Goal: Task Accomplishment & Management: Manage account settings

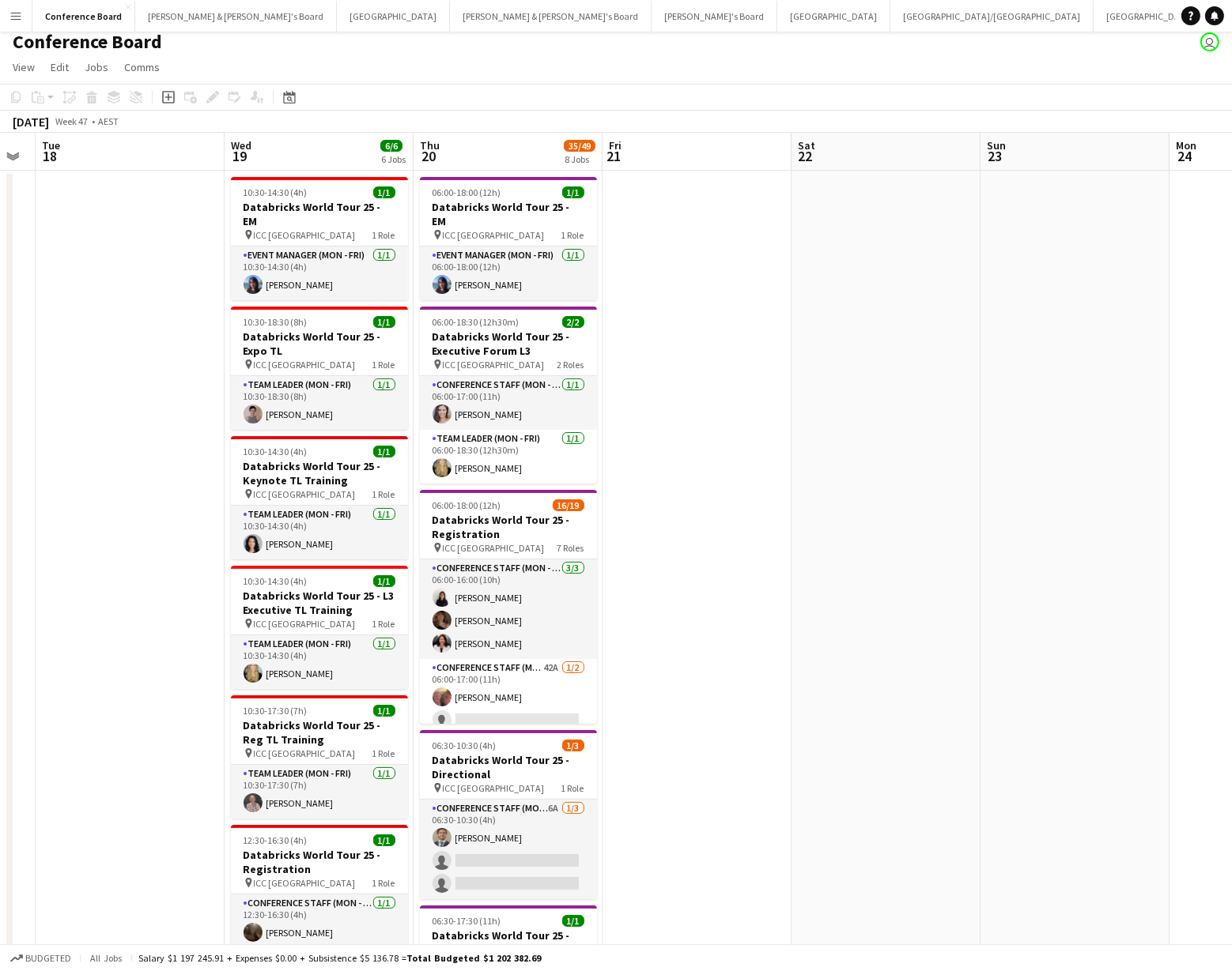
scroll to position [19, 0]
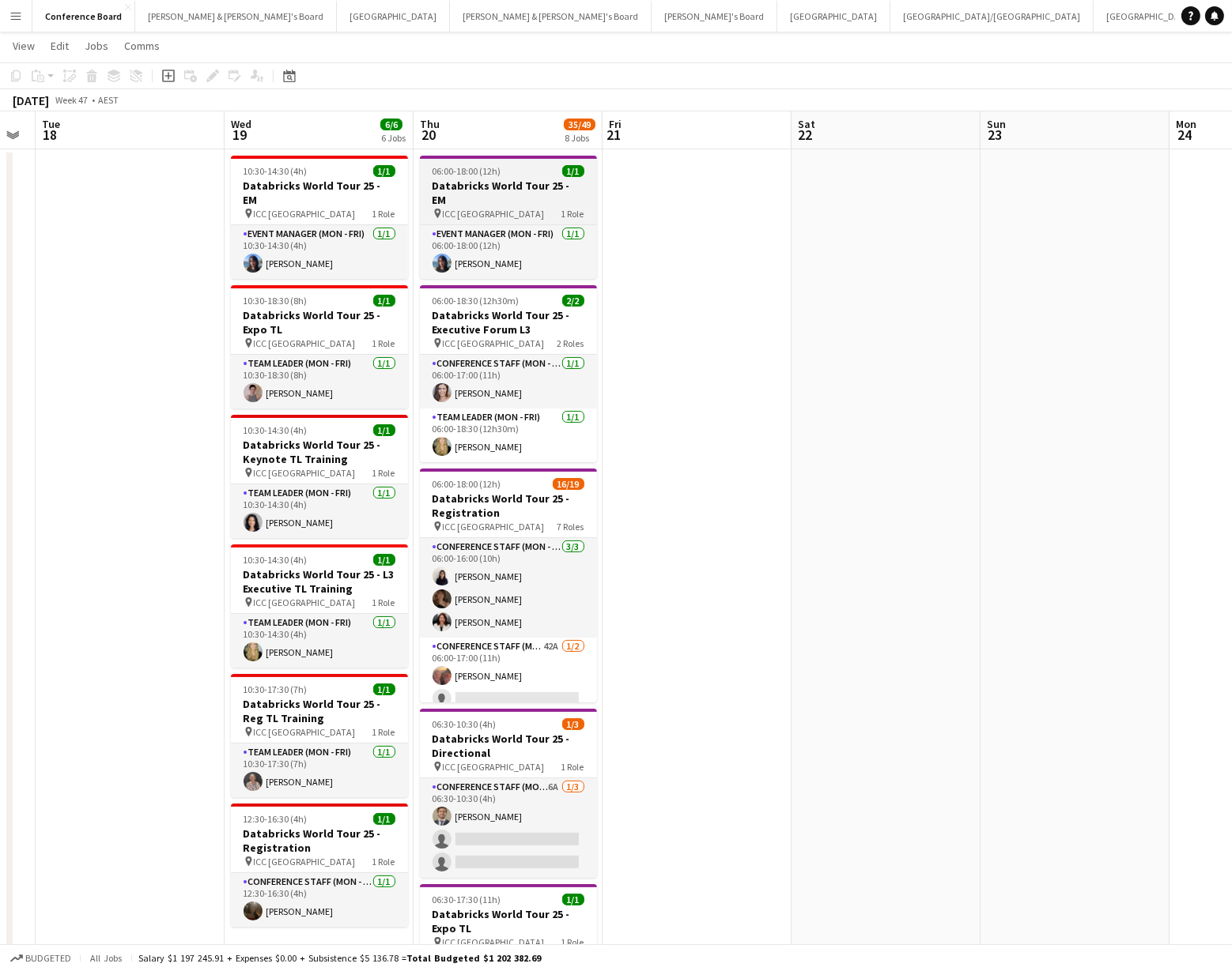
click at [473, 185] on h3 "Databricks World Tour 25 - EM" at bounding box center [508, 192] width 177 height 28
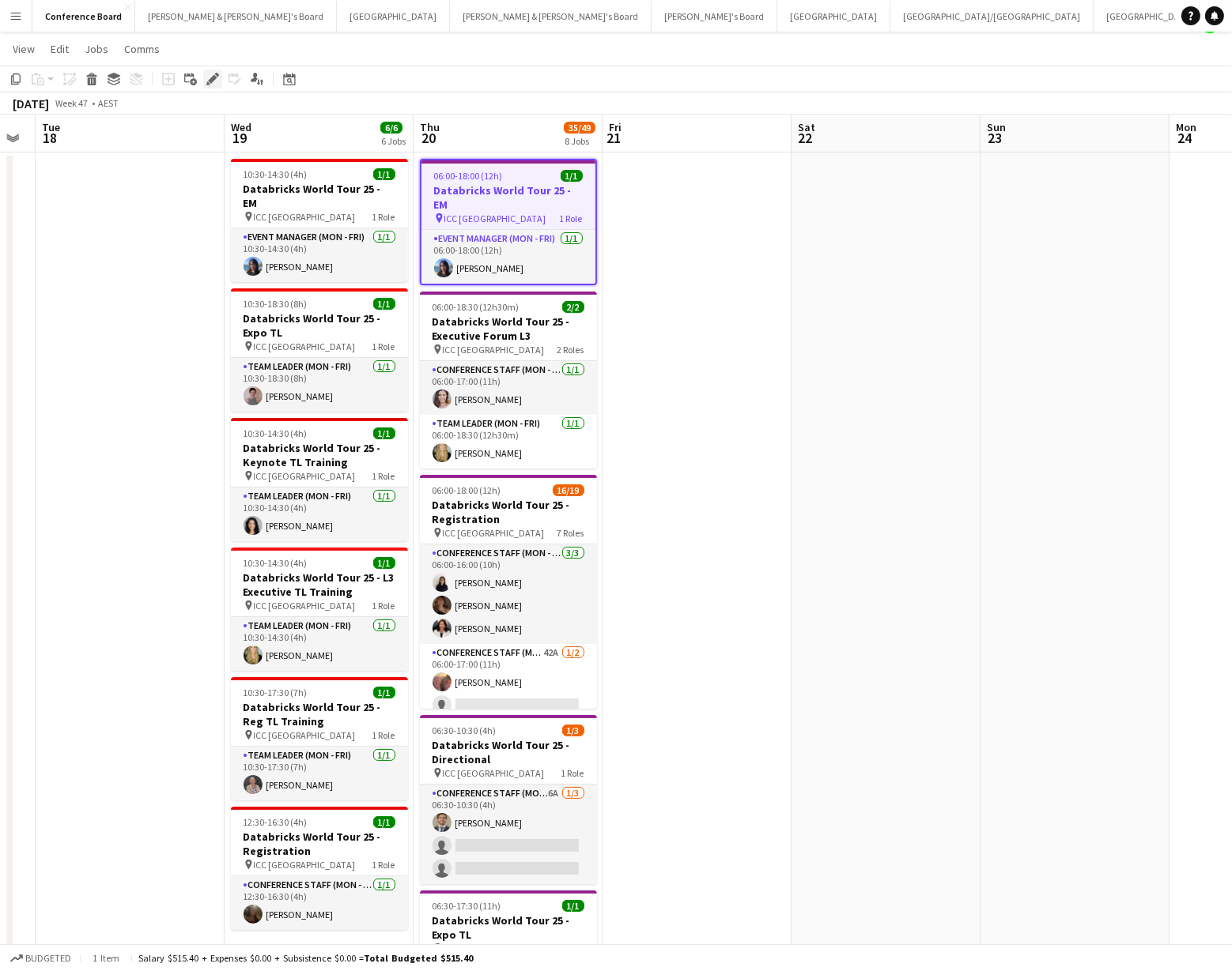
click at [216, 79] on icon "Edit" at bounding box center [212, 78] width 13 height 13
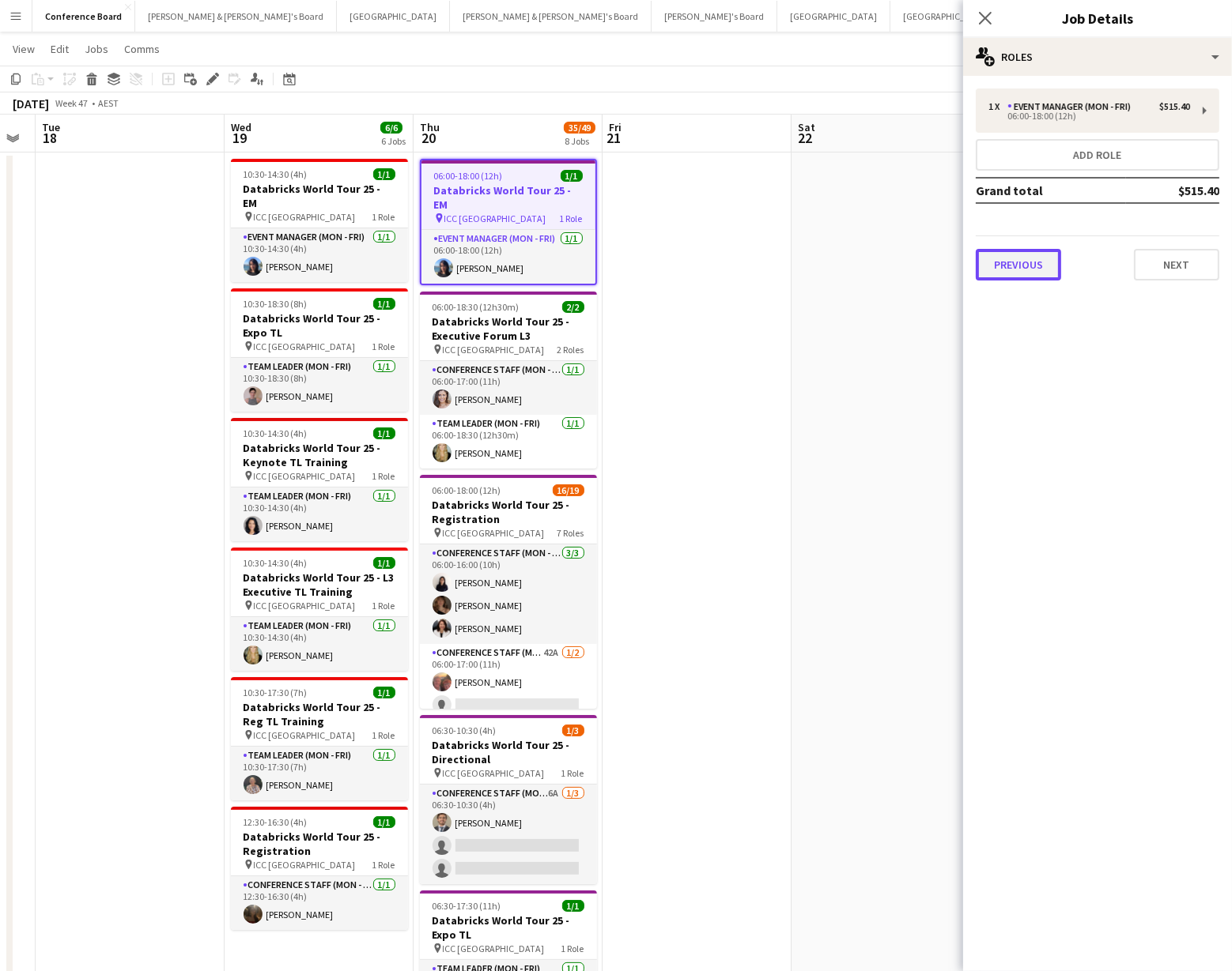
click at [1020, 255] on button "Previous" at bounding box center [1018, 265] width 85 height 32
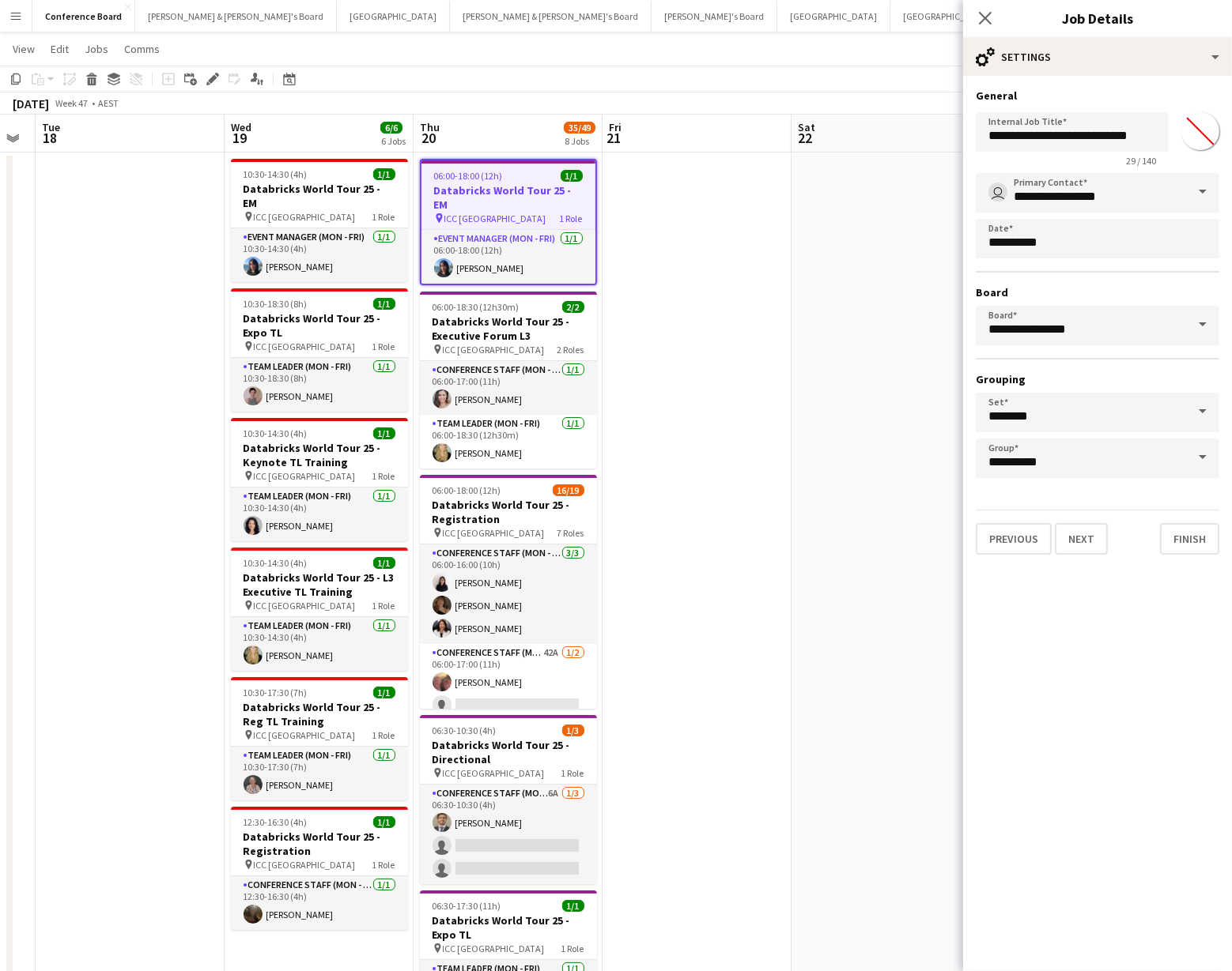
click at [1205, 134] on input "*******" at bounding box center [1200, 131] width 57 height 57
type input "*******"
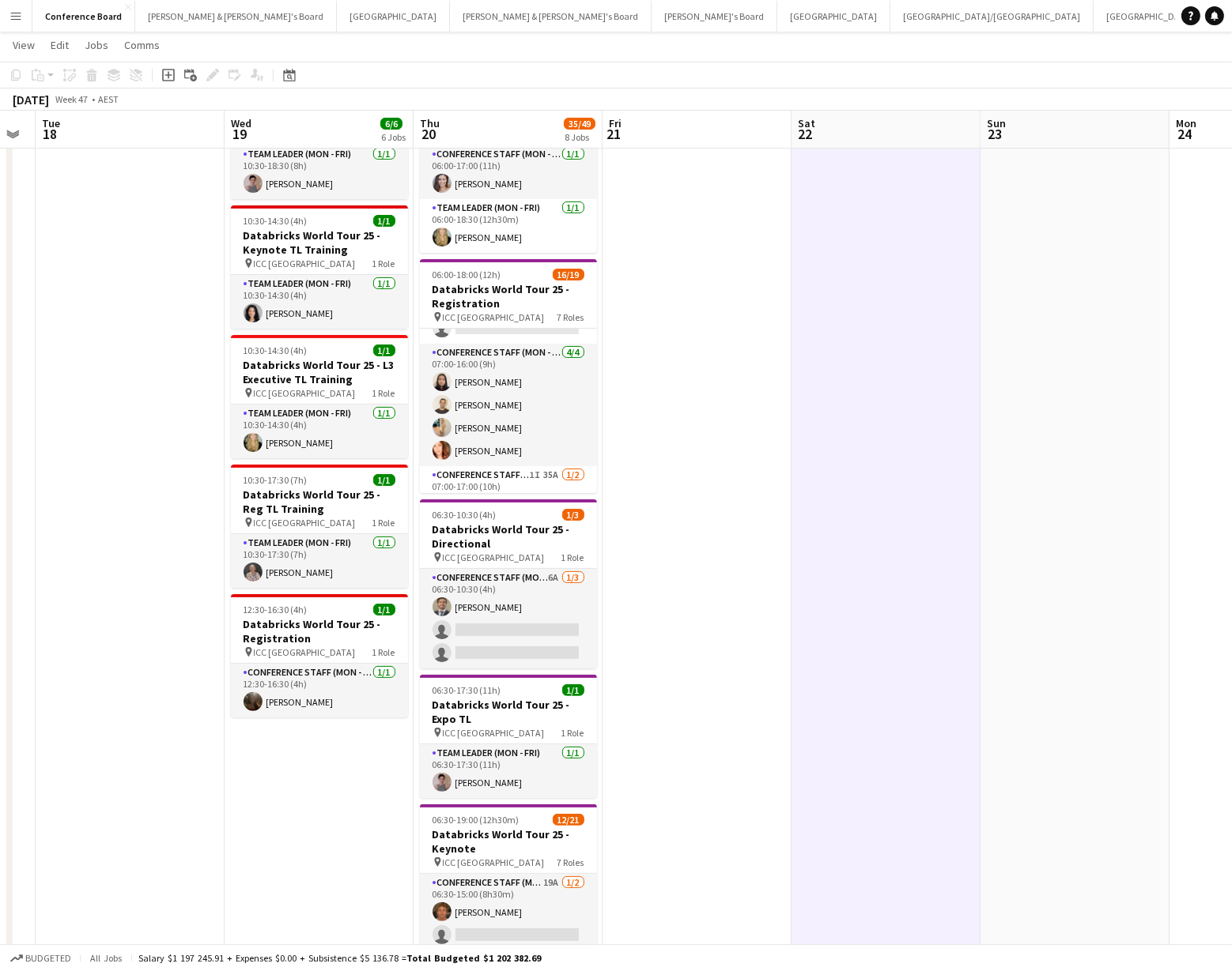
scroll to position [314, 0]
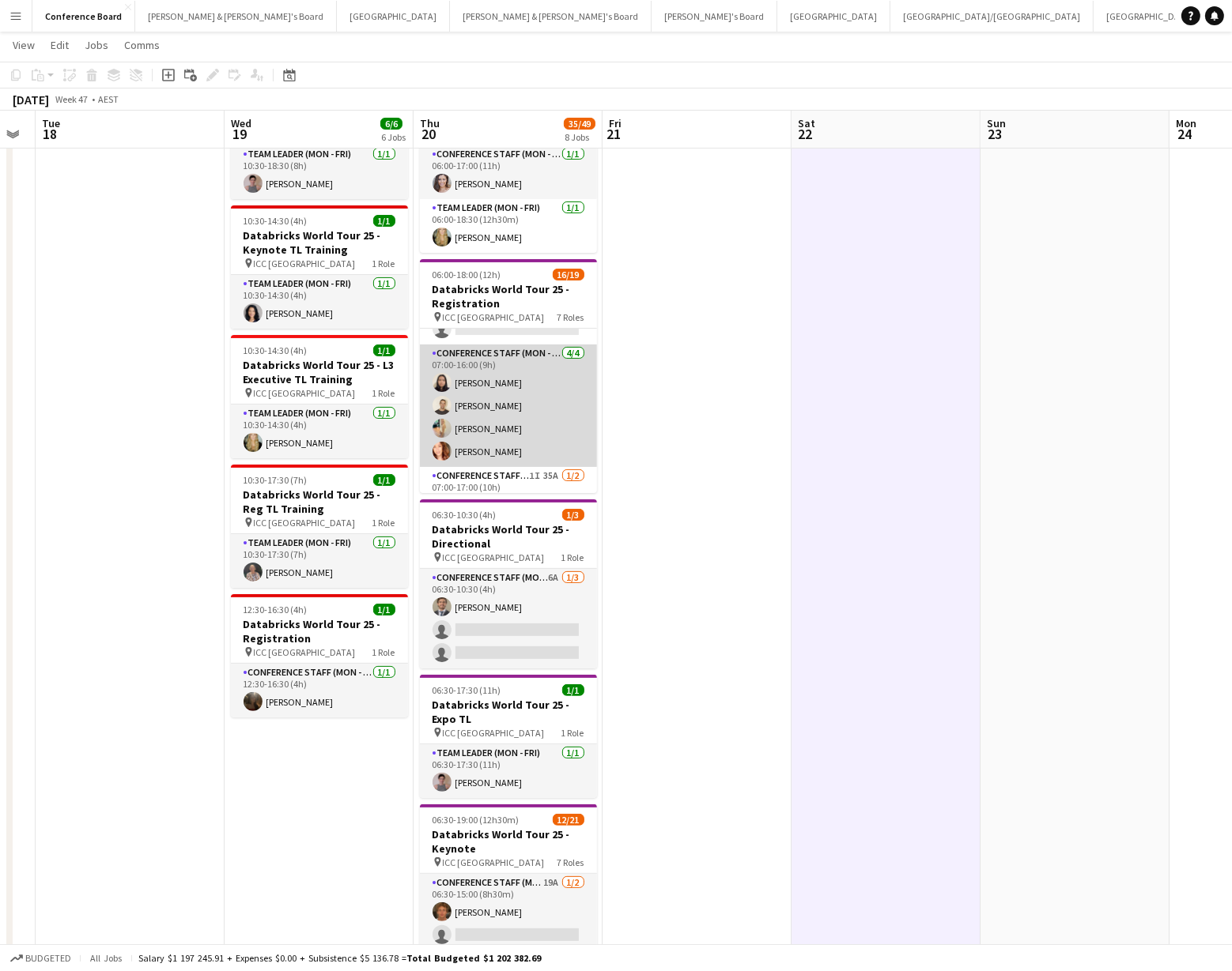
click at [462, 348] on app-card-role "Conference Staff (Mon - Fri) [DATE] 07:00-16:00 (9h) [PERSON_NAME] [PERSON_NAME…" at bounding box center [508, 406] width 177 height 122
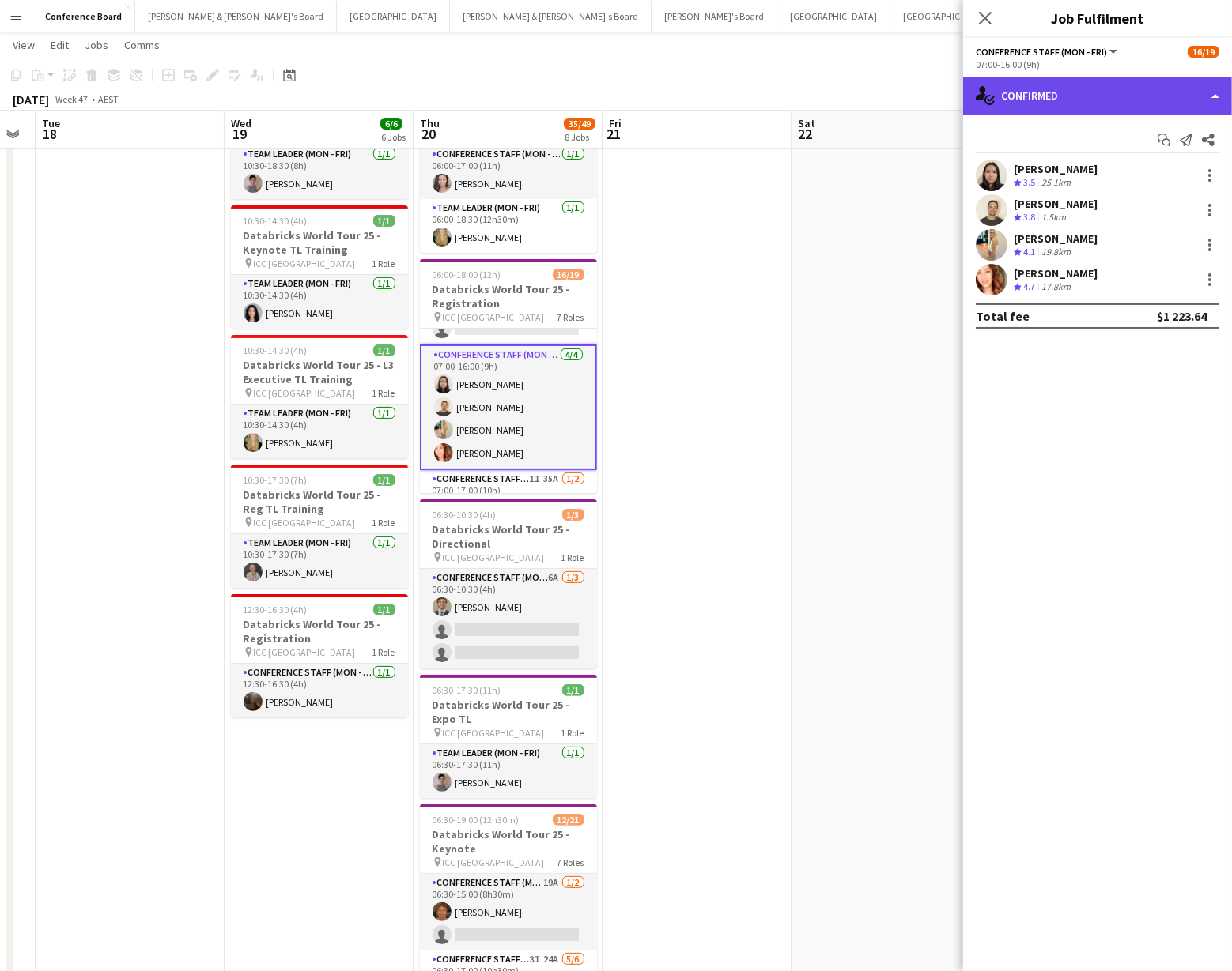
click at [1194, 97] on div "single-neutral-actions-check-2 Confirmed" at bounding box center [1096, 95] width 269 height 38
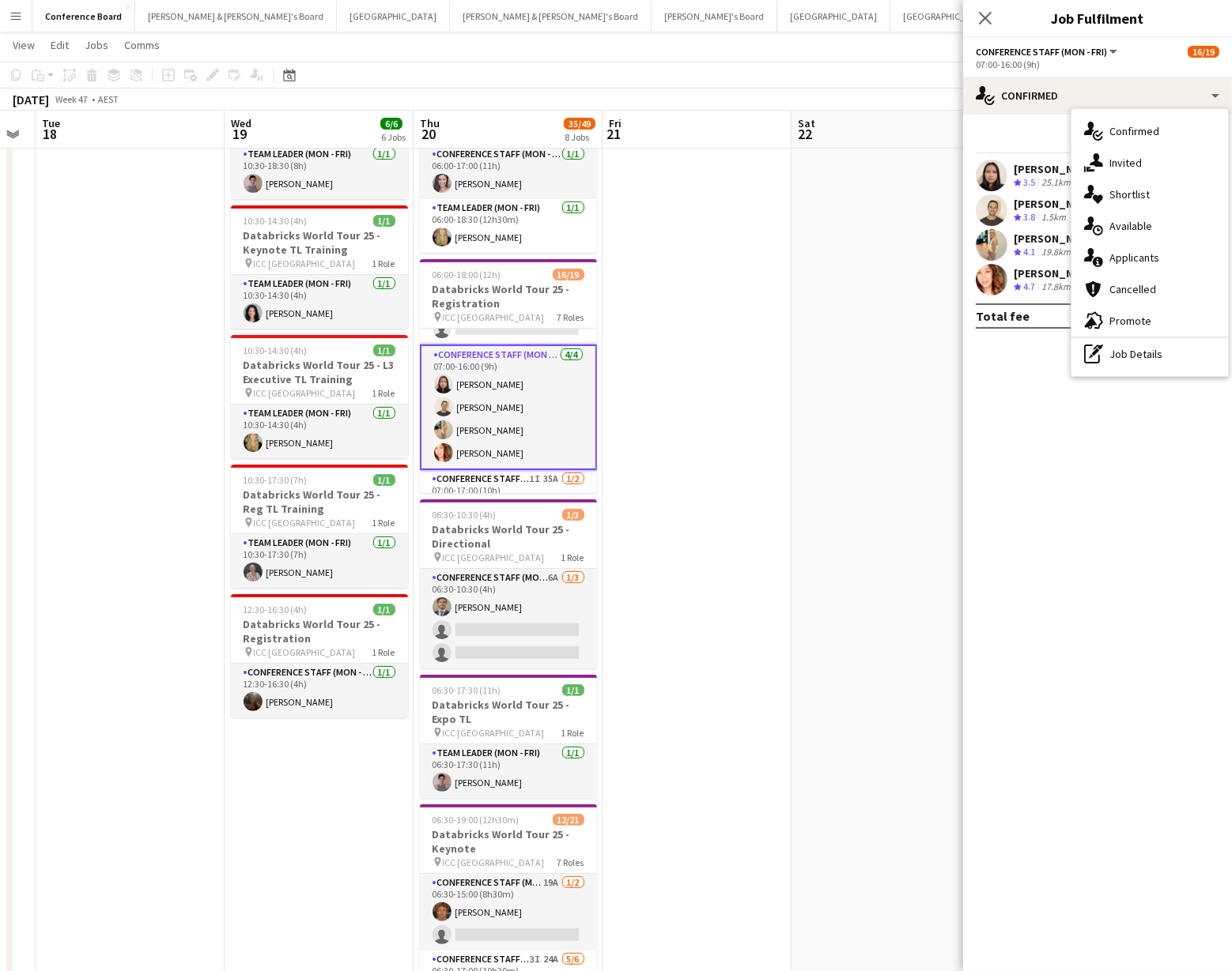
drag, startPoint x: 1158, startPoint y: 355, endPoint x: 1145, endPoint y: 346, distance: 15.8
click at [1157, 355] on div "pen-write Job Details" at bounding box center [1149, 354] width 156 height 32
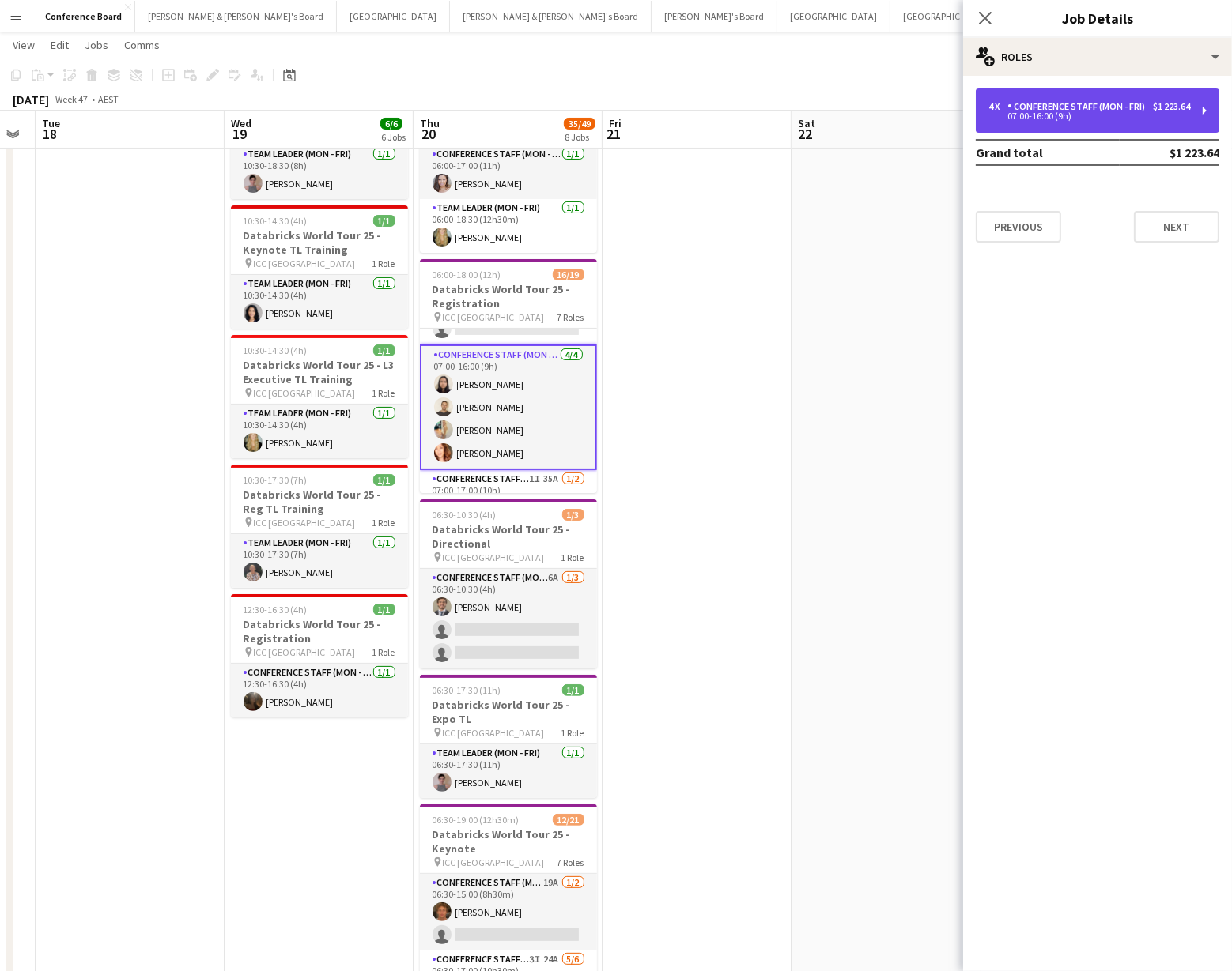
click at [1044, 110] on div "Conference Staff (Mon - Fri)" at bounding box center [1079, 106] width 143 height 11
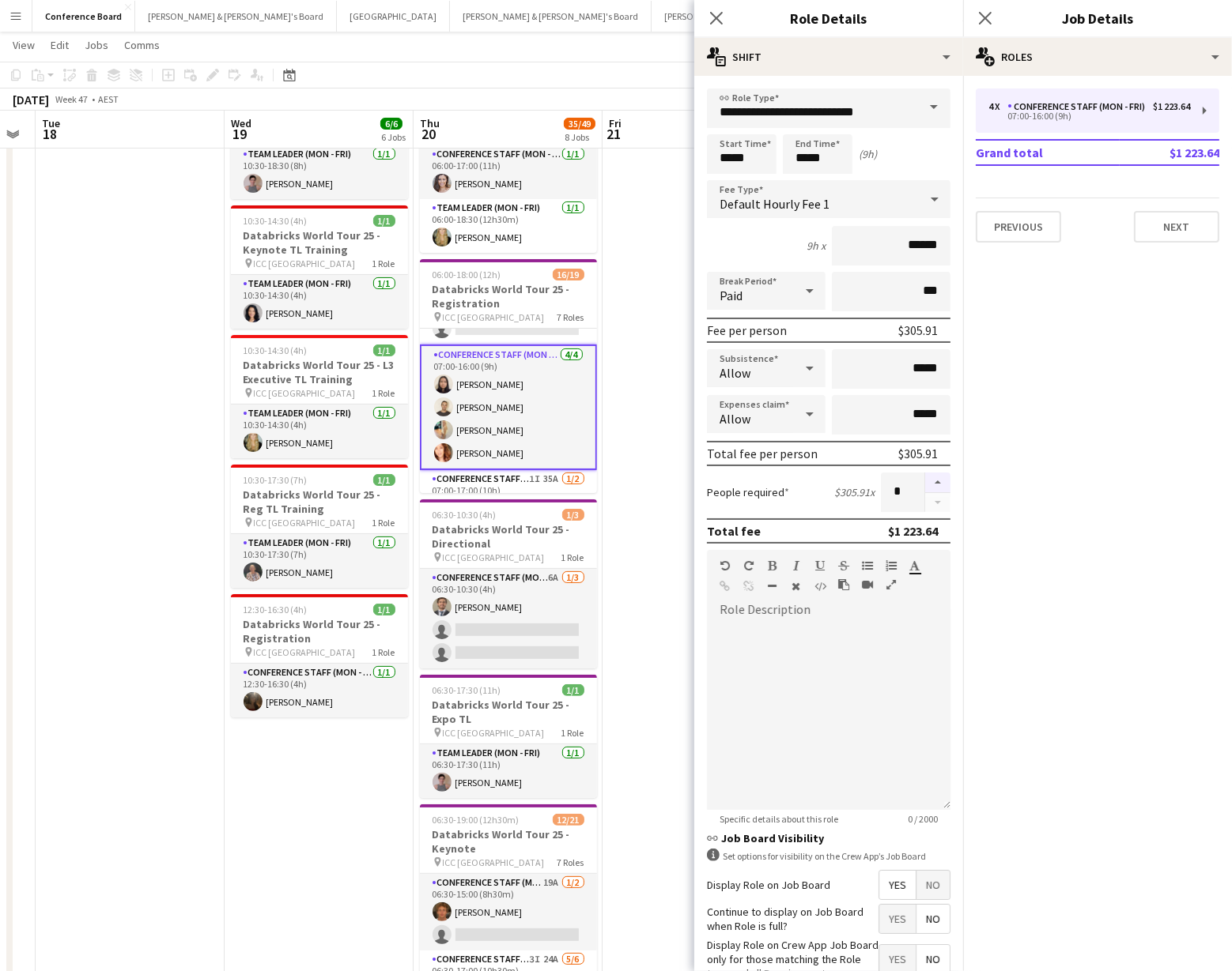
click at [934, 478] on button "button" at bounding box center [937, 483] width 25 height 20
type input "*"
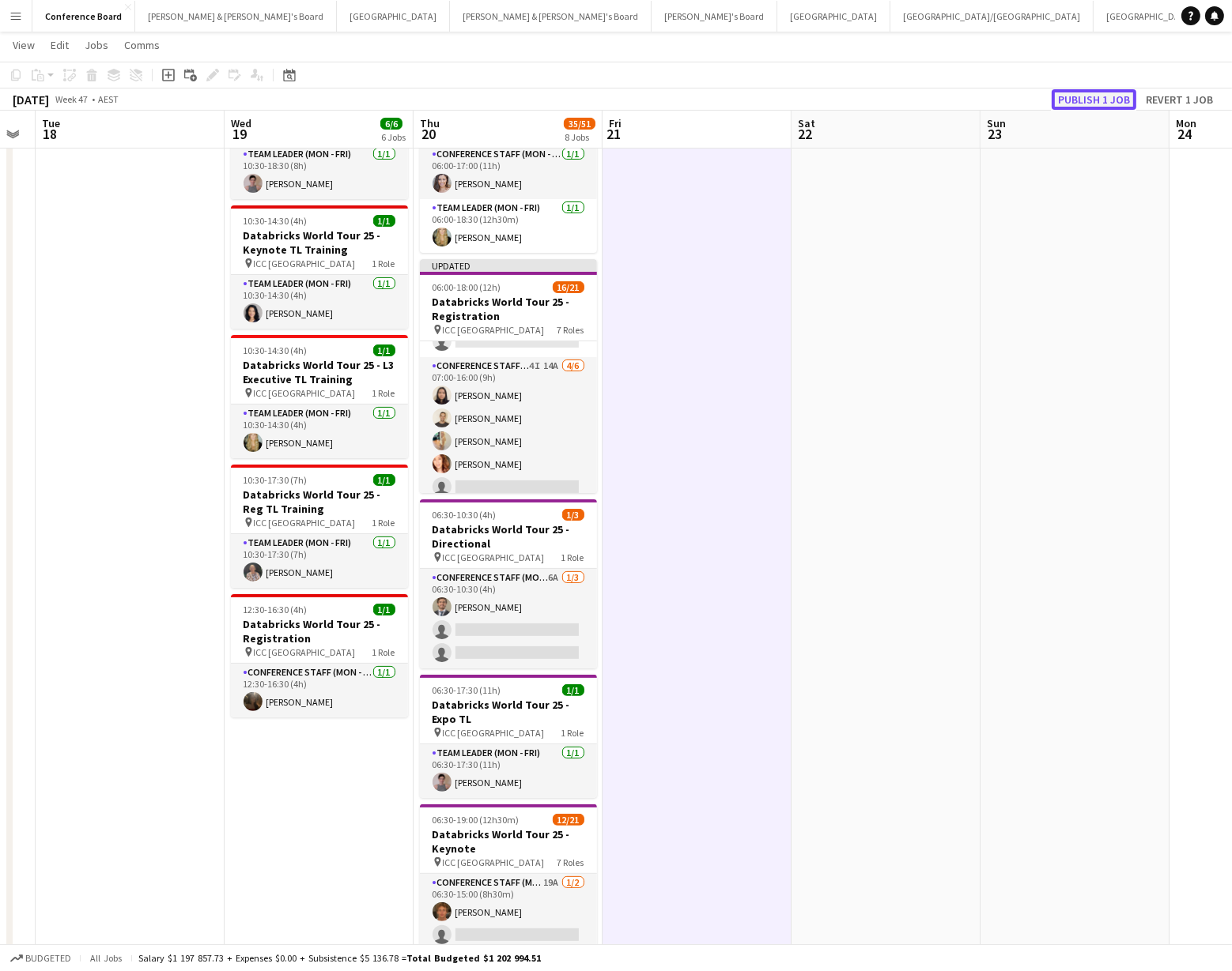
click at [1078, 92] on button "Publish 1 job" at bounding box center [1093, 99] width 84 height 20
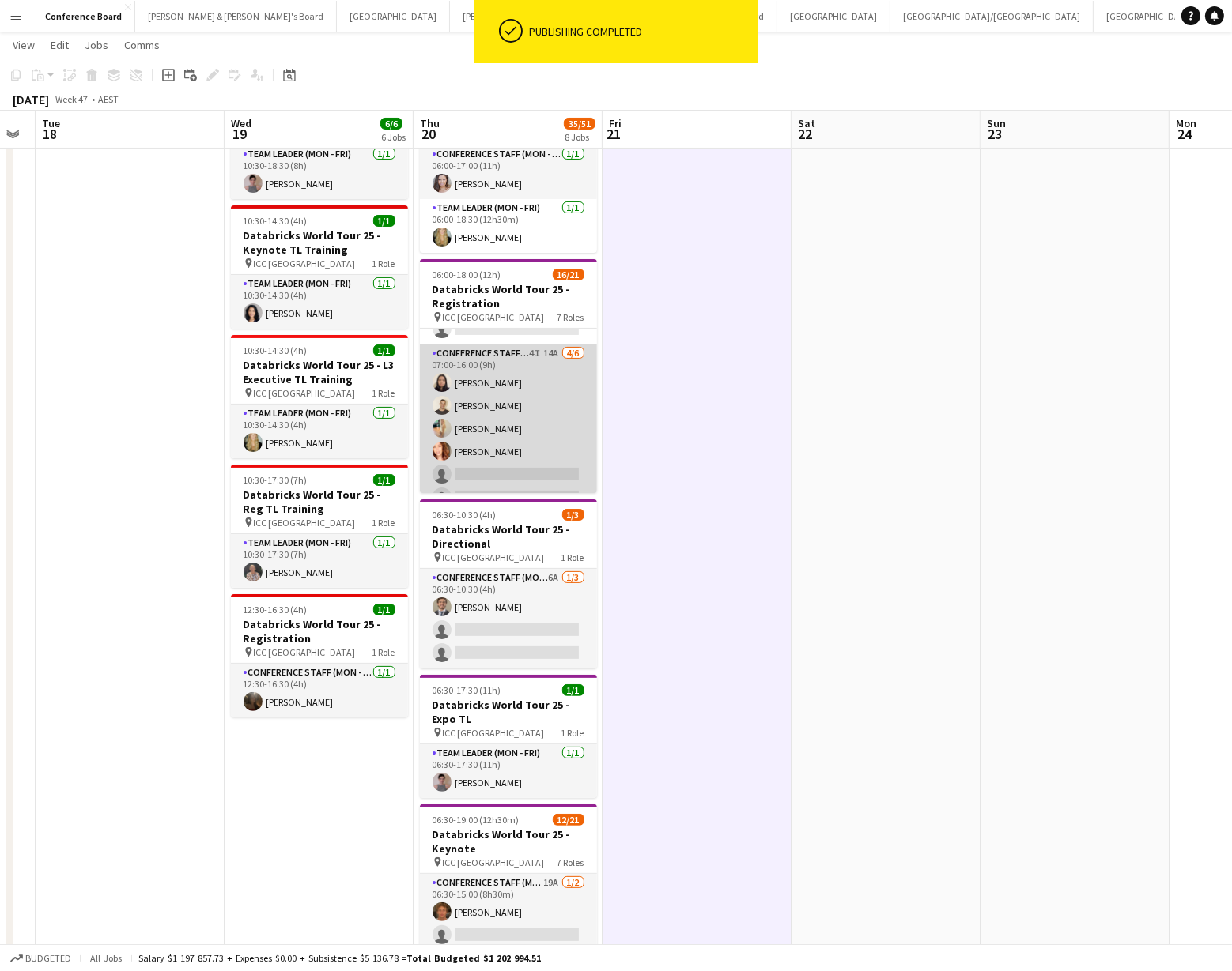
click at [502, 423] on app-card-role "Conference Staff (Mon - Fri) 4I 14A [DATE] 07:00-16:00 (9h) [PERSON_NAME] [PERS…" at bounding box center [508, 429] width 177 height 169
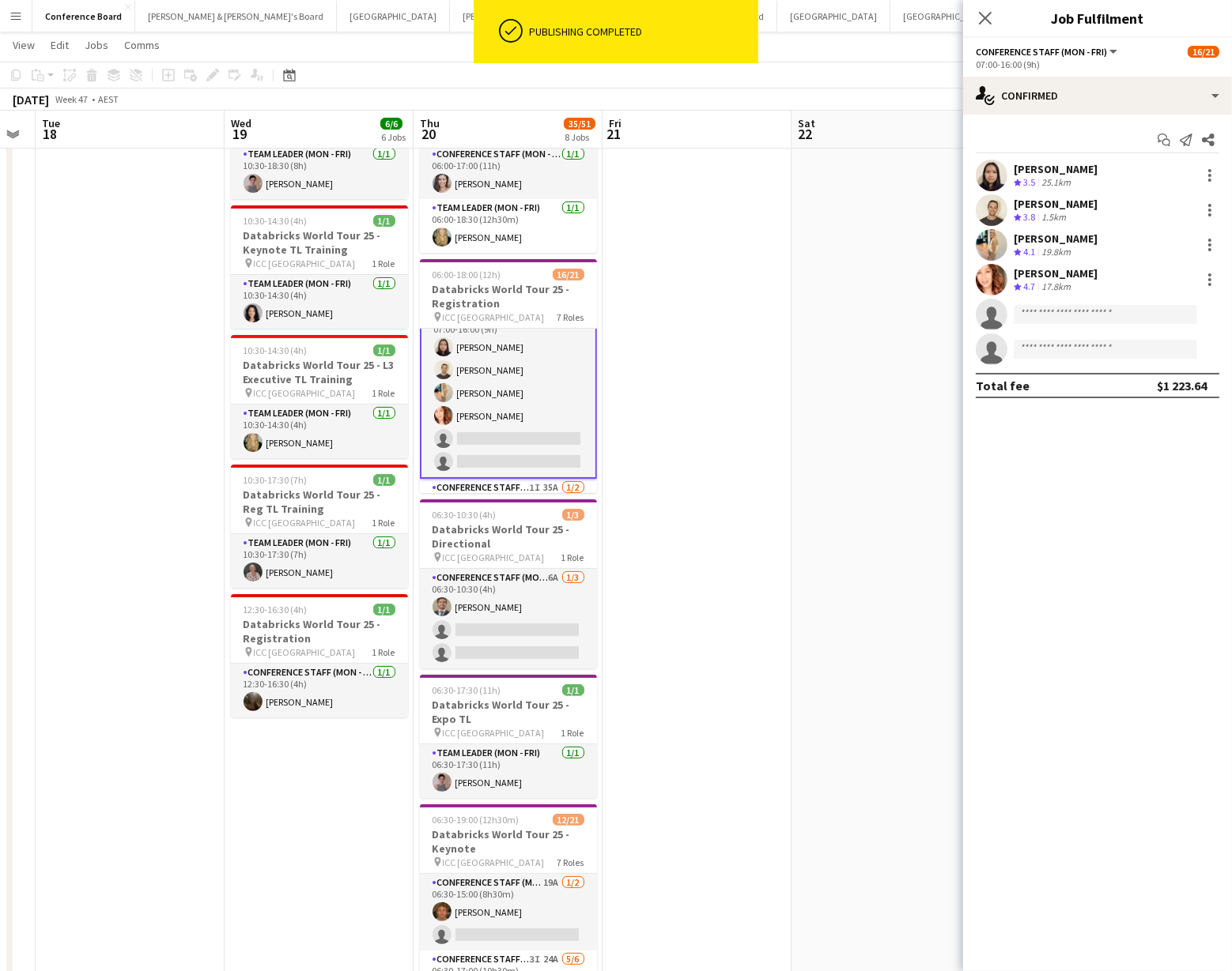
scroll to position [349, 0]
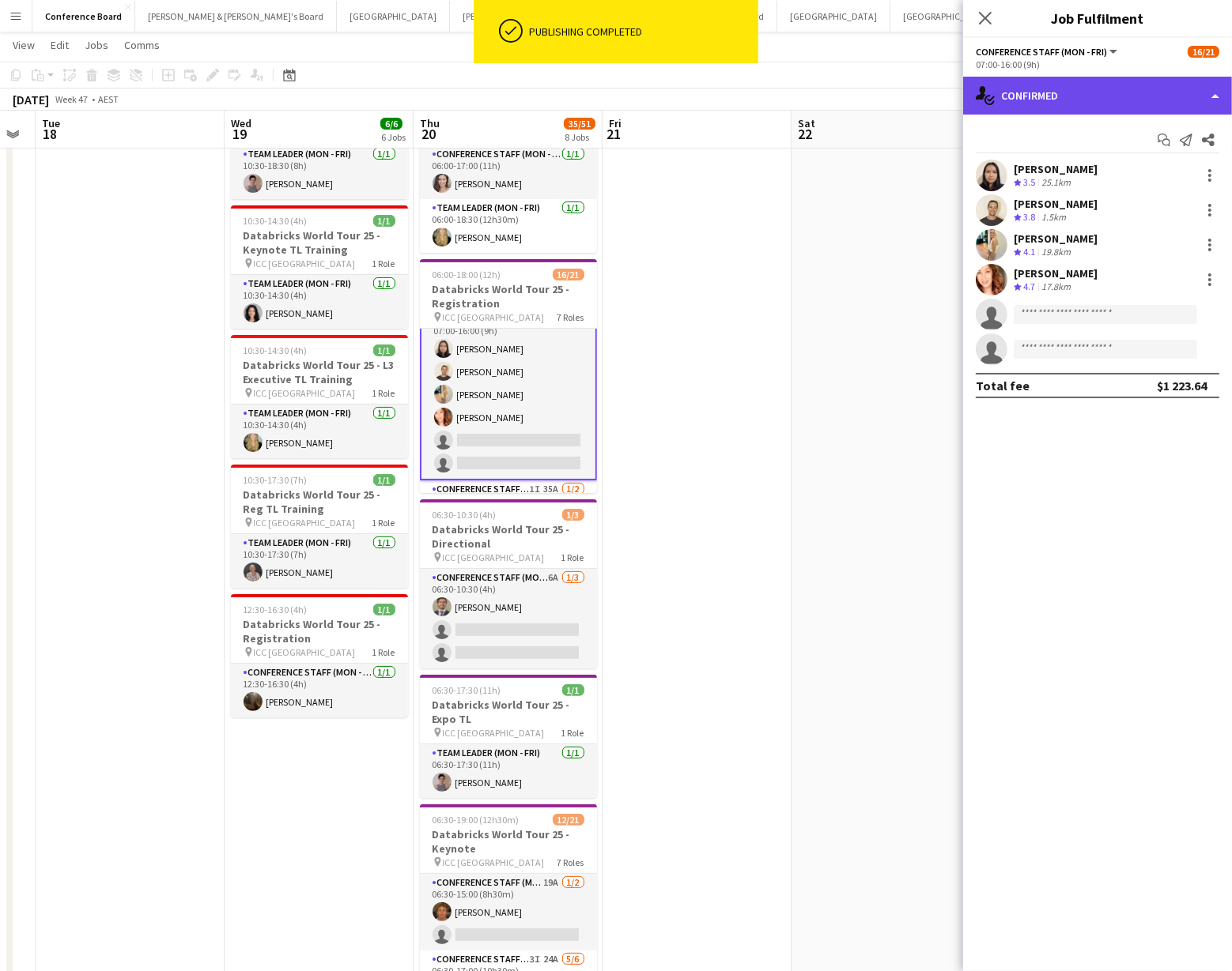
click at [1150, 101] on div "single-neutral-actions-check-2 Confirmed" at bounding box center [1096, 95] width 269 height 38
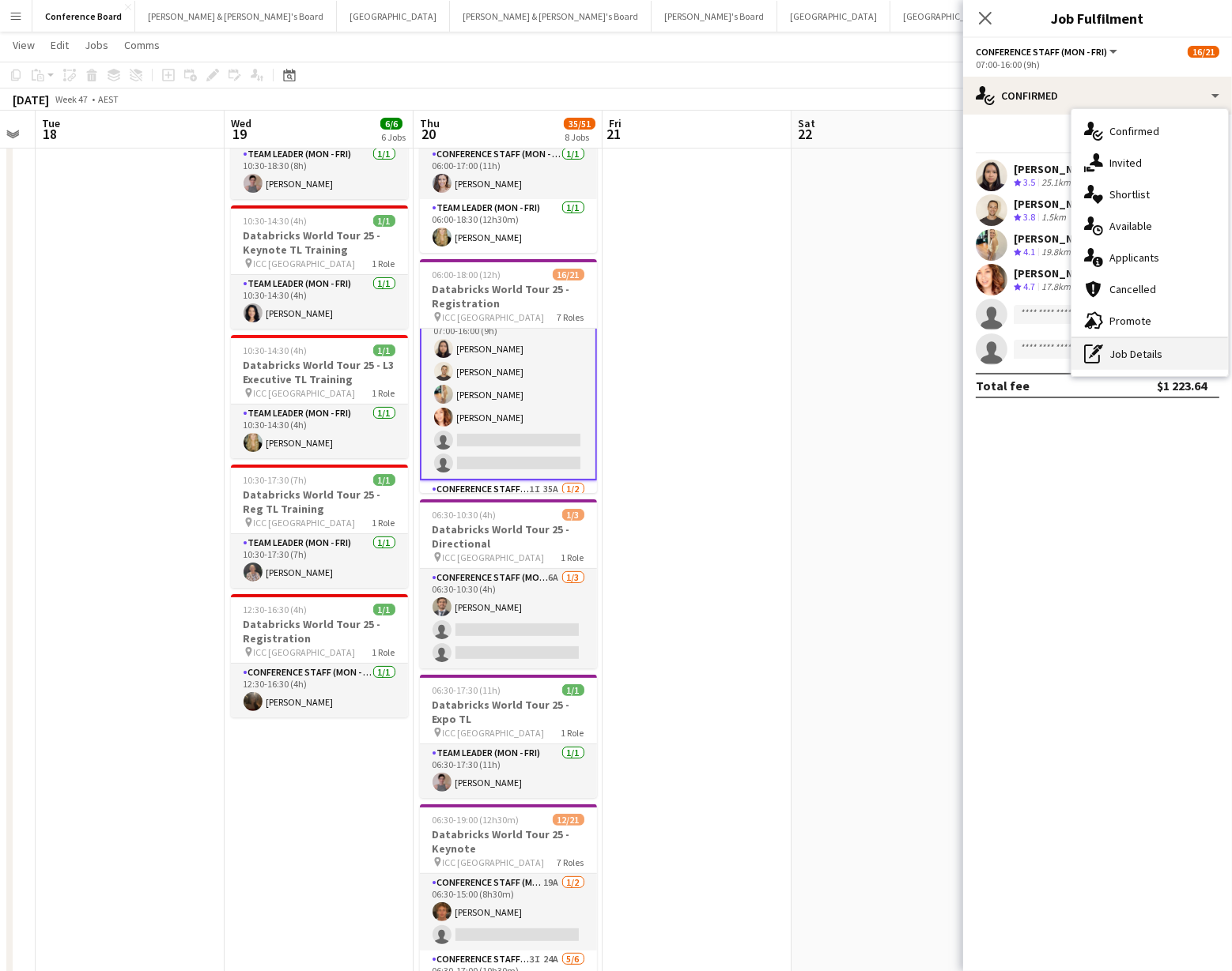
click at [1159, 353] on div "pen-write Job Details" at bounding box center [1149, 354] width 156 height 32
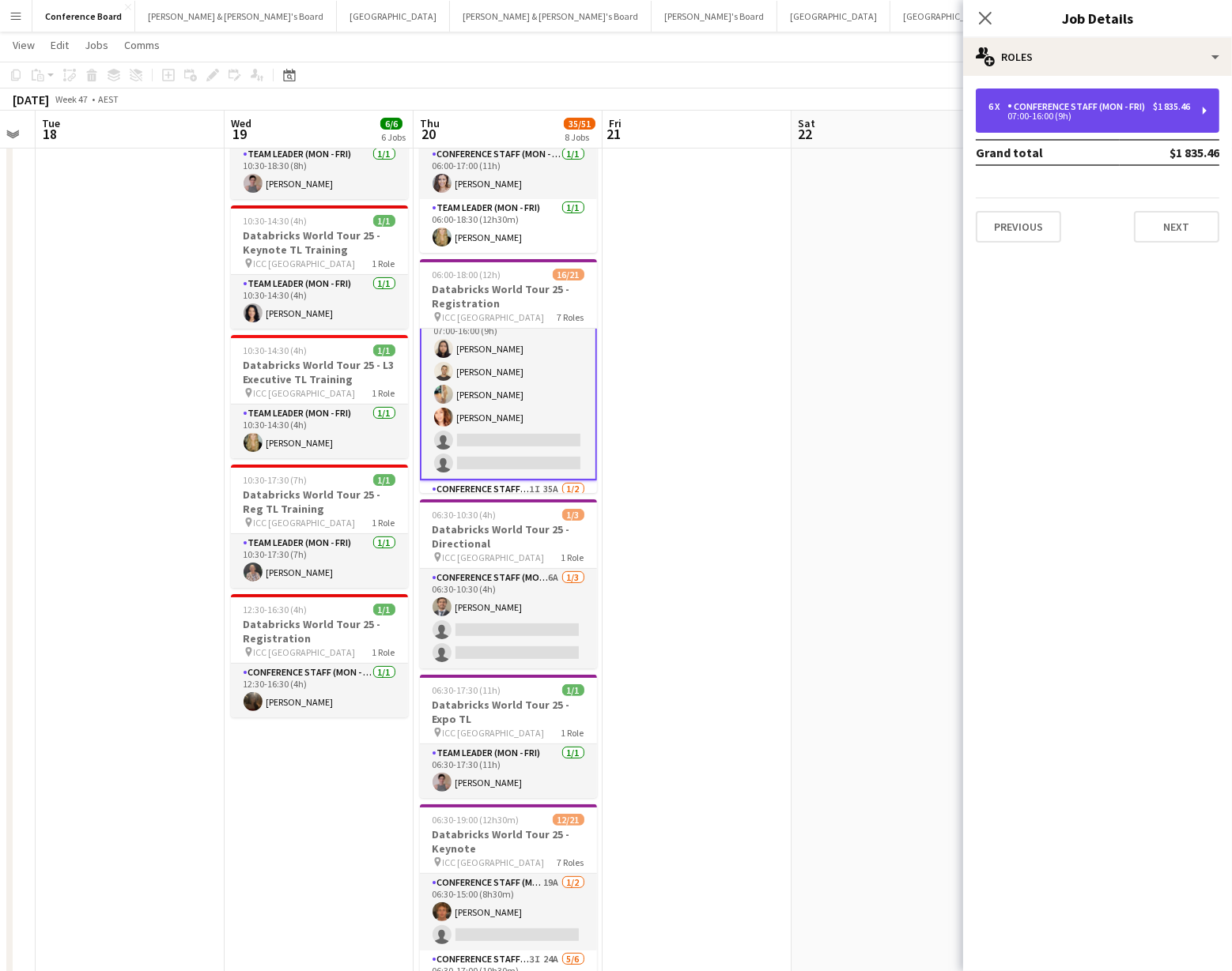
click at [1069, 113] on div "07:00-16:00 (9h)" at bounding box center [1089, 116] width 202 height 8
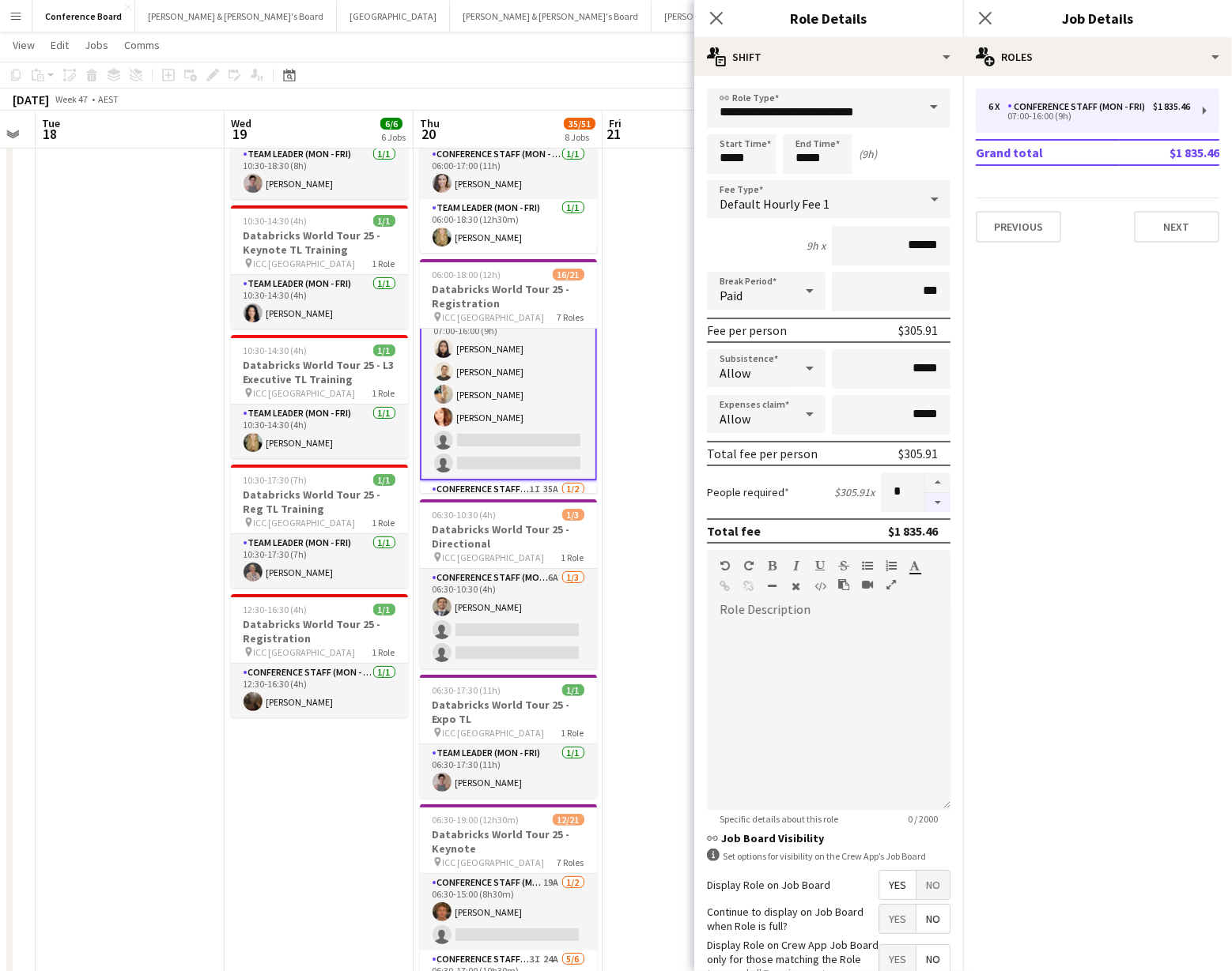
click at [942, 506] on button "button" at bounding box center [937, 503] width 25 height 19
click at [941, 505] on button "button" at bounding box center [937, 503] width 25 height 19
type input "*"
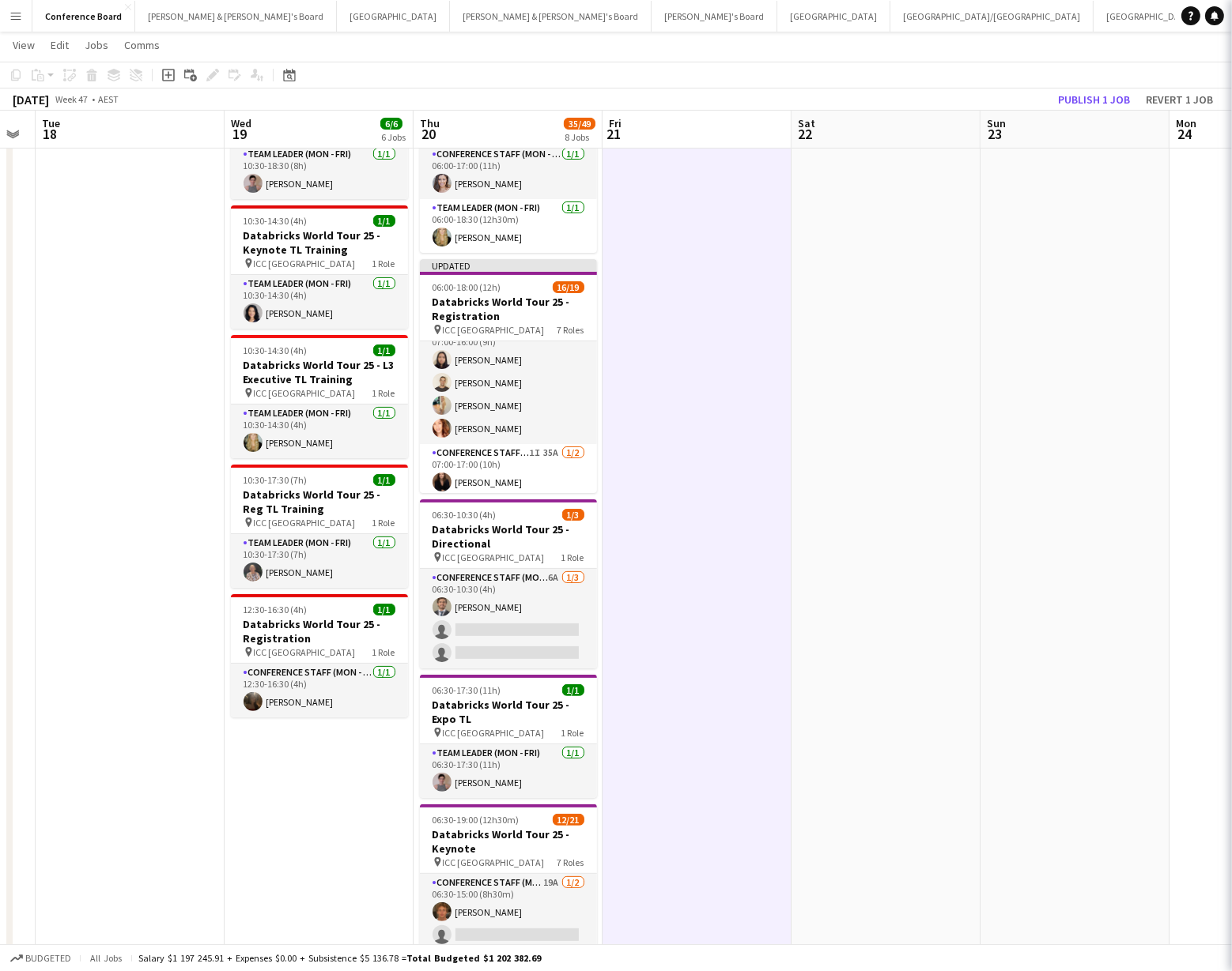
scroll to position [348, 0]
click at [1099, 89] on button "Publish 1 job" at bounding box center [1093, 99] width 84 height 20
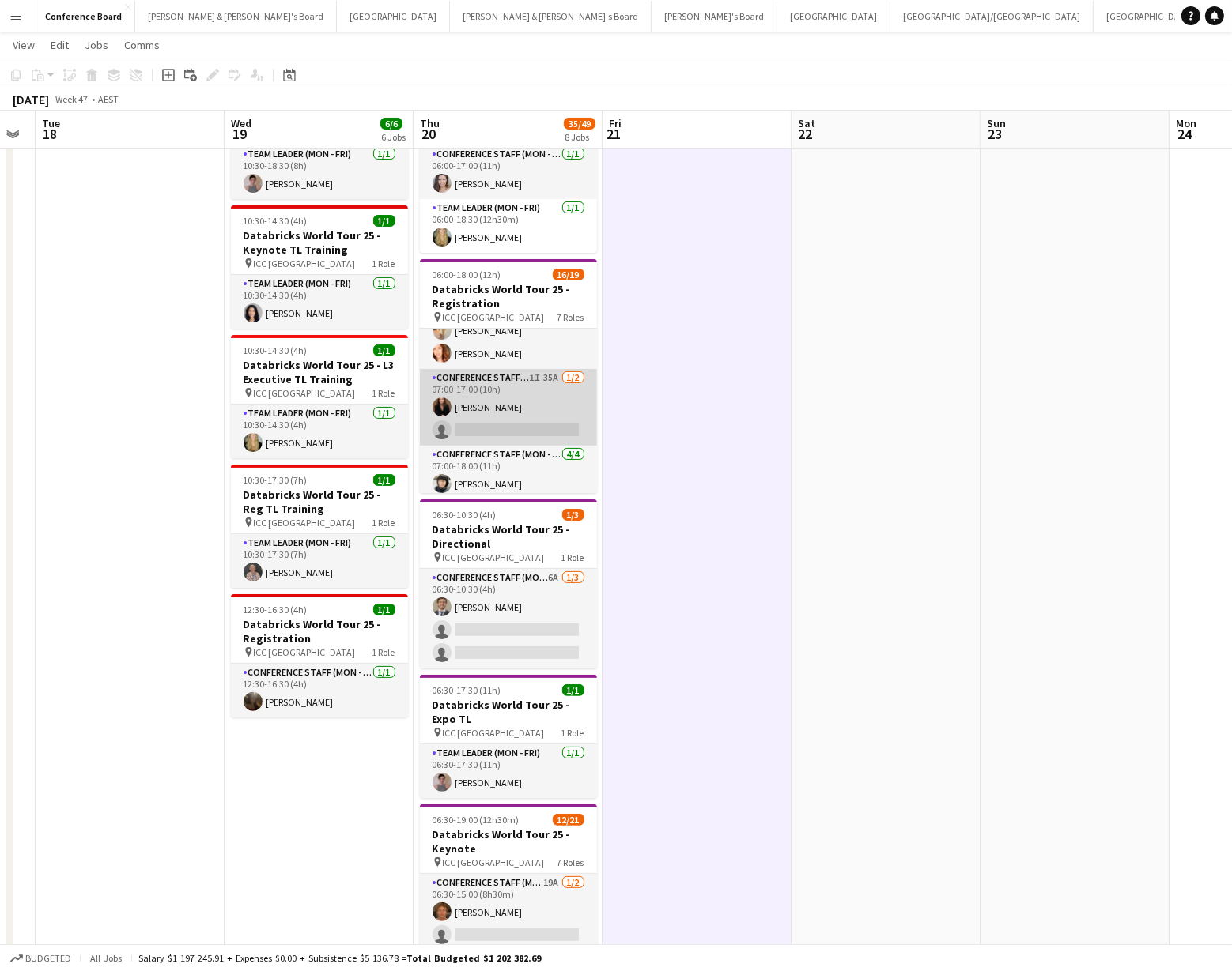
scroll to position [405, 0]
click at [464, 385] on app-card-role "Conference Staff (Mon - Fri) 1I 35A [DATE] 07:00-17:00 (10h) [PERSON_NAME] sing…" at bounding box center [508, 414] width 177 height 77
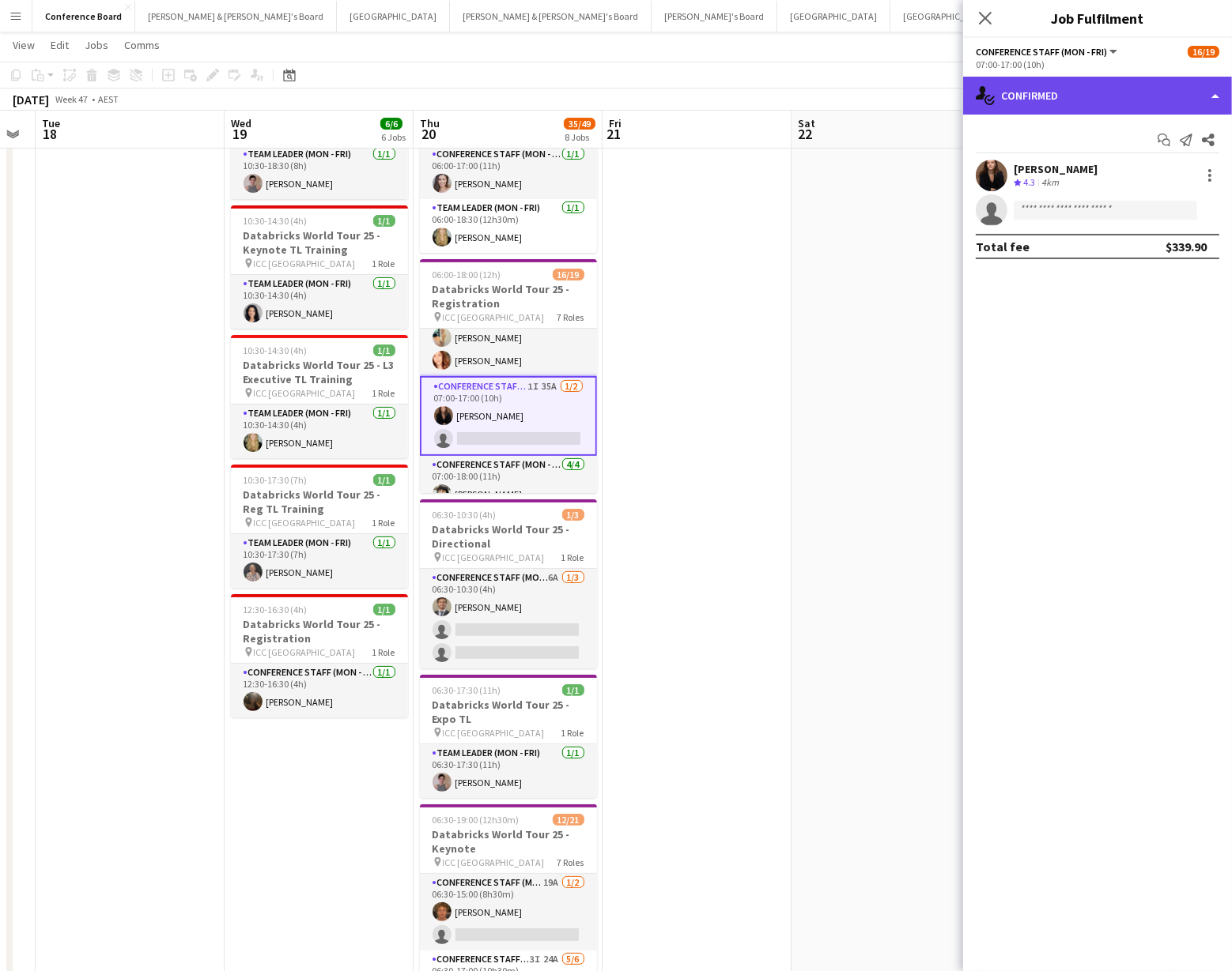
click at [1181, 92] on div "single-neutral-actions-check-2 Confirmed" at bounding box center [1096, 95] width 269 height 38
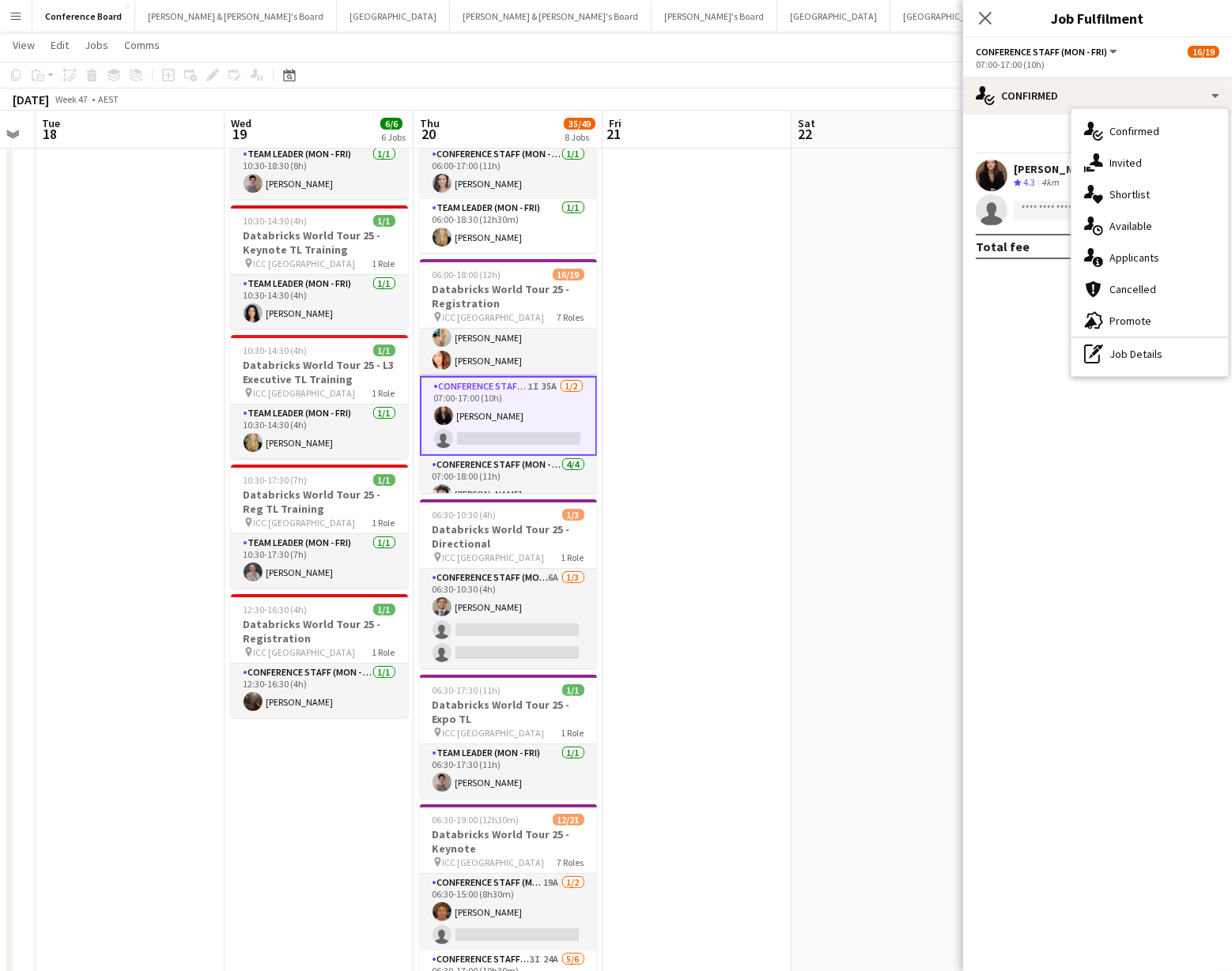
drag, startPoint x: 1185, startPoint y: 359, endPoint x: 1158, endPoint y: 325, distance: 43.4
click at [1185, 354] on div "pen-write Job Details" at bounding box center [1149, 354] width 156 height 32
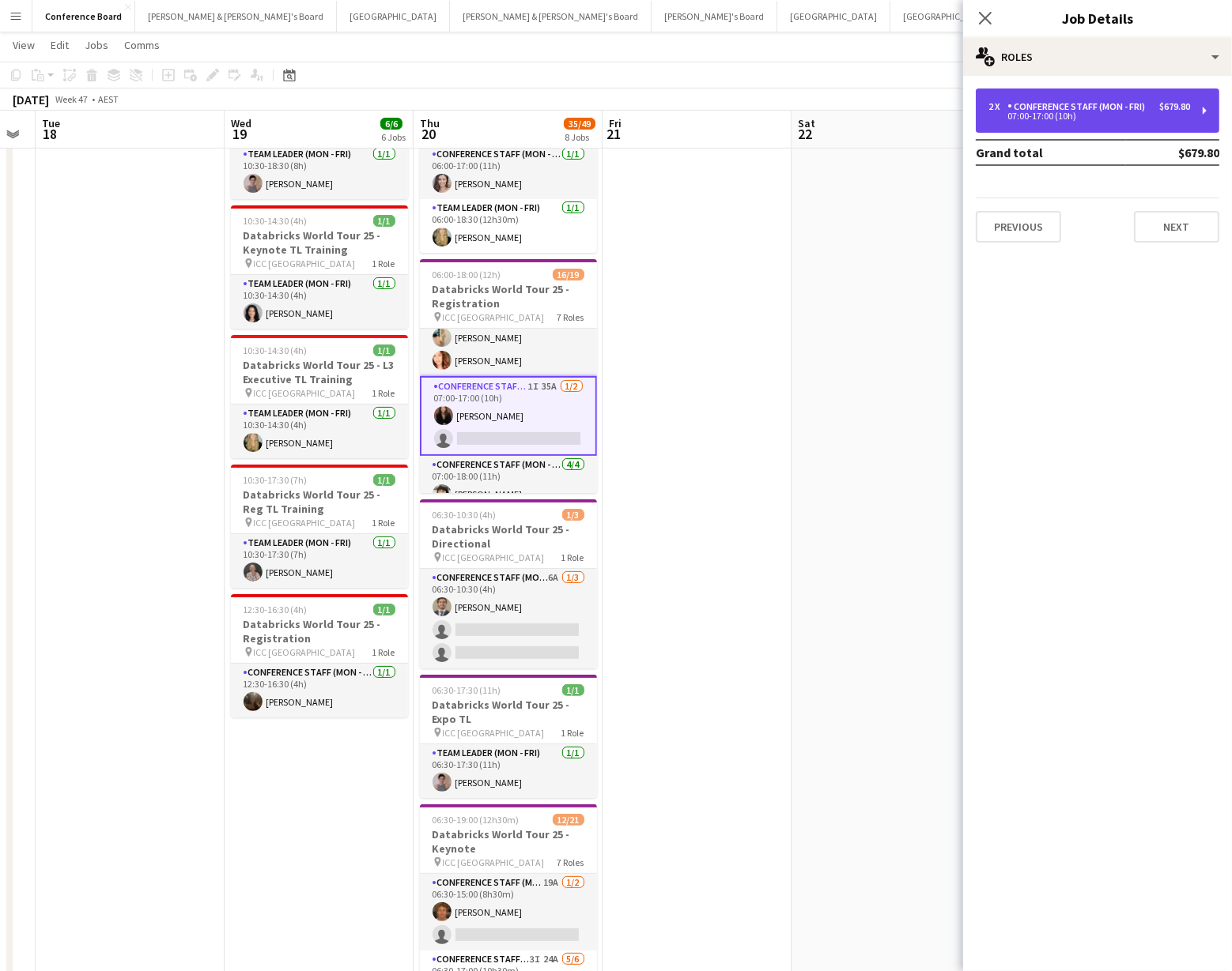
drag, startPoint x: 1100, startPoint y: 110, endPoint x: 1090, endPoint y: 119, distance: 13.5
click at [1100, 110] on div "Conference Staff (Mon - Fri)" at bounding box center [1079, 106] width 143 height 11
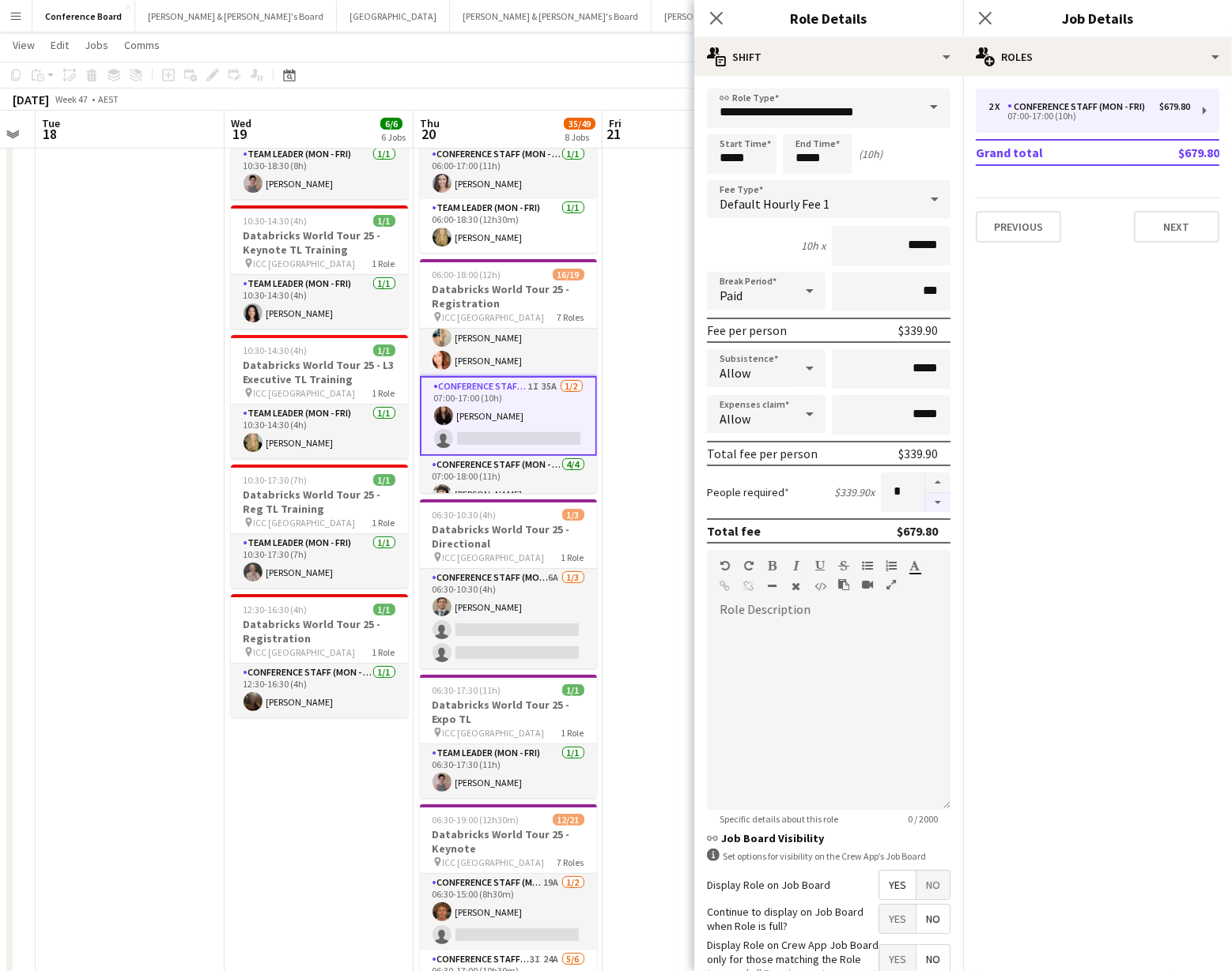
click at [934, 502] on button "button" at bounding box center [937, 503] width 25 height 19
type input "*"
click at [825, 155] on input "*****" at bounding box center [817, 154] width 70 height 40
type input "*****"
click at [796, 178] on div at bounding box center [802, 181] width 32 height 16
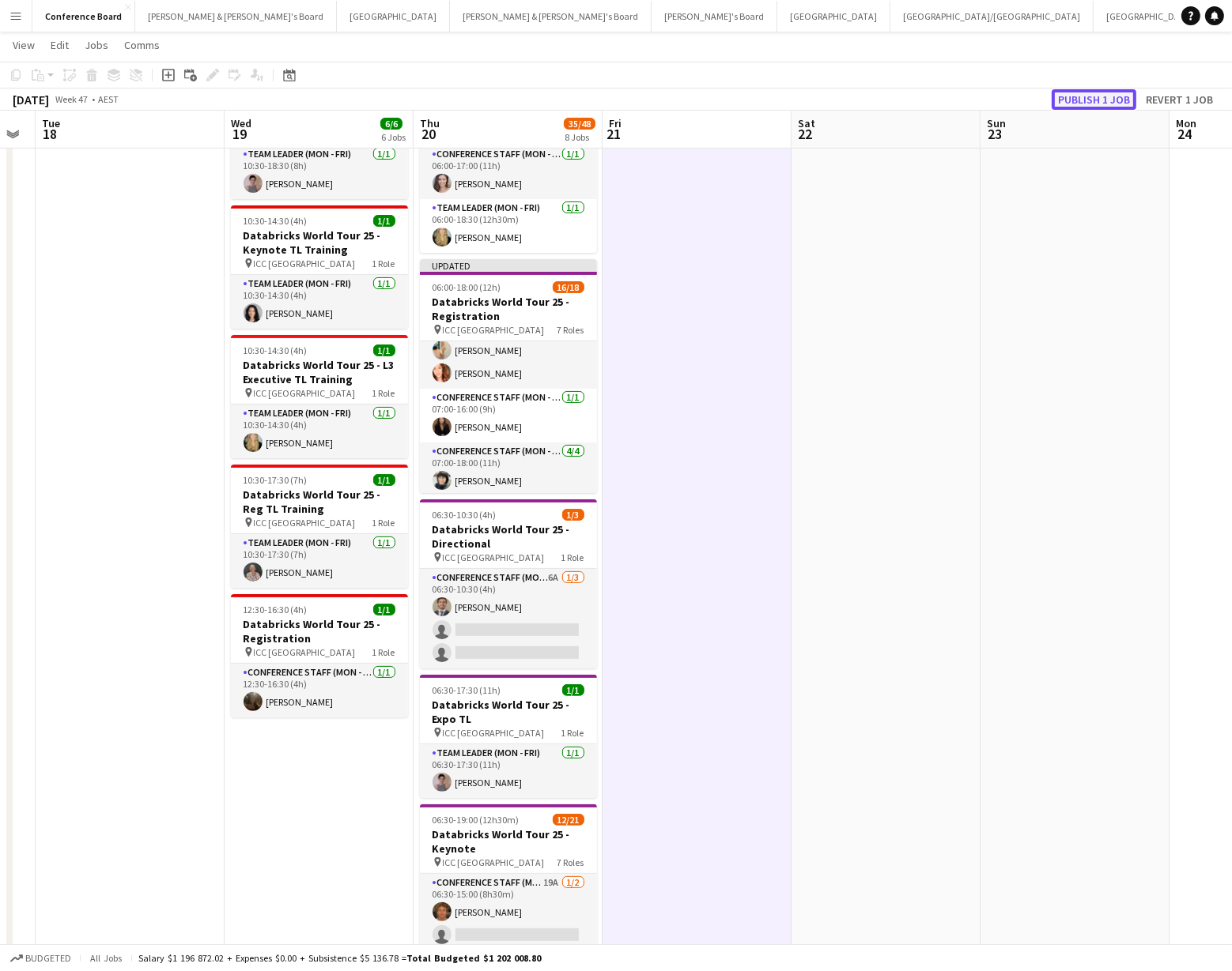
click at [1091, 98] on button "Publish 1 job" at bounding box center [1093, 99] width 84 height 20
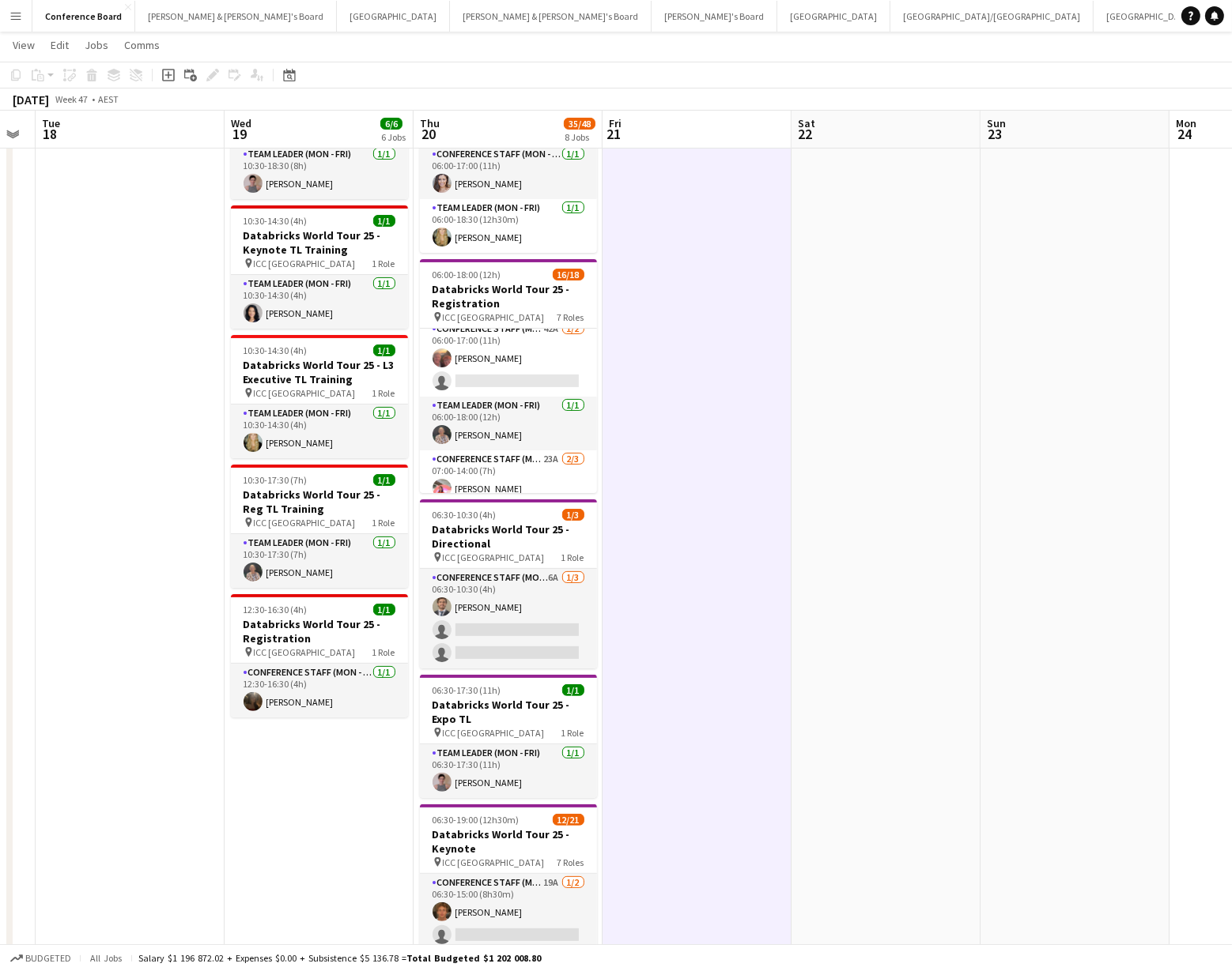
scroll to position [127, 0]
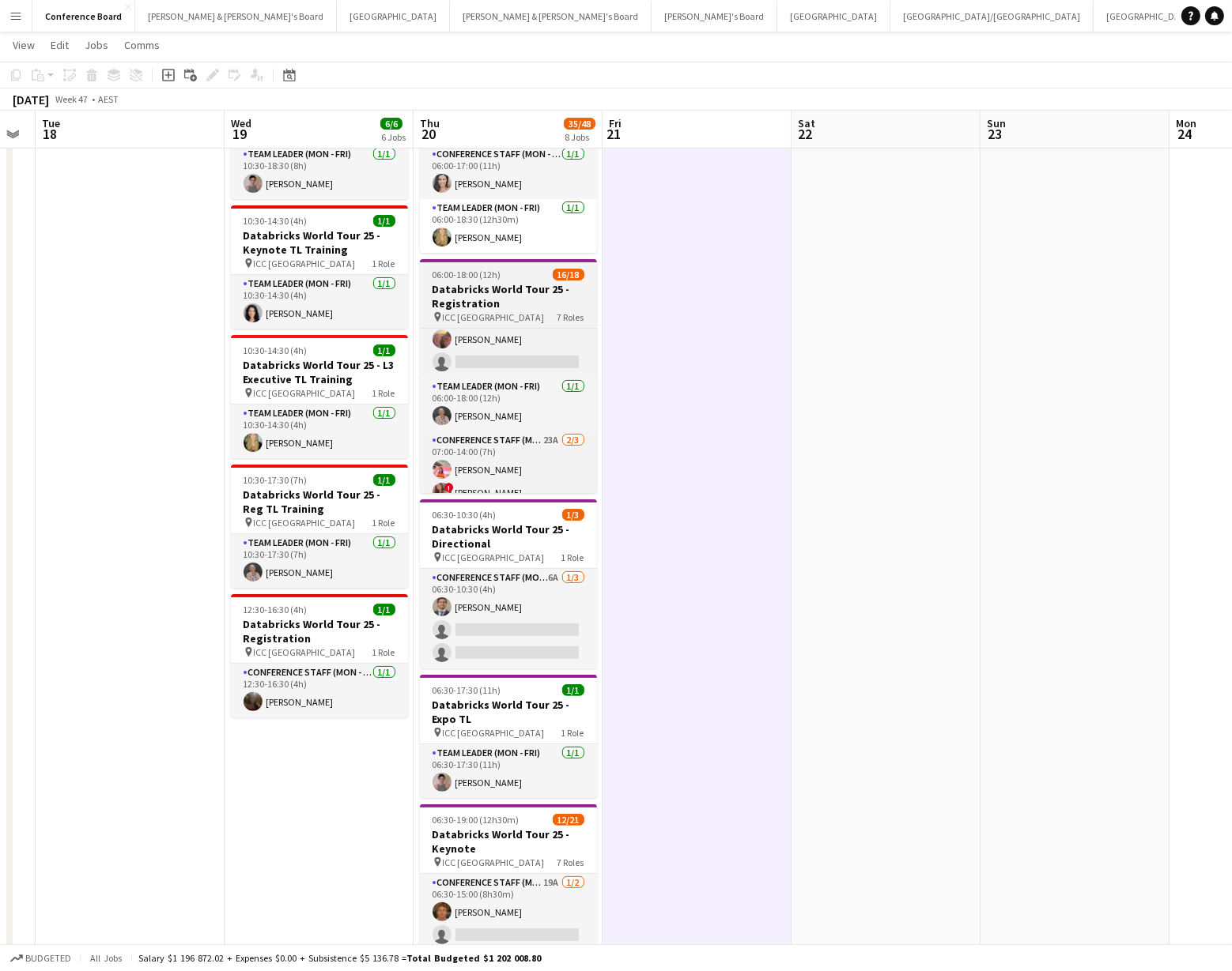
click at [456, 282] on h3 "Databricks World Tour 25 - Registration" at bounding box center [508, 296] width 177 height 28
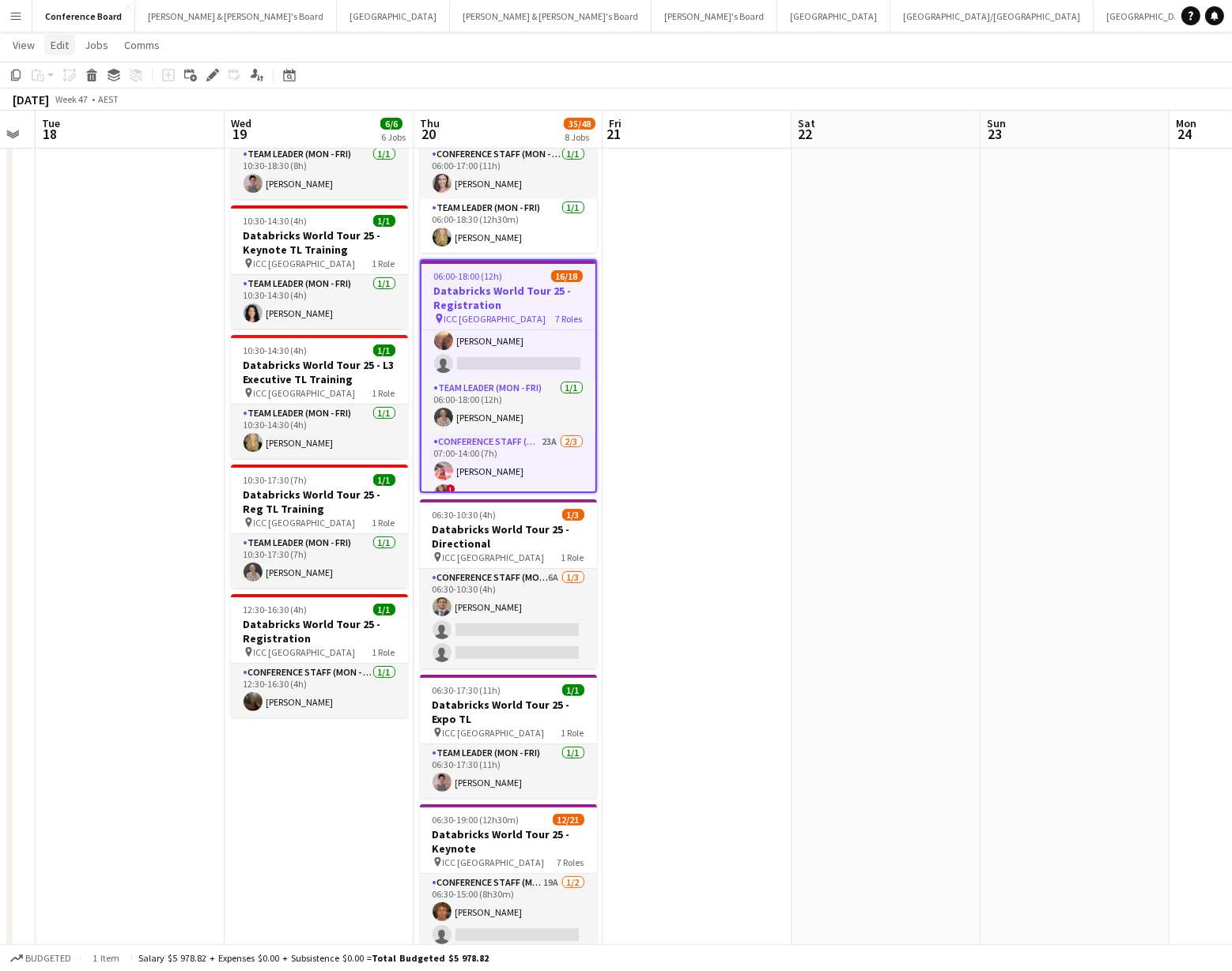
click at [54, 44] on span "Edit" at bounding box center [59, 45] width 18 height 15
click at [67, 77] on span "Copy Command C" at bounding box center [91, 78] width 66 height 15
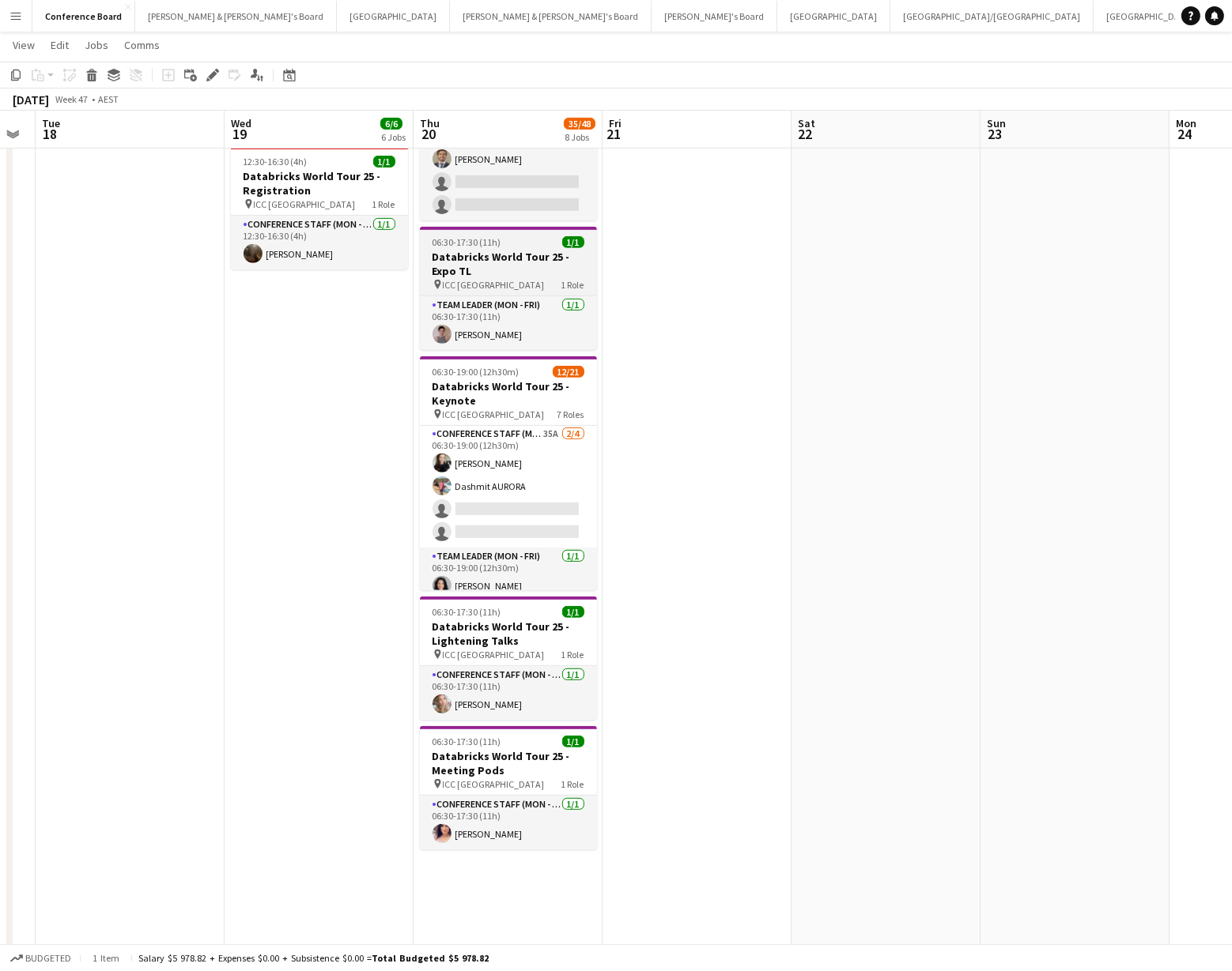
scroll to position [532, 0]
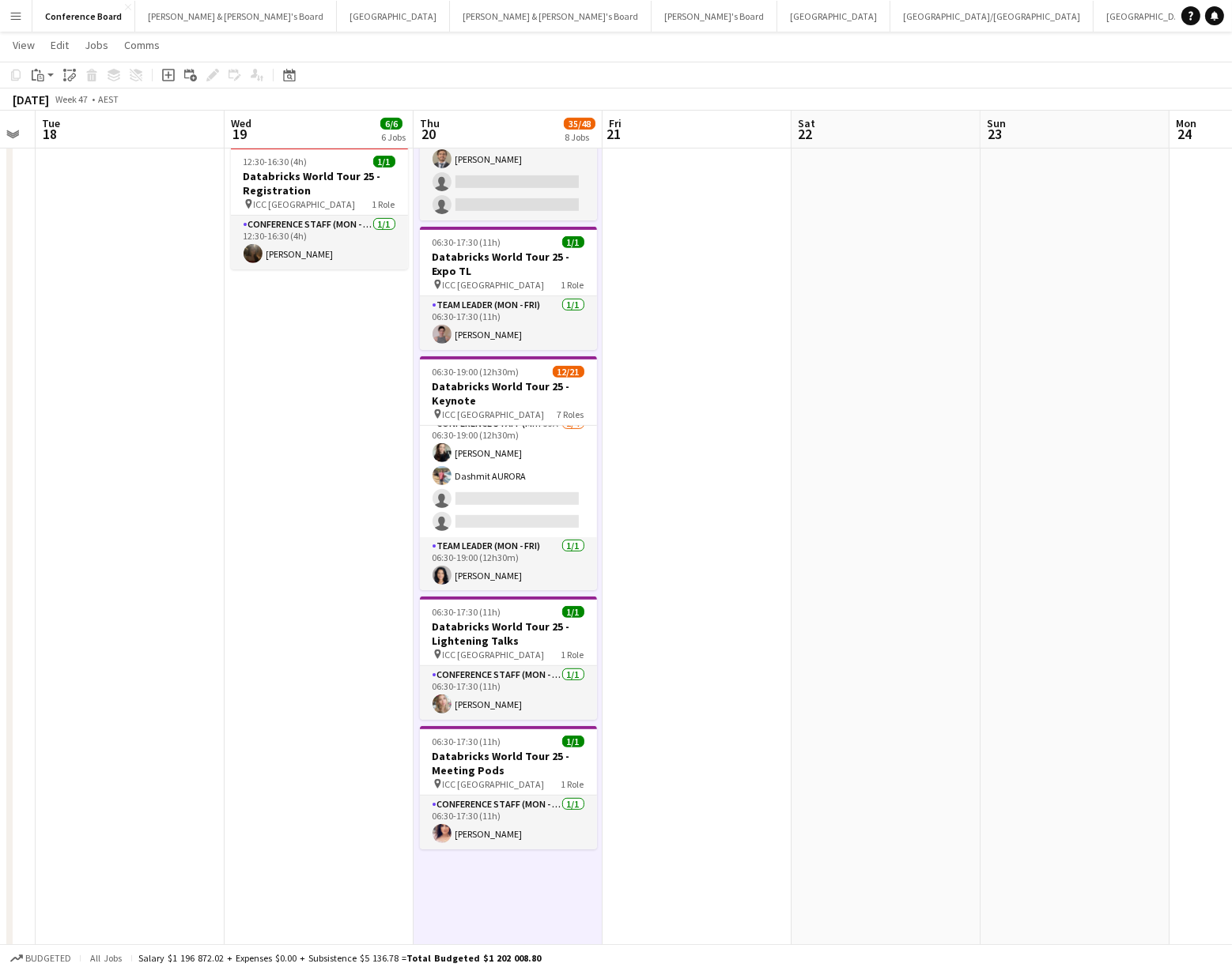
scroll to position [0, 347]
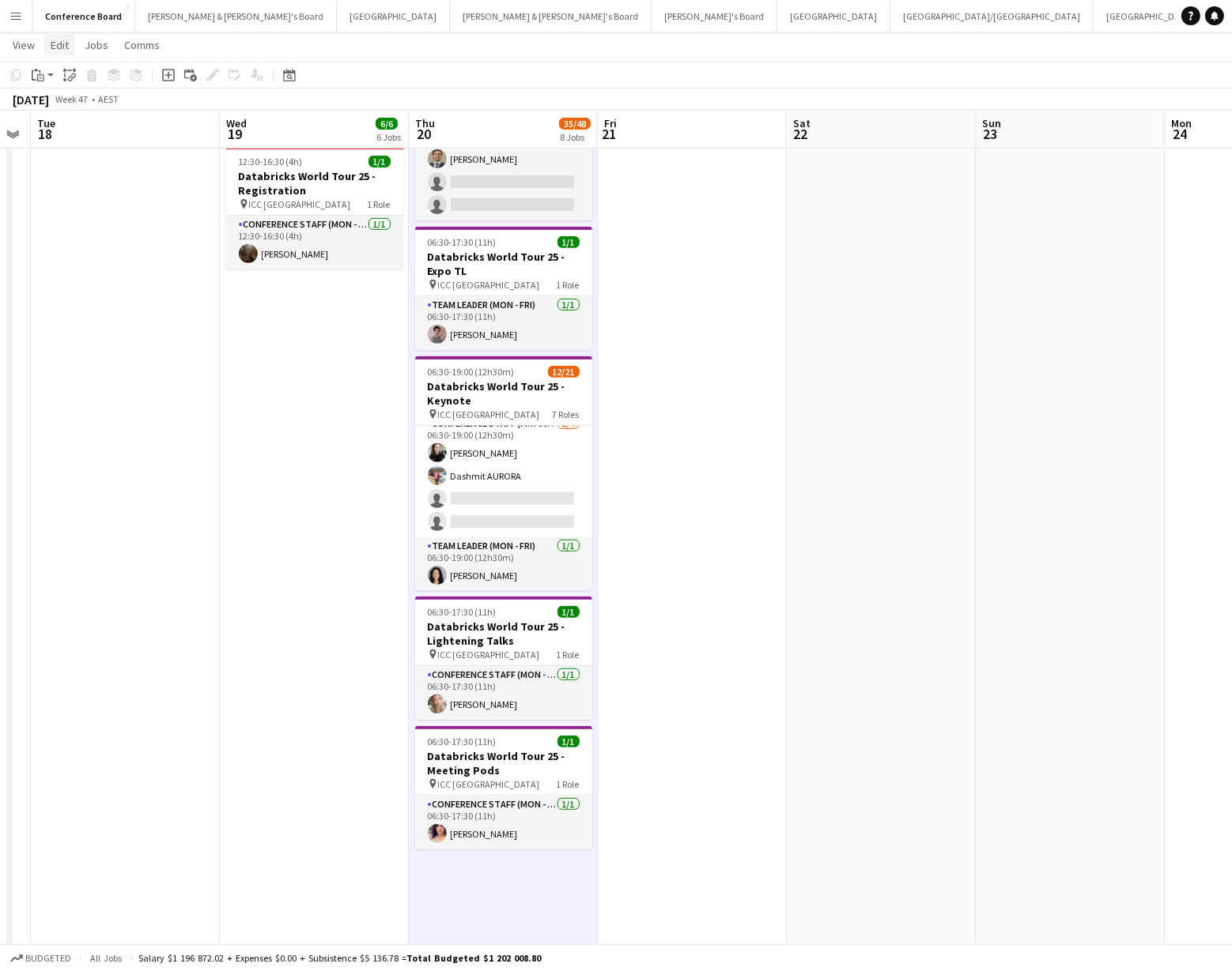
click at [57, 47] on span "Edit" at bounding box center [59, 45] width 18 height 15
click at [204, 119] on span "Without Crew Command V" at bounding box center [222, 120] width 105 height 15
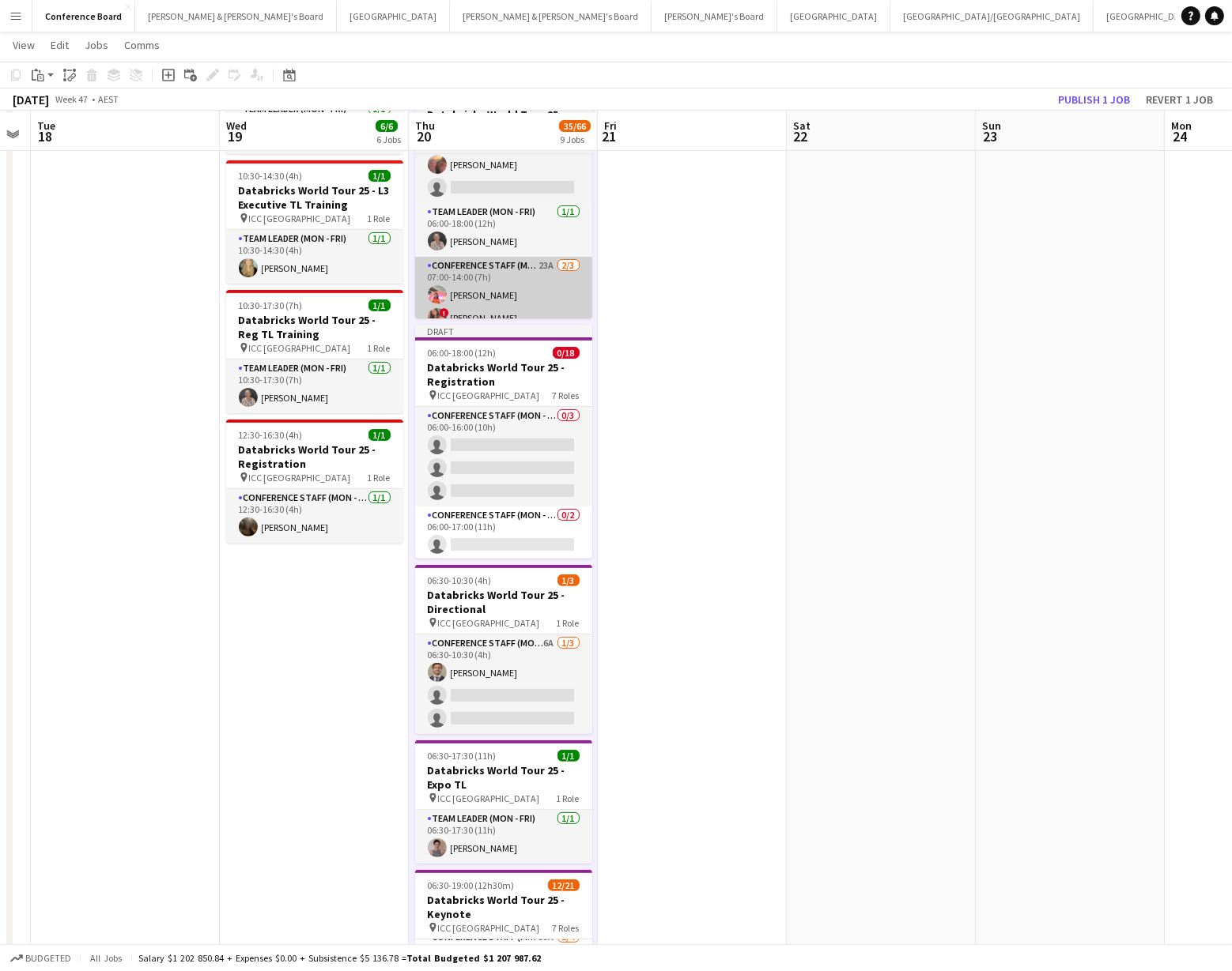
scroll to position [418, 0]
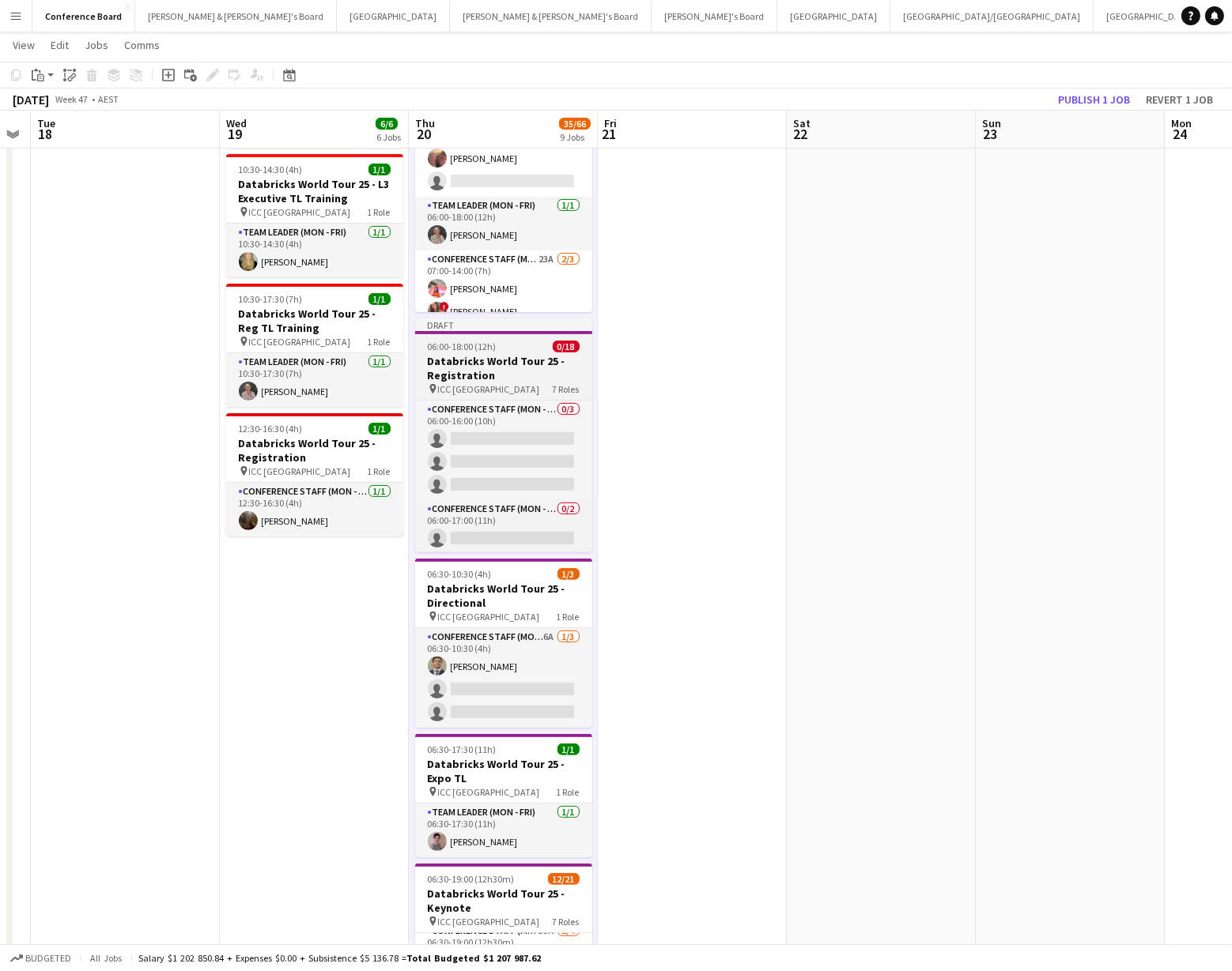
click at [448, 354] on h3 "Databricks World Tour 25 - Registration" at bounding box center [503, 367] width 177 height 28
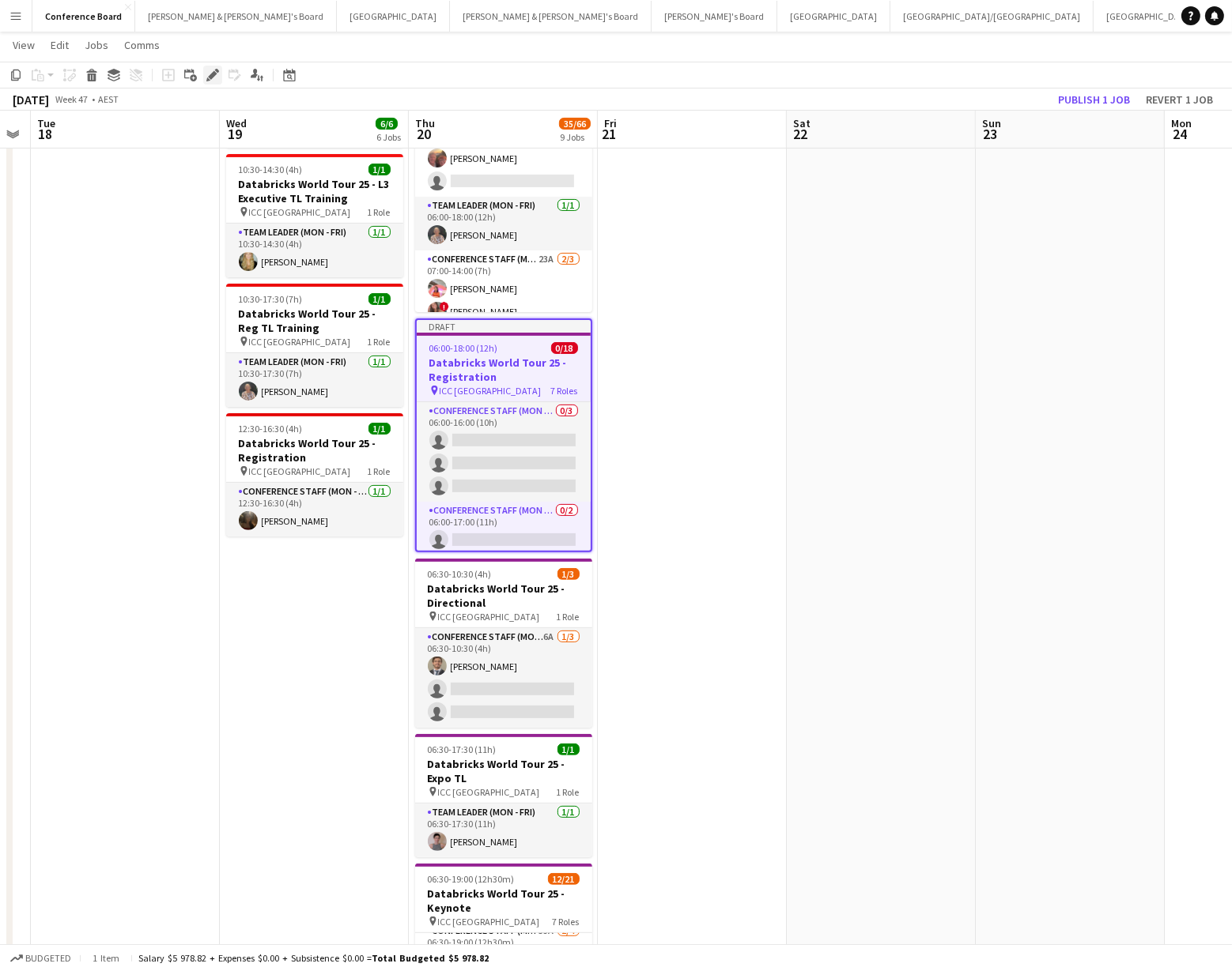
click at [208, 73] on icon "Edit" at bounding box center [212, 75] width 13 height 13
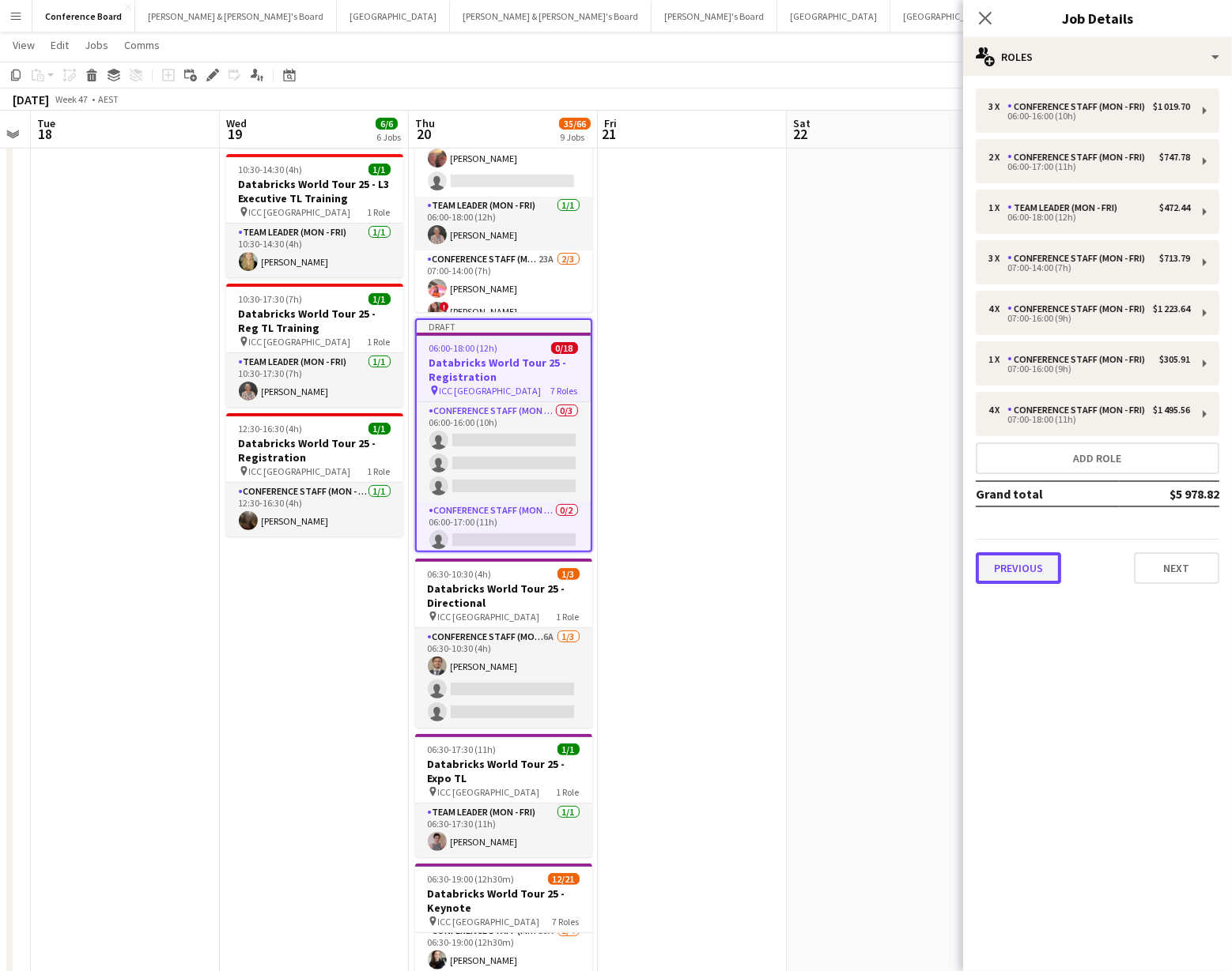
click at [1030, 570] on button "Previous" at bounding box center [1018, 568] width 85 height 32
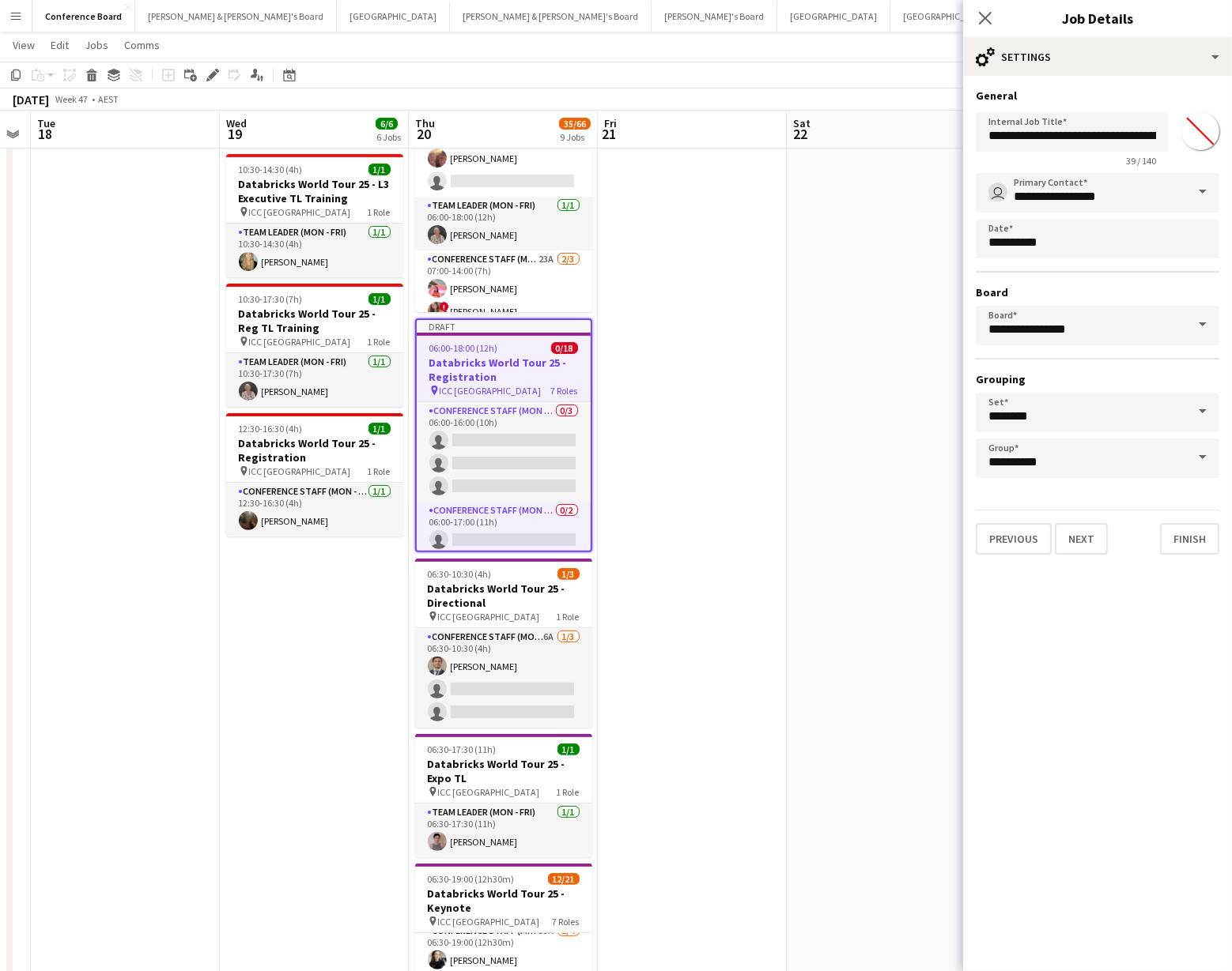
click at [1191, 131] on input "*******" at bounding box center [1200, 131] width 57 height 57
type input "*******"
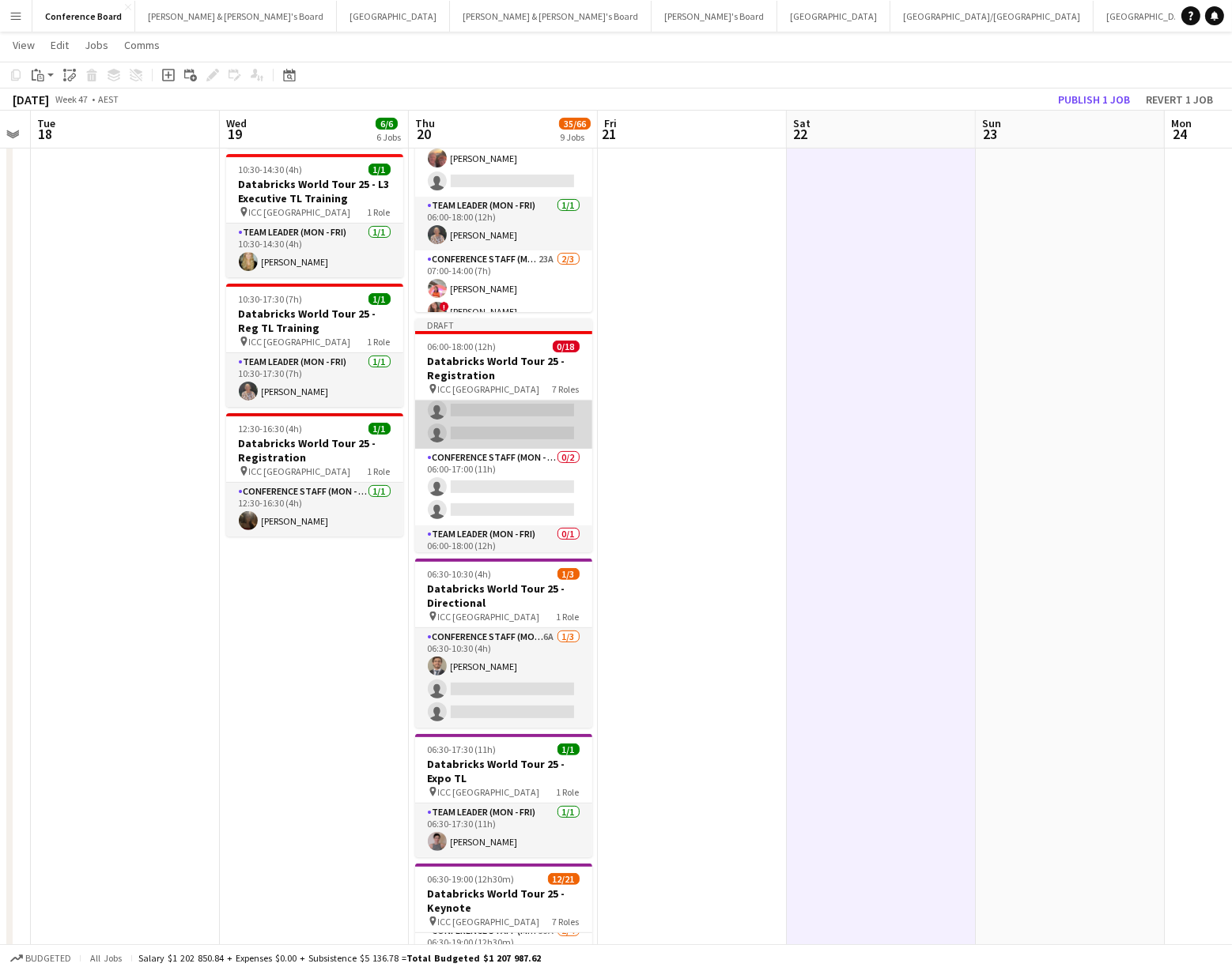
scroll to position [72, 0]
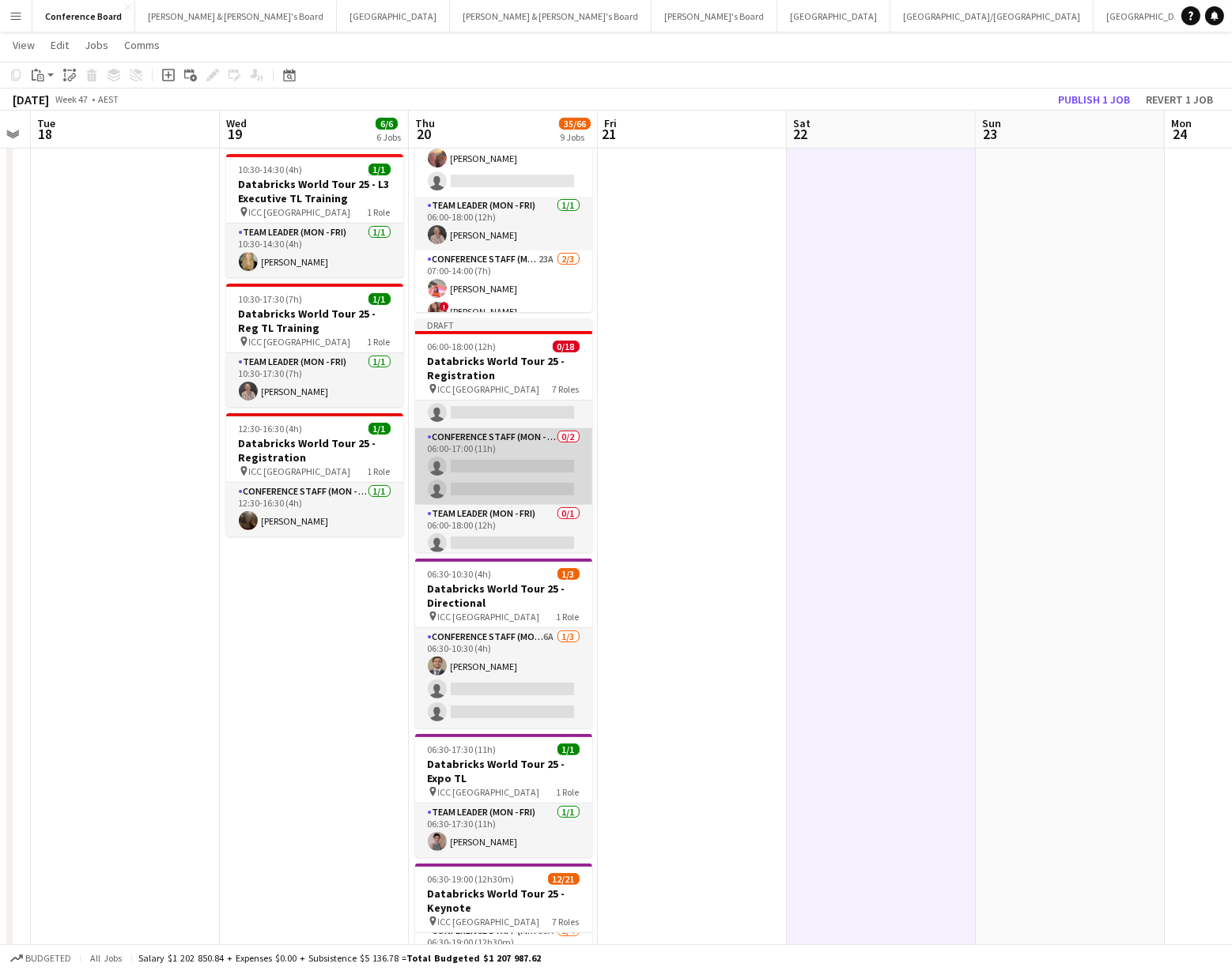
click at [559, 437] on app-card-role "Conference Staff (Mon - Fri) 0/2 06:00-17:00 (11h) single-neutral-actions singl…" at bounding box center [503, 466] width 177 height 77
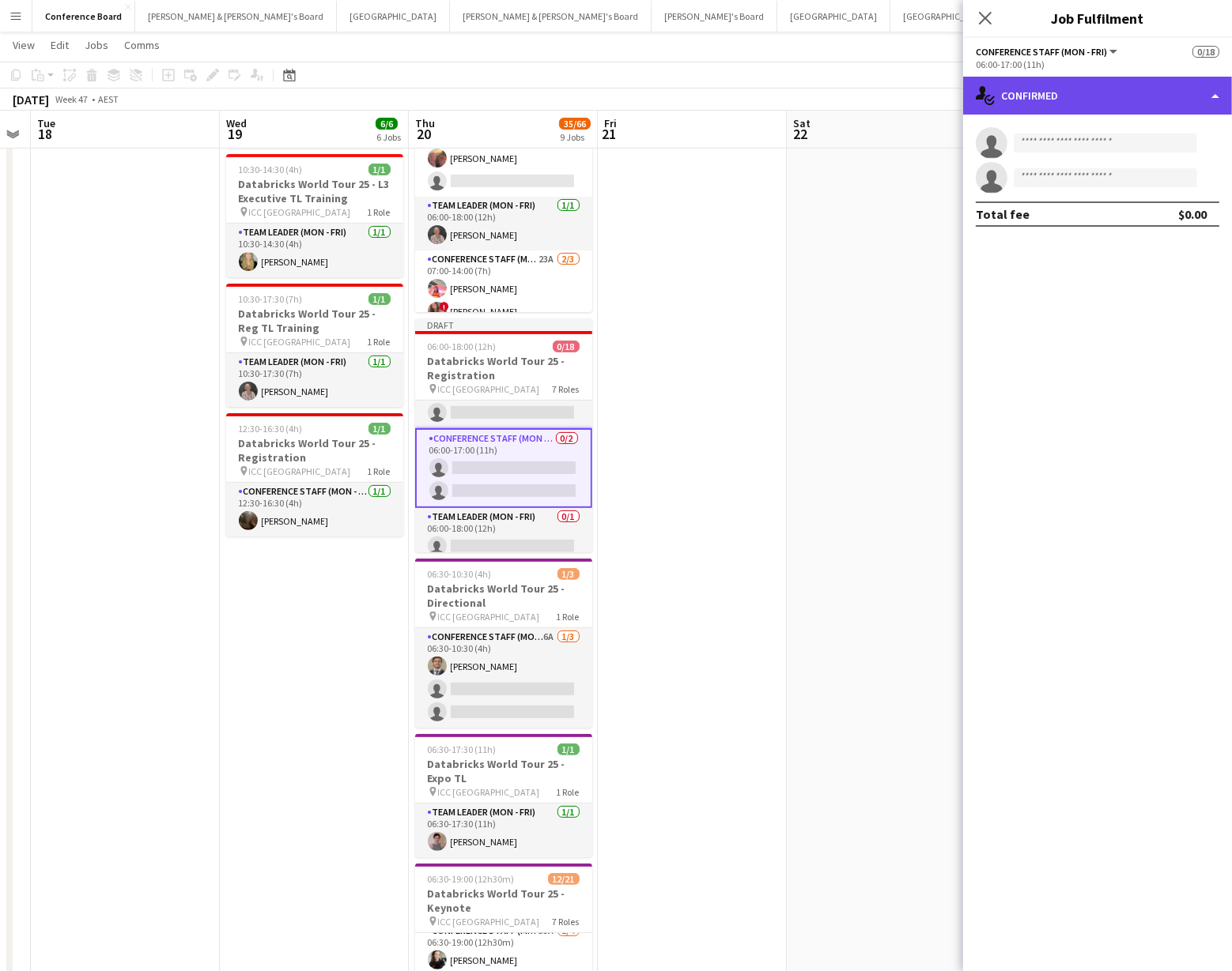
click at [1200, 96] on div "single-neutral-actions-check-2 Confirmed" at bounding box center [1096, 95] width 269 height 38
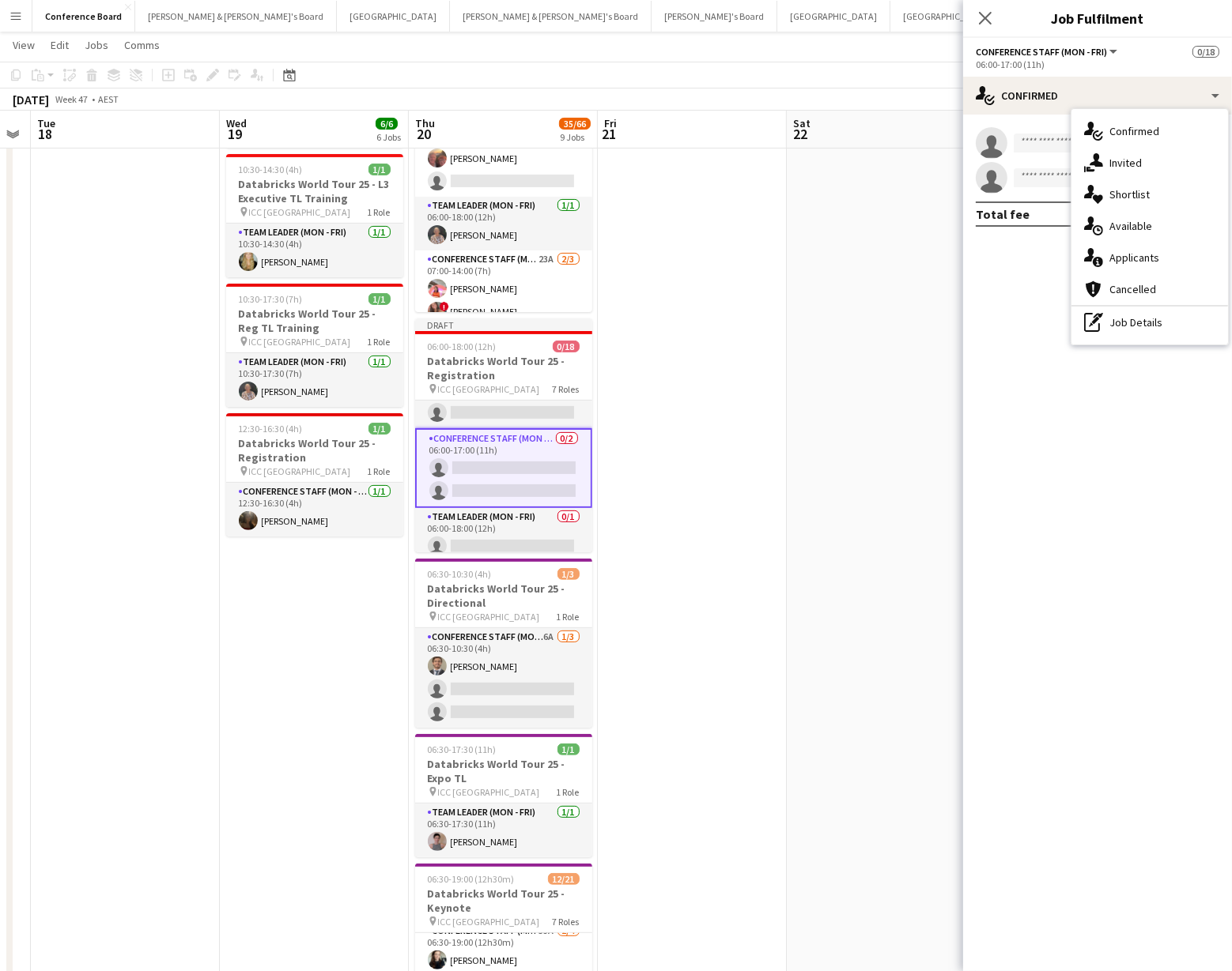
drag, startPoint x: 1170, startPoint y: 319, endPoint x: 1058, endPoint y: 238, distance: 138.2
click at [1170, 319] on div "pen-write Job Details" at bounding box center [1149, 322] width 156 height 32
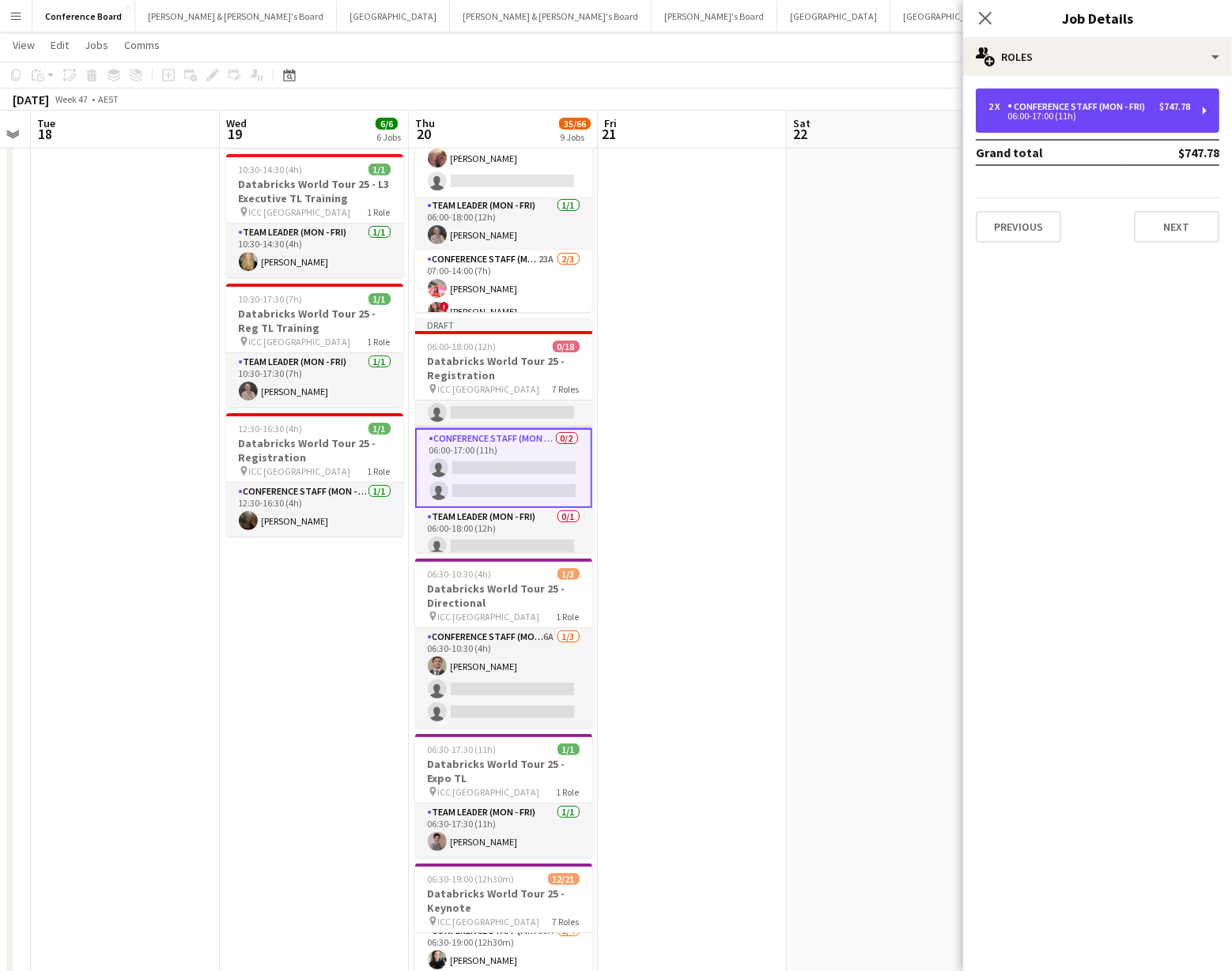
drag, startPoint x: 1013, startPoint y: 113, endPoint x: 970, endPoint y: 102, distance: 44.4
click at [1013, 113] on div "06:00-17:00 (11h)" at bounding box center [1089, 116] width 202 height 8
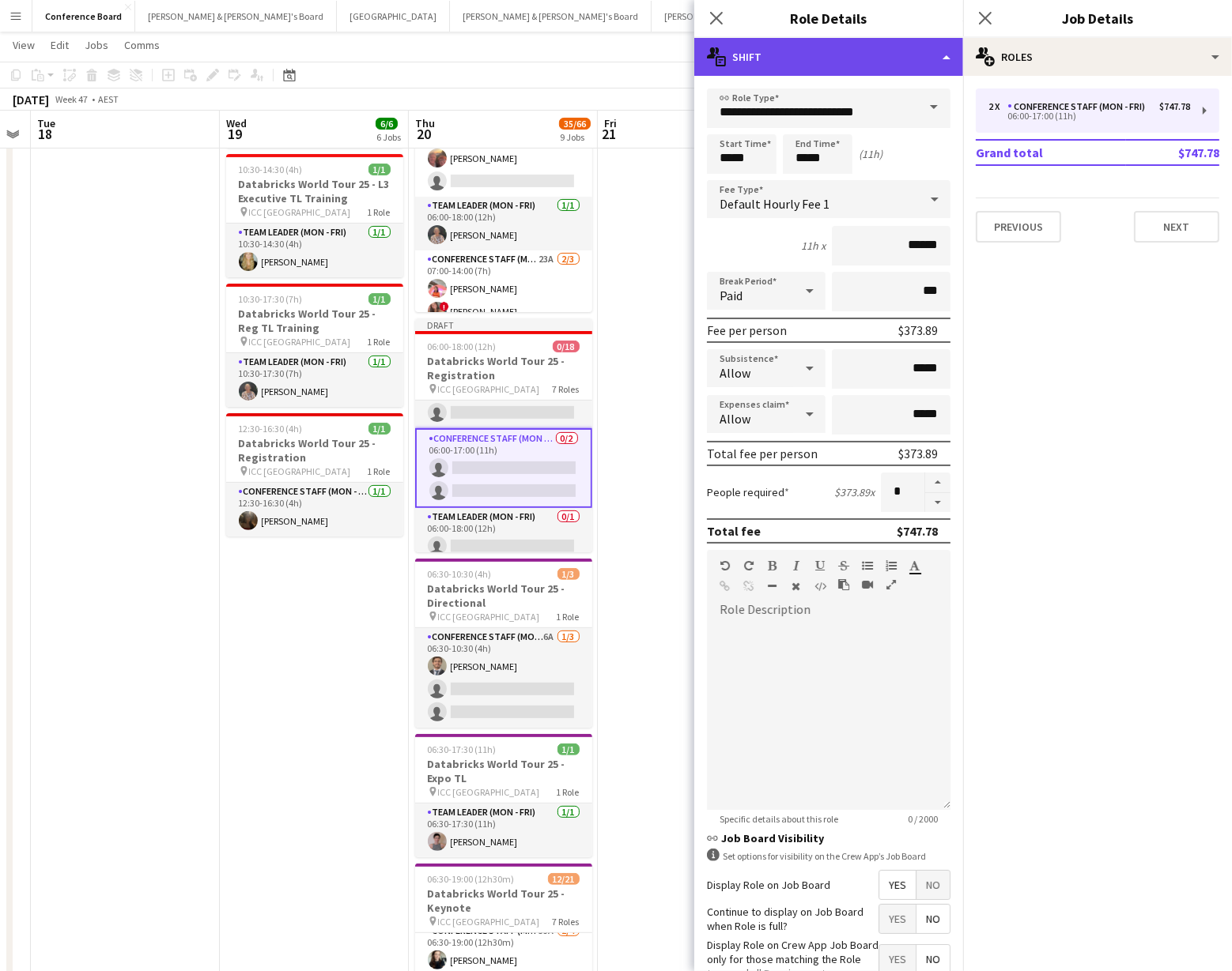
click at [939, 63] on div "multiple-actions-text Shift" at bounding box center [828, 56] width 269 height 38
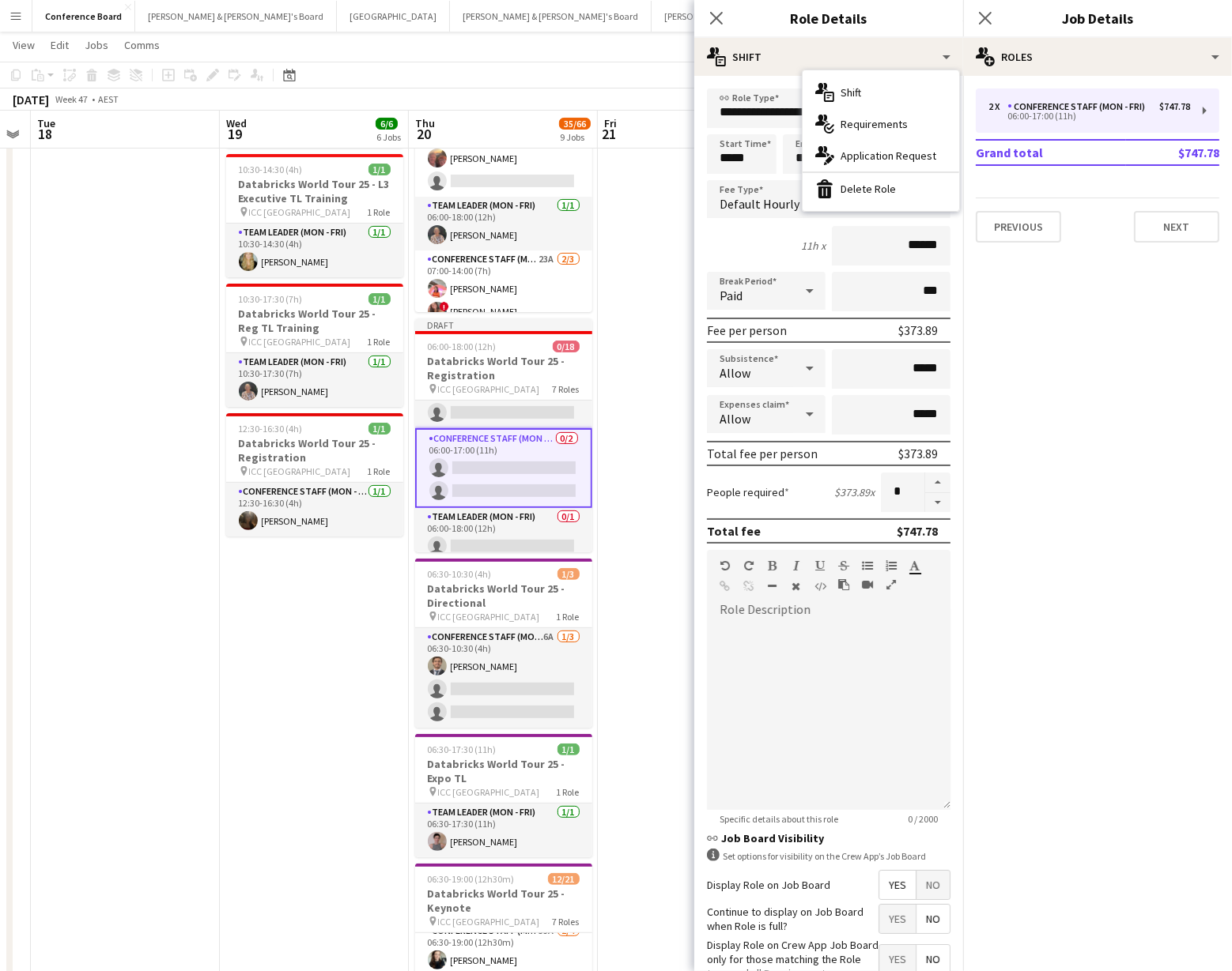
click at [937, 188] on div "bin-2 Delete Role" at bounding box center [880, 189] width 156 height 32
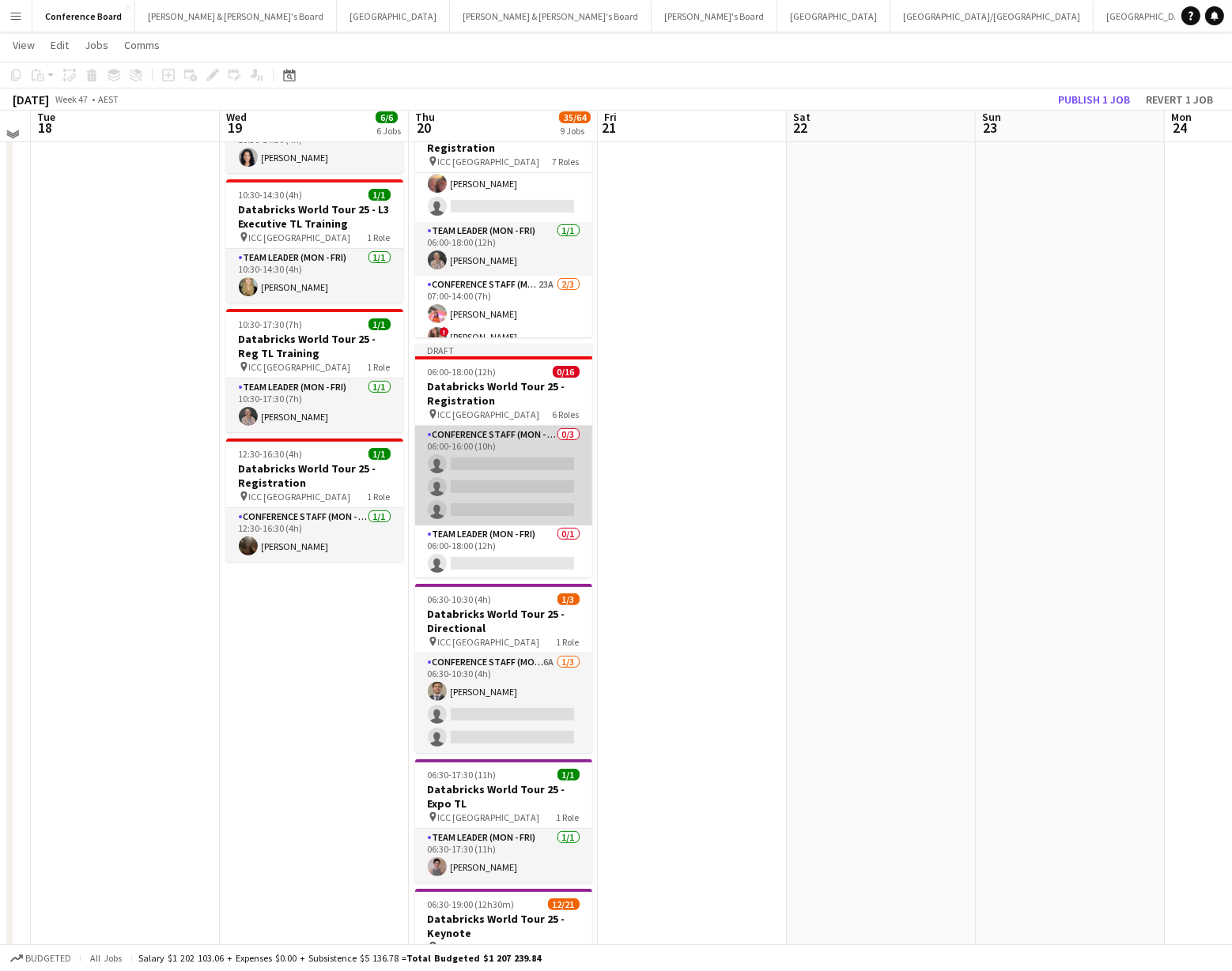
scroll to position [384, 0]
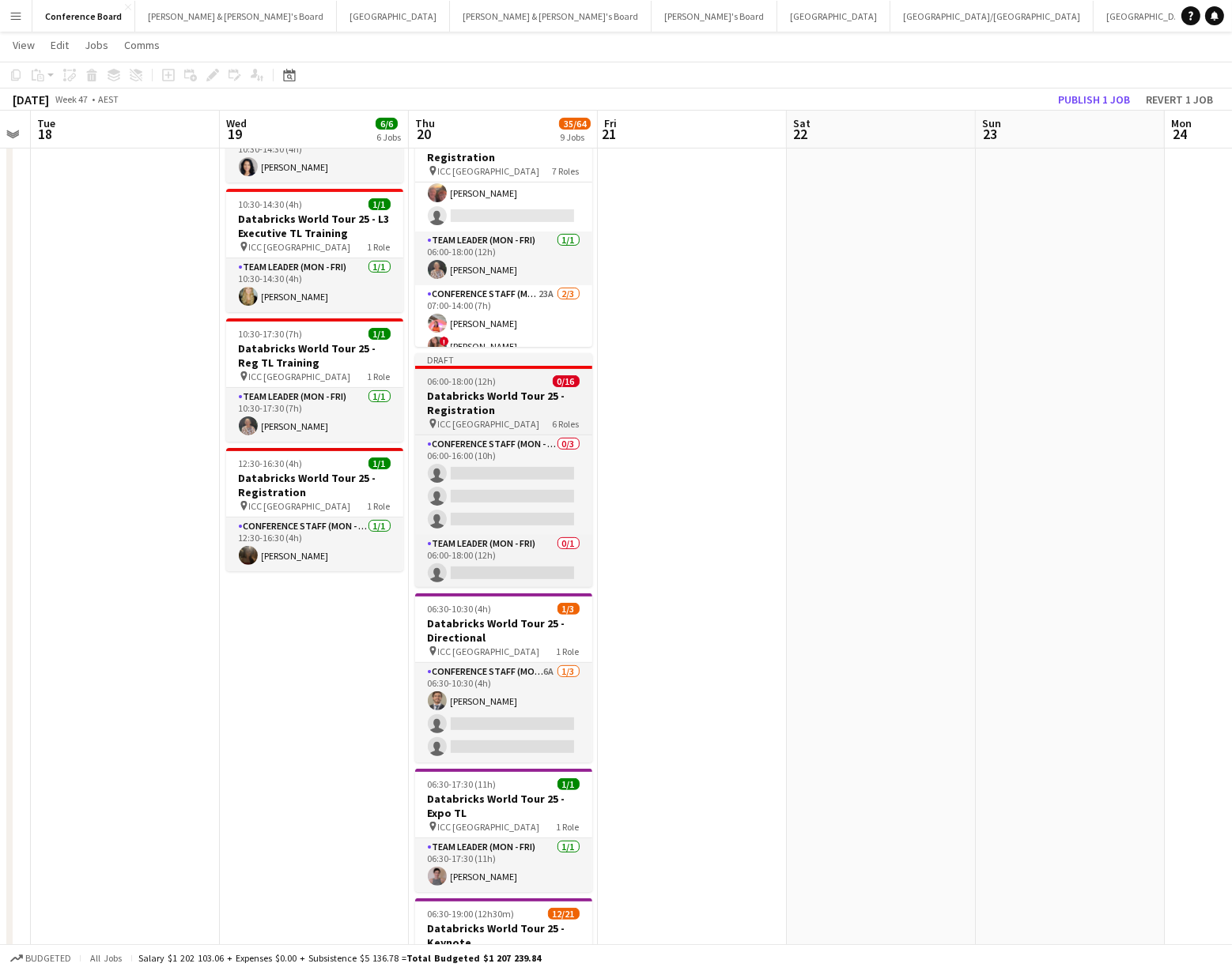
click at [479, 396] on h3 "Databricks World Tour 25 - Registration" at bounding box center [503, 402] width 177 height 28
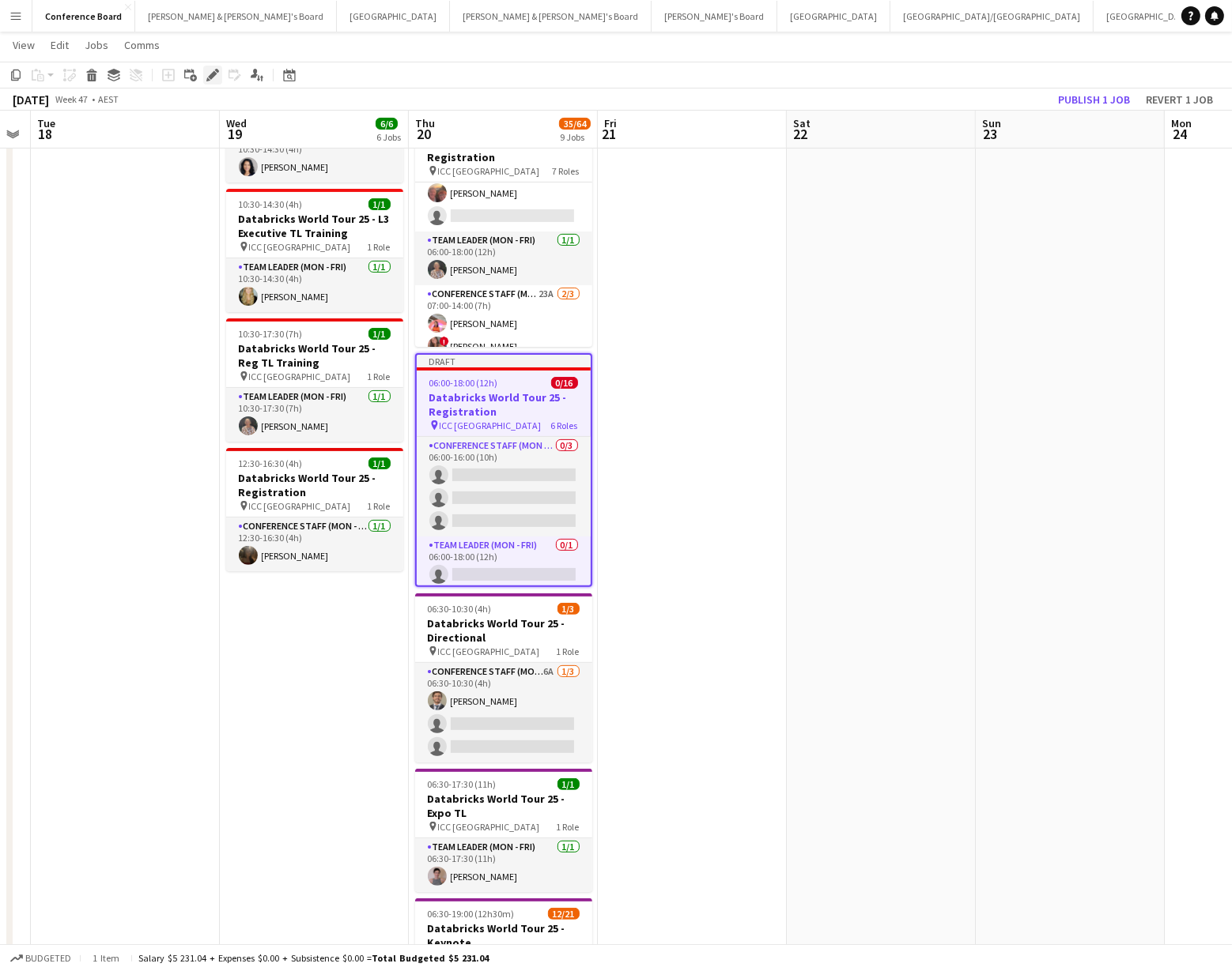
click at [209, 71] on icon "Edit" at bounding box center [212, 75] width 13 height 13
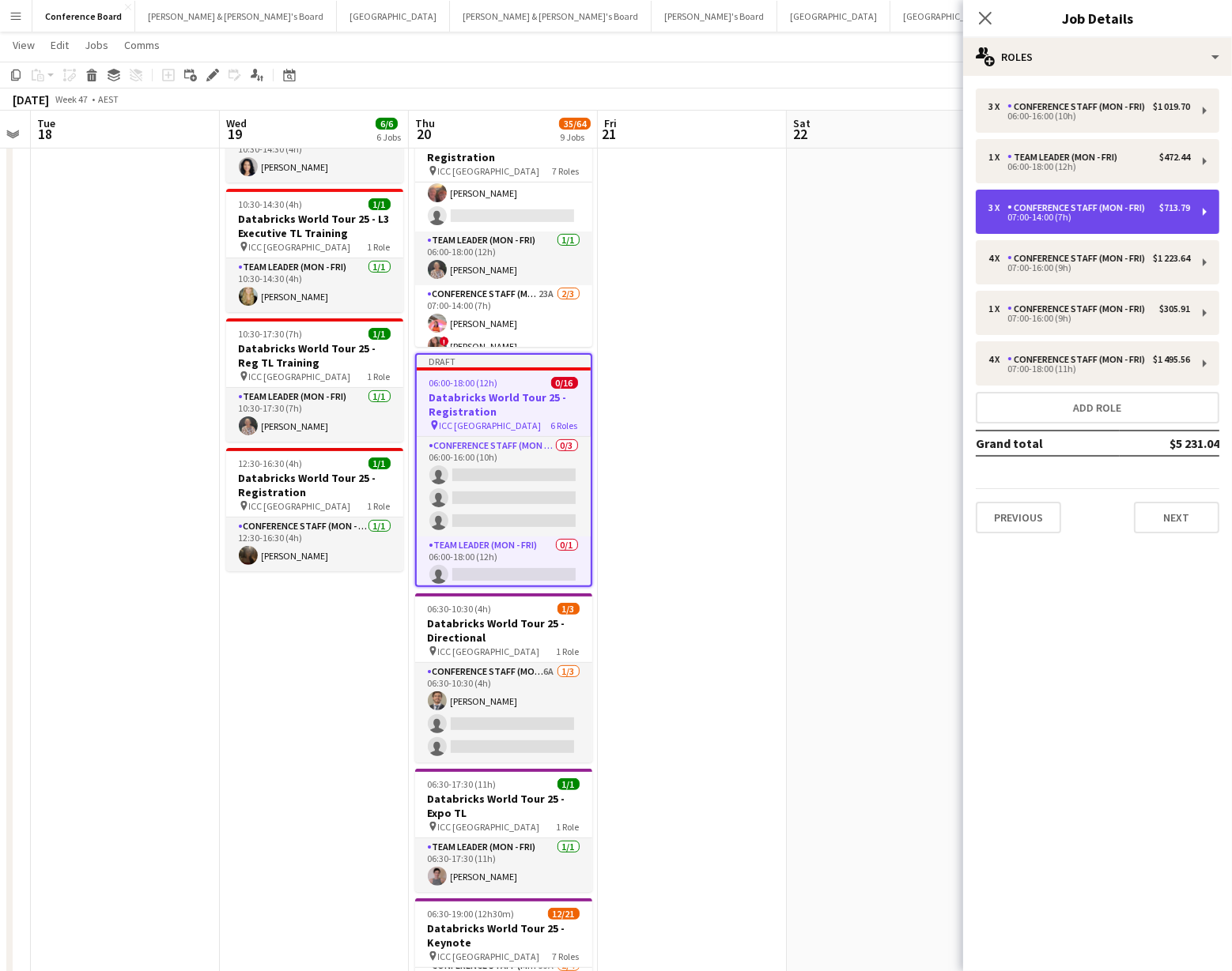
drag, startPoint x: 997, startPoint y: 207, endPoint x: 999, endPoint y: 218, distance: 11.2
click at [997, 207] on div "3 x" at bounding box center [997, 207] width 19 height 11
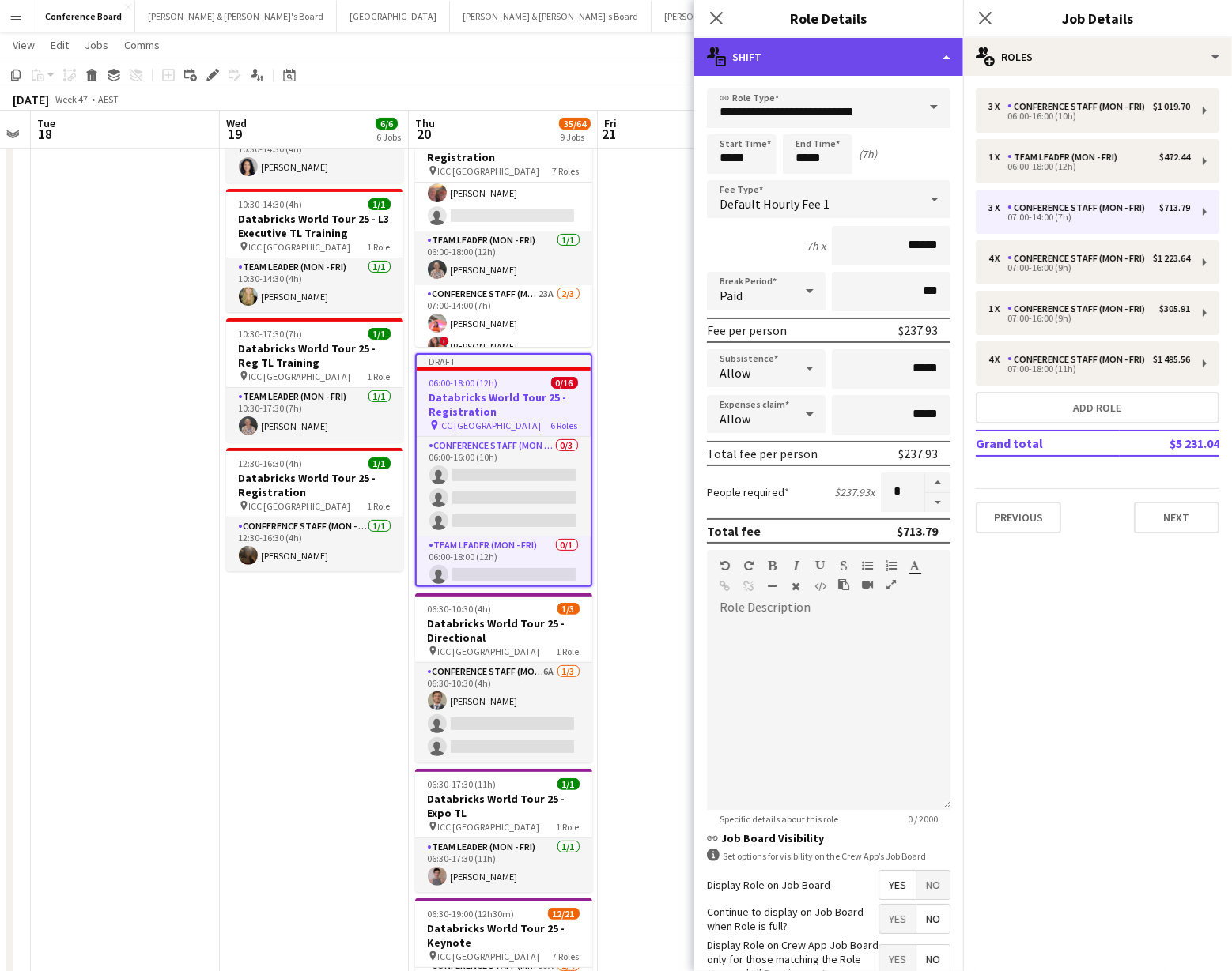
click at [944, 66] on div "multiple-actions-text Shift" at bounding box center [828, 56] width 269 height 38
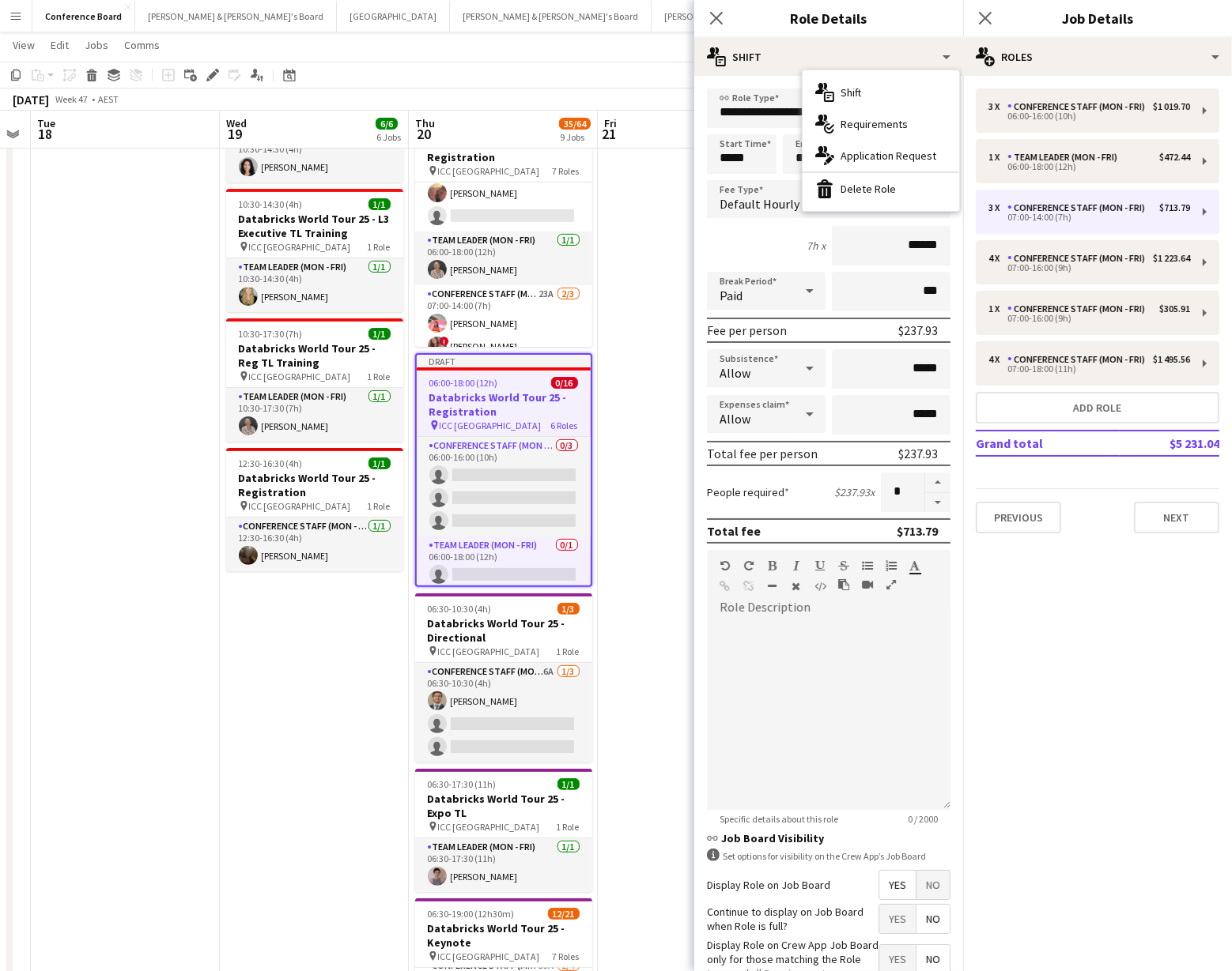
drag, startPoint x: 944, startPoint y: 198, endPoint x: 953, endPoint y: 202, distance: 9.8
click at [944, 198] on div "bin-2 Delete Role" at bounding box center [880, 189] width 156 height 32
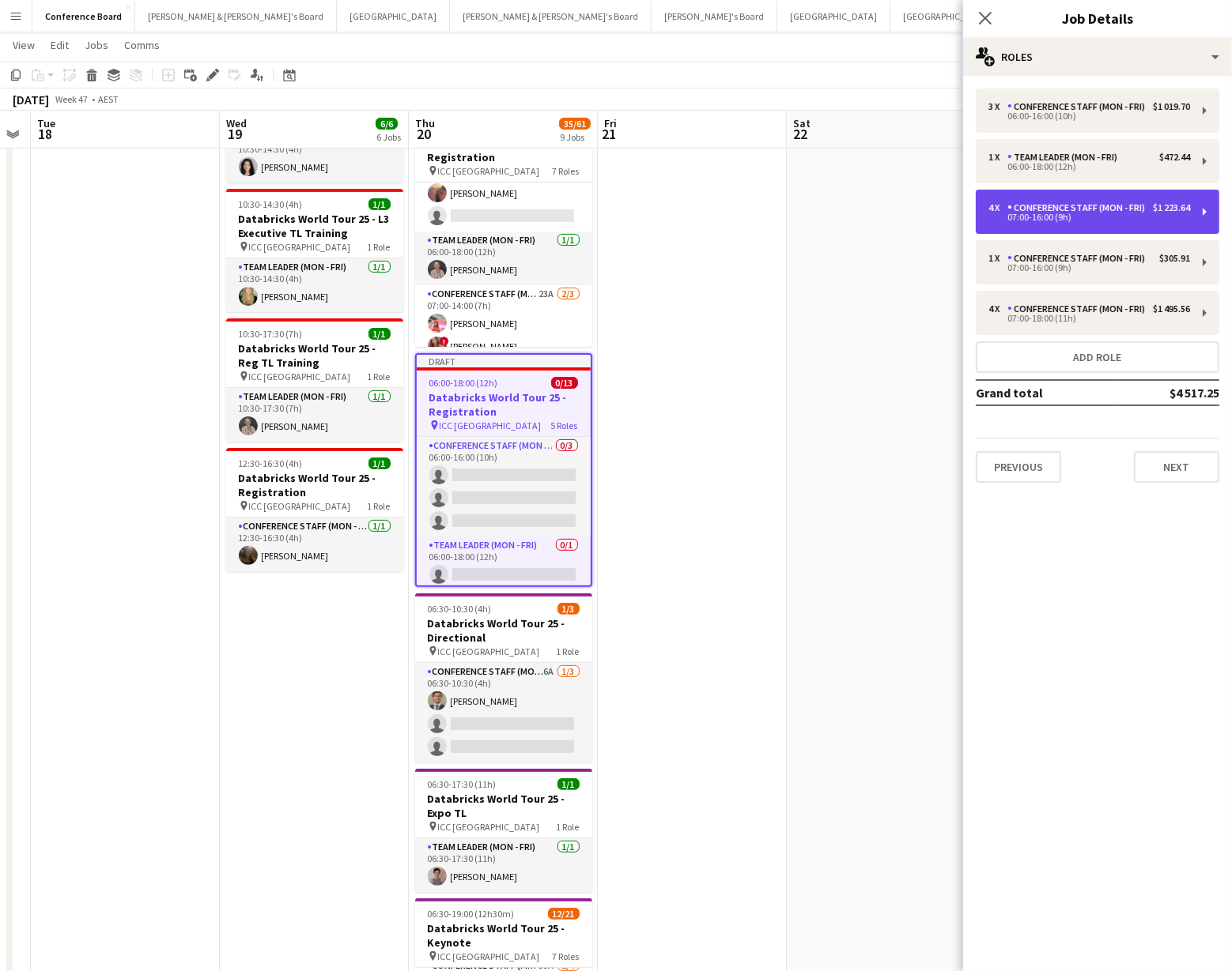
click at [991, 207] on div "4 x" at bounding box center [997, 207] width 19 height 11
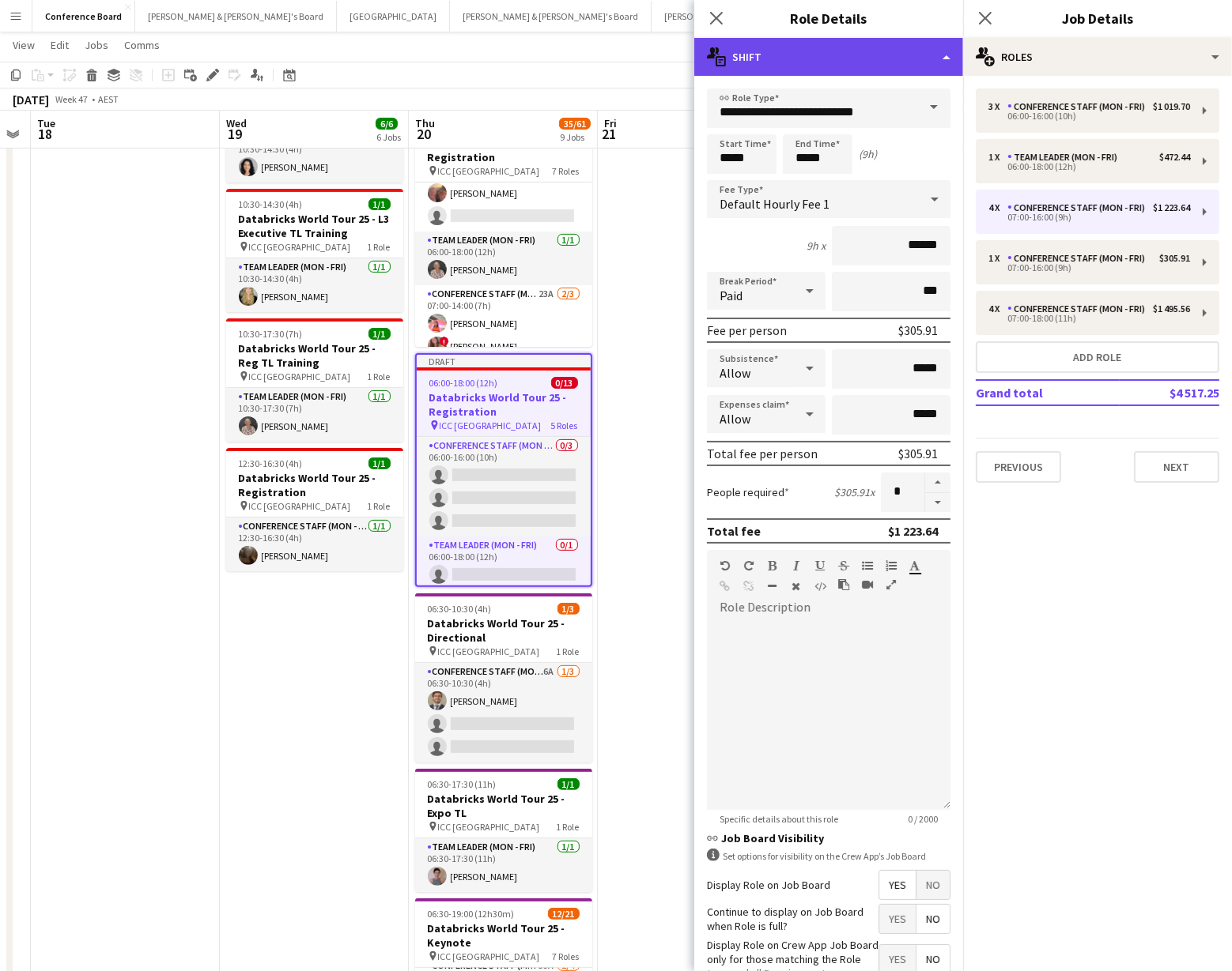
click at [938, 62] on div "multiple-actions-text Shift" at bounding box center [828, 56] width 269 height 38
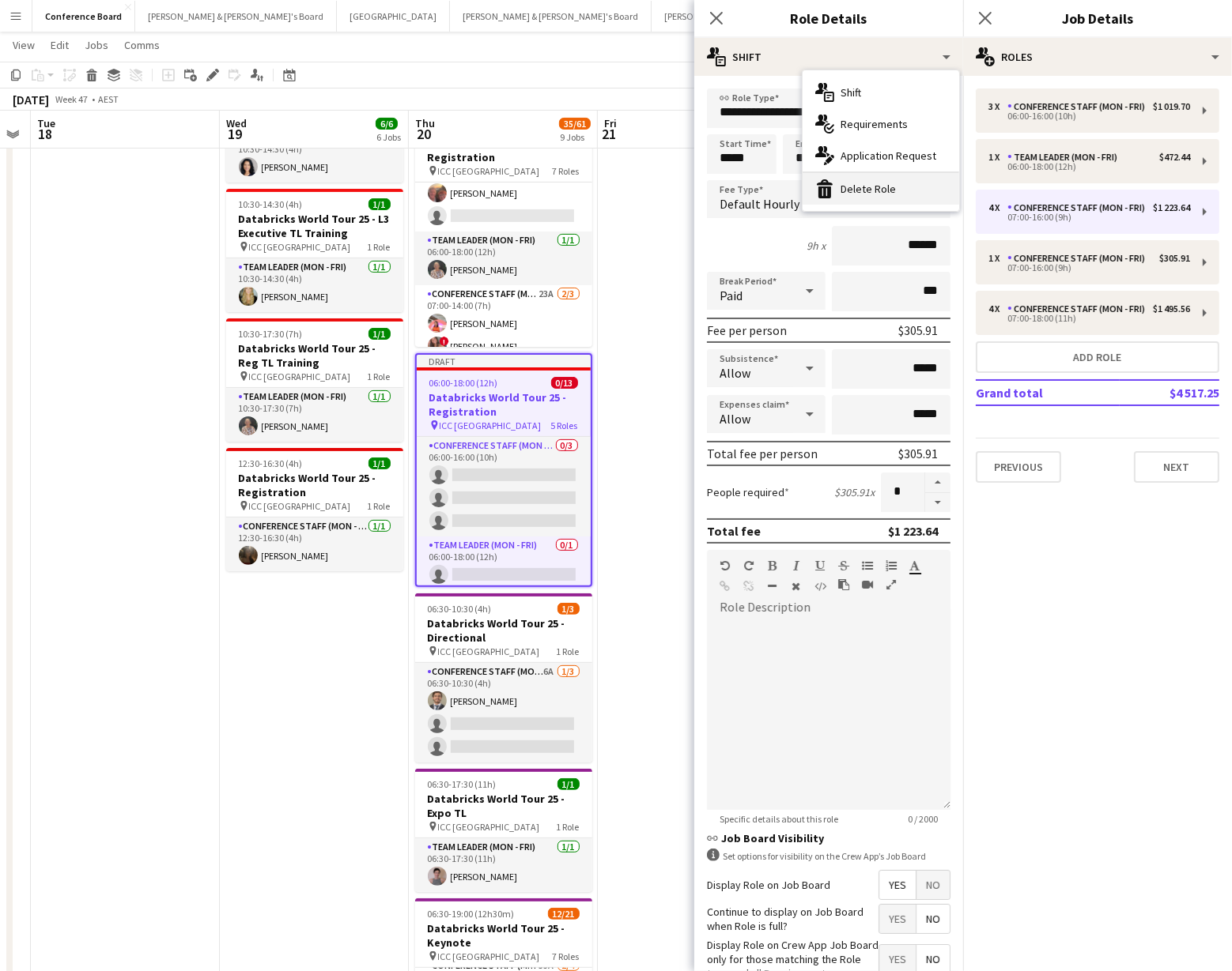
click at [926, 184] on div "bin-2 Delete Role" at bounding box center [880, 189] width 156 height 32
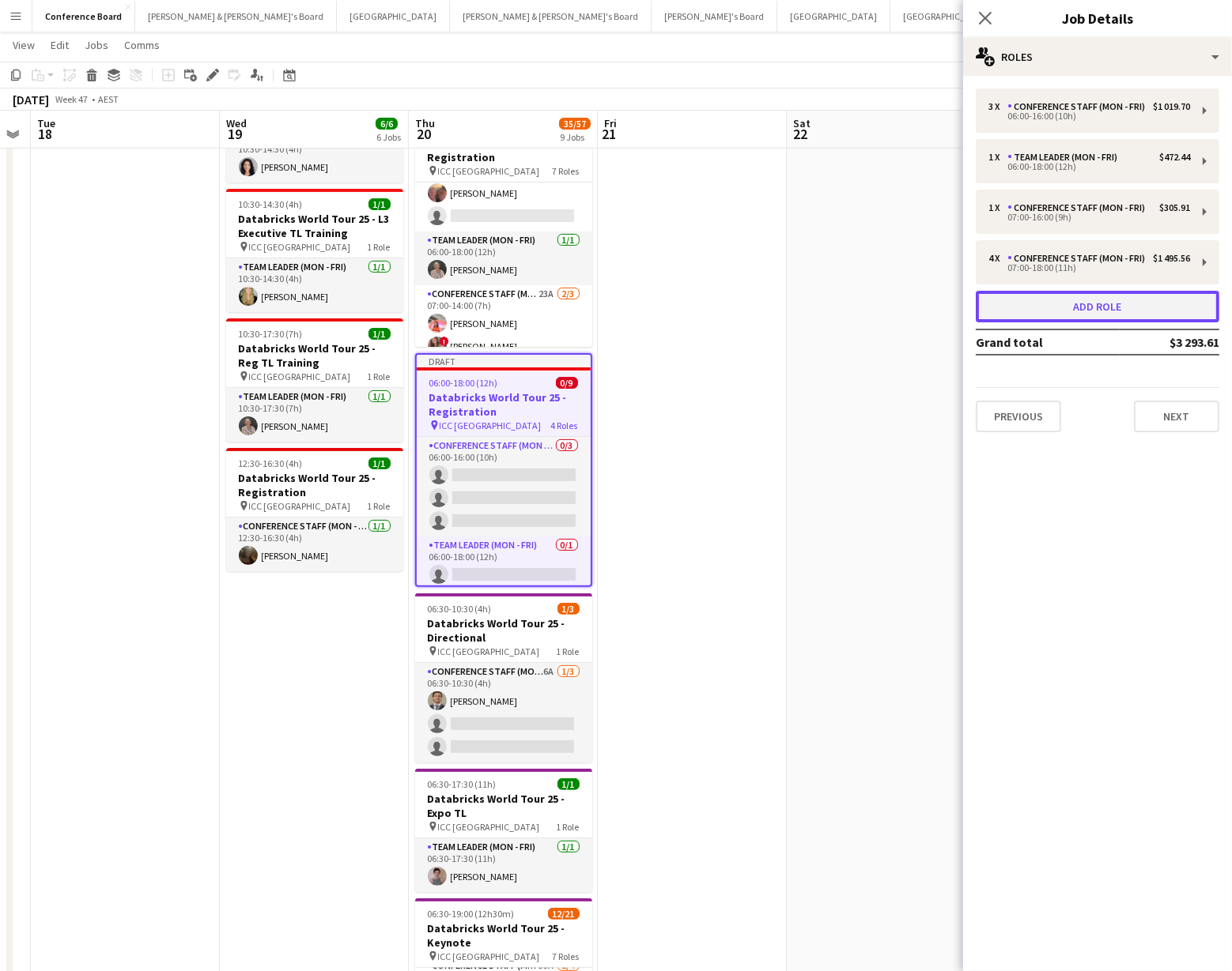
click at [1063, 301] on button "Add role" at bounding box center [1096, 306] width 243 height 32
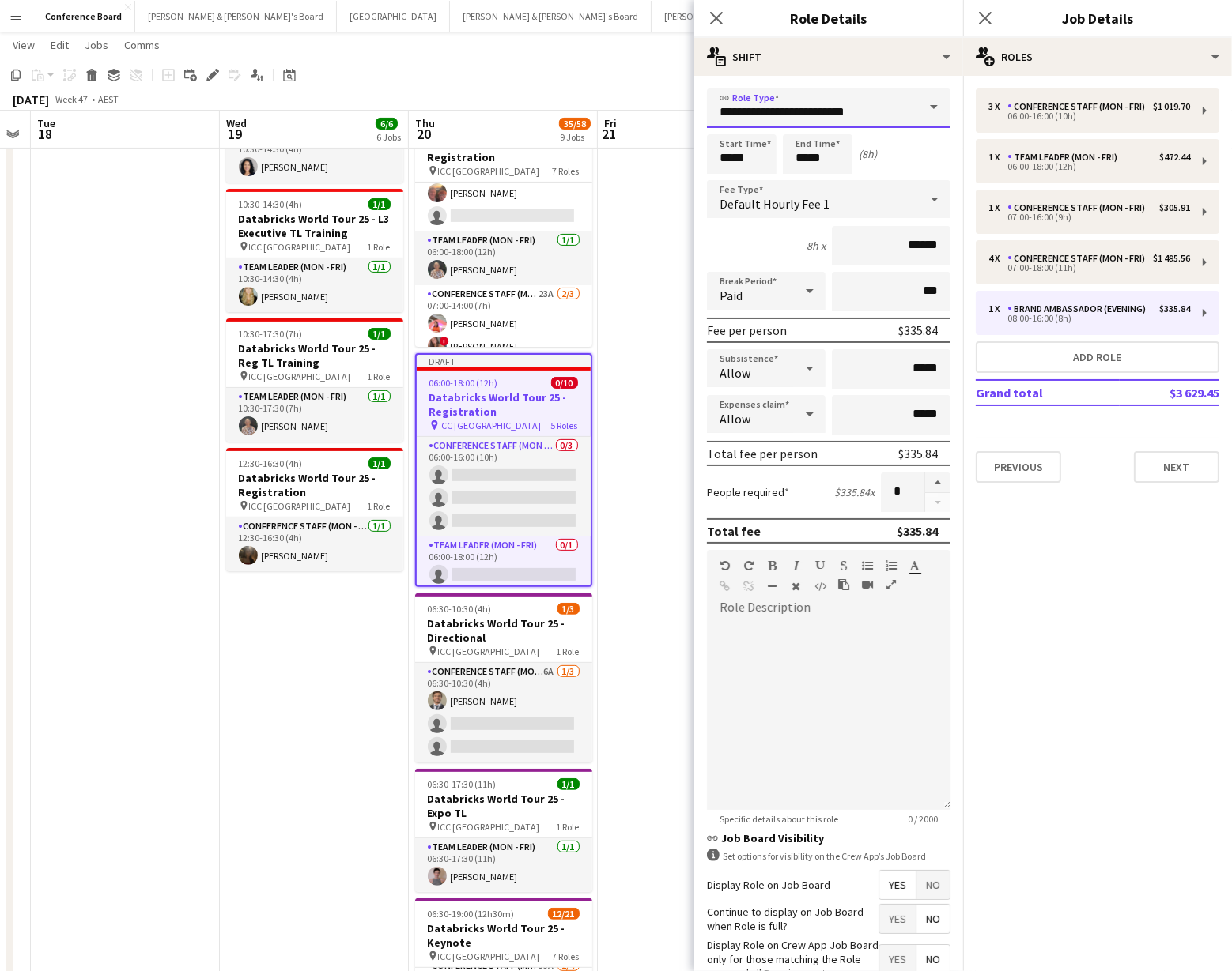
click at [915, 116] on input "**********" at bounding box center [828, 108] width 243 height 40
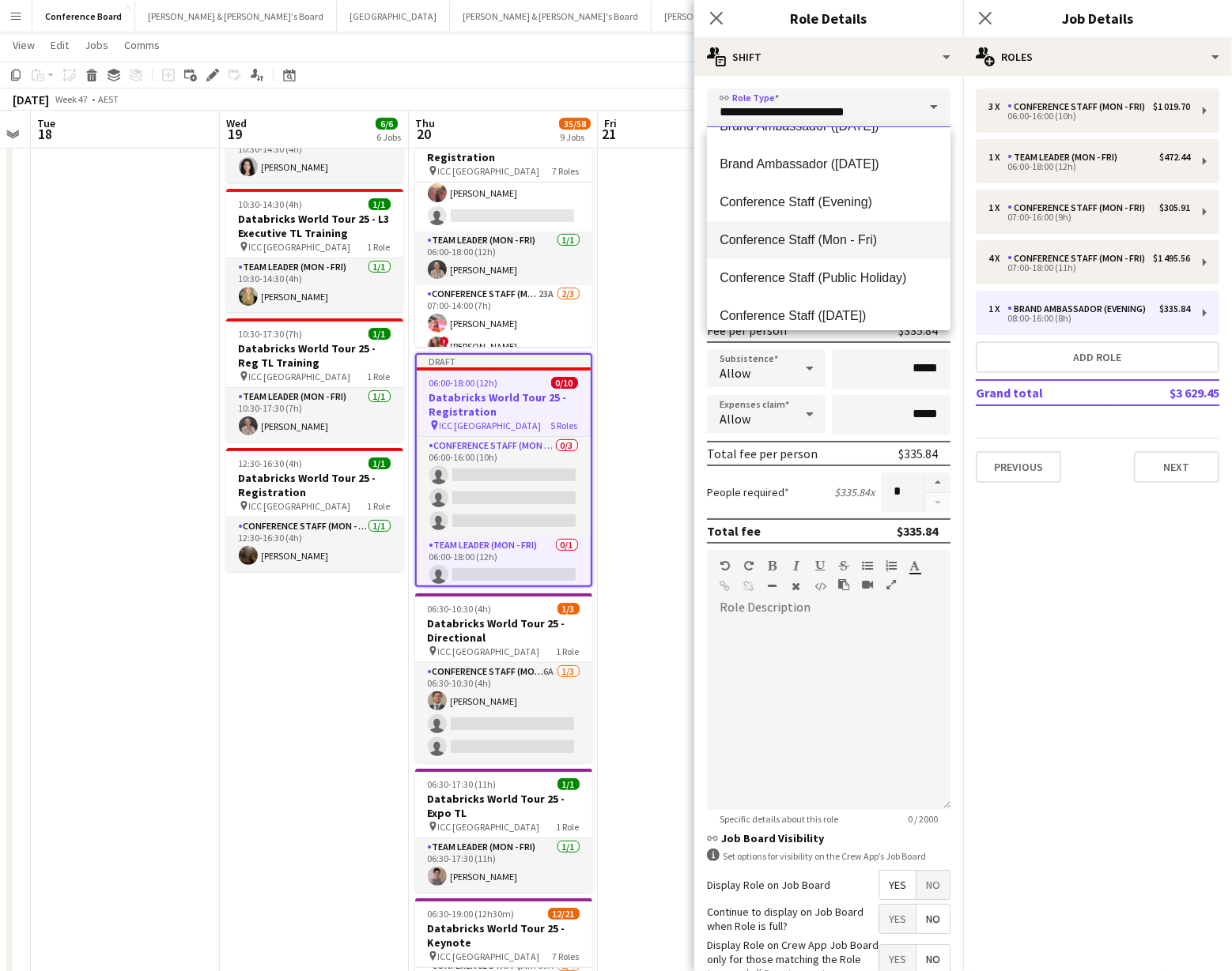
scroll to position [143, 0]
click at [878, 231] on span "Conference Staff (Mon - Fri)" at bounding box center [828, 236] width 218 height 15
type input "**********"
type input "******"
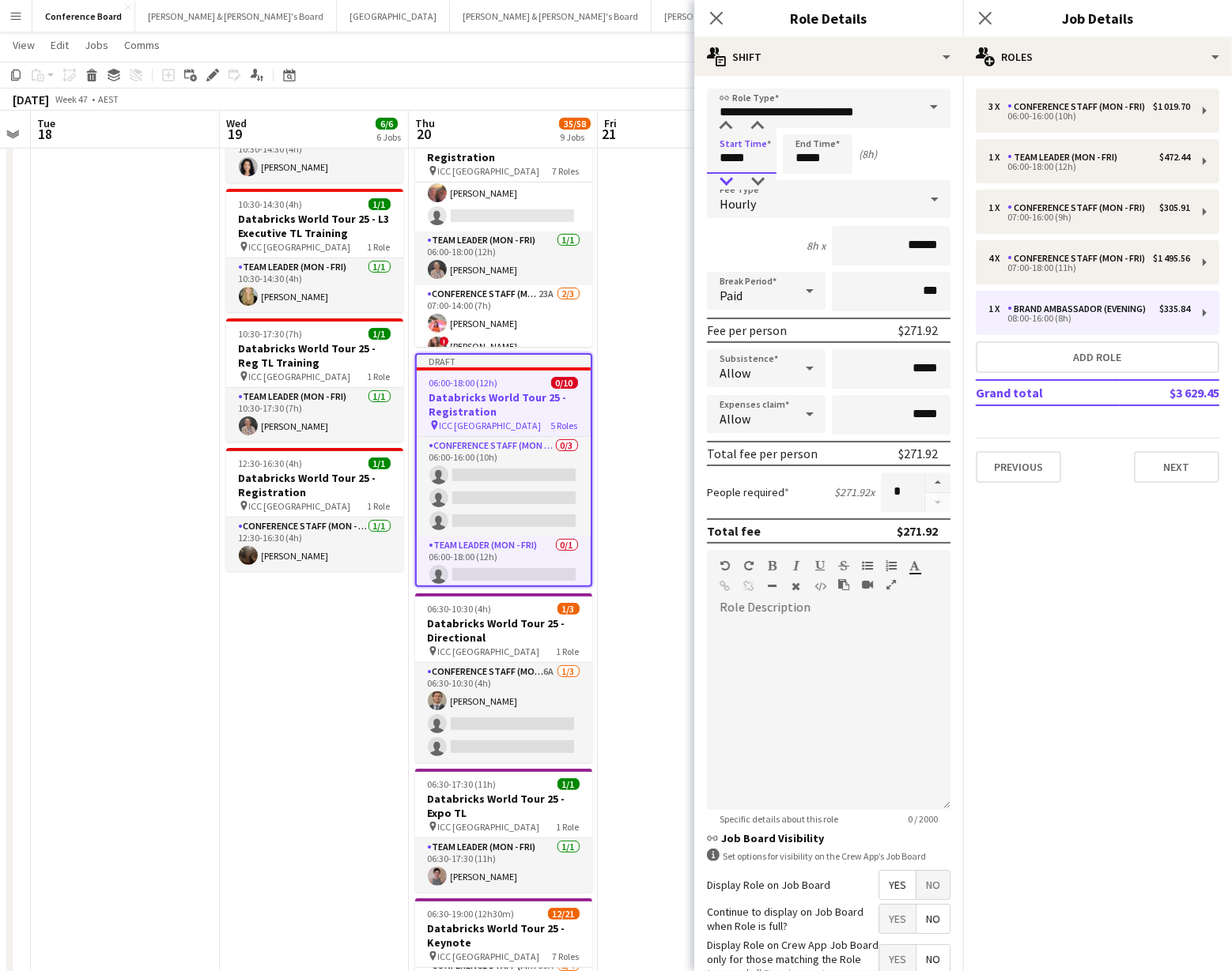
drag, startPoint x: 768, startPoint y: 161, endPoint x: 728, endPoint y: 186, distance: 47.2
click at [768, 161] on input "*****" at bounding box center [742, 154] width 70 height 40
type input "*****"
click at [728, 185] on div at bounding box center [725, 181] width 32 height 16
click at [812, 164] on input "*****" at bounding box center [817, 154] width 70 height 40
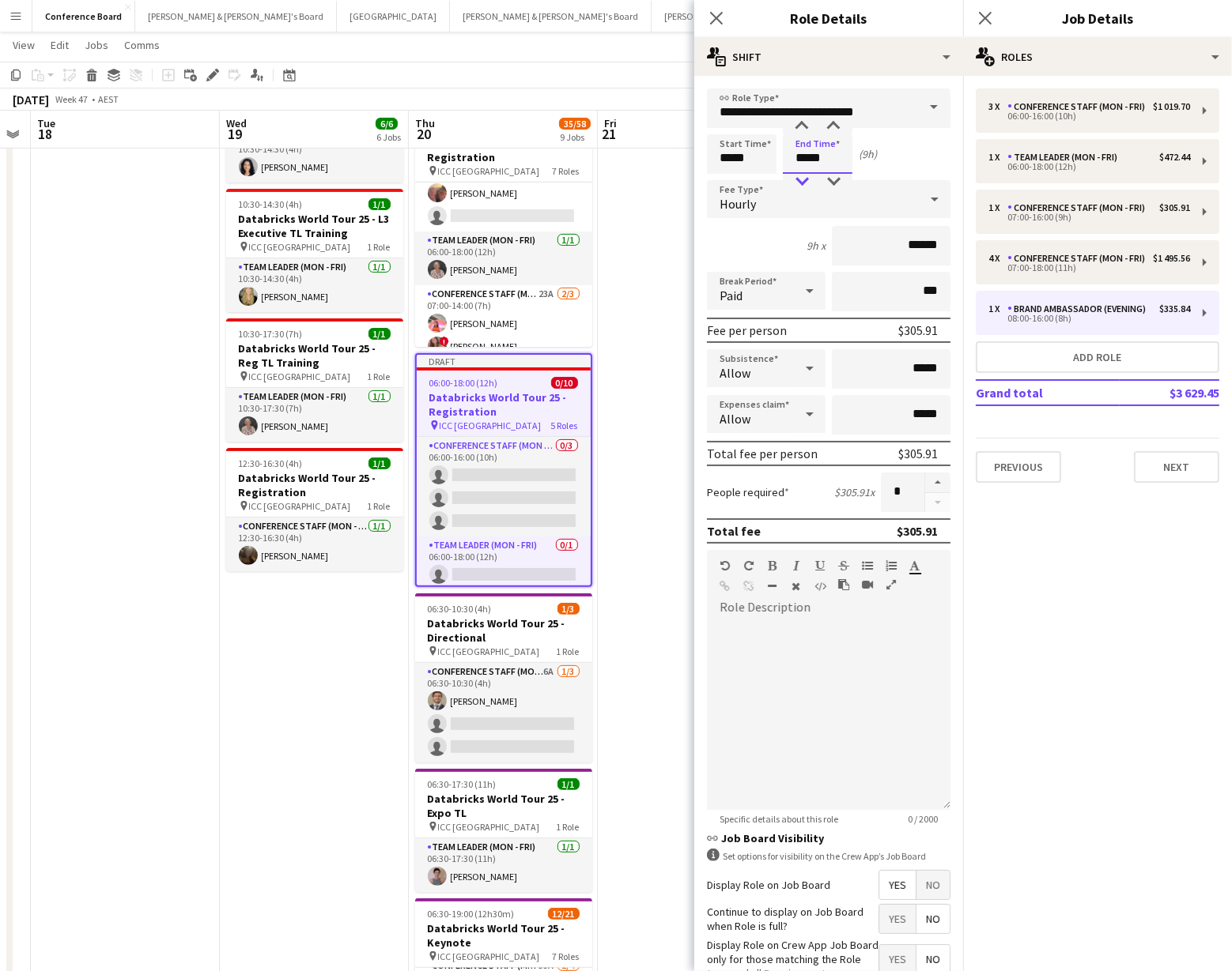
click at [802, 177] on div at bounding box center [802, 181] width 32 height 16
type input "*****"
click at [802, 177] on div at bounding box center [802, 181] width 32 height 16
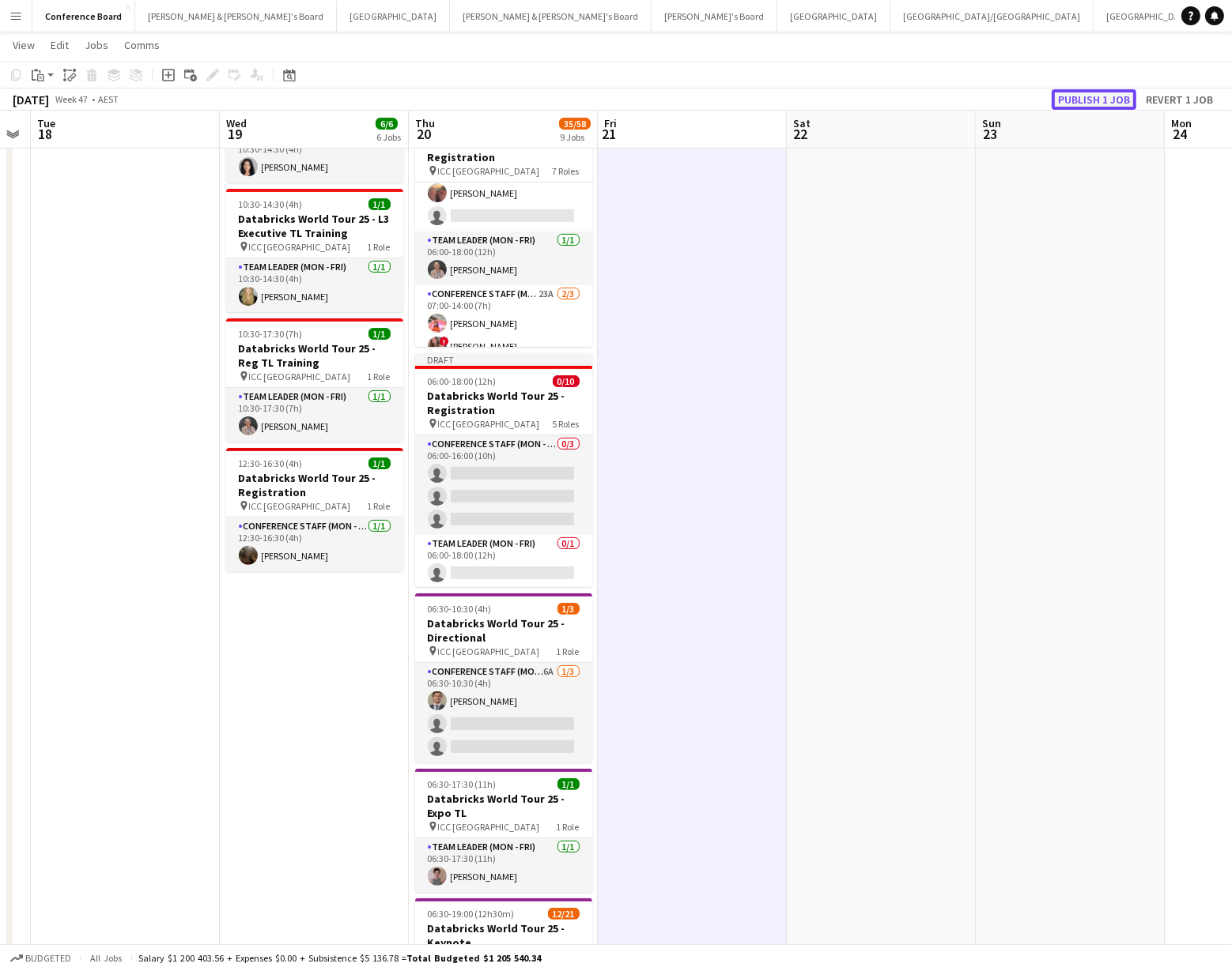
click at [1083, 102] on button "Publish 1 job" at bounding box center [1093, 99] width 84 height 20
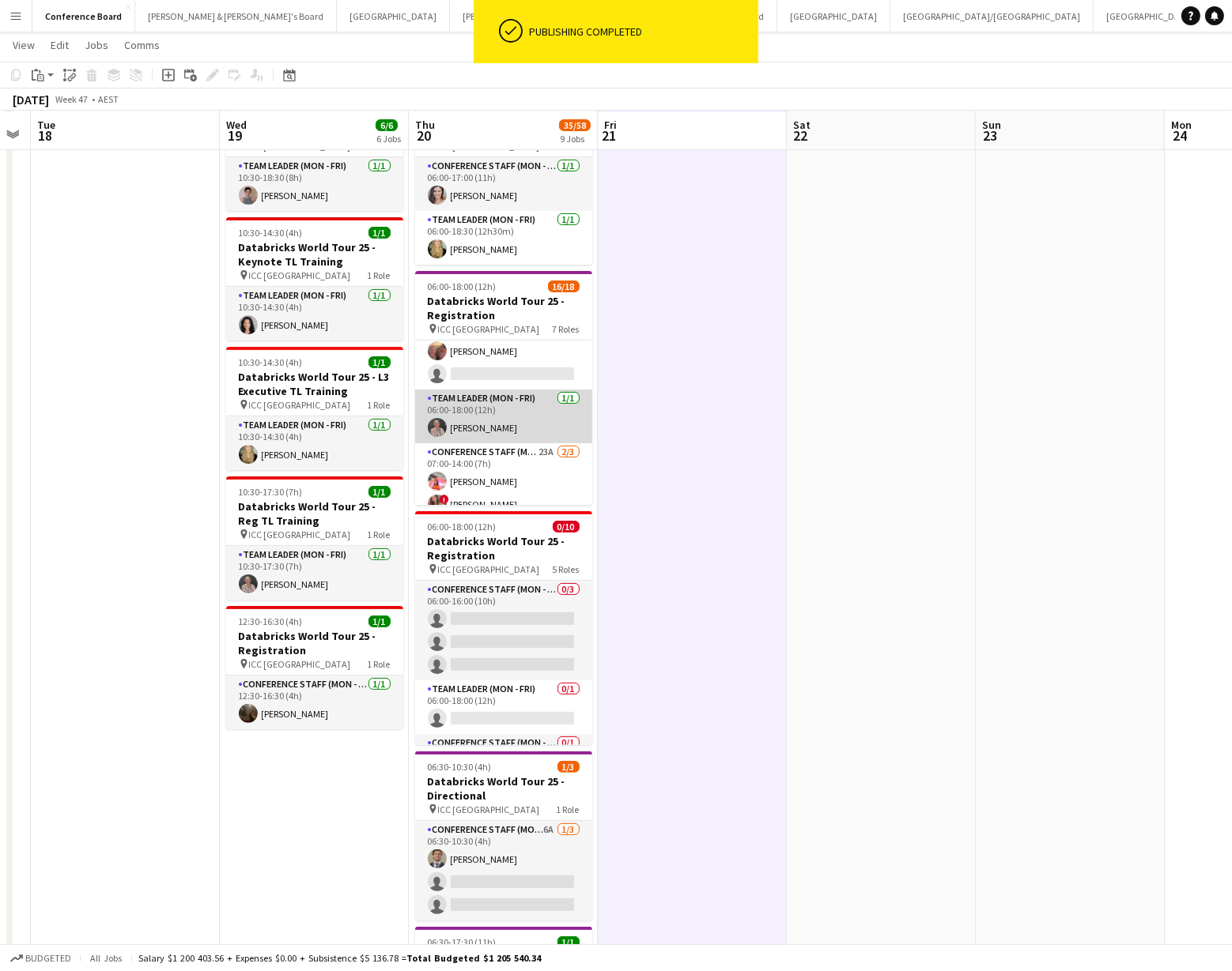
scroll to position [227, 0]
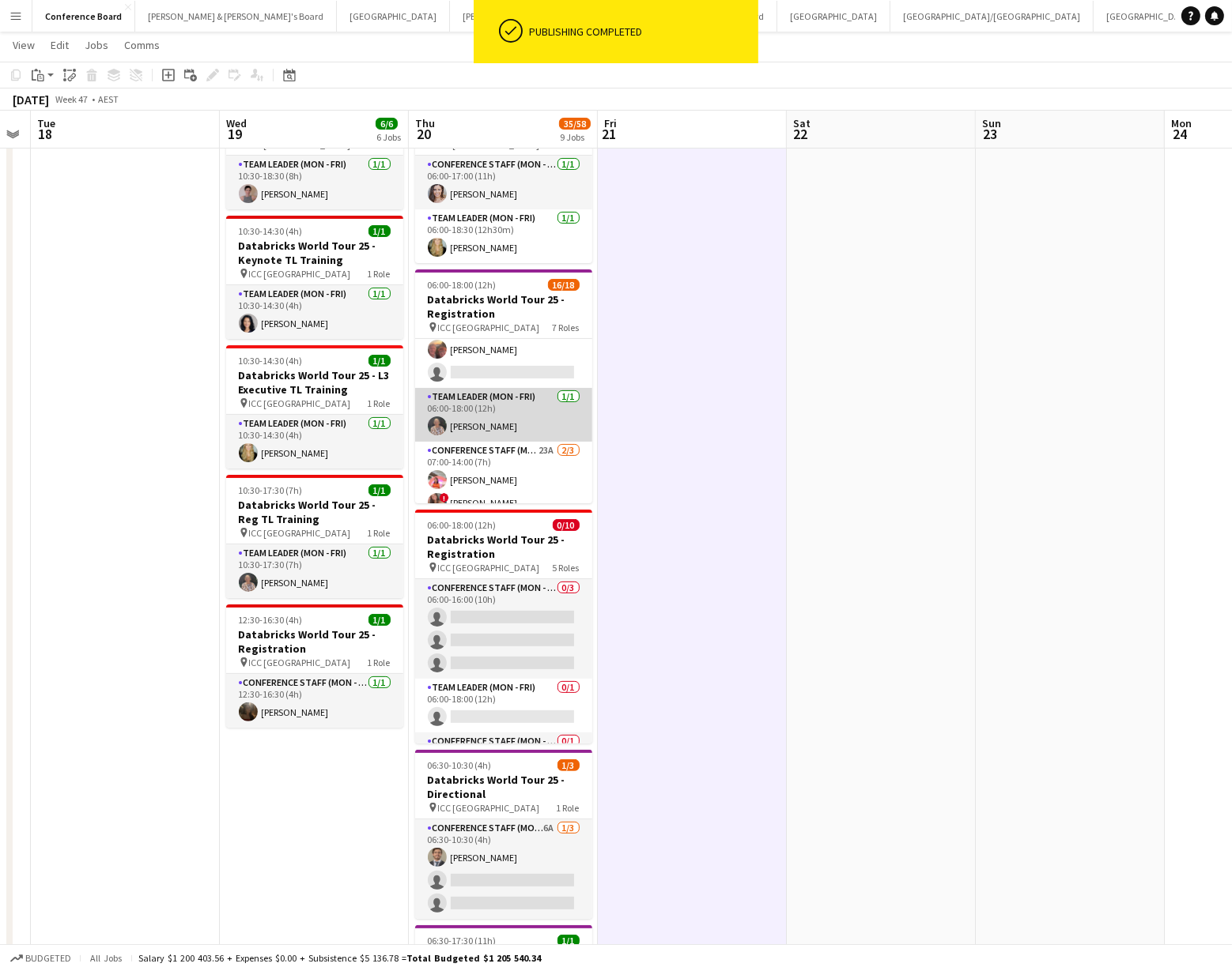
click at [495, 408] on app-card-role "Team Leader (Mon - Fri) [DATE] 06:00-18:00 (12h) [PERSON_NAME]" at bounding box center [503, 414] width 177 height 53
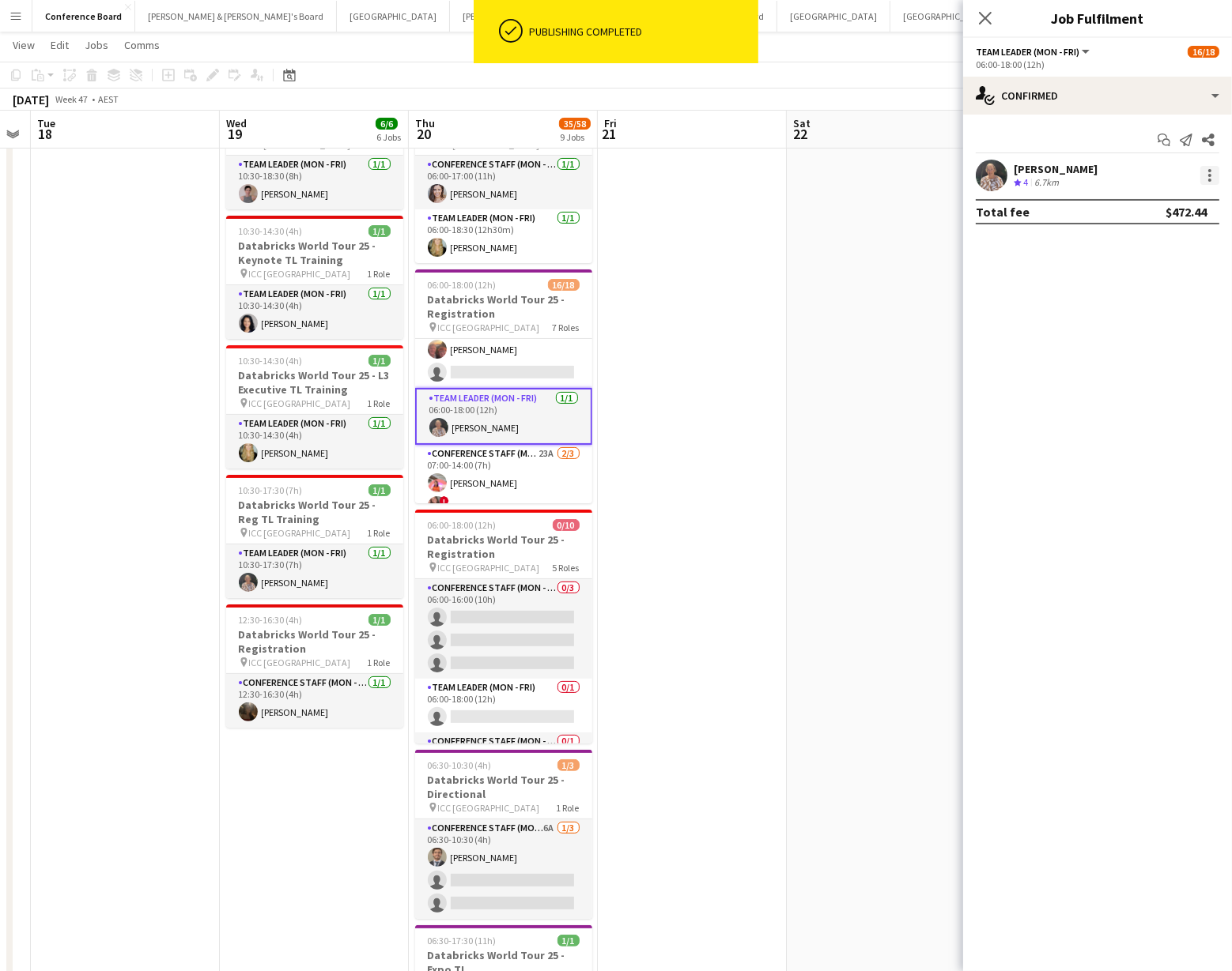
click at [1209, 170] on div at bounding box center [1209, 171] width 3 height 3
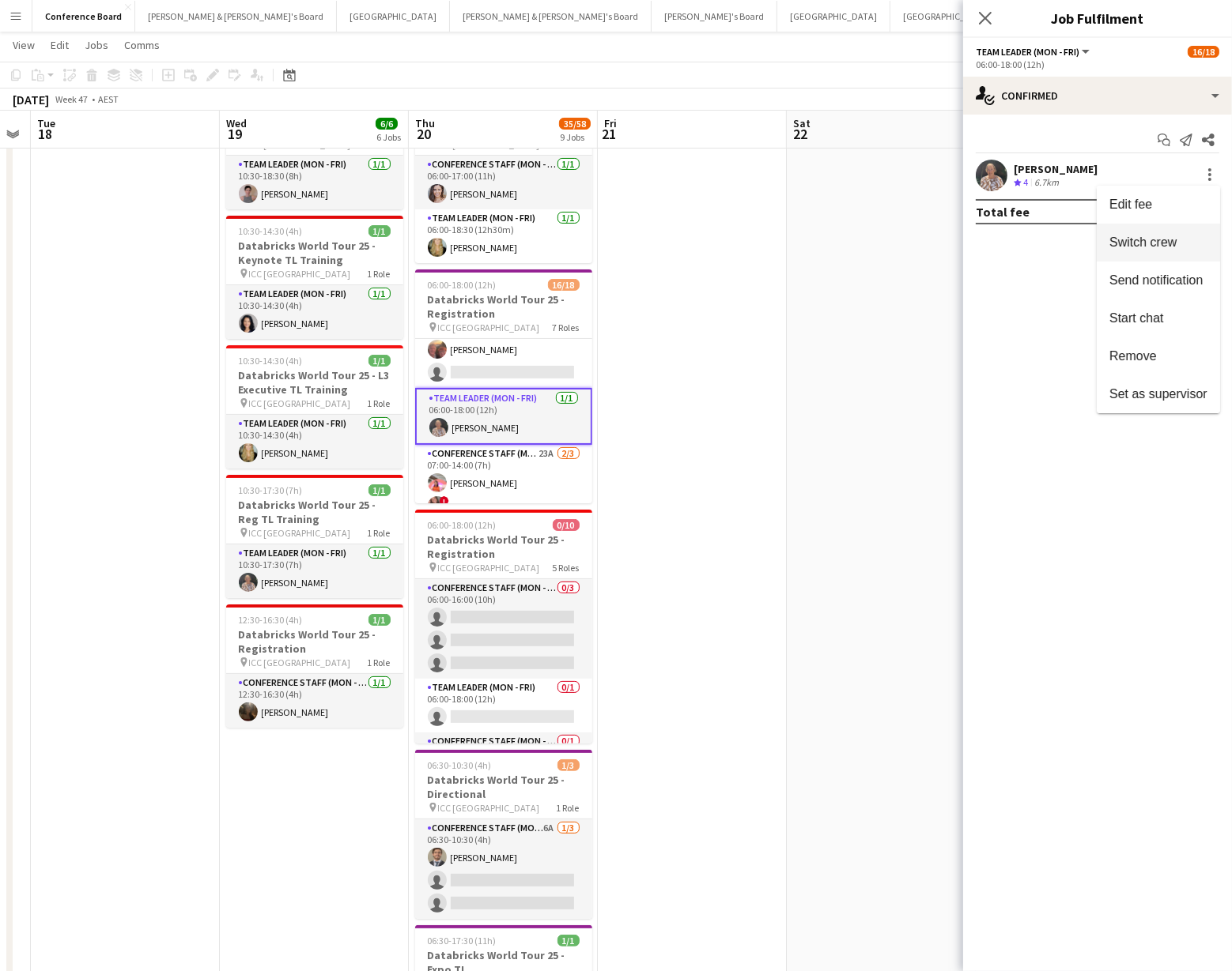
click at [1185, 246] on span "Switch crew" at bounding box center [1157, 242] width 98 height 15
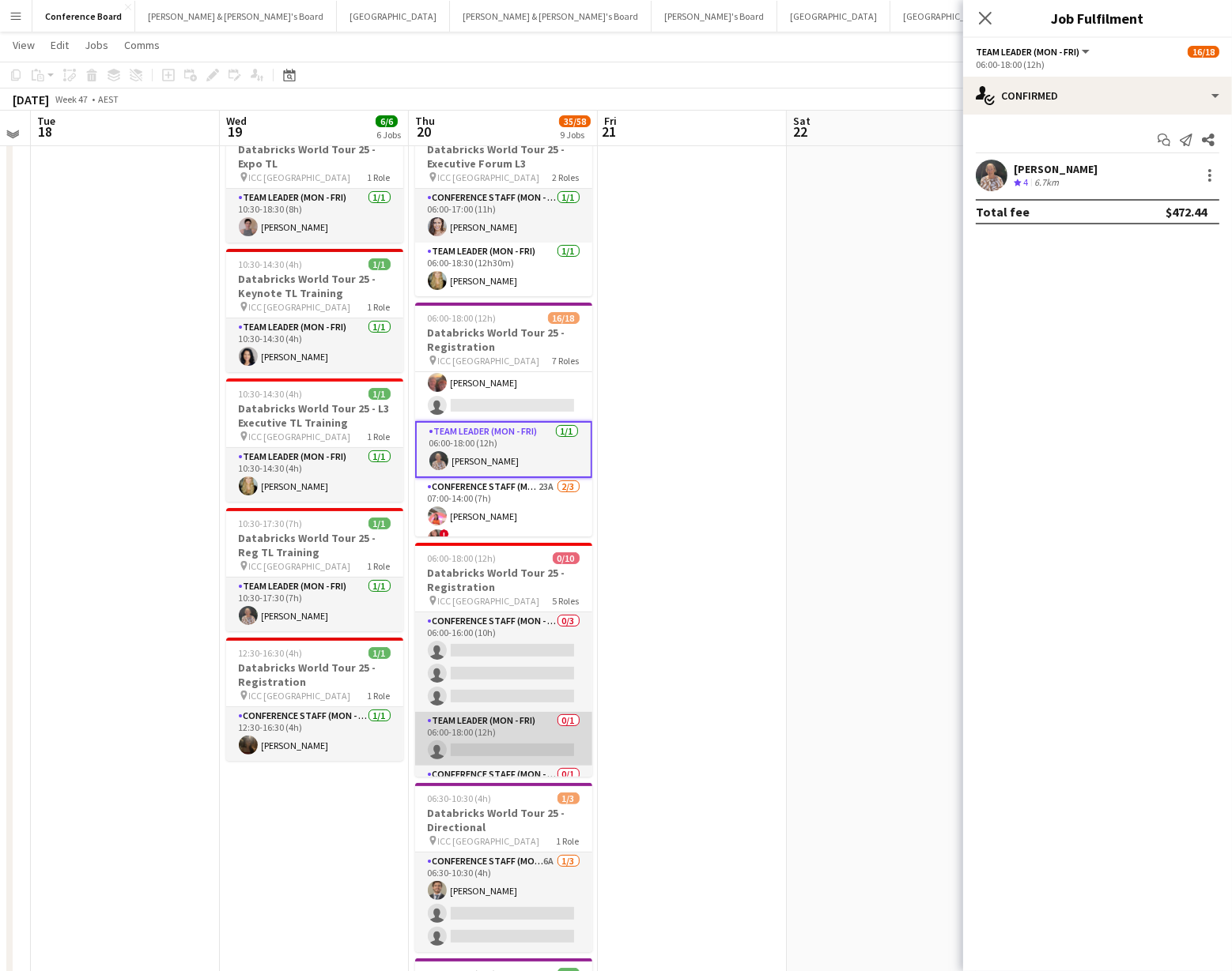
click at [523, 732] on app-card-role "Team Leader (Mon - Fri) 0/1 06:00-18:00 (12h) single-neutral-actions" at bounding box center [503, 738] width 177 height 53
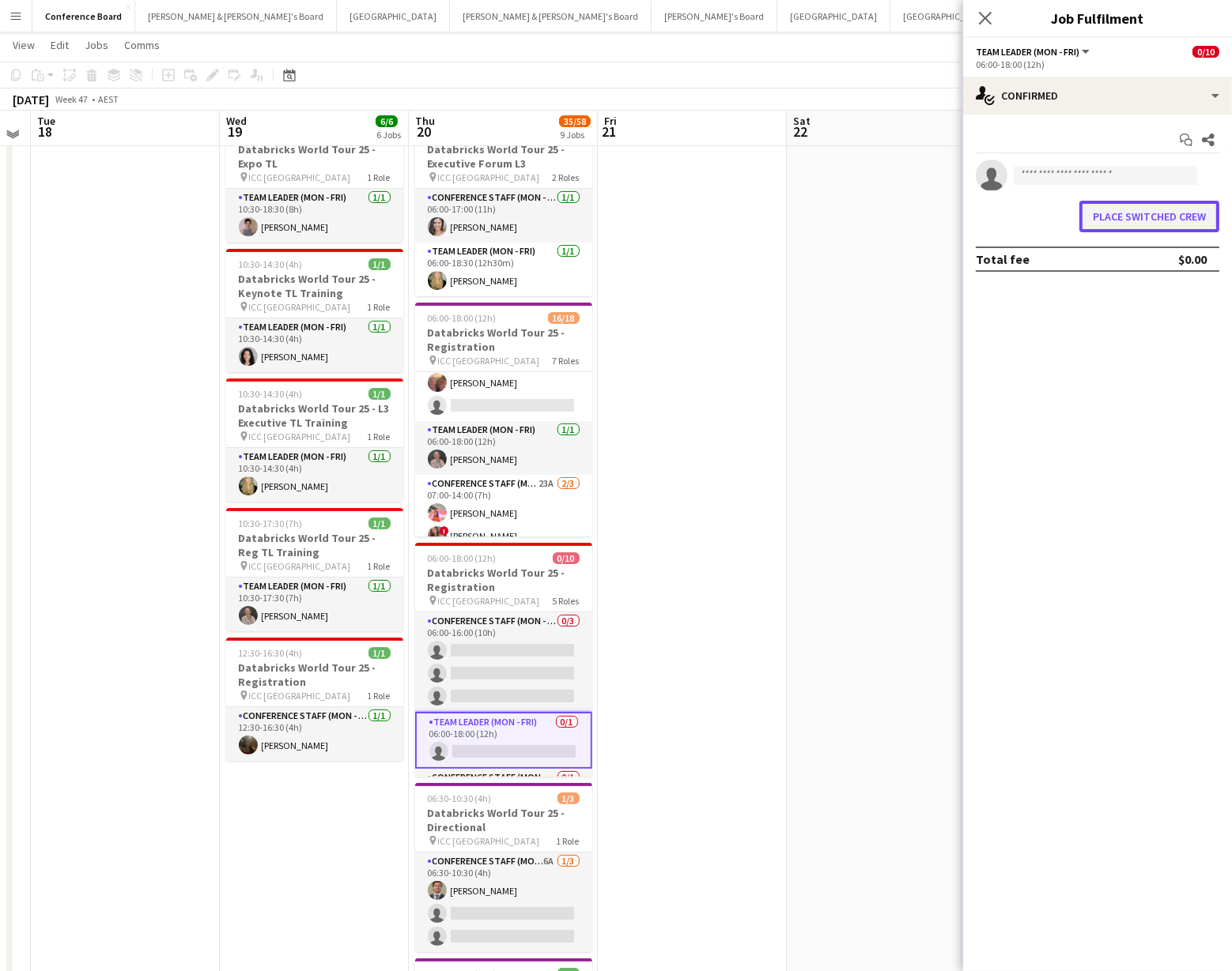
click at [1148, 213] on button "Place switched crew" at bounding box center [1149, 216] width 140 height 32
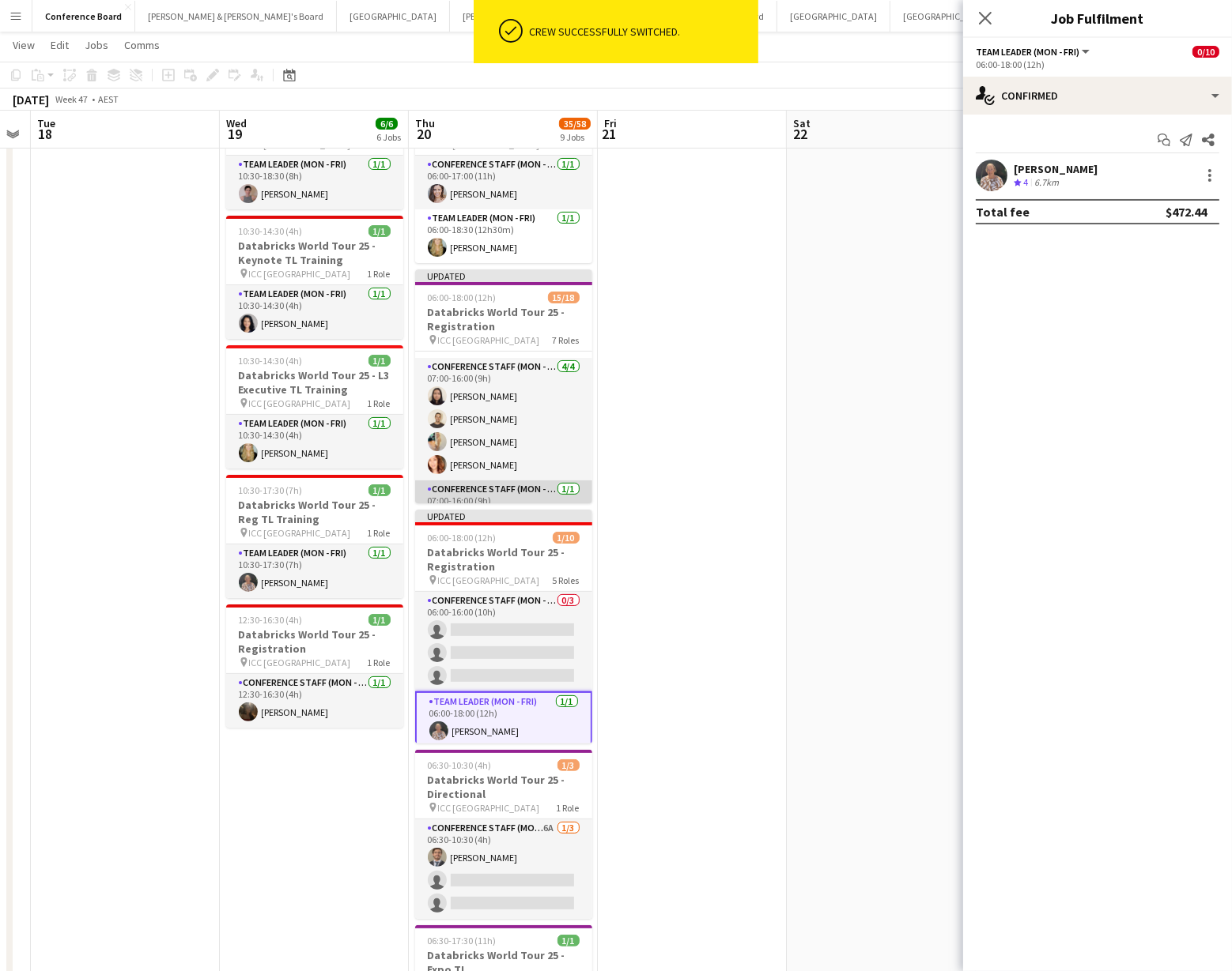
scroll to position [322, 0]
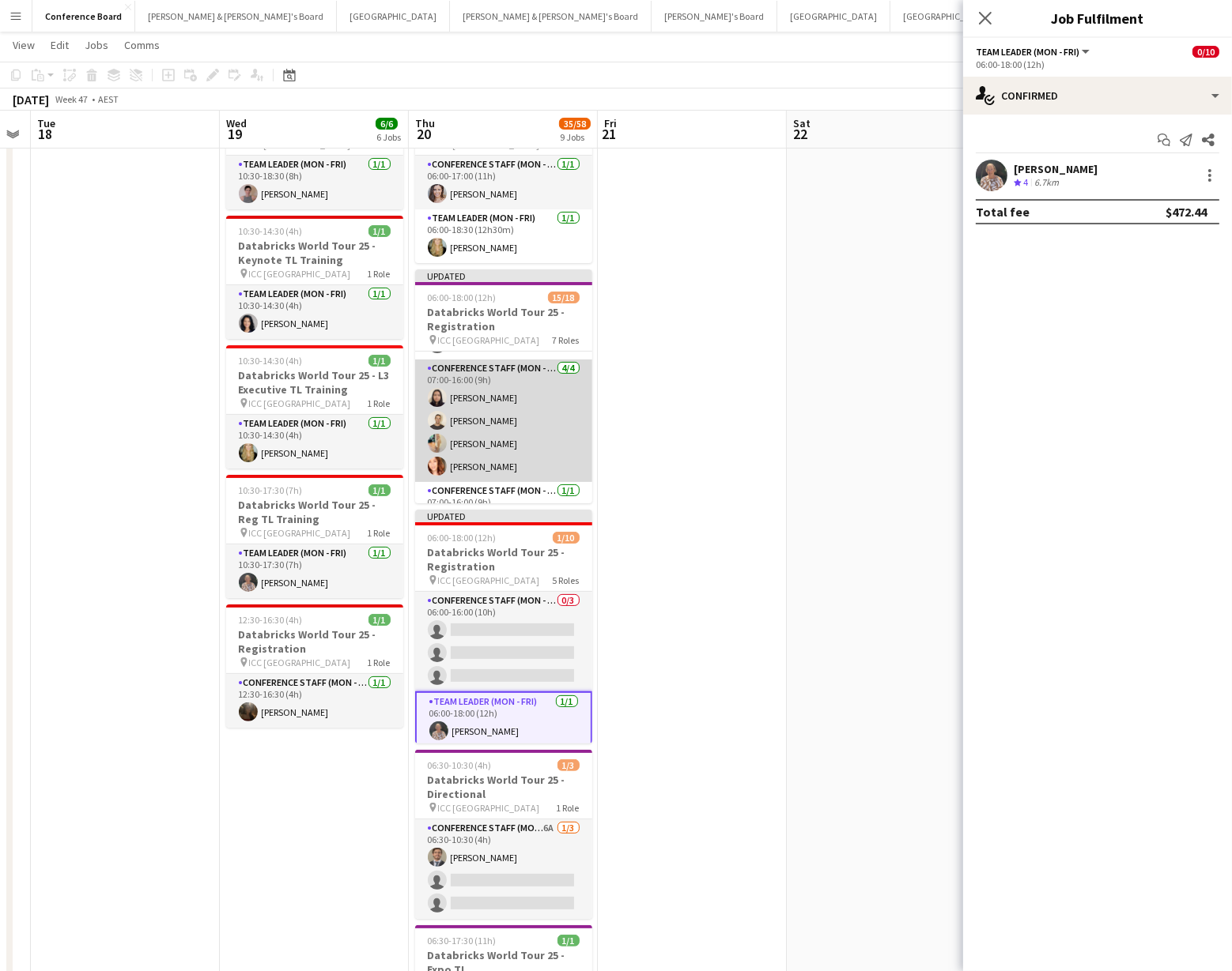
click at [493, 384] on app-card-role "Conference Staff (Mon - Fri) [DATE] 07:00-16:00 (9h) [PERSON_NAME] [PERSON_NAME…" at bounding box center [503, 421] width 177 height 122
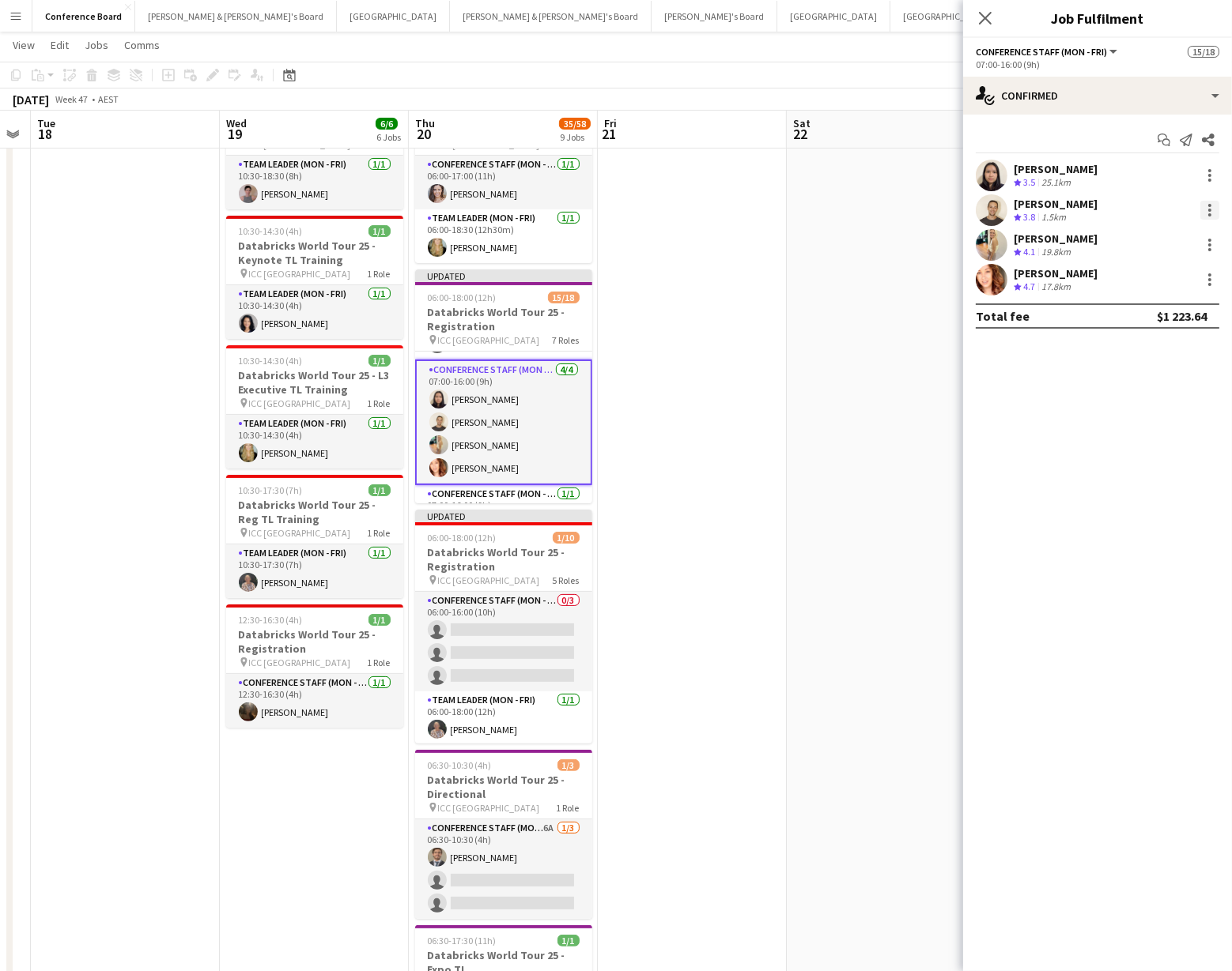
click at [1211, 208] on div at bounding box center [1210, 210] width 19 height 19
drag, startPoint x: 1169, startPoint y: 272, endPoint x: 1003, endPoint y: 293, distance: 167.3
click at [1169, 272] on span "Switch crew" at bounding box center [1142, 277] width 67 height 14
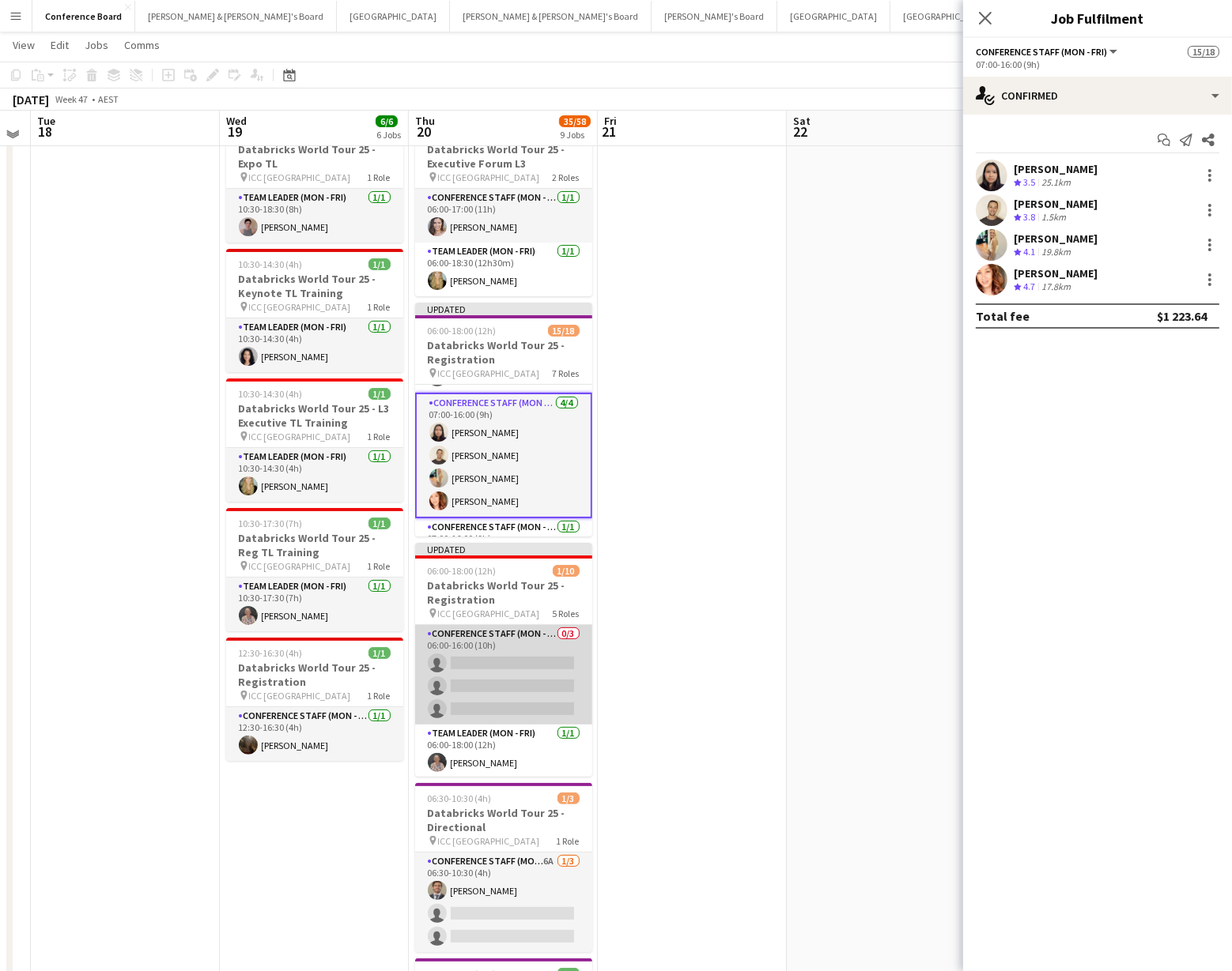
click at [467, 658] on app-card-role "Conference Staff (Mon - Fri) 0/3 06:00-16:00 (10h) single-neutral-actions singl…" at bounding box center [503, 674] width 177 height 100
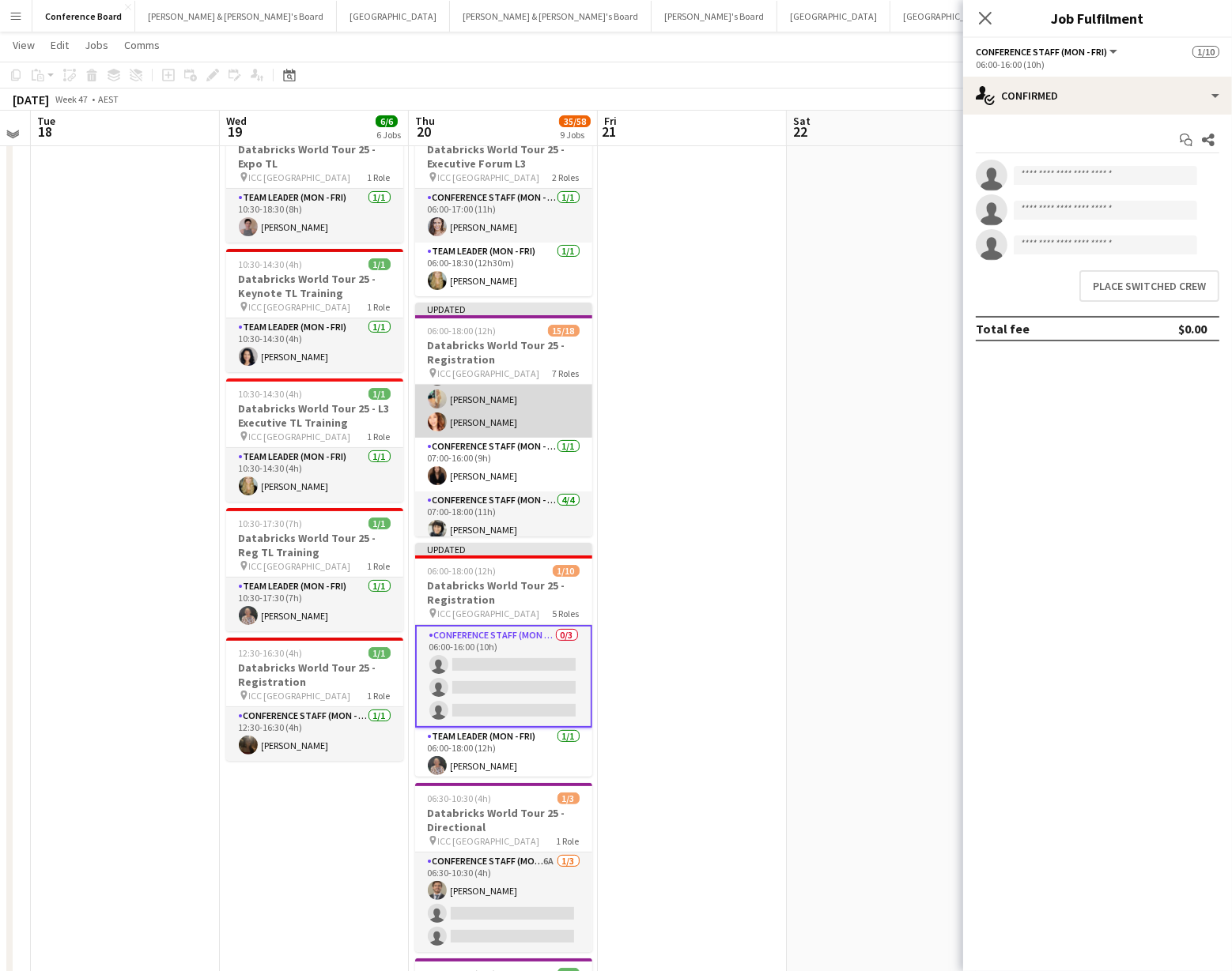
scroll to position [476, 0]
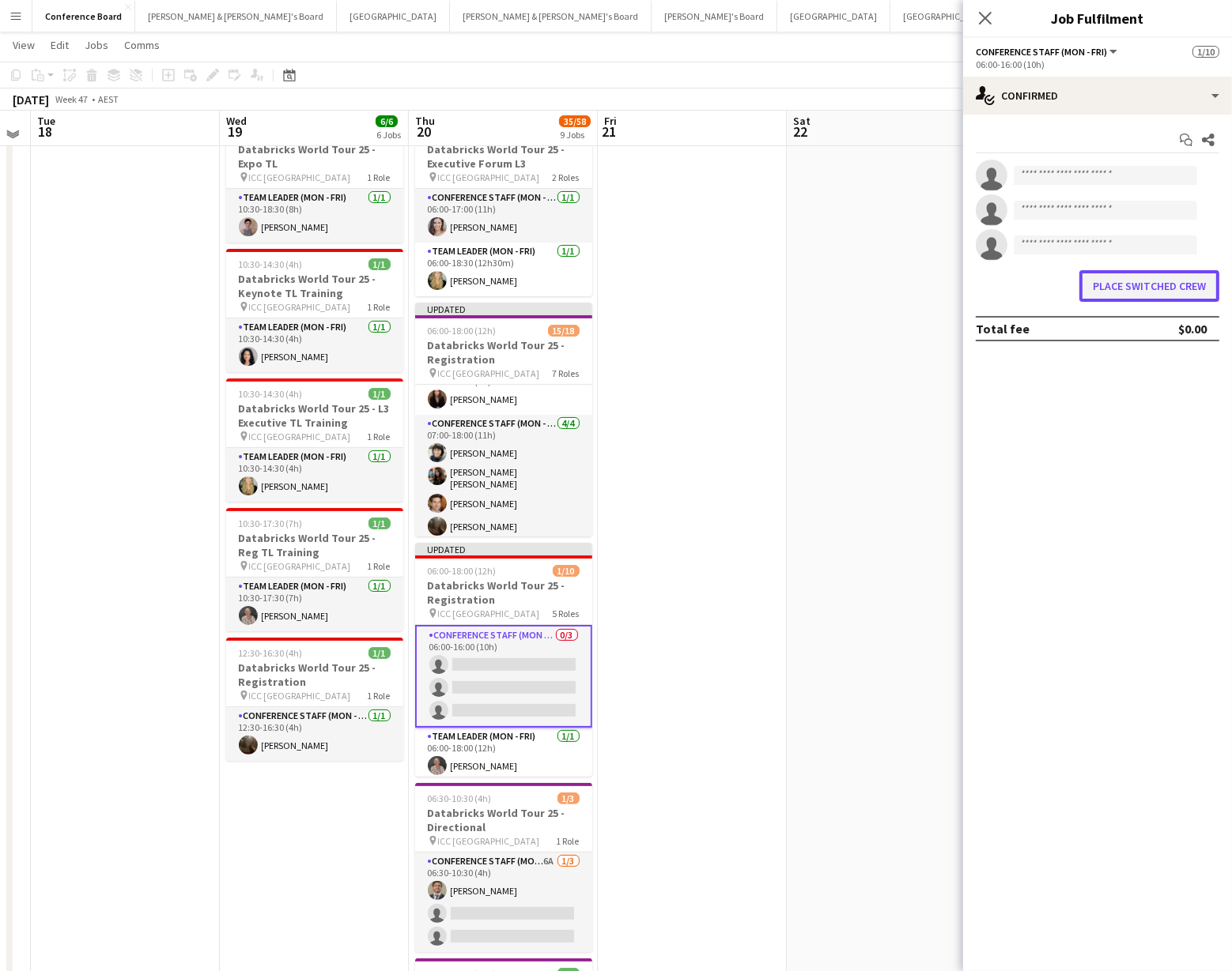
click at [1129, 285] on button "Place switched crew" at bounding box center [1149, 286] width 140 height 32
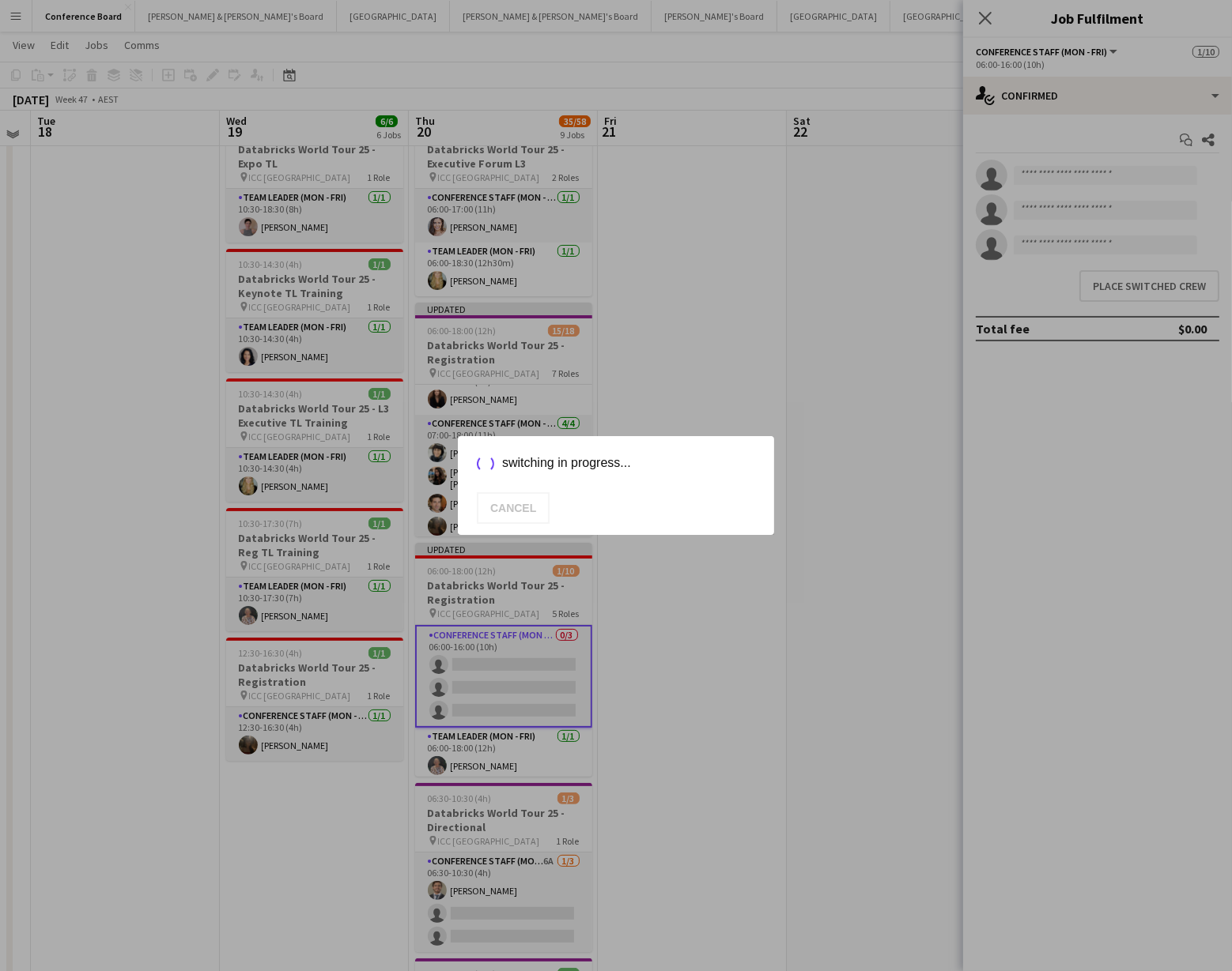
scroll to position [227, 0]
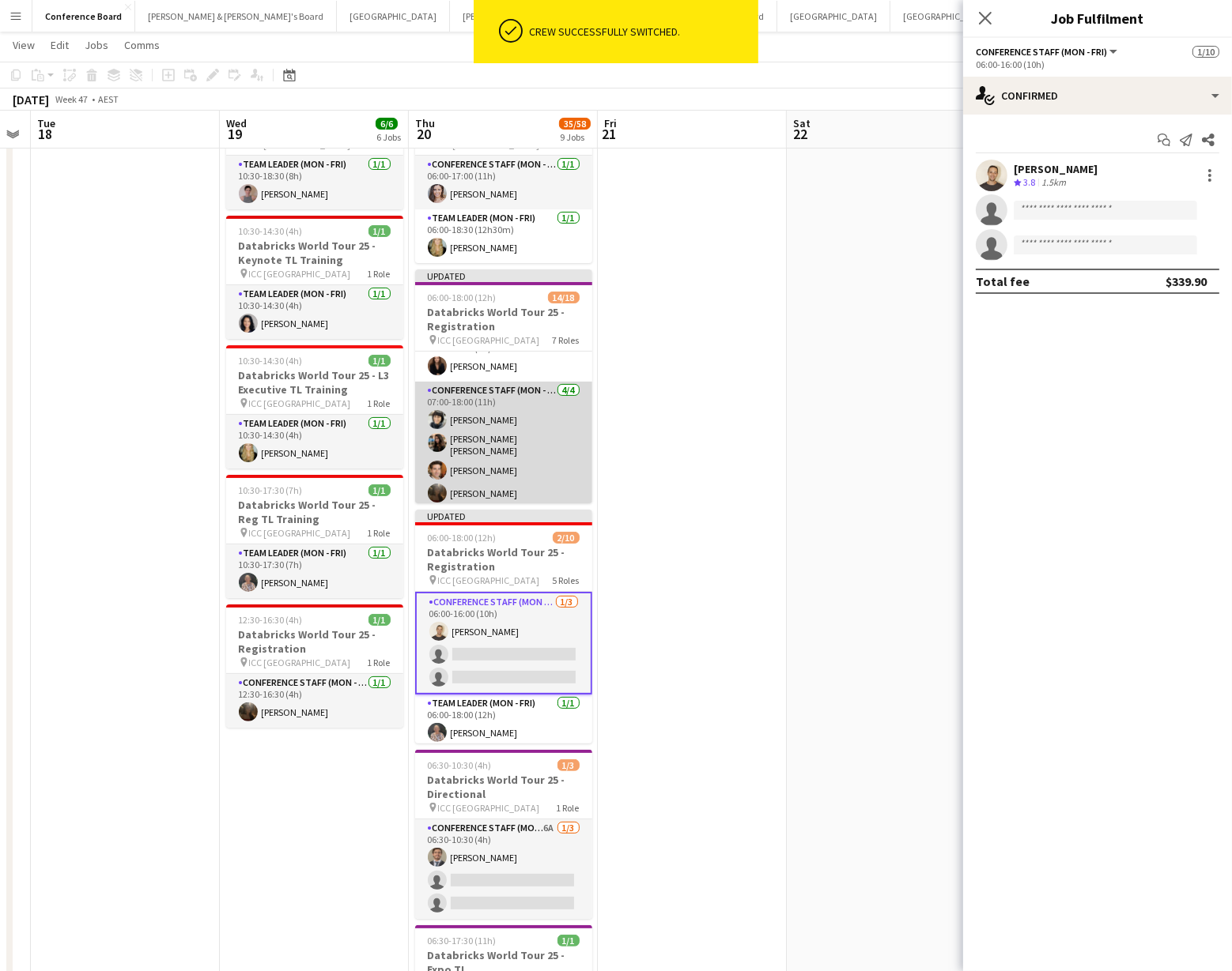
click at [482, 418] on app-card-role "Conference Staff (Mon - Fri) [DATE] 07:00-18:00 (11h) [PERSON_NAME] [PERSON_NAM…" at bounding box center [503, 445] width 177 height 127
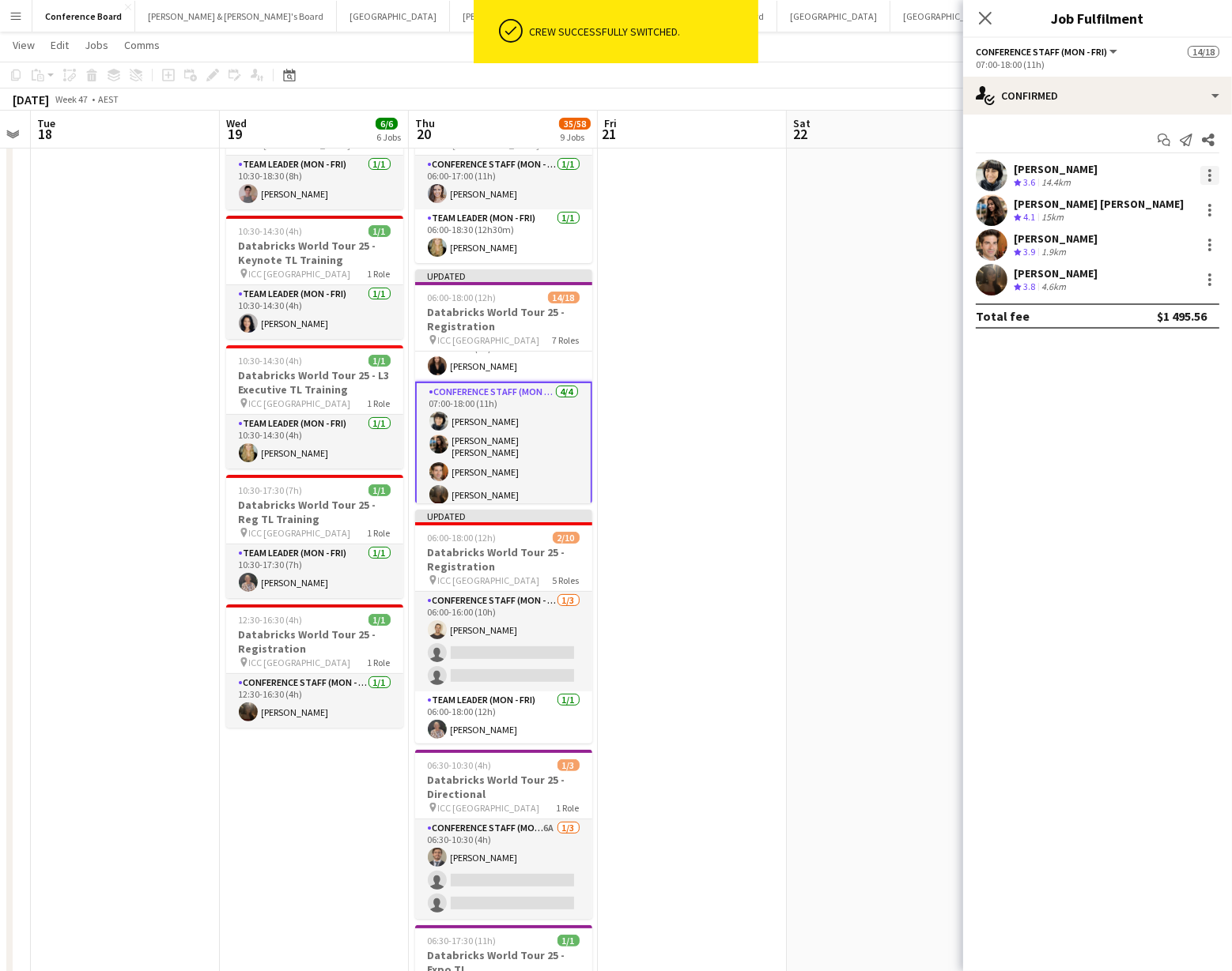
click at [1211, 171] on div at bounding box center [1209, 171] width 3 height 3
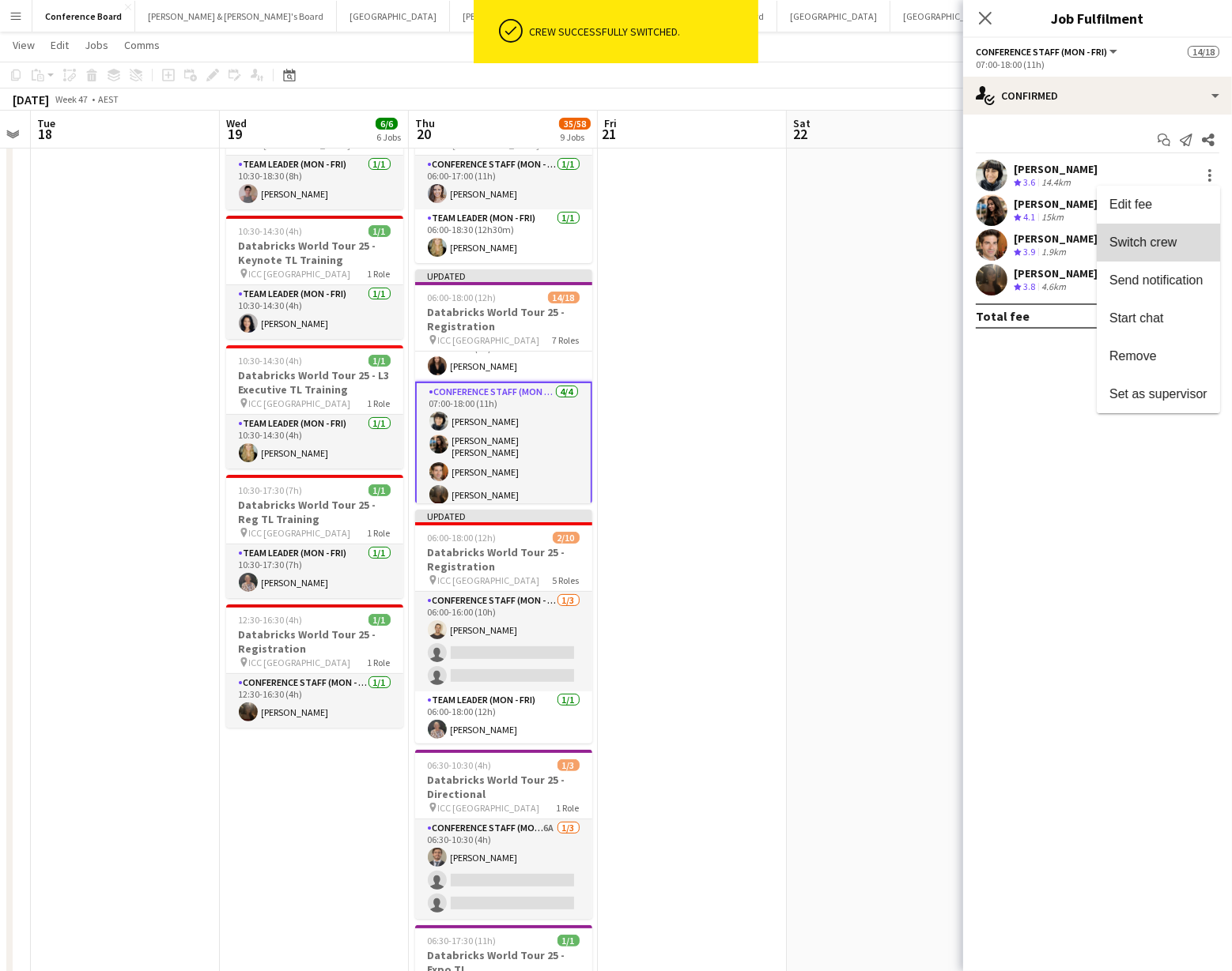
click at [1185, 243] on span "Switch crew" at bounding box center [1157, 242] width 98 height 15
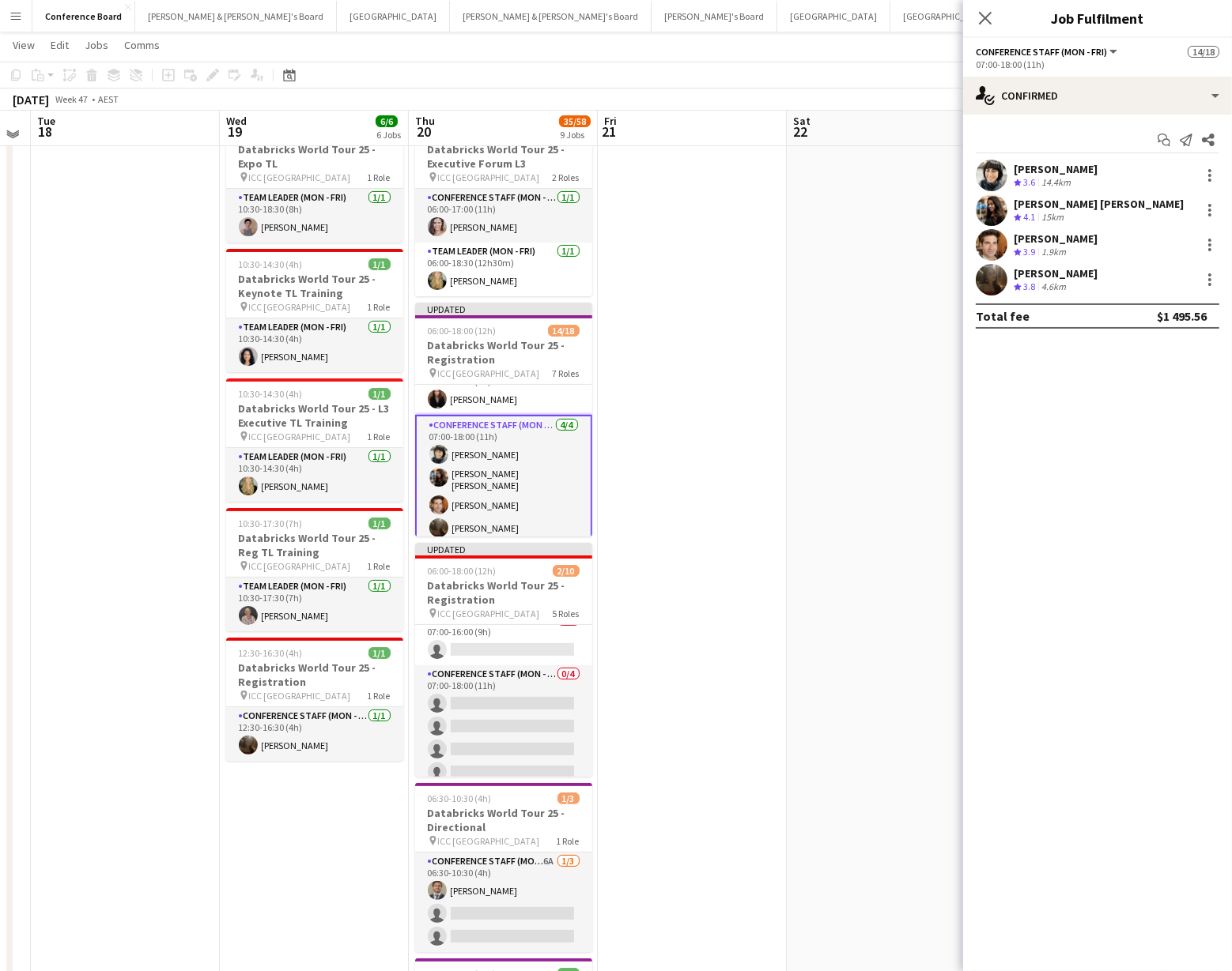
scroll to position [231, 0]
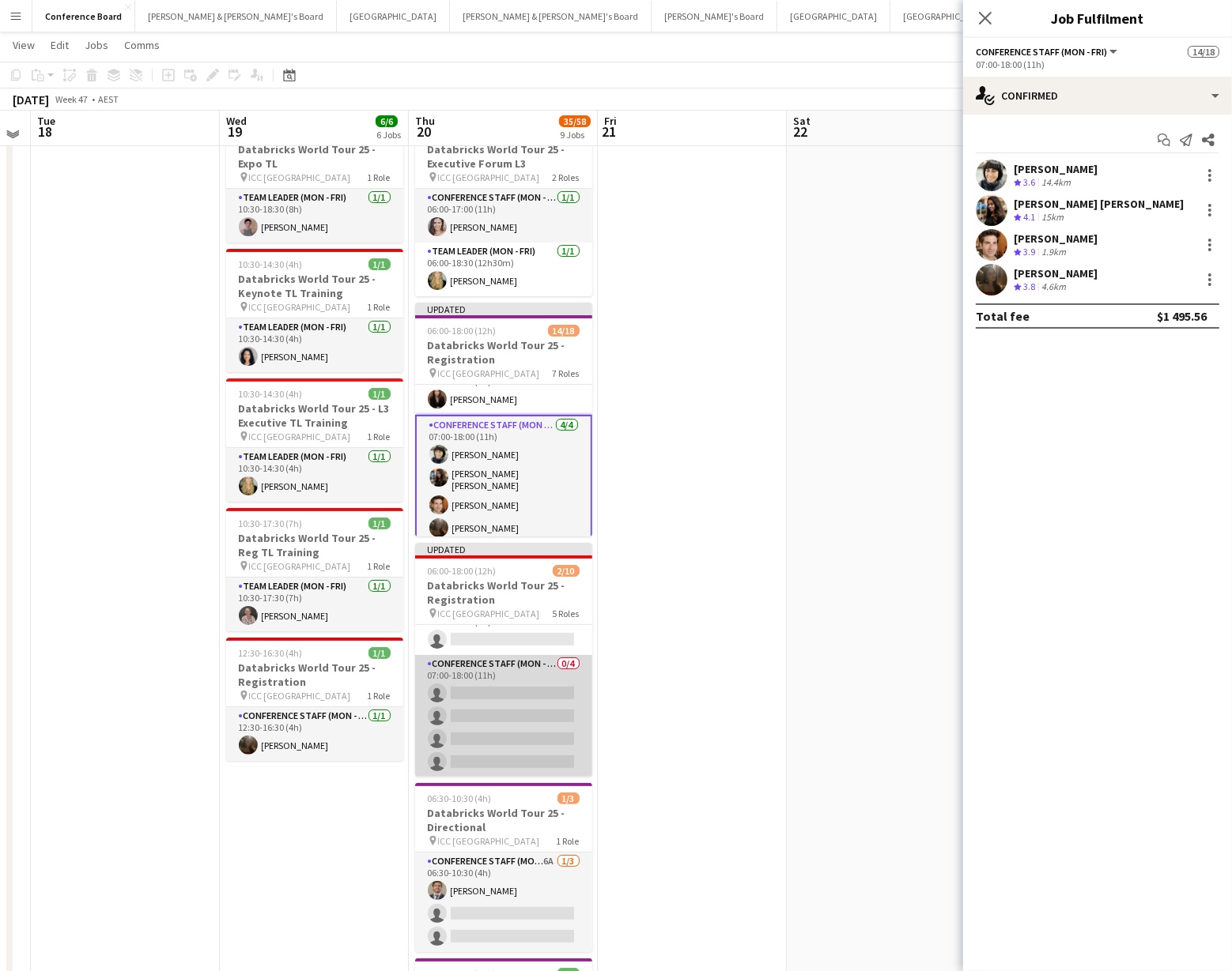
click at [480, 692] on app-card-role "Conference Staff (Mon - Fri) 0/4 07:00-18:00 (11h) single-neutral-actions singl…" at bounding box center [503, 716] width 177 height 122
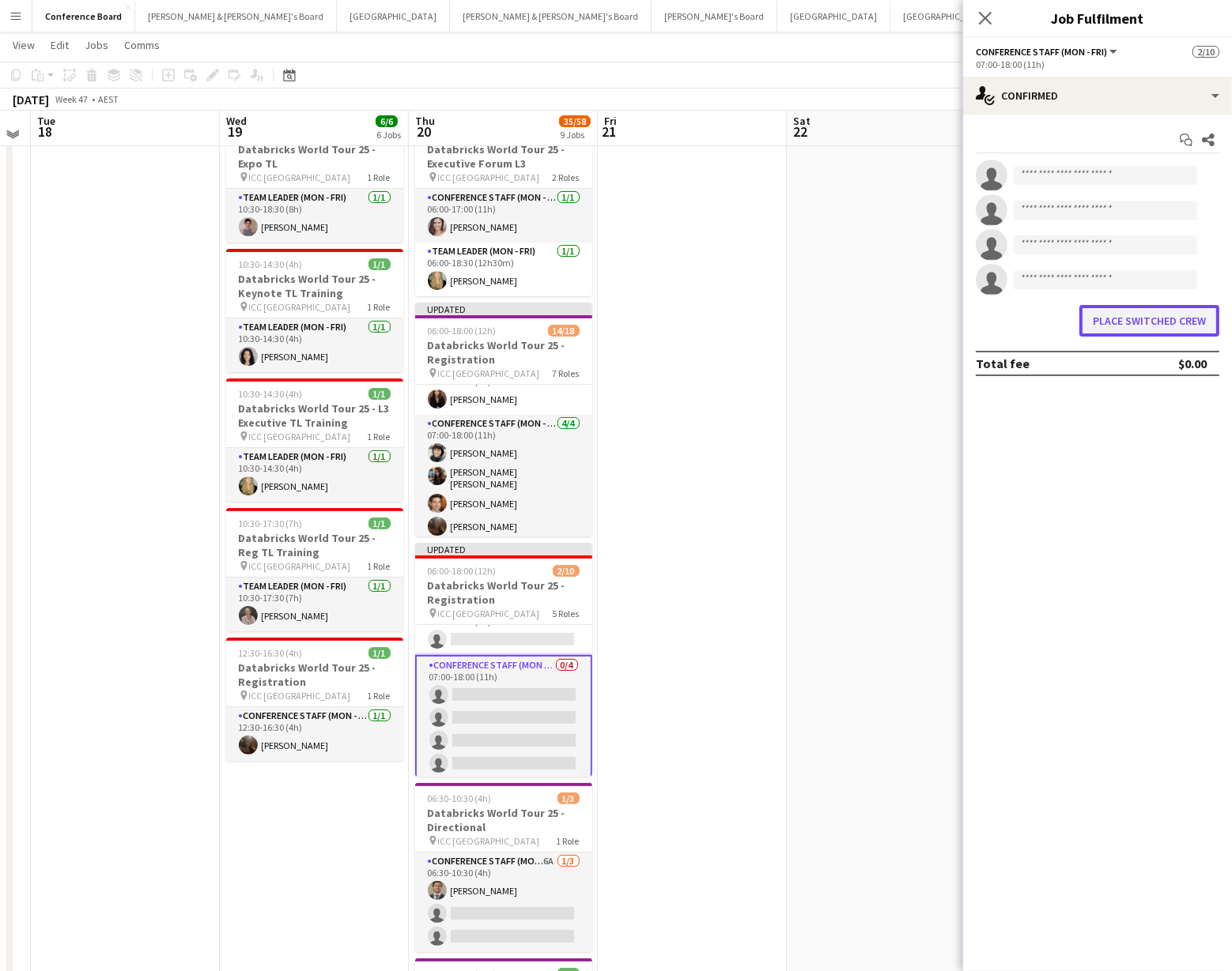
click at [1103, 322] on button "Place switched crew" at bounding box center [1149, 321] width 140 height 32
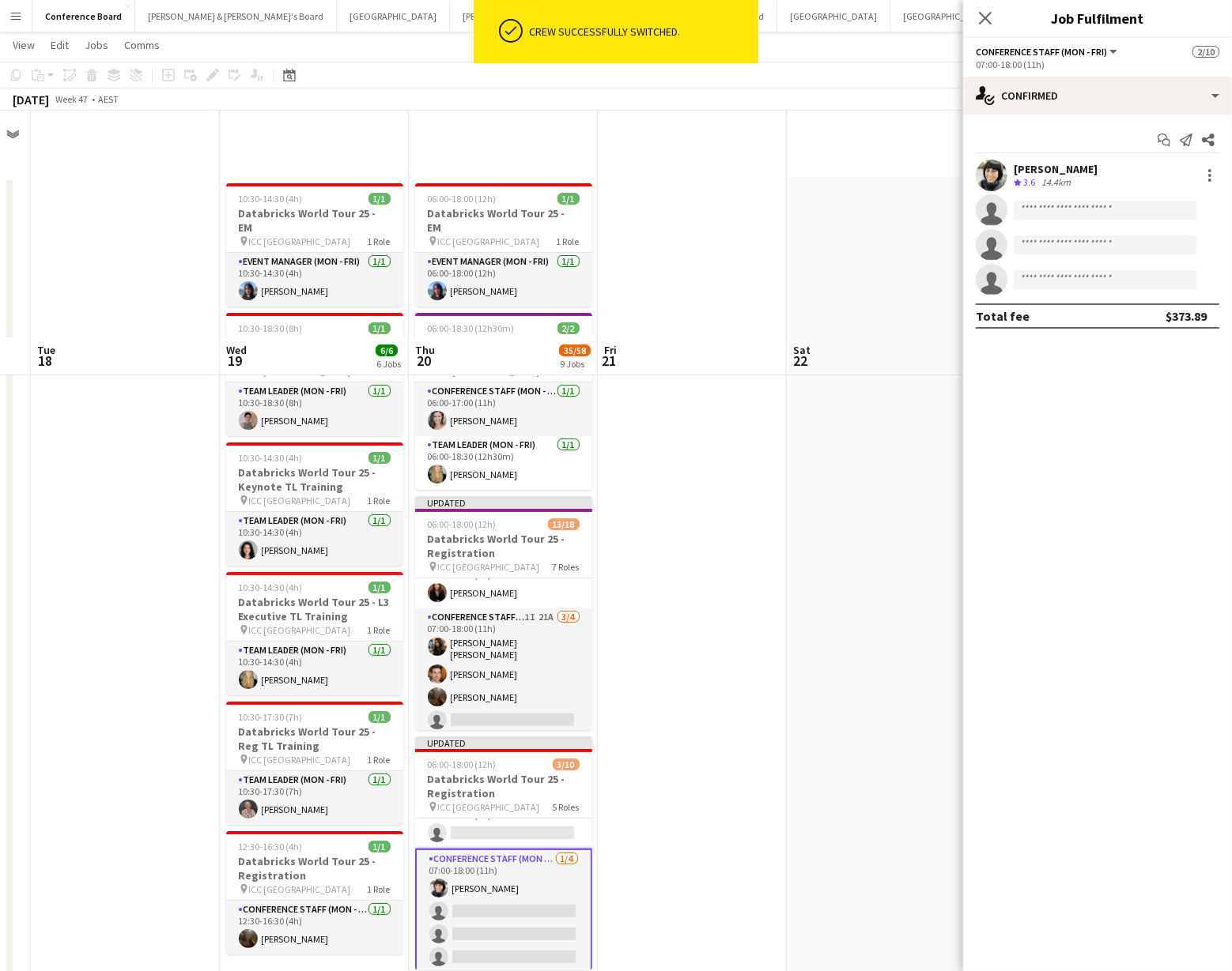
scroll to position [227, 0]
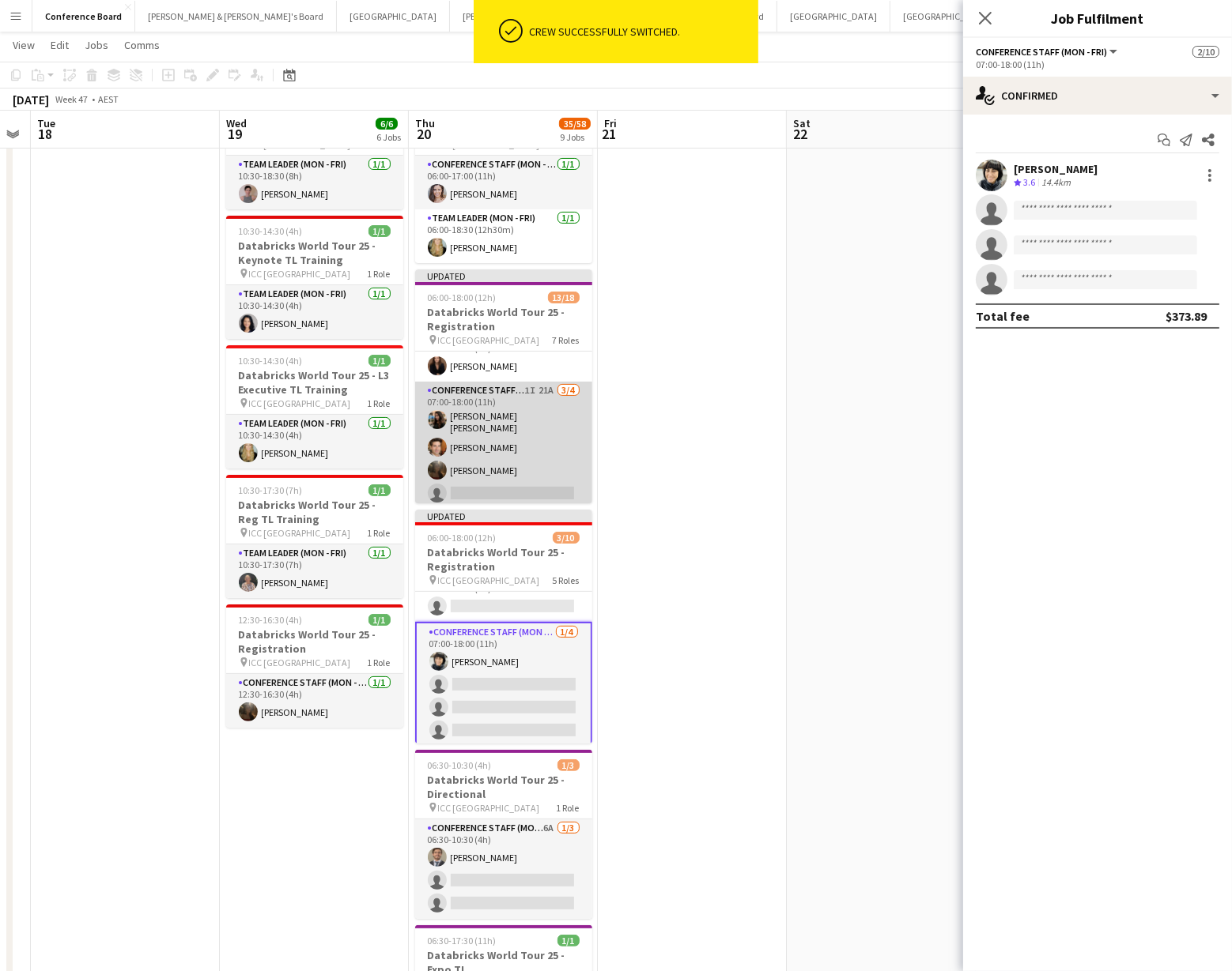
click at [505, 407] on app-card-role "Conference Staff (Mon - Fri) 1I 21A [DATE] 07:00-18:00 (11h) [PERSON_NAME] [PER…" at bounding box center [503, 445] width 177 height 127
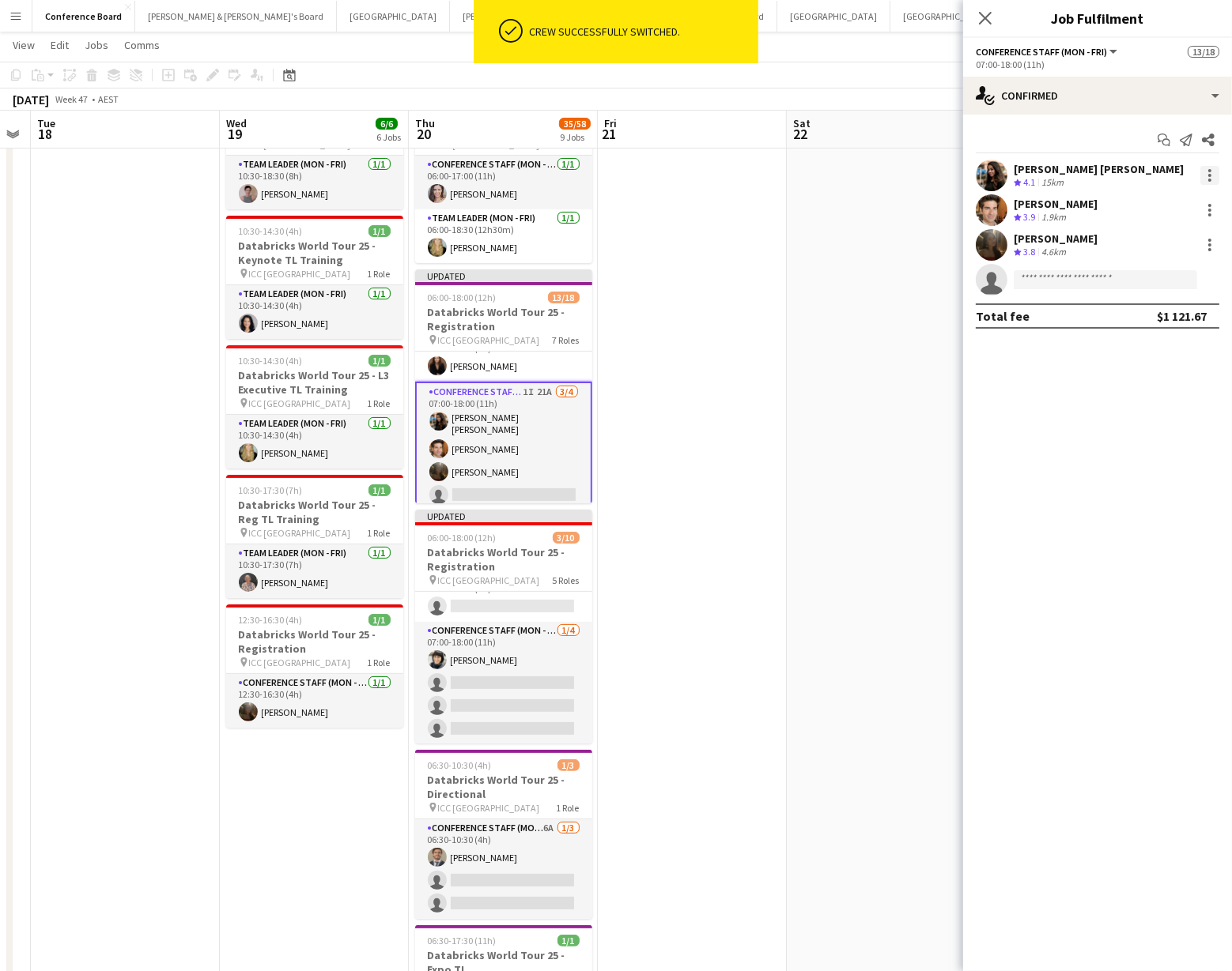
click at [1207, 173] on div at bounding box center [1210, 175] width 19 height 19
click at [1178, 237] on span "Switch crew" at bounding box center [1157, 242] width 98 height 15
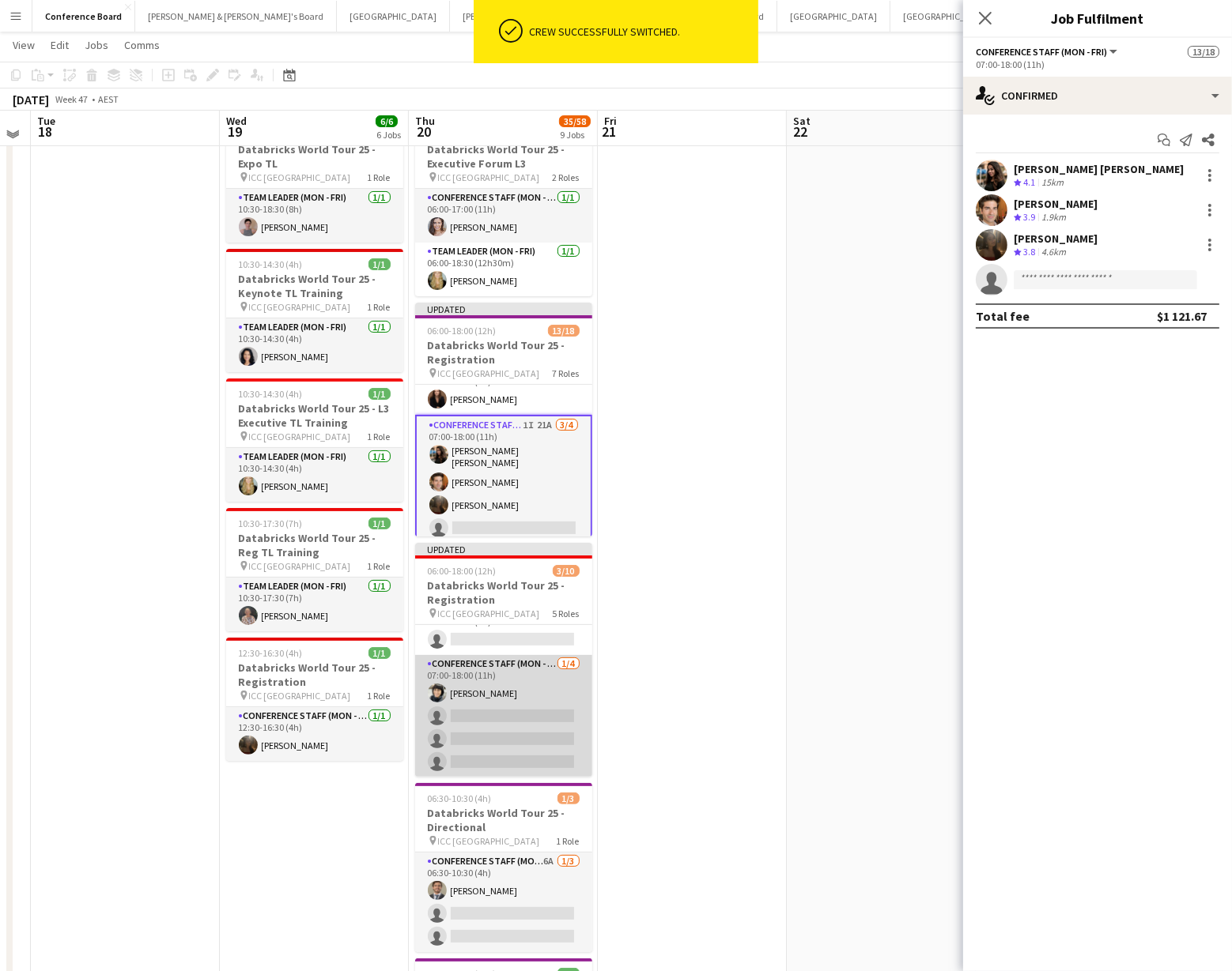
drag, startPoint x: 508, startPoint y: 688, endPoint x: 540, endPoint y: 664, distance: 40.0
click at [508, 688] on app-card-role "Conference Staff (Mon - Fri) [DATE] 07:00-18:00 (11h) [PERSON_NAME] single-neut…" at bounding box center [503, 716] width 177 height 122
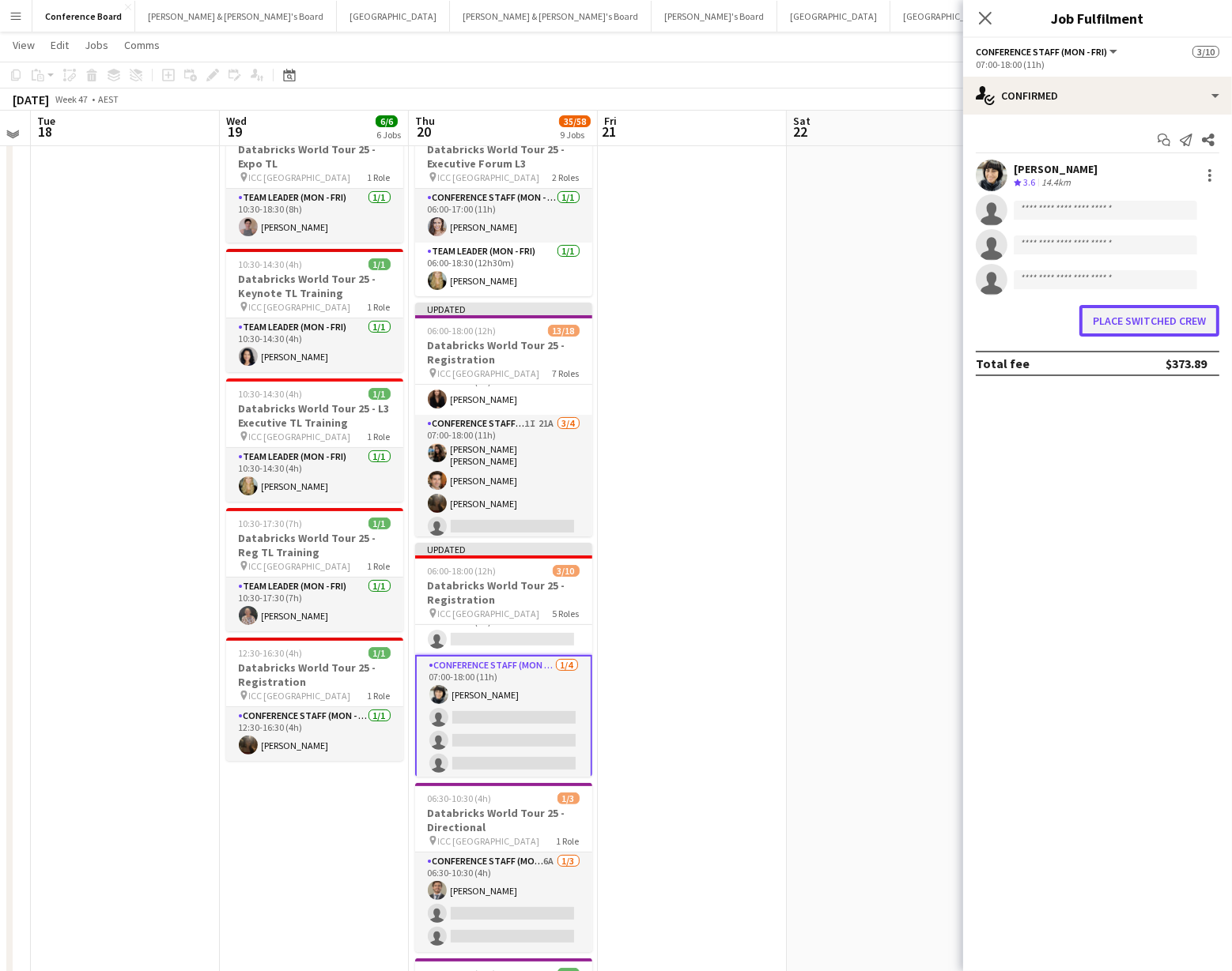
click at [1154, 315] on button "Place switched crew" at bounding box center [1149, 321] width 140 height 32
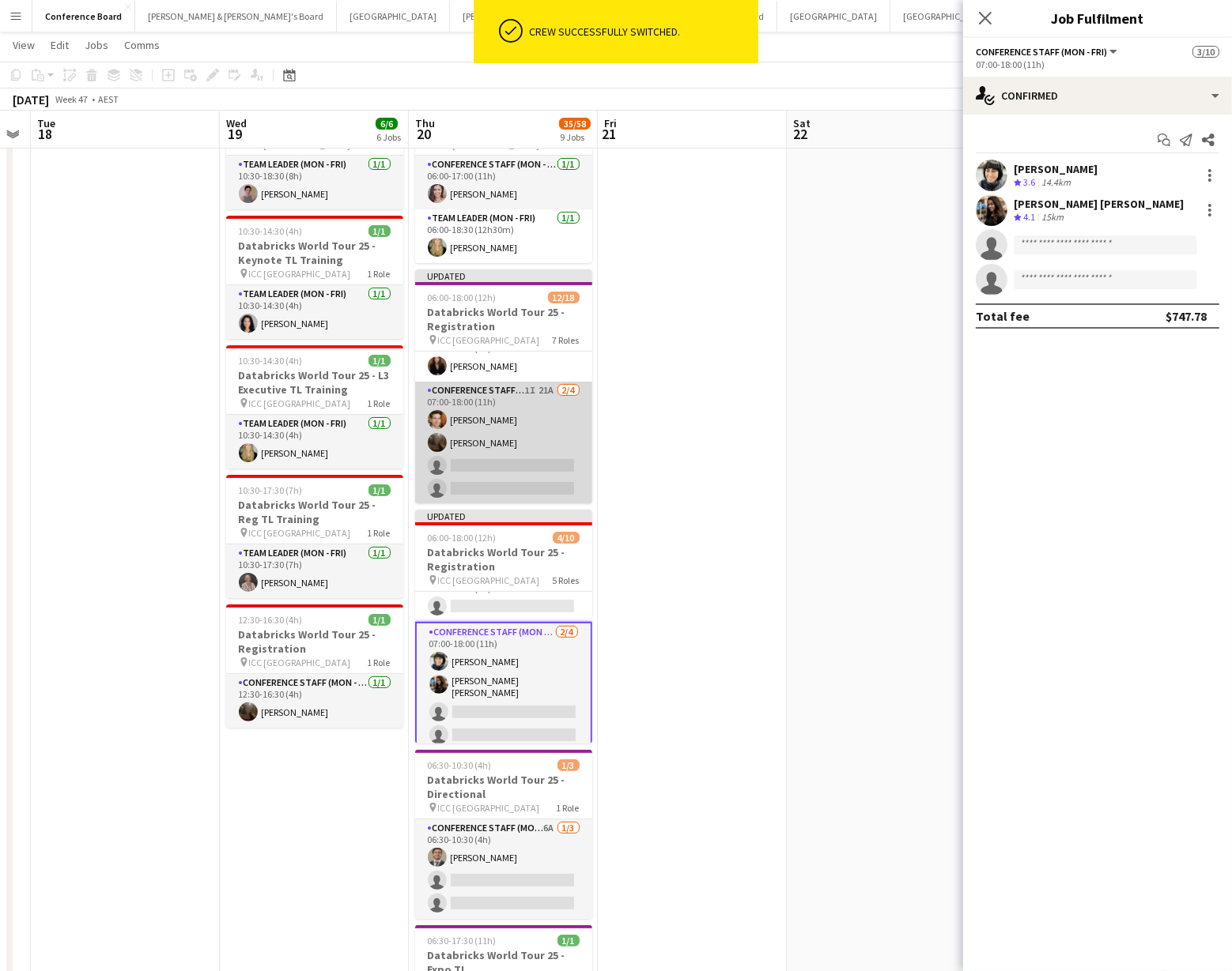
click at [497, 400] on app-card-role "Conference Staff (Mon - Fri) 1I 21A [DATE] 07:00-18:00 (11h) [PERSON_NAME] [PER…" at bounding box center [503, 443] width 177 height 122
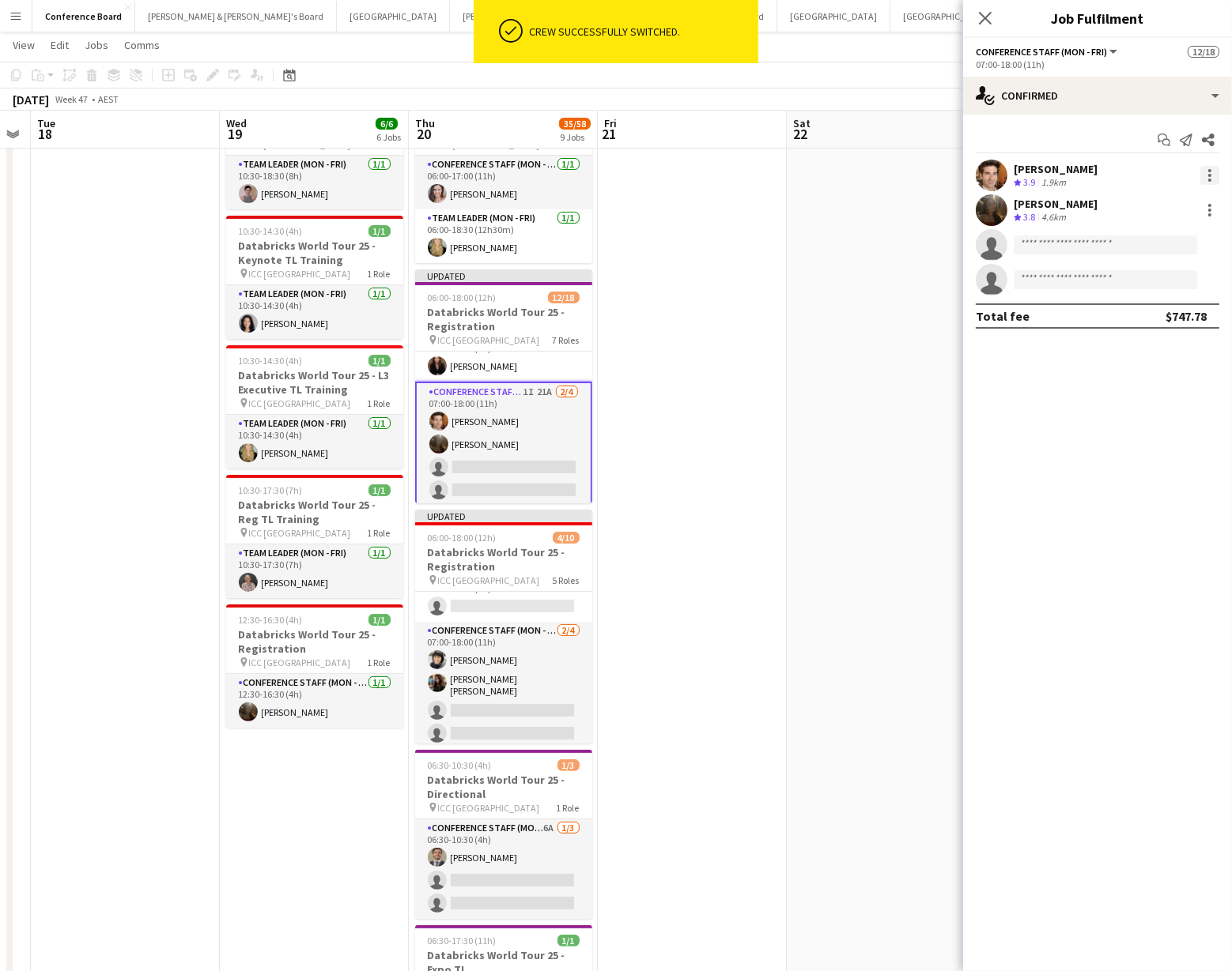
click at [1211, 174] on div at bounding box center [1209, 174] width 3 height 3
click at [1182, 236] on span "Switch crew" at bounding box center [1157, 242] width 98 height 15
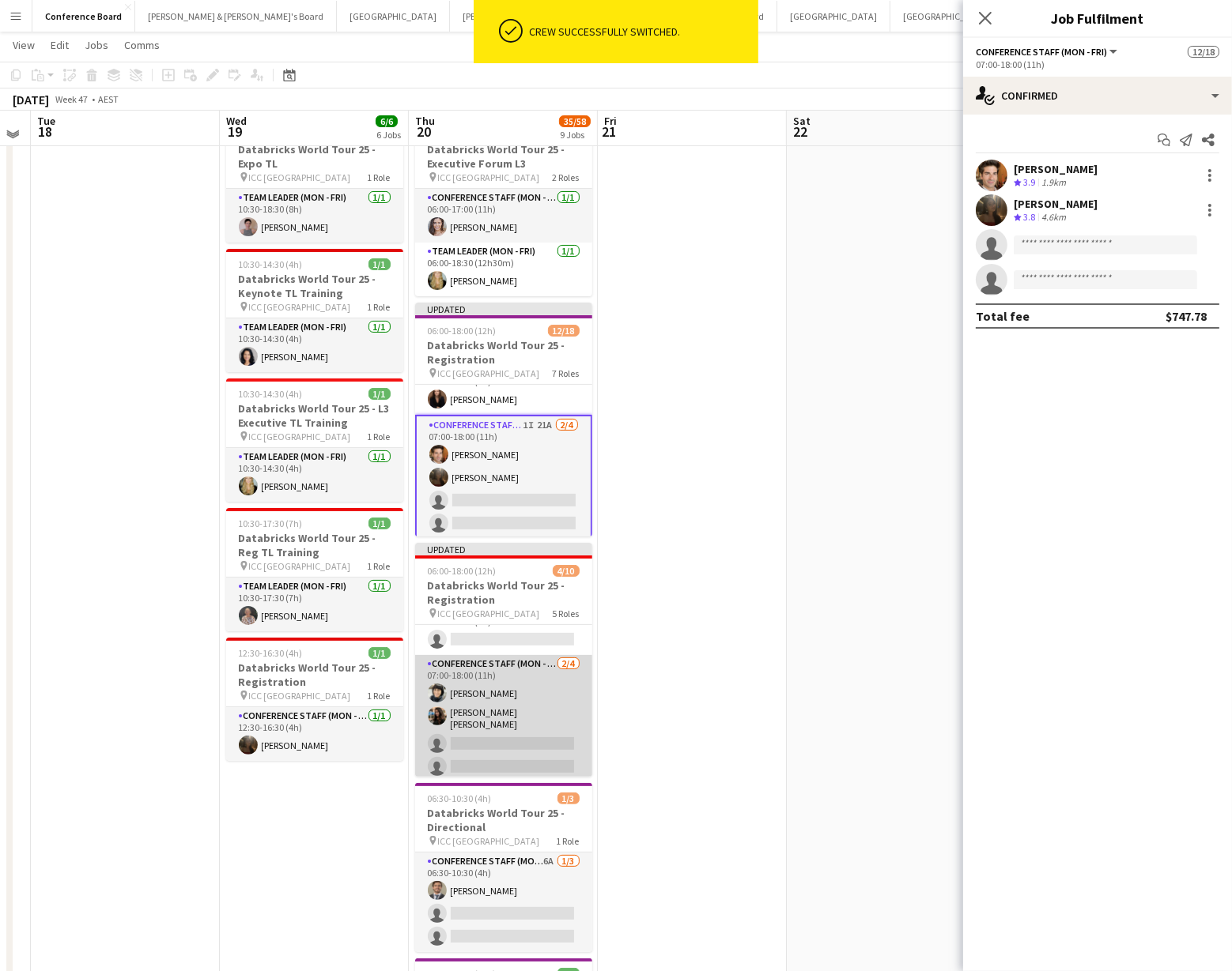
scroll to position [0, 348]
click at [538, 713] on app-card-role "Conference Staff (Mon - Fri) [DATE] 07:00-18:00 (11h) [PERSON_NAME] [PERSON_NAM…" at bounding box center [502, 718] width 177 height 127
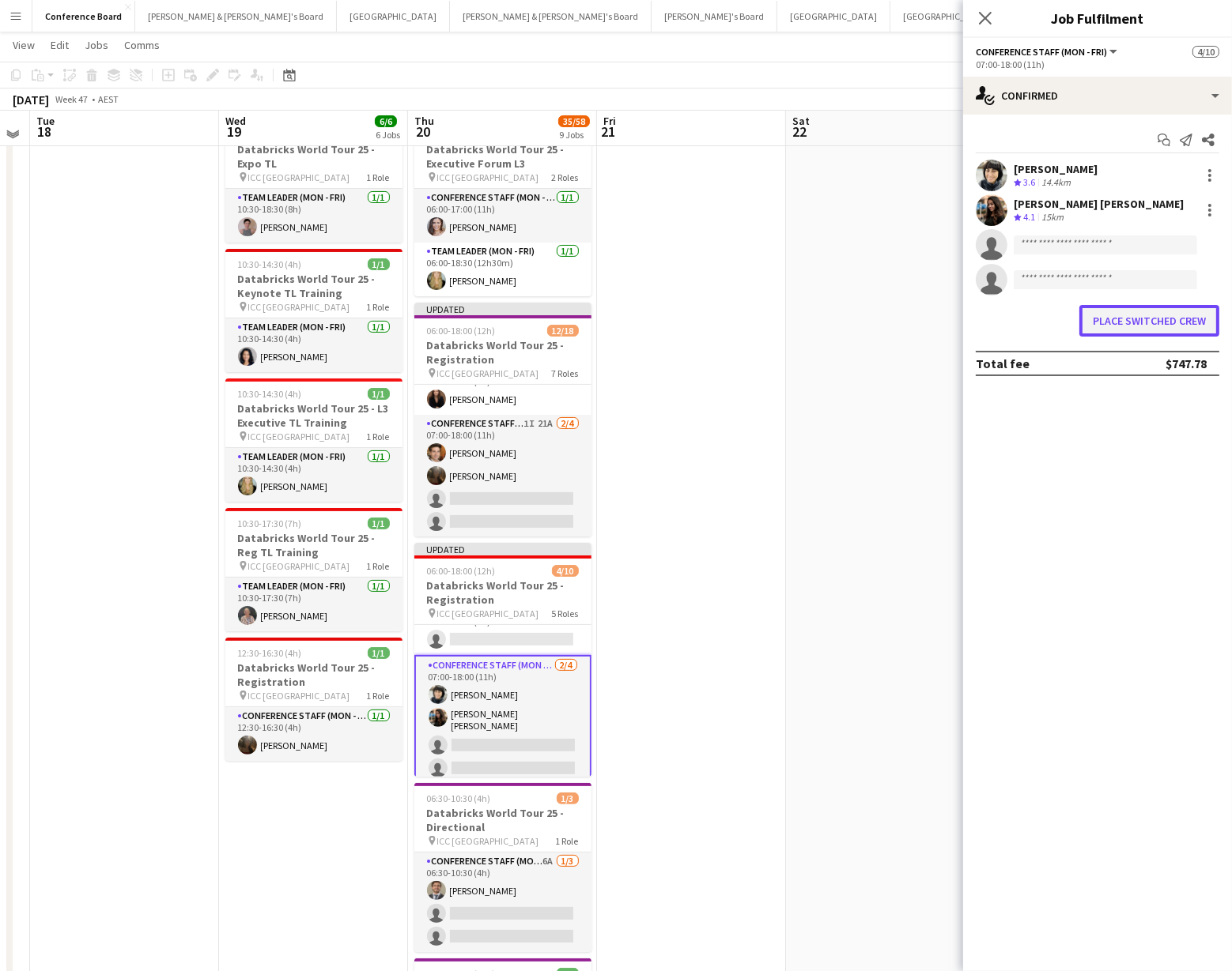
click at [1123, 315] on button "Place switched crew" at bounding box center [1149, 321] width 140 height 32
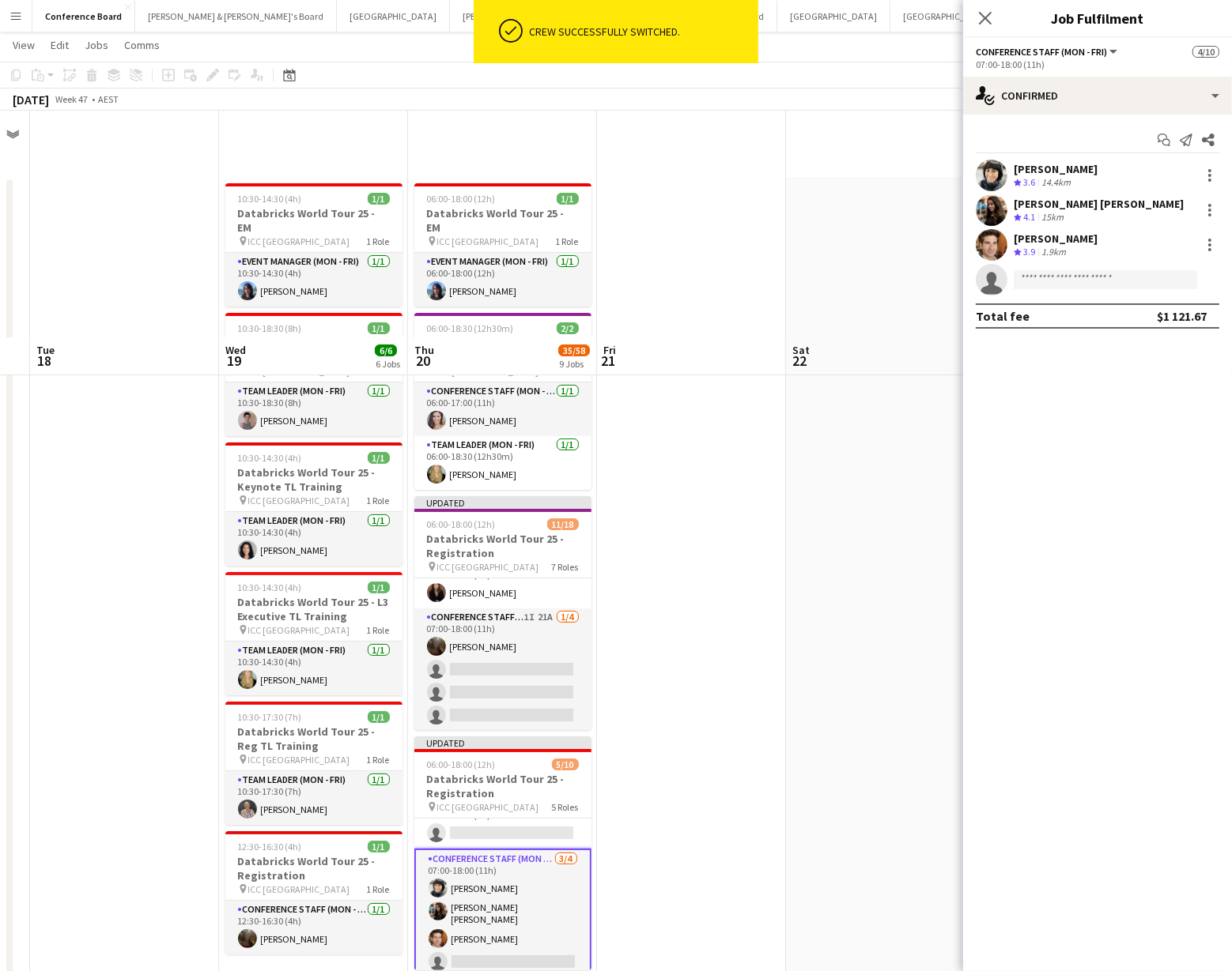
scroll to position [227, 0]
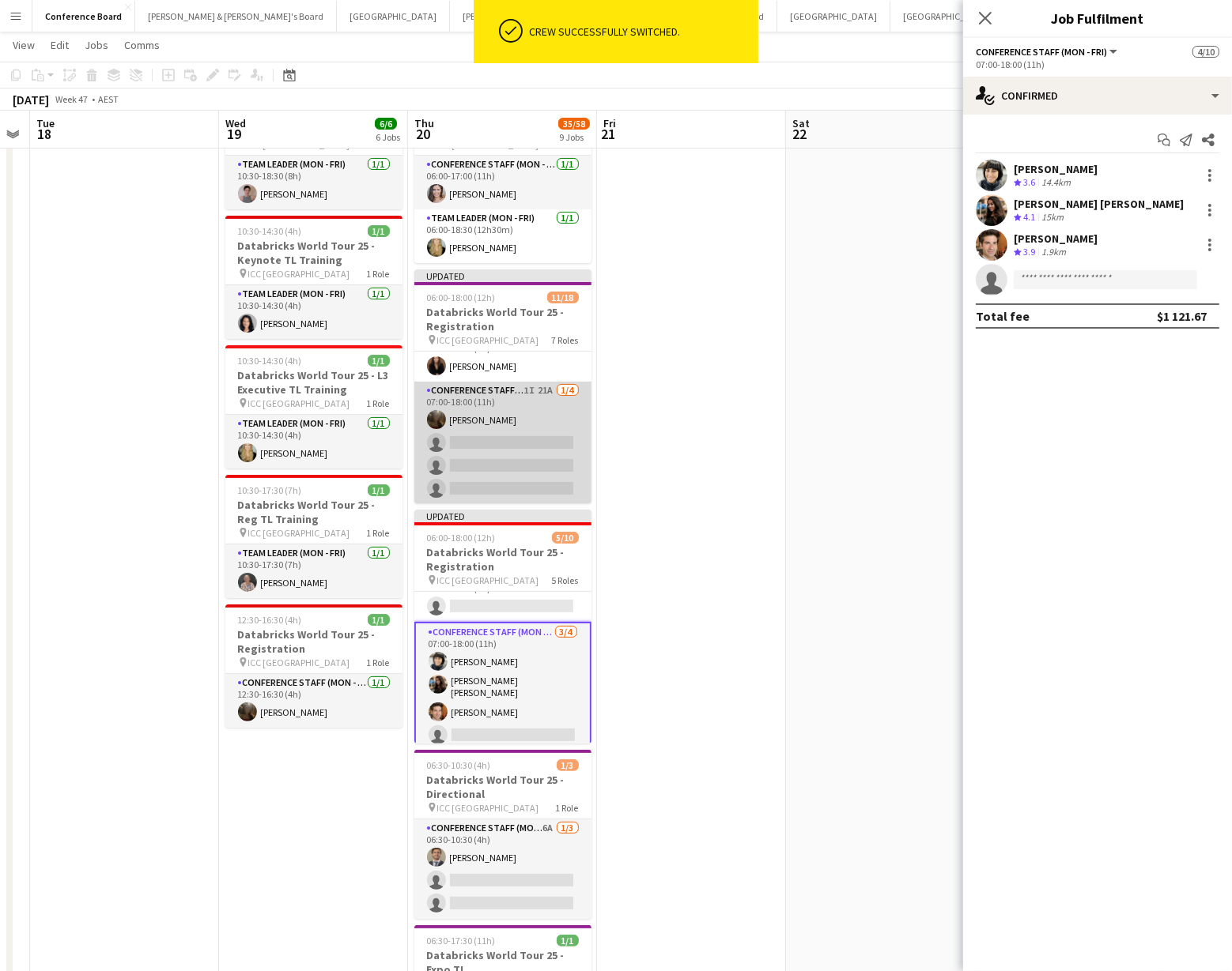
click at [505, 403] on app-card-role "Conference Staff (Mon - Fri) 1I 21A [DATE] 07:00-18:00 (11h) [PERSON_NAME] sing…" at bounding box center [502, 443] width 177 height 122
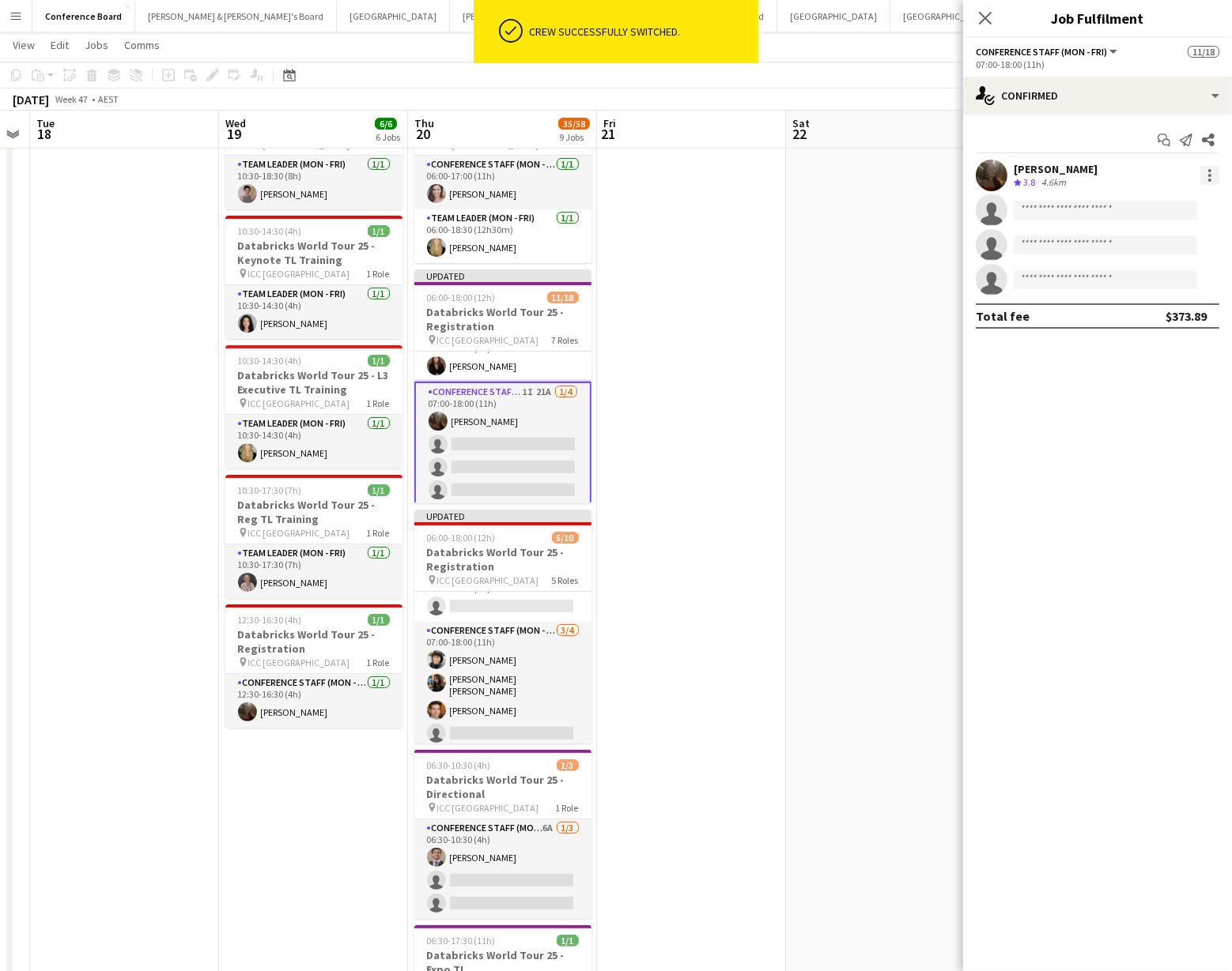
click at [1207, 176] on div at bounding box center [1210, 175] width 19 height 19
drag, startPoint x: 1161, startPoint y: 250, endPoint x: 1149, endPoint y: 248, distance: 12.2
click at [1161, 249] on span "Switch crew" at bounding box center [1142, 242] width 67 height 14
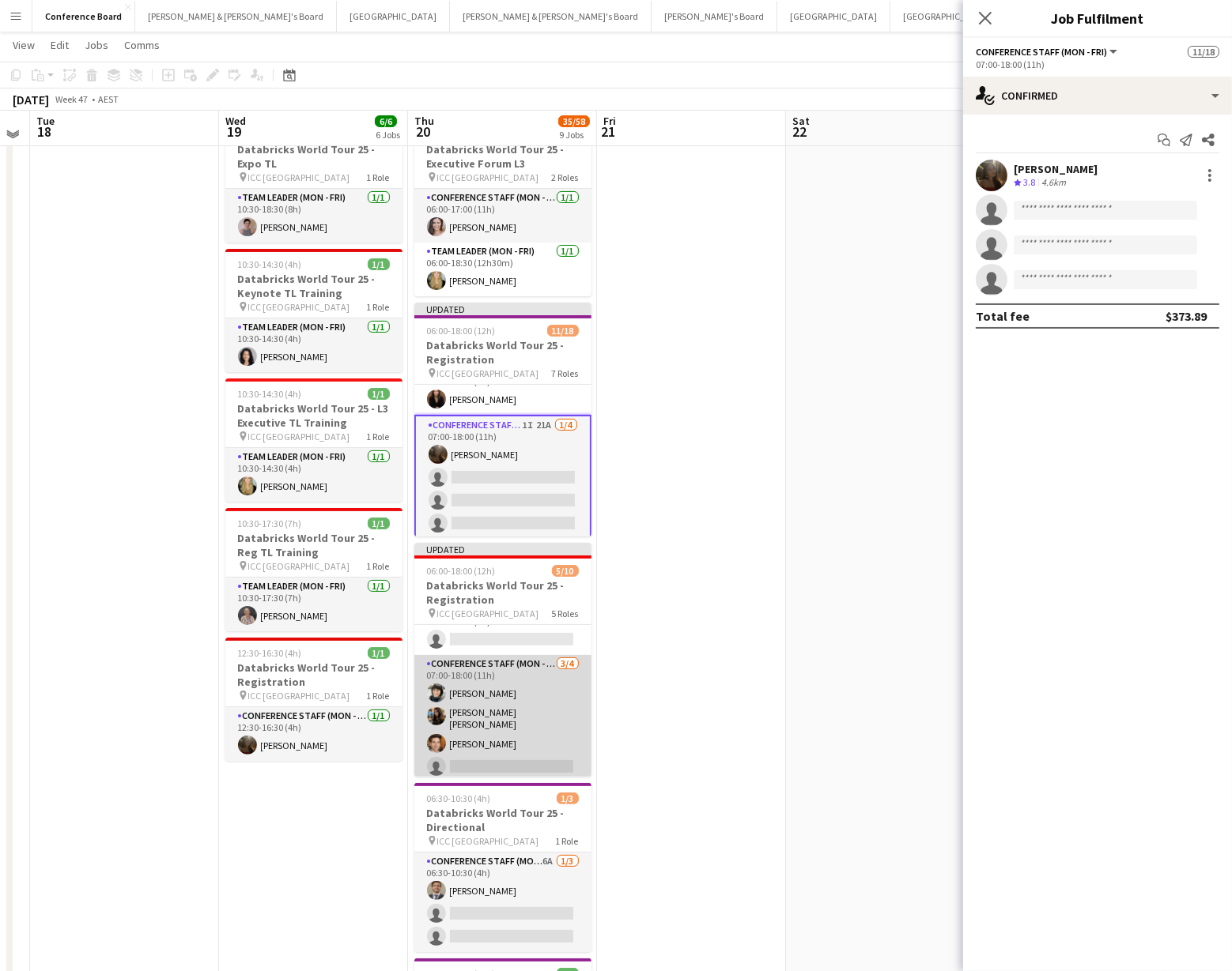
click at [502, 733] on app-card-role "Conference Staff (Mon - Fri) [DATE] 07:00-18:00 (11h) [PERSON_NAME] [PERSON_NAM…" at bounding box center [502, 718] width 177 height 127
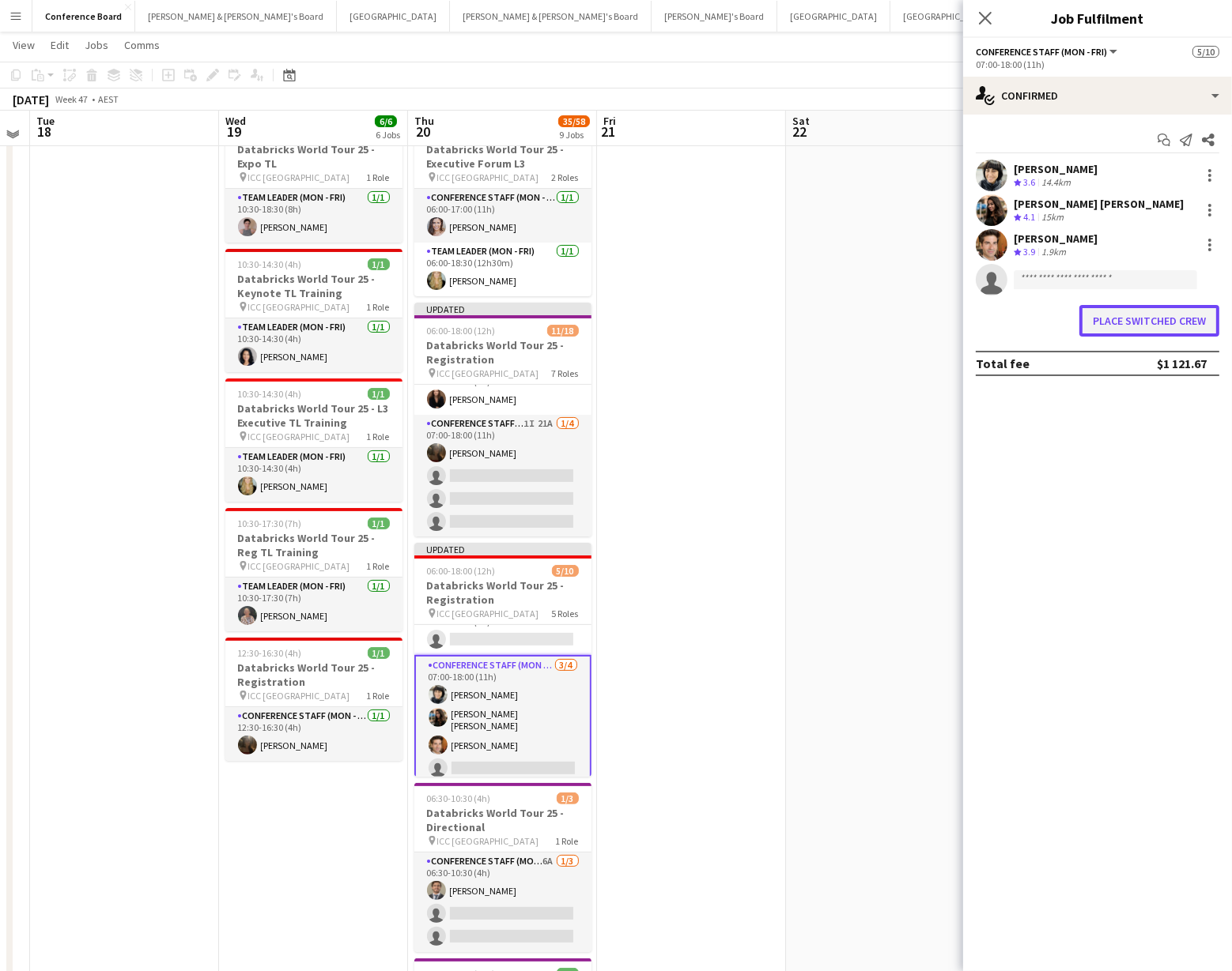
click at [1113, 315] on button "Place switched crew" at bounding box center [1149, 321] width 140 height 32
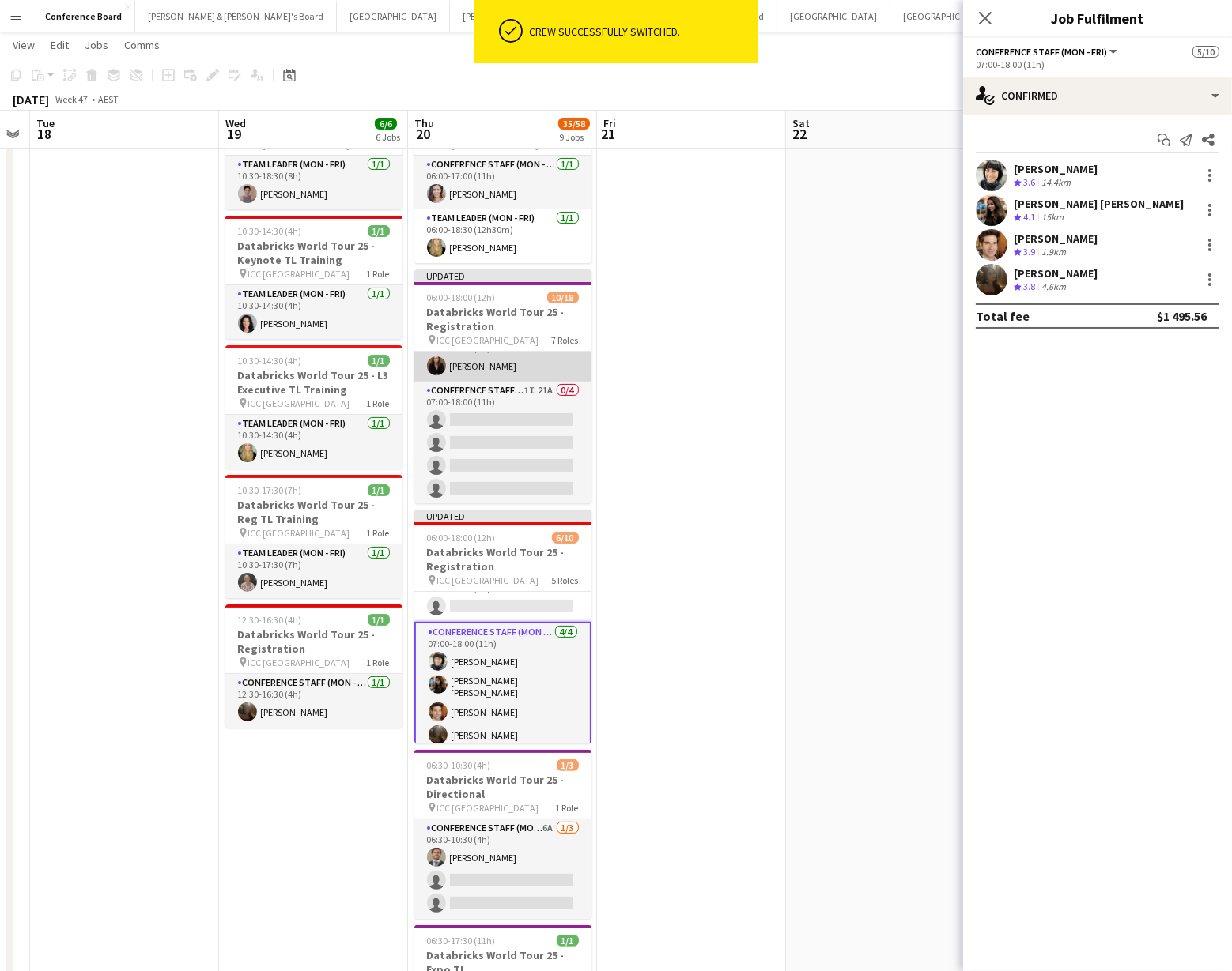
click at [484, 346] on app-card-role "Conference Staff (Mon - Fri) [DATE] 07:00-16:00 (9h) [PERSON_NAME]" at bounding box center [502, 354] width 177 height 53
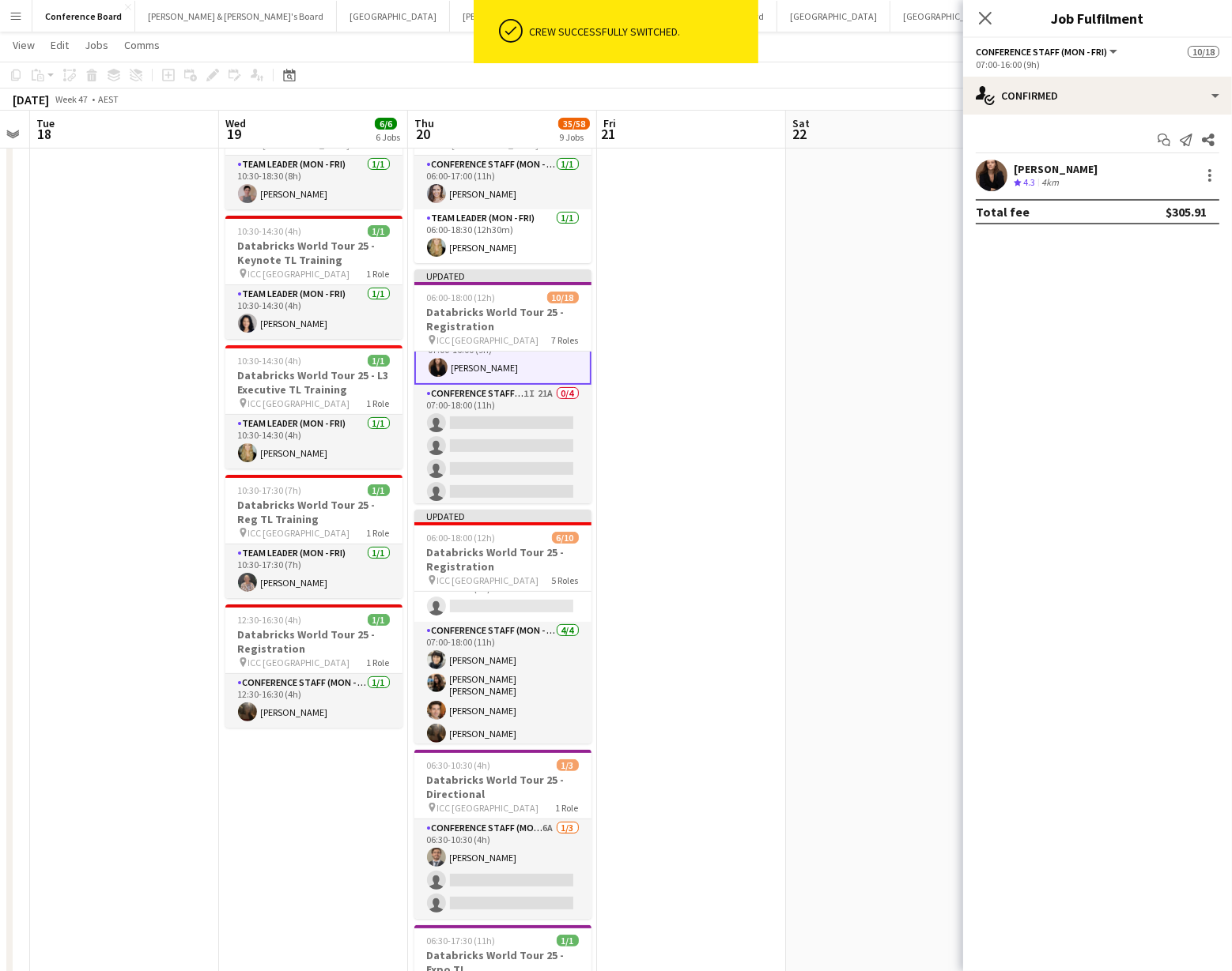
scroll to position [478, 0]
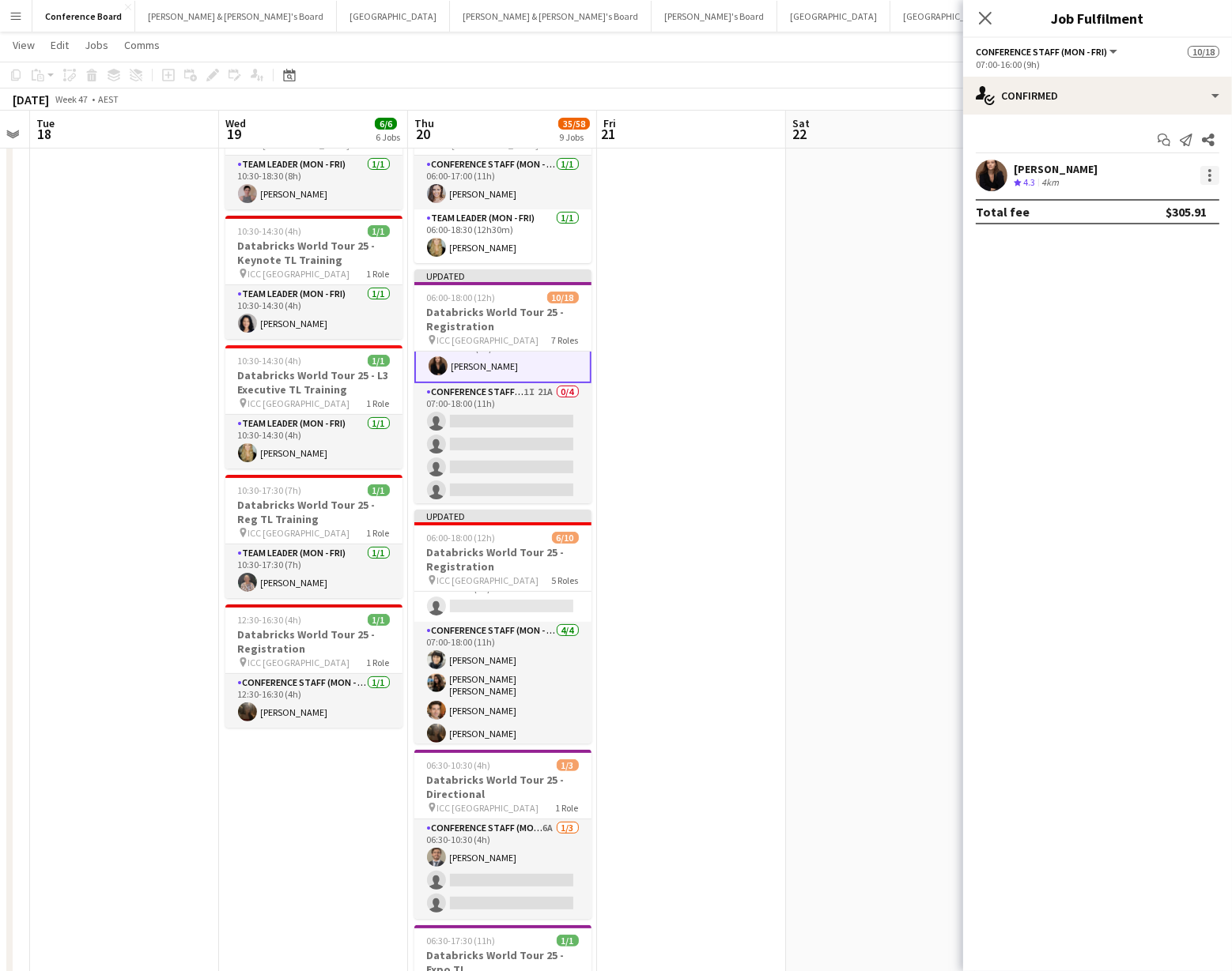
click at [1215, 167] on div at bounding box center [1210, 175] width 19 height 19
click at [1160, 242] on span "Switch crew" at bounding box center [1142, 242] width 67 height 14
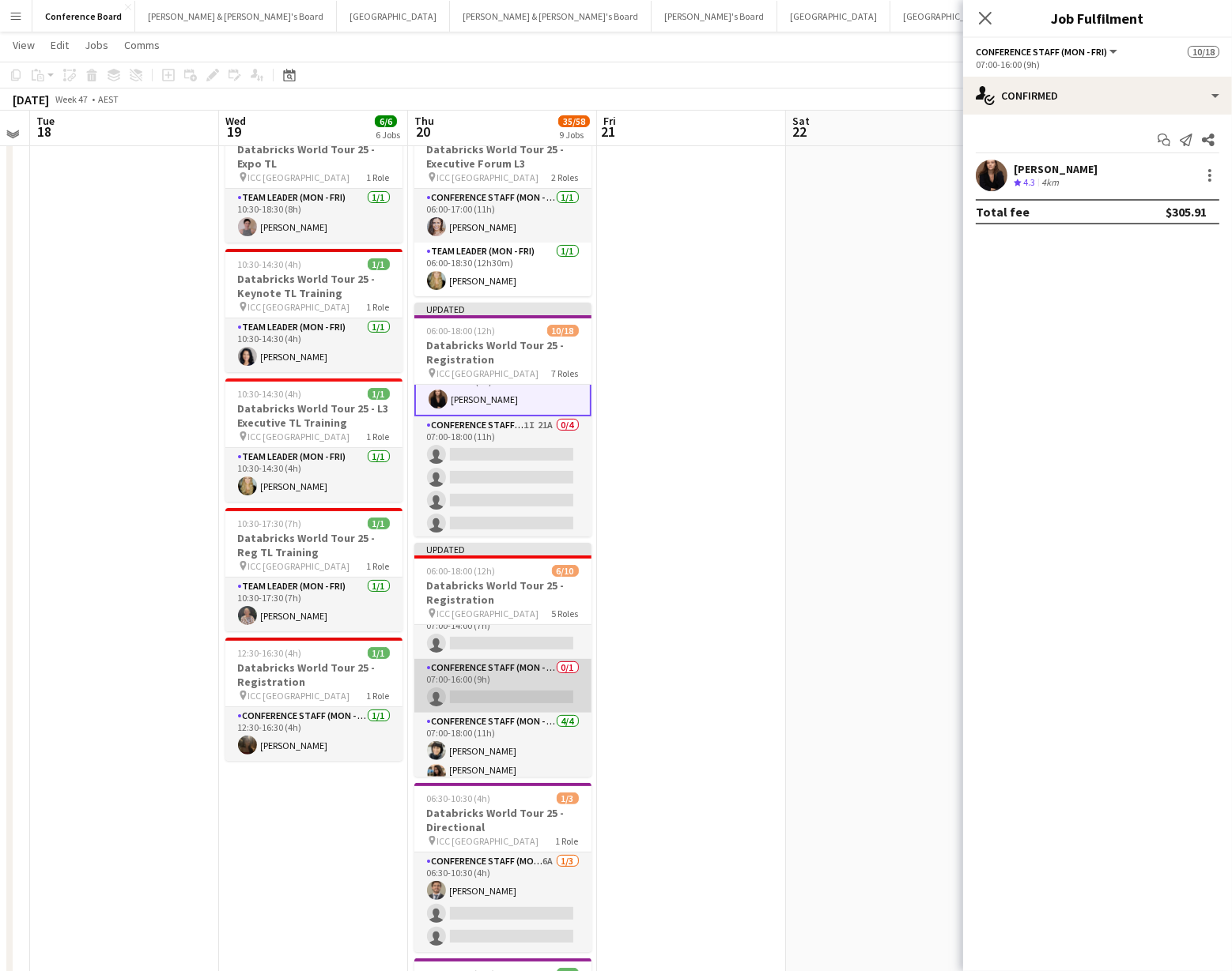
scroll to position [169, 0]
click at [487, 679] on app-card-role "Conference Staff (Mon - Fri) 0/1 07:00-16:00 (9h) single-neutral-actions" at bounding box center [502, 690] width 177 height 53
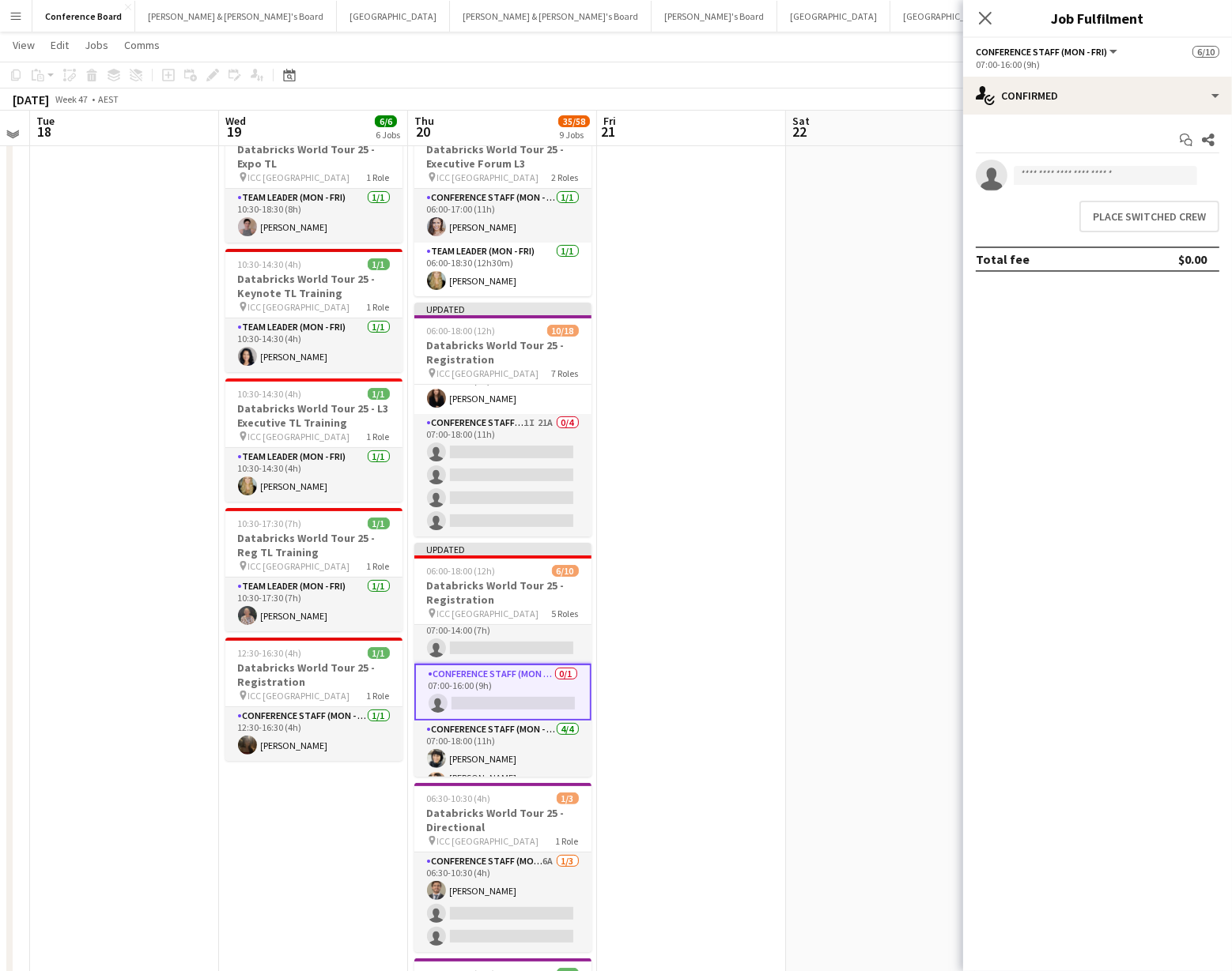
scroll to position [476, 0]
click at [1131, 205] on button "Place switched crew" at bounding box center [1149, 216] width 140 height 32
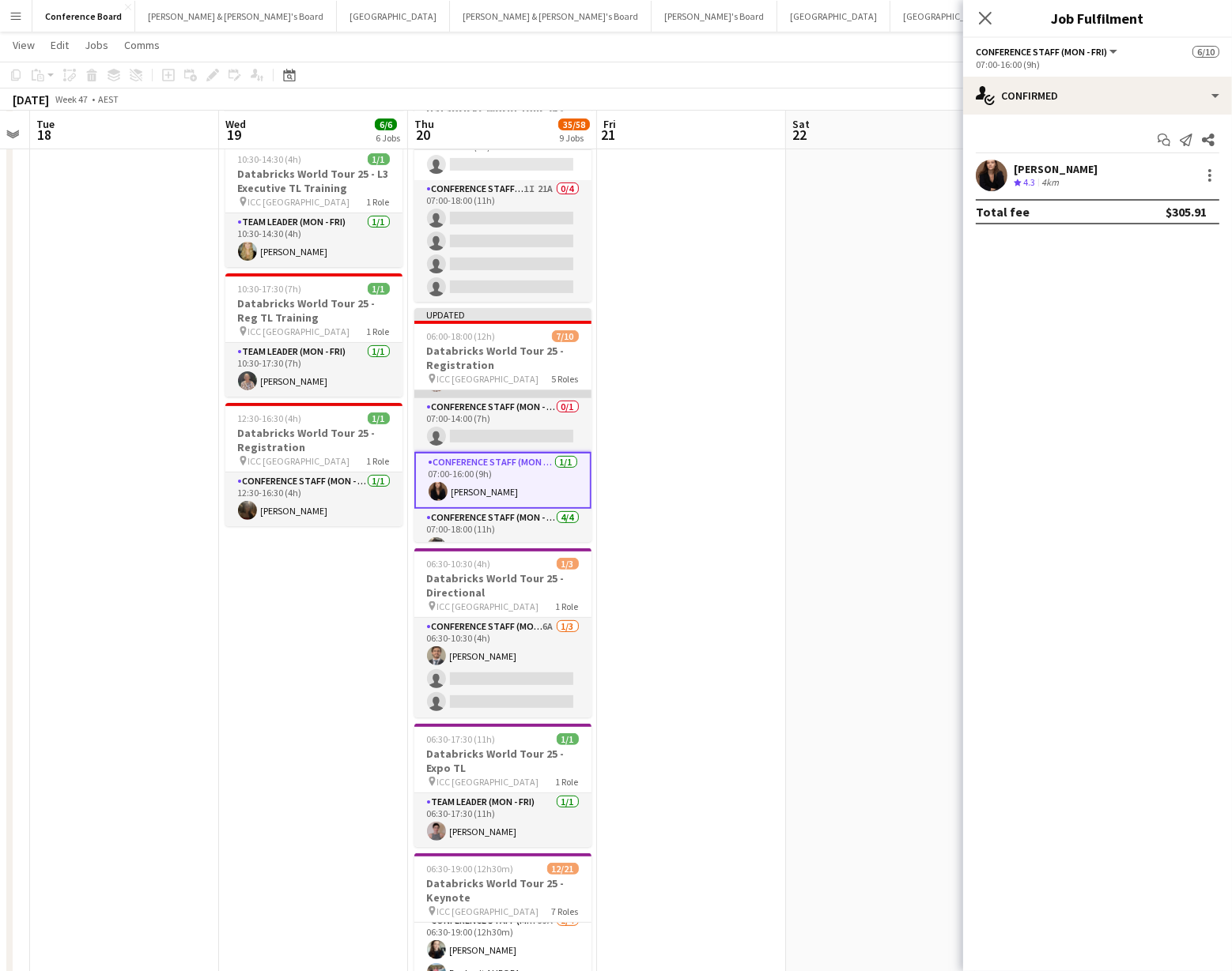
scroll to position [149, 0]
click at [510, 401] on app-card-role "Conference Staff (Mon - Fri) 0/1 07:00-14:00 (7h) single-neutral-actions" at bounding box center [502, 421] width 177 height 53
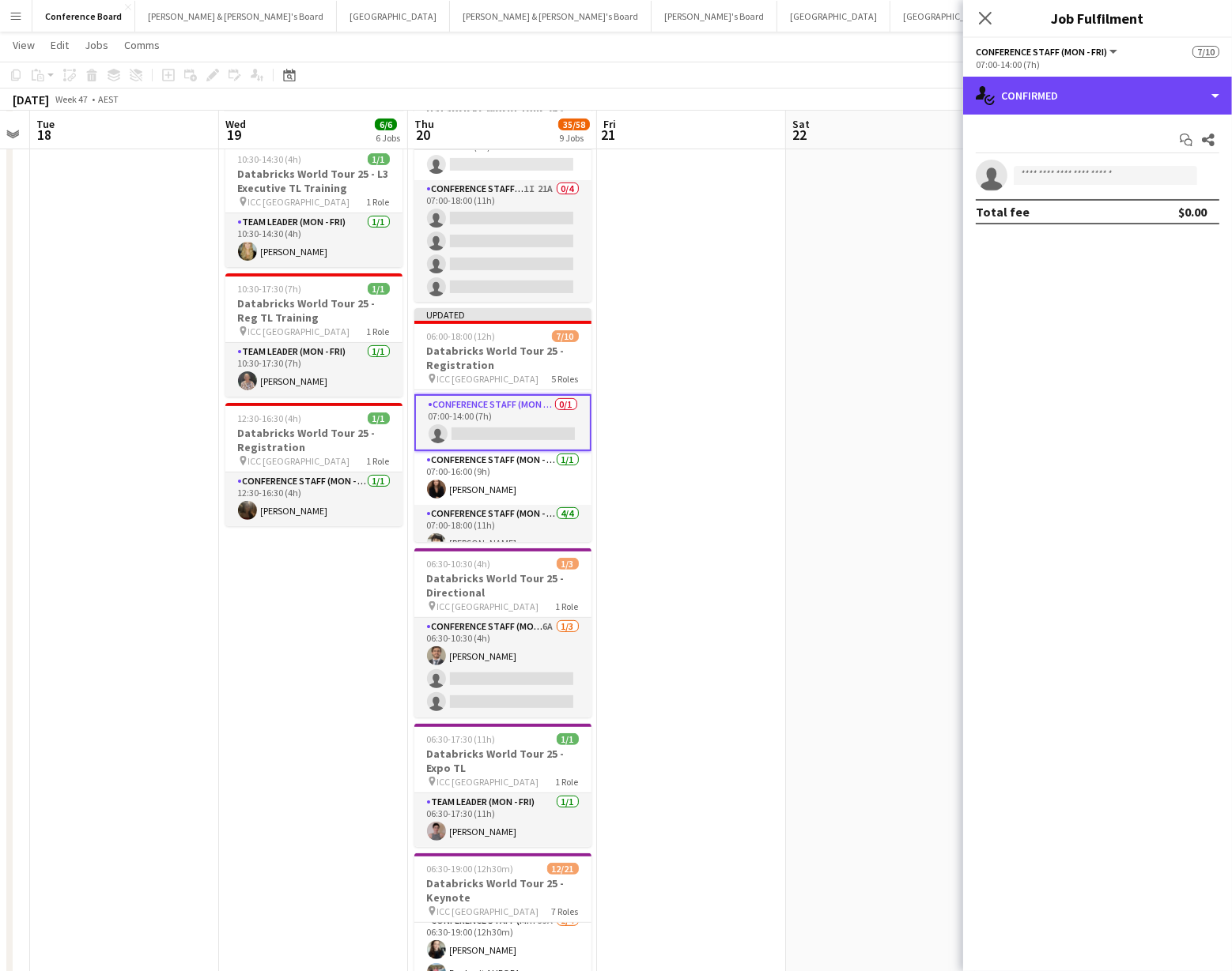
drag, startPoint x: 1142, startPoint y: 100, endPoint x: 1138, endPoint y: 126, distance: 26.3
click at [1142, 100] on div "single-neutral-actions-check-2 Confirmed" at bounding box center [1096, 95] width 269 height 38
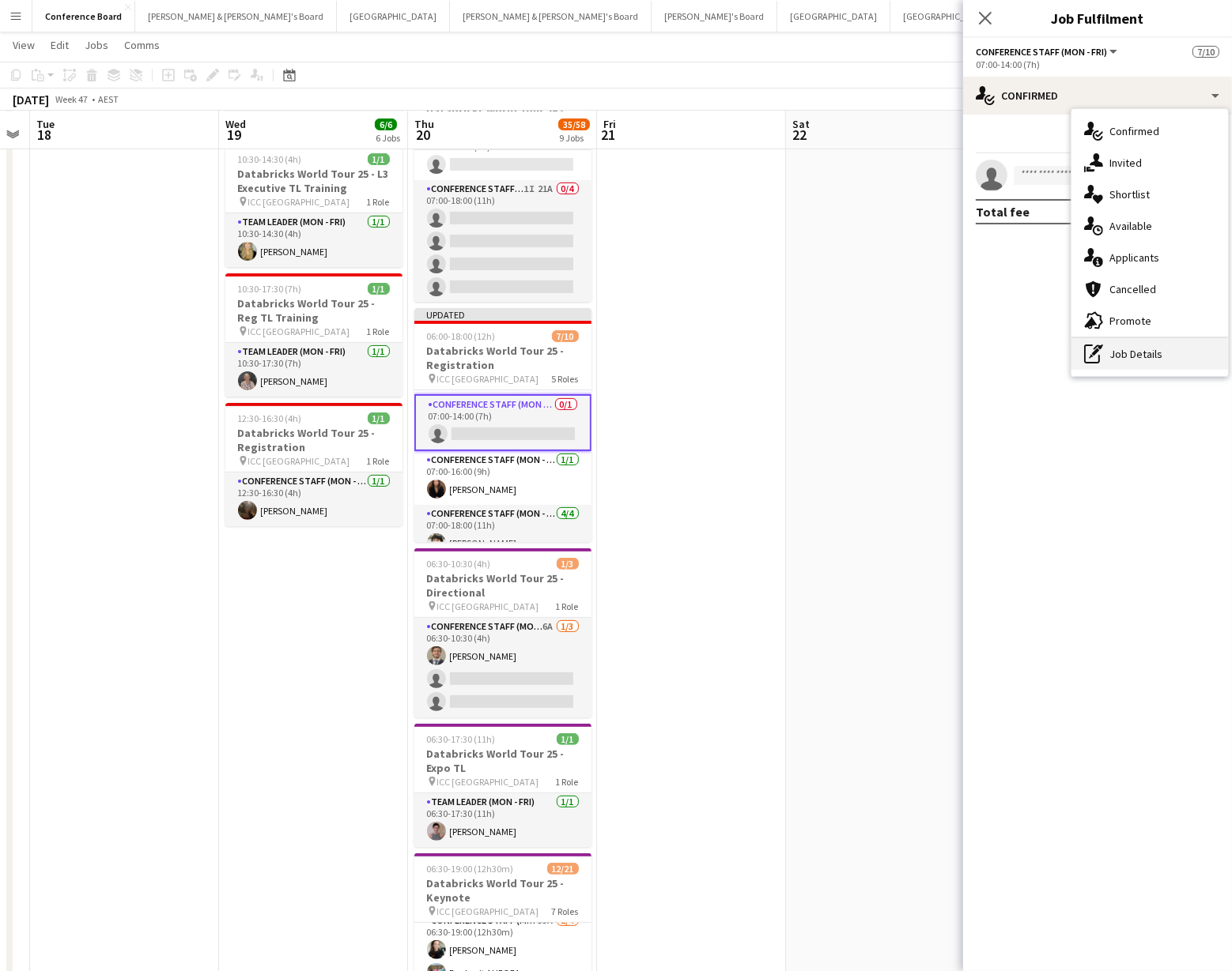
drag, startPoint x: 1121, startPoint y: 360, endPoint x: 1035, endPoint y: 240, distance: 147.6
click at [1120, 359] on div "pen-write Job Details" at bounding box center [1149, 354] width 156 height 32
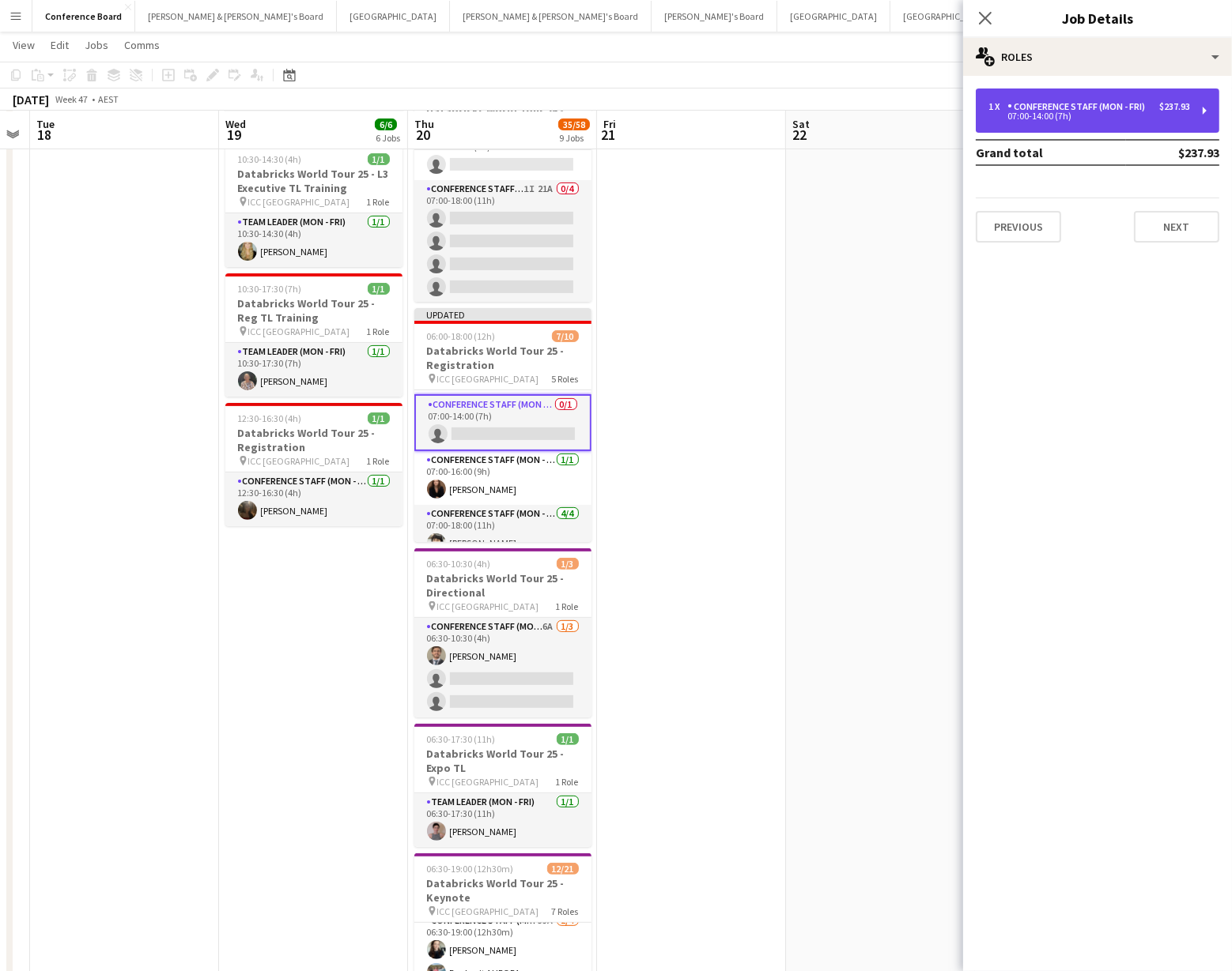
click at [1027, 114] on div "07:00-14:00 (7h)" at bounding box center [1089, 116] width 202 height 8
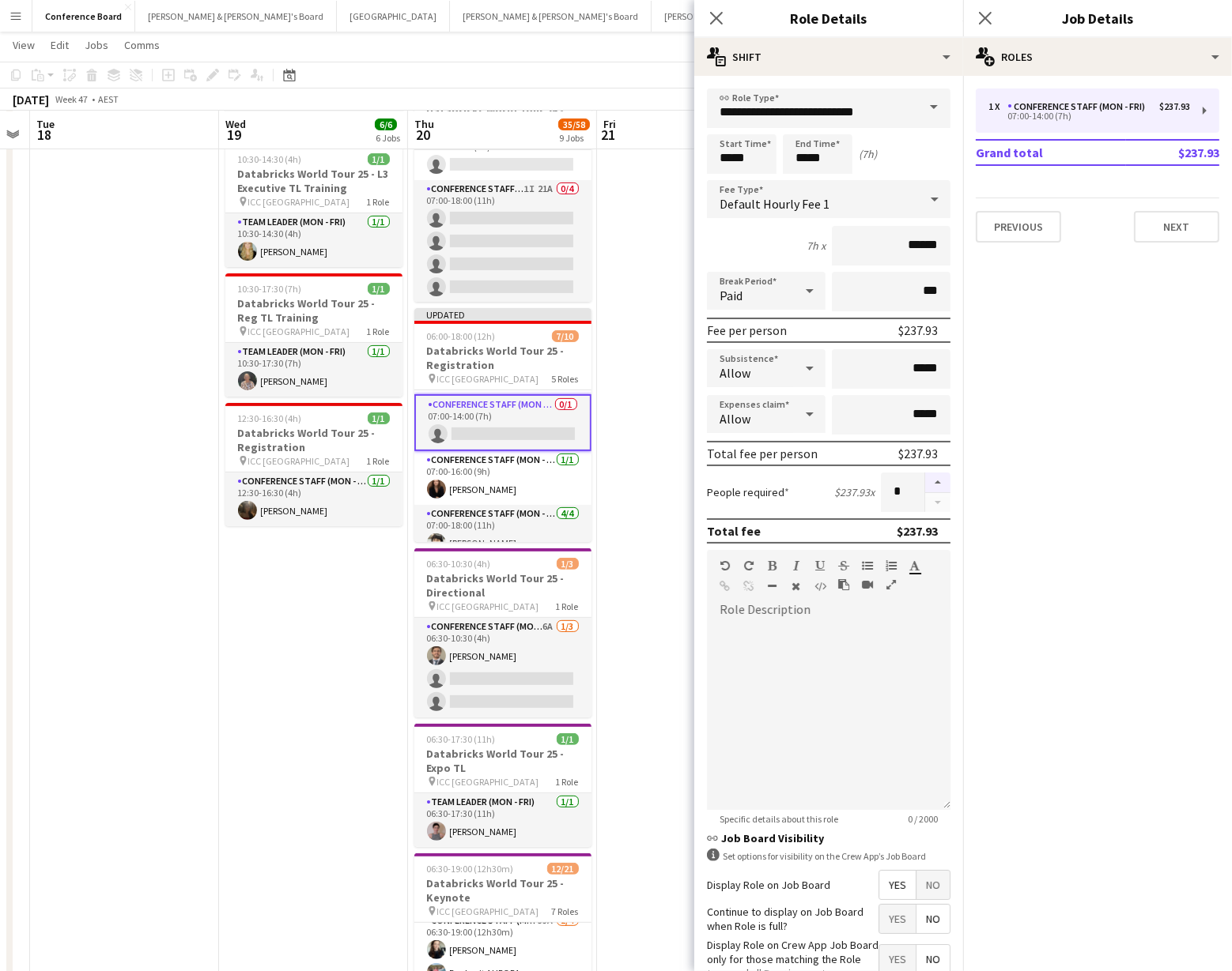
click at [939, 483] on button "button" at bounding box center [937, 483] width 25 height 20
drag, startPoint x: 939, startPoint y: 483, endPoint x: 930, endPoint y: 483, distance: 9.0
click at [939, 483] on button "button" at bounding box center [937, 483] width 25 height 20
type input "*"
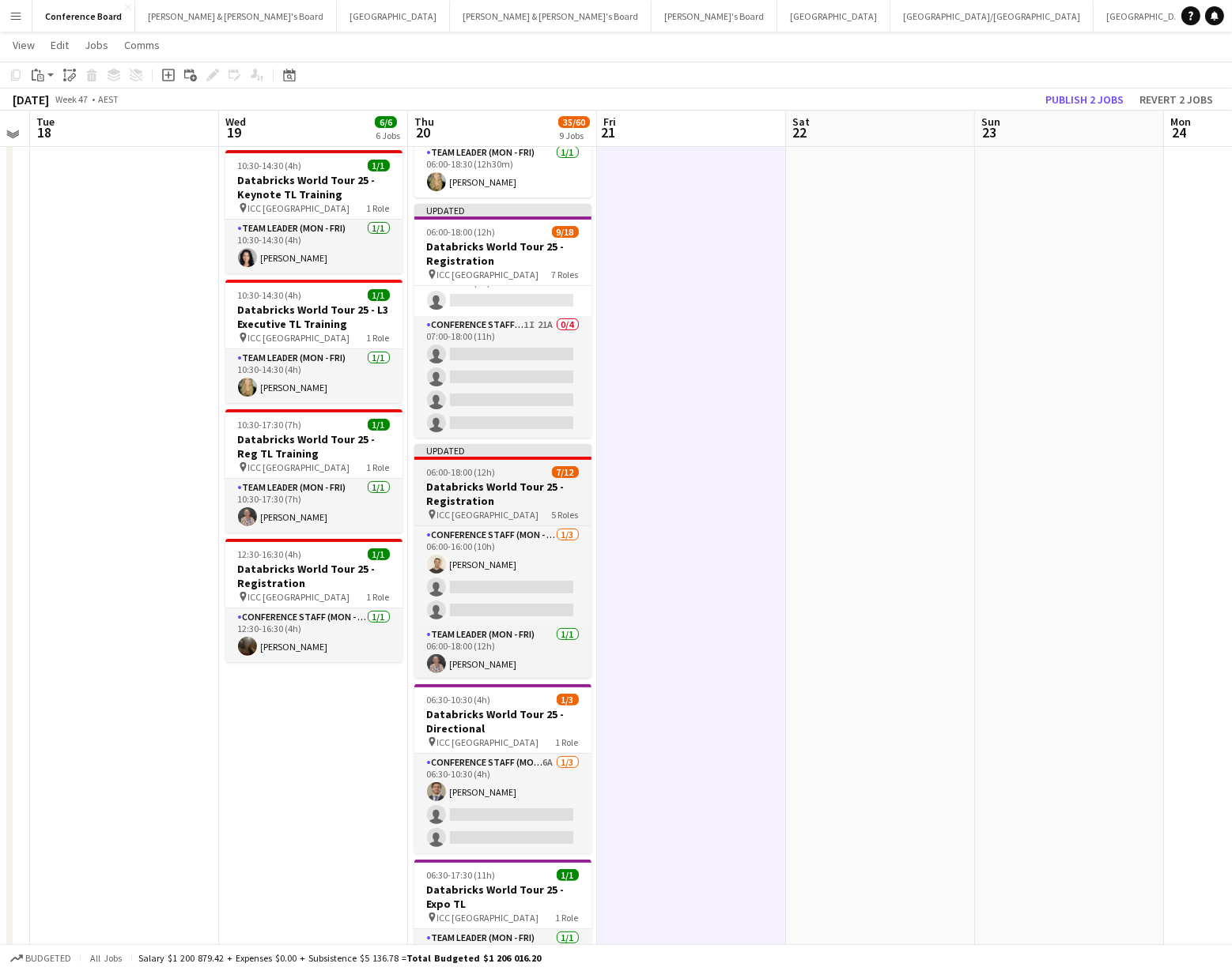
scroll to position [291, 0]
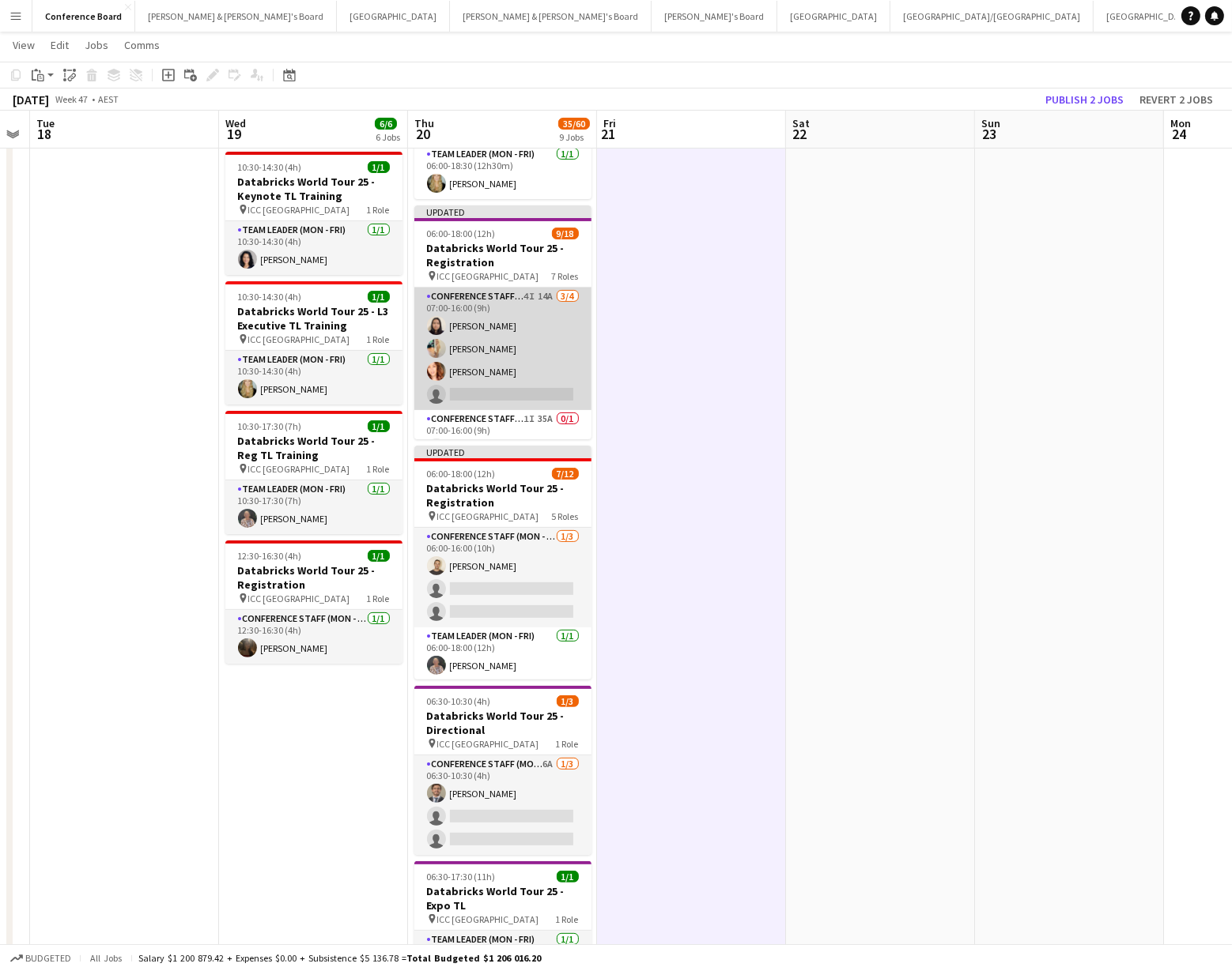
click at [490, 366] on app-card-role "Conference Staff (Mon - Fri) 4I 14A [DATE] 07:00-16:00 (9h) [PERSON_NAME] [PERS…" at bounding box center [502, 349] width 177 height 122
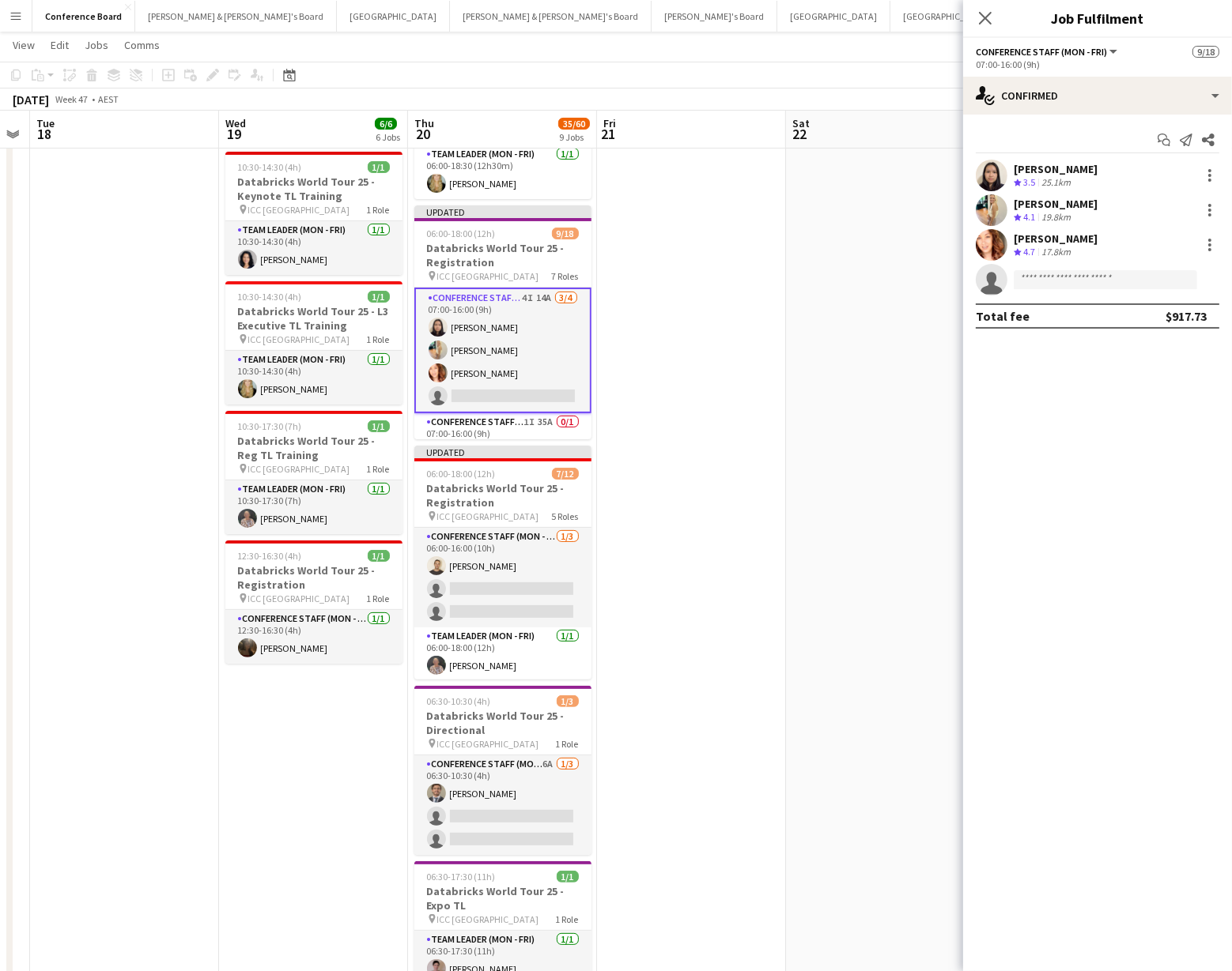
scroll to position [331, 0]
click at [1212, 241] on div at bounding box center [1210, 245] width 19 height 19
drag, startPoint x: 1189, startPoint y: 316, endPoint x: 1135, endPoint y: 330, distance: 55.8
click at [1189, 316] on span "Switch crew" at bounding box center [1157, 312] width 98 height 15
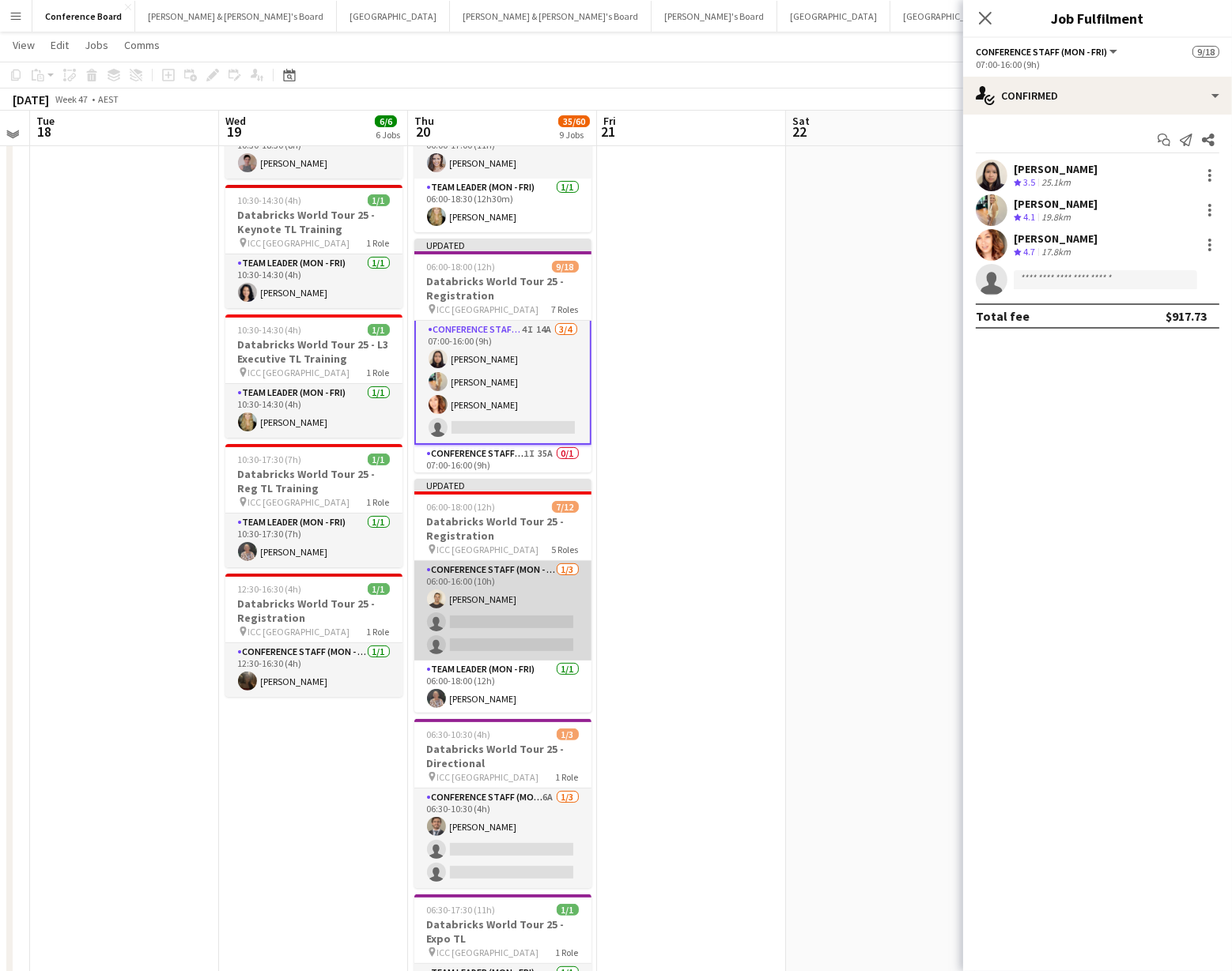
click at [481, 602] on app-card-role "Conference Staff (Mon - Fri) [DATE] 06:00-16:00 (10h) [PERSON_NAME] single-neut…" at bounding box center [502, 611] width 177 height 100
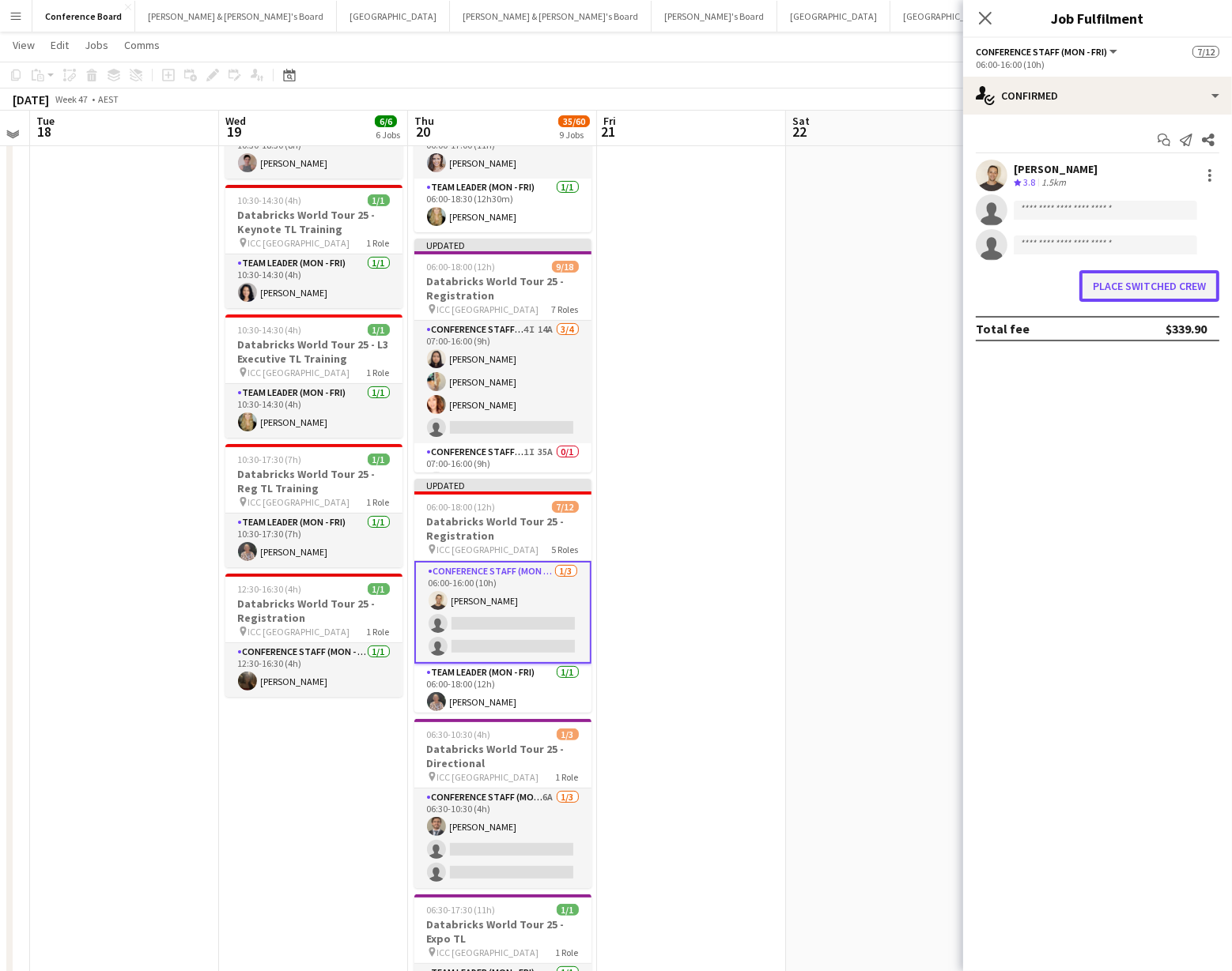
click at [1091, 281] on button "Place switched crew" at bounding box center [1149, 286] width 140 height 32
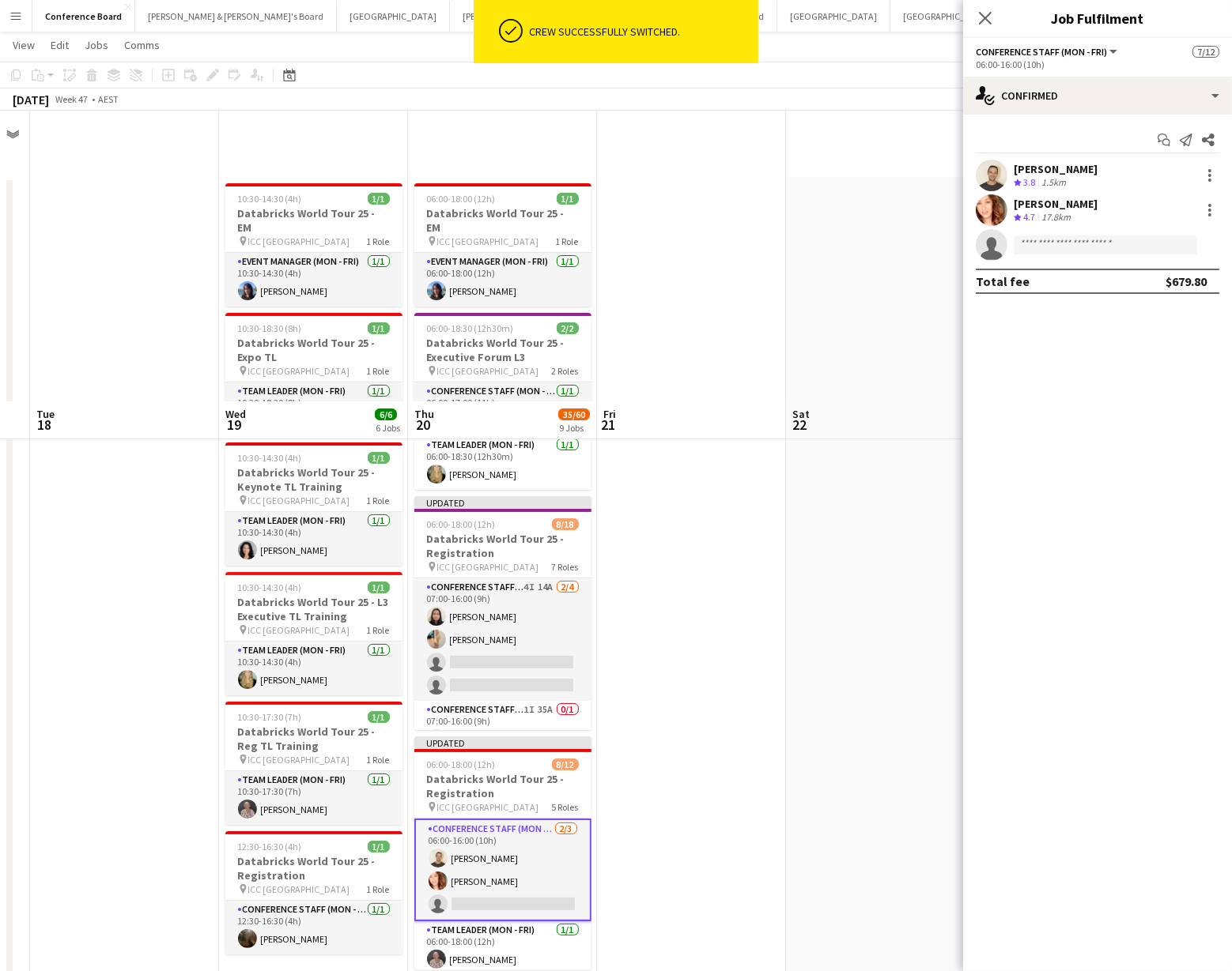
scroll to position [291, 0]
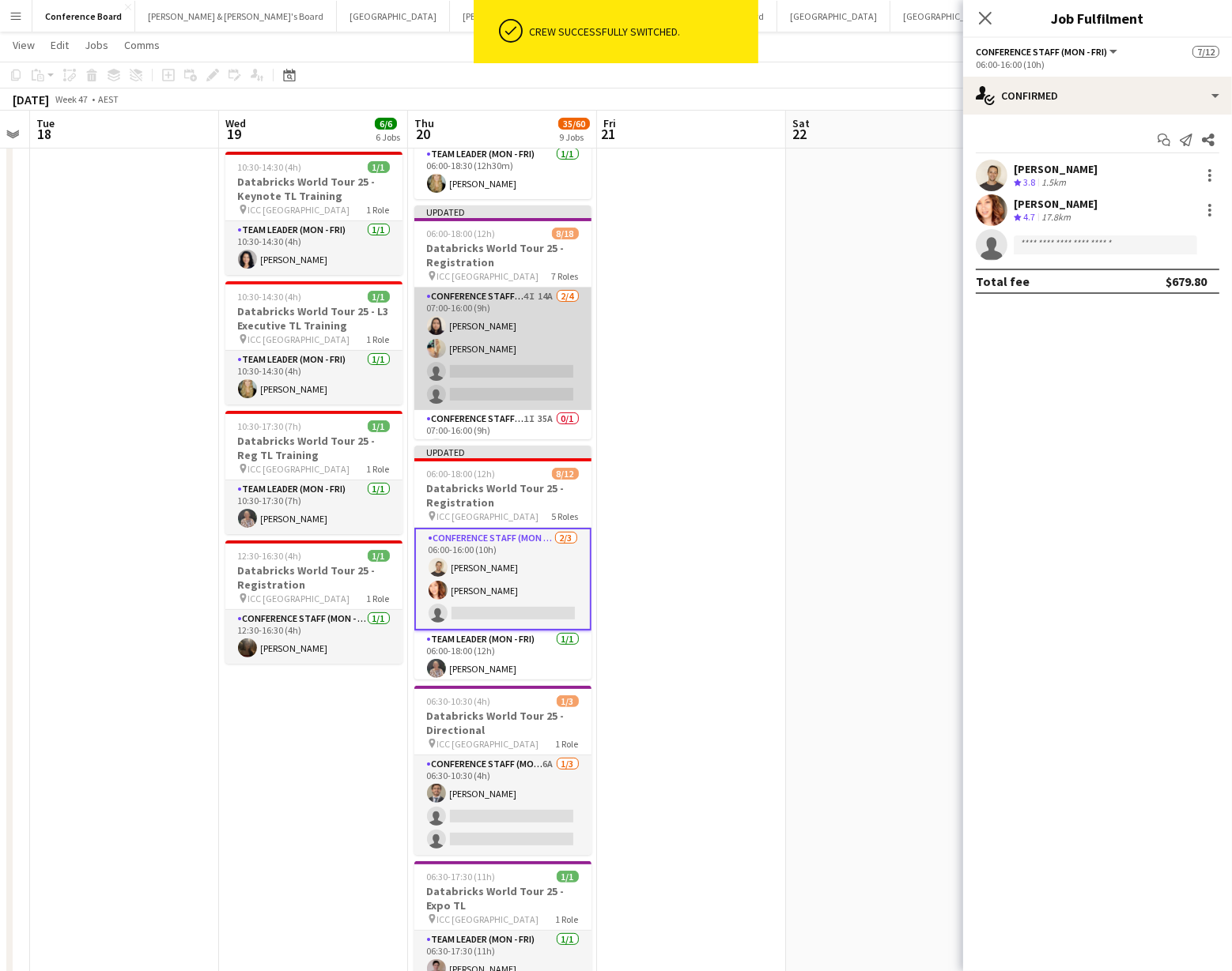
click at [489, 328] on app-card-role "Conference Staff (Mon - Fri) 4I 14A [DATE] 07:00-16:00 (9h) [PERSON_NAME] [PERS…" at bounding box center [502, 349] width 177 height 122
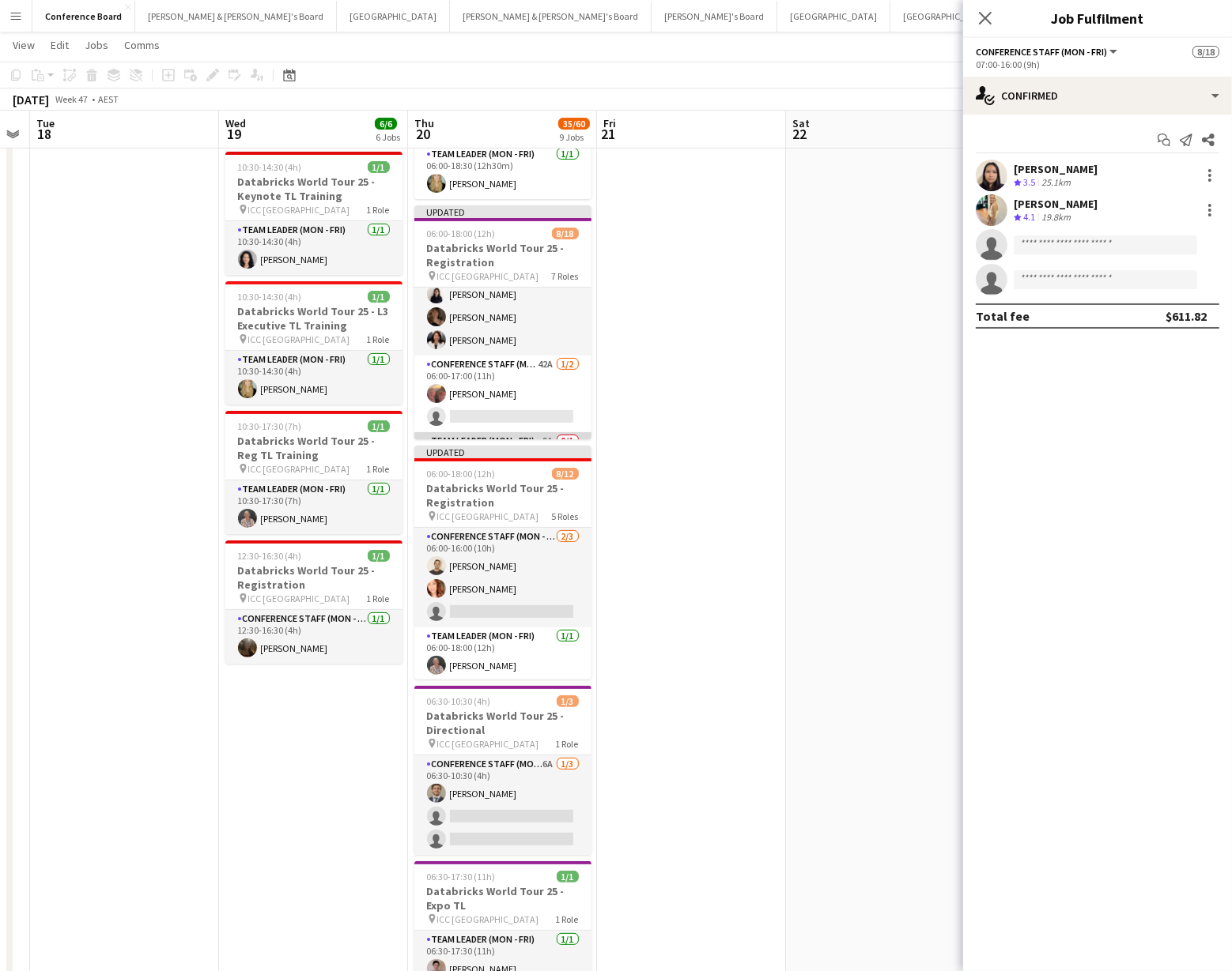
scroll to position [0, 0]
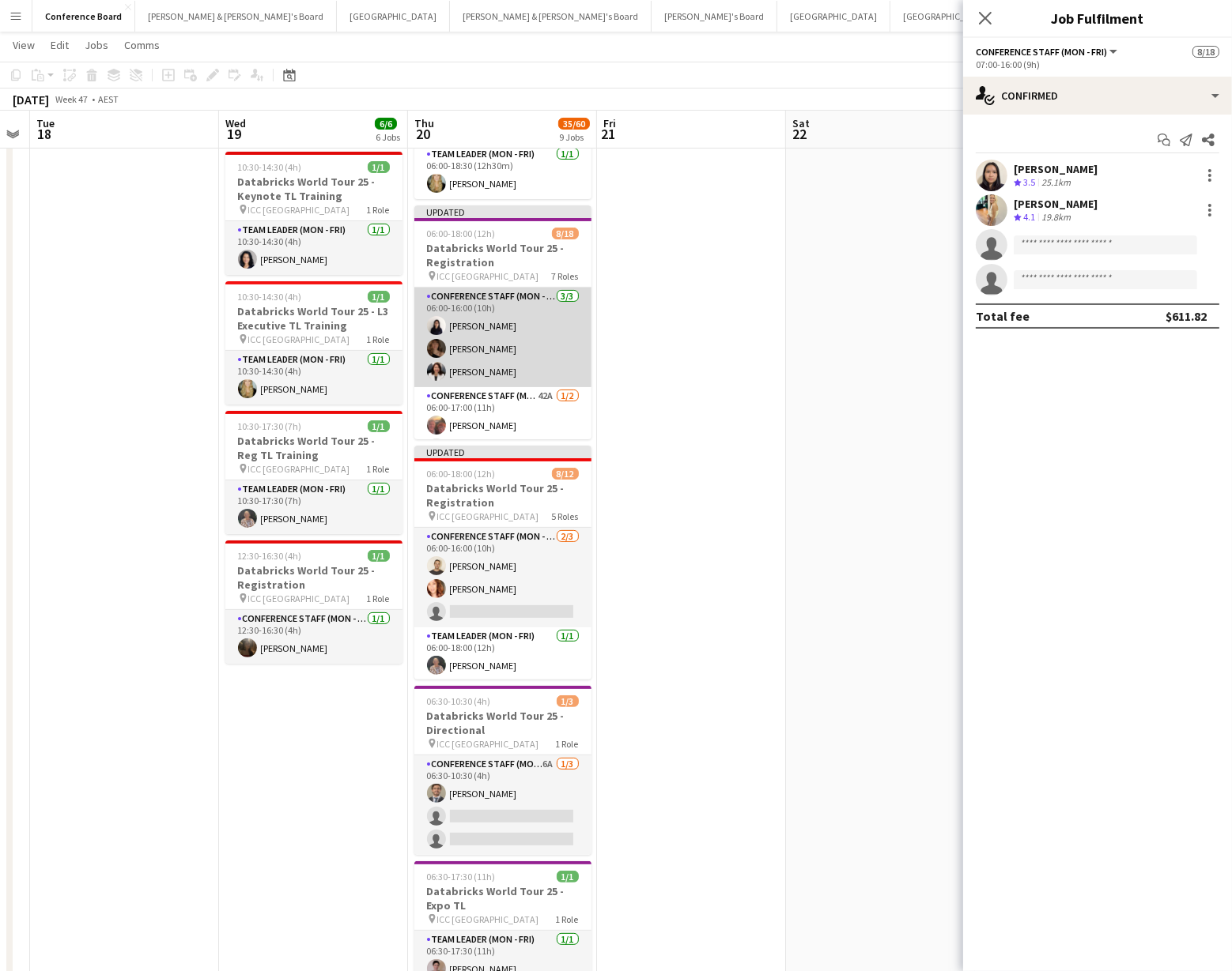
click at [490, 352] on app-card-role "Conference Staff (Mon - Fri) [DATE] 06:00-16:00 (10h) [PERSON_NAME] [PERSON_NAM…" at bounding box center [502, 337] width 177 height 100
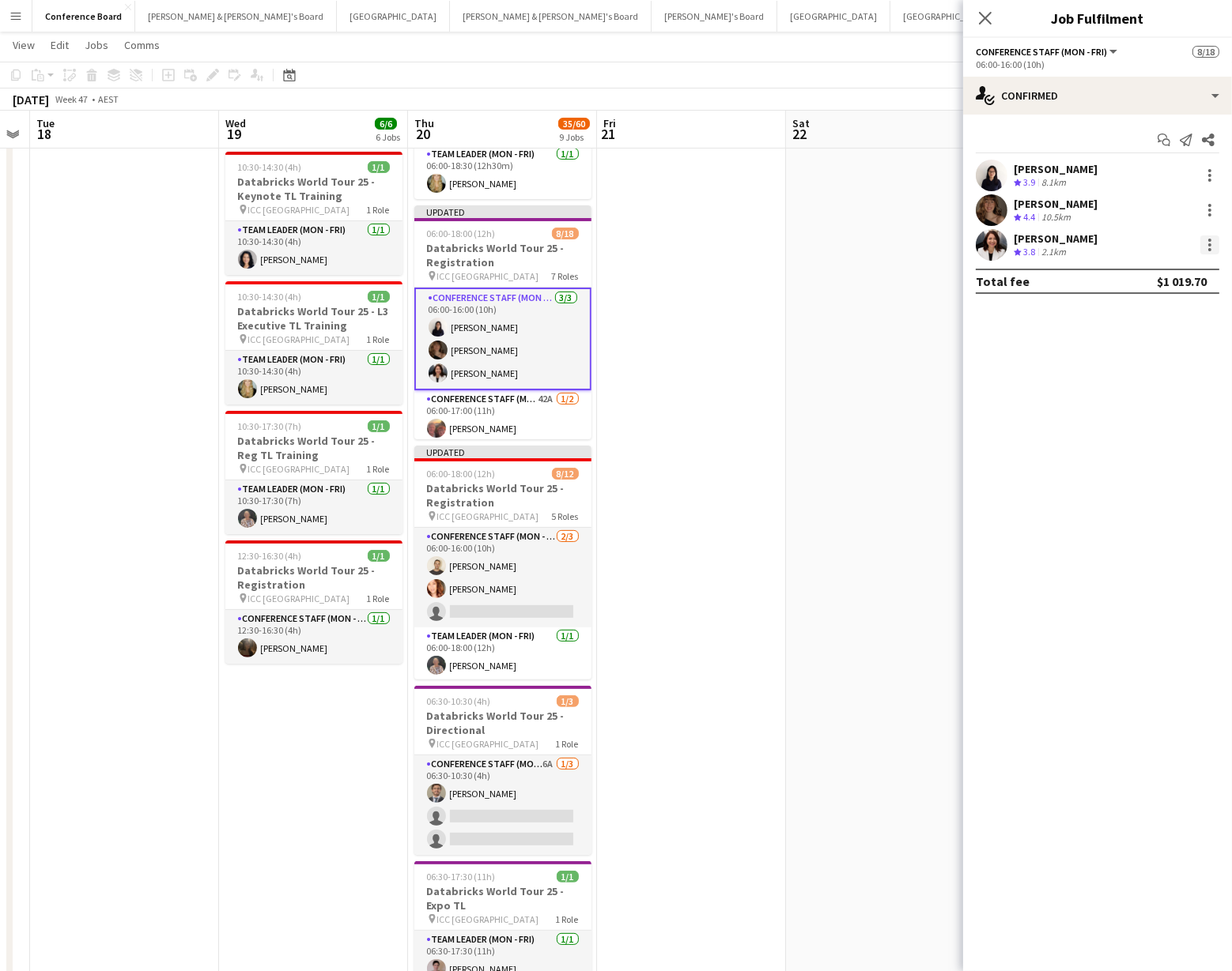
click at [1206, 240] on div at bounding box center [1210, 245] width 19 height 19
click at [1135, 316] on span "Switch crew" at bounding box center [1142, 312] width 67 height 14
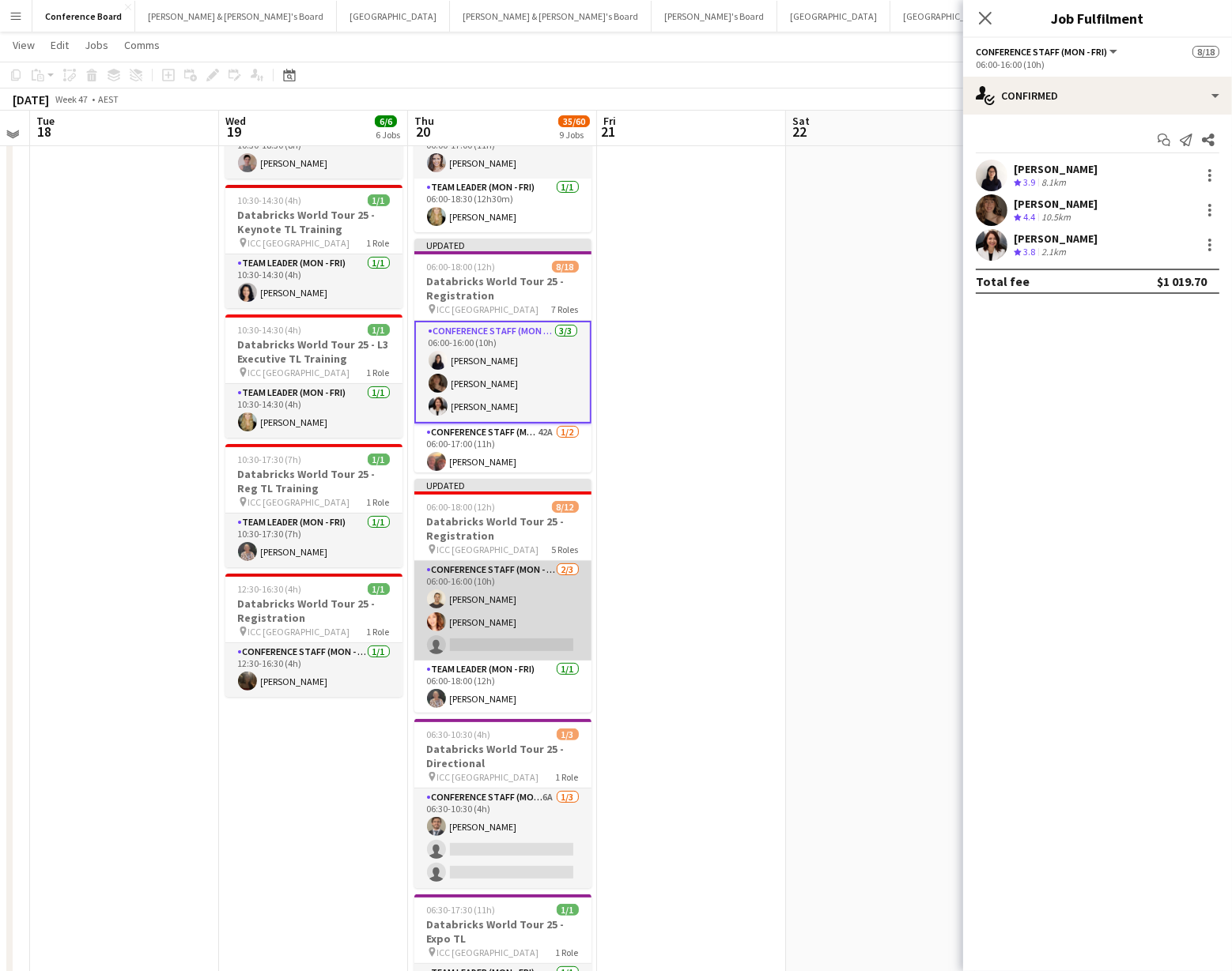
drag, startPoint x: 465, startPoint y: 627, endPoint x: 488, endPoint y: 604, distance: 32.5
click at [465, 627] on app-card-role "Conference Staff (Mon - Fri) [DATE] 06:00-16:00 (10h) [PERSON_NAME] [PERSON_NAM…" at bounding box center [502, 611] width 177 height 100
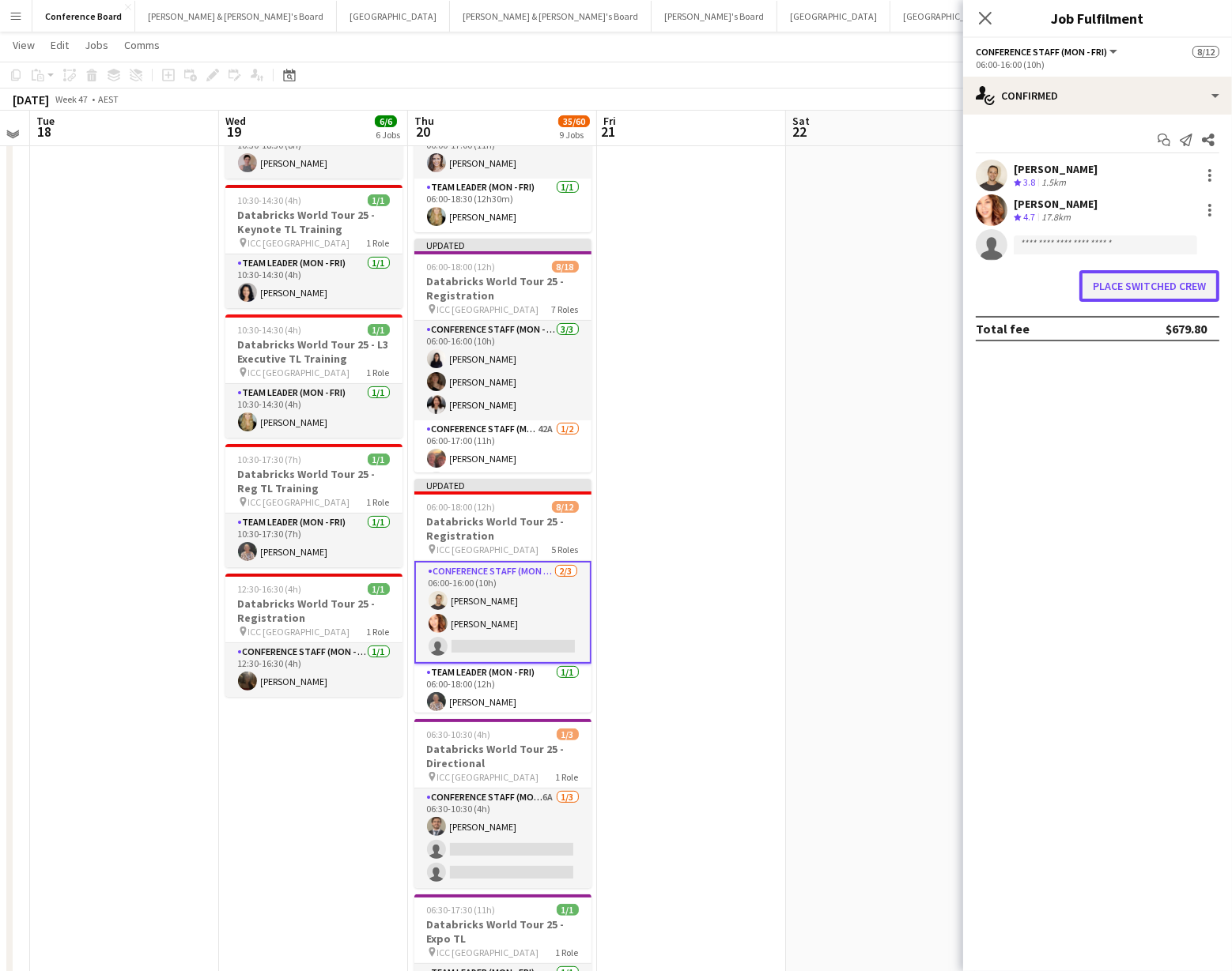
click at [1134, 289] on button "Place switched crew" at bounding box center [1149, 286] width 140 height 32
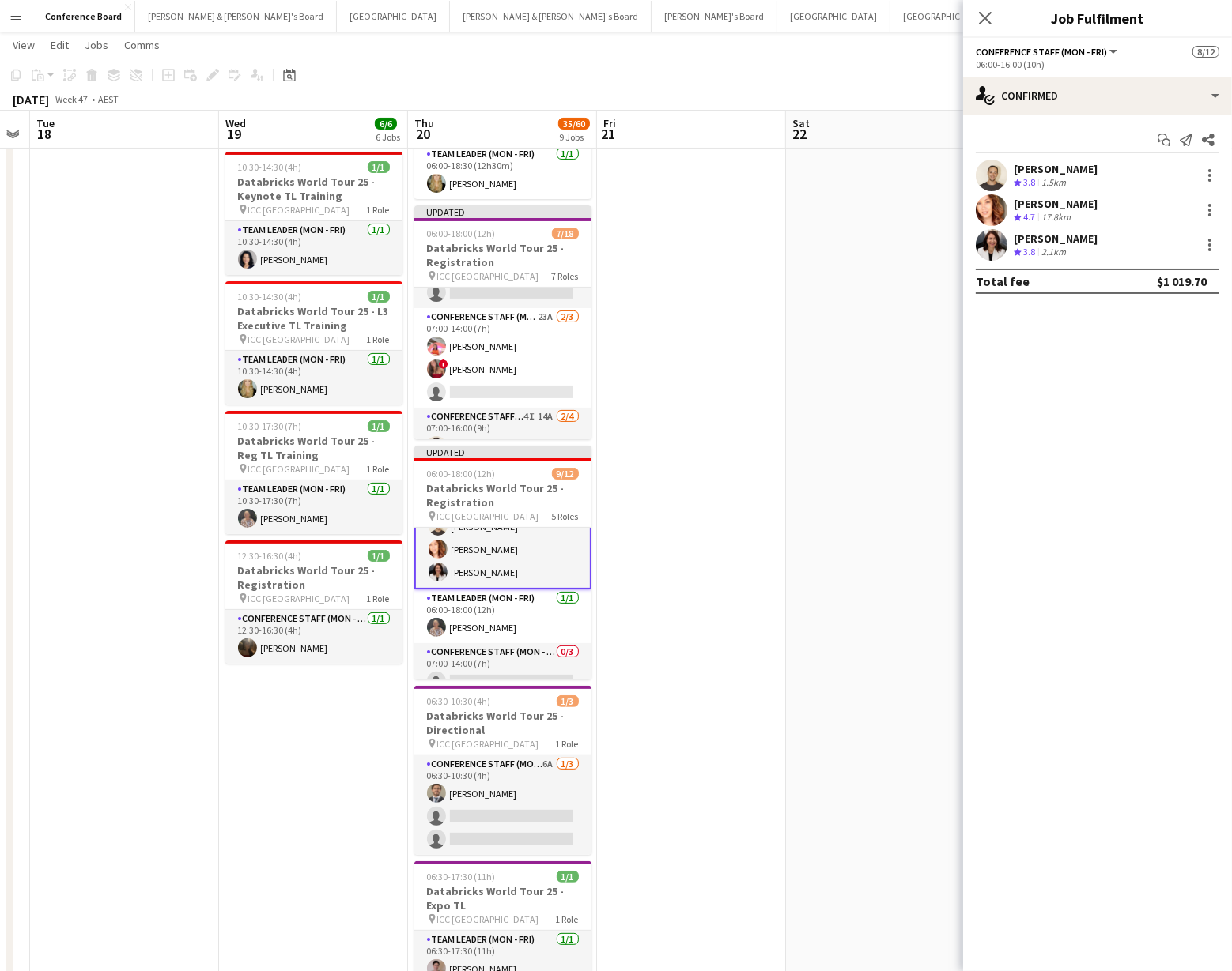
scroll to position [205, 0]
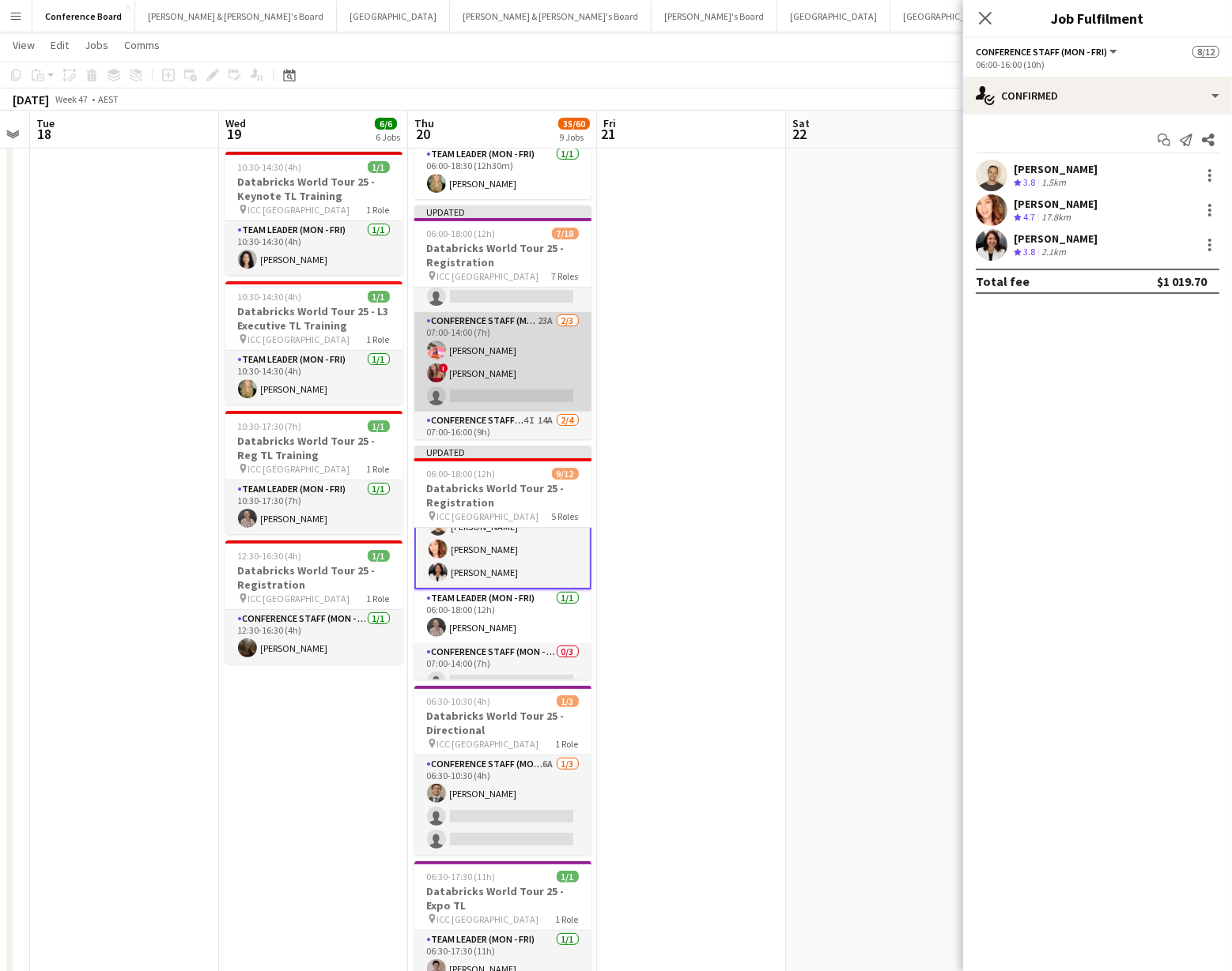
click at [488, 333] on app-card-role "Conference Staff (Mon - Fri) 23A [DATE] 07:00-14:00 (7h) [PERSON_NAME] ! [PERSO…" at bounding box center [502, 361] width 177 height 100
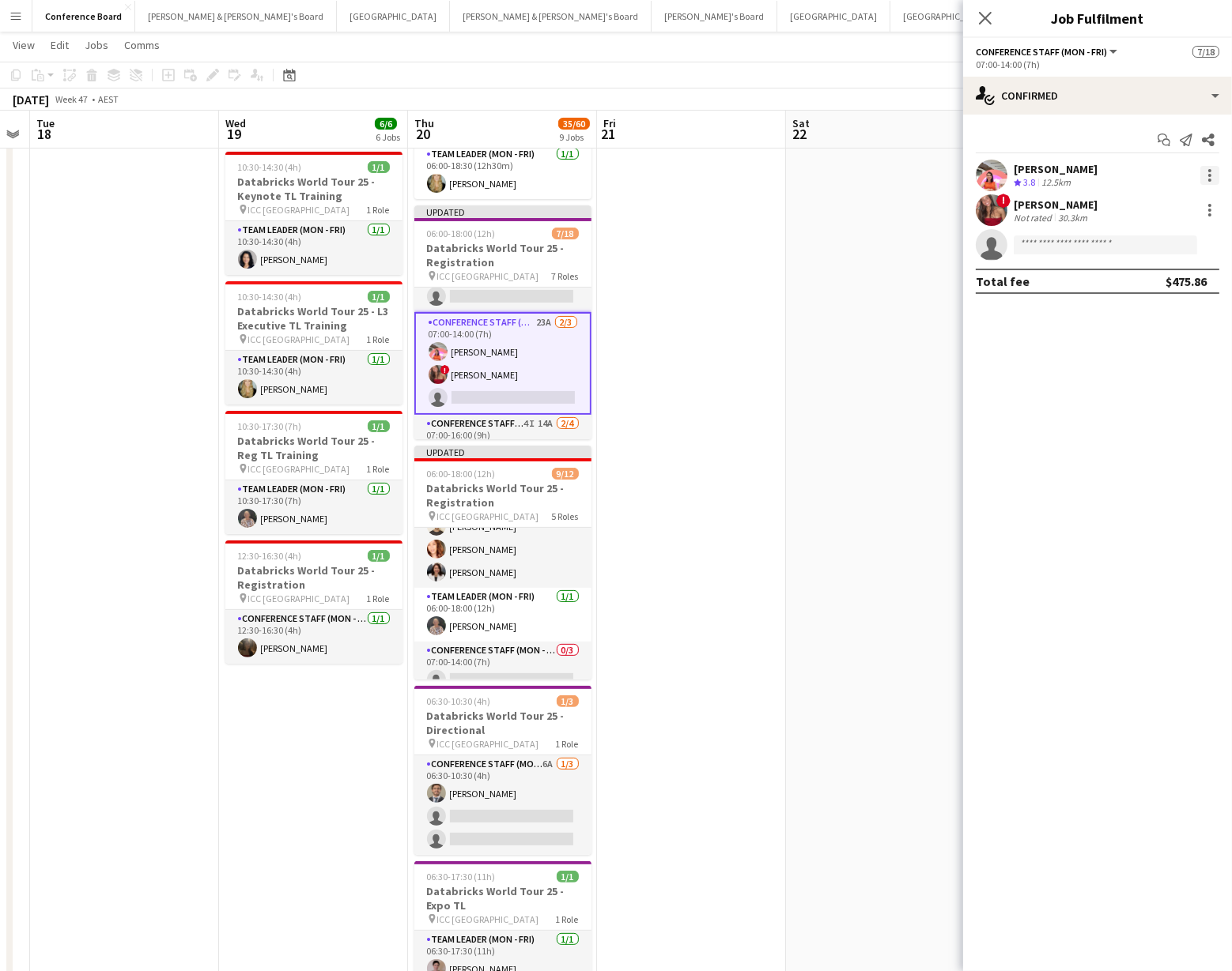
click at [1211, 171] on div at bounding box center [1209, 171] width 3 height 3
click at [1154, 236] on span "Switch crew" at bounding box center [1142, 242] width 67 height 14
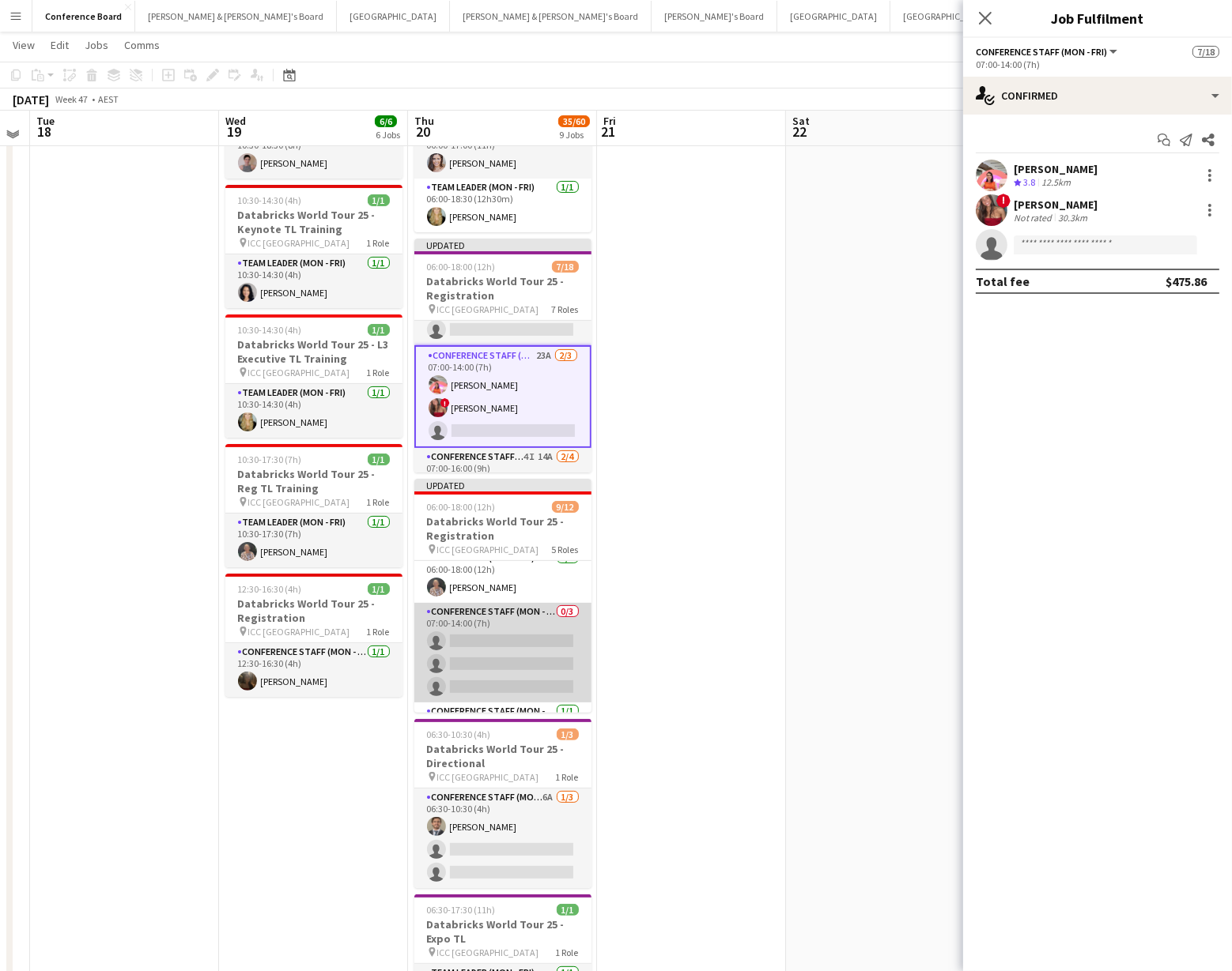
scroll to position [125, 0]
click at [521, 609] on app-card-role "Conference Staff (Mon - Fri) 0/3 07:00-14:00 (7h) single-neutral-actions single…" at bounding box center [502, 639] width 177 height 100
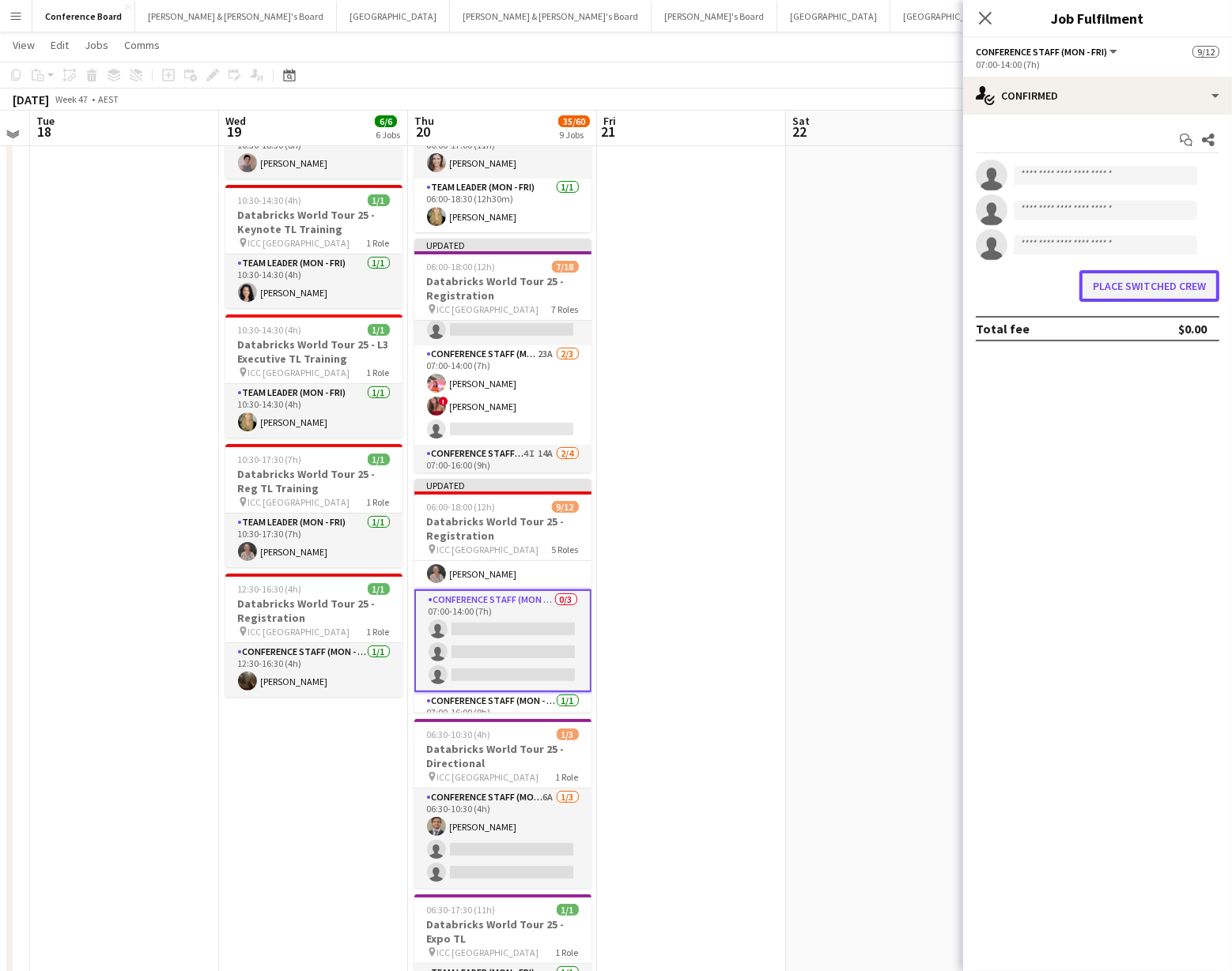
click at [1158, 276] on button "Place switched crew" at bounding box center [1149, 286] width 140 height 32
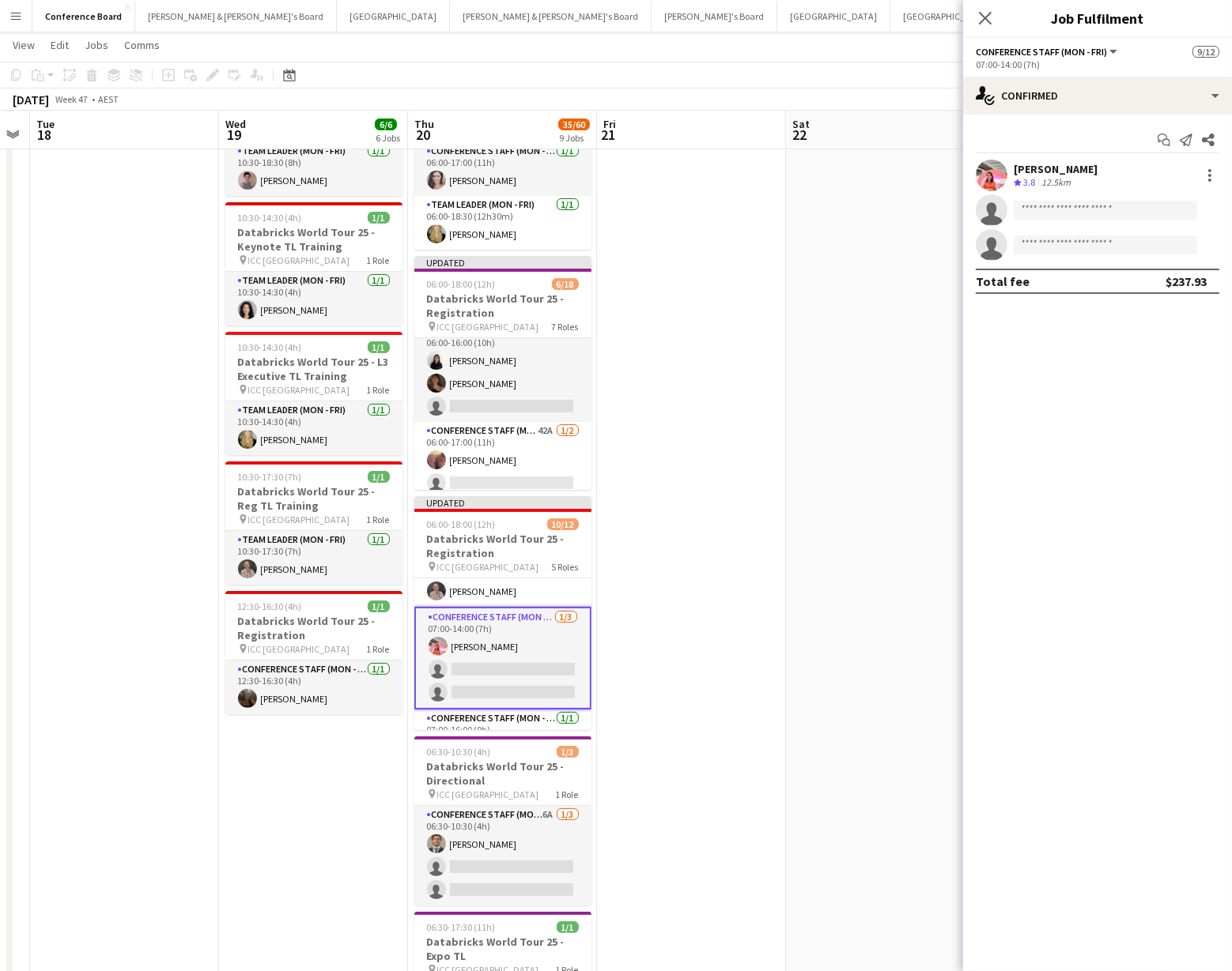
scroll to position [0, 0]
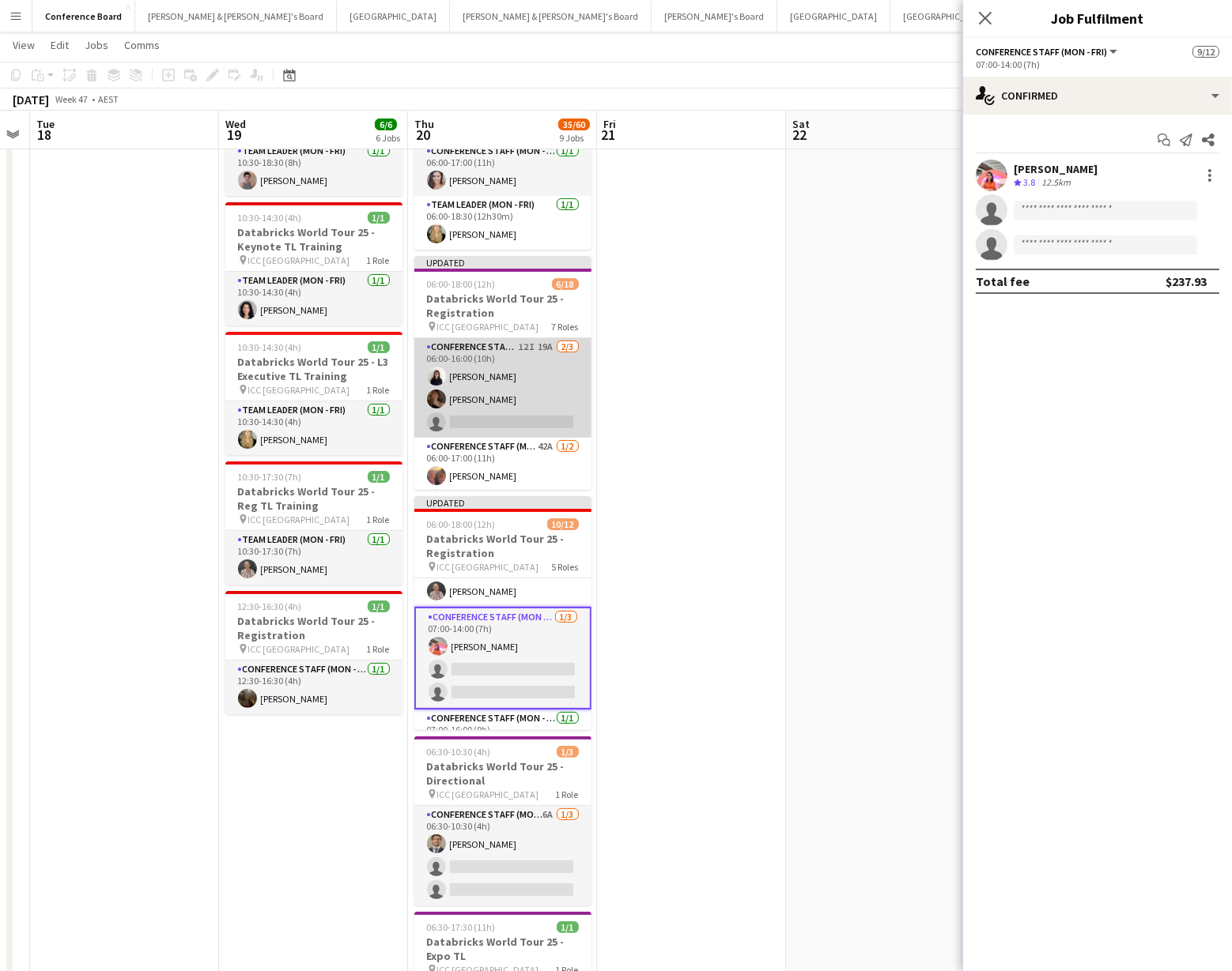
click at [496, 384] on app-card-role "Conference Staff (Mon - Fri) 12I 19A [DATE] 06:00-16:00 (10h) [PERSON_NAME] [PE…" at bounding box center [502, 388] width 177 height 100
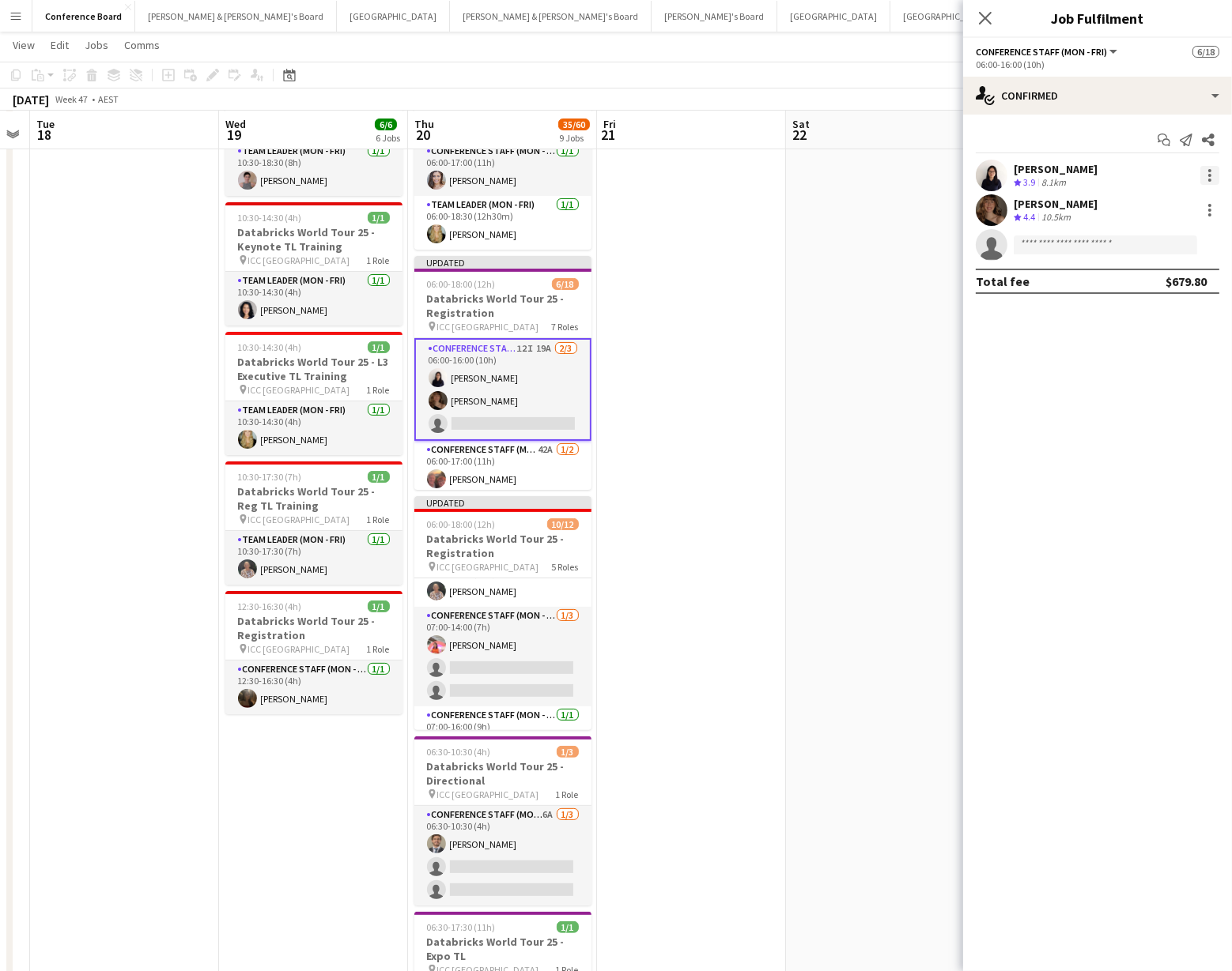
click at [1211, 172] on div at bounding box center [1210, 175] width 19 height 19
drag, startPoint x: 1168, startPoint y: 240, endPoint x: 1158, endPoint y: 242, distance: 10.2
click at [1168, 240] on span "Switch crew" at bounding box center [1142, 242] width 67 height 14
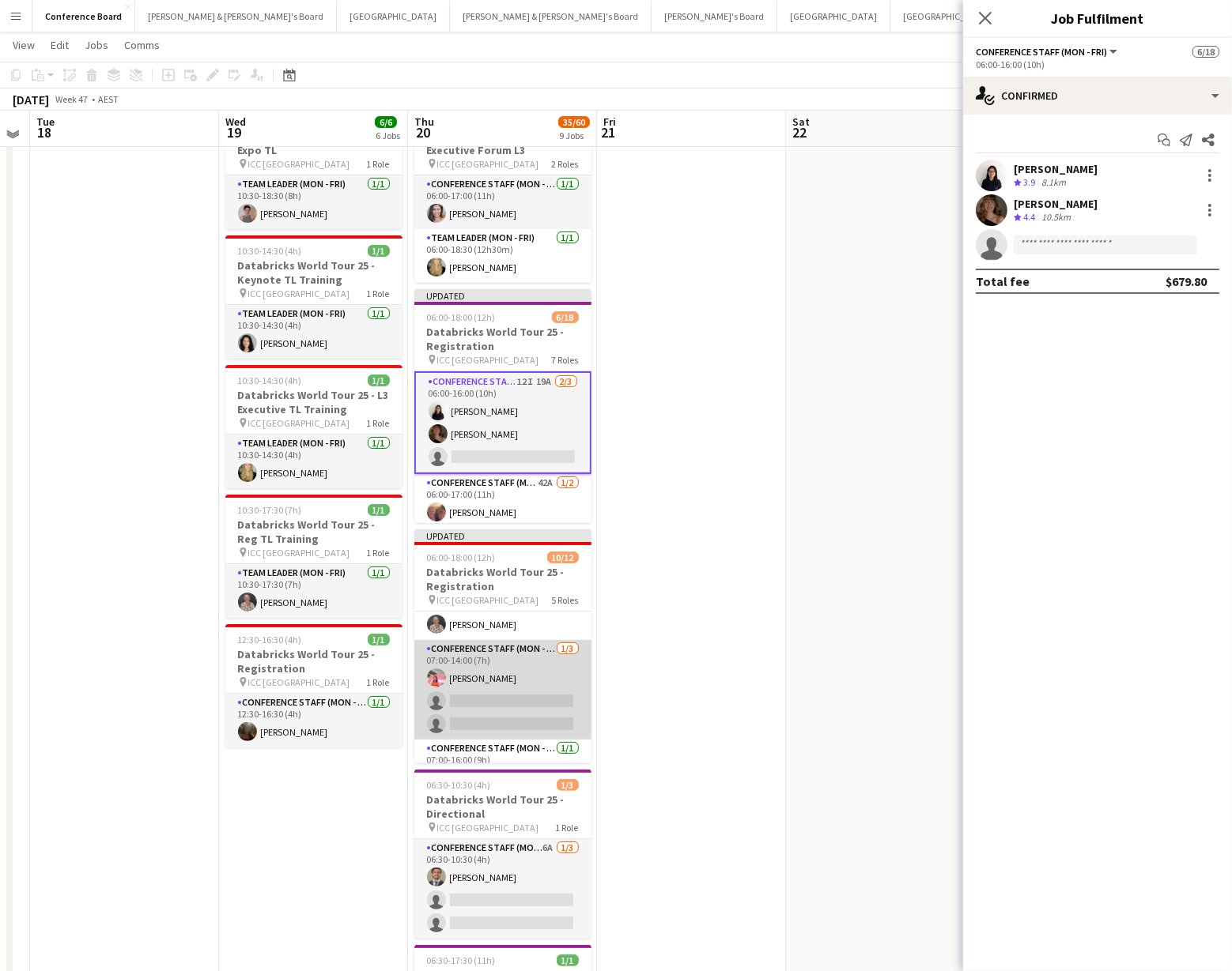
click at [521, 676] on app-card-role "Conference Staff (Mon - Fri) [DATE] 07:00-14:00 (7h) [PERSON_NAME] single-neutr…" at bounding box center [502, 690] width 177 height 100
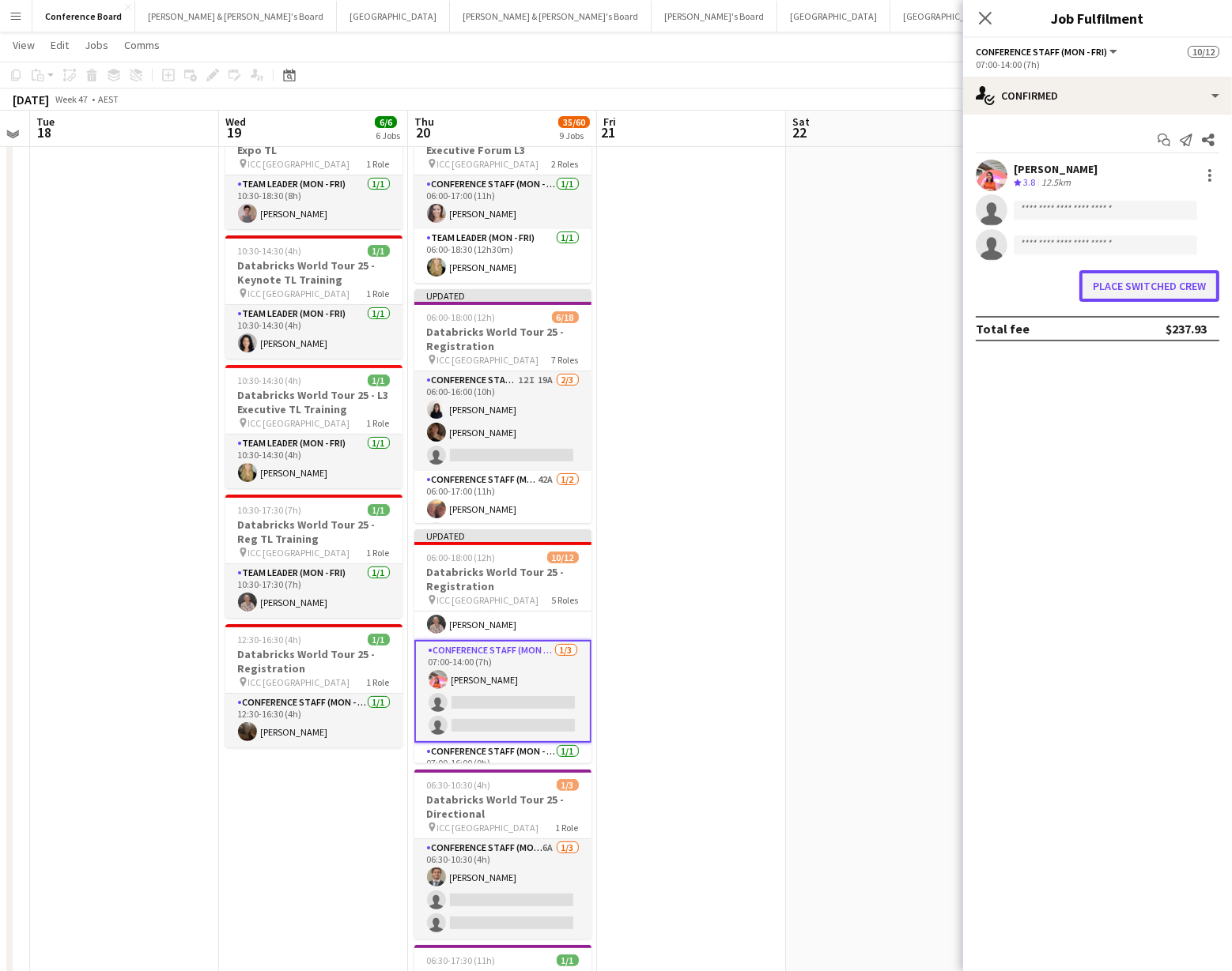
click at [1152, 283] on button "Place switched crew" at bounding box center [1149, 286] width 140 height 32
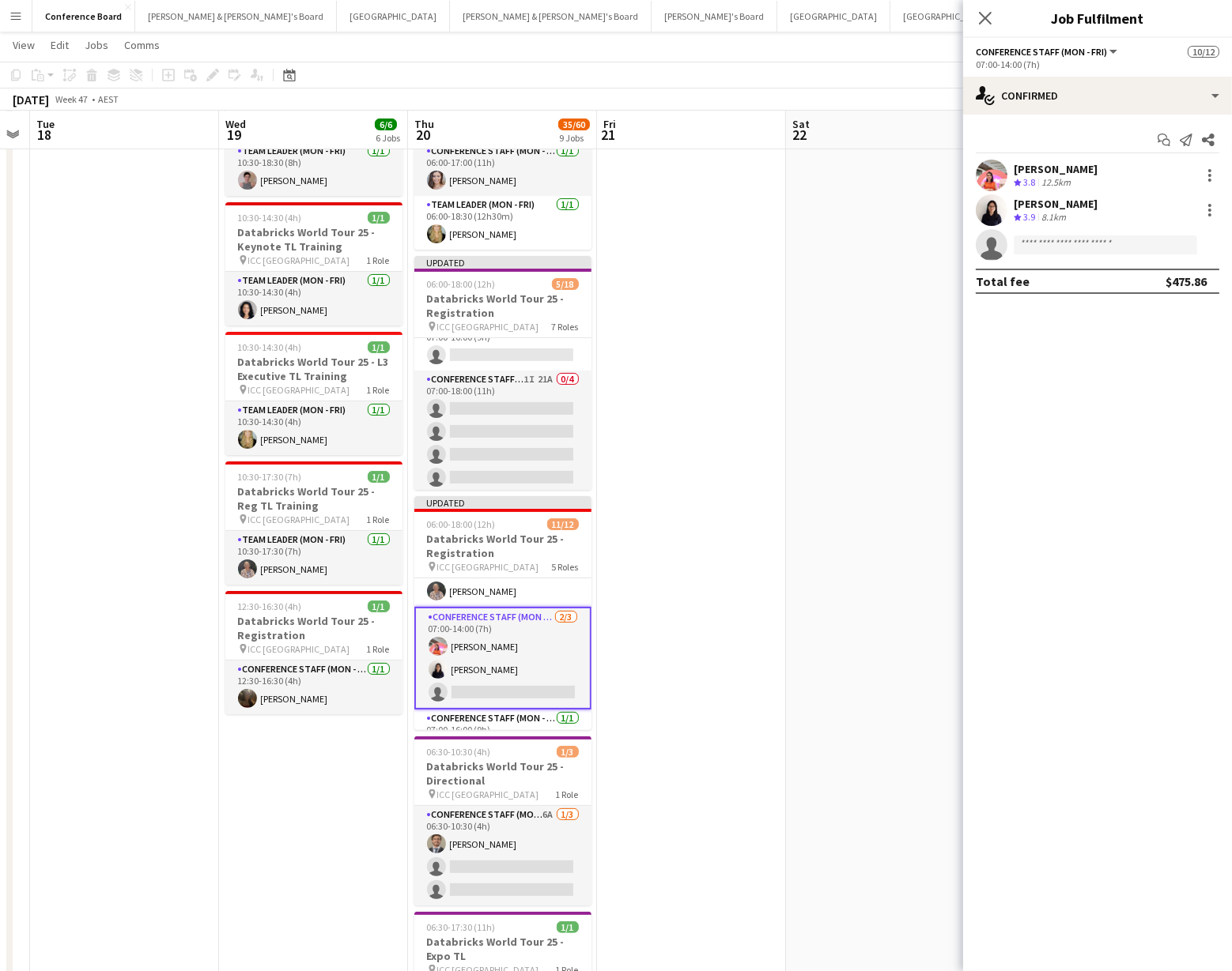
scroll to position [476, 0]
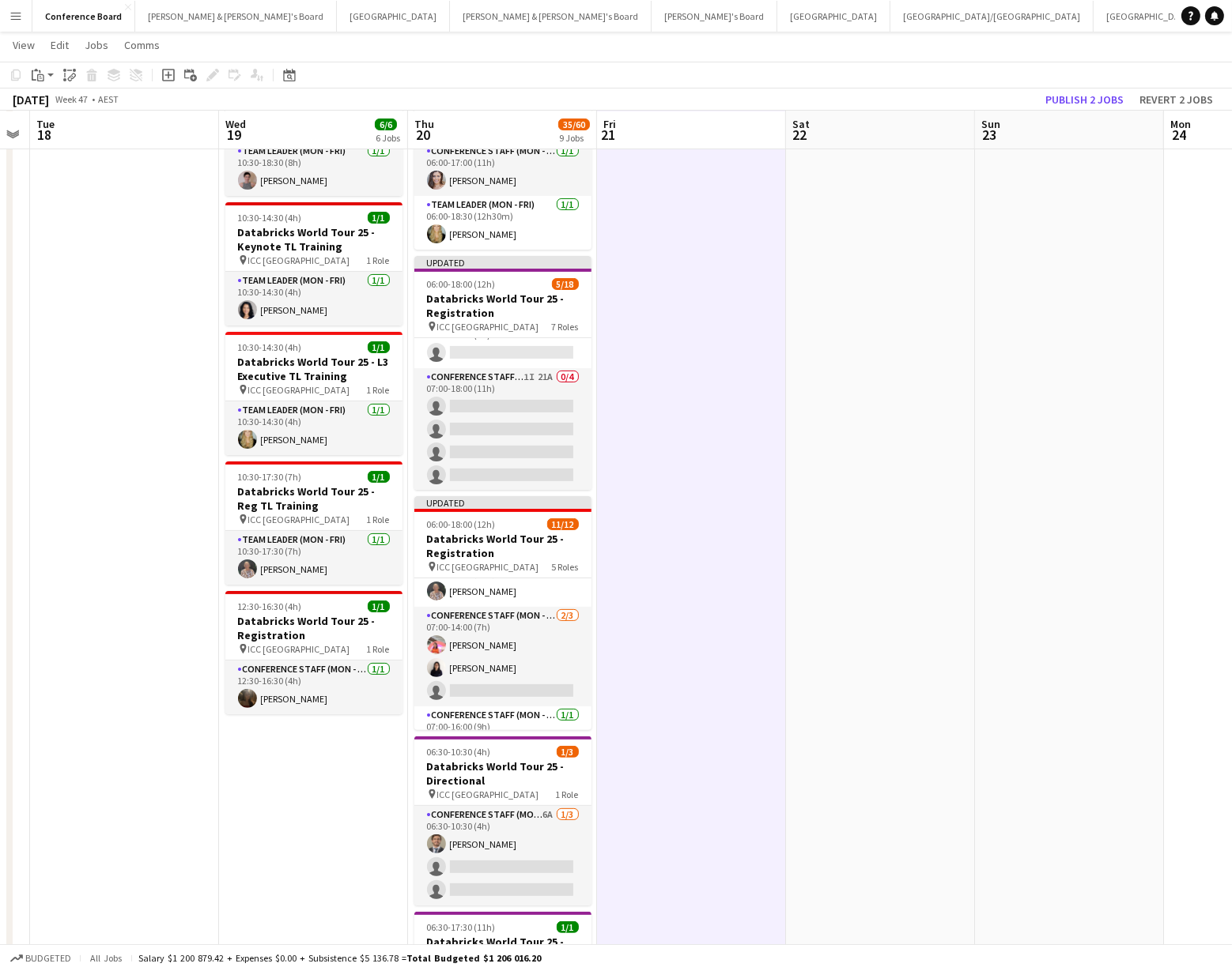
click at [1099, 88] on div "[DATE] Week 47 • AEST Publish 2 jobs Revert 2 jobs" at bounding box center [616, 99] width 1232 height 22
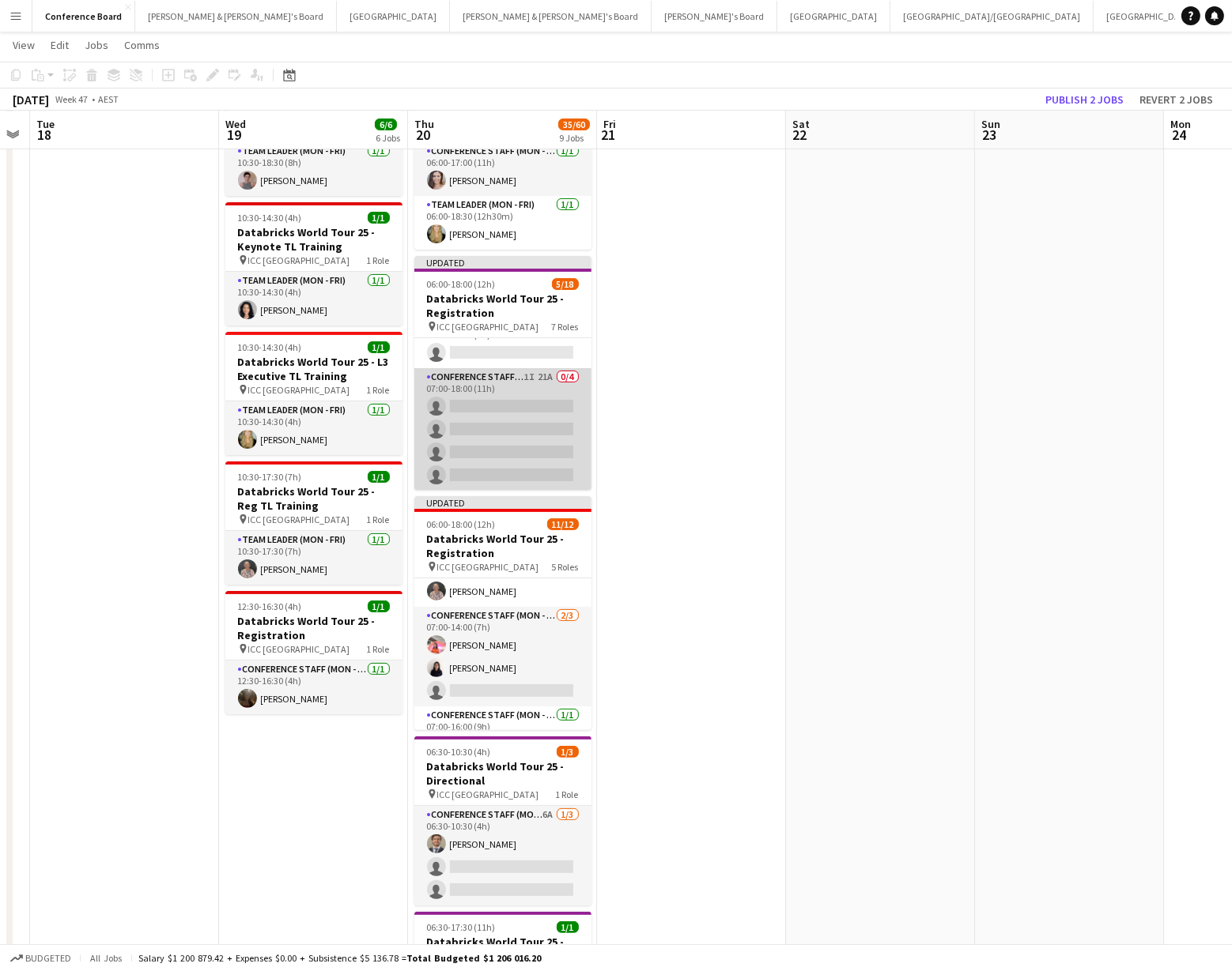
click at [525, 378] on app-card-role "Conference Staff (Mon - Fri) 1I 21A 0/4 07:00-18:00 (11h) single-neutral-action…" at bounding box center [502, 429] width 177 height 122
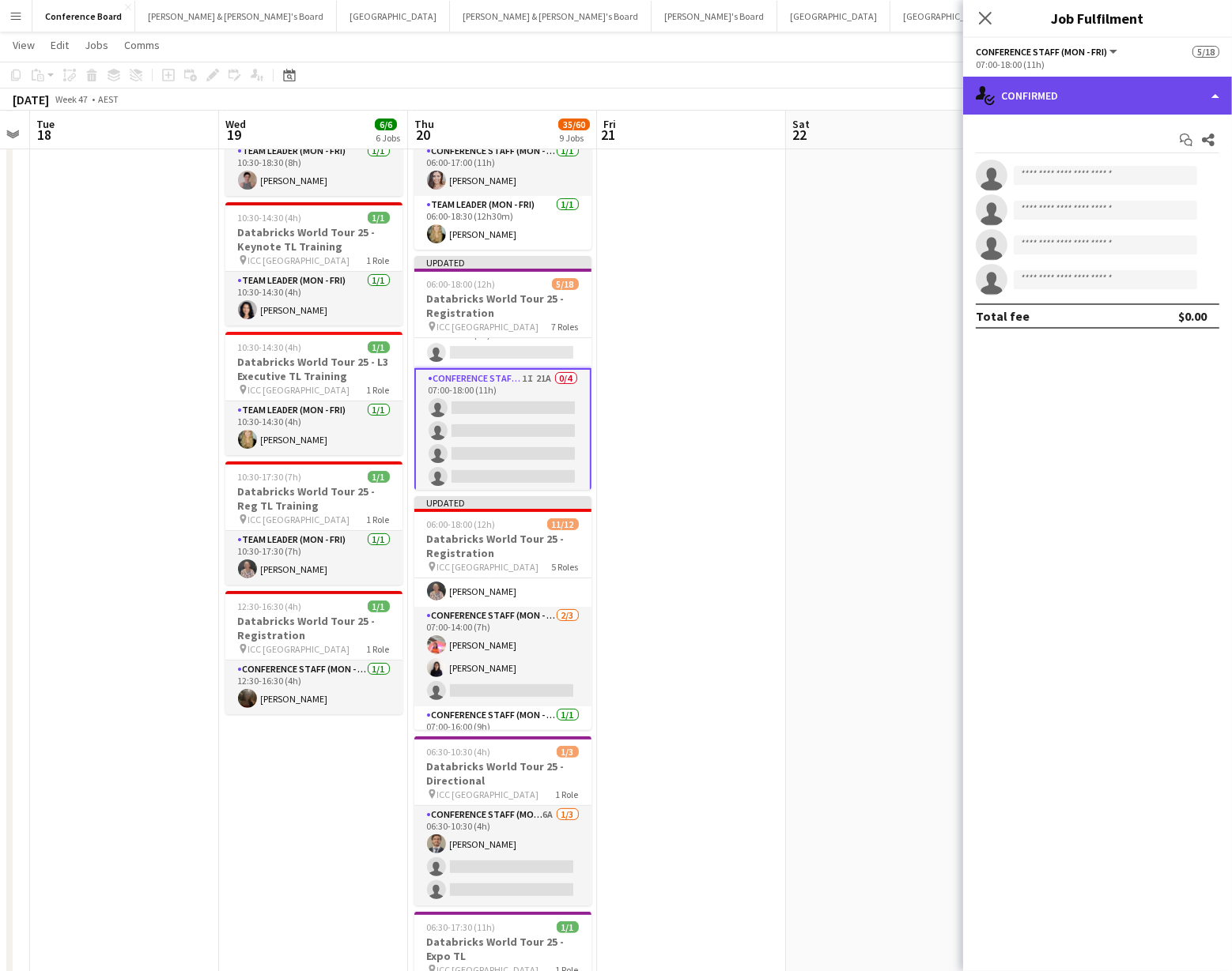
click at [1183, 103] on div "single-neutral-actions-check-2 Confirmed" at bounding box center [1096, 95] width 269 height 38
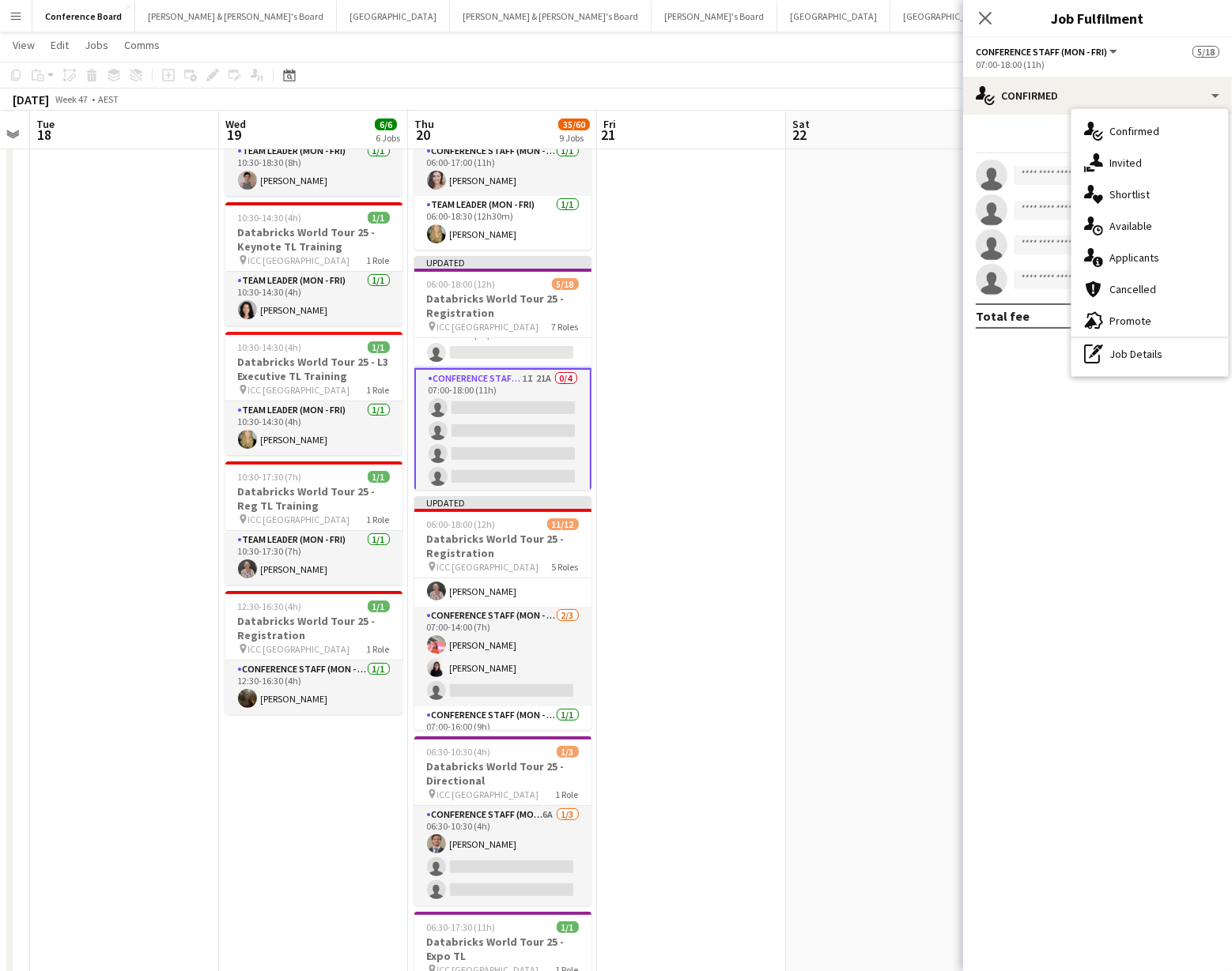
drag, startPoint x: 1151, startPoint y: 349, endPoint x: 1111, endPoint y: 319, distance: 50.0
click at [1150, 349] on div "pen-write Job Details" at bounding box center [1149, 354] width 156 height 32
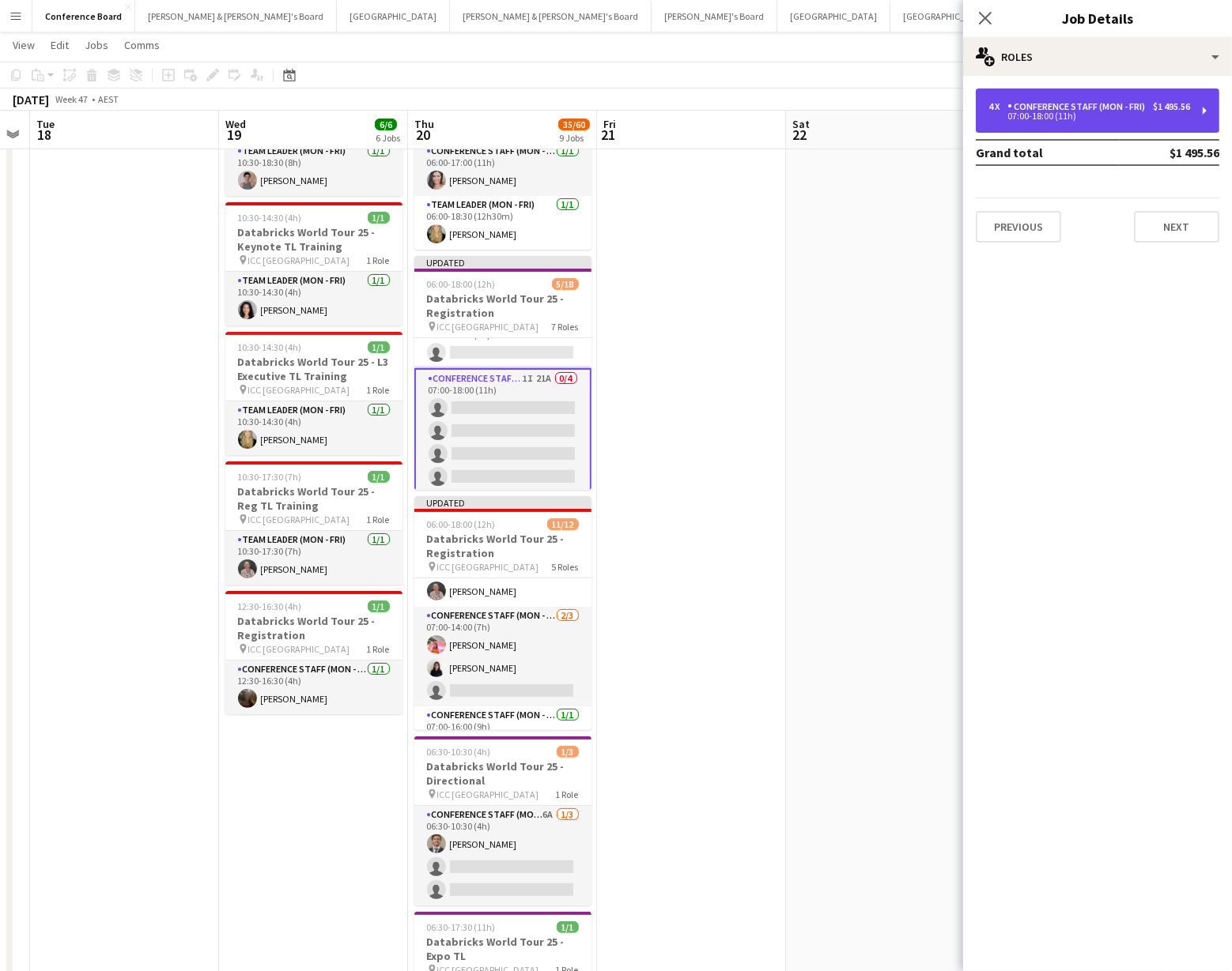
click at [1099, 94] on div "4 x Conference Staff (Mon - Fri) $1 495.56 07:00-18:00 (11h)" at bounding box center [1096, 110] width 243 height 45
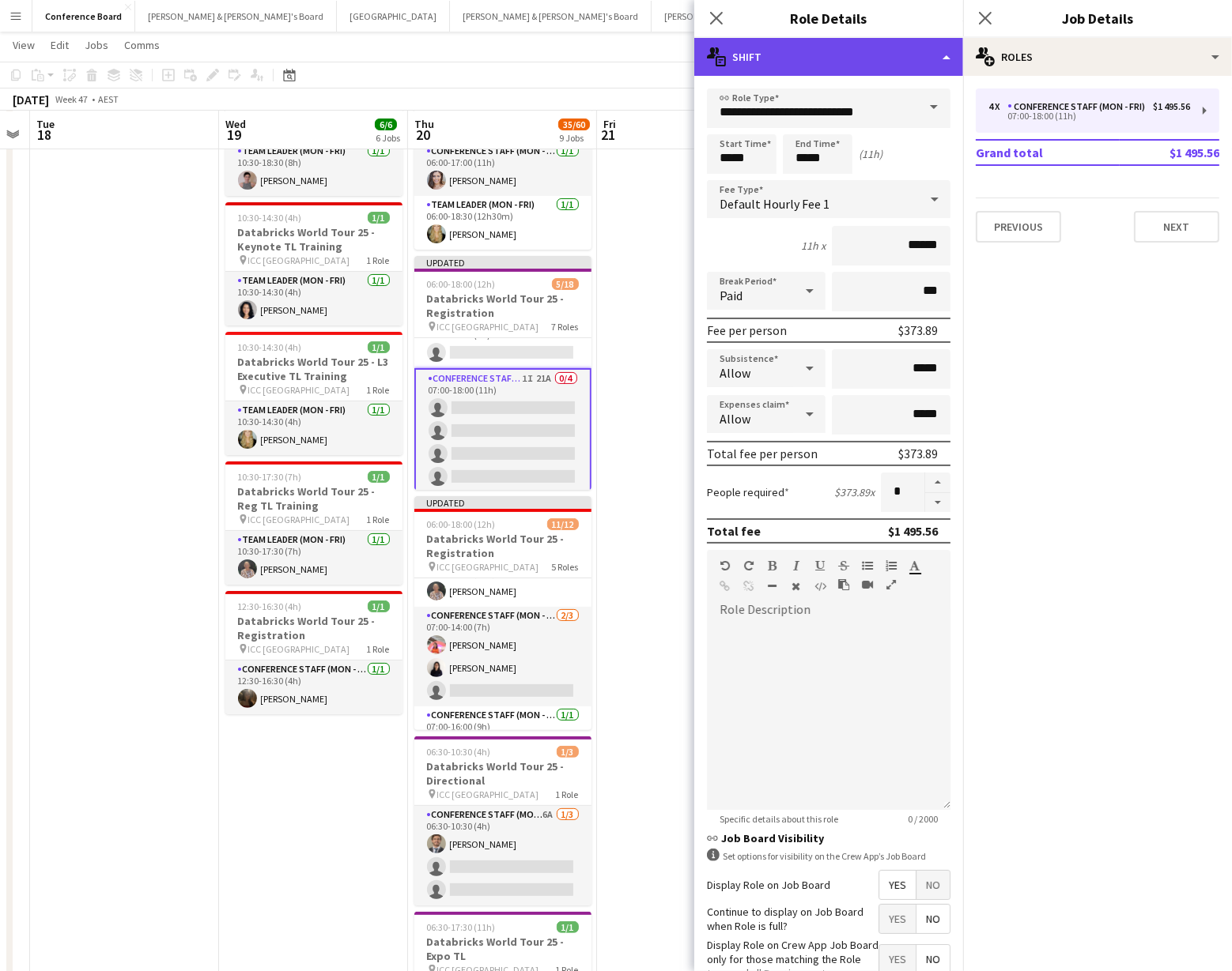
click at [929, 53] on div "multiple-actions-text Shift" at bounding box center [828, 56] width 269 height 38
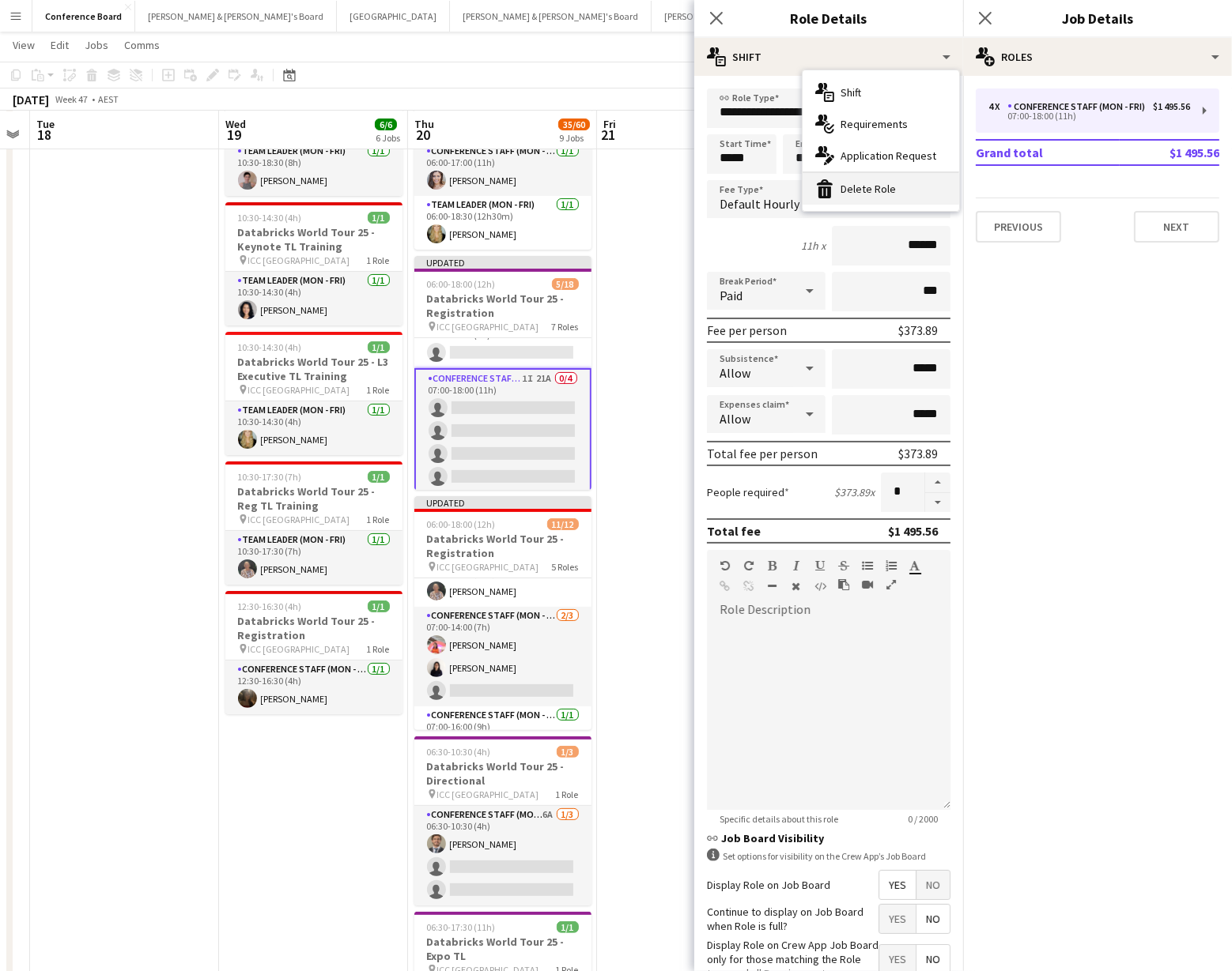
click at [904, 184] on div "bin-2 Delete Role" at bounding box center [880, 189] width 156 height 32
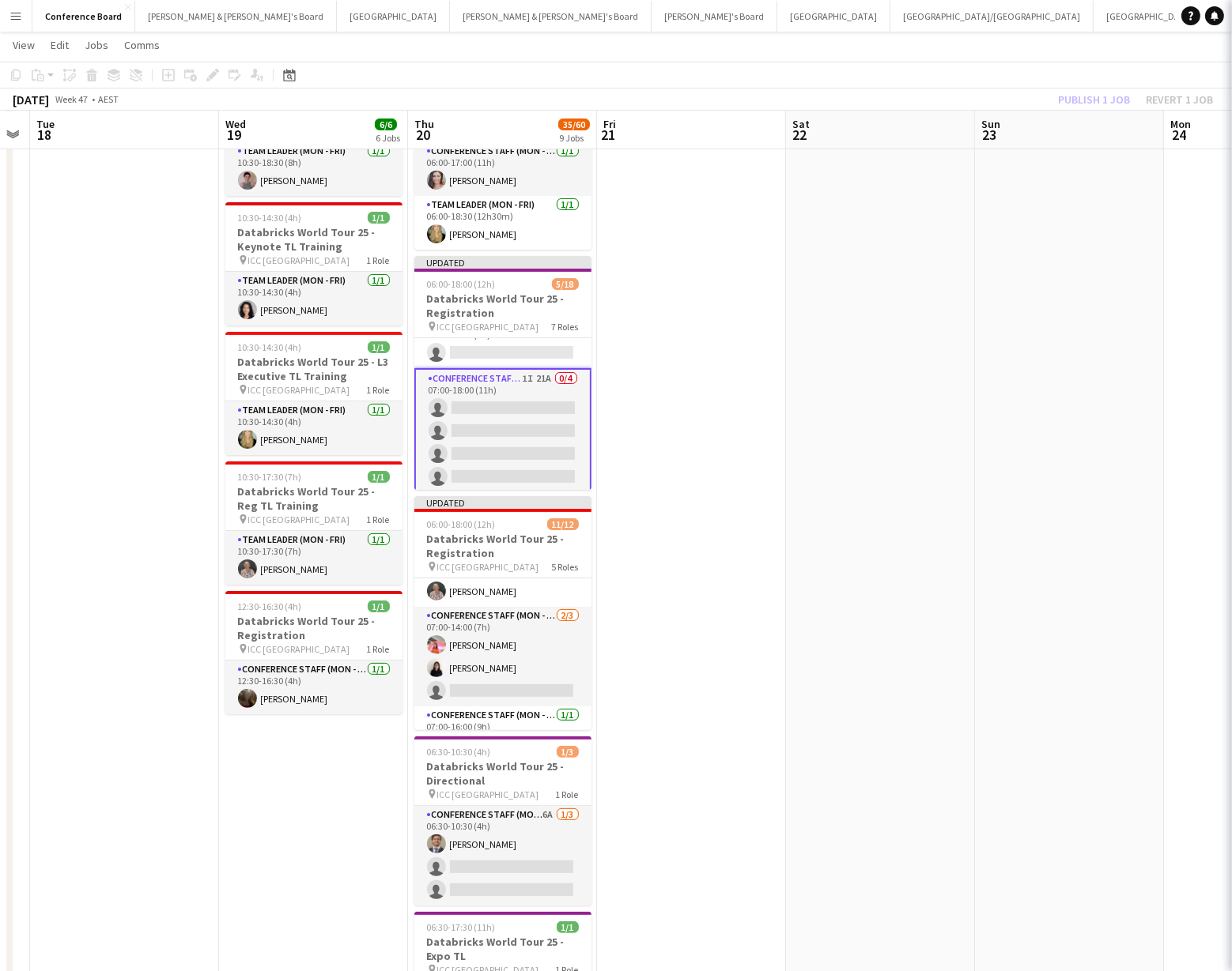
scroll to position [354, 0]
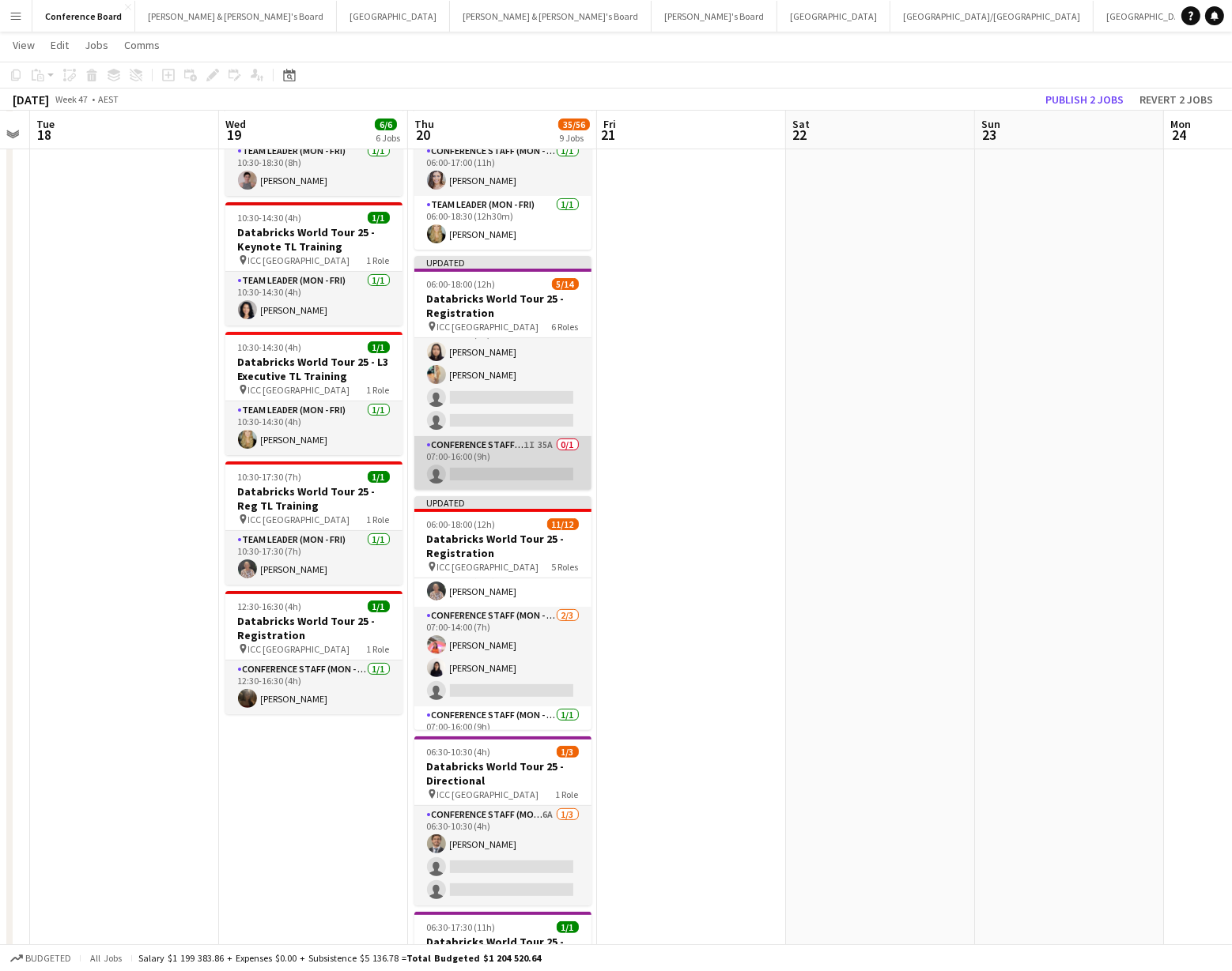
click at [537, 454] on app-card-role "Conference Staff (Mon - Fri) 1I 35A 0/1 07:00-16:00 (9h) single-neutral-actions" at bounding box center [502, 462] width 177 height 53
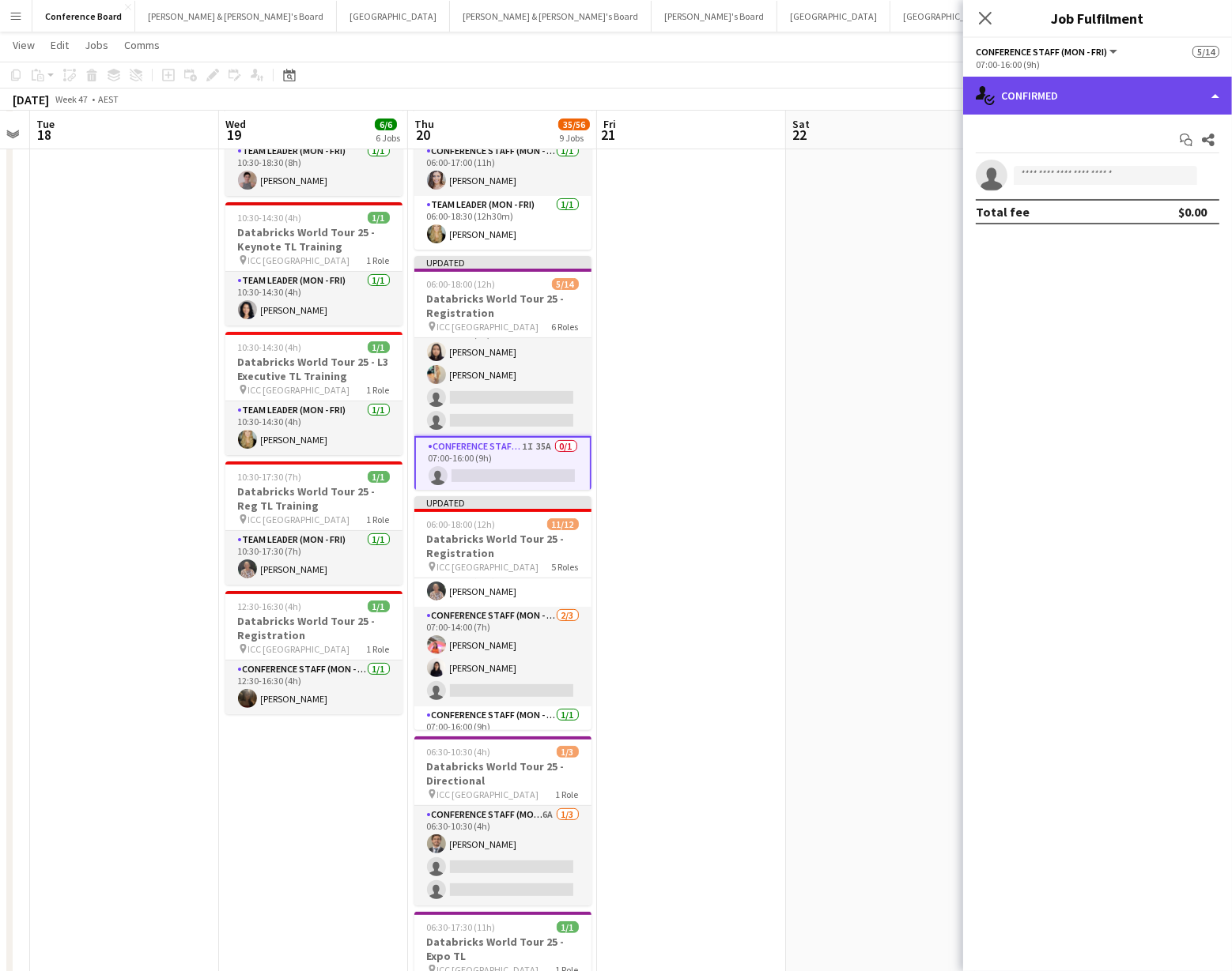
click at [1195, 95] on div "single-neutral-actions-check-2 Confirmed" at bounding box center [1096, 95] width 269 height 38
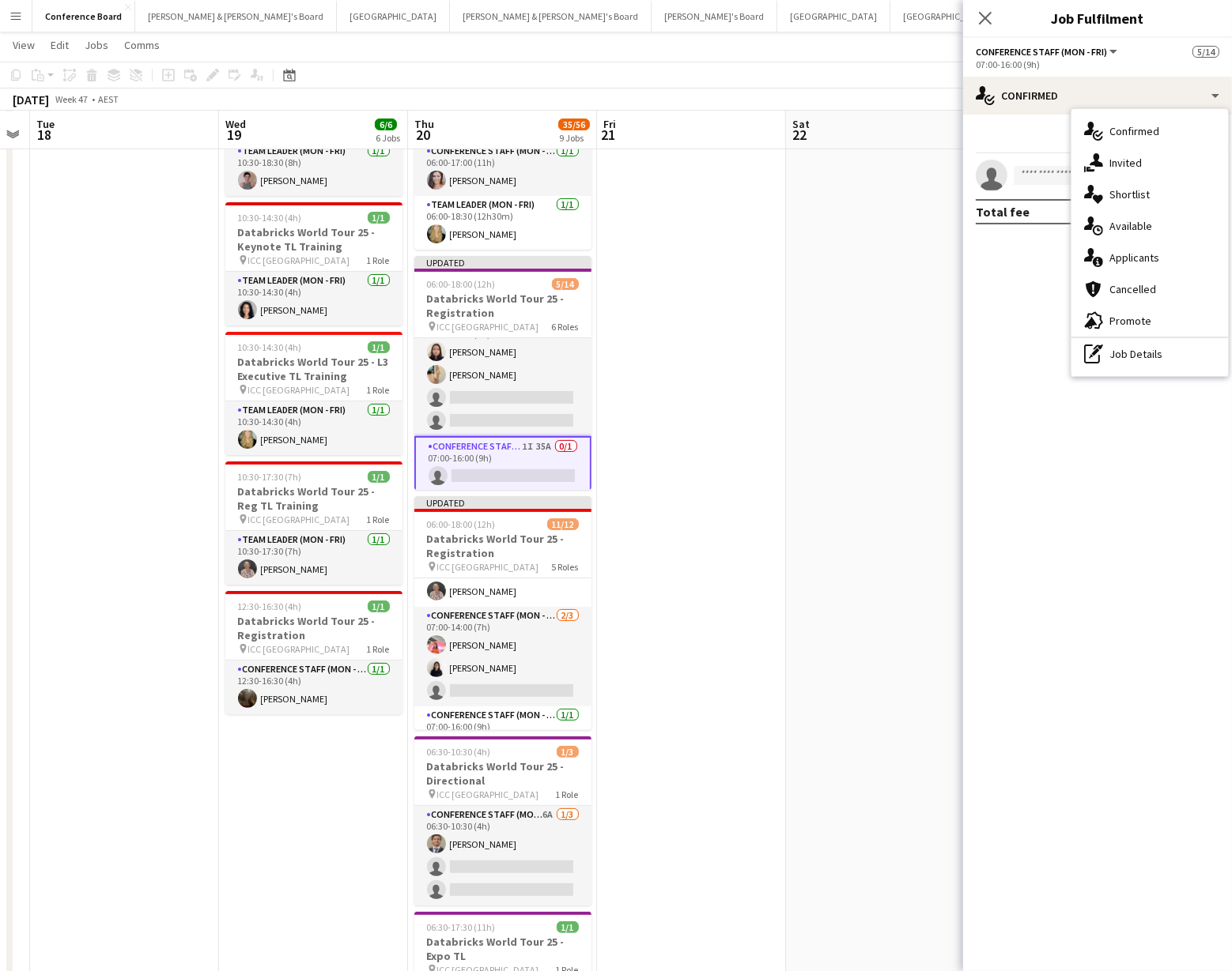
drag, startPoint x: 1146, startPoint y: 358, endPoint x: 1115, endPoint y: 320, distance: 49.0
click at [1146, 358] on div "pen-write Job Details" at bounding box center [1149, 354] width 156 height 32
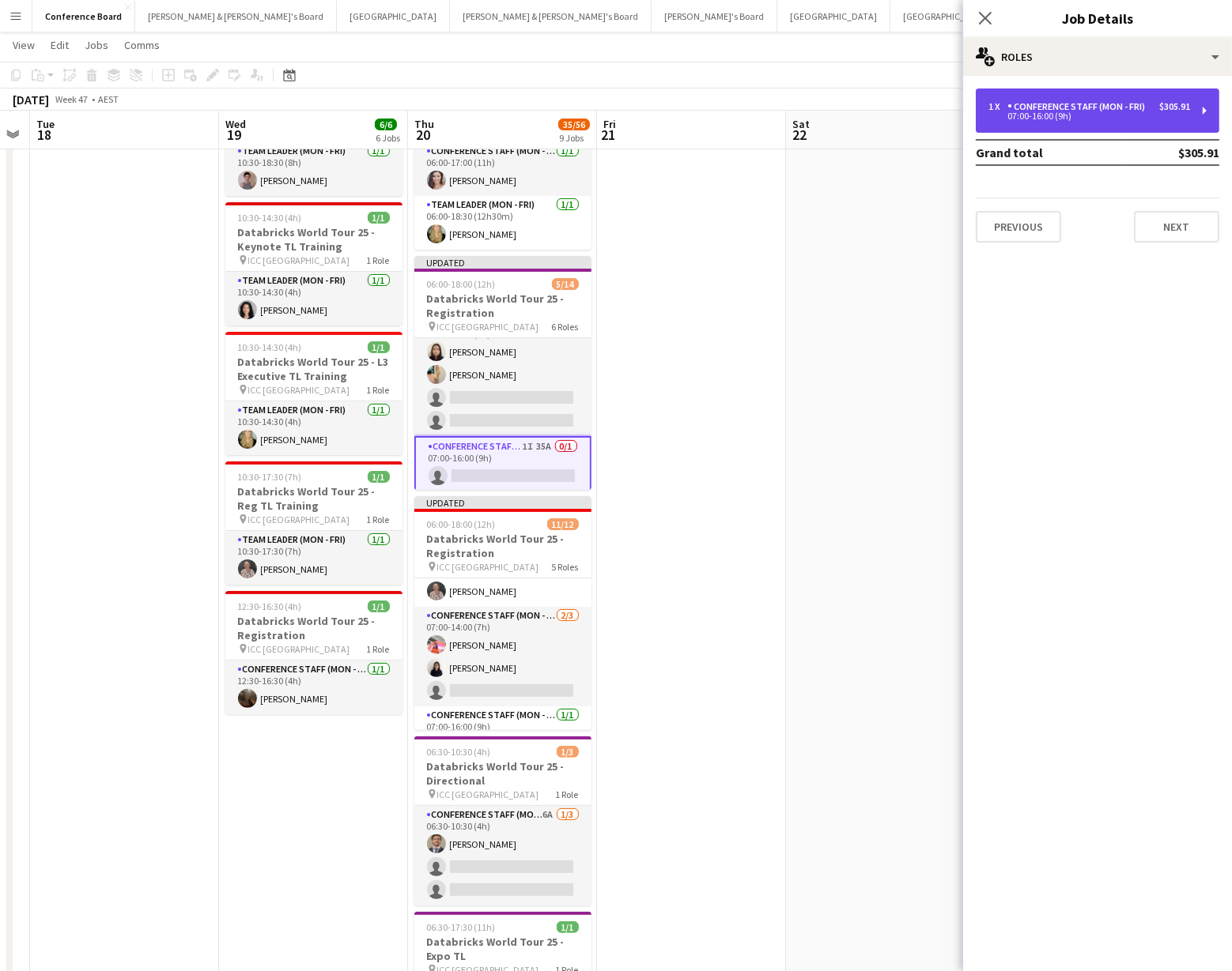
click at [1061, 110] on div "Conference Staff (Mon - Fri)" at bounding box center [1079, 106] width 143 height 11
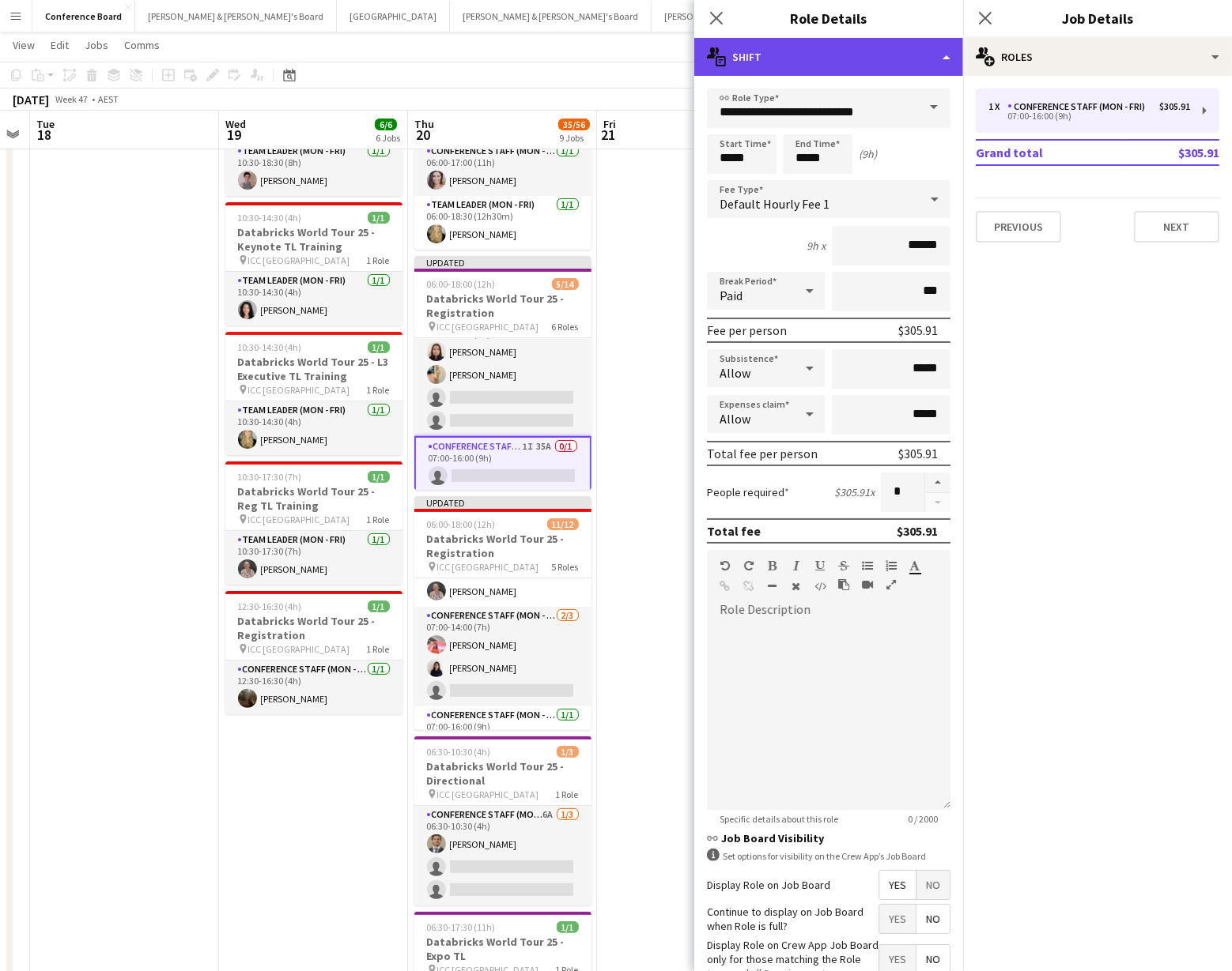
click at [942, 52] on div "multiple-actions-text Shift" at bounding box center [828, 56] width 269 height 38
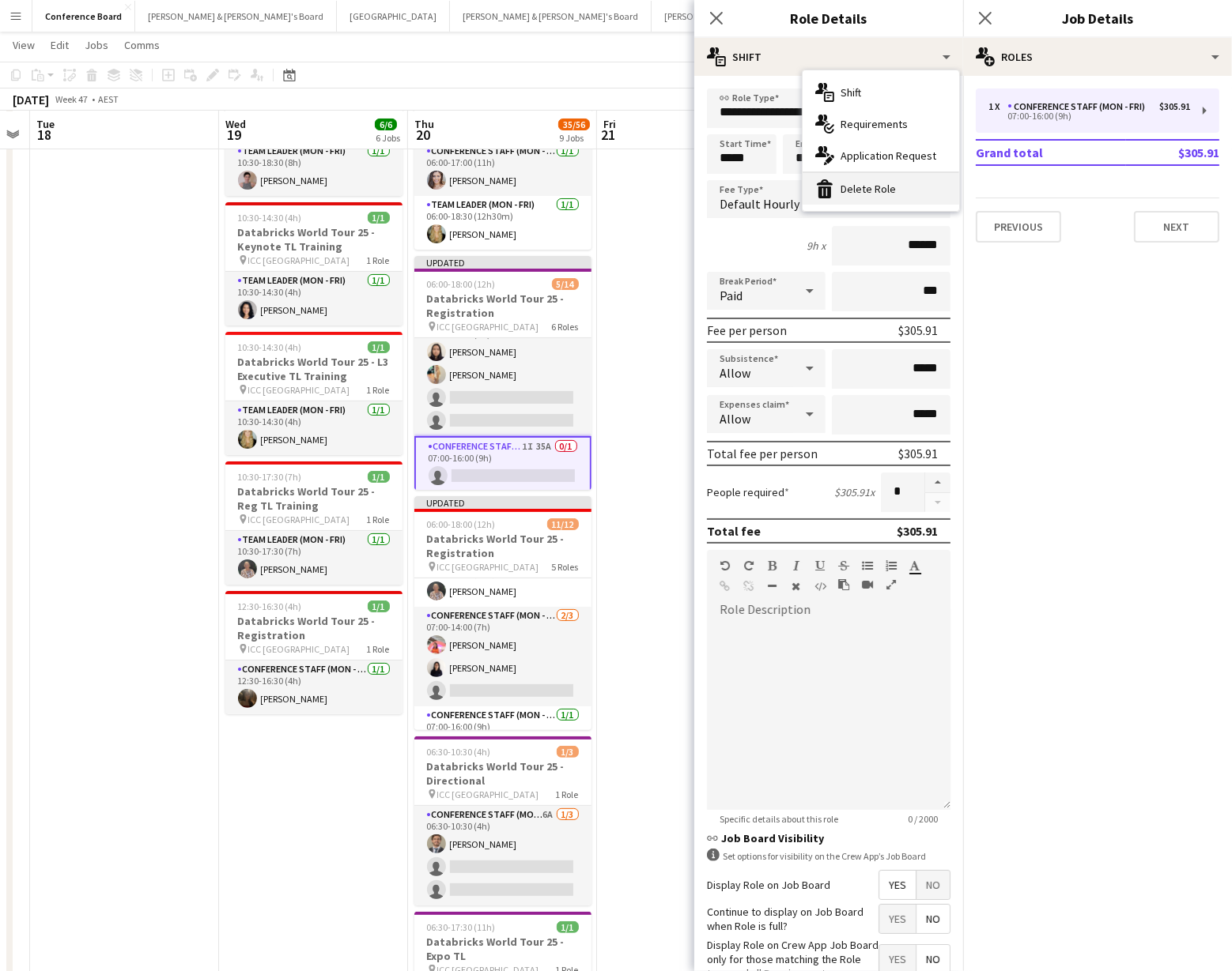
click at [905, 192] on div "bin-2 Delete Role" at bounding box center [880, 189] width 156 height 32
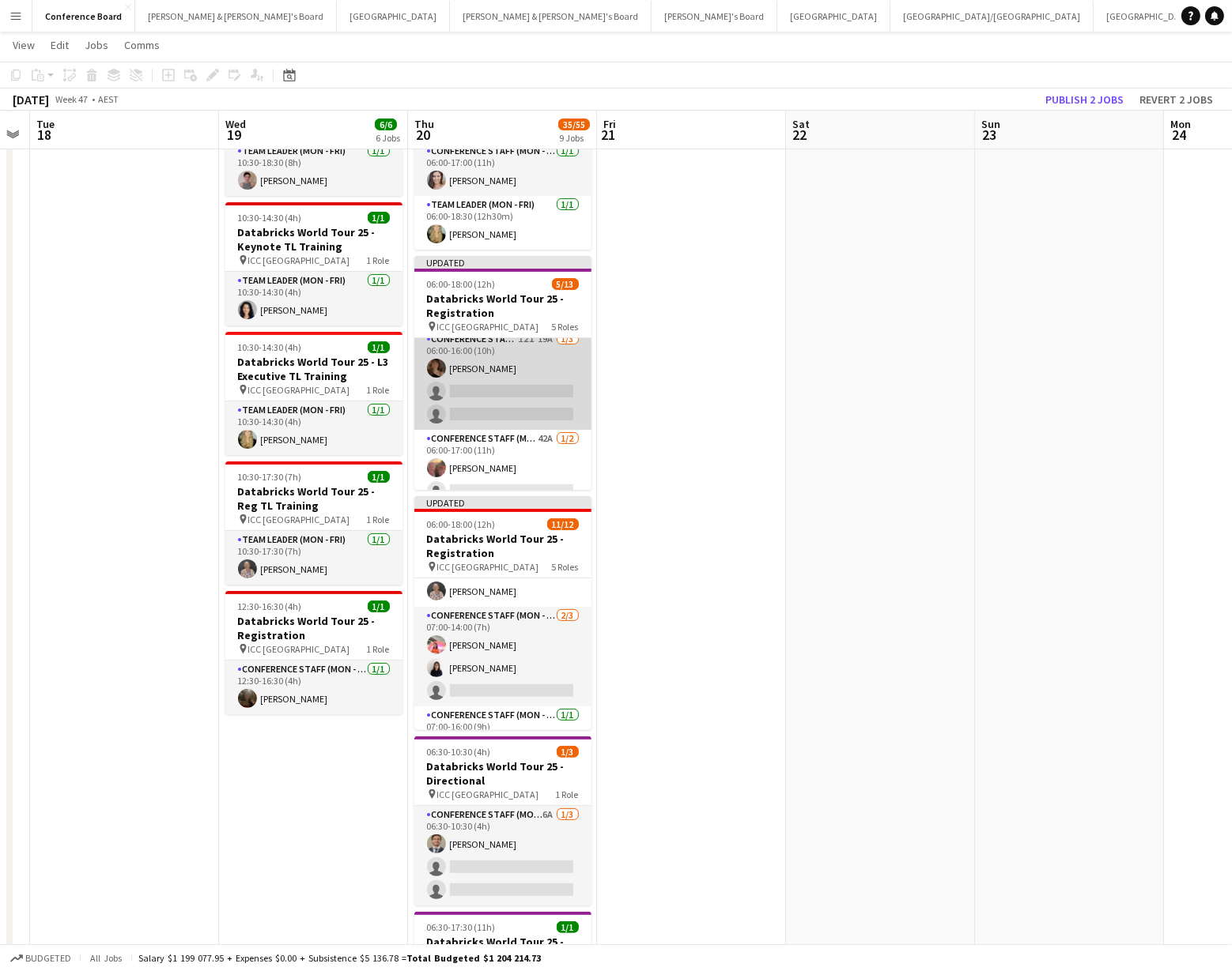
scroll to position [0, 0]
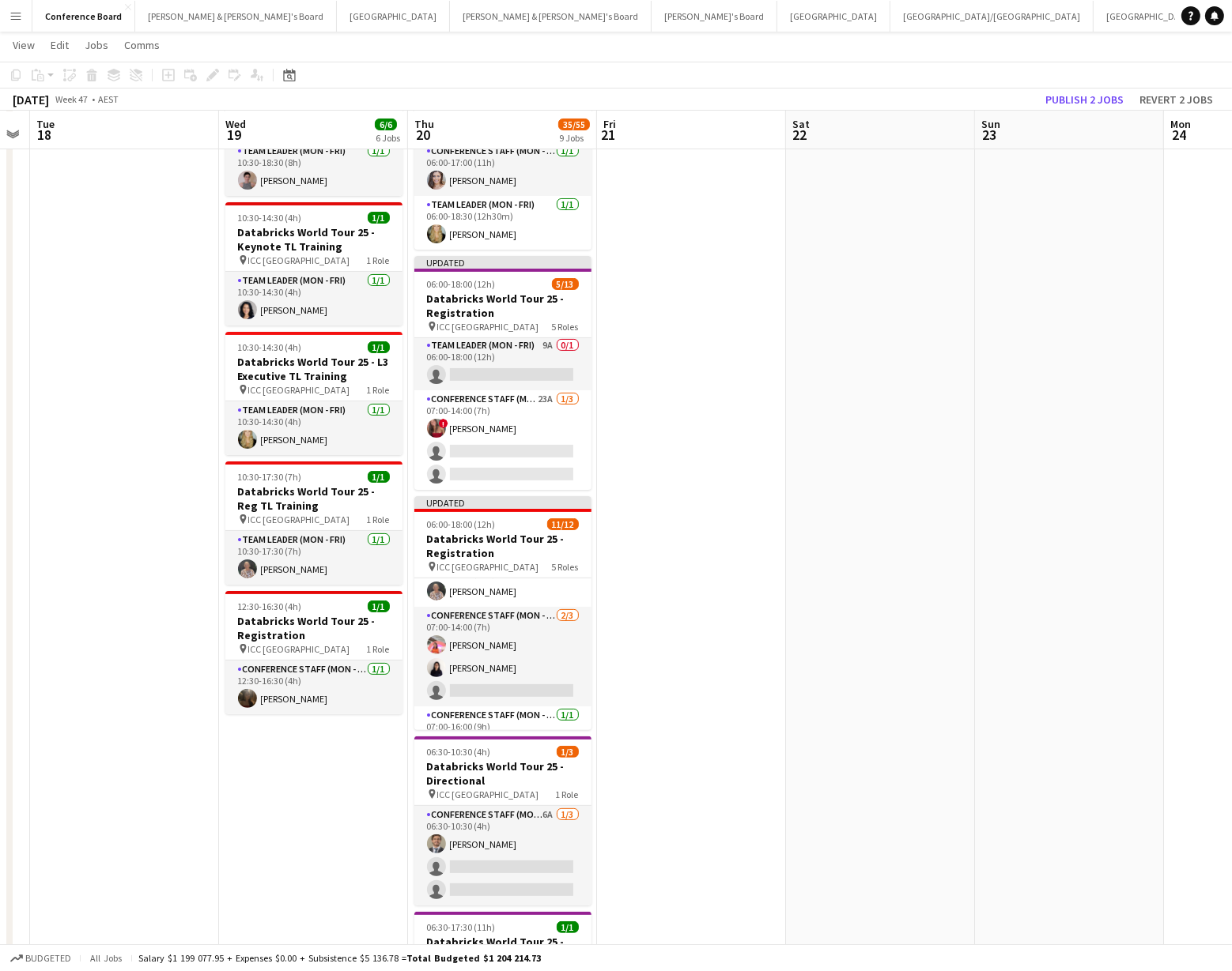
click at [529, 337] on app-card-role "Team Leader (Mon - Fri) 9A 0/1 06:00-18:00 (12h) single-neutral-actions" at bounding box center [502, 362] width 177 height 53
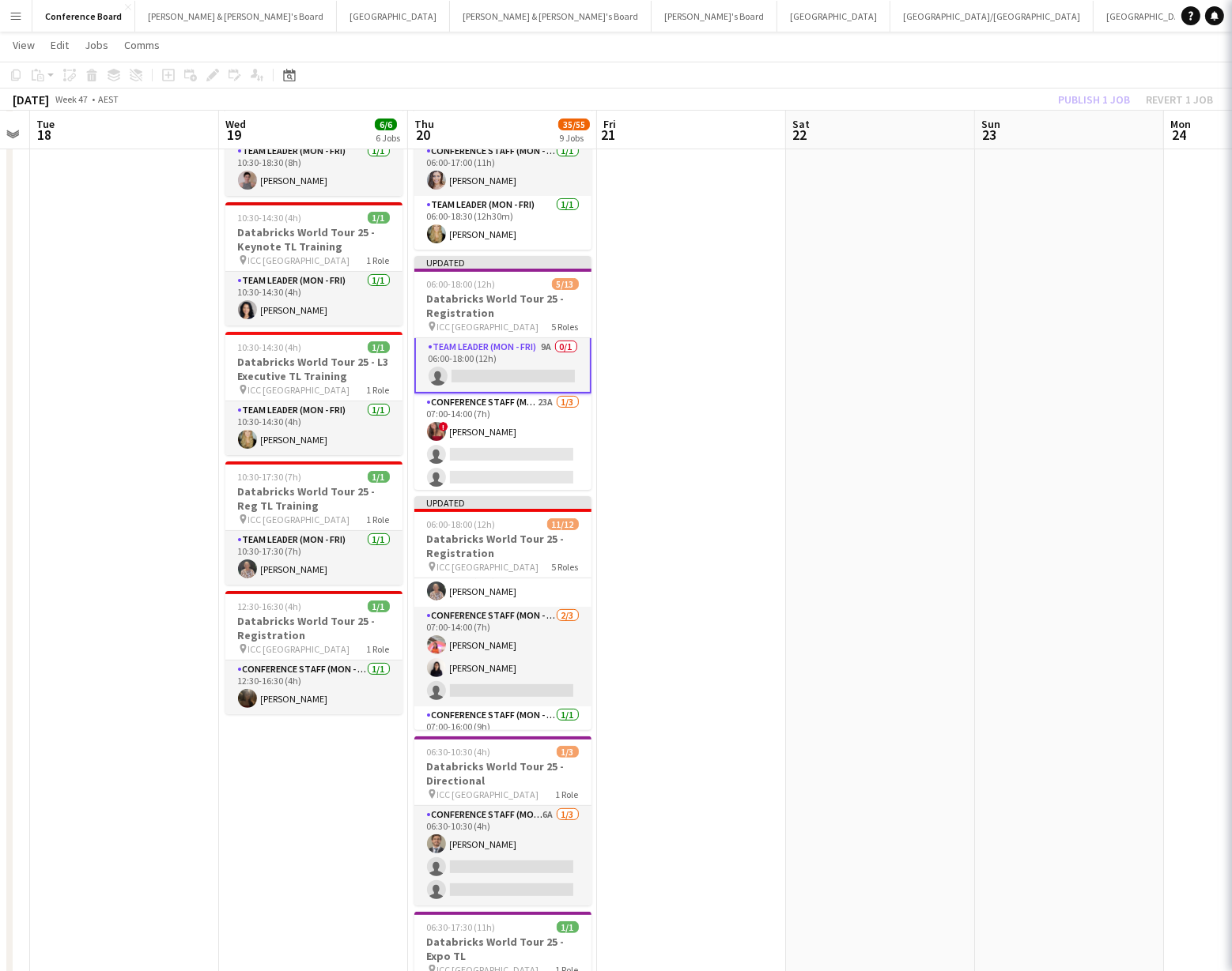
scroll to position [179, 0]
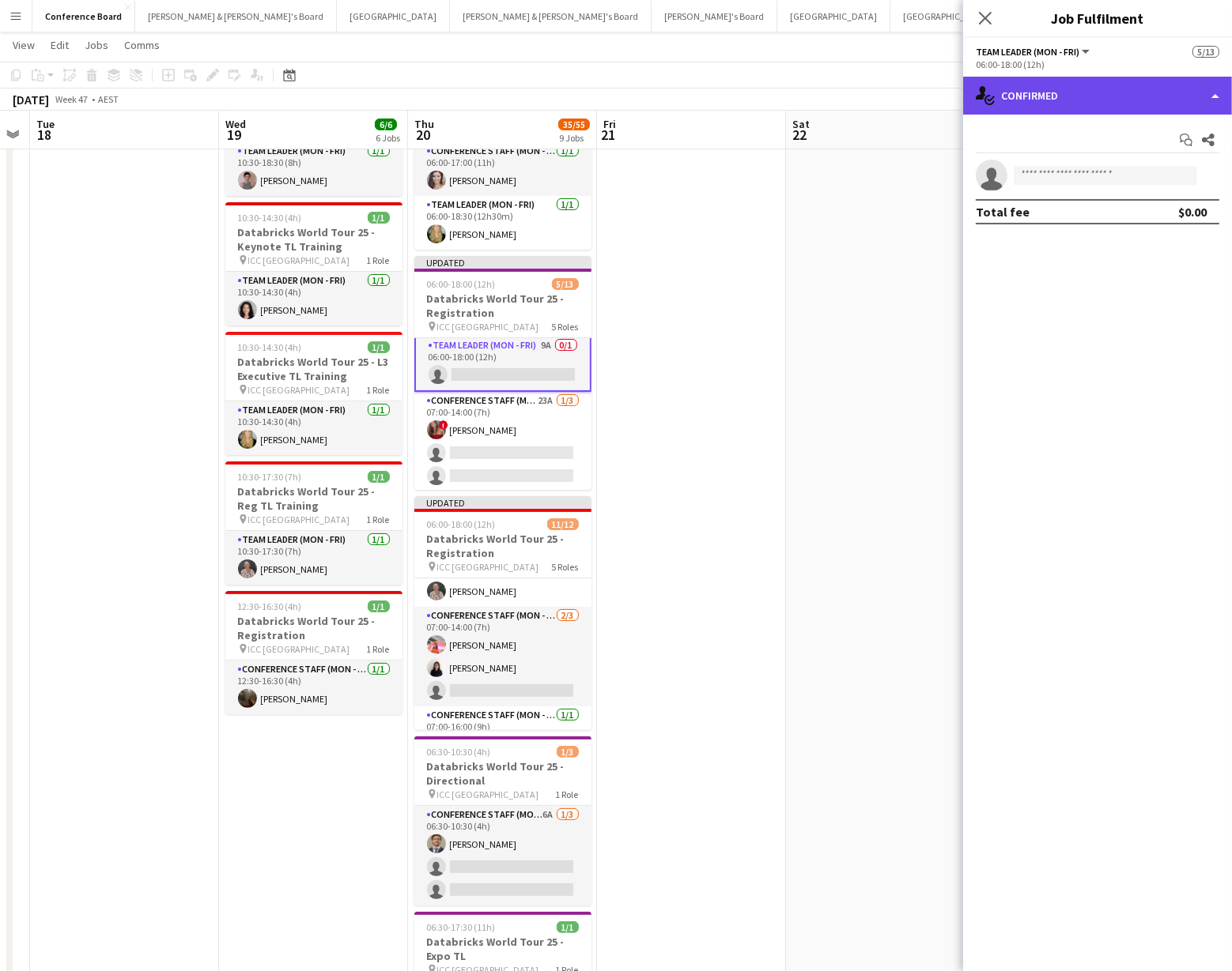
click at [1181, 101] on div "single-neutral-actions-check-2 Confirmed" at bounding box center [1096, 95] width 269 height 38
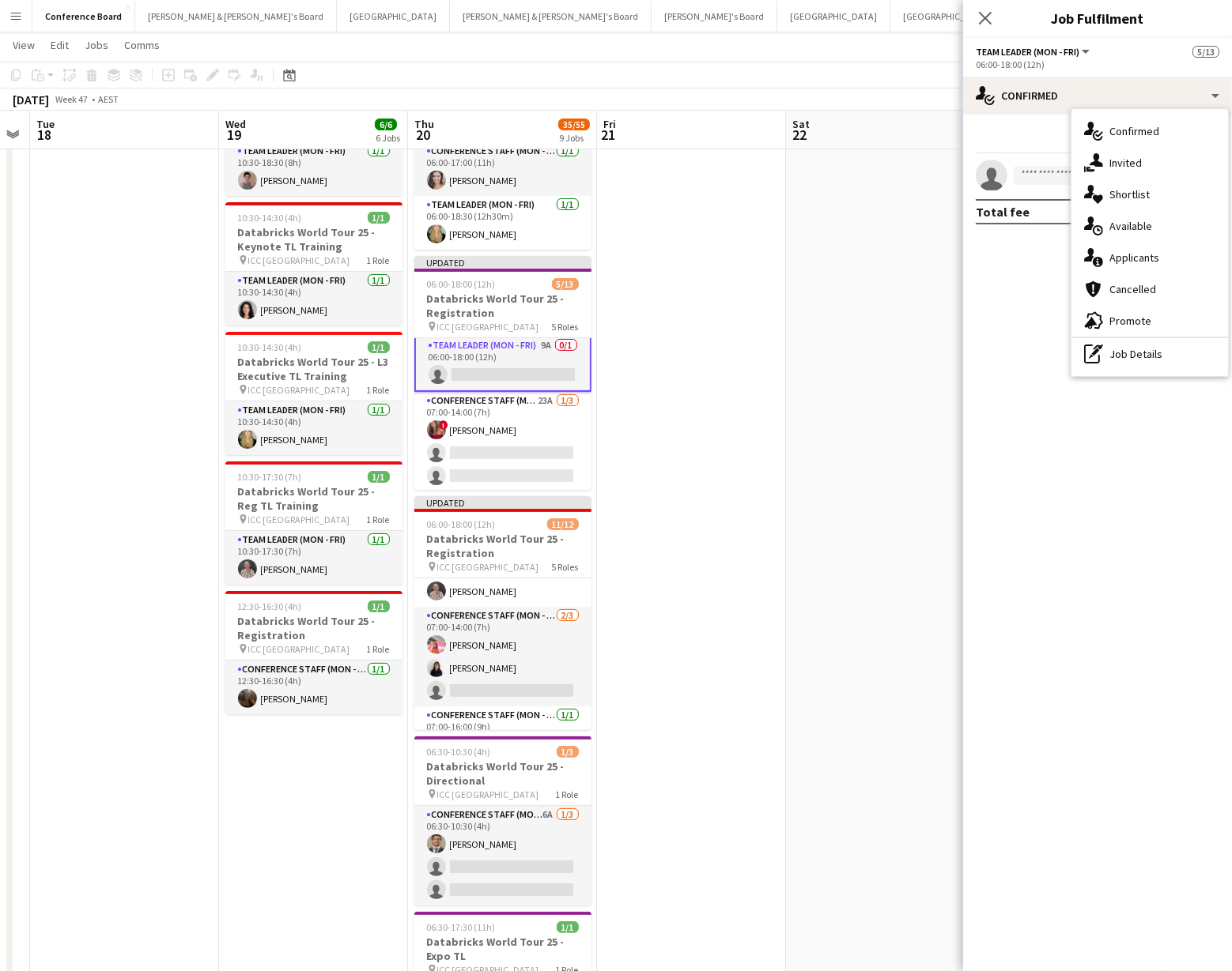
click at [1174, 348] on div "pen-write Job Details" at bounding box center [1149, 354] width 156 height 32
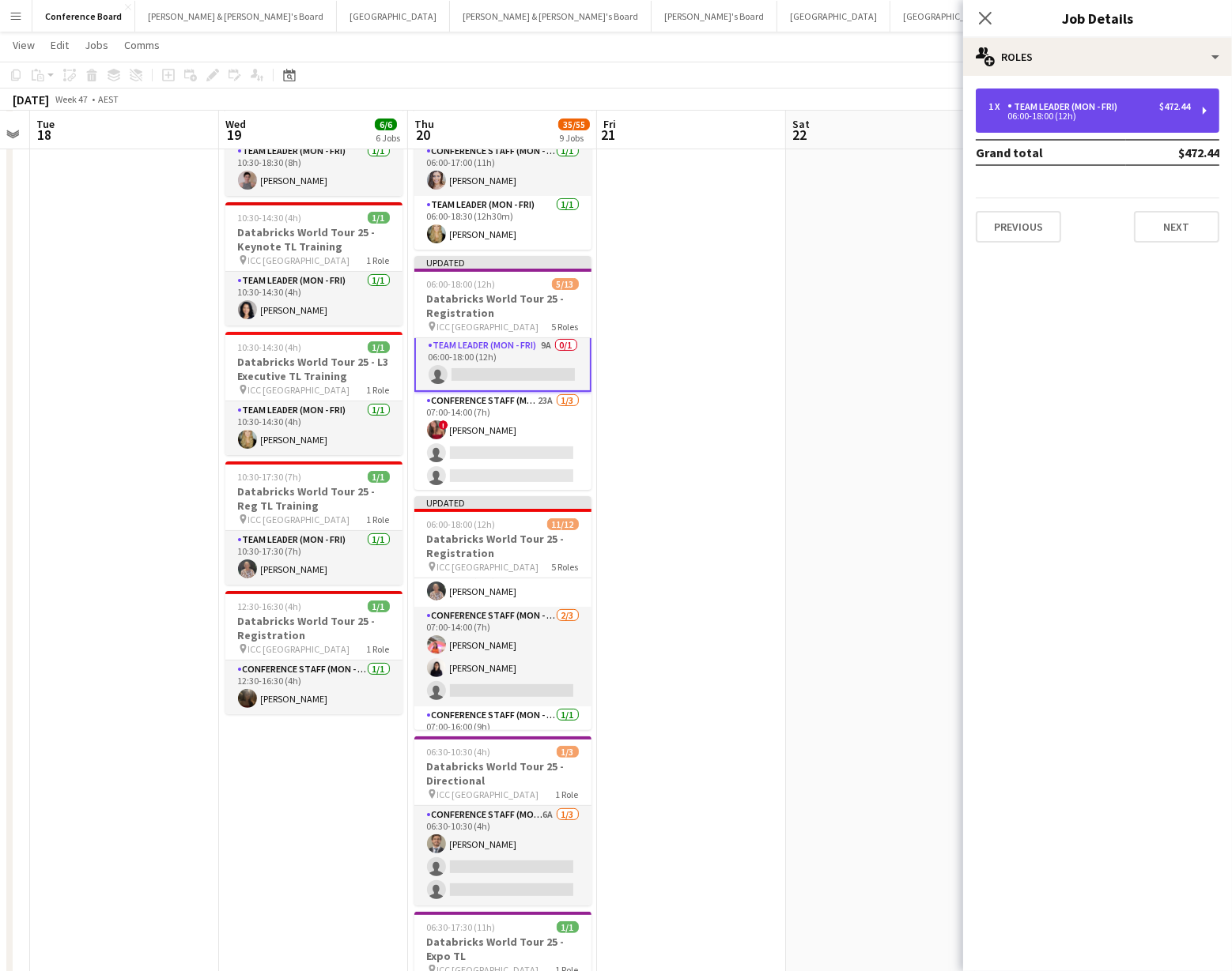
click at [1147, 116] on div "06:00-18:00 (12h)" at bounding box center [1089, 116] width 202 height 8
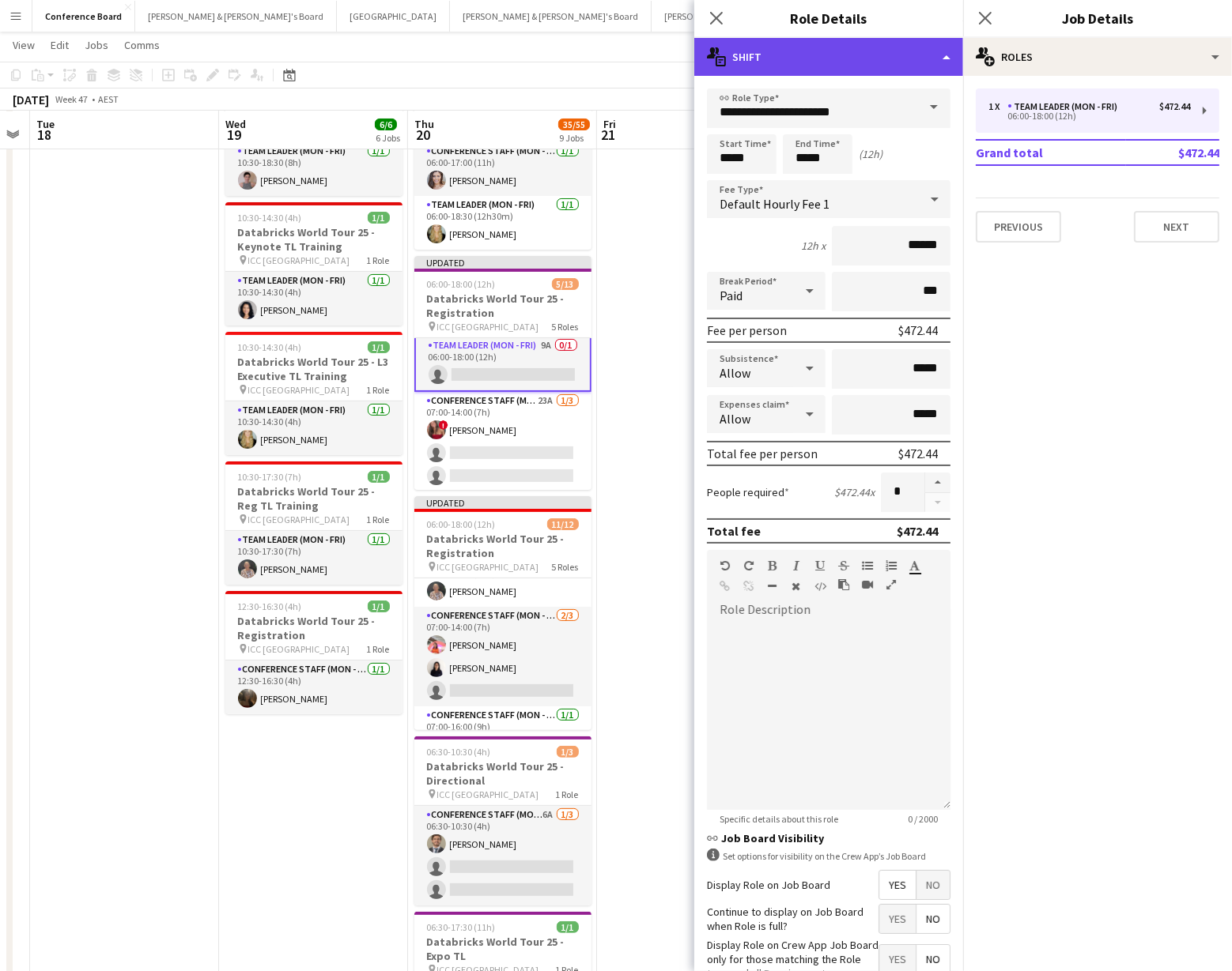
click at [932, 67] on div "multiple-actions-text Shift" at bounding box center [828, 56] width 269 height 38
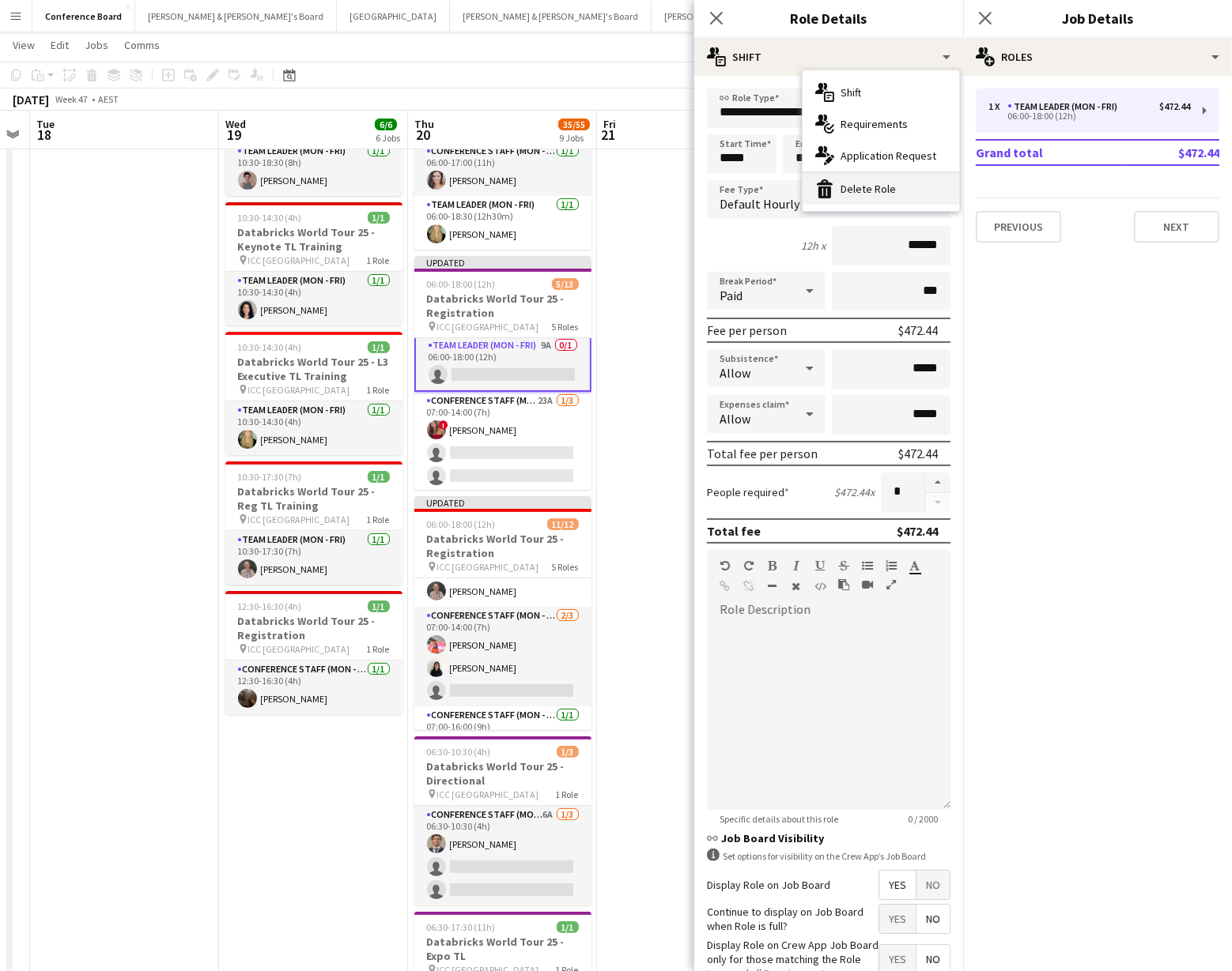
click at [893, 196] on div "bin-2 Delete Role" at bounding box center [880, 189] width 156 height 32
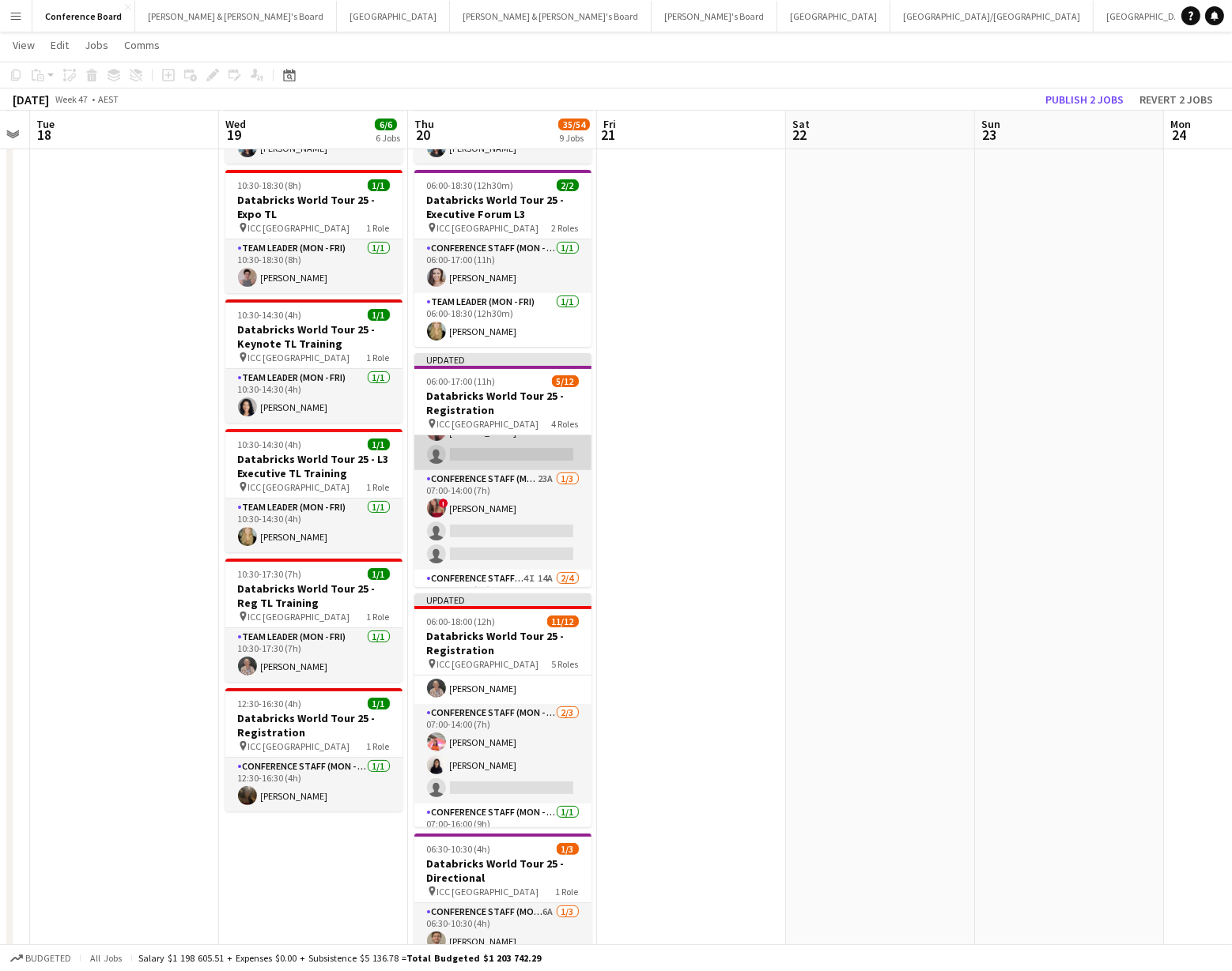
scroll to position [143, 0]
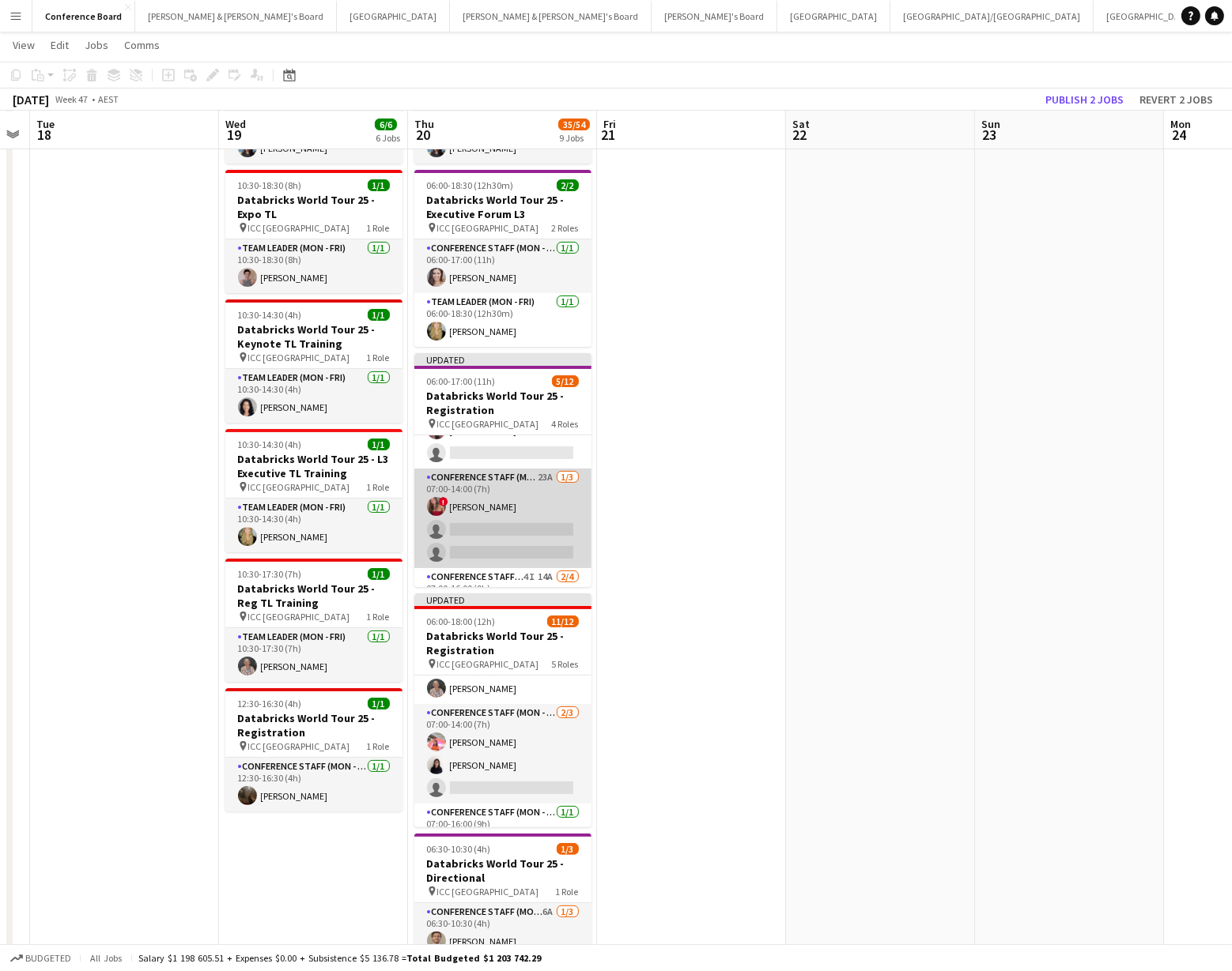
click at [513, 478] on app-card-role "Conference Staff (Mon - Fri) 23A [DATE] 07:00-14:00 (7h) ! [PERSON_NAME] single…" at bounding box center [502, 518] width 177 height 100
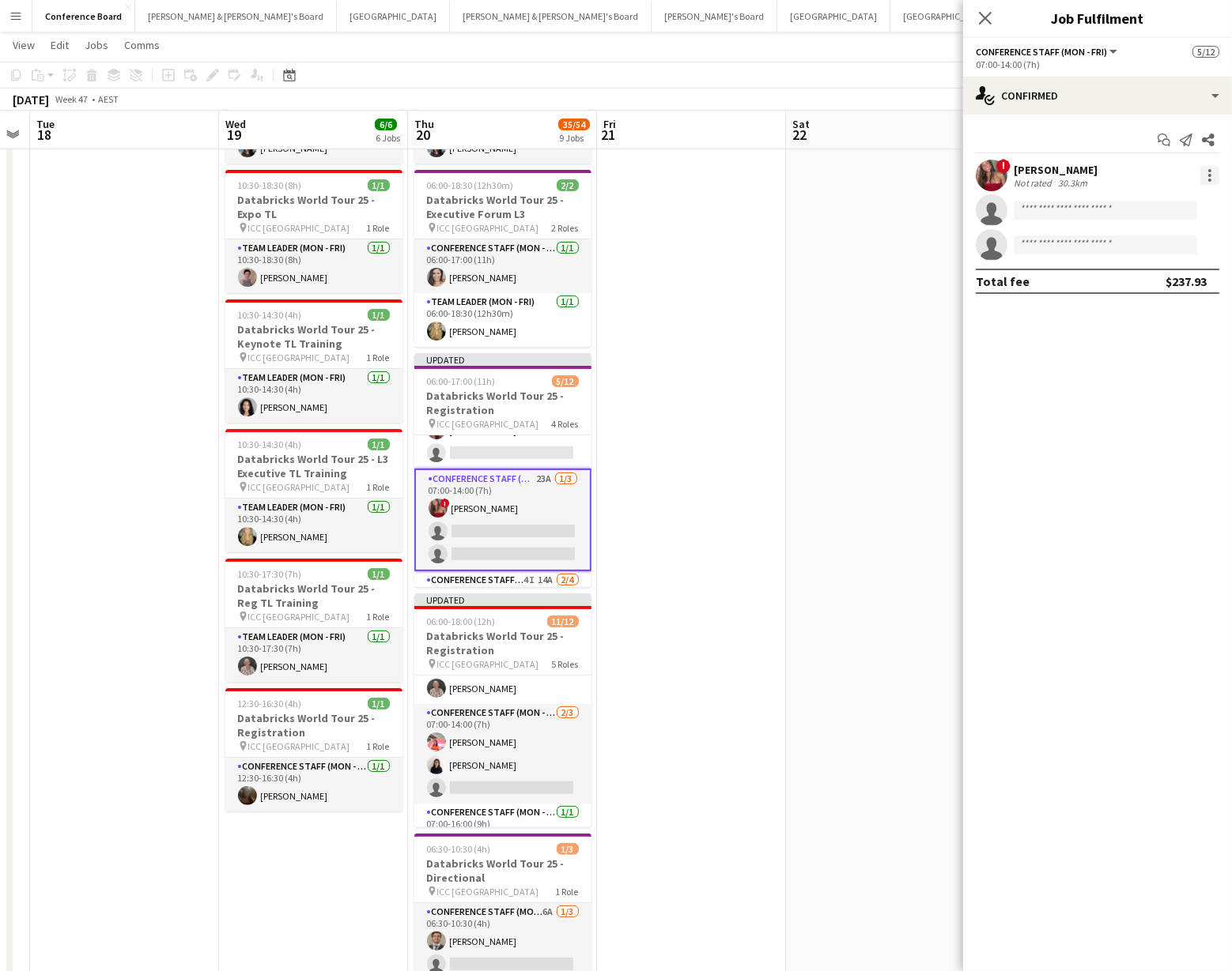
click at [1211, 170] on div at bounding box center [1210, 175] width 19 height 19
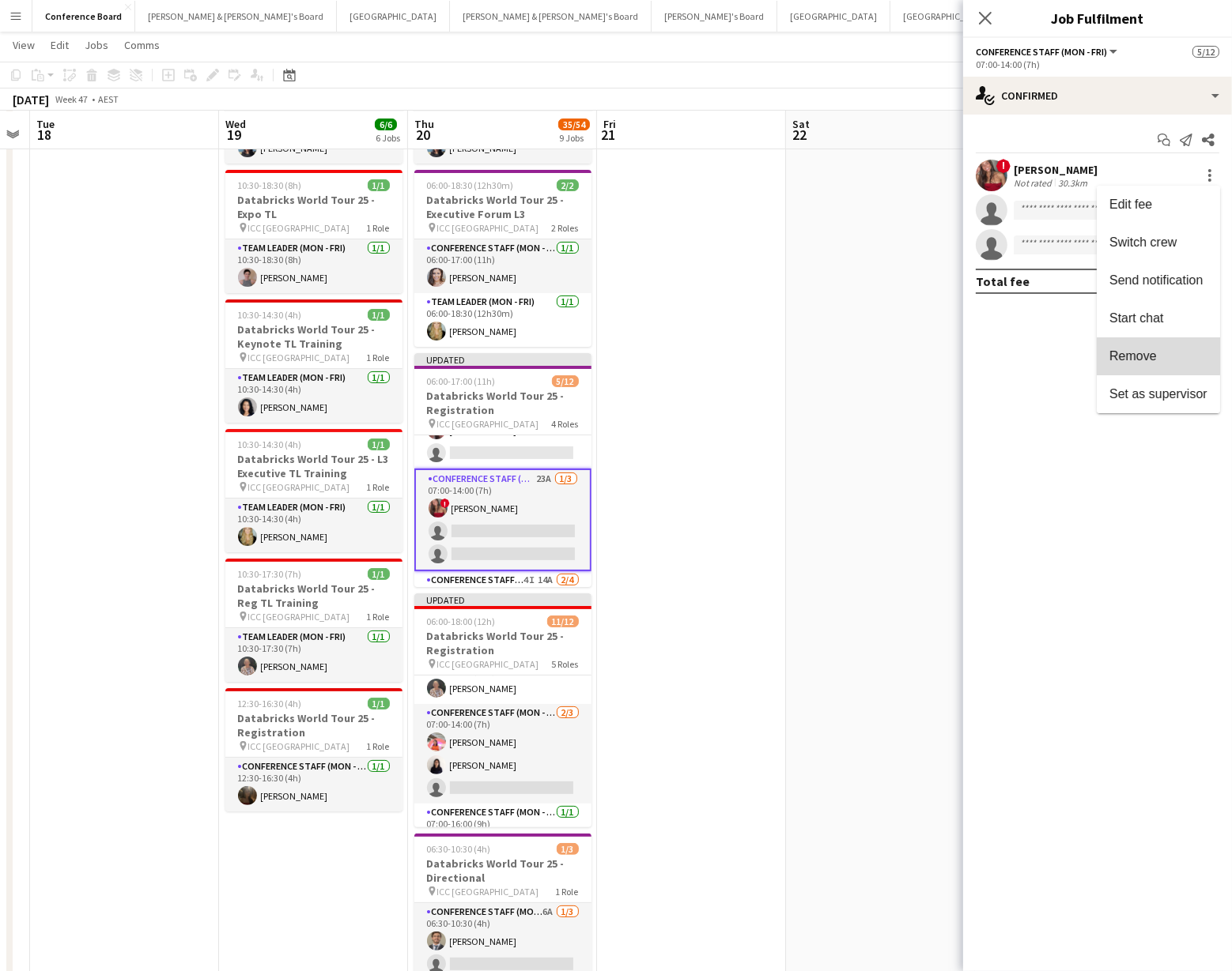
click at [1146, 350] on span "Remove" at bounding box center [1132, 356] width 47 height 14
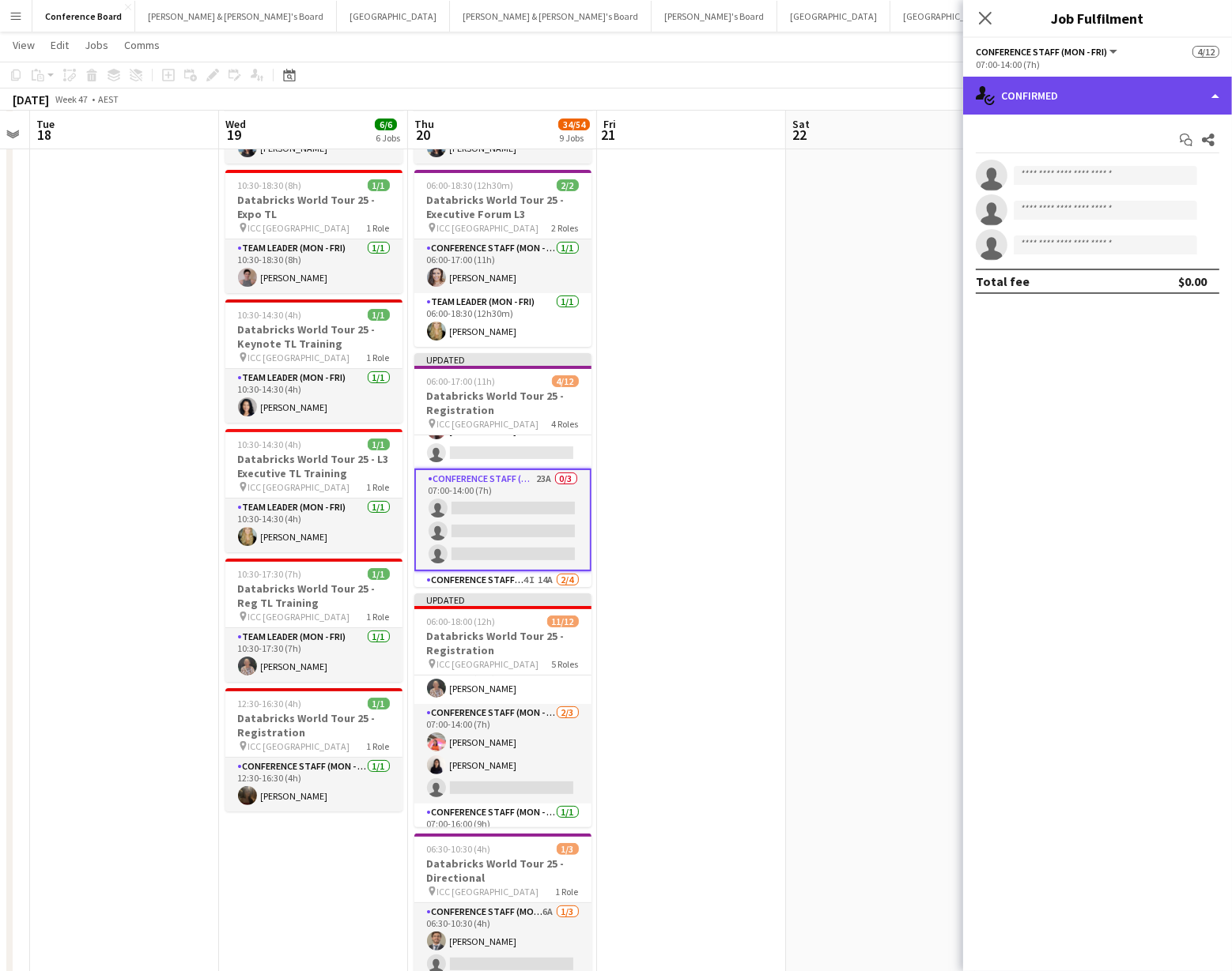
click at [1047, 105] on div "single-neutral-actions-check-2 Confirmed" at bounding box center [1096, 95] width 269 height 38
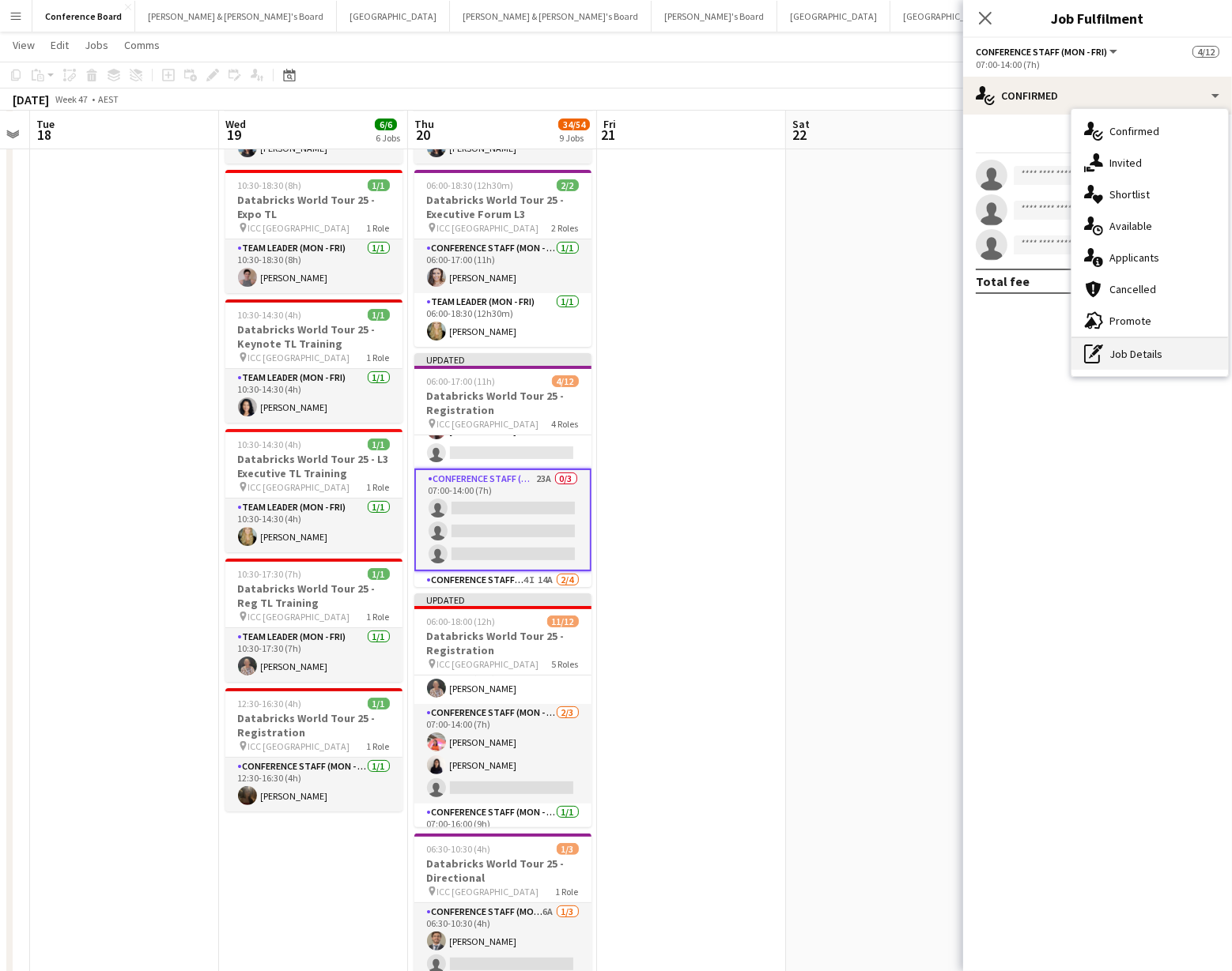
click at [1113, 345] on div "pen-write Job Details" at bounding box center [1149, 354] width 156 height 32
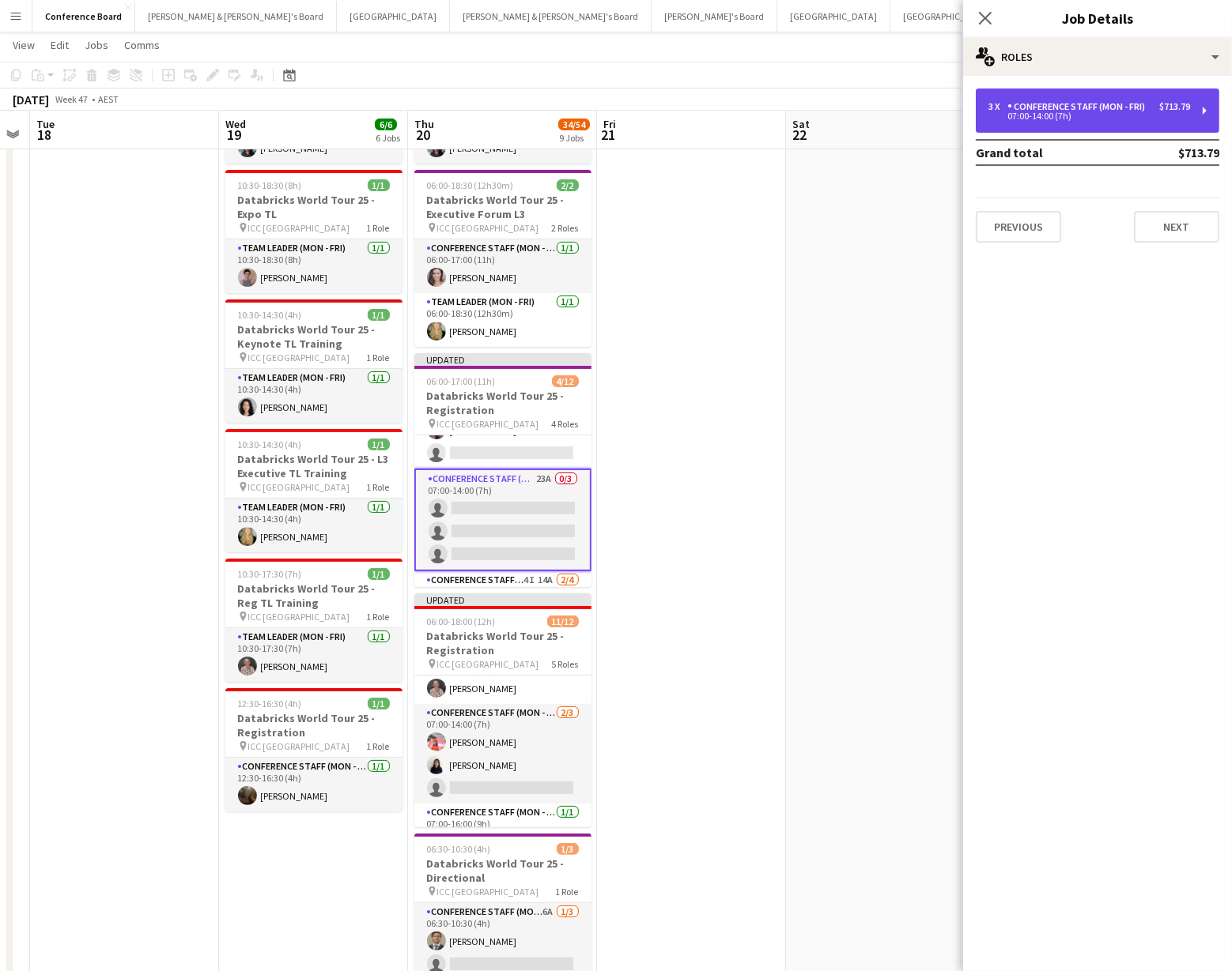
drag, startPoint x: 1044, startPoint y: 121, endPoint x: 1039, endPoint y: 111, distance: 11.2
click at [1044, 120] on div "07:00-14:00 (7h)" at bounding box center [1089, 116] width 202 height 8
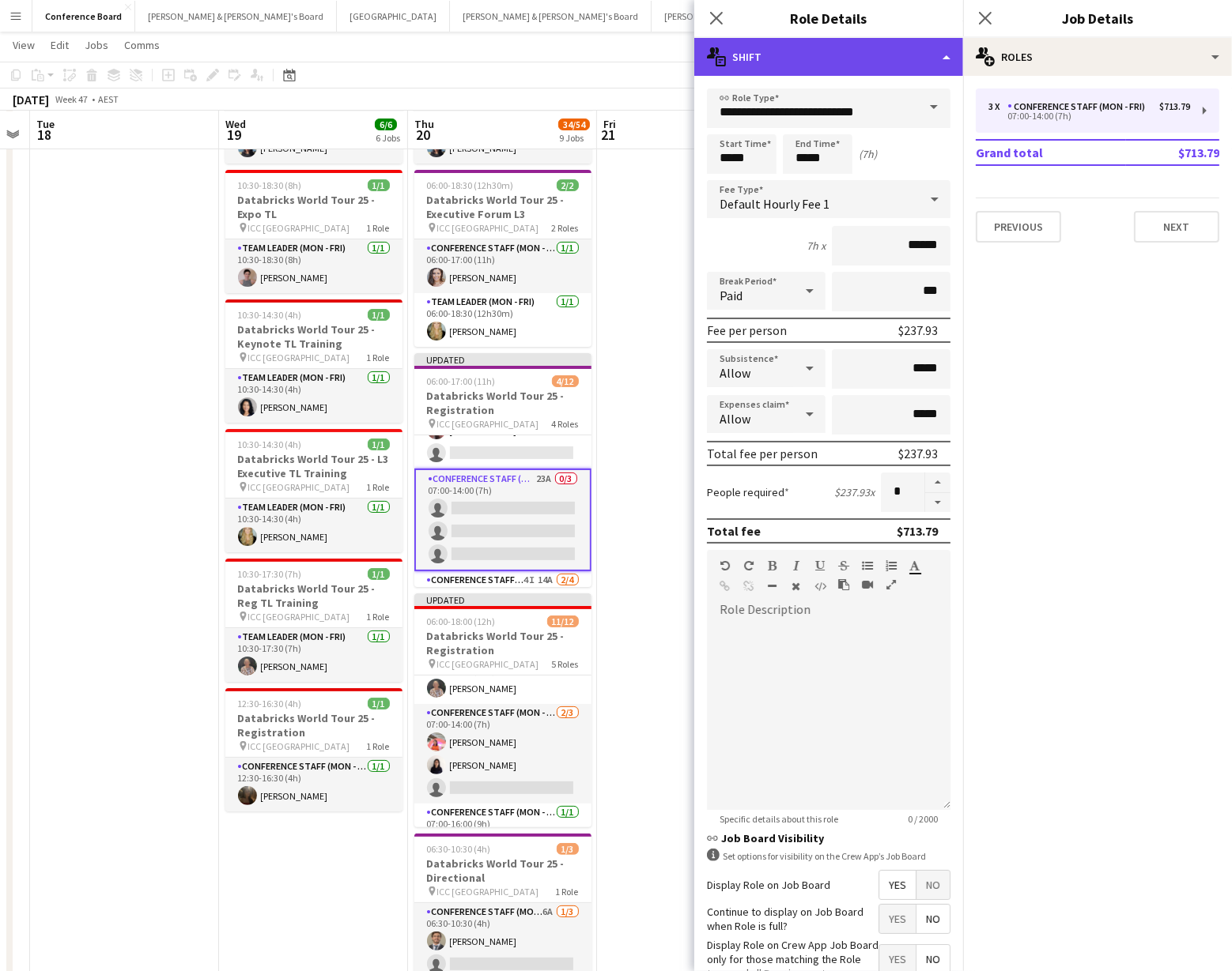
click at [936, 64] on div "multiple-actions-text Shift" at bounding box center [828, 56] width 269 height 38
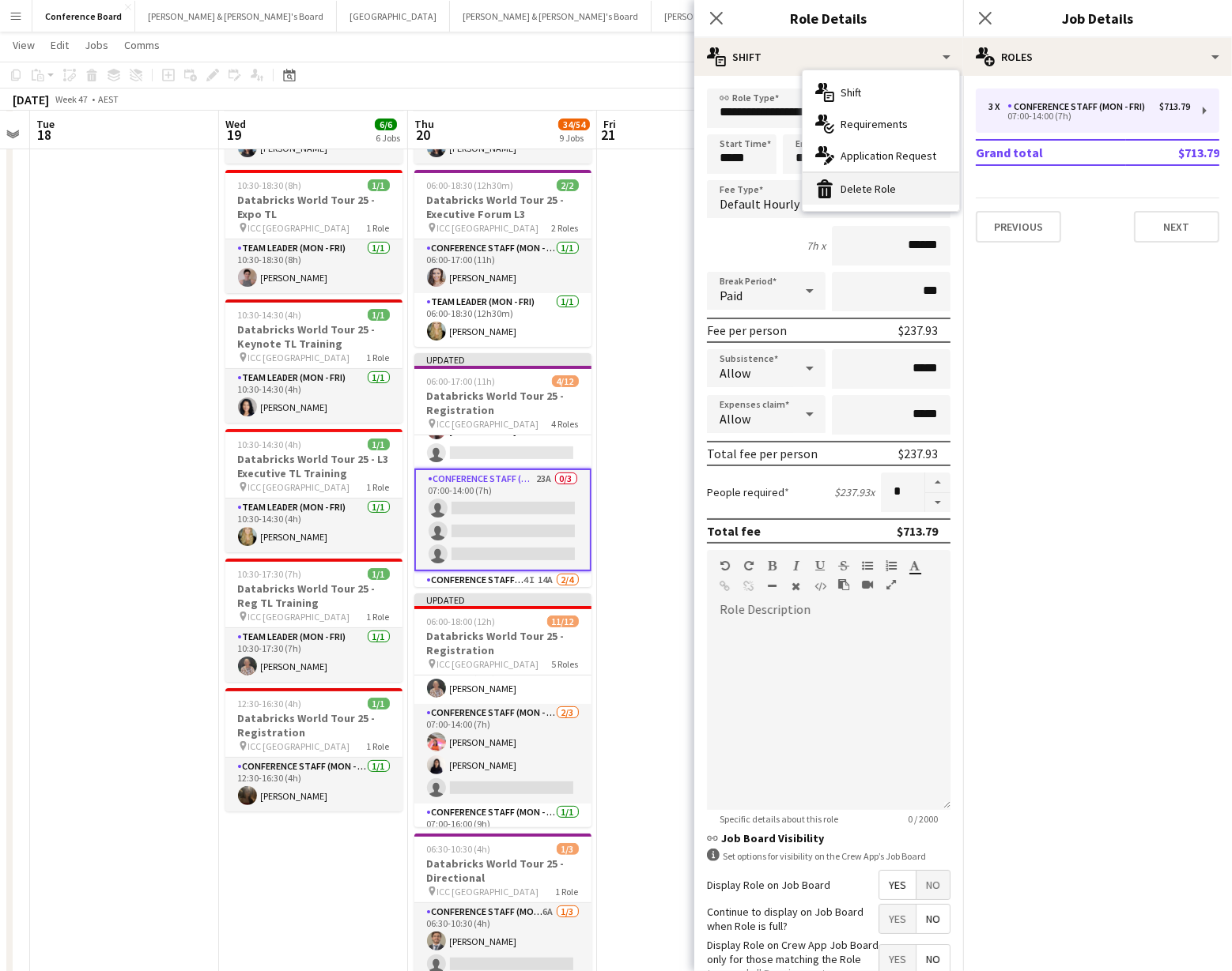
click at [851, 190] on div "bin-2 Delete Role" at bounding box center [880, 189] width 156 height 32
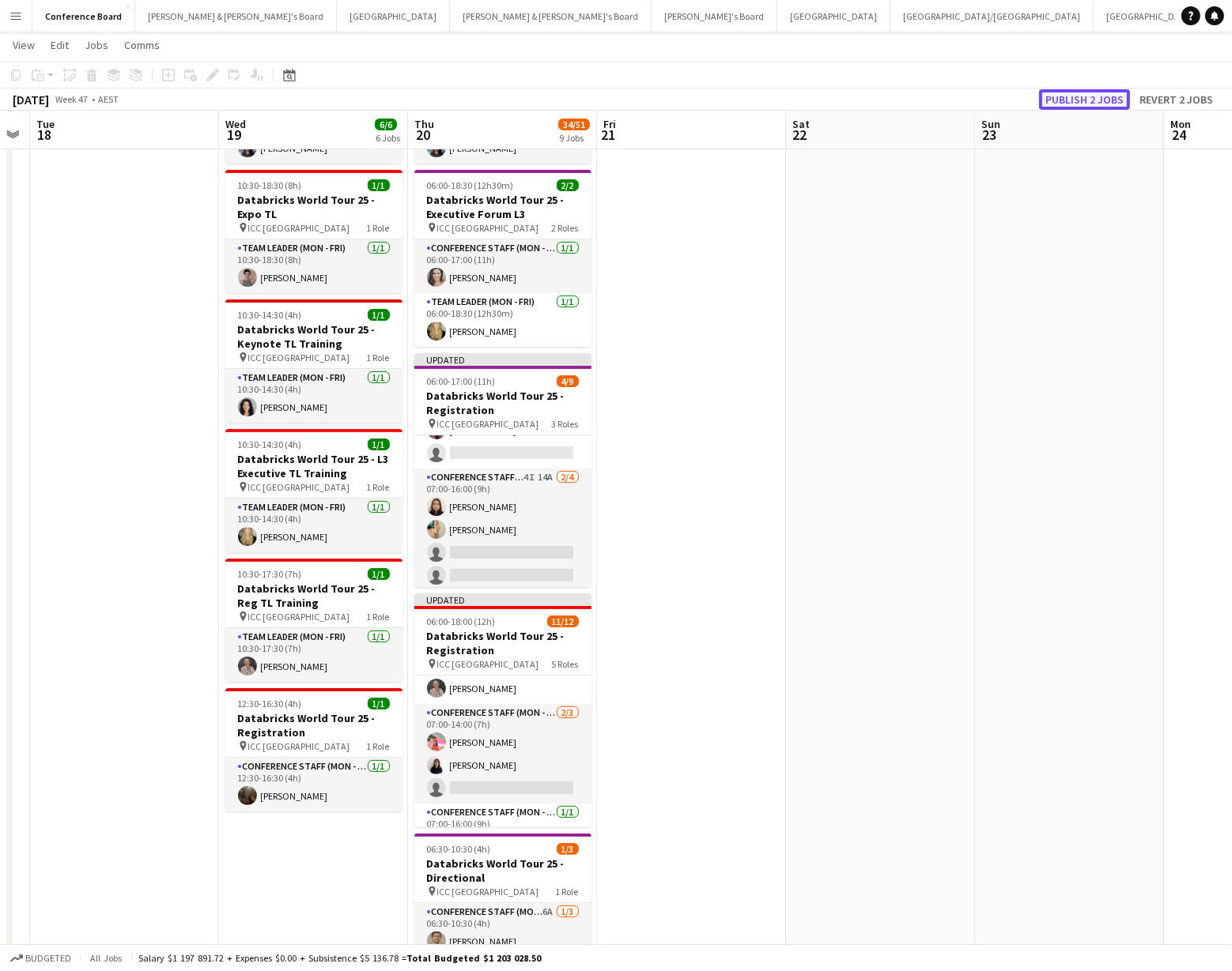
click at [1067, 101] on button "Publish 2 jobs" at bounding box center [1085, 99] width 91 height 20
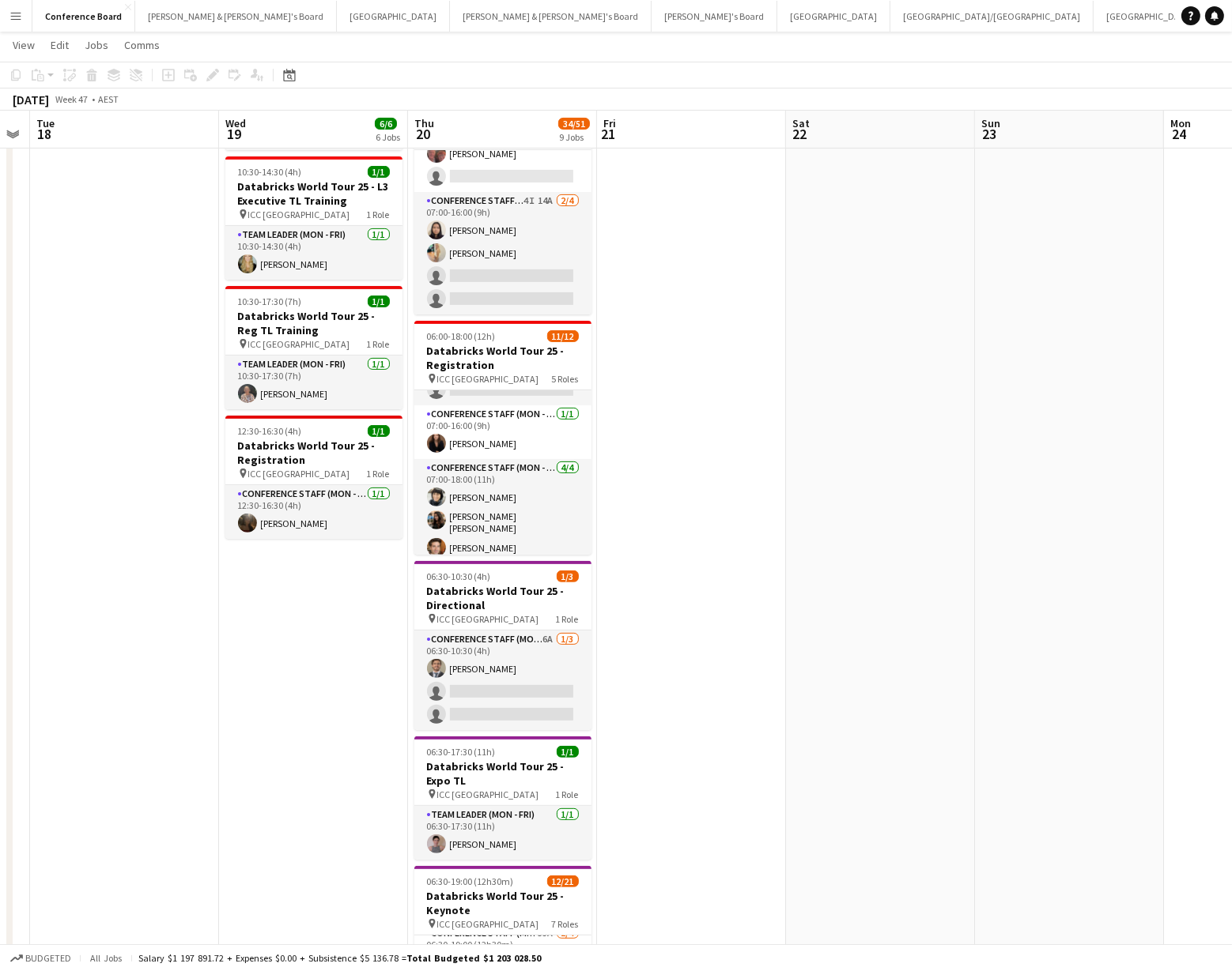
scroll to position [264, 0]
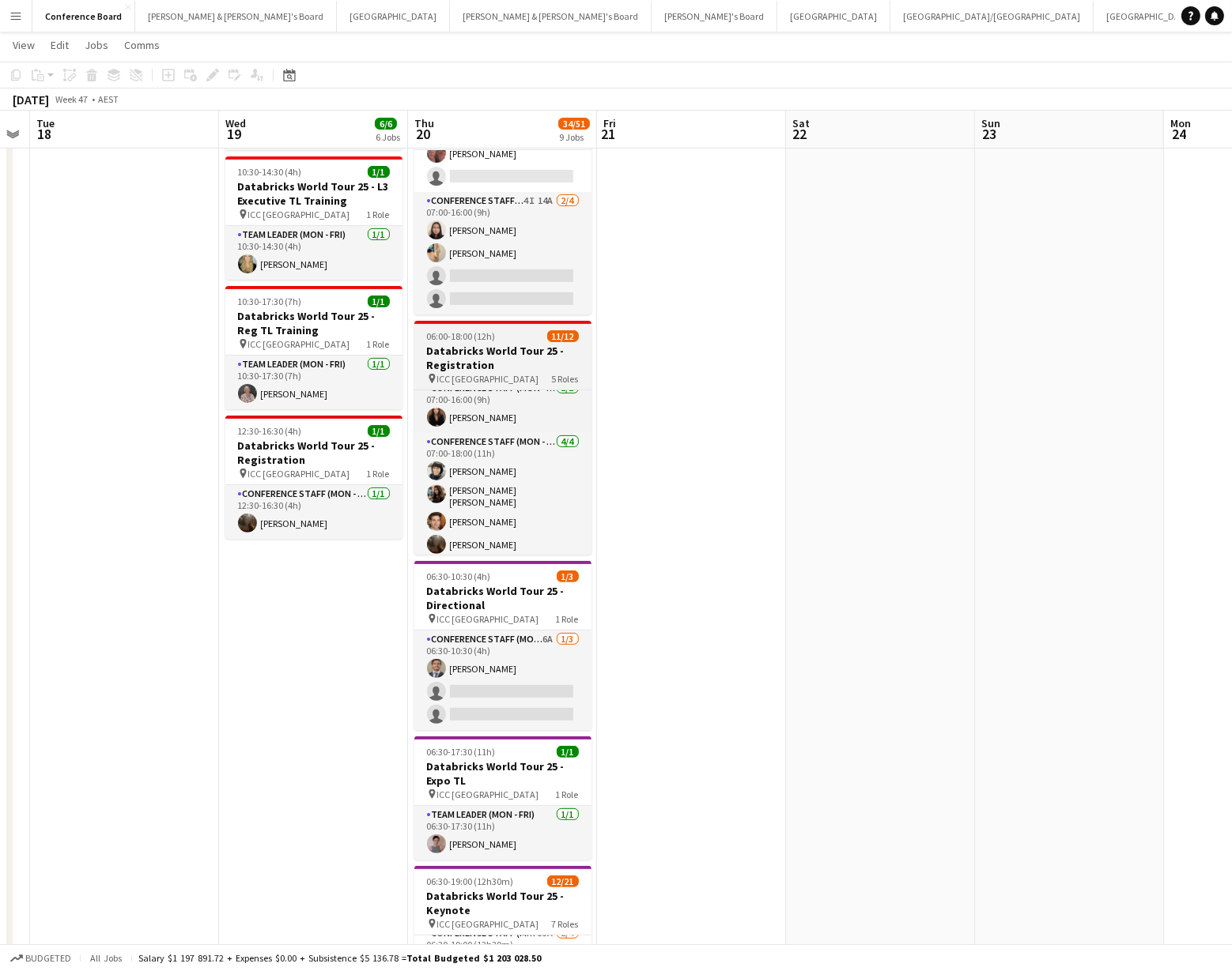
click at [522, 357] on h3 "Databricks World Tour 25 - Registration" at bounding box center [502, 358] width 177 height 28
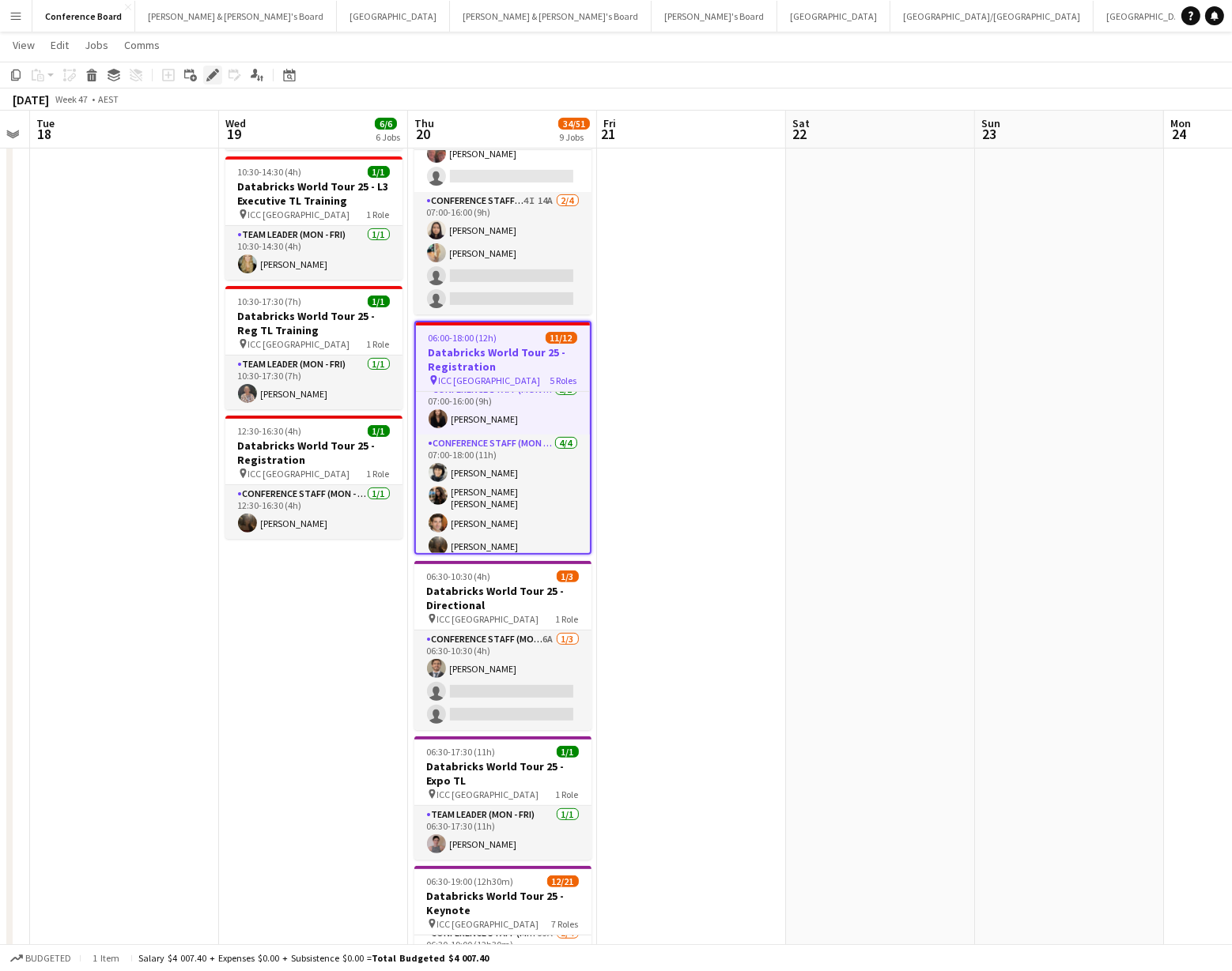
click at [216, 78] on icon "Edit" at bounding box center [212, 75] width 13 height 13
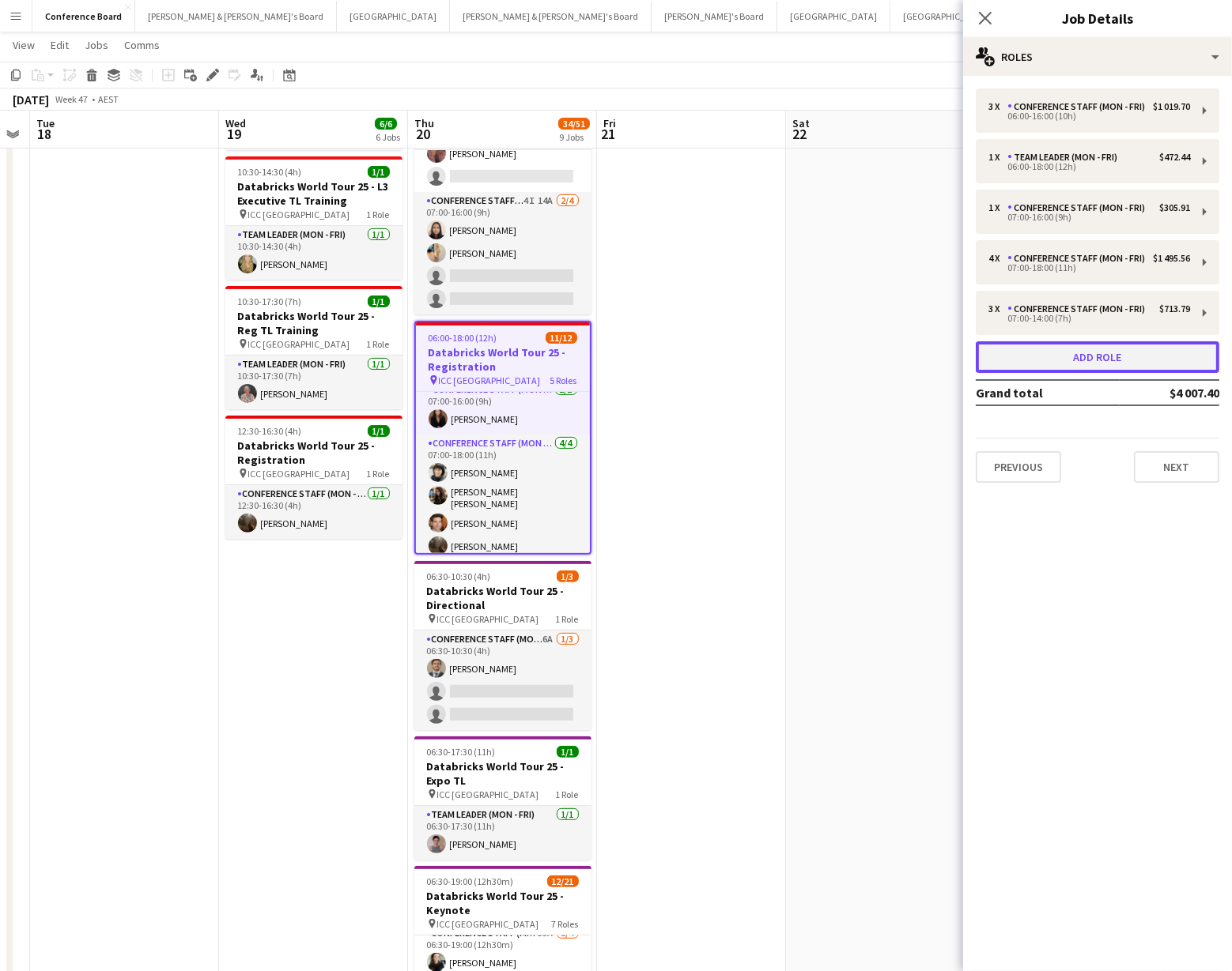
click at [1100, 358] on button "Add role" at bounding box center [1096, 357] width 243 height 32
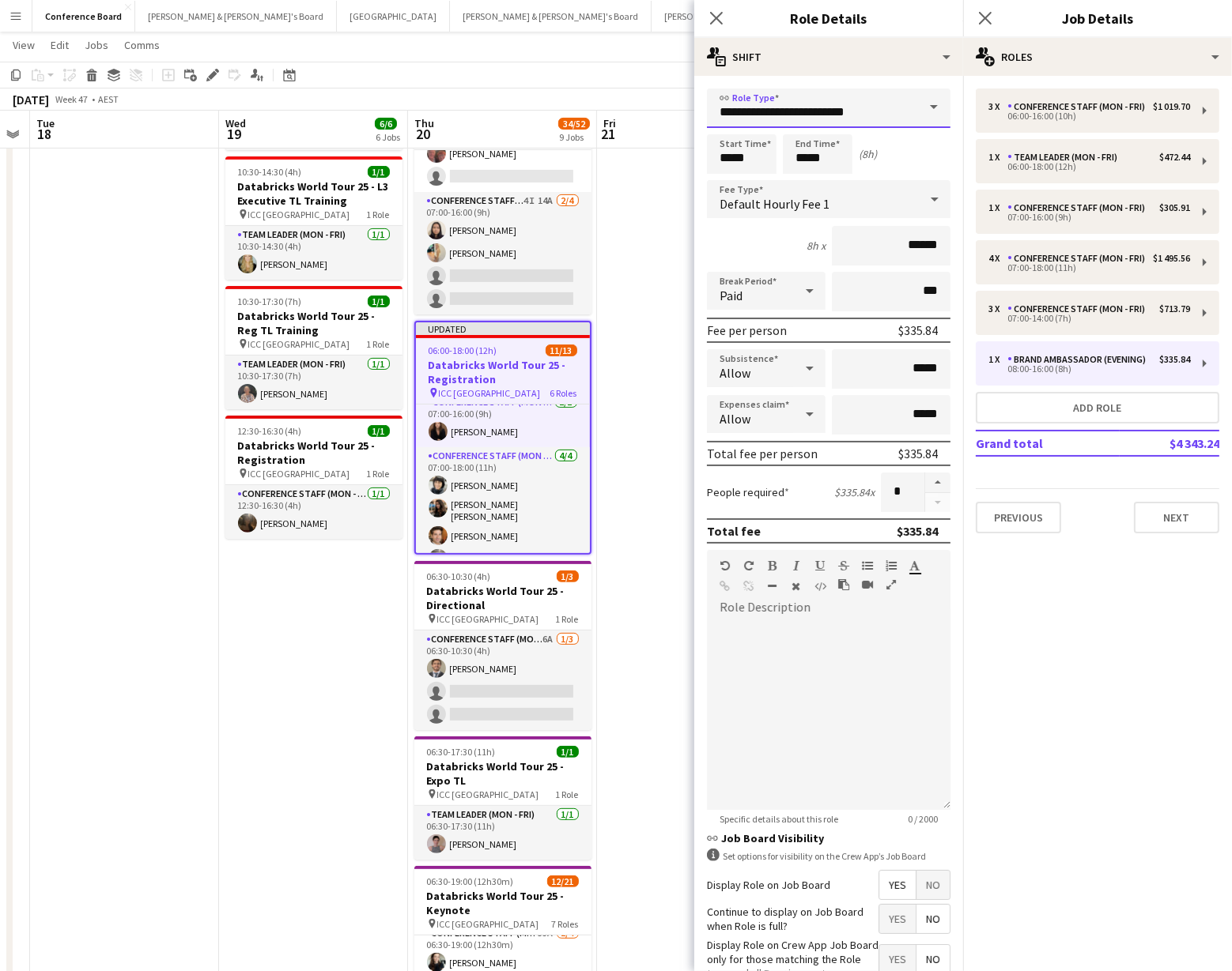
click at [915, 119] on input "**********" at bounding box center [828, 108] width 243 height 40
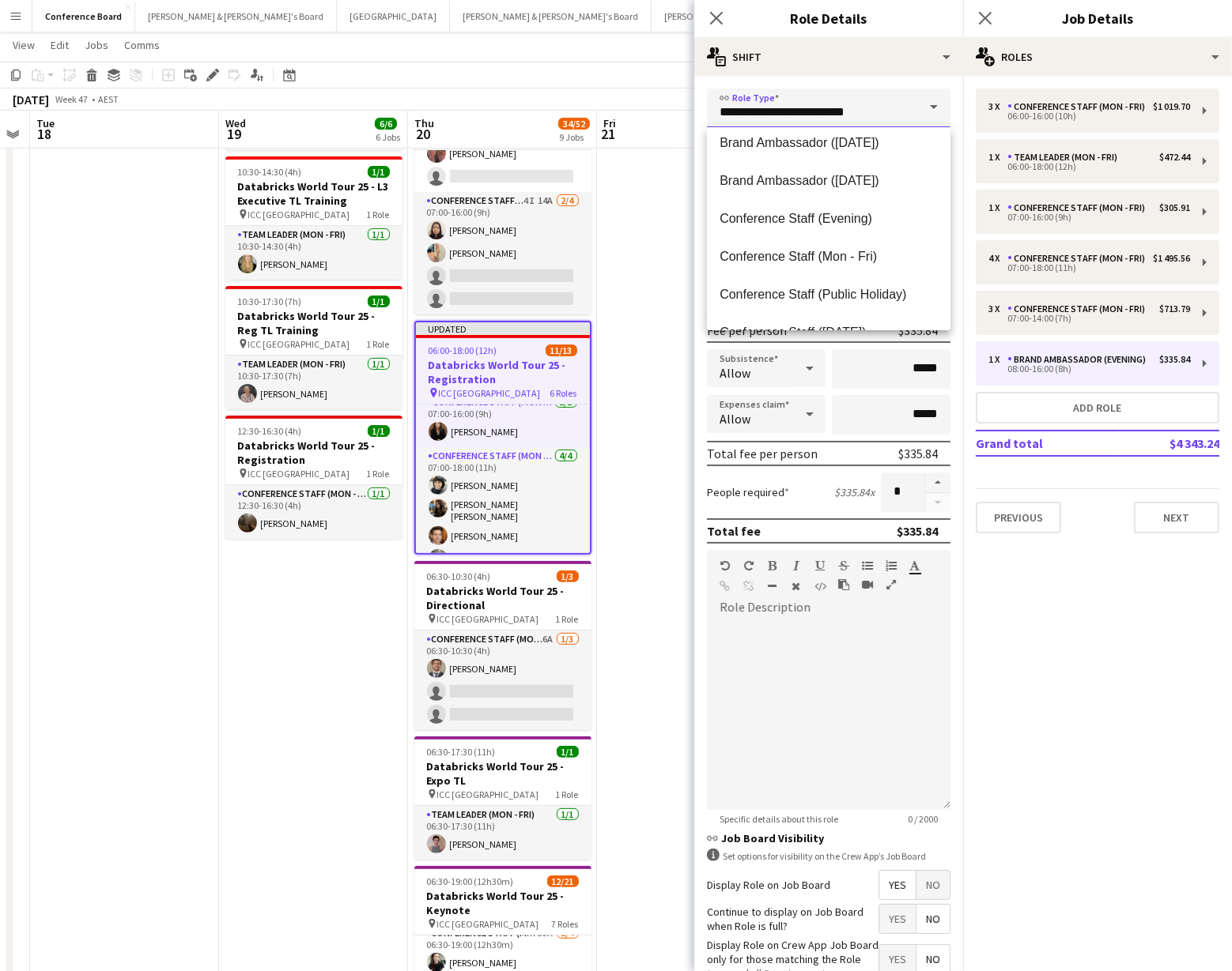
scroll to position [135, 0]
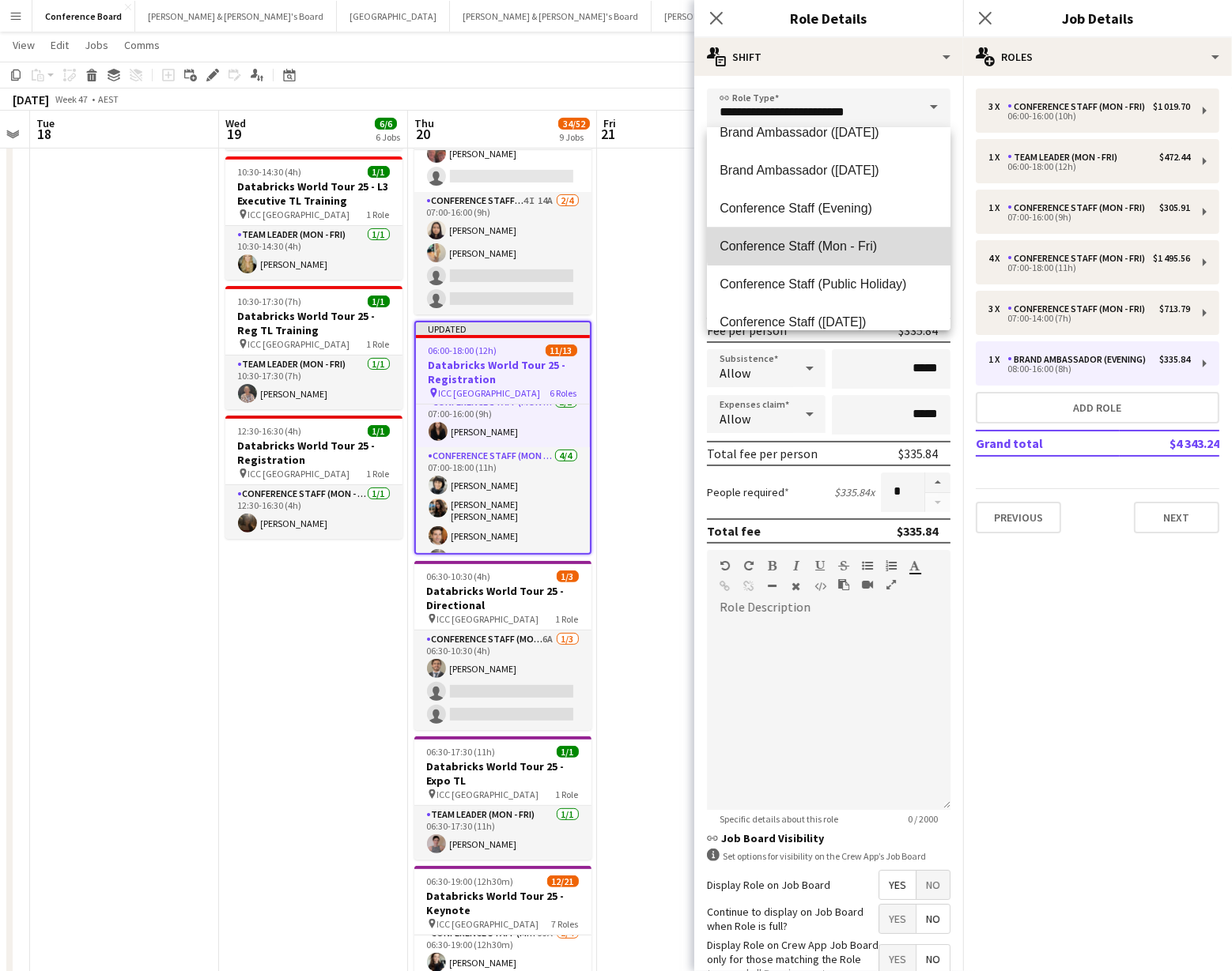
click at [861, 235] on mat-option "Conference Staff (Mon - Fri)" at bounding box center [828, 246] width 243 height 38
type input "**********"
type input "******"
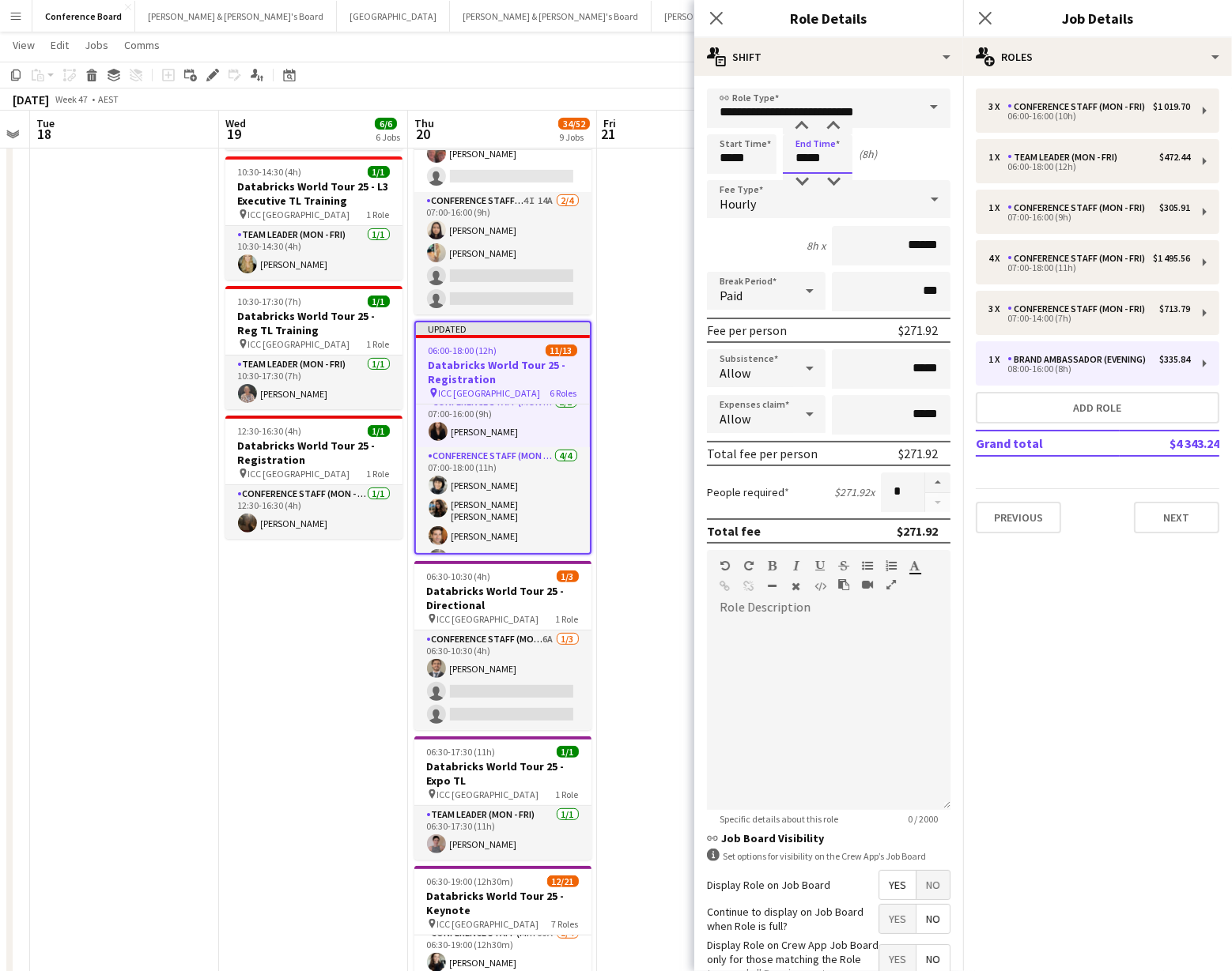
click at [838, 155] on input "*****" at bounding box center [817, 154] width 70 height 40
click at [739, 165] on input "*****" at bounding box center [742, 154] width 70 height 40
click at [723, 177] on div at bounding box center [725, 181] width 32 height 16
type input "*****"
click at [723, 177] on div at bounding box center [725, 181] width 32 height 16
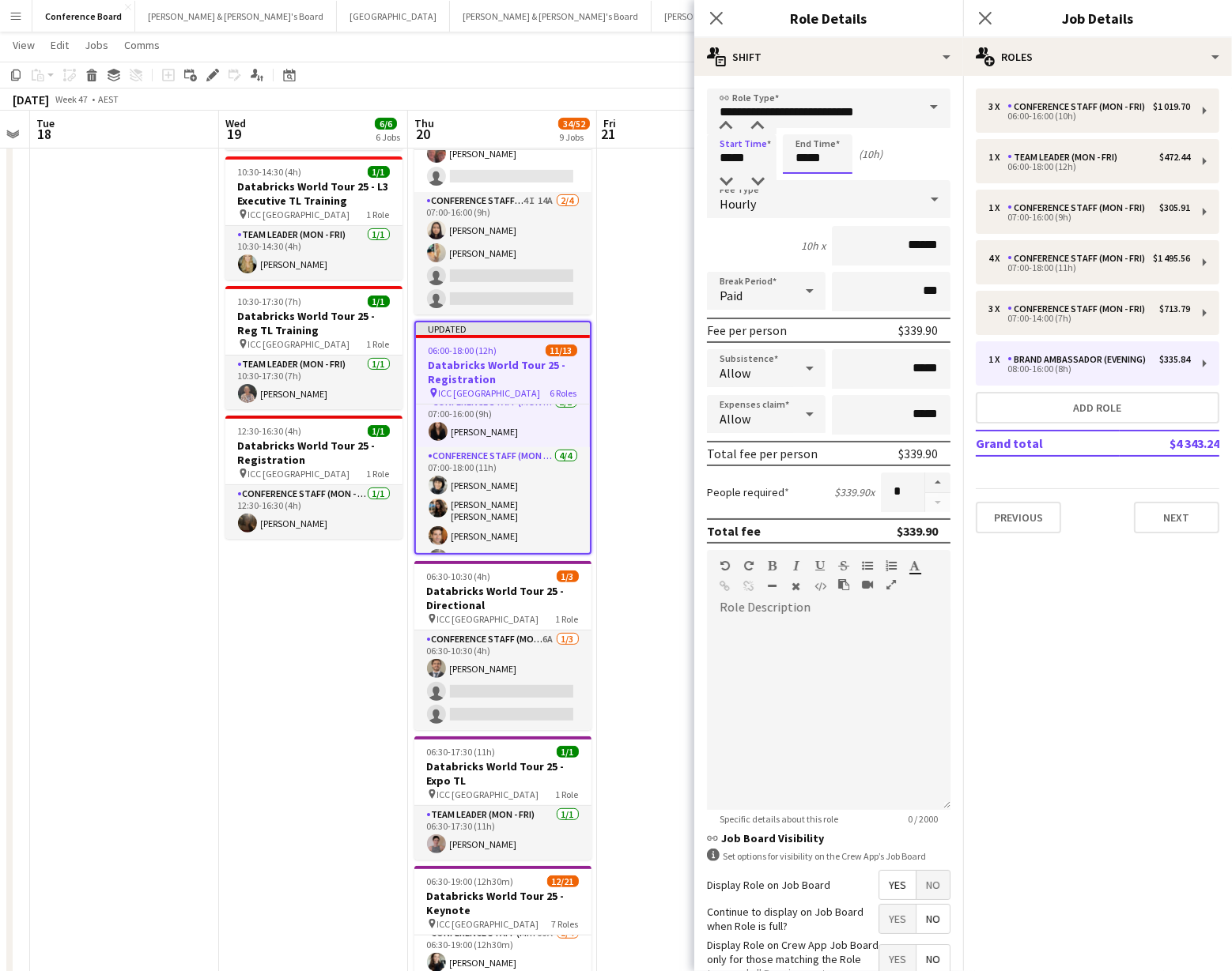
drag, startPoint x: 801, startPoint y: 155, endPoint x: 801, endPoint y: 139, distance: 16.0
click at [801, 155] on input "*****" at bounding box center [817, 154] width 70 height 40
click at [801, 123] on div at bounding box center [802, 126] width 32 height 16
type input "*****"
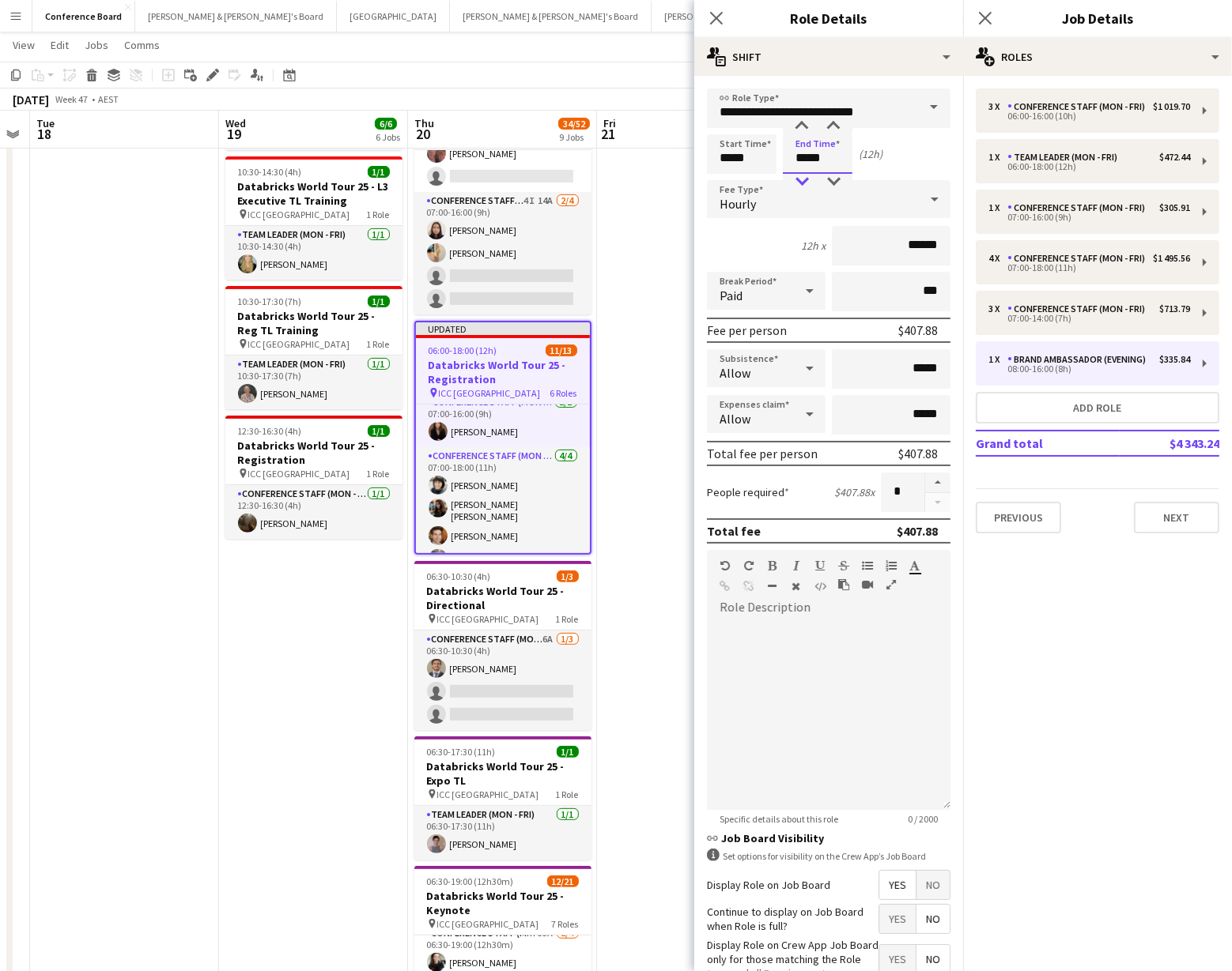
click at [805, 180] on div at bounding box center [802, 181] width 32 height 16
click at [941, 482] on button "button" at bounding box center [937, 483] width 25 height 20
type input "*"
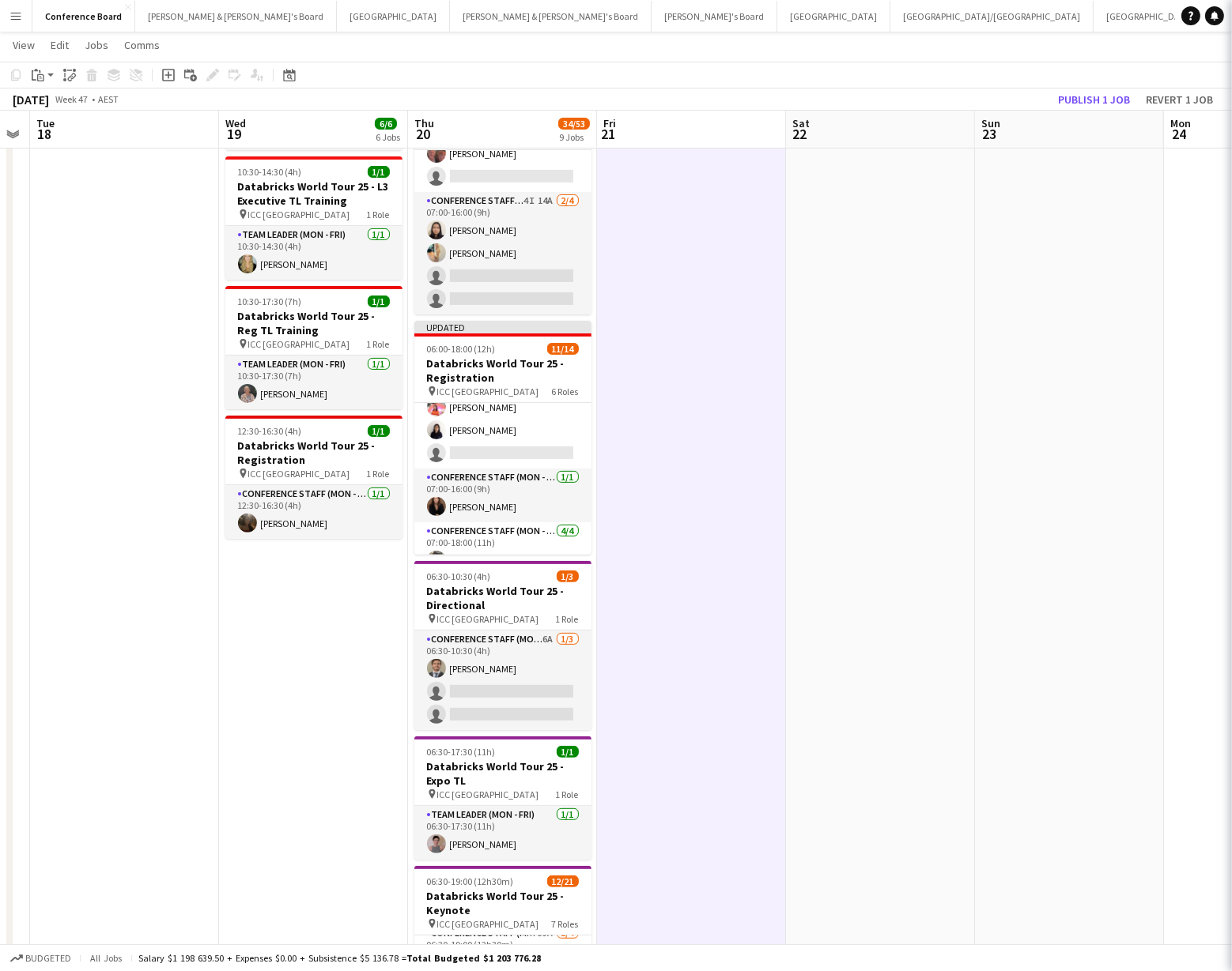
scroll to position [341, 0]
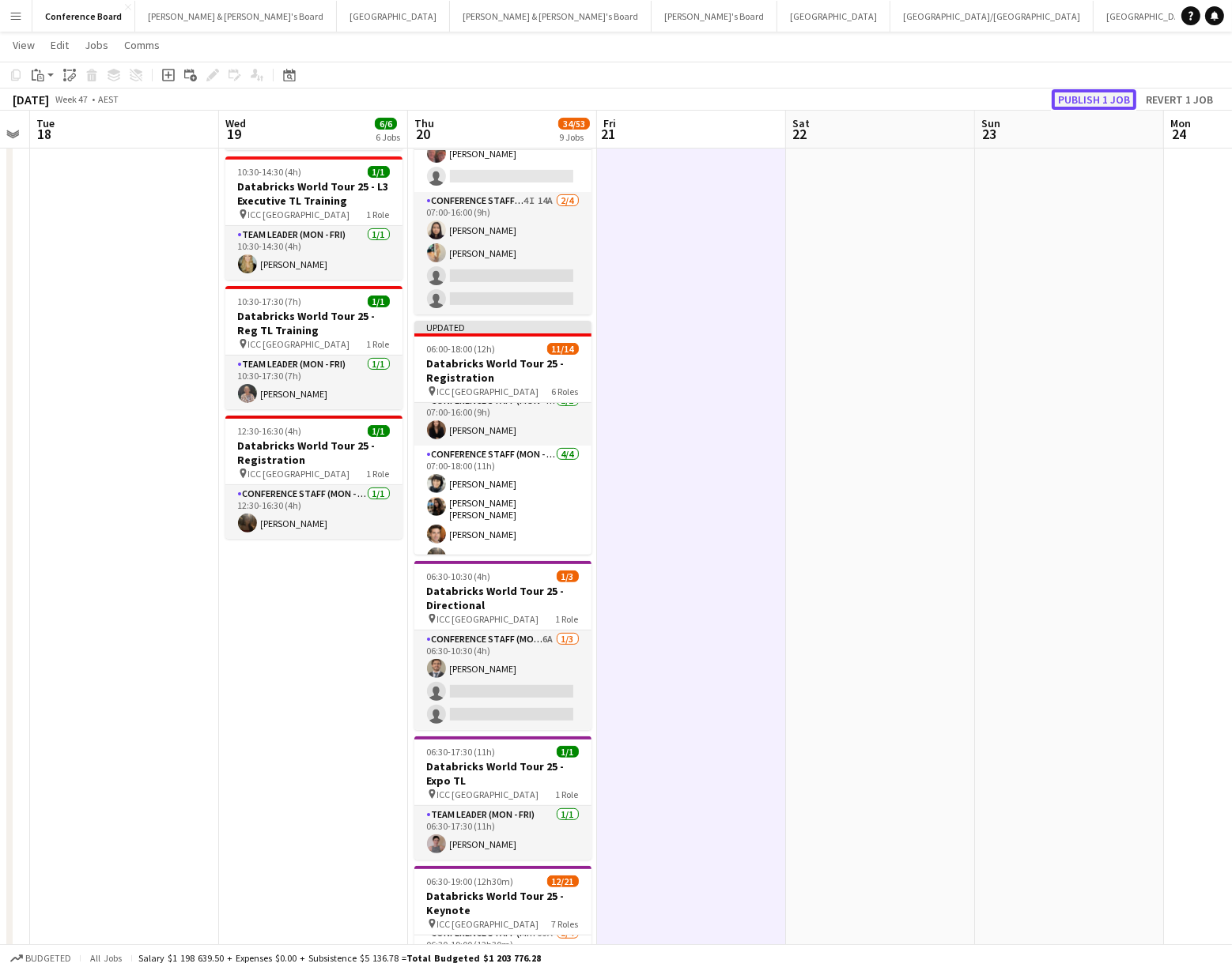
click at [1113, 97] on button "Publish 1 job" at bounding box center [1093, 99] width 84 height 20
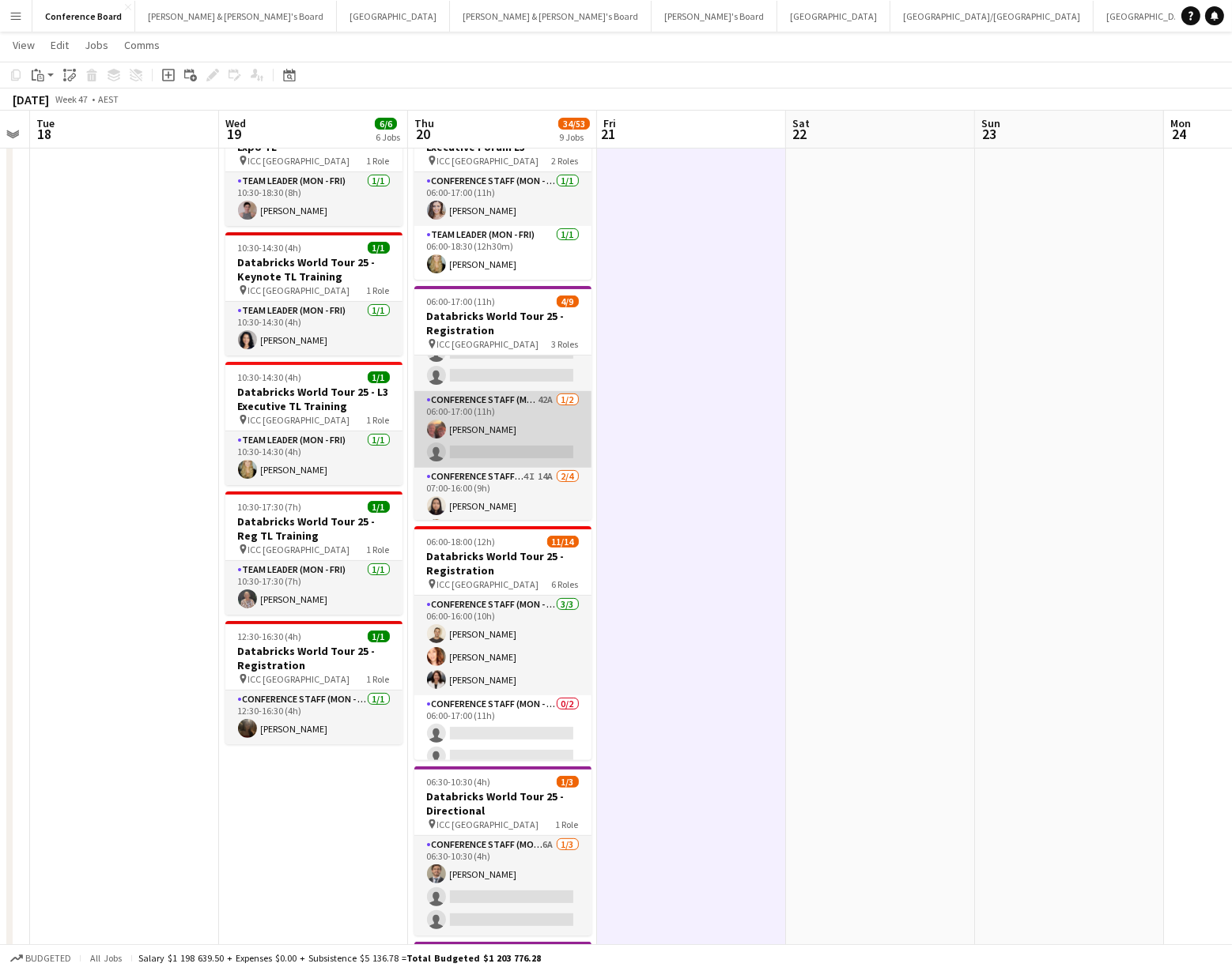
scroll to position [62, 0]
click at [487, 412] on app-card-role "Conference Staff (Mon - Fri) 42A [DATE] 06:00-17:00 (11h) [PERSON_NAME] single-…" at bounding box center [502, 431] width 177 height 77
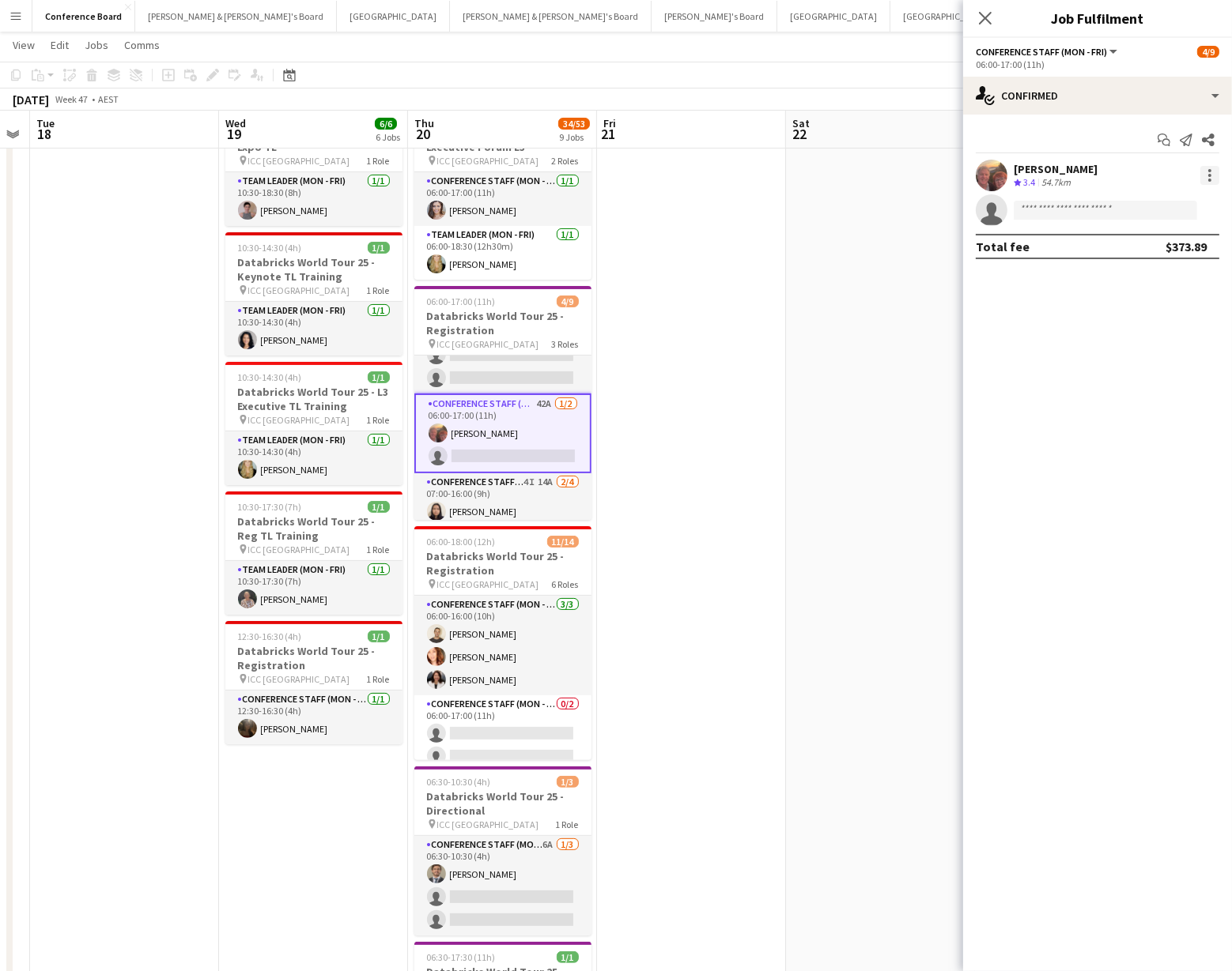
click at [1207, 171] on div at bounding box center [1210, 175] width 19 height 19
click at [1171, 248] on span "Switch crew" at bounding box center [1142, 242] width 67 height 14
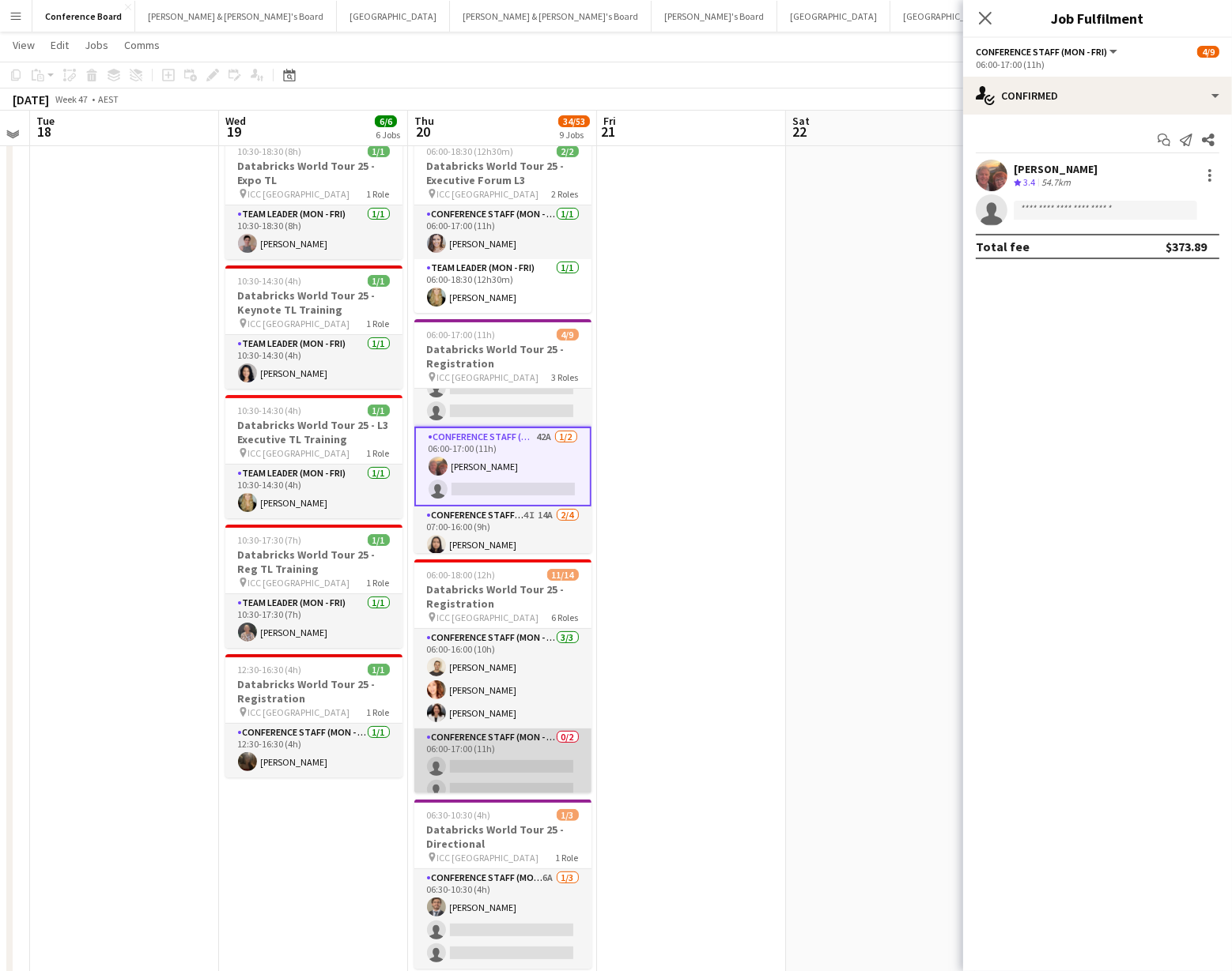
click at [506, 748] on app-card-role "Conference Staff (Mon - Fri) 0/2 06:00-17:00 (11h) single-neutral-actions singl…" at bounding box center [502, 767] width 177 height 77
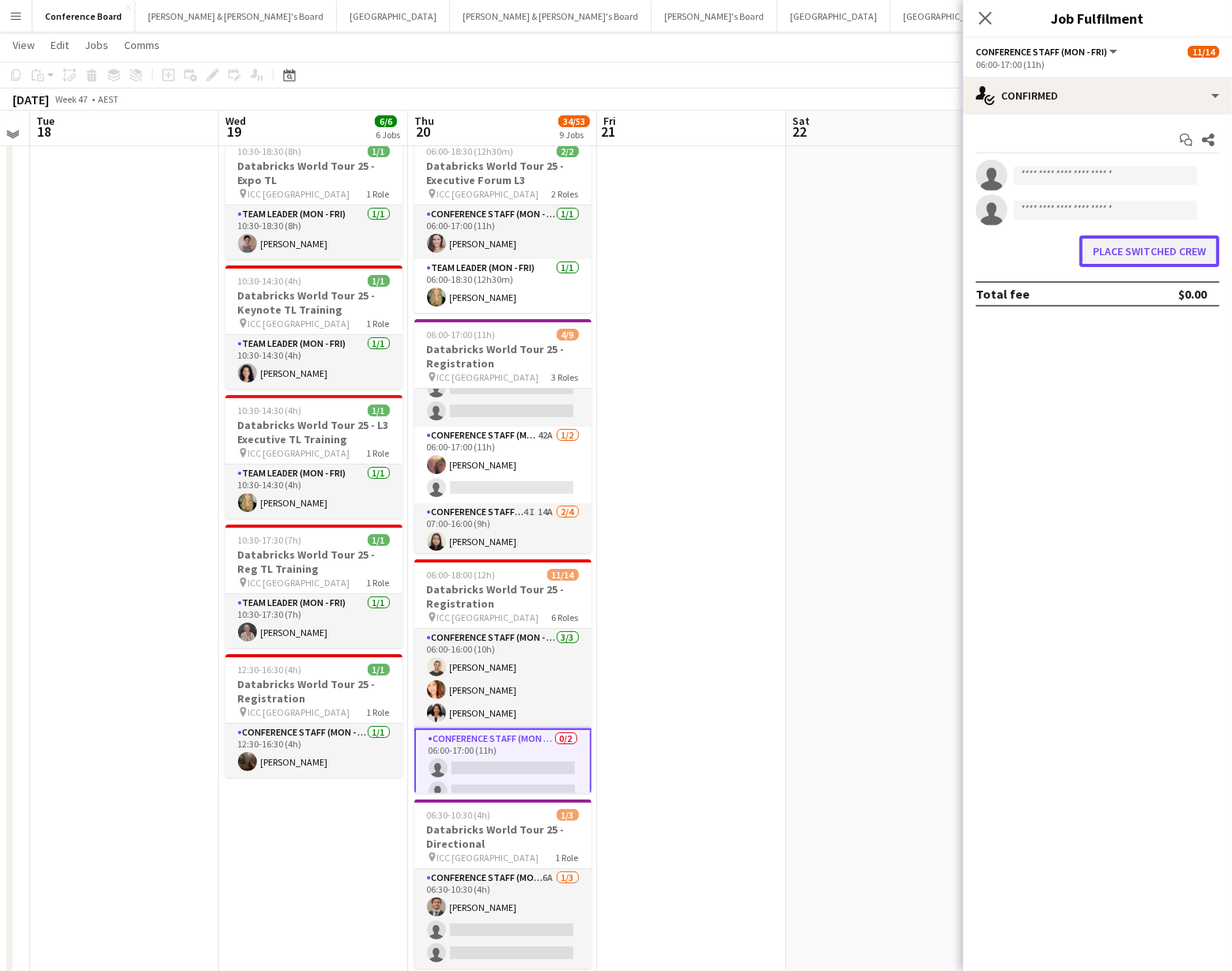
click at [1120, 250] on button "Place switched crew" at bounding box center [1149, 251] width 140 height 32
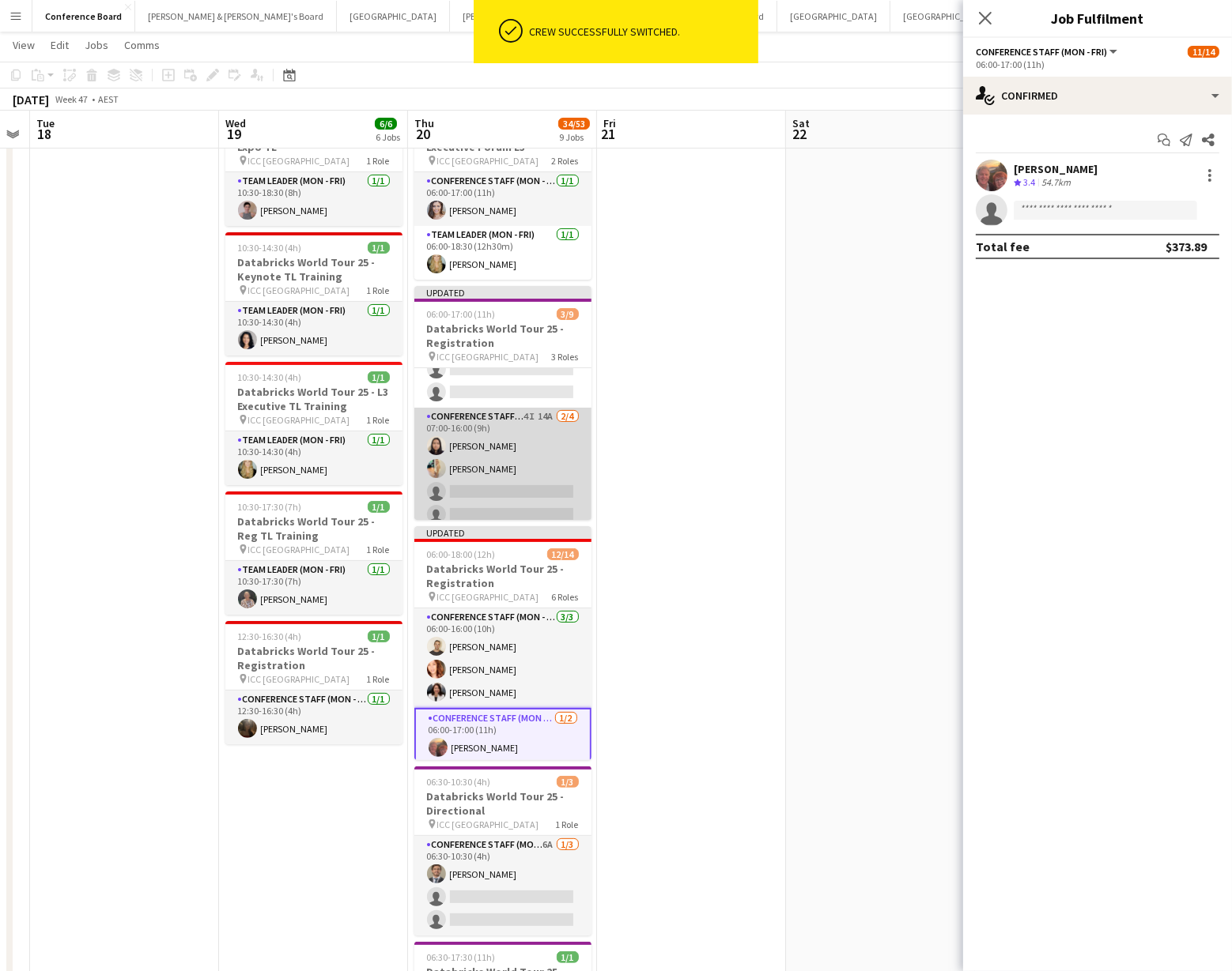
scroll to position [147, 0]
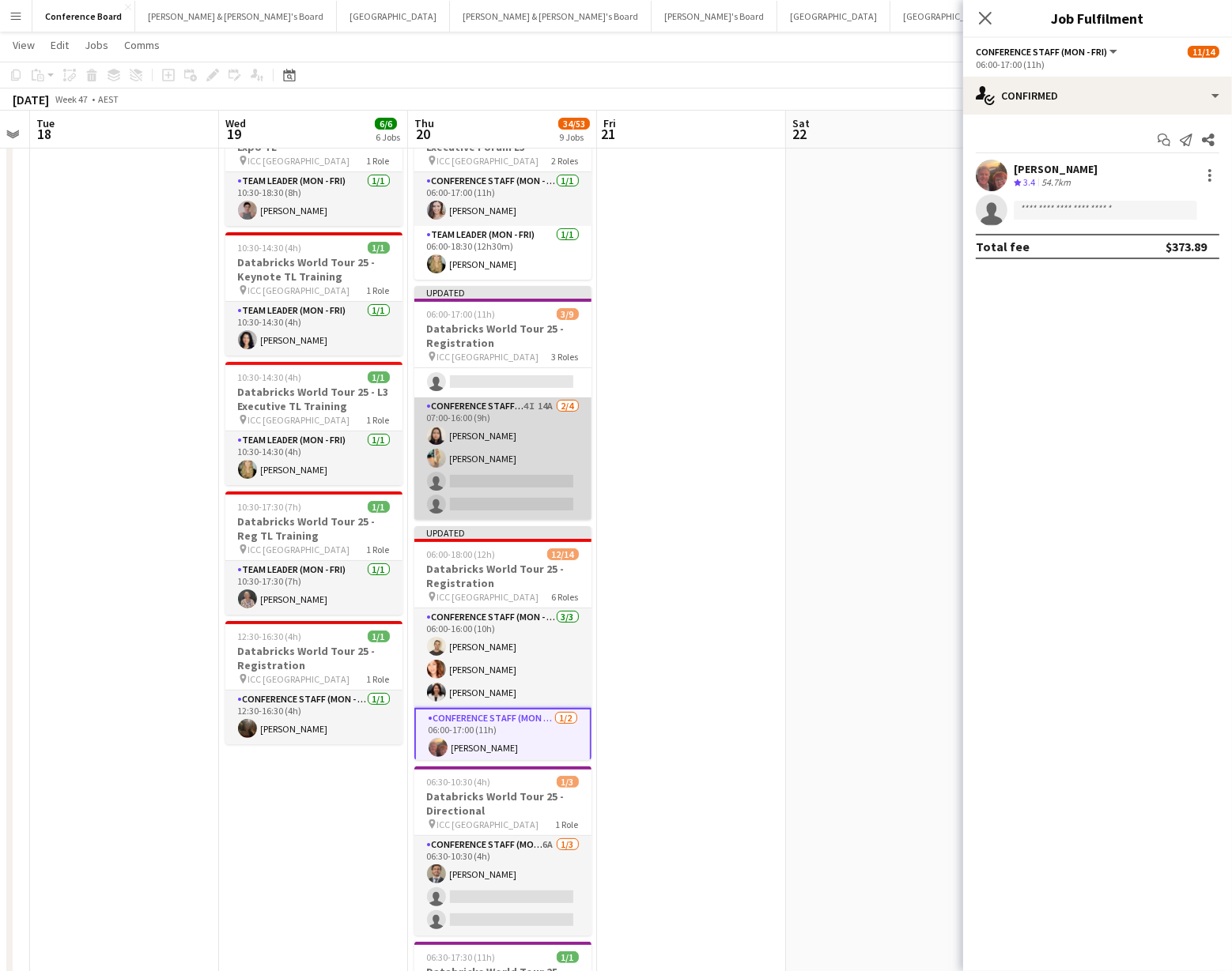
click at [483, 444] on app-card-role "Conference Staff (Mon - Fri) 4I 14A [DATE] 07:00-16:00 (9h) [PERSON_NAME] [PERS…" at bounding box center [502, 458] width 177 height 122
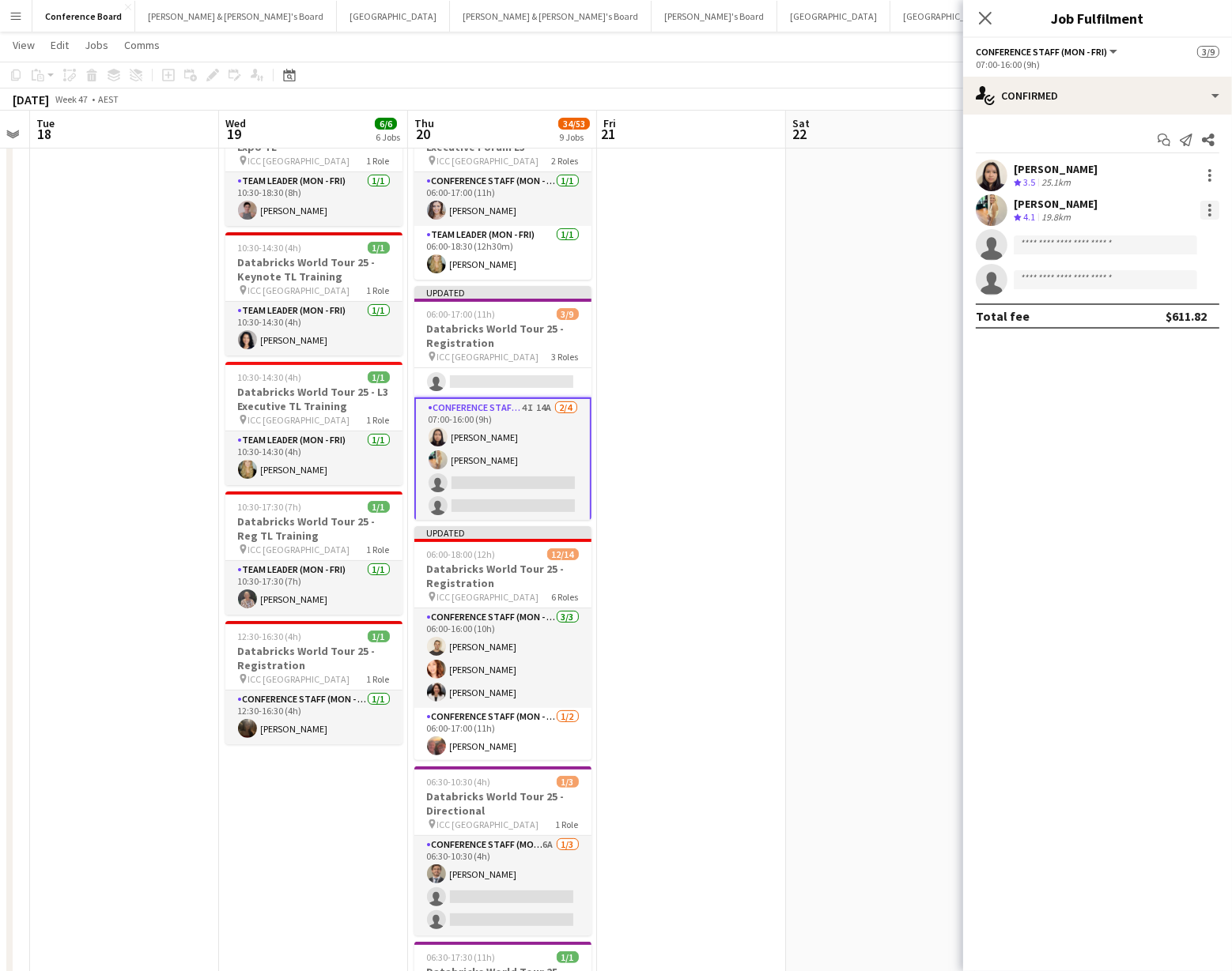
click at [1207, 208] on div at bounding box center [1210, 210] width 19 height 19
click at [1155, 273] on span "Switch crew" at bounding box center [1142, 277] width 67 height 14
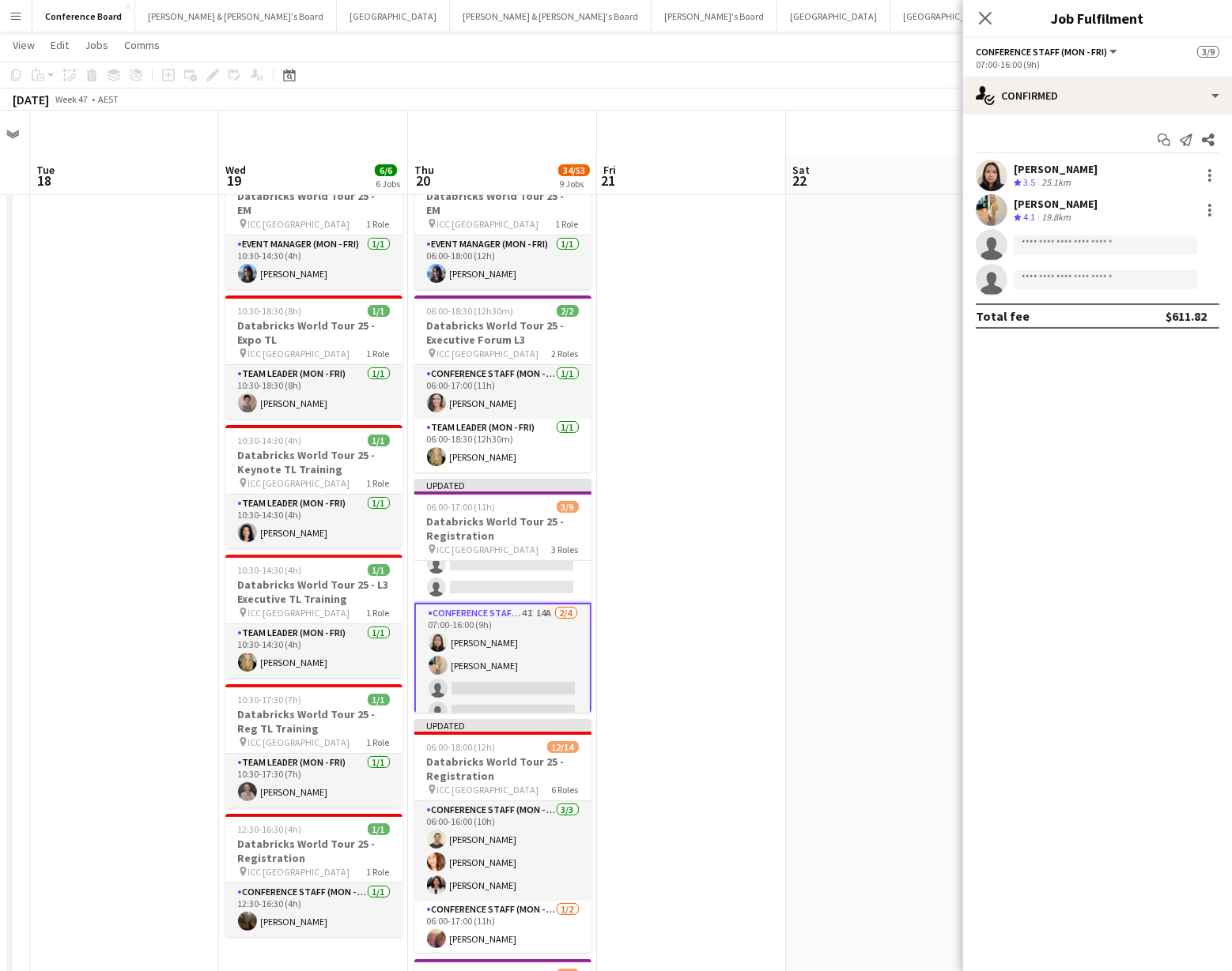
scroll to position [0, 0]
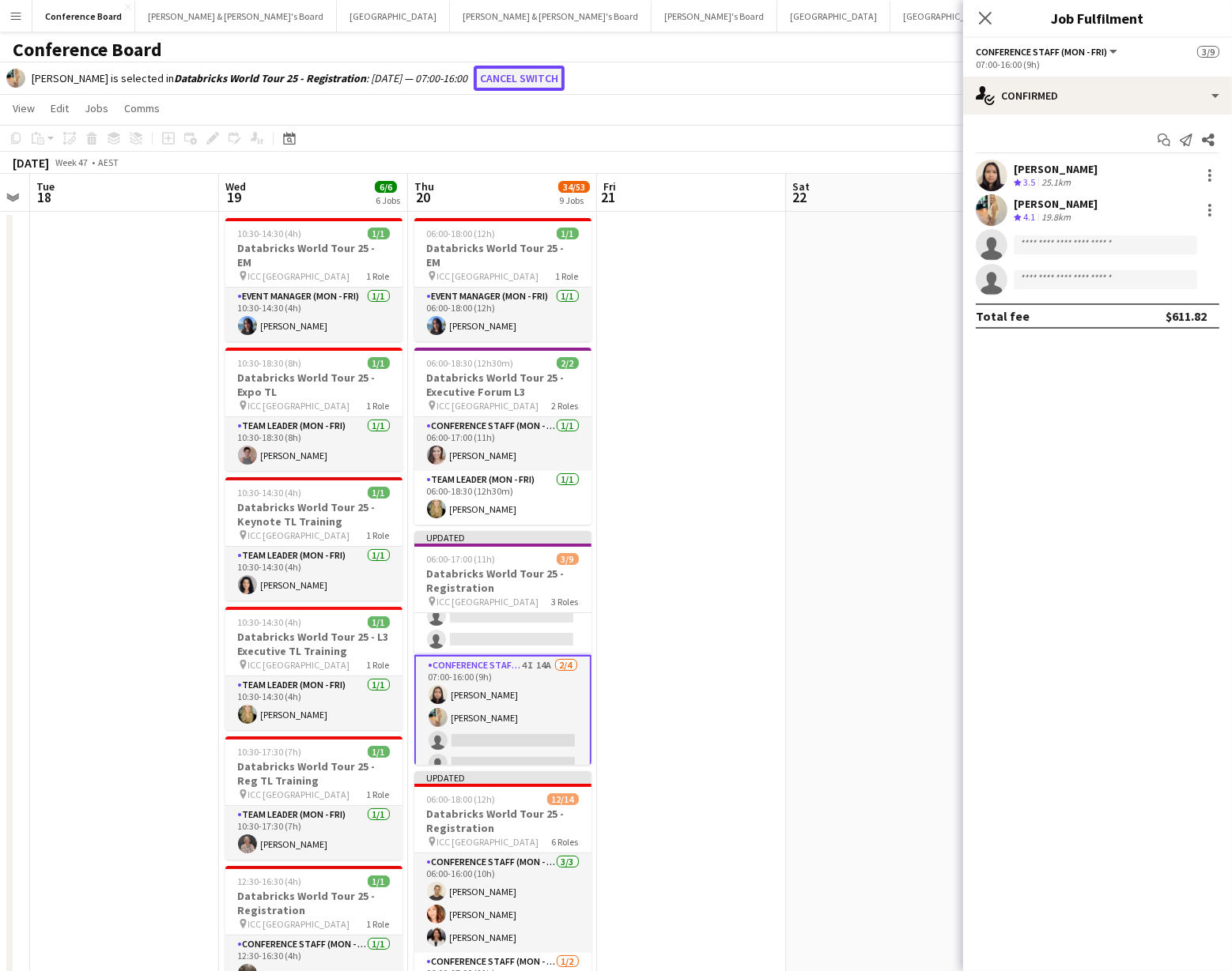
click at [508, 74] on button "Cancel switch" at bounding box center [520, 78] width 91 height 25
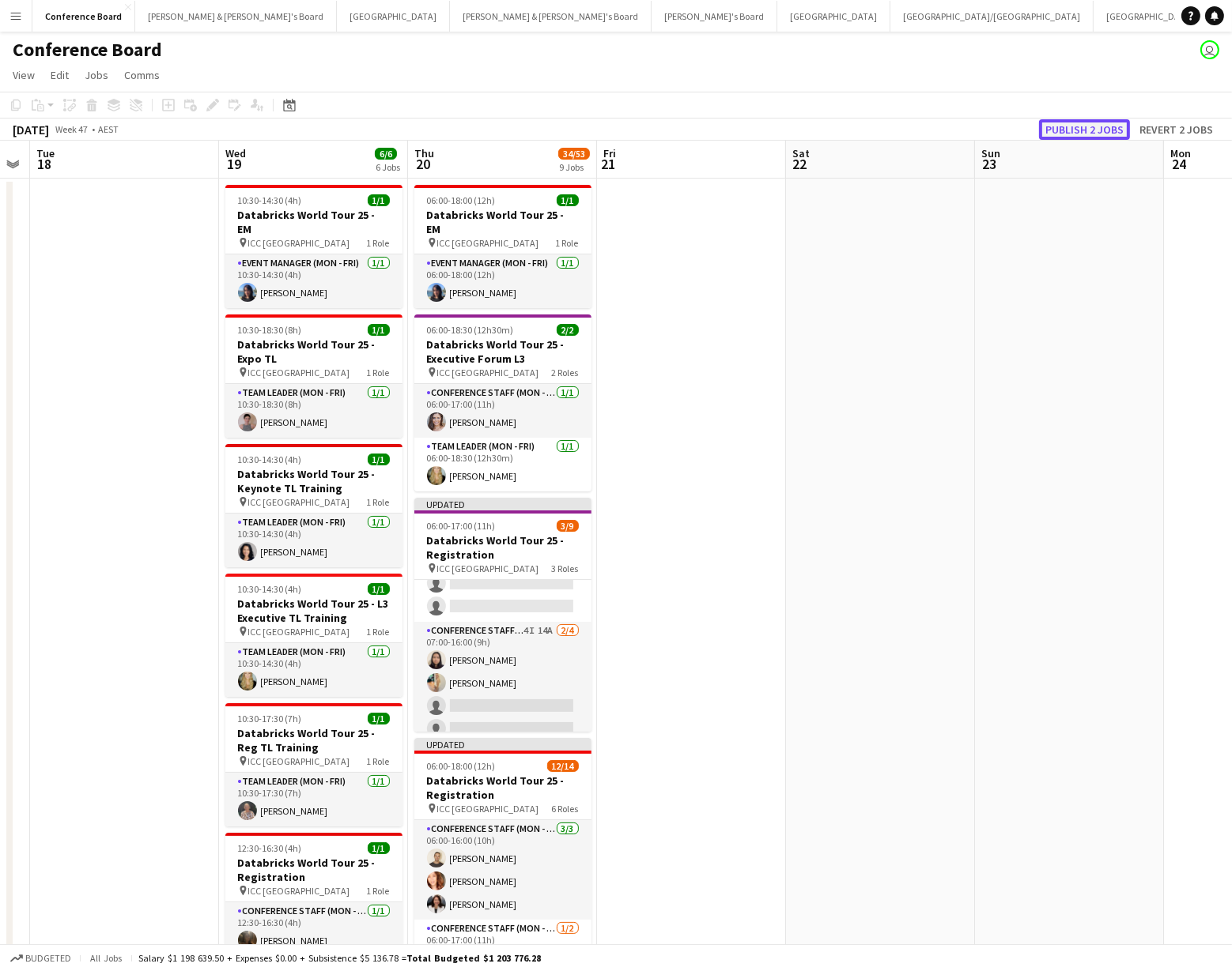
click at [1078, 129] on button "Publish 2 jobs" at bounding box center [1085, 129] width 91 height 20
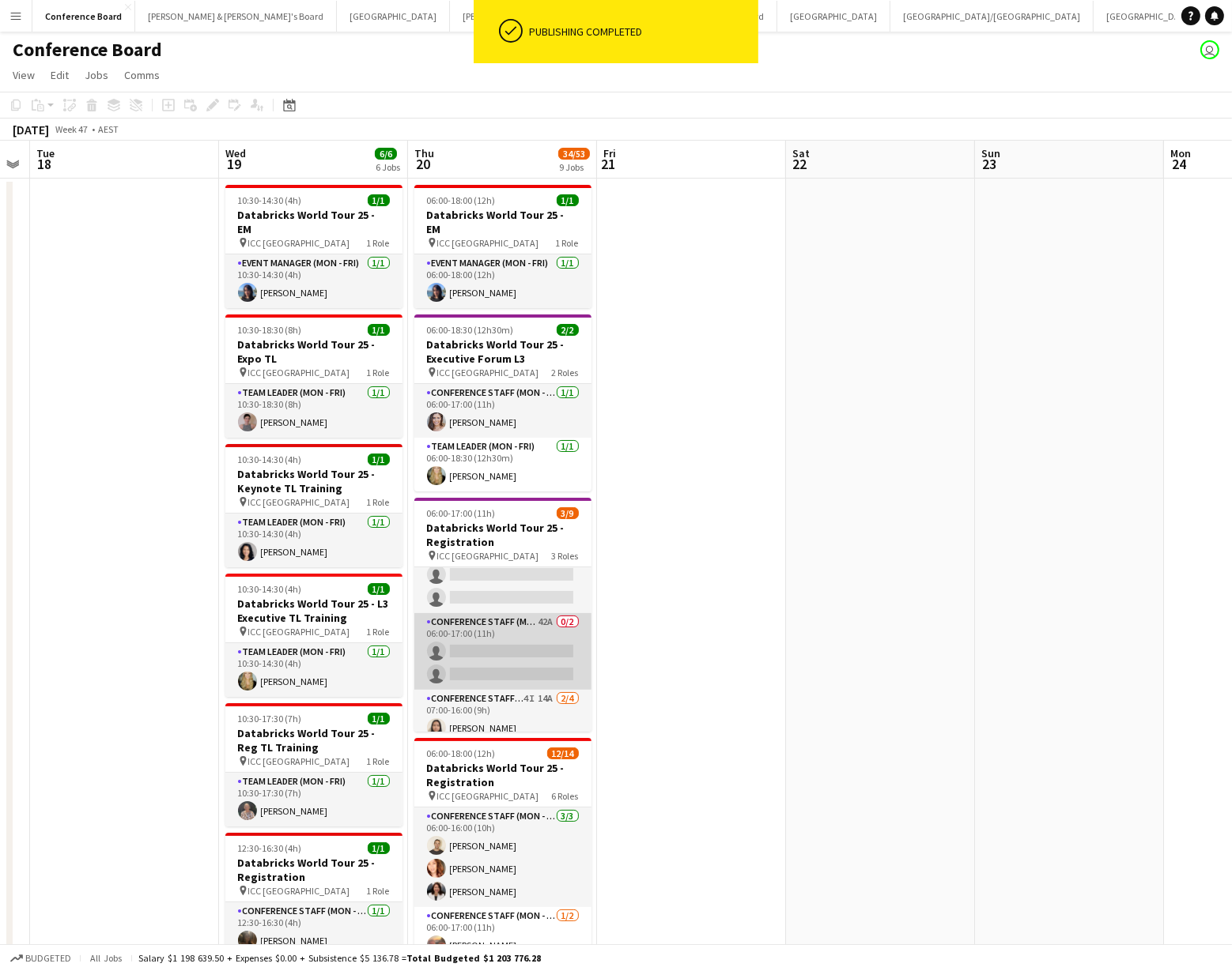
scroll to position [54, 0]
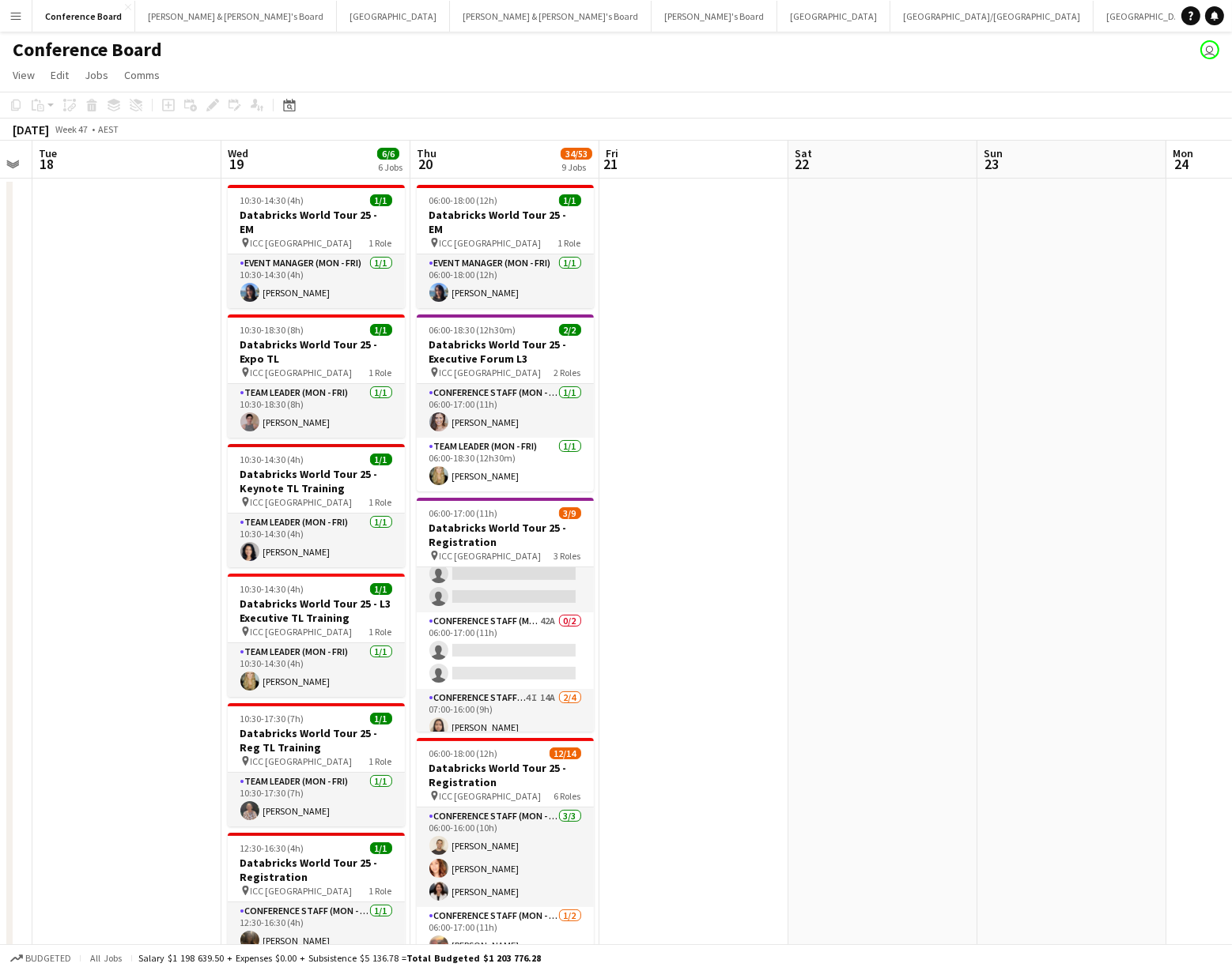
drag, startPoint x: 1210, startPoint y: 478, endPoint x: 1196, endPoint y: 499, distance: 25.2
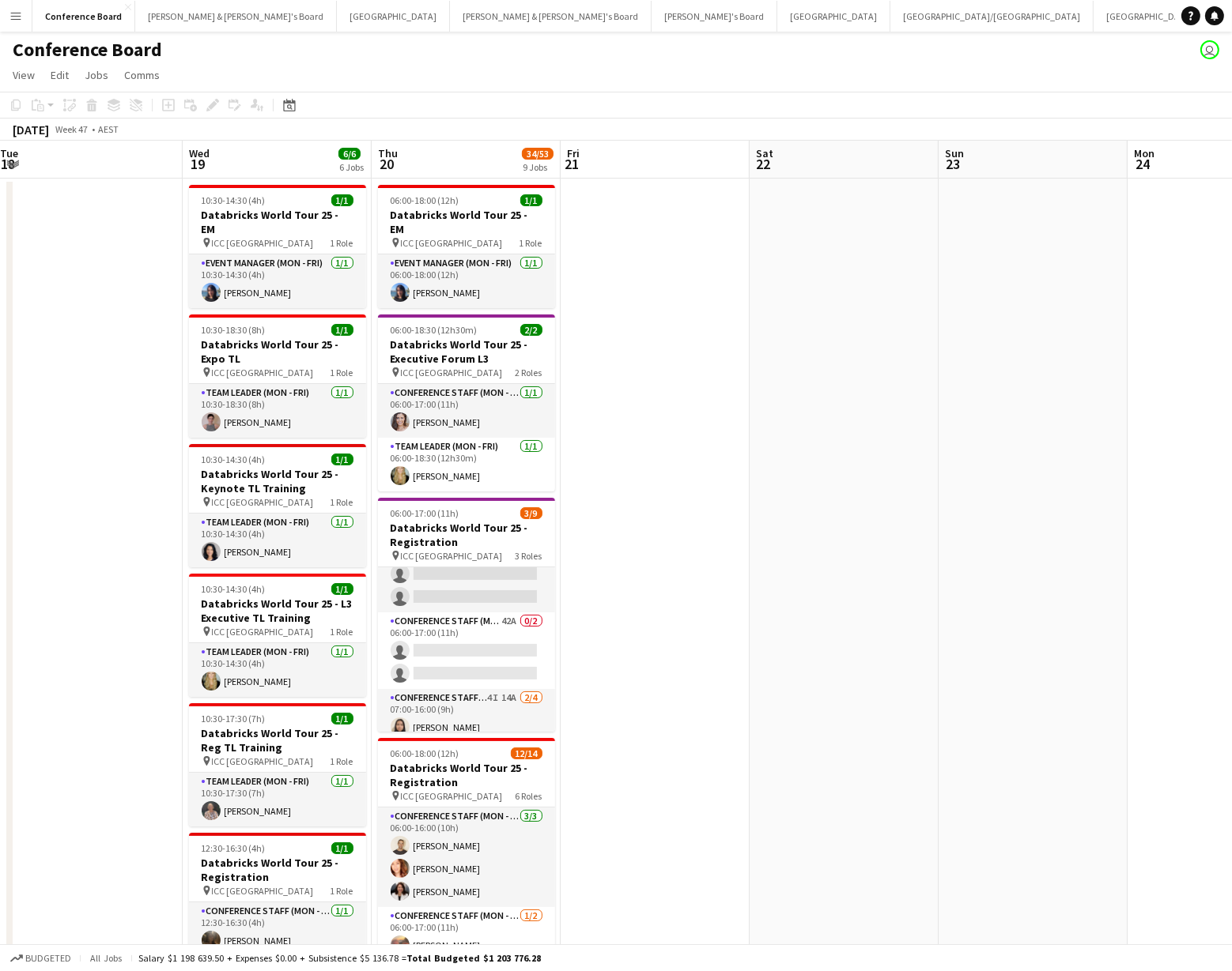
drag, startPoint x: 1177, startPoint y: 517, endPoint x: 904, endPoint y: 571, distance: 278.3
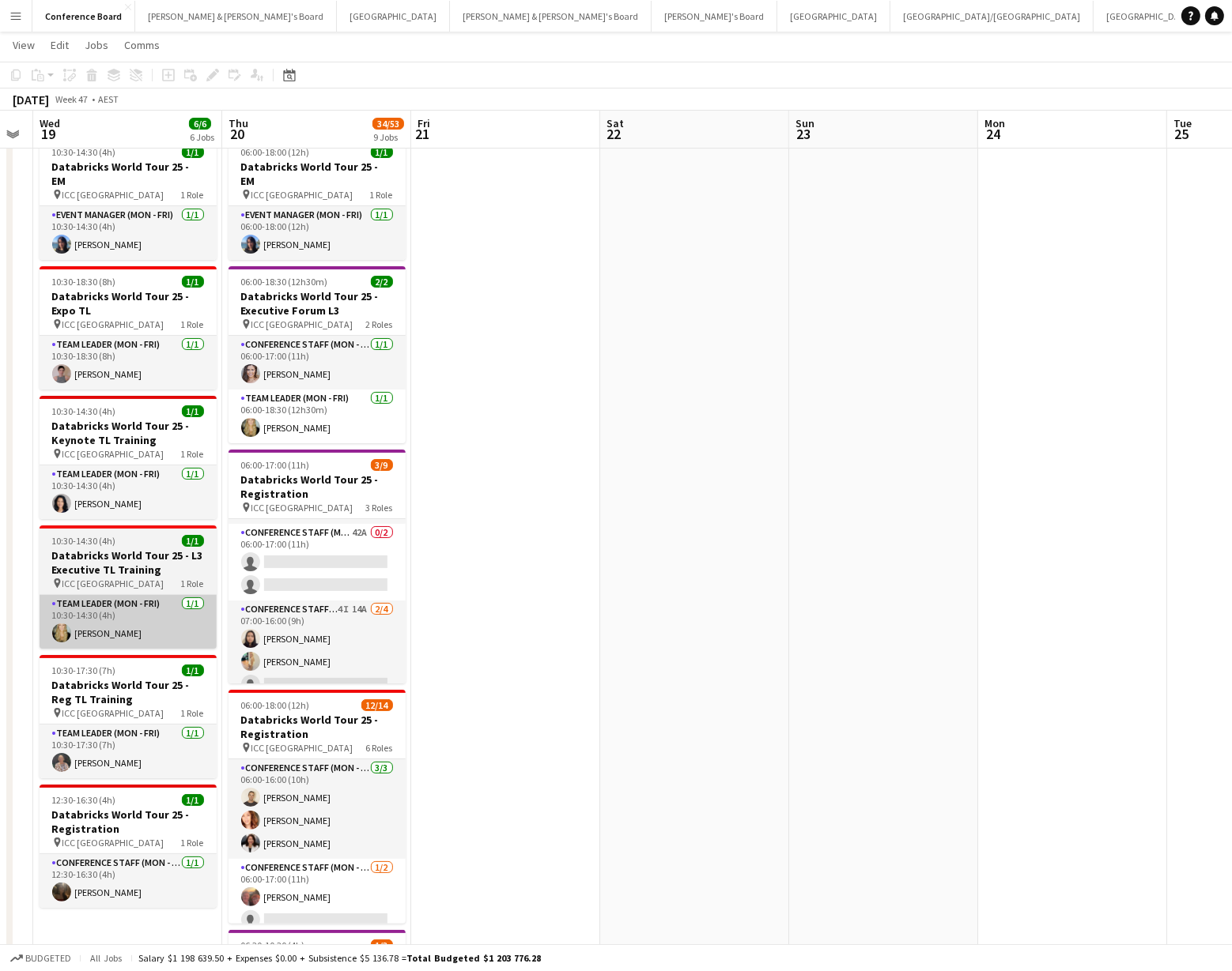
scroll to position [67, 0]
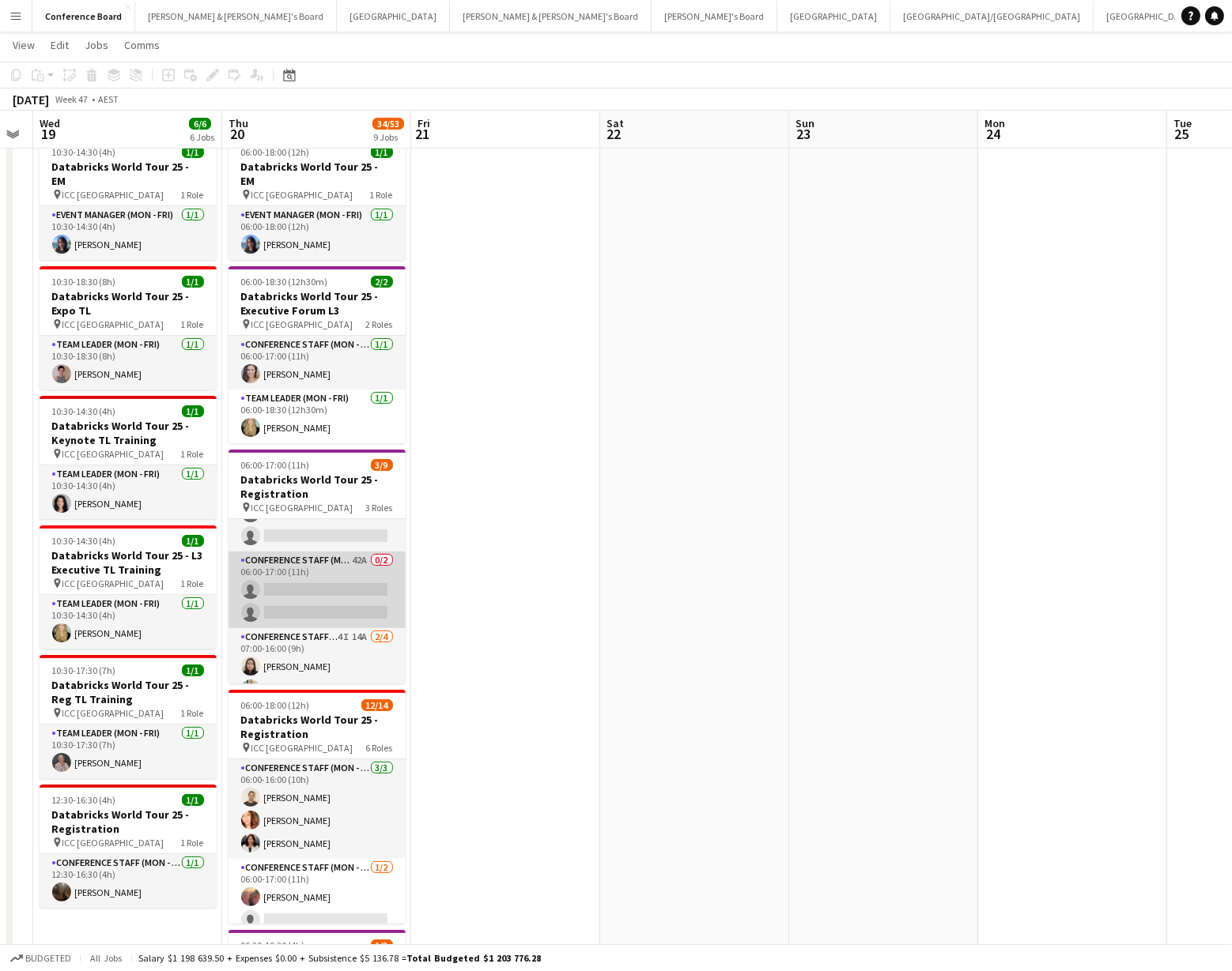
click at [349, 572] on app-card-role "Conference Staff (Mon - Fri) 42A 0/2 06:00-17:00 (11h) single-neutral-actions s…" at bounding box center [317, 589] width 177 height 77
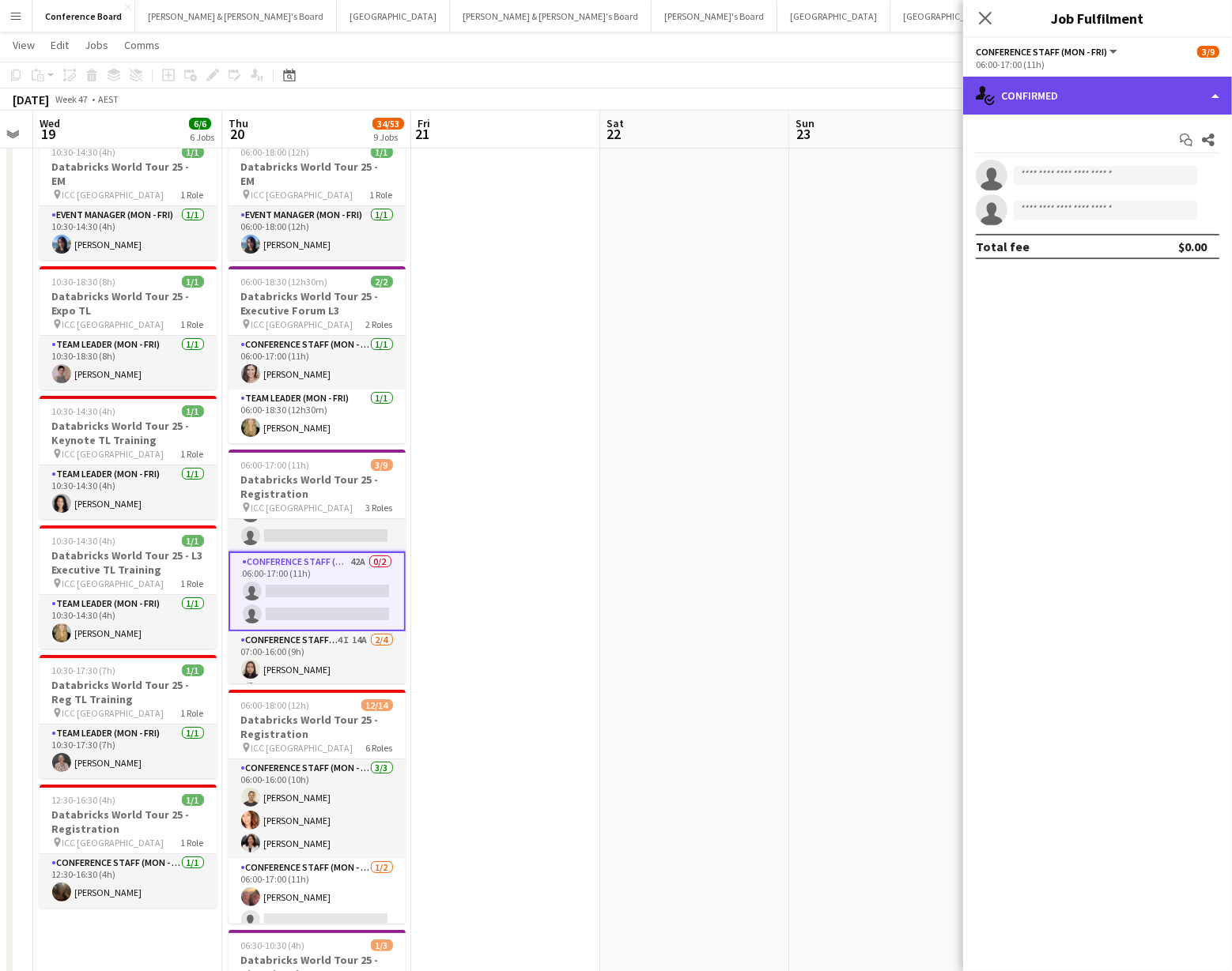
click at [1168, 97] on div "single-neutral-actions-check-2 Confirmed" at bounding box center [1096, 95] width 269 height 38
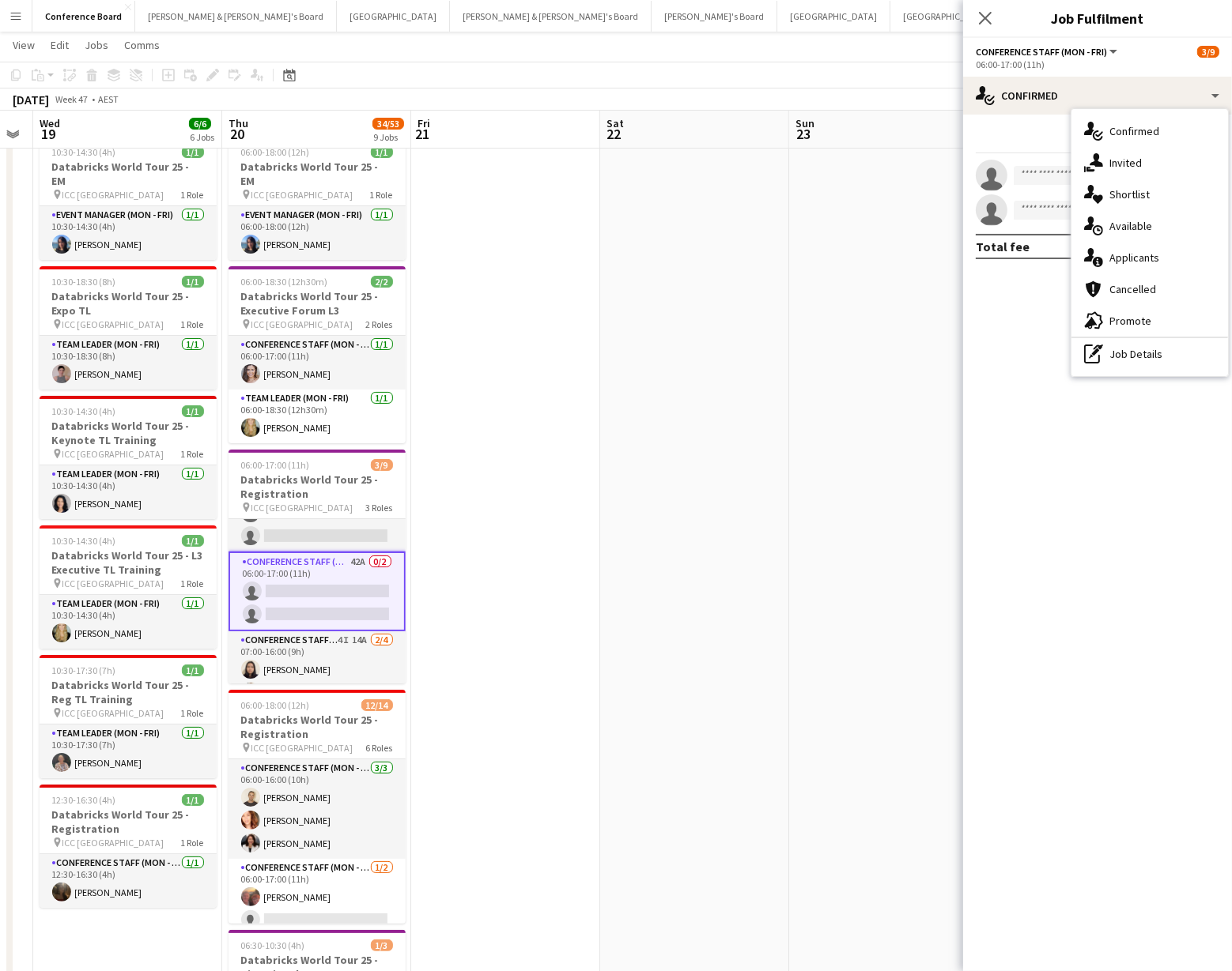
drag, startPoint x: 1145, startPoint y: 354, endPoint x: 1135, endPoint y: 319, distance: 36.4
click at [1145, 354] on div "pen-write Job Details" at bounding box center [1149, 354] width 156 height 32
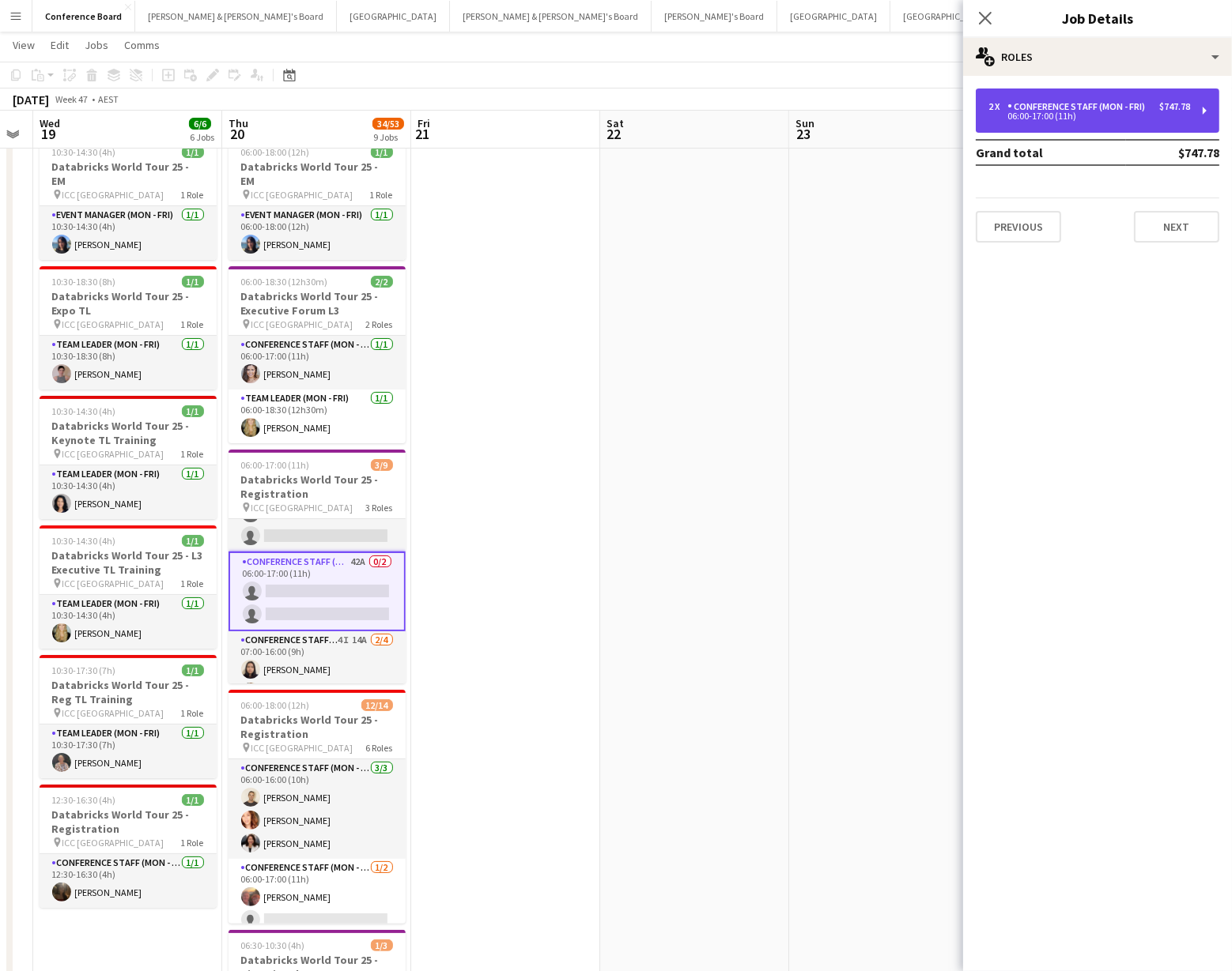
drag, startPoint x: 1095, startPoint y: 107, endPoint x: 951, endPoint y: 79, distance: 146.7
click at [1094, 107] on div "Conference Staff (Mon - Fri)" at bounding box center [1079, 106] width 143 height 11
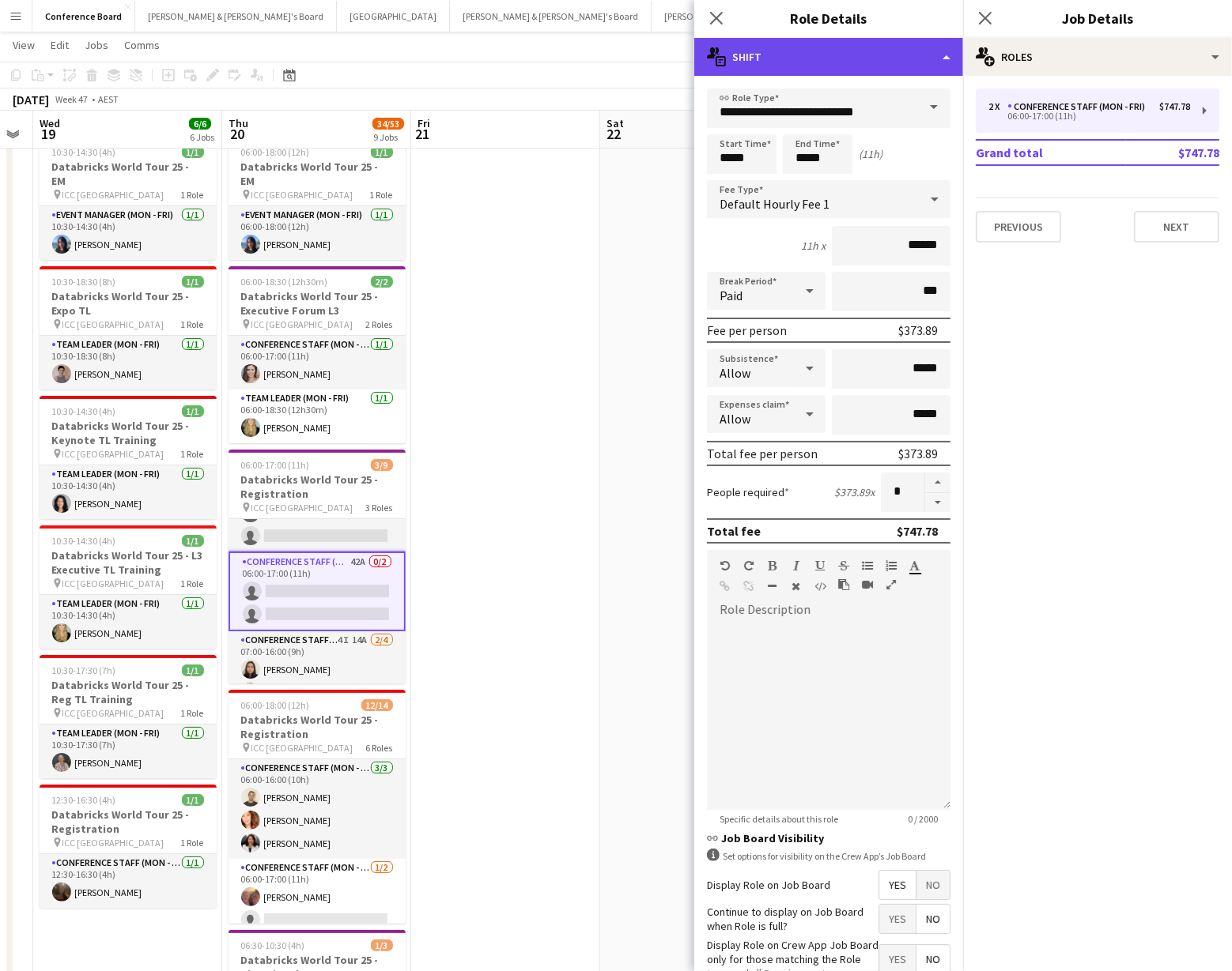
click at [908, 50] on div "multiple-actions-text Shift" at bounding box center [828, 56] width 269 height 38
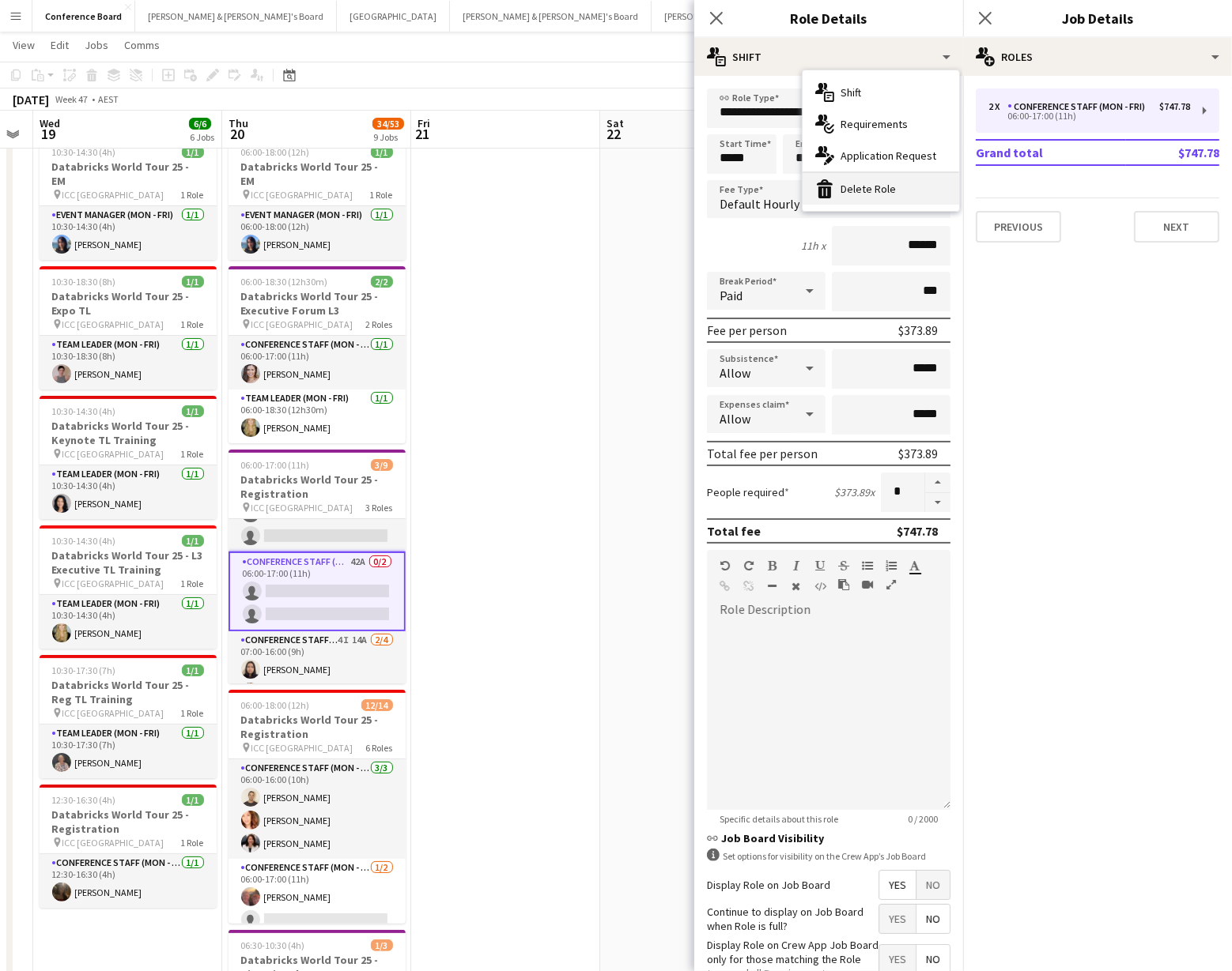
click at [902, 189] on div "bin-2 Delete Role" at bounding box center [880, 189] width 156 height 32
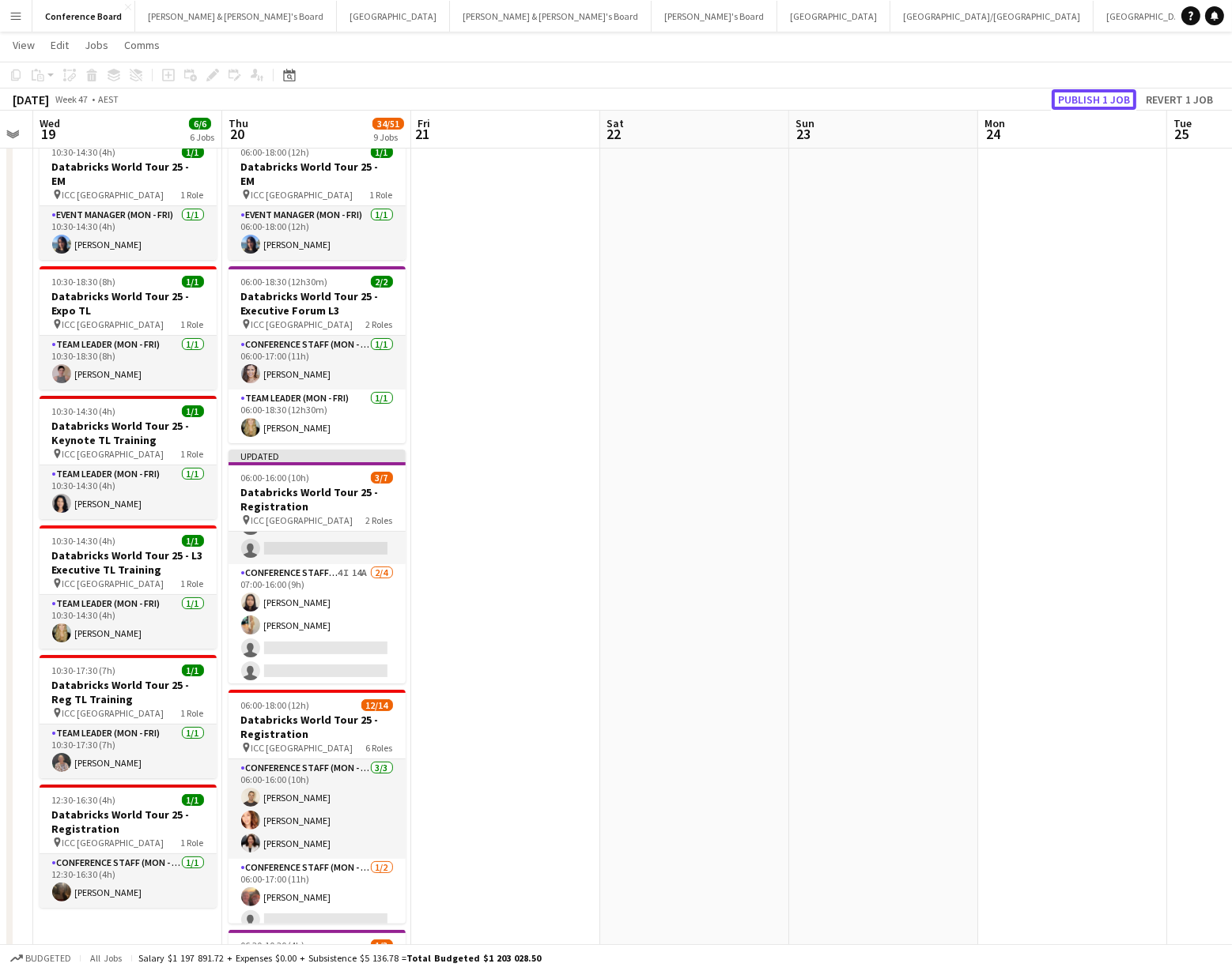
click at [1099, 97] on button "Publish 1 job" at bounding box center [1093, 99] width 84 height 20
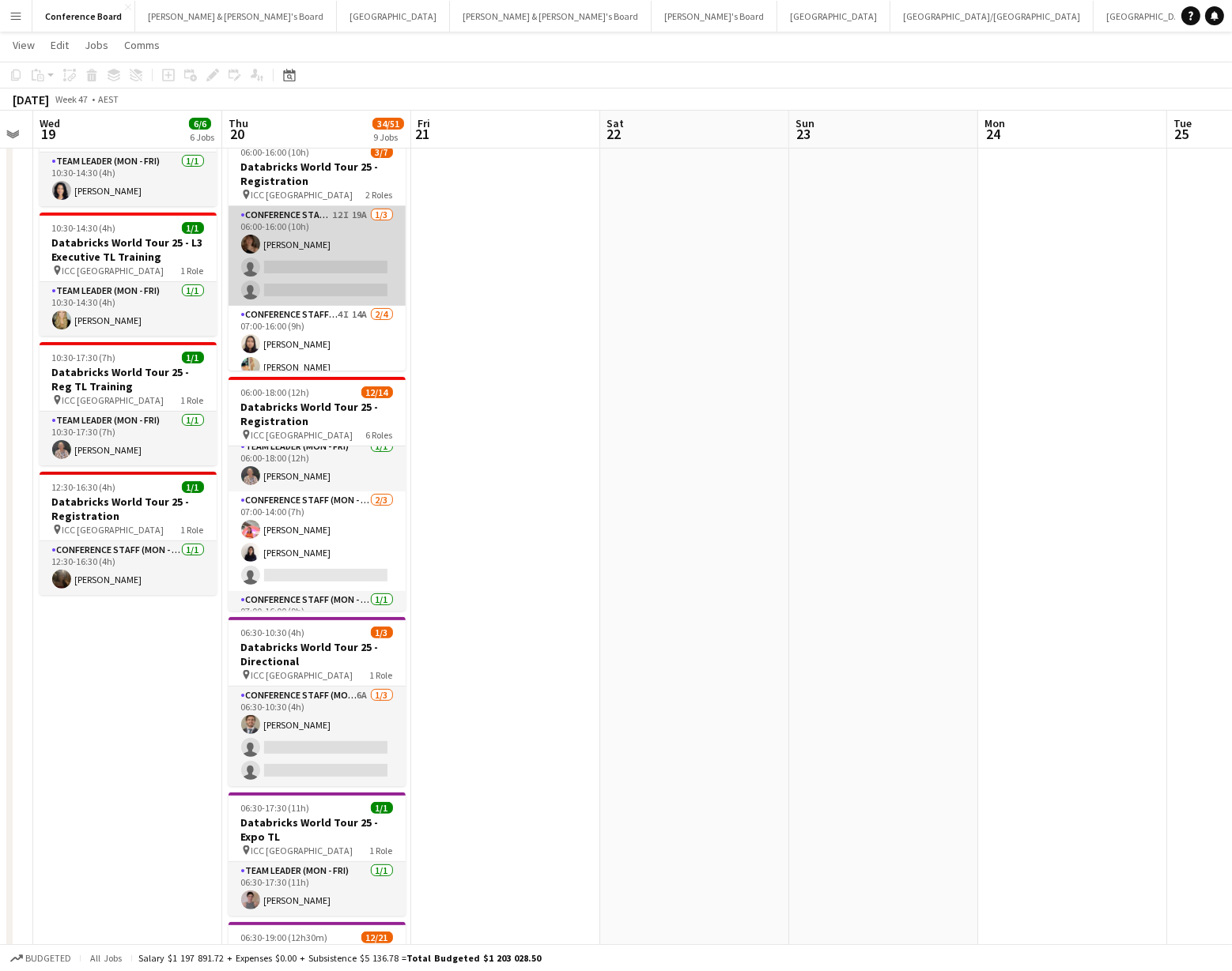
scroll to position [0, 533]
click at [311, 236] on app-card-role "Conference Staff (Mon - Fri) 12I 19A [DATE] 06:00-16:00 (10h) [PERSON_NAME] sin…" at bounding box center [318, 256] width 177 height 100
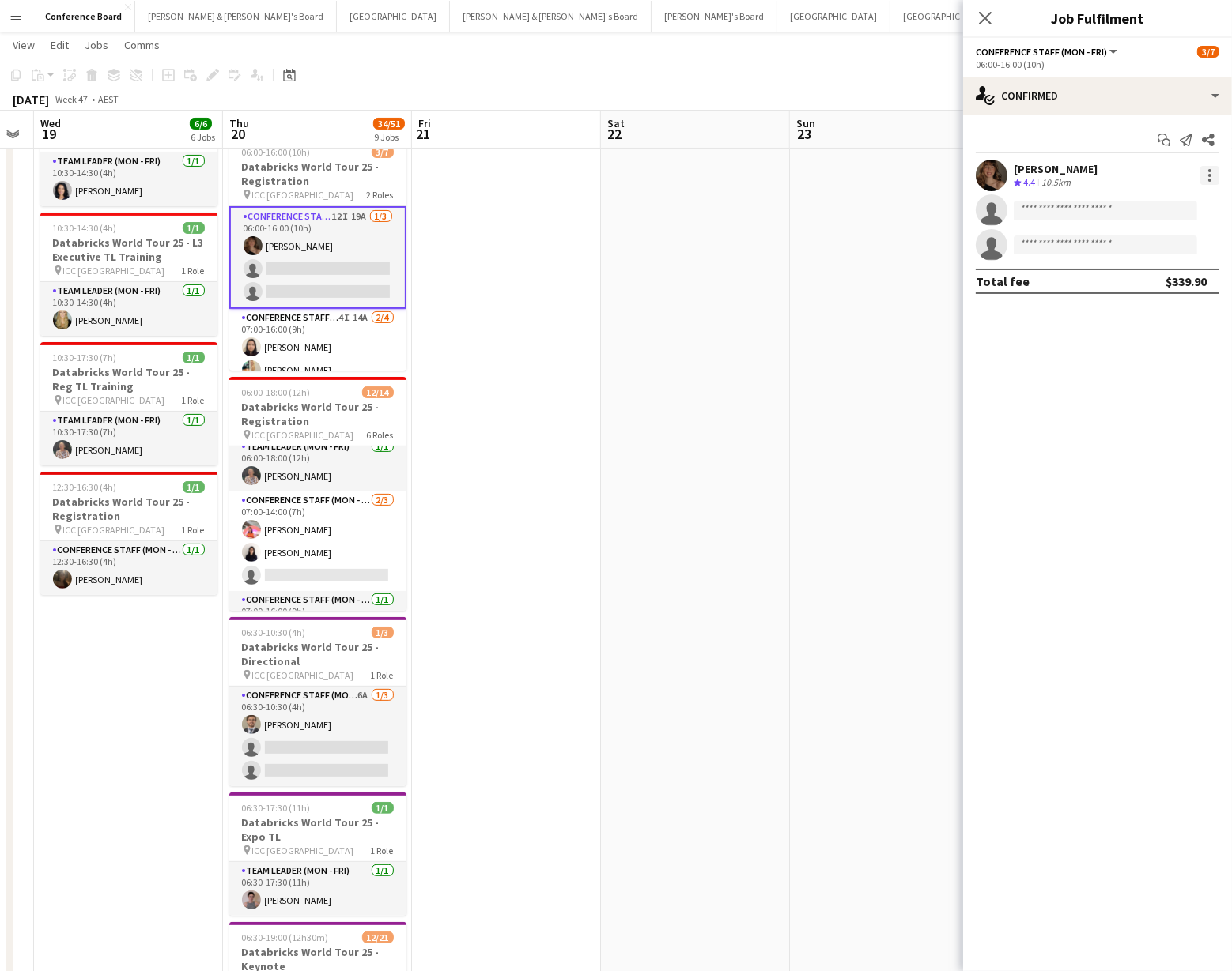
click at [1203, 172] on div at bounding box center [1210, 175] width 19 height 19
click at [1173, 237] on span "Switch crew" at bounding box center [1142, 242] width 67 height 14
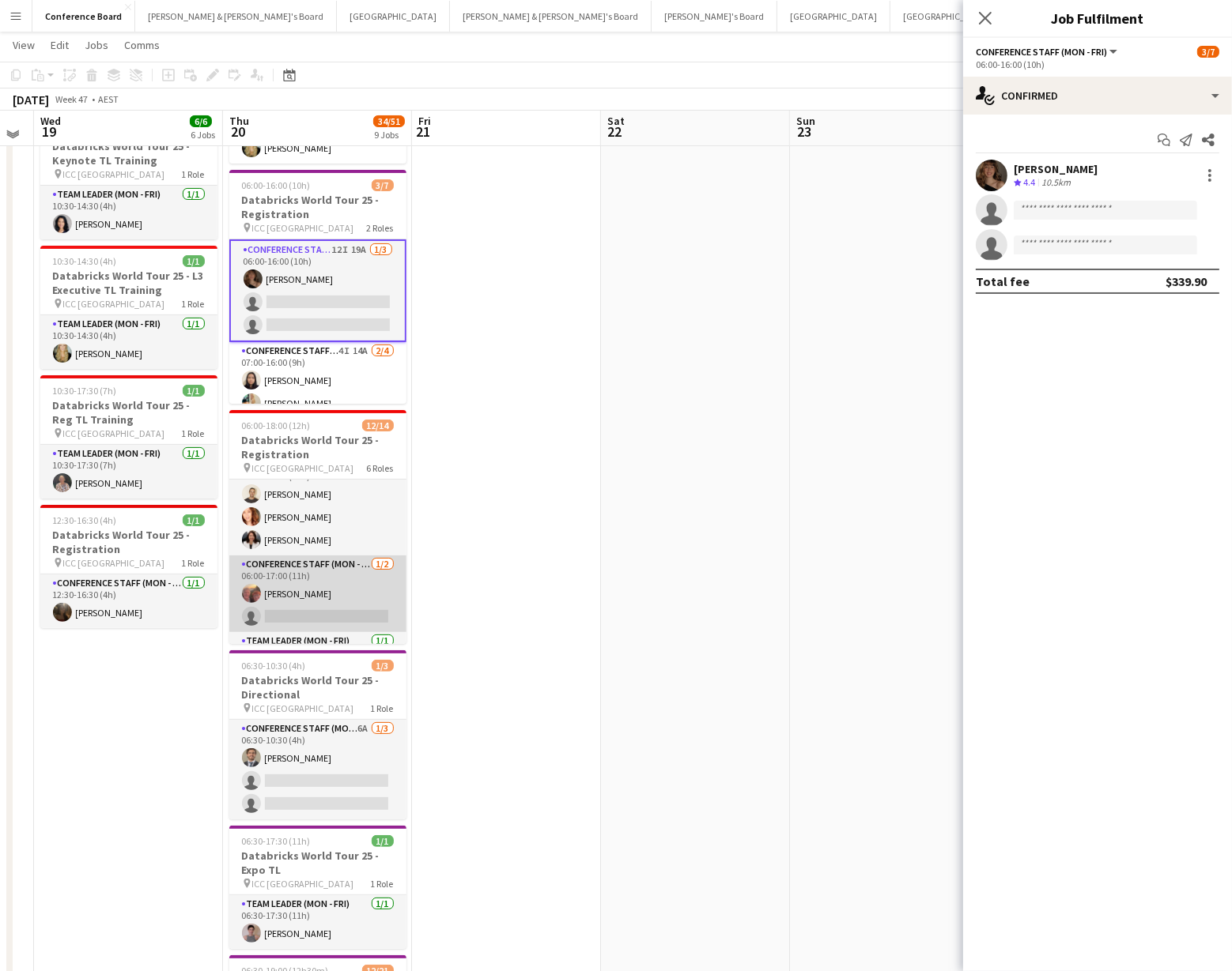
scroll to position [20, 0]
click at [342, 584] on app-card-role "Conference Staff (Mon - Fri) [DATE] 06:00-17:00 (11h) [PERSON_NAME] single-neut…" at bounding box center [318, 597] width 177 height 77
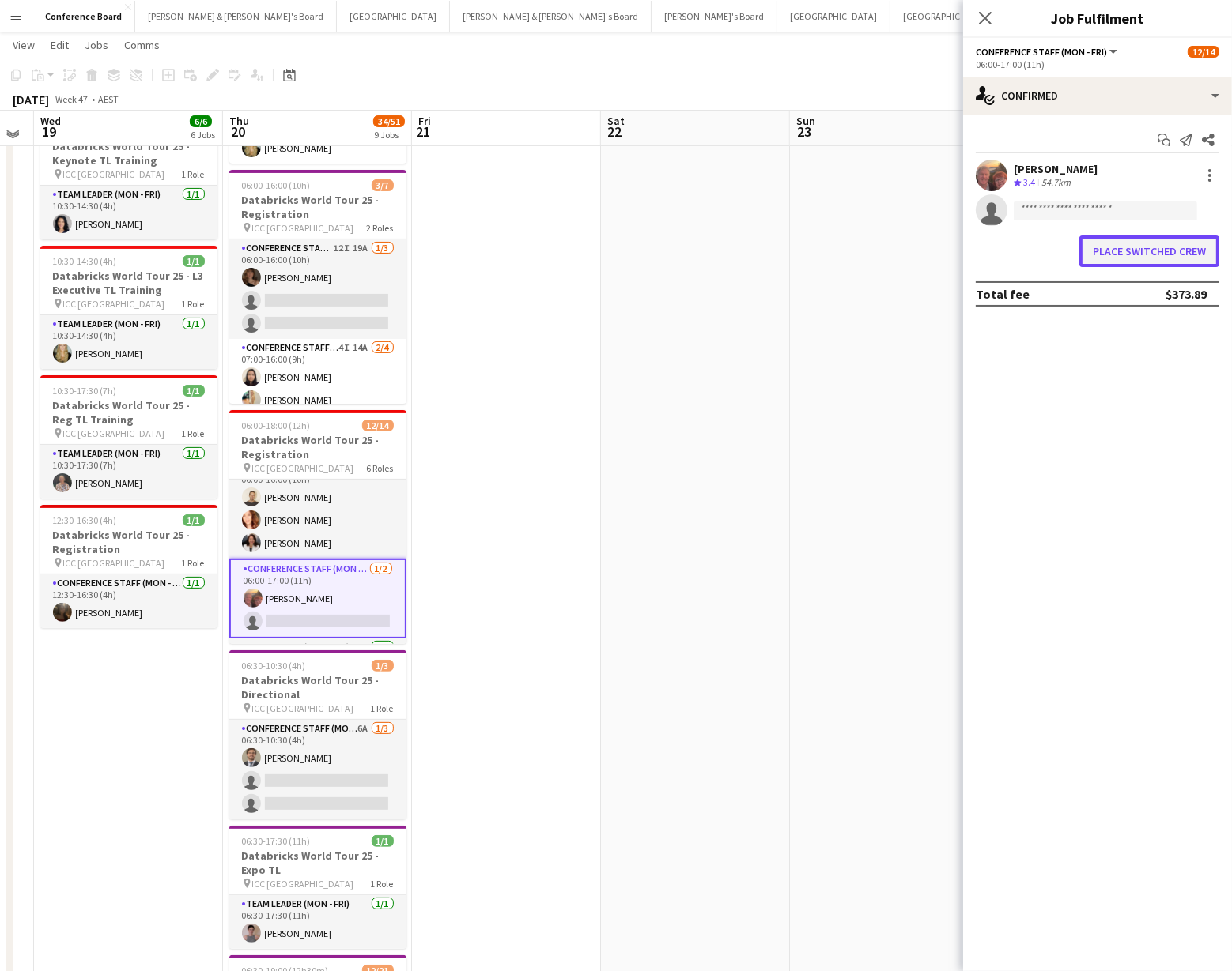
click at [1115, 252] on button "Place switched crew" at bounding box center [1149, 251] width 140 height 32
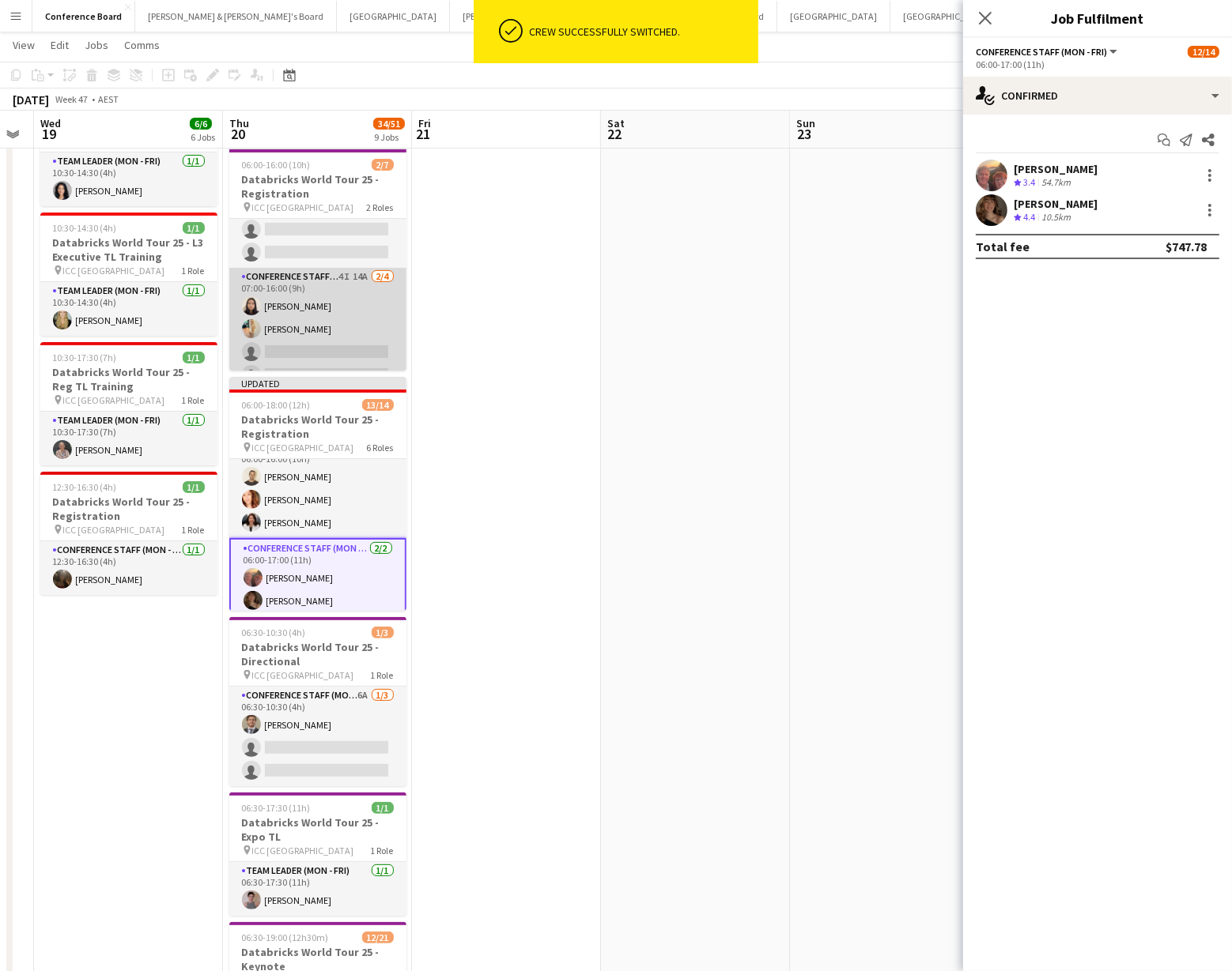
scroll to position [71, 0]
click at [329, 295] on app-card-role "Conference Staff (Mon - Fri) 4I 14A [DATE] 07:00-16:00 (9h) [PERSON_NAME] [PERS…" at bounding box center [318, 309] width 177 height 122
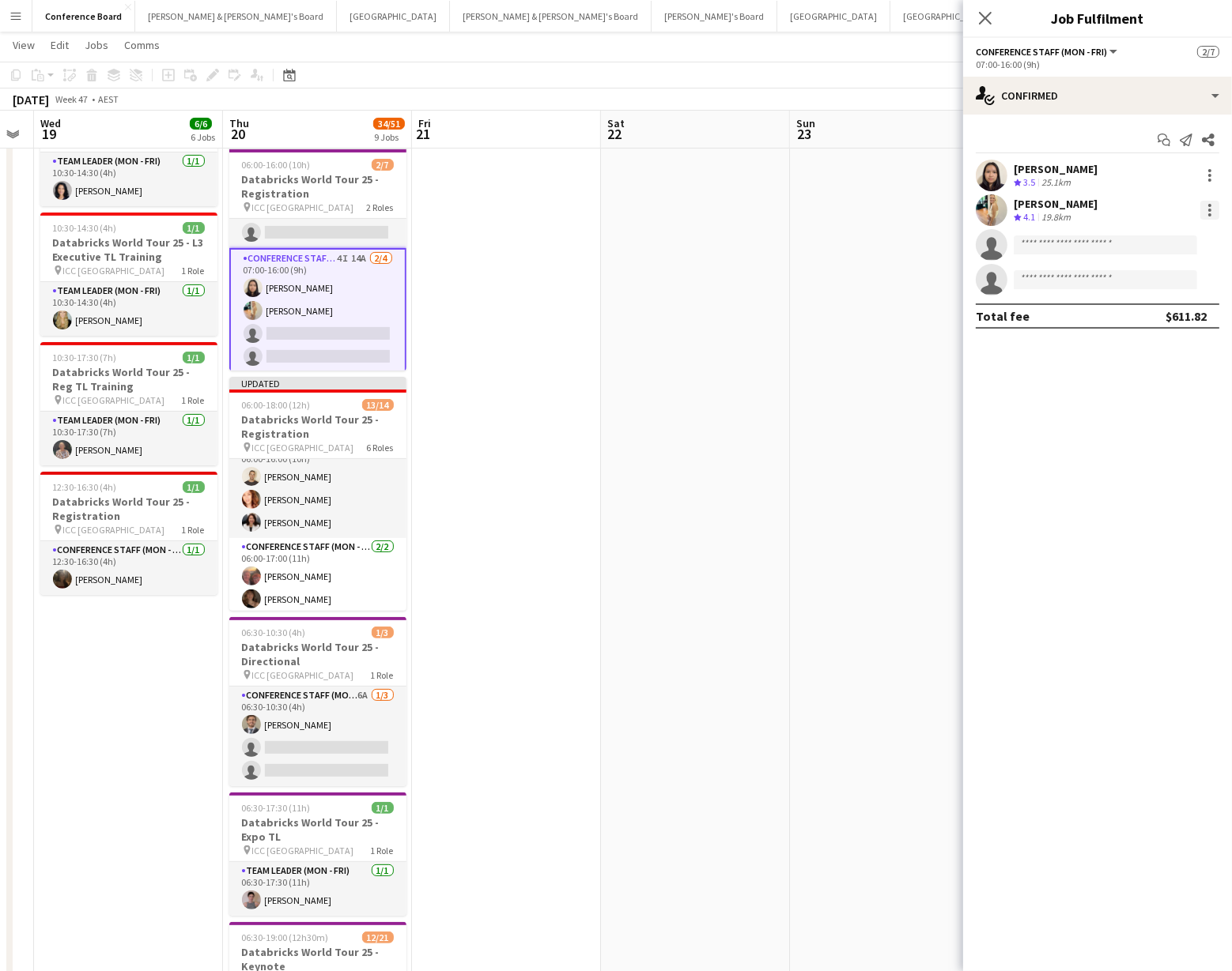
click at [1209, 208] on div at bounding box center [1209, 209] width 3 height 3
click at [1162, 277] on span "Switch crew" at bounding box center [1142, 277] width 67 height 14
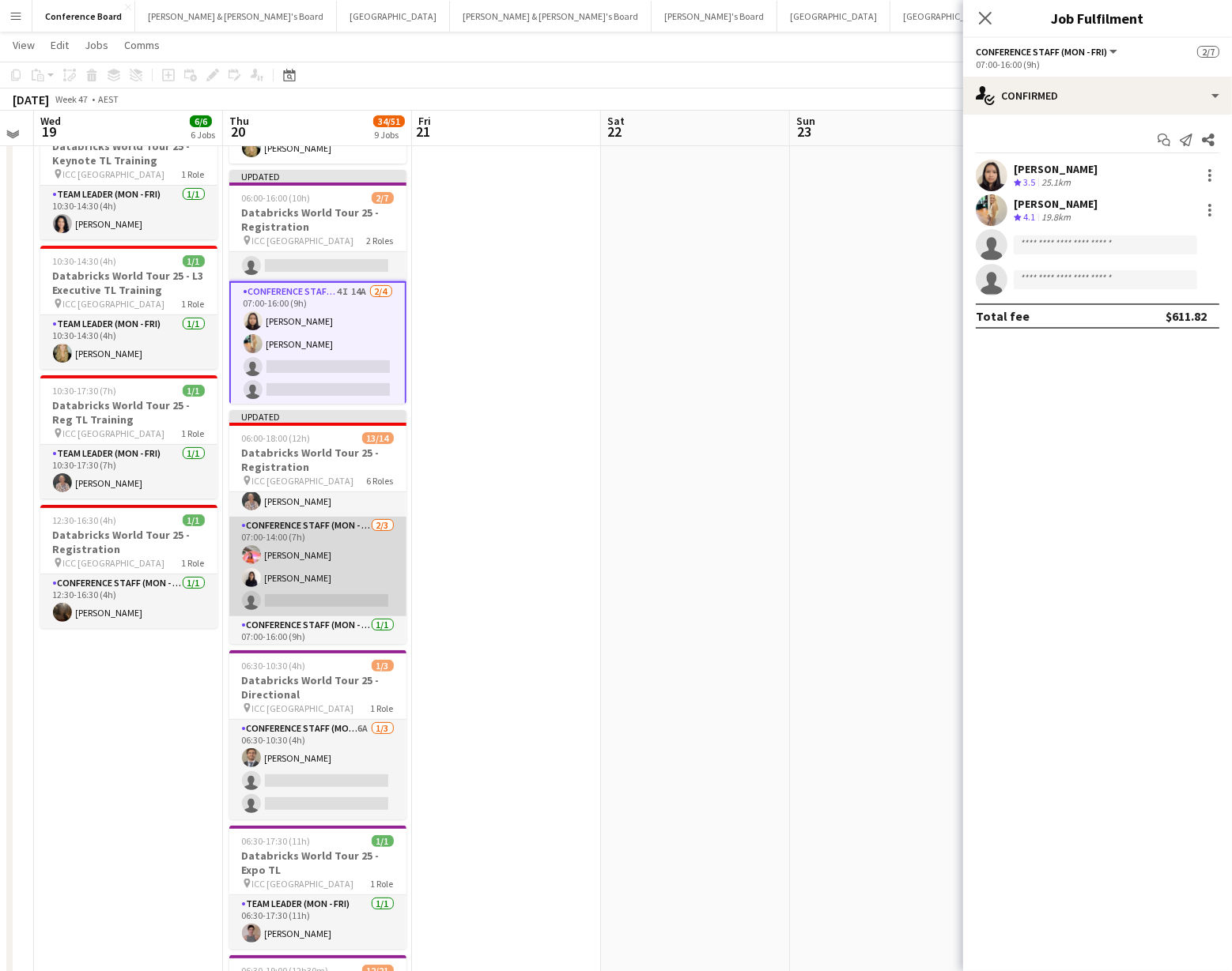
scroll to position [207, 0]
click at [363, 577] on app-card-role "Conference Staff (Mon - Fri) [DATE] 07:00-14:00 (7h) [PERSON_NAME] [PERSON_NAME…" at bounding box center [318, 565] width 177 height 100
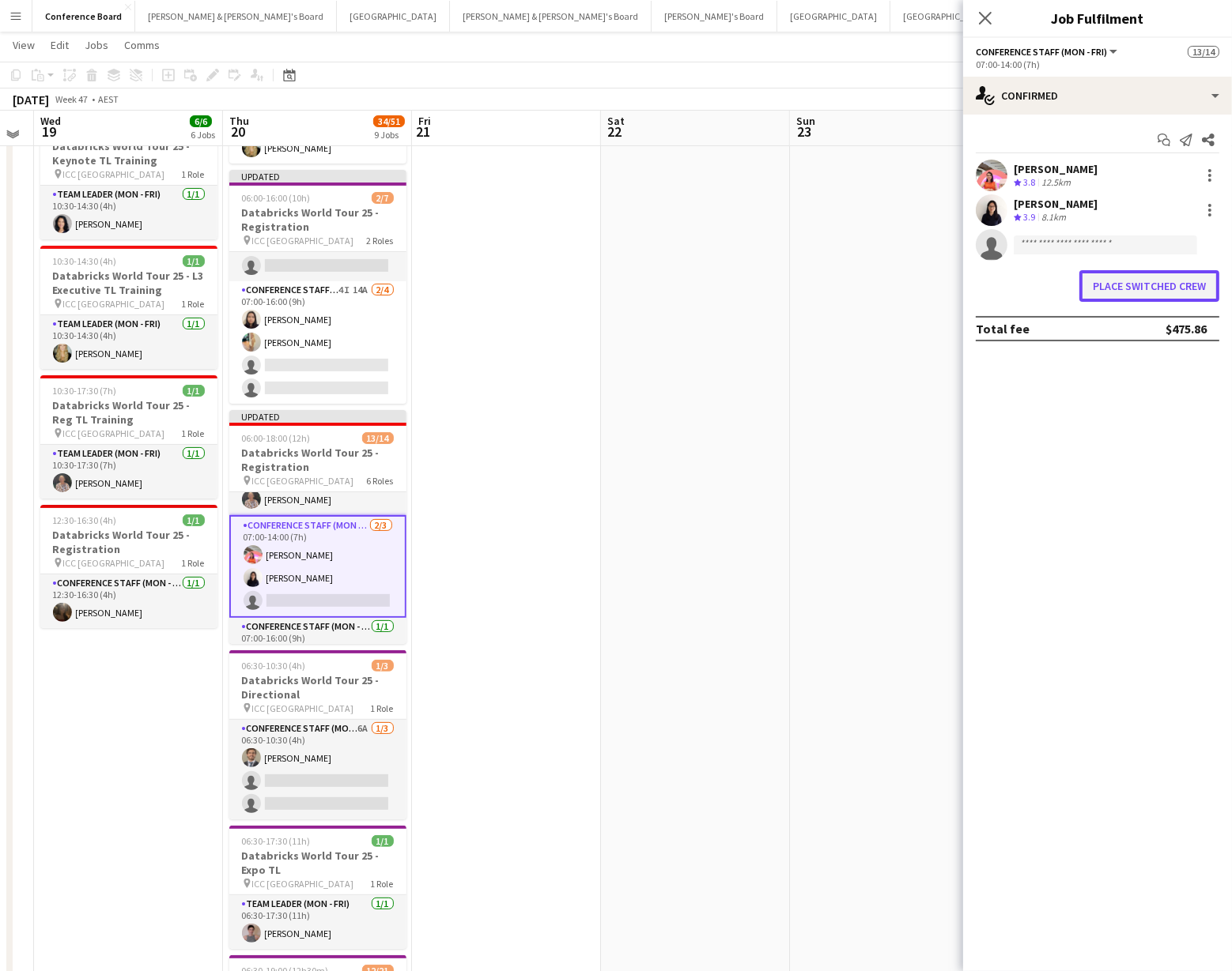
click at [1117, 289] on button "Place switched crew" at bounding box center [1149, 286] width 140 height 32
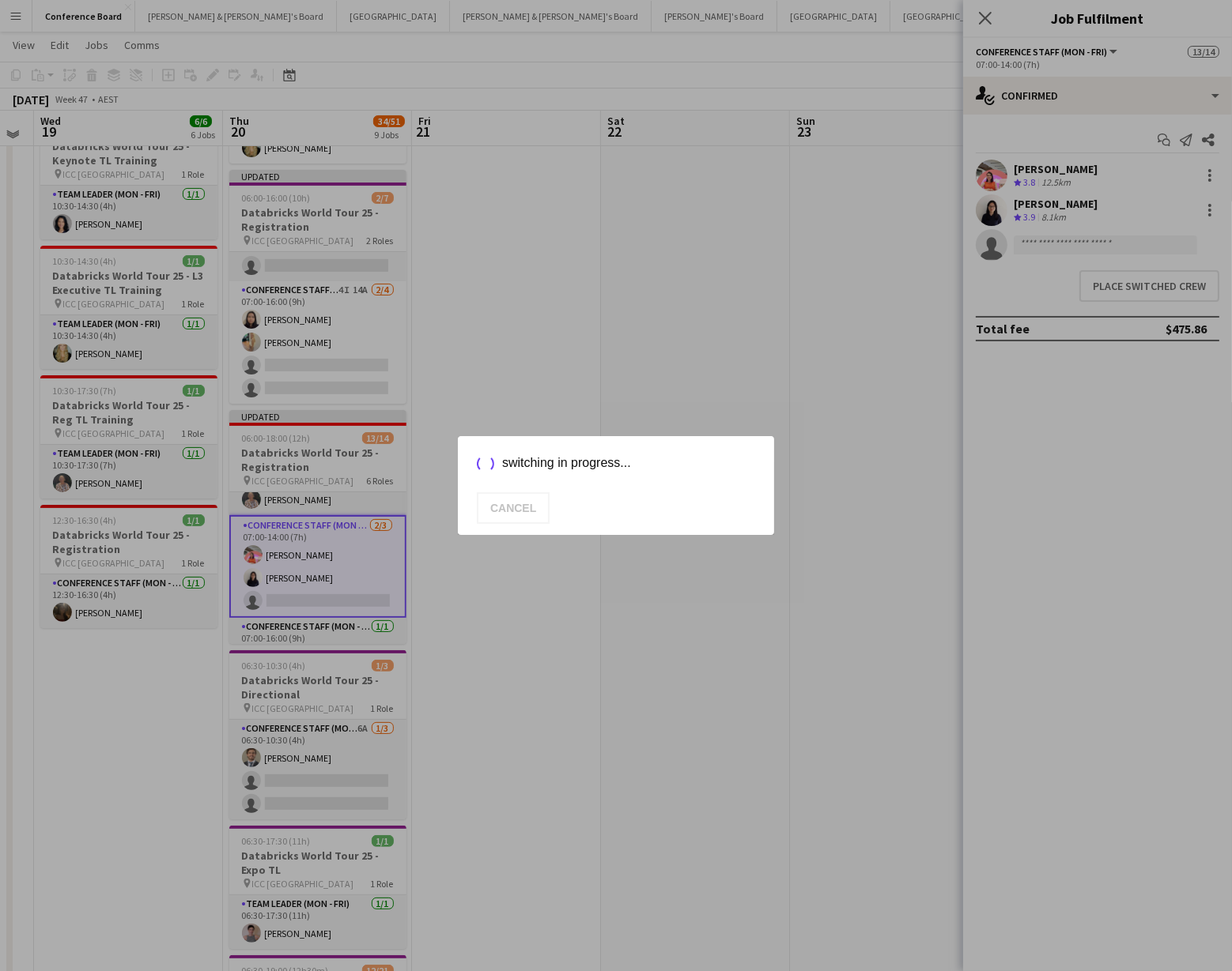
scroll to position [360, 0]
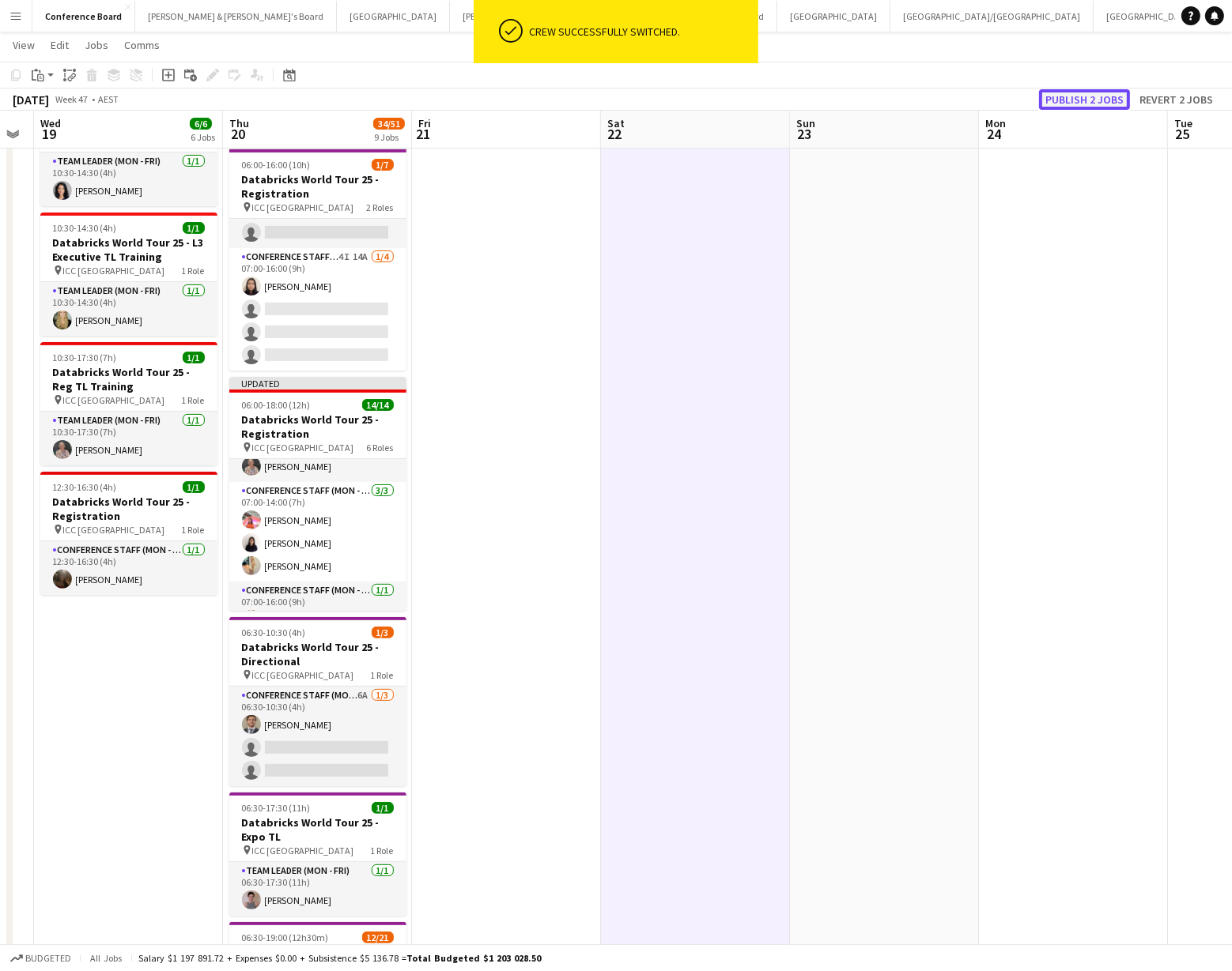
click at [1084, 100] on button "Publish 2 jobs" at bounding box center [1085, 99] width 91 height 20
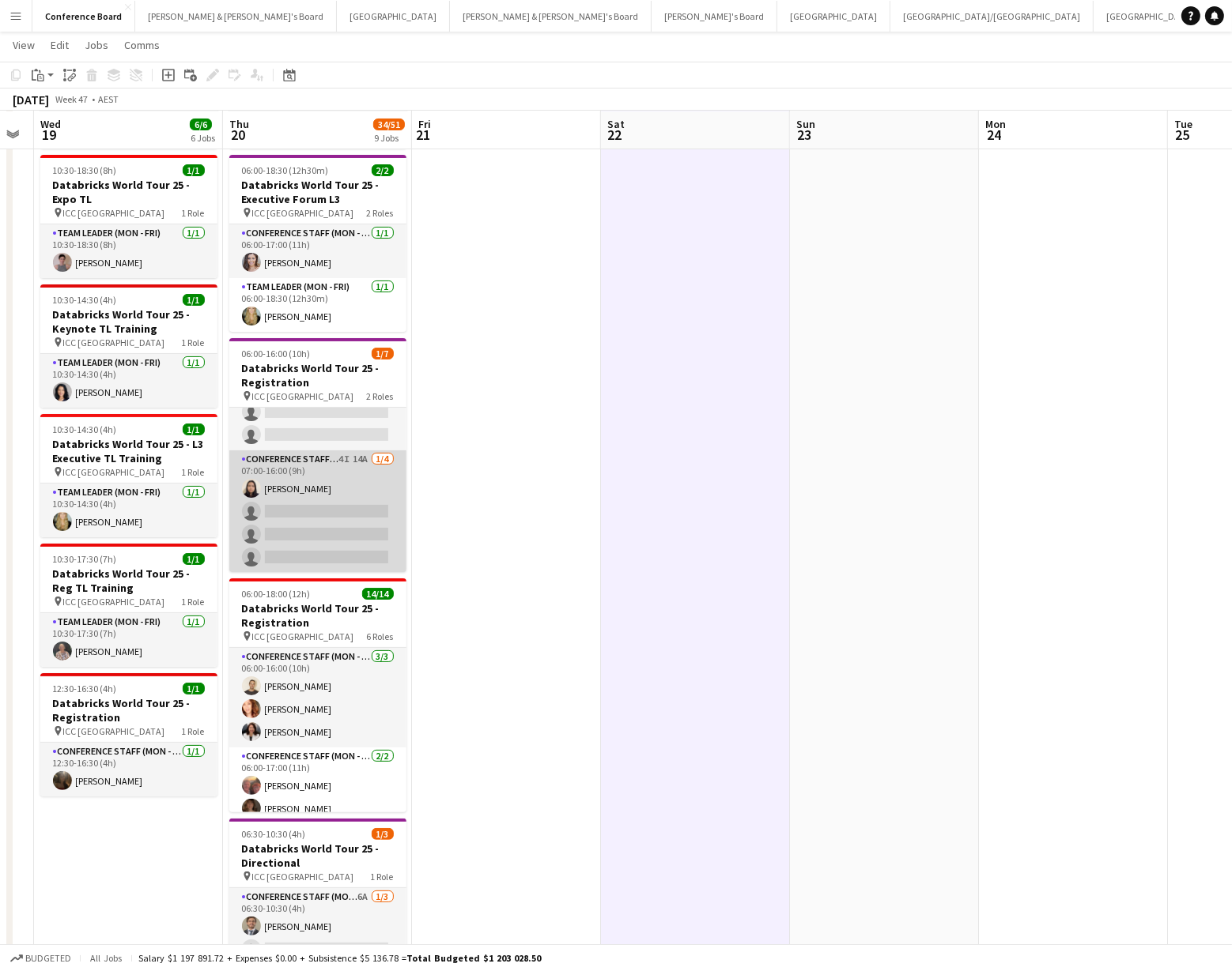
scroll to position [0, 0]
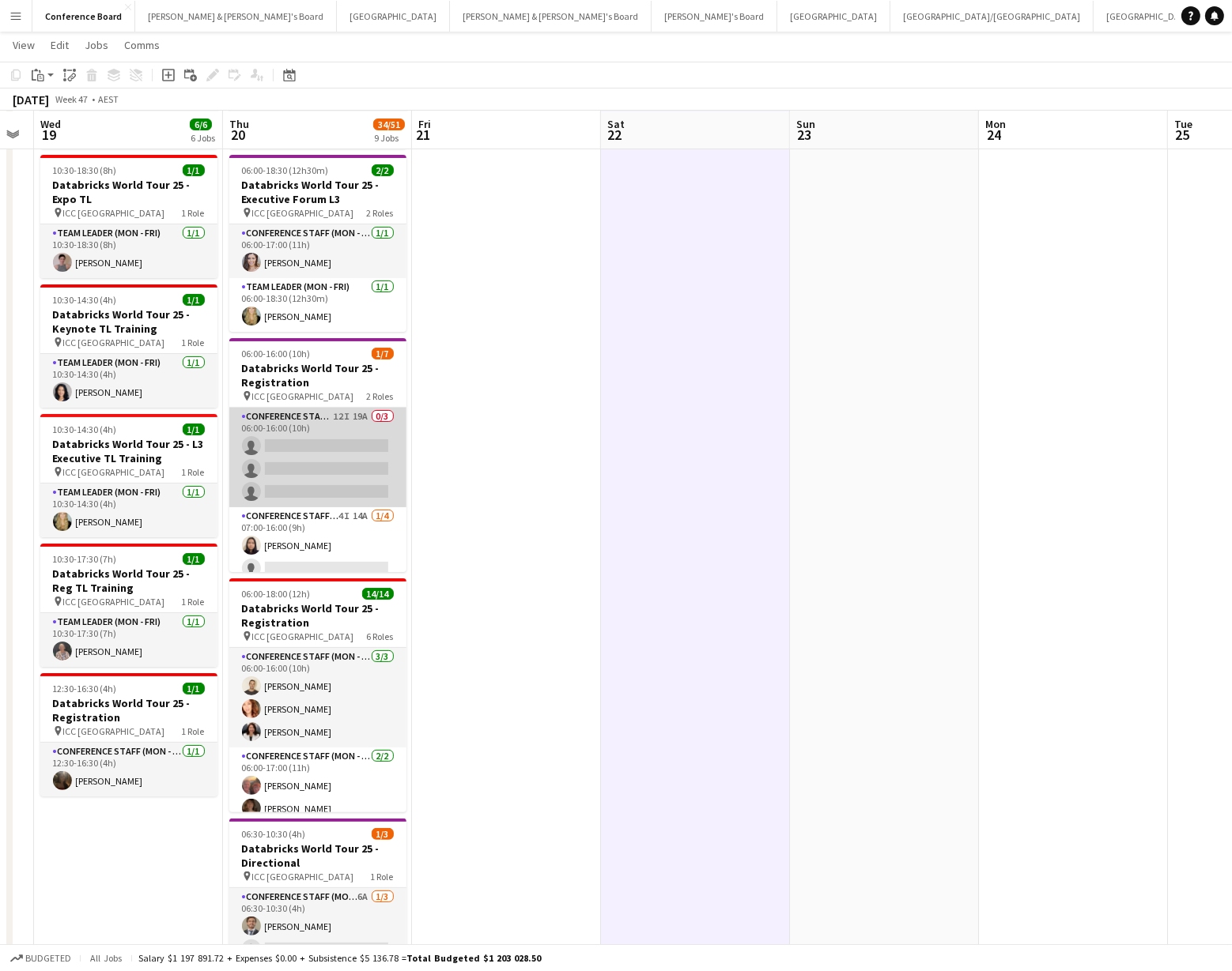
click at [358, 457] on app-card-role "Conference Staff (Mon - Fri) 12I 19A 0/3 06:00-16:00 (10h) single-neutral-actio…" at bounding box center [318, 457] width 177 height 100
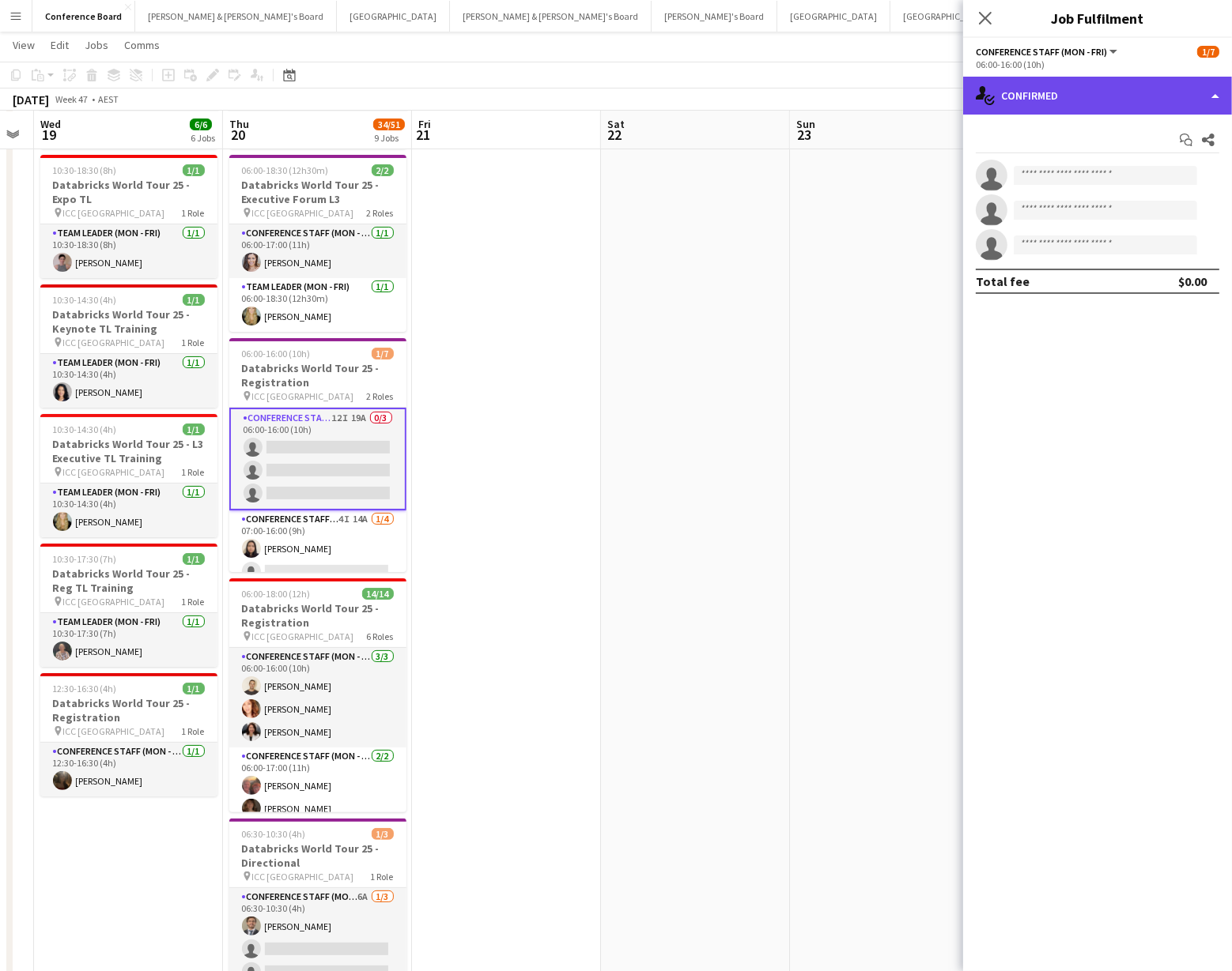
click at [1139, 93] on div "single-neutral-actions-check-2 Confirmed" at bounding box center [1096, 95] width 269 height 38
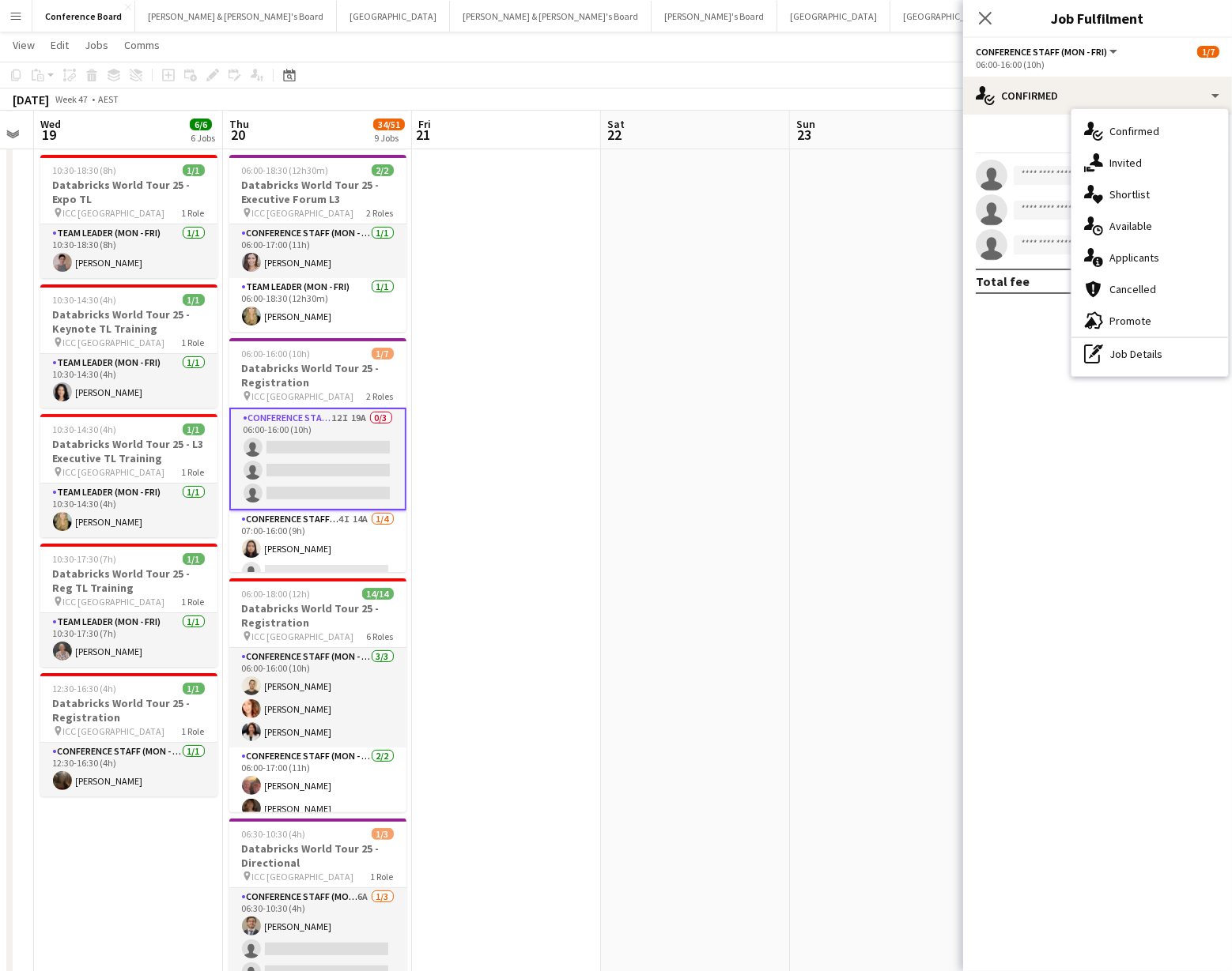
drag, startPoint x: 1144, startPoint y: 356, endPoint x: 1123, endPoint y: 332, distance: 31.9
click at [1144, 356] on div "pen-write Job Details" at bounding box center [1149, 354] width 156 height 32
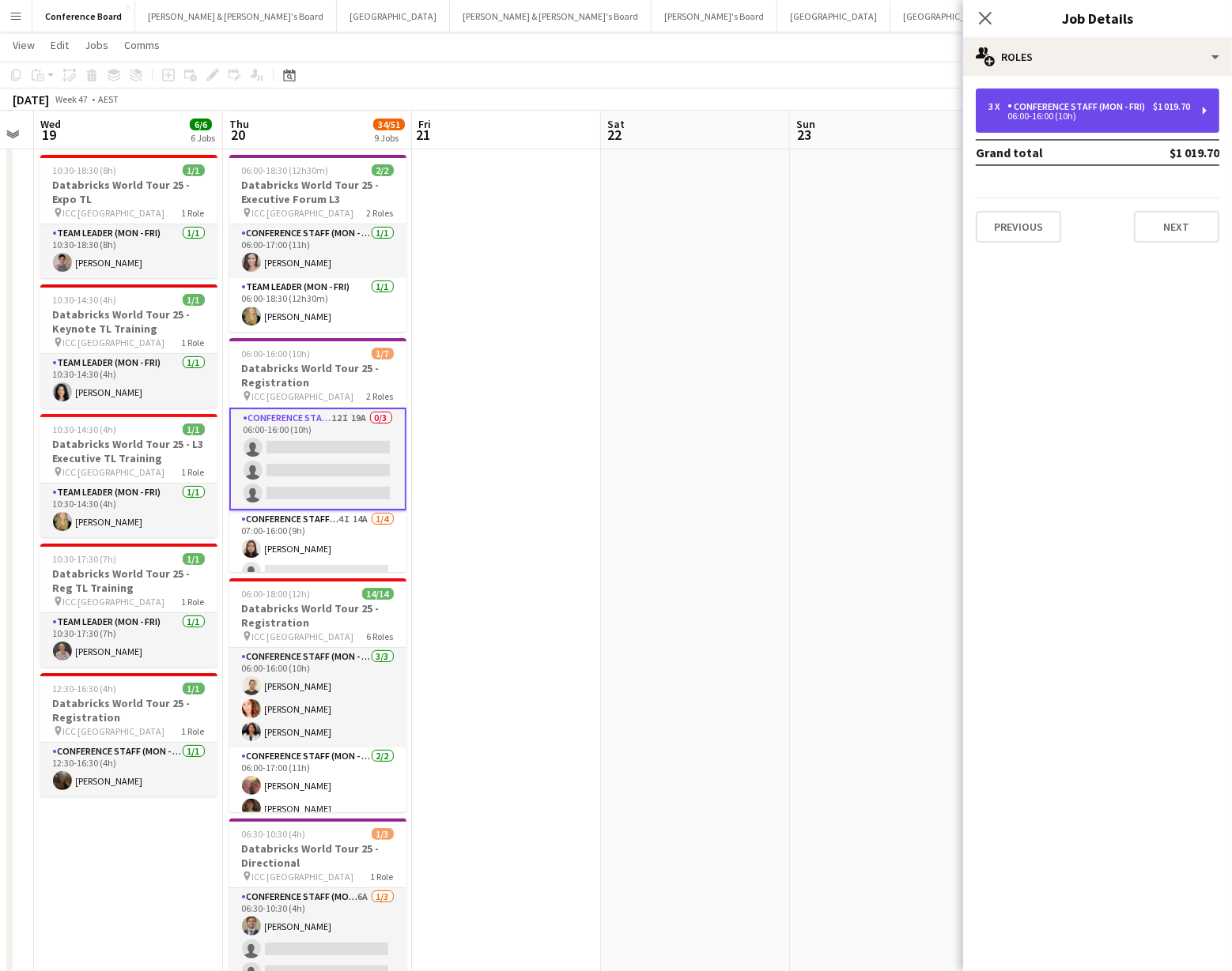
click at [1094, 122] on div "3 x Conference Staff (Mon - Fri) $1 019.70 06:00-16:00 (10h)" at bounding box center [1096, 110] width 243 height 45
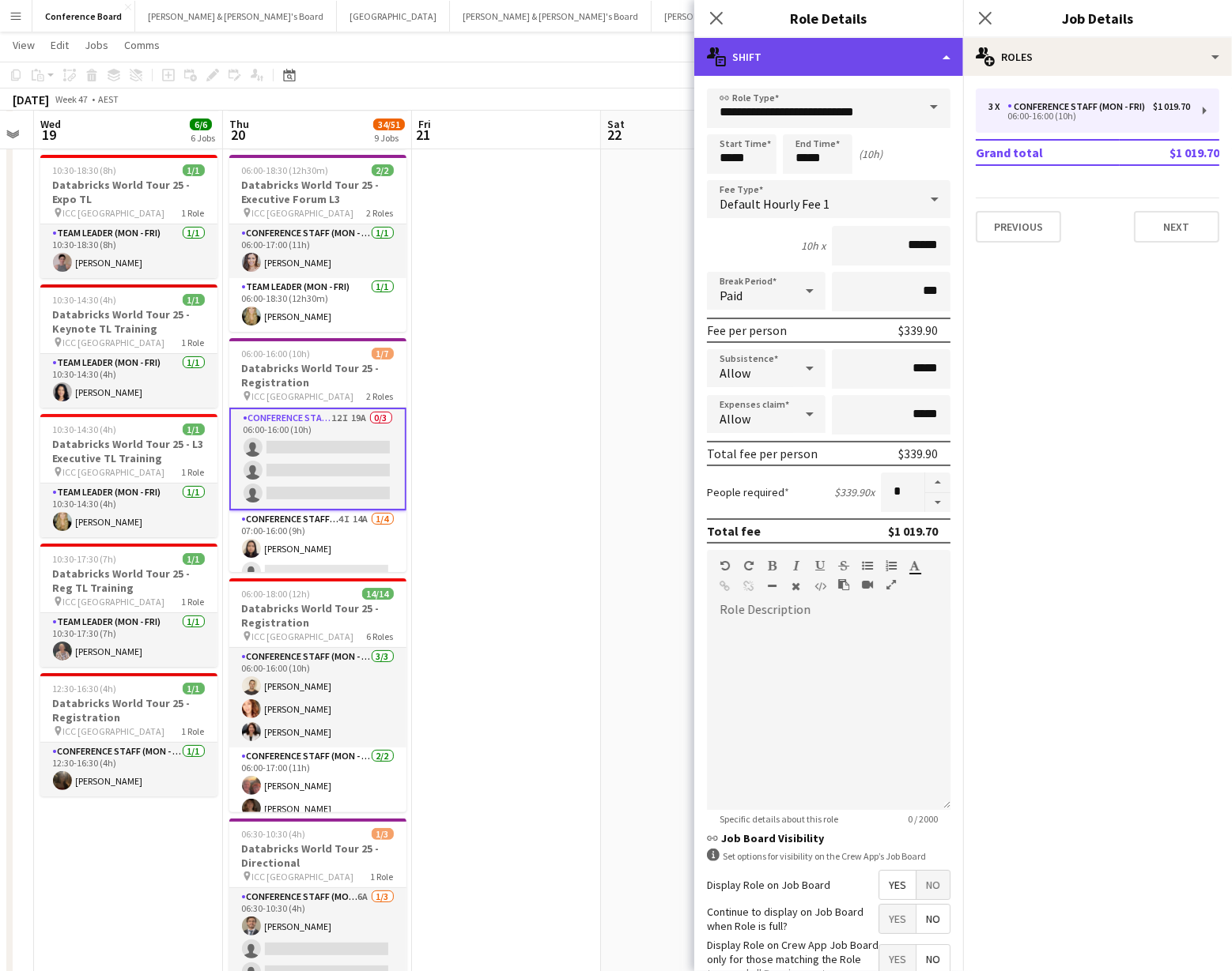
click at [935, 62] on div "multiple-actions-text Shift" at bounding box center [828, 56] width 269 height 38
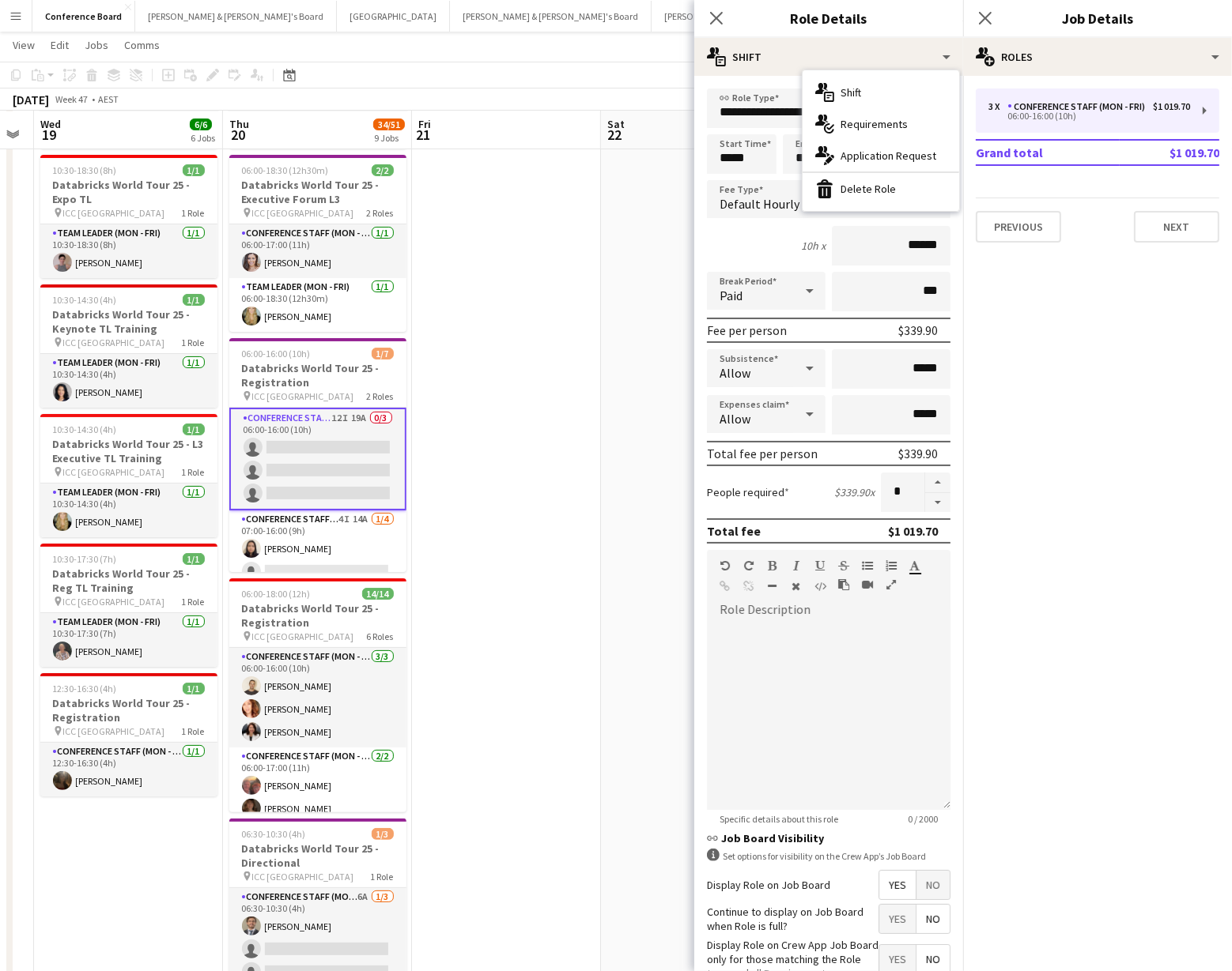
click at [885, 190] on div "bin-2 Delete Role" at bounding box center [880, 189] width 156 height 32
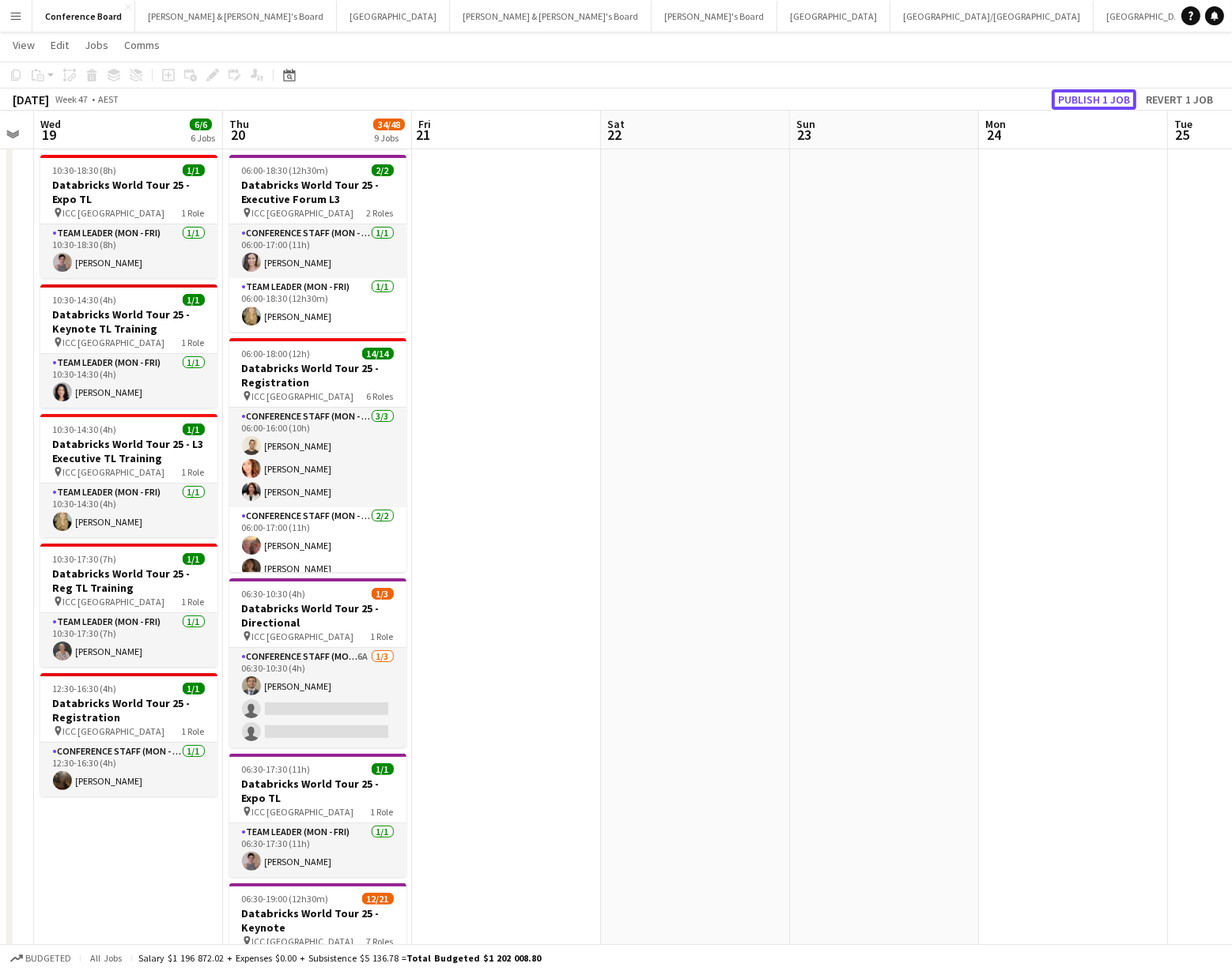
drag, startPoint x: 1096, startPoint y: 98, endPoint x: 1087, endPoint y: 103, distance: 10.3
click at [1096, 98] on button "Publish 1 job" at bounding box center [1093, 99] width 84 height 20
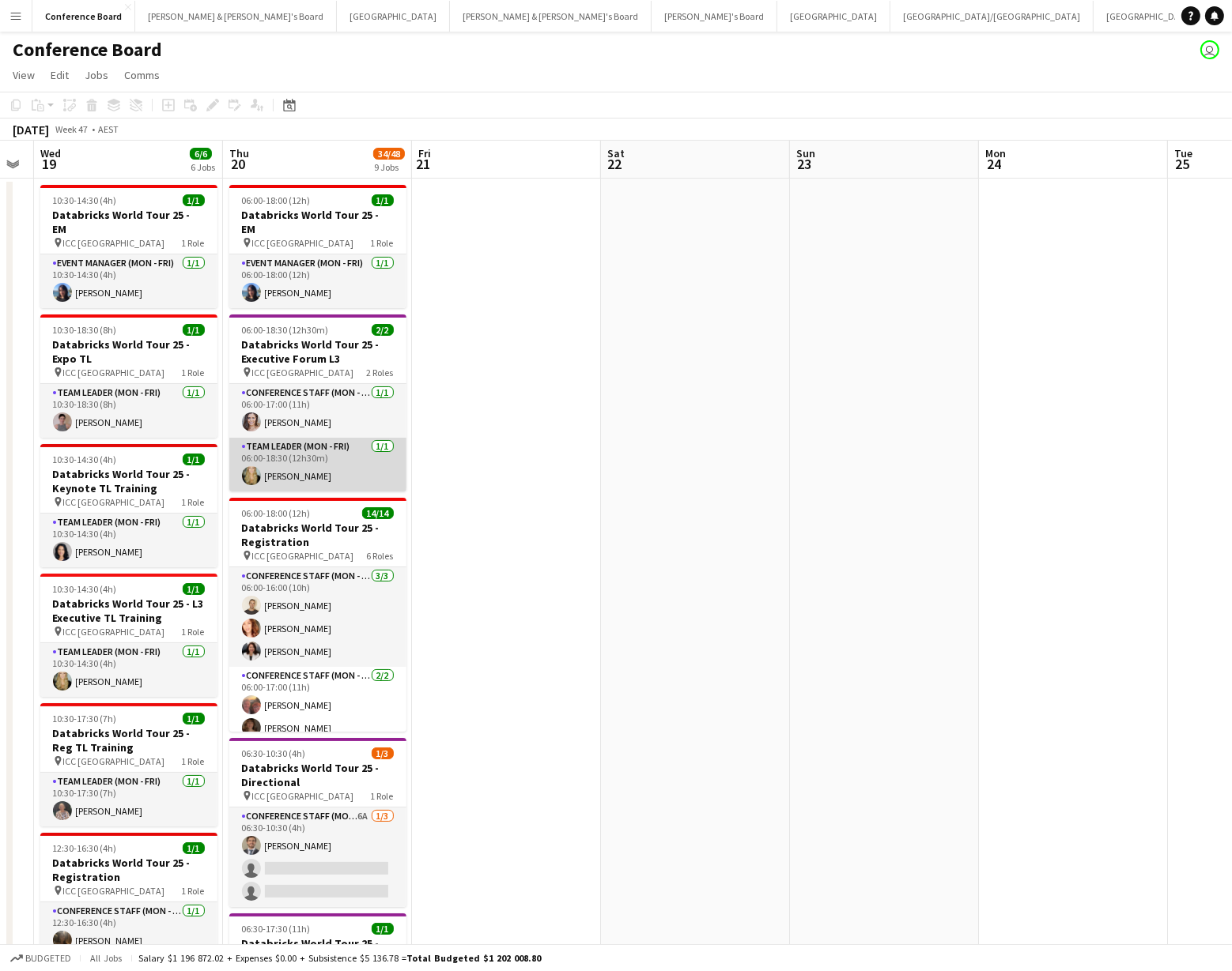
click at [281, 451] on app-card-role "Team Leader (Mon - Fri) [DATE] 06:00-18:30 (12h30m) [PERSON_NAME]" at bounding box center [318, 464] width 177 height 53
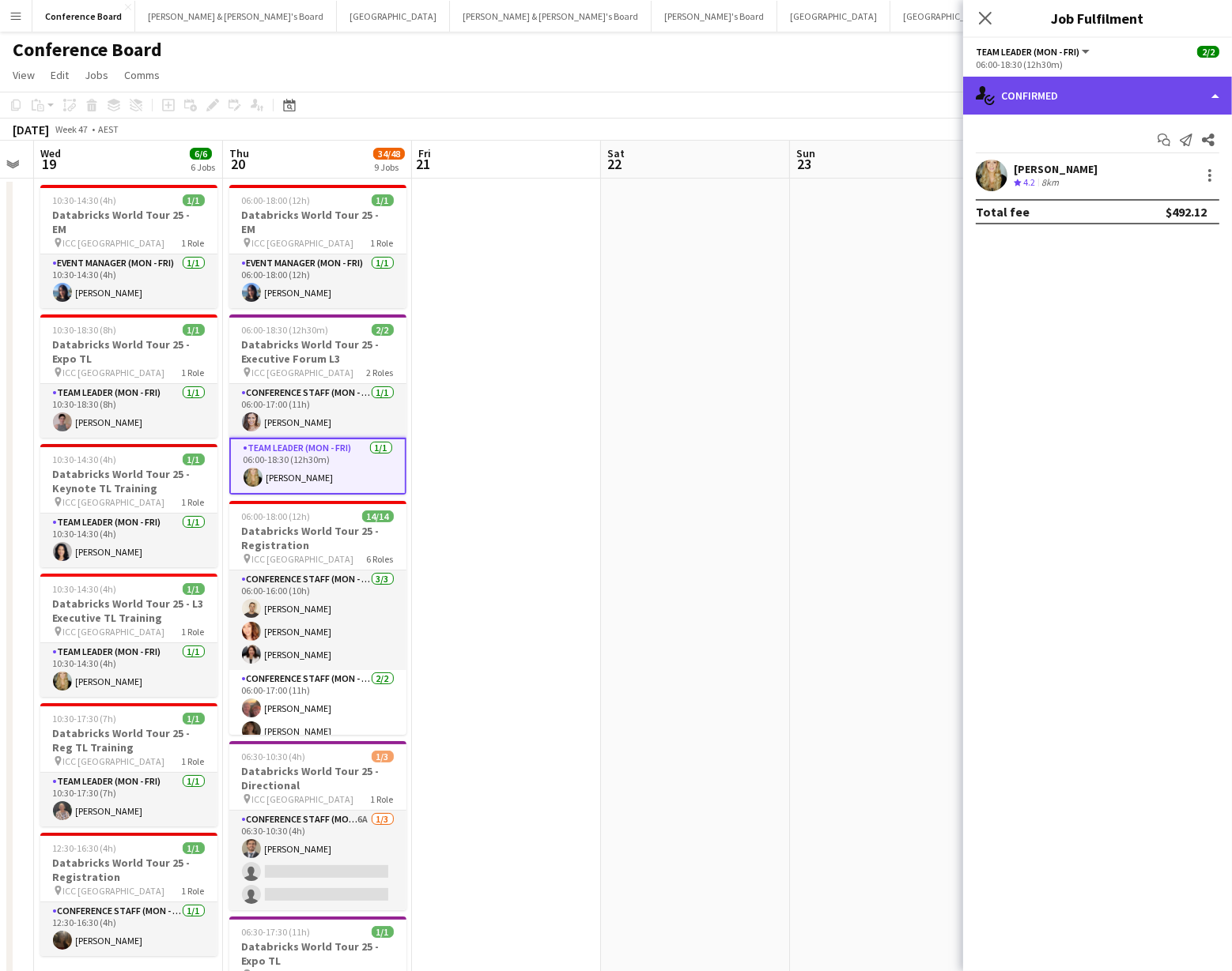
click at [1139, 102] on div "single-neutral-actions-check-2 Confirmed" at bounding box center [1096, 95] width 269 height 38
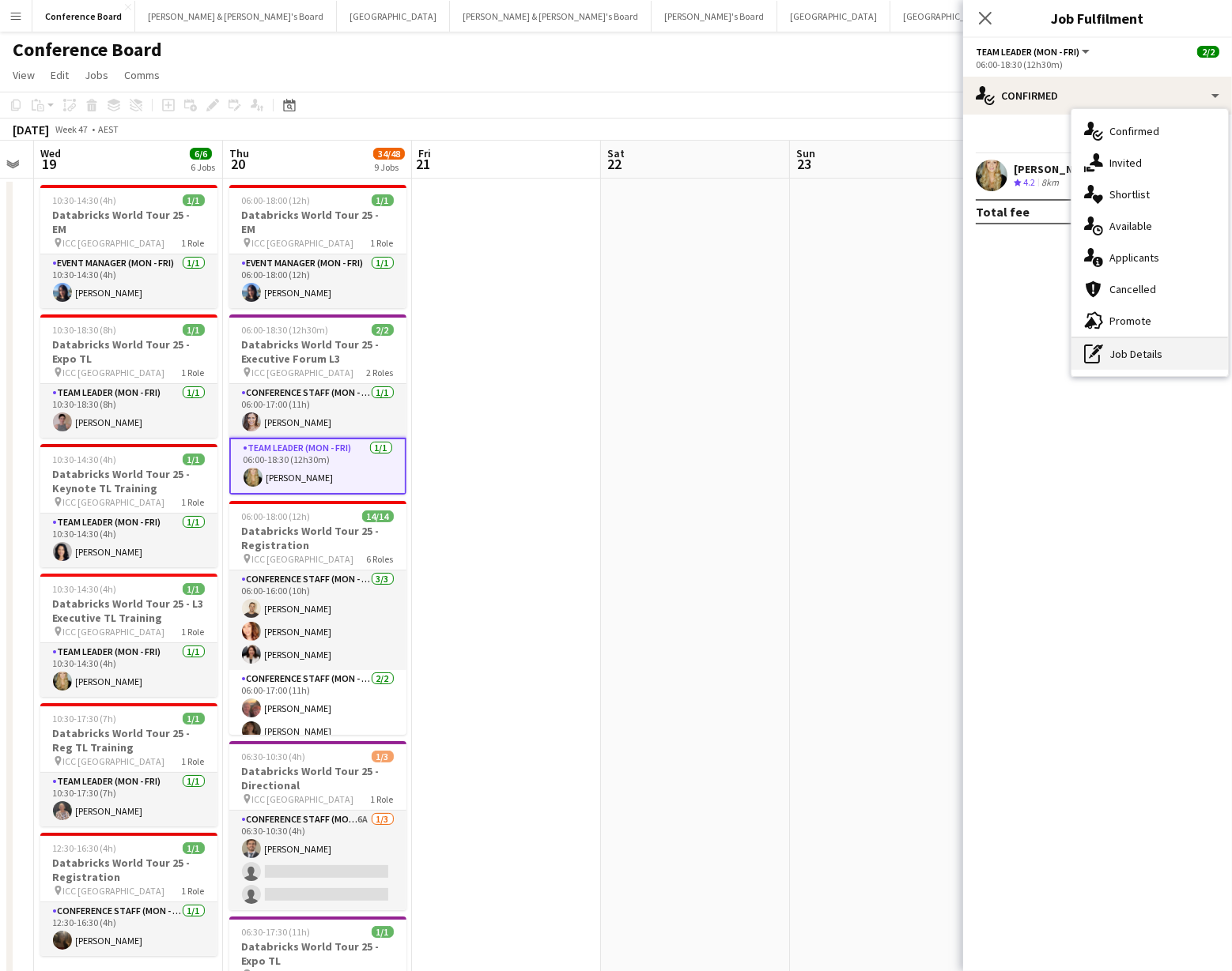
click at [1164, 351] on div "pen-write Job Details" at bounding box center [1149, 354] width 156 height 32
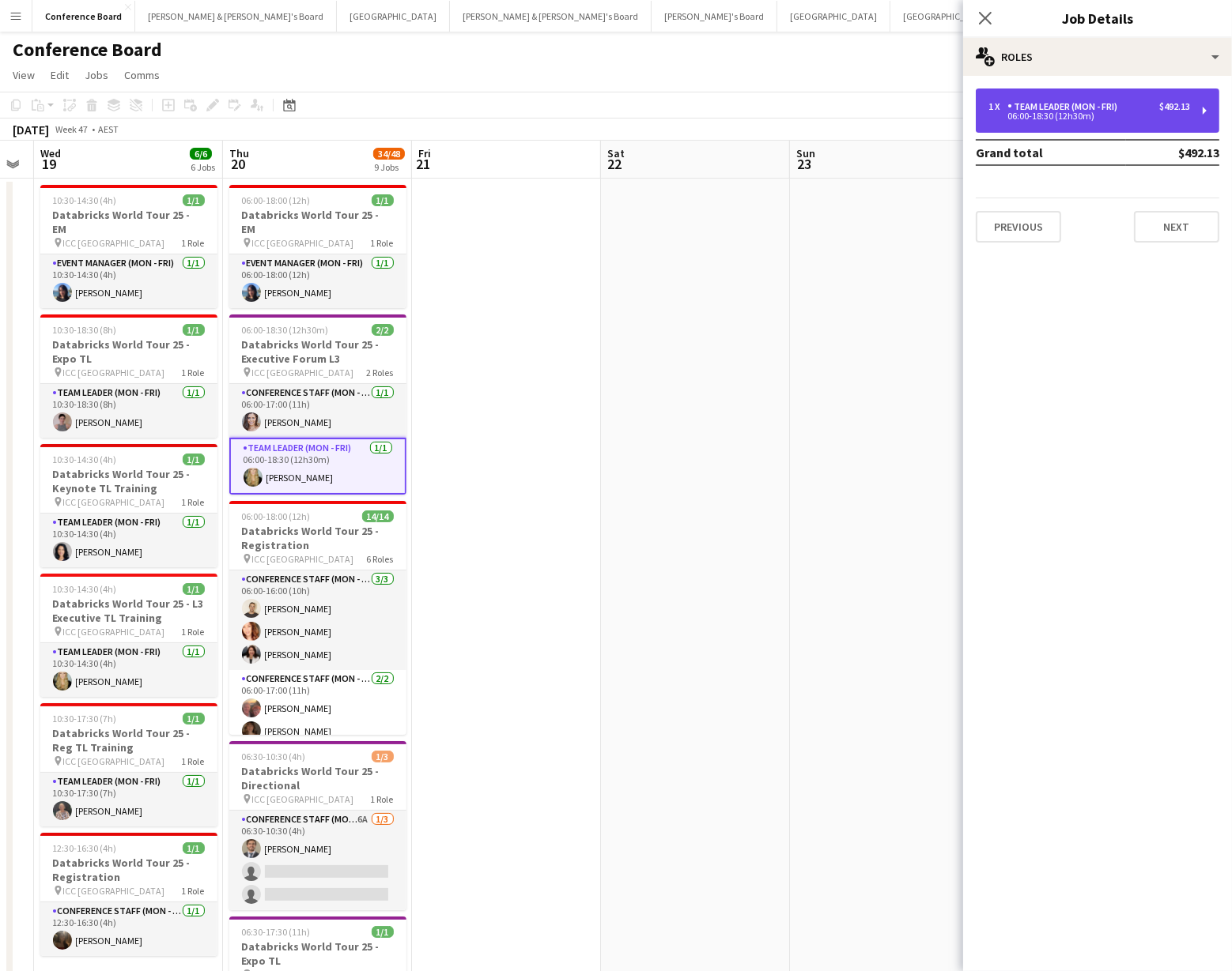
click at [1121, 118] on div "06:00-18:30 (12h30m)" at bounding box center [1089, 116] width 202 height 8
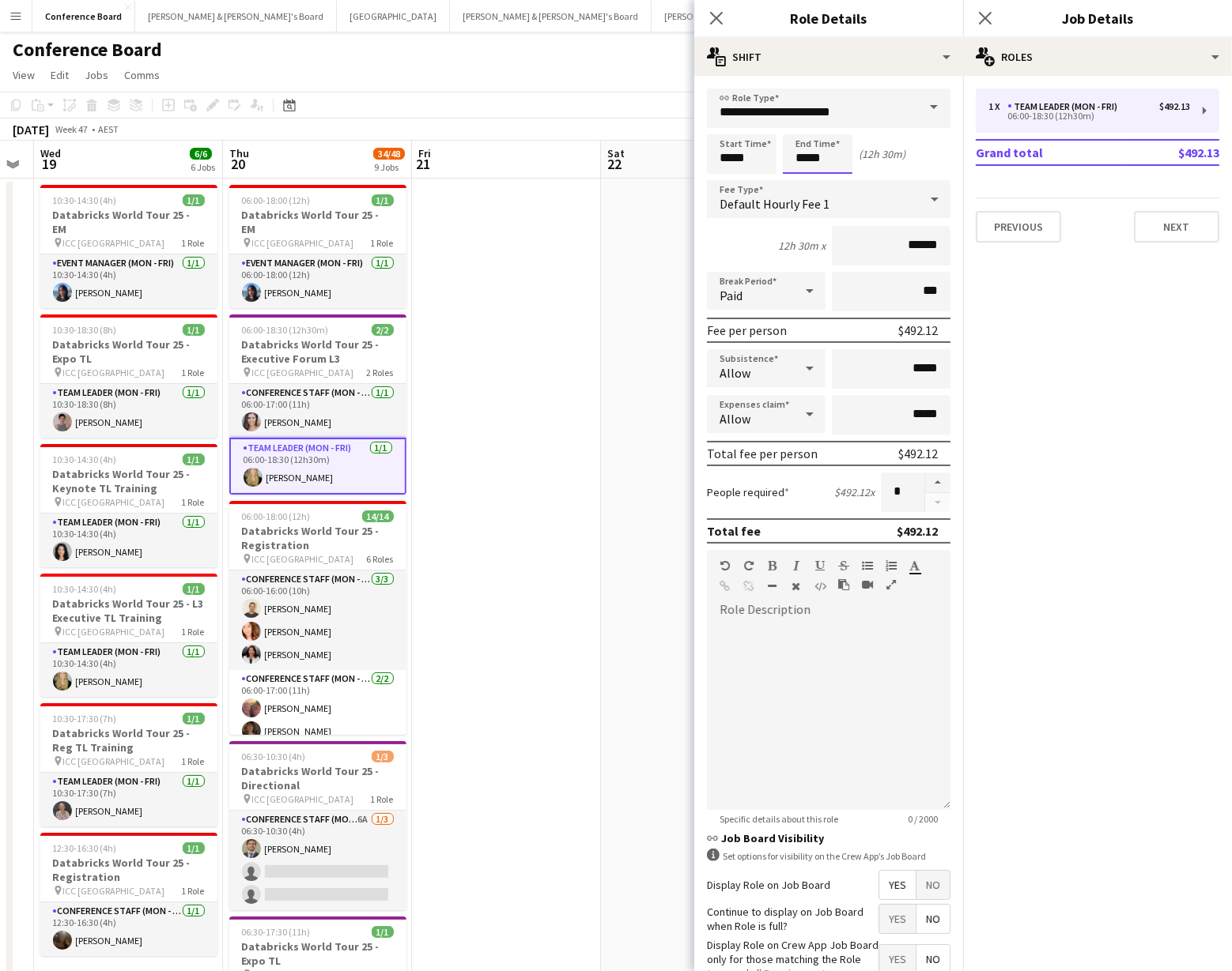
click at [820, 169] on input "*****" at bounding box center [817, 154] width 70 height 40
click at [830, 178] on div at bounding box center [833, 181] width 32 height 16
type input "*****"
click at [830, 178] on div at bounding box center [833, 181] width 32 height 16
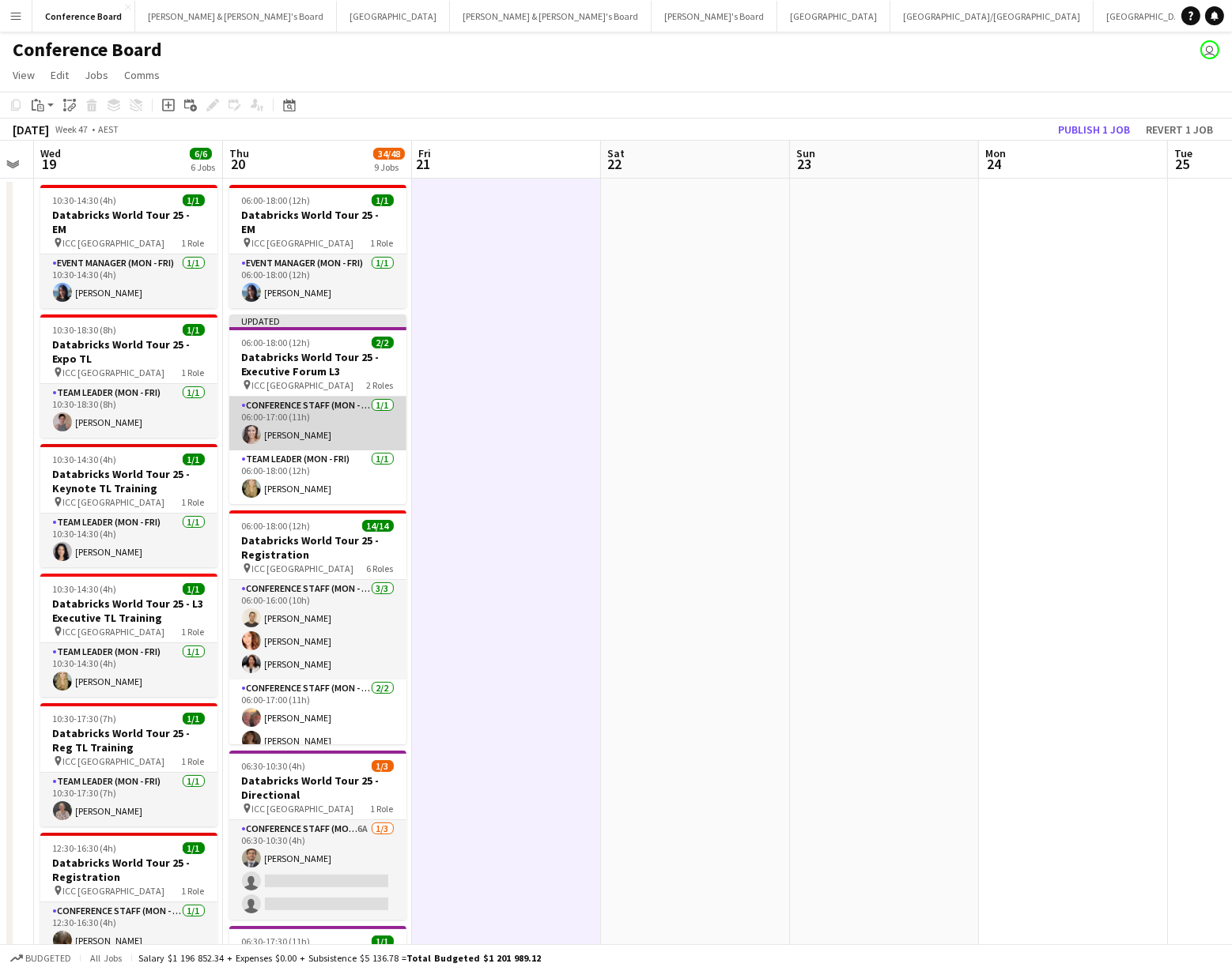
click at [313, 417] on app-card-role "Conference Staff (Mon - Fri) [DATE] 06:00-17:00 (11h) [PERSON_NAME]" at bounding box center [318, 423] width 177 height 53
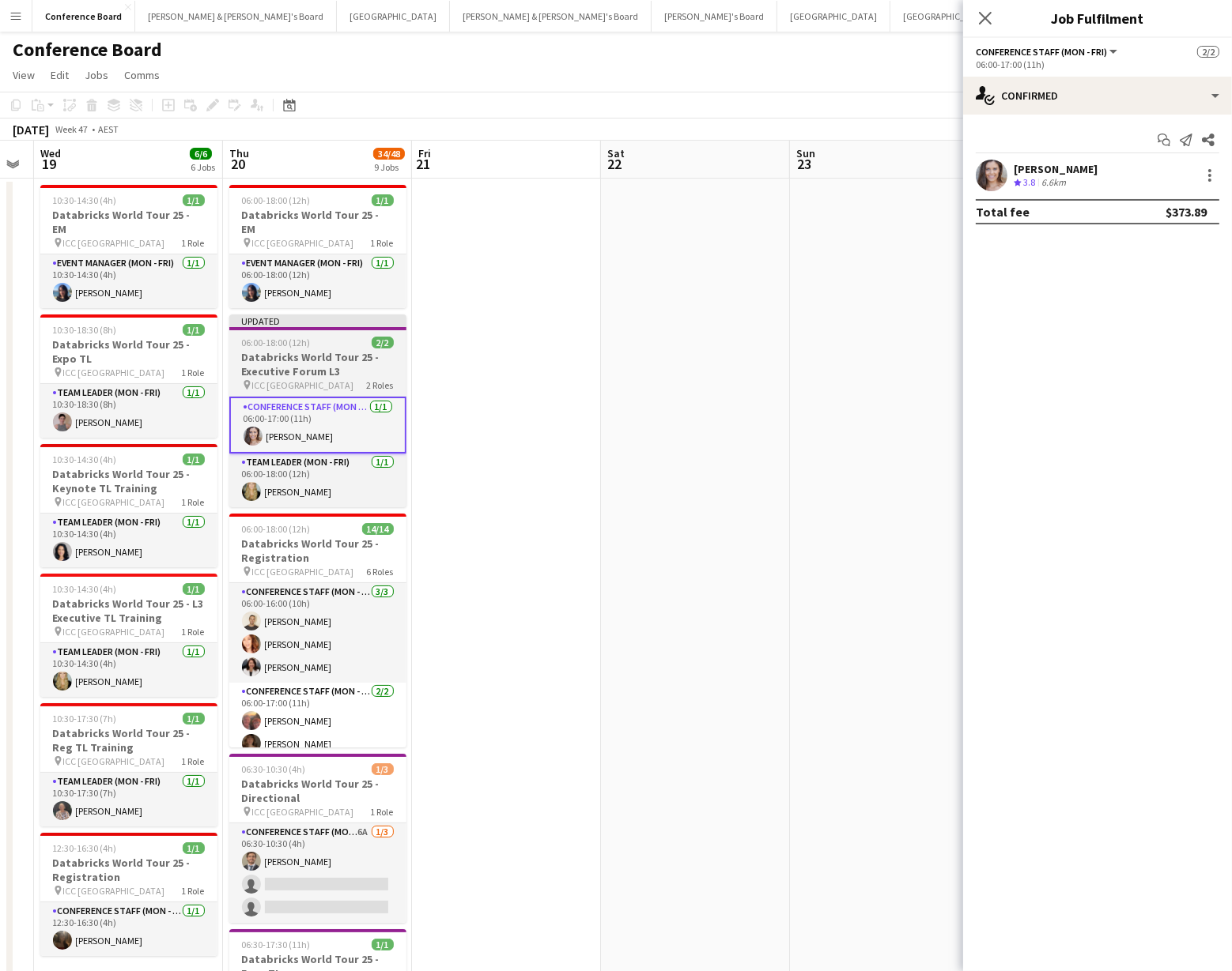
click at [318, 350] on h3 "Databricks World Tour 25 - Executive Forum L3" at bounding box center [318, 363] width 177 height 28
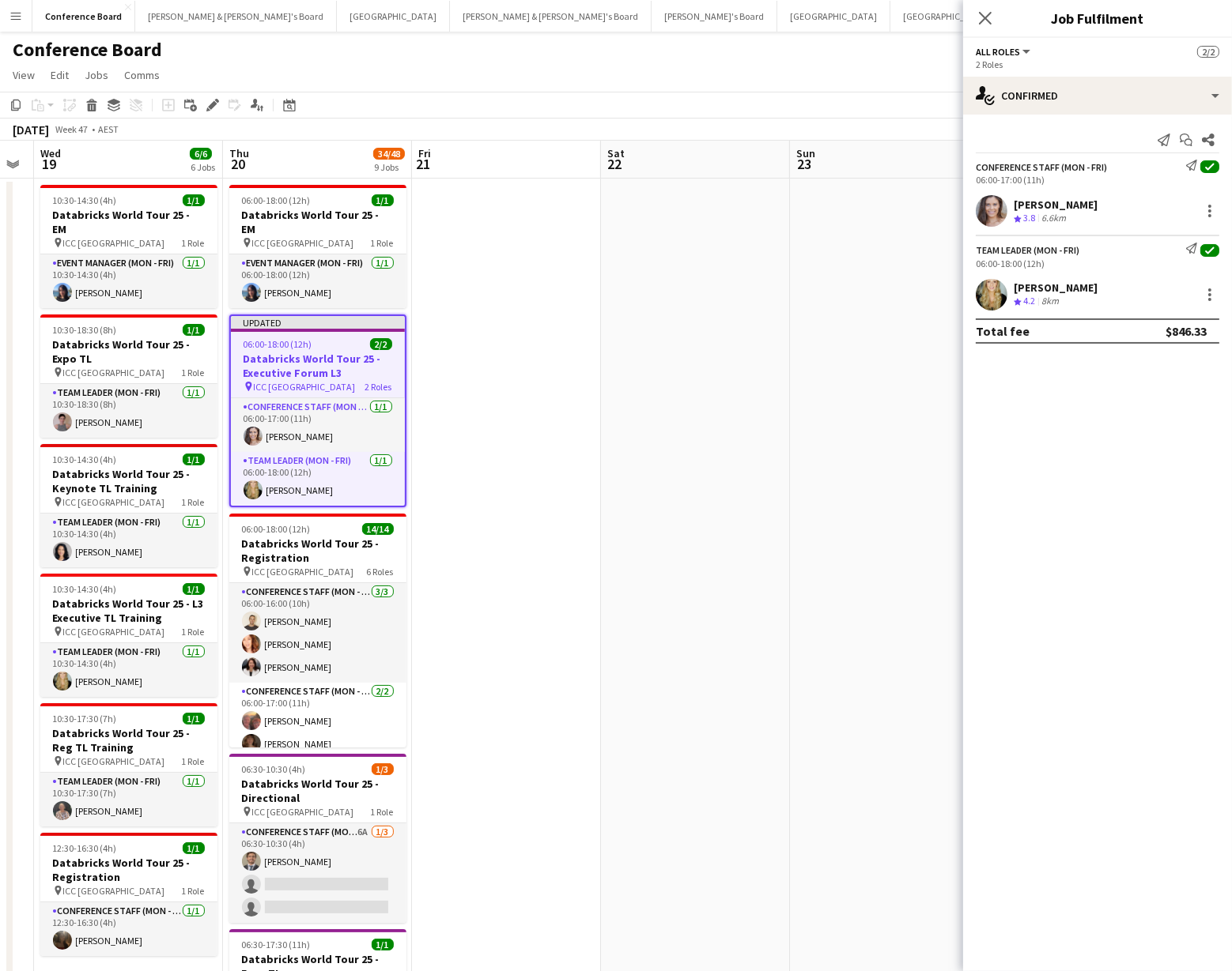
click at [1156, 388] on mat-expansion-panel "check Confirmed Send notification Start chat Share Conference Staff (Mon - Fri)…" at bounding box center [1096, 543] width 269 height 857
click at [1157, 389] on mat-expansion-panel "check Confirmed Send notification Start chat Share Conference Staff (Mon - Fri)…" at bounding box center [1096, 543] width 269 height 857
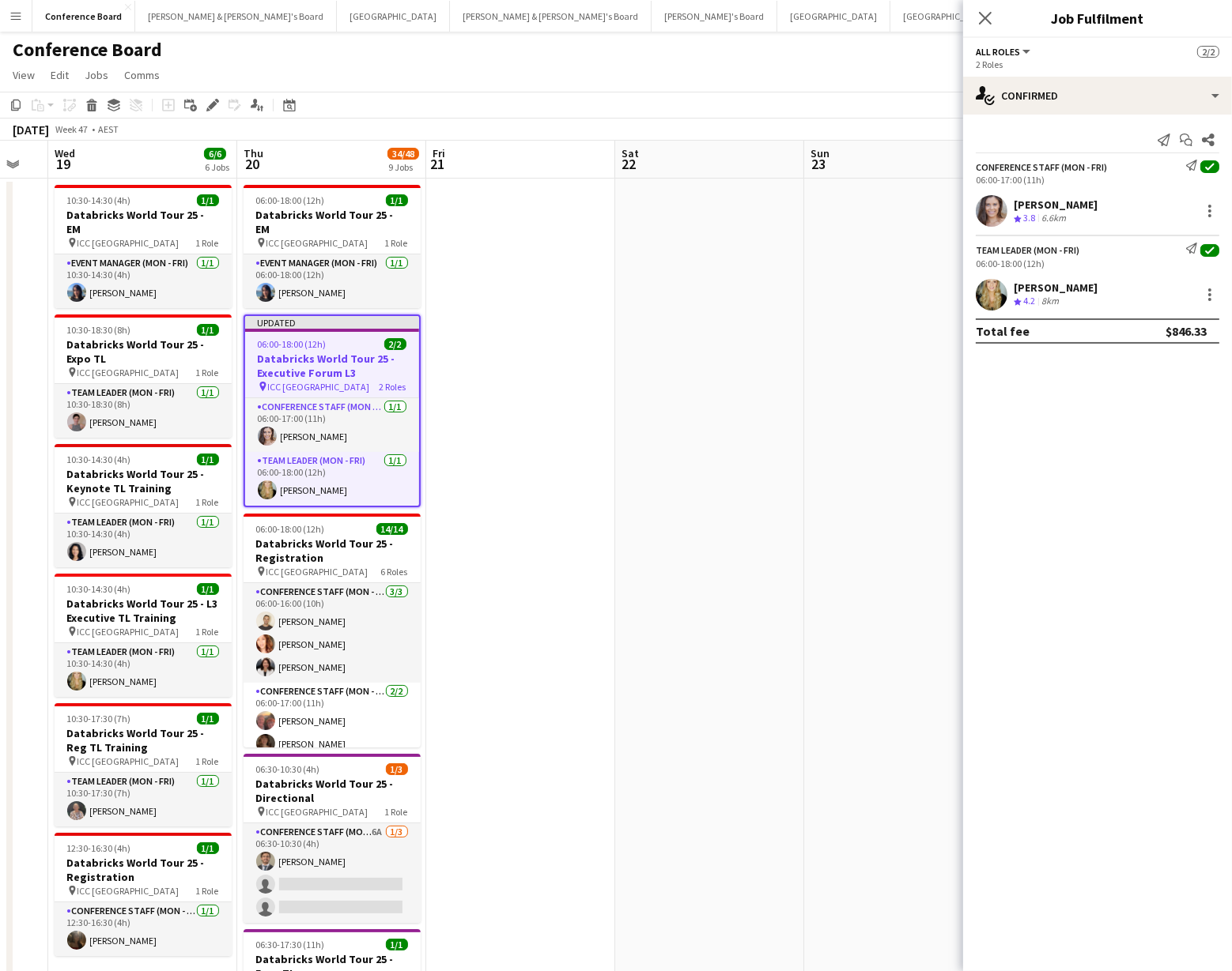
drag, startPoint x: 550, startPoint y: 453, endPoint x: 578, endPoint y: 429, distance: 36.9
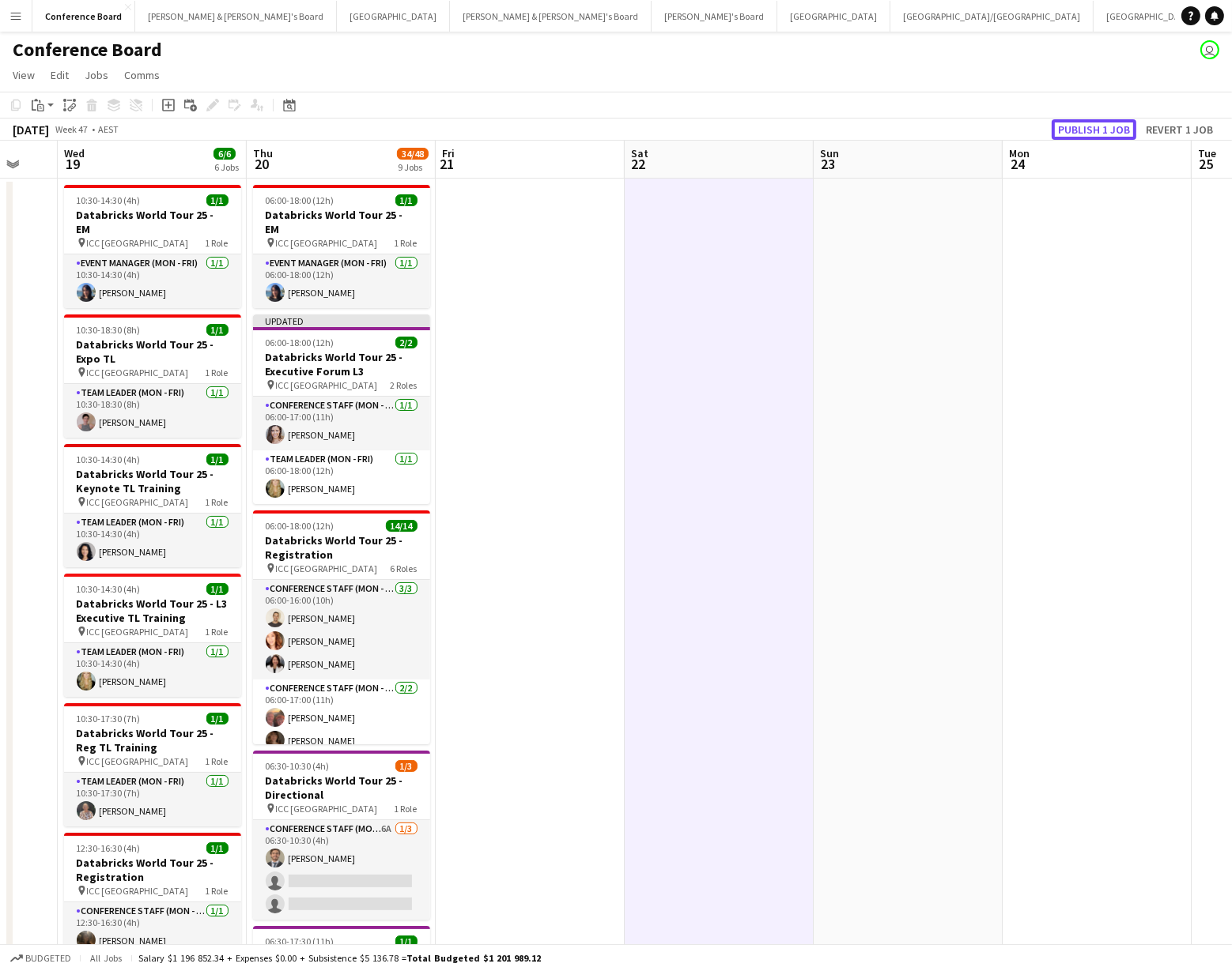
drag, startPoint x: 1097, startPoint y: 127, endPoint x: 965, endPoint y: 158, distance: 135.6
click at [1096, 128] on button "Publish 1 job" at bounding box center [1093, 129] width 84 height 20
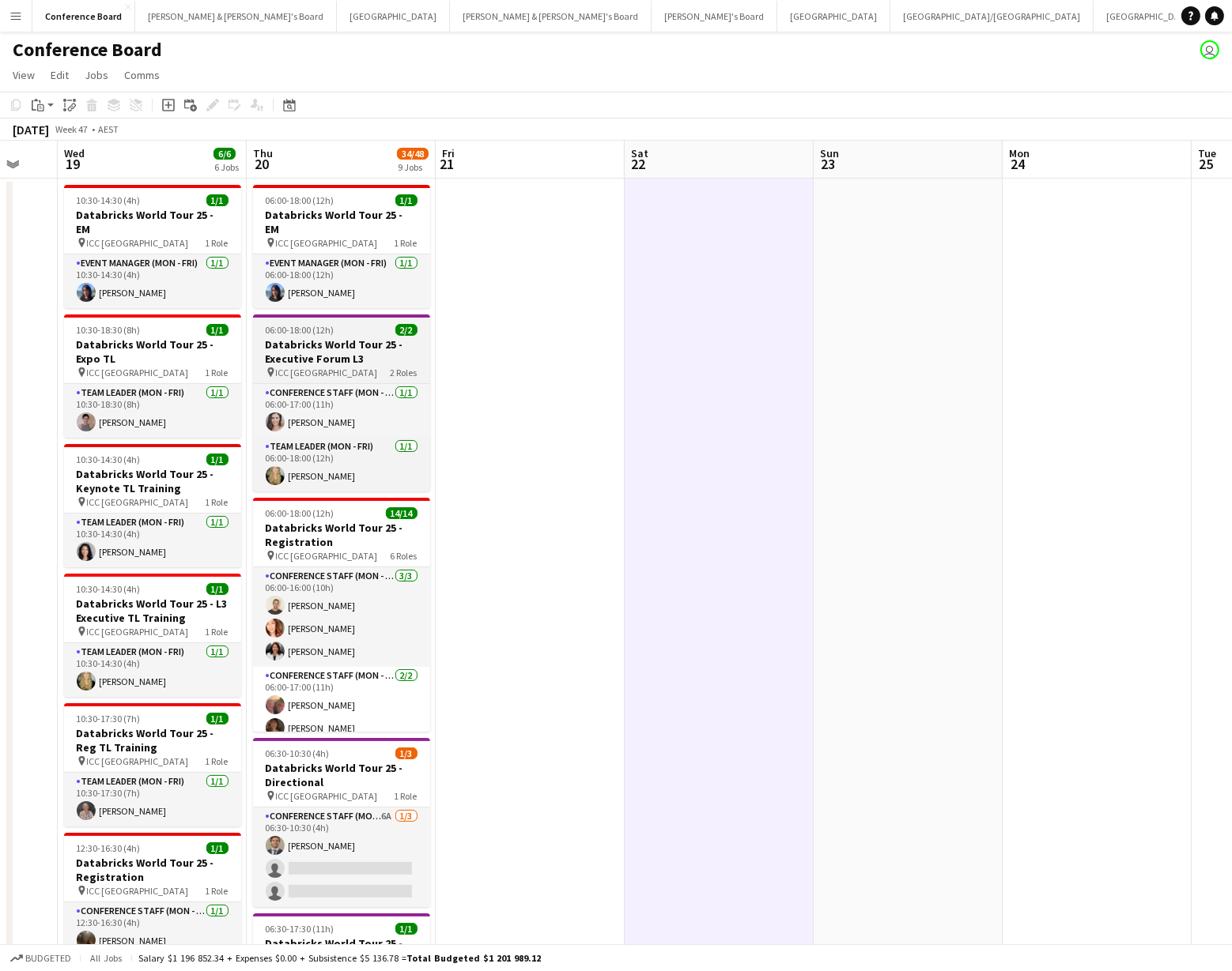
click at [324, 366] on div "pin ICC Sydney 2 Roles" at bounding box center [341, 372] width 177 height 13
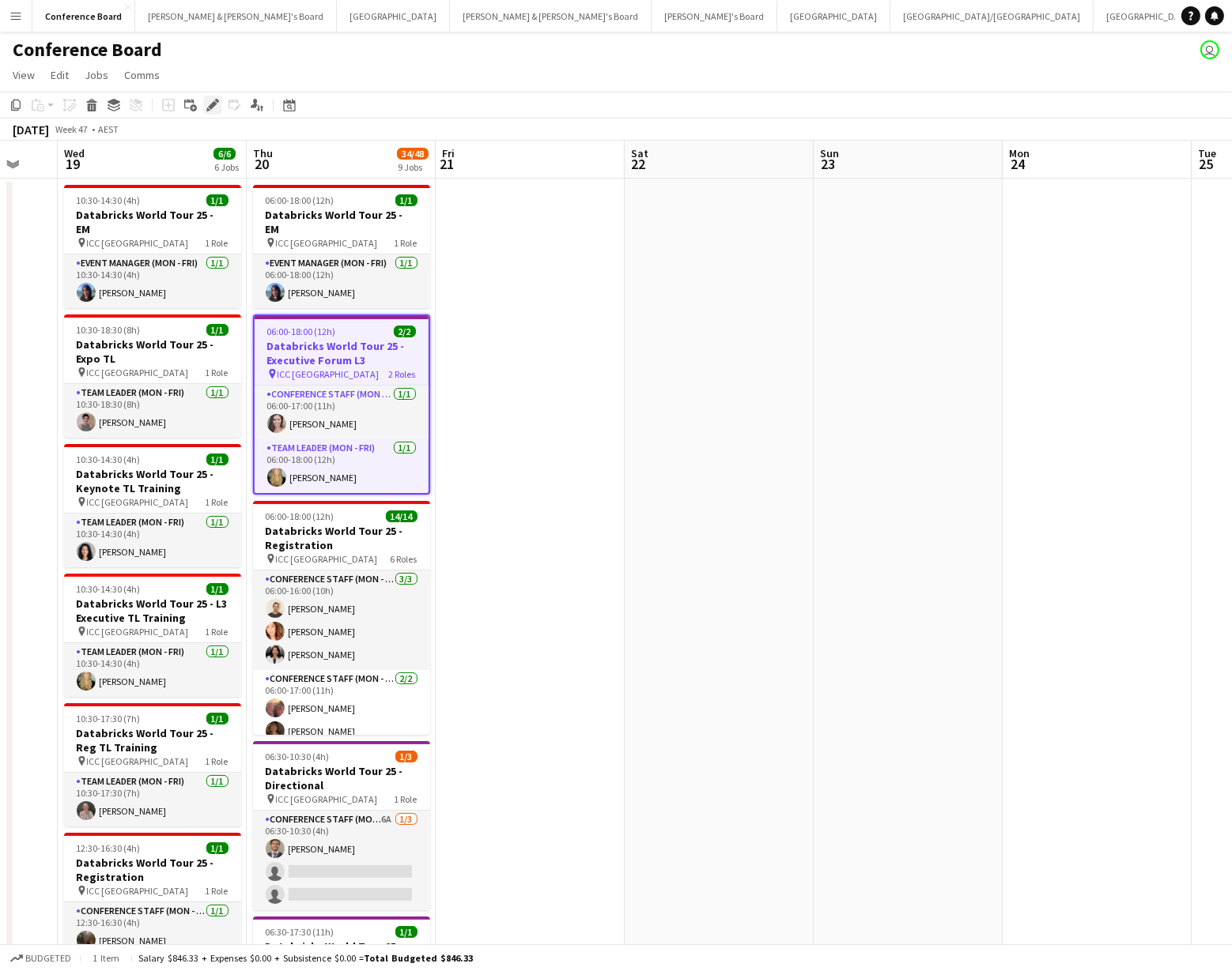
click at [208, 107] on icon at bounding box center [212, 105] width 9 height 9
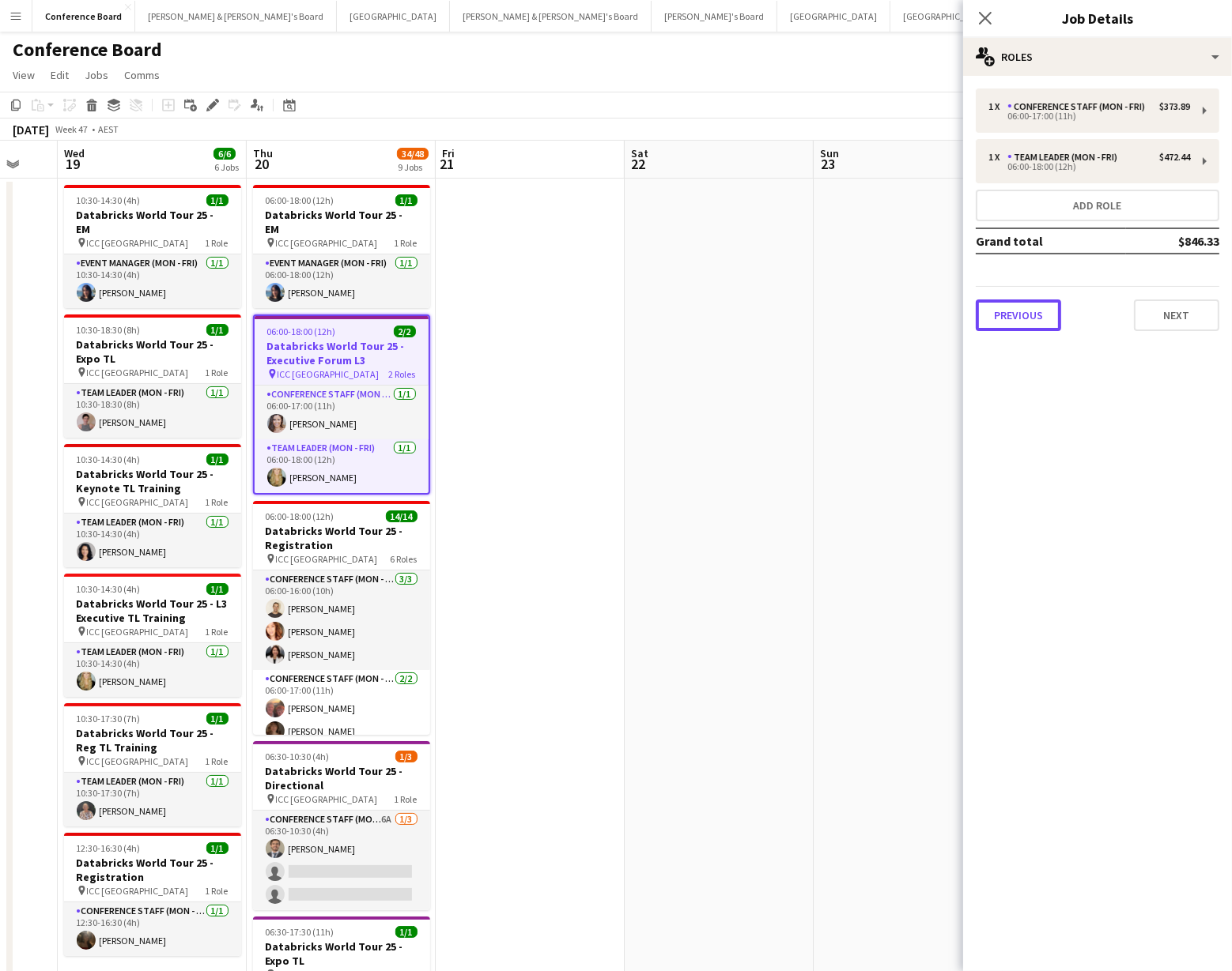
drag, startPoint x: 1020, startPoint y: 313, endPoint x: 1002, endPoint y: 319, distance: 19.0
click at [1020, 314] on button "Previous" at bounding box center [1018, 315] width 85 height 32
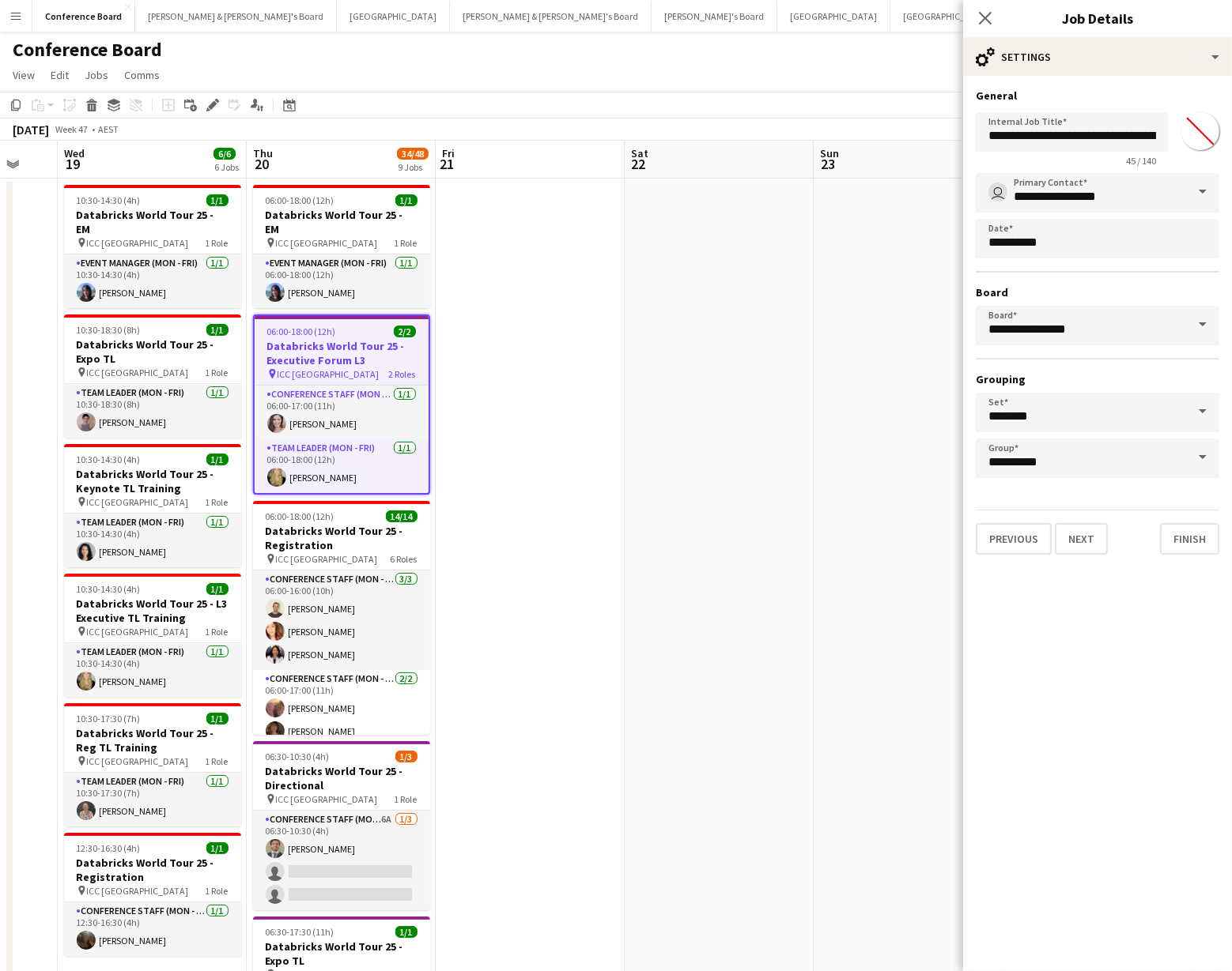
click at [1197, 130] on input "*******" at bounding box center [1200, 131] width 57 height 57
type input "*******"
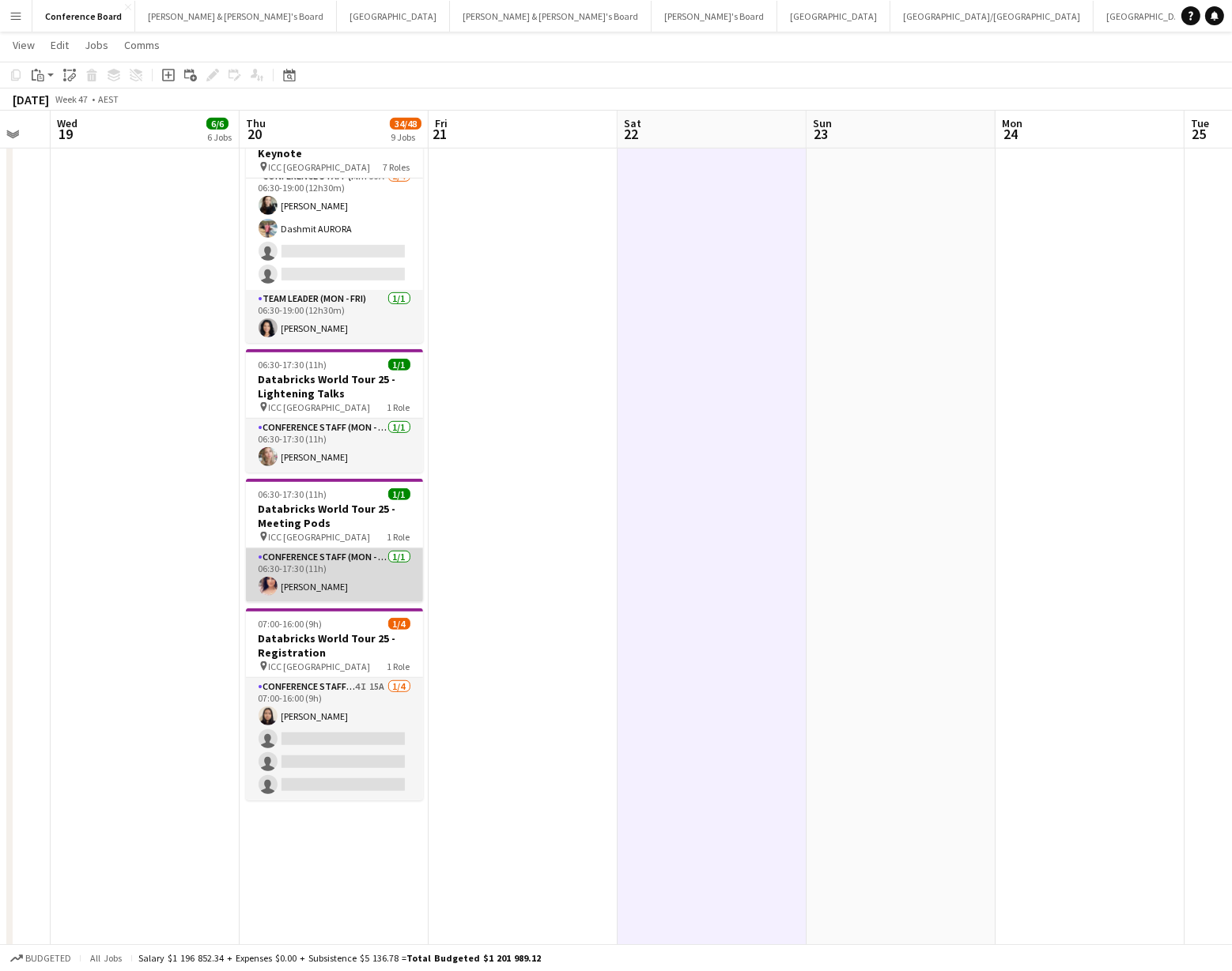
scroll to position [0, 512]
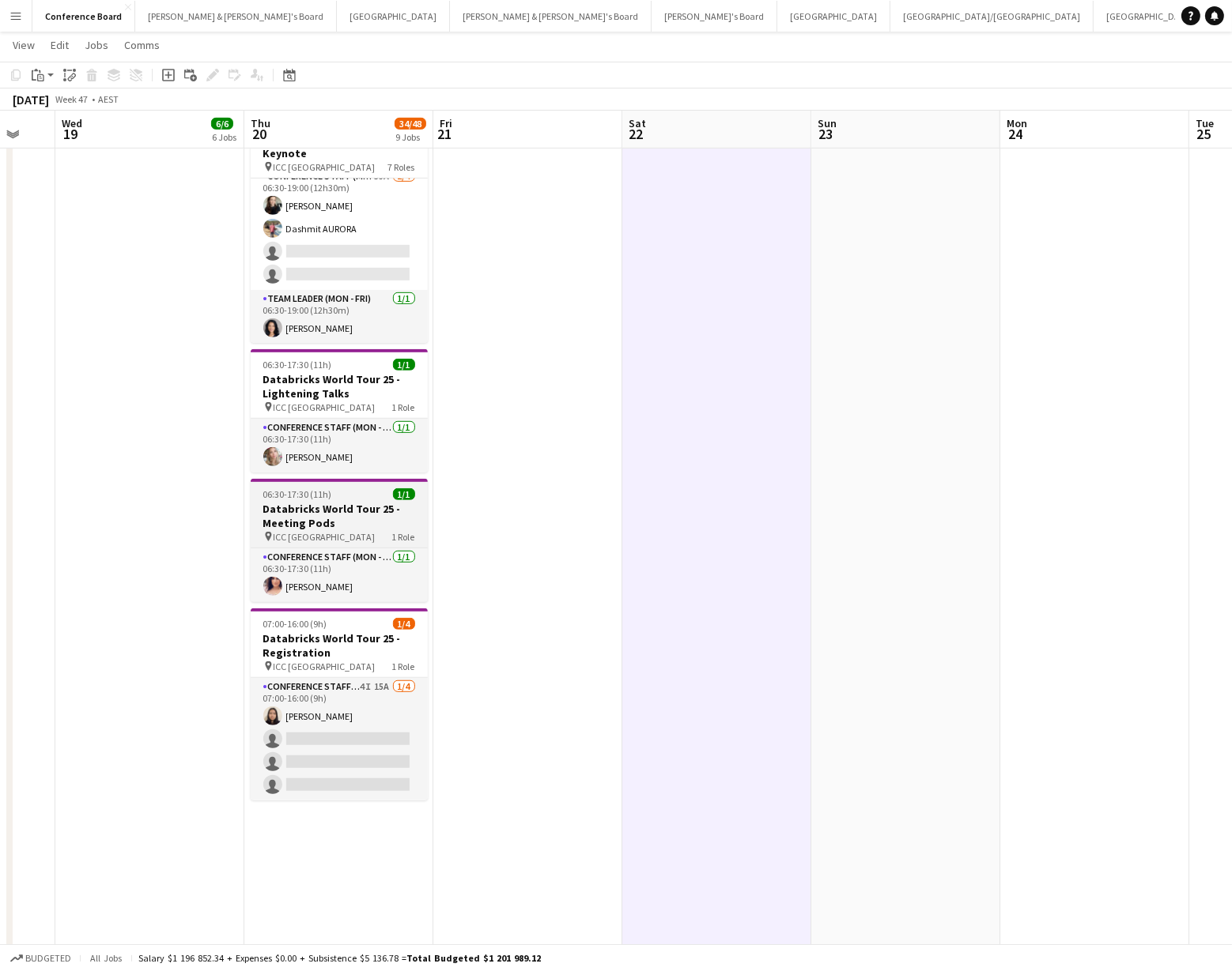
click at [303, 513] on h3 "Databricks World Tour 25 - Meeting Pods" at bounding box center [339, 516] width 177 height 28
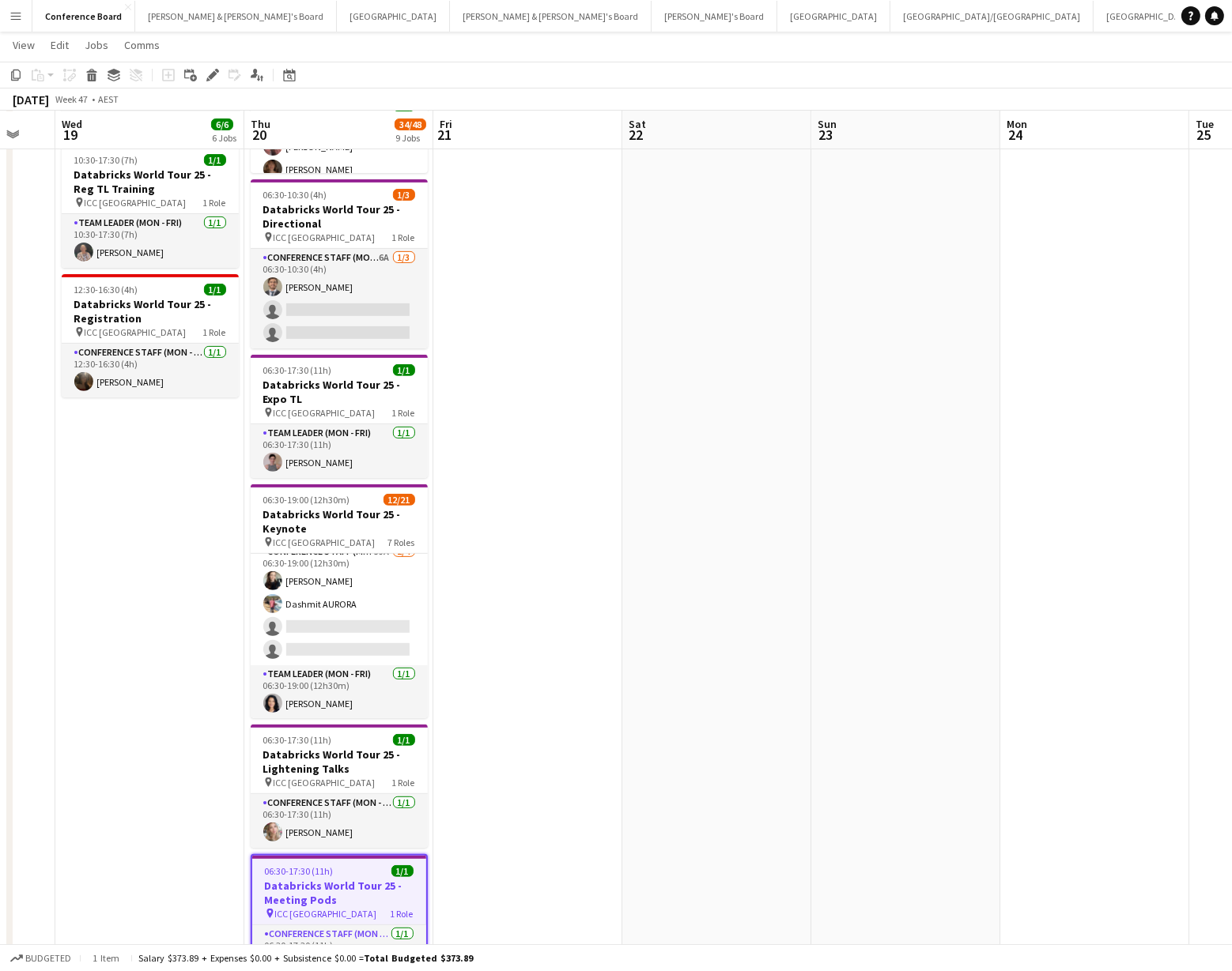
scroll to position [558, 0]
click at [292, 384] on h3 "Databricks World Tour 25 - Expo TL" at bounding box center [339, 391] width 177 height 28
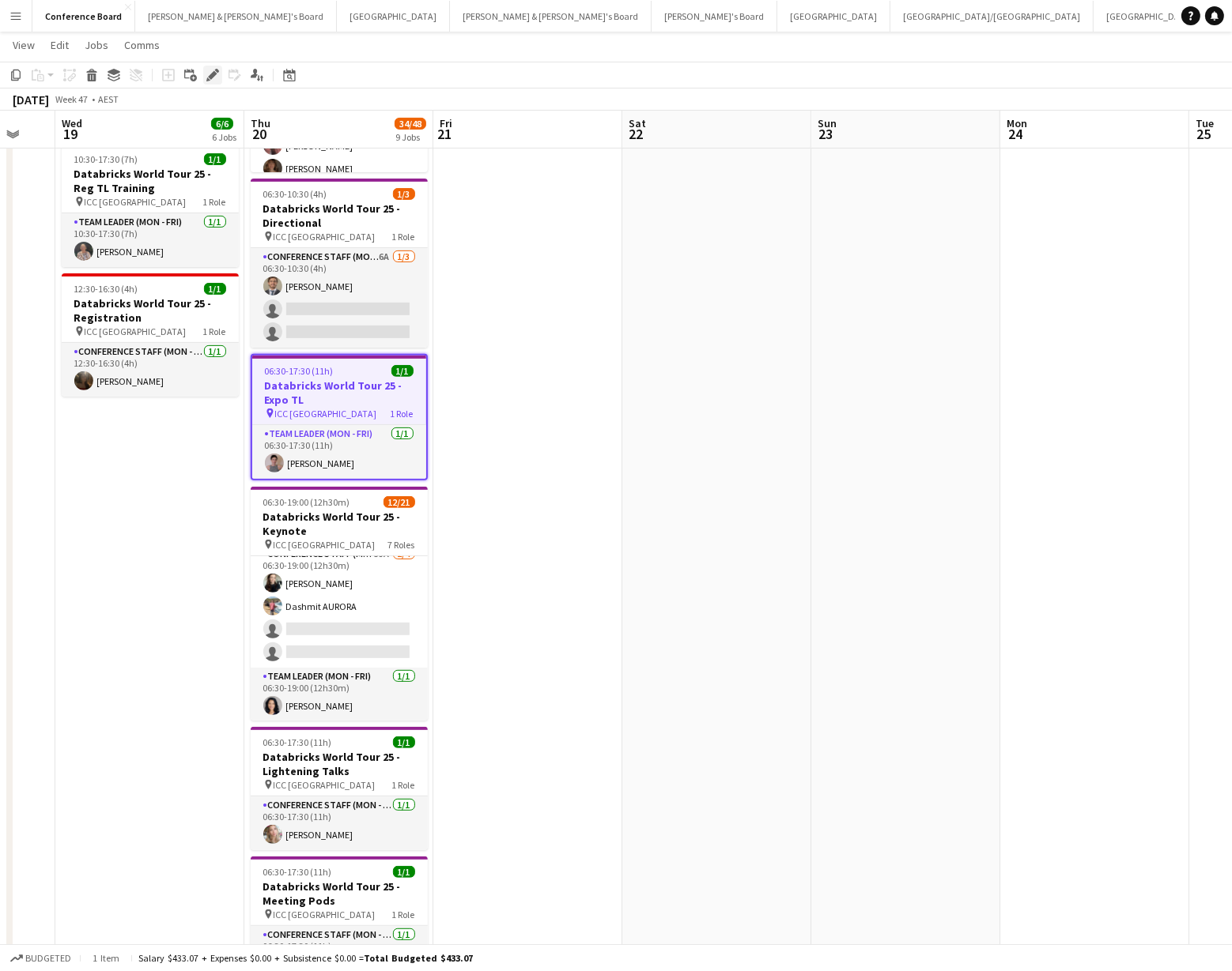
click at [209, 76] on icon at bounding box center [212, 75] width 9 height 9
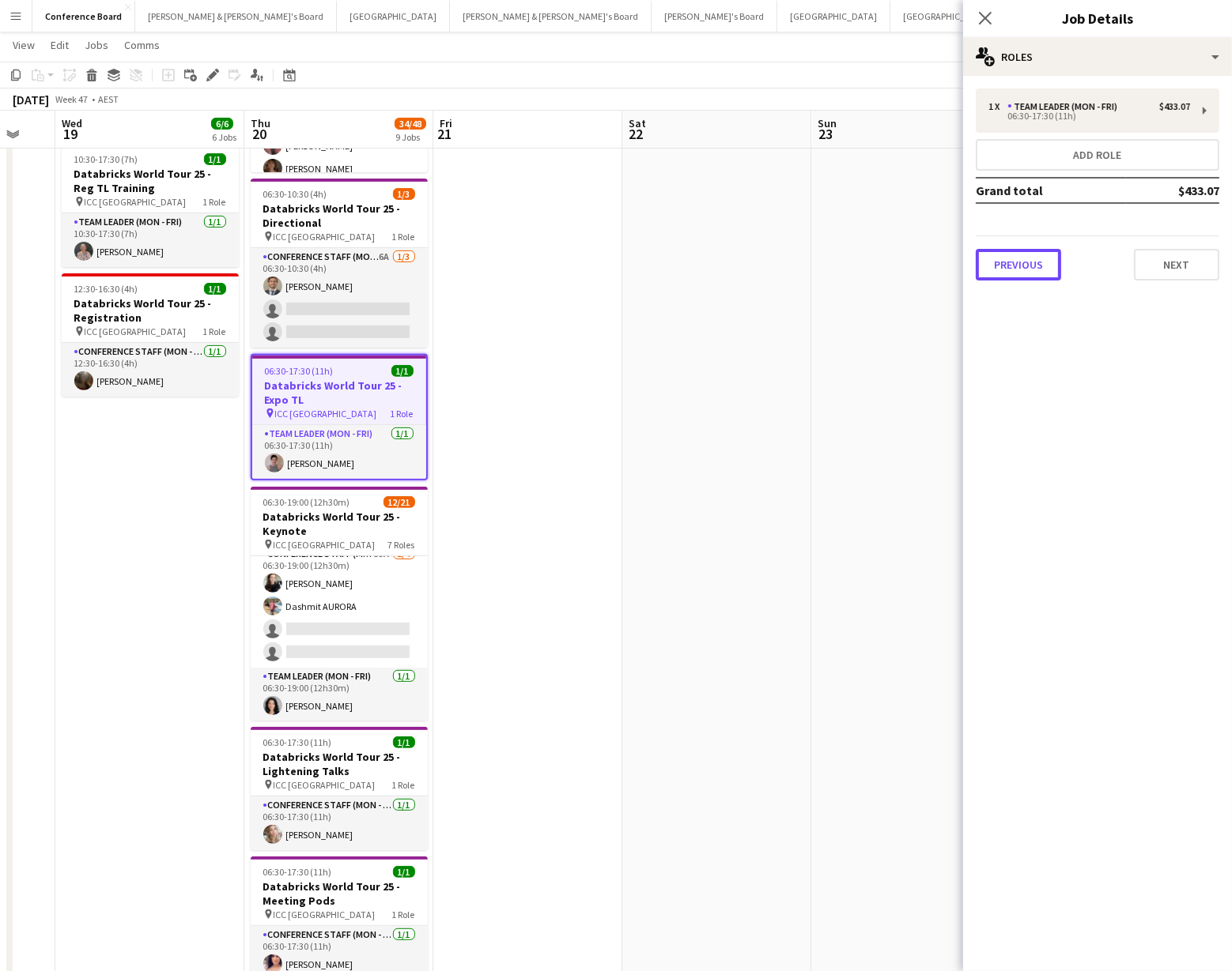
click at [1014, 262] on button "Previous" at bounding box center [1018, 265] width 85 height 32
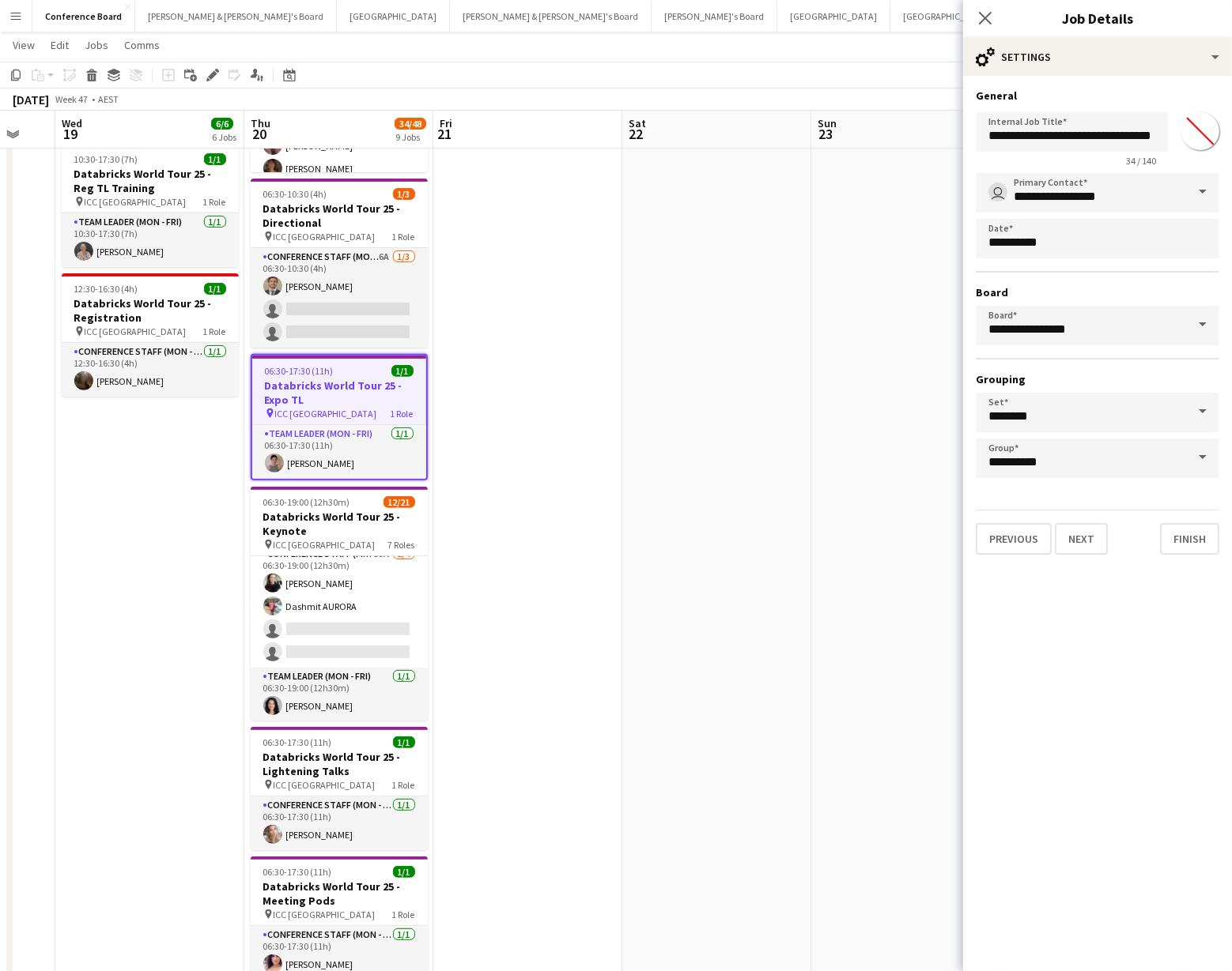
click at [1203, 137] on input "*******" at bounding box center [1200, 131] width 57 height 57
type input "*******"
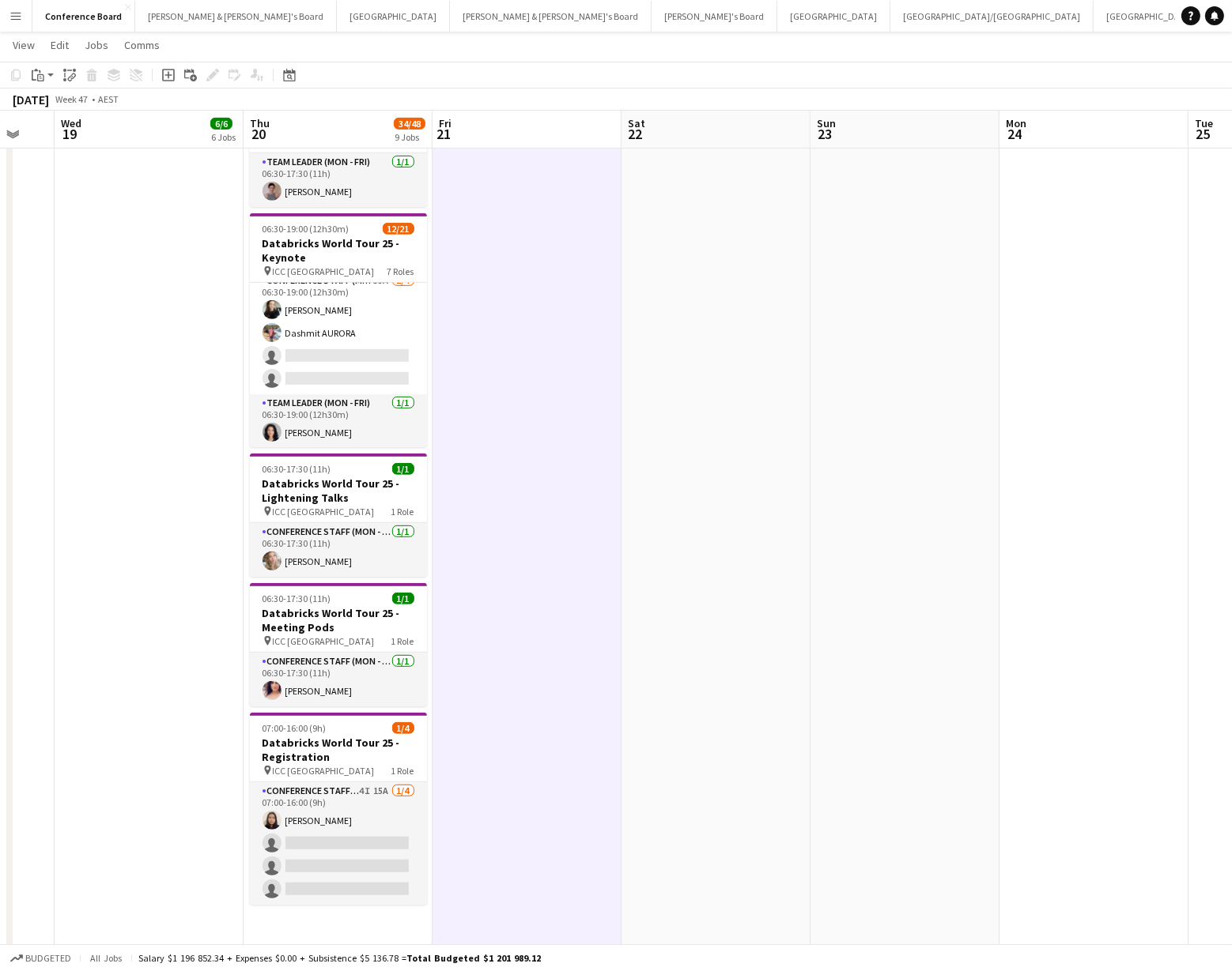
scroll to position [830, 0]
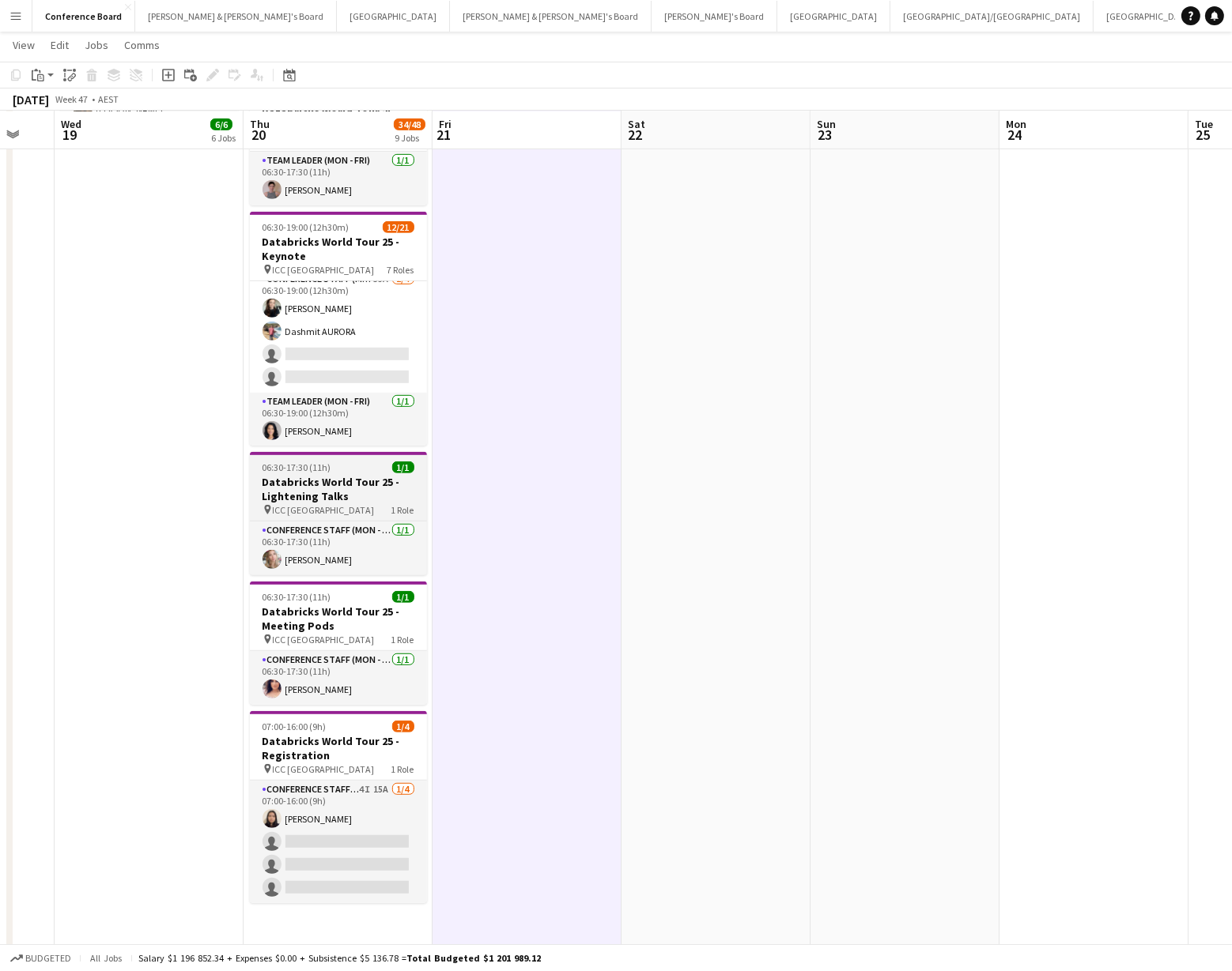
click at [289, 475] on h3 "Databricks World Tour 25 - Lightening Talks" at bounding box center [338, 488] width 177 height 28
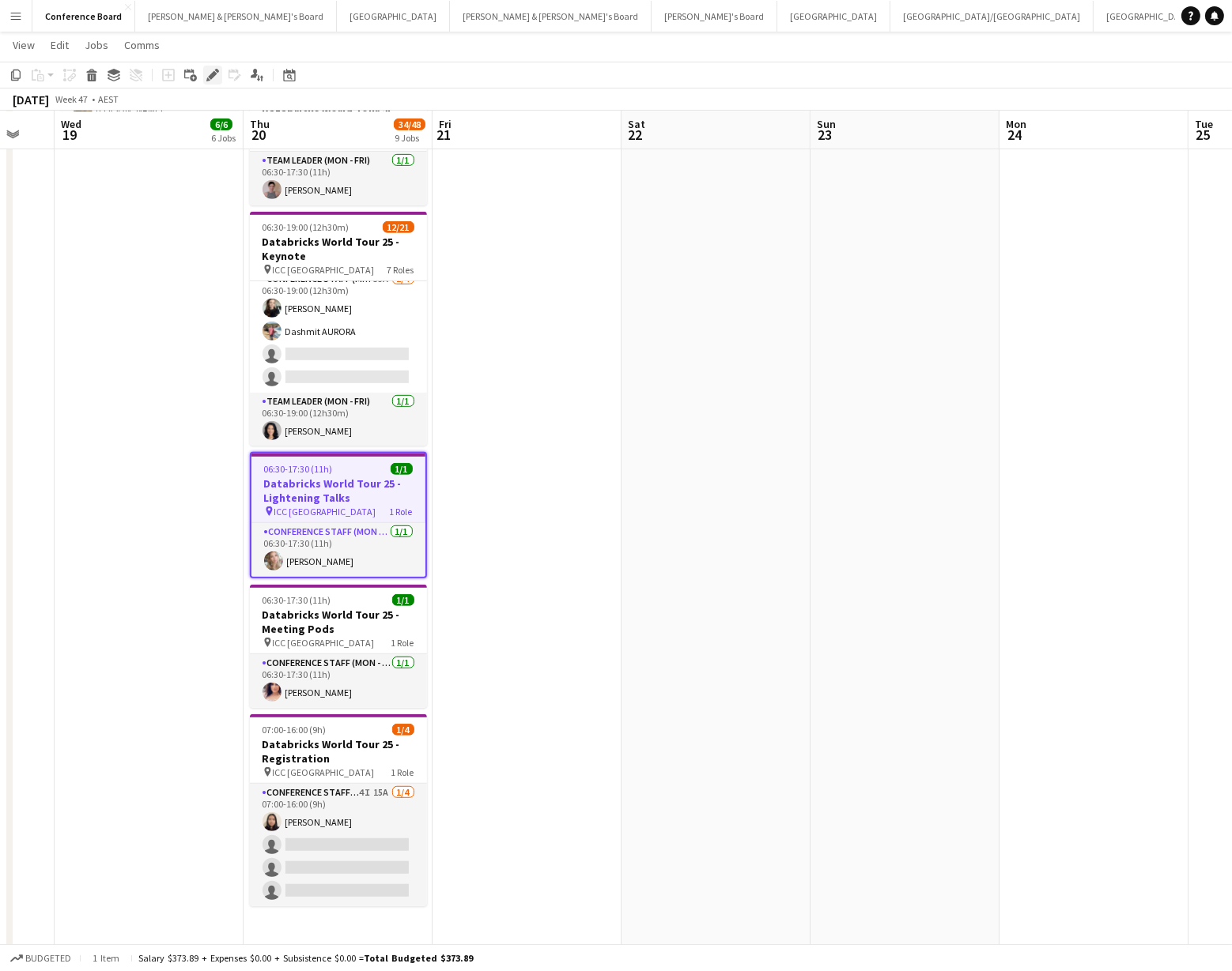
click at [212, 78] on icon at bounding box center [212, 75] width 9 height 9
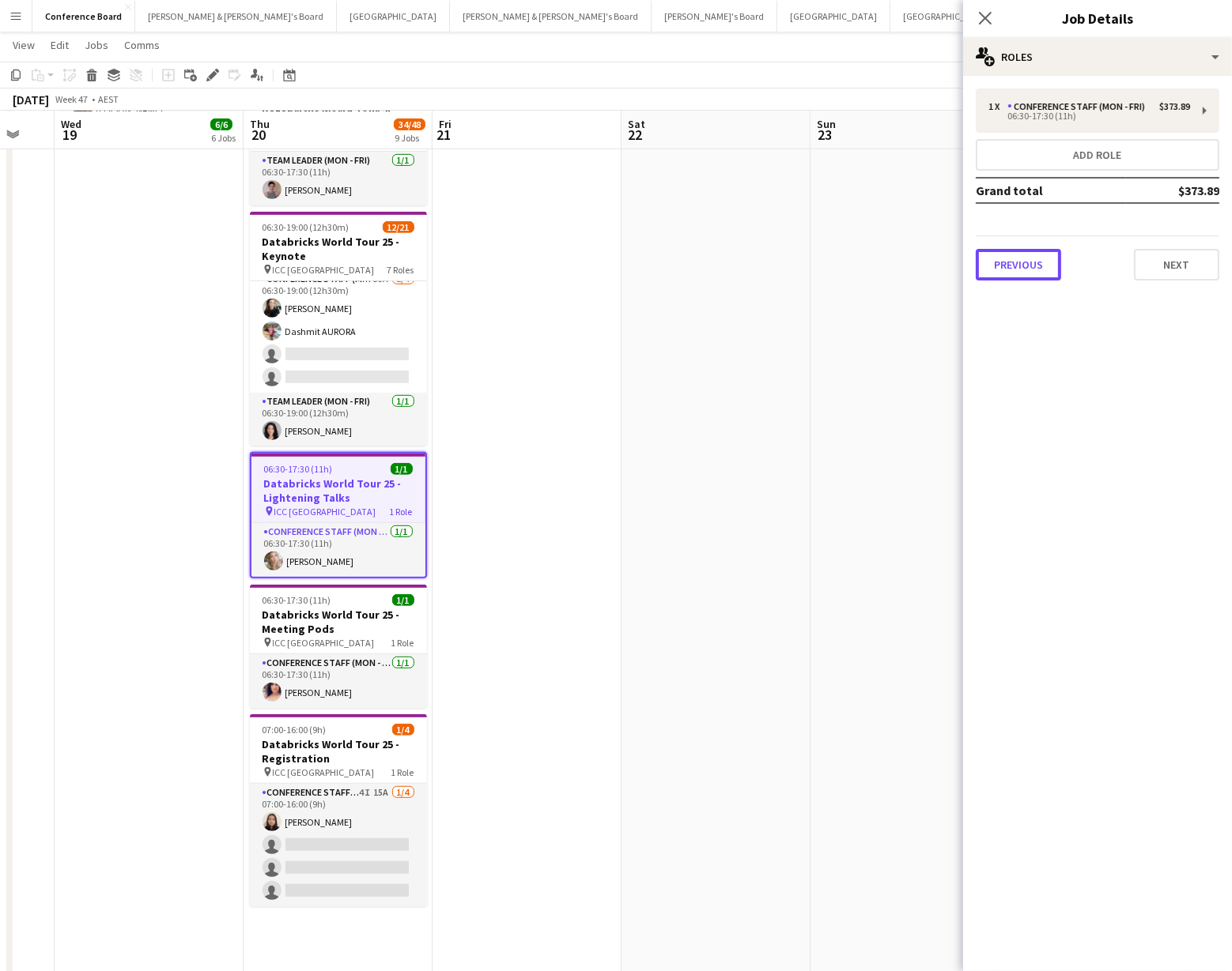
drag, startPoint x: 1028, startPoint y: 255, endPoint x: 1008, endPoint y: 270, distance: 25.0
click at [1027, 256] on button "Previous" at bounding box center [1018, 265] width 85 height 32
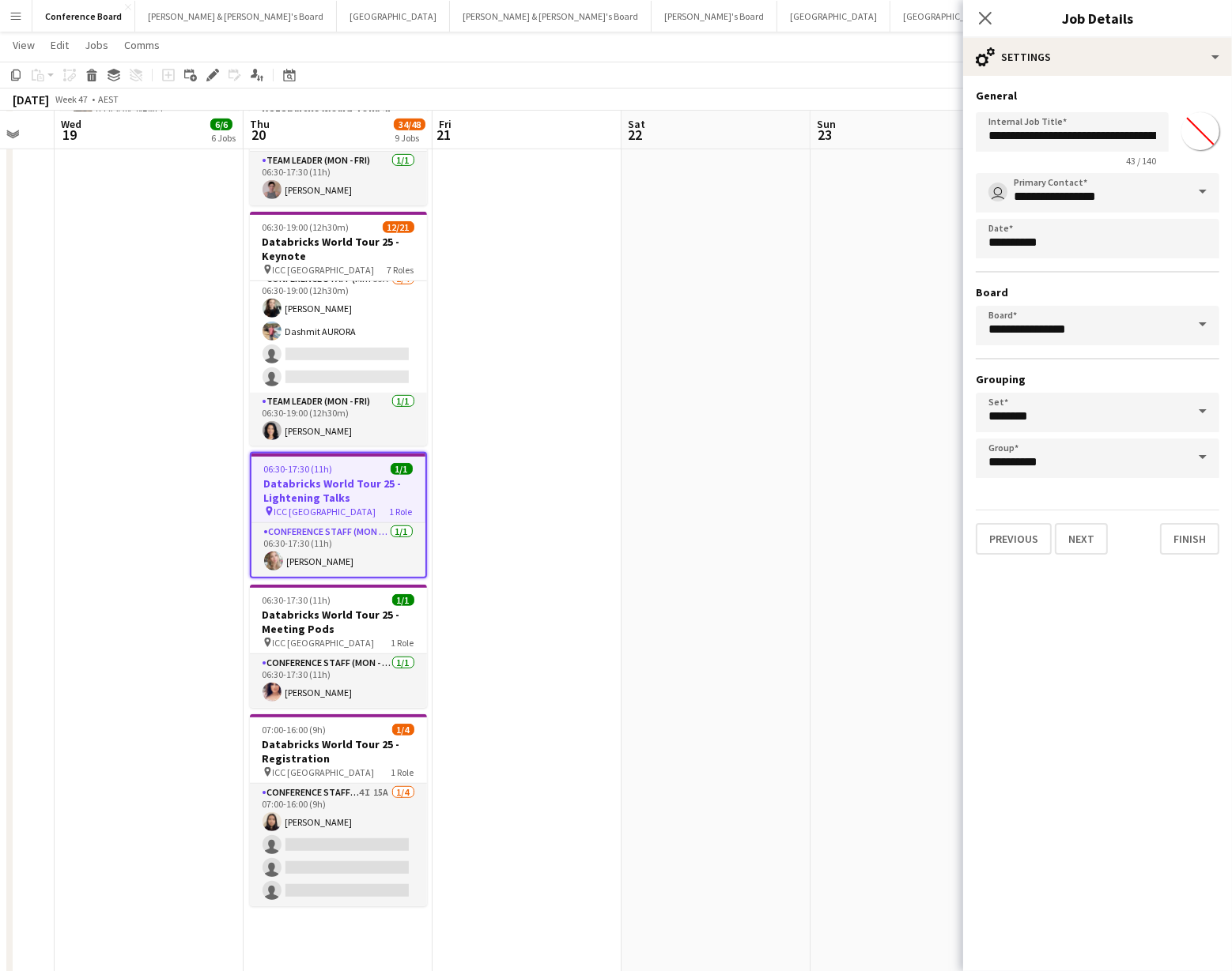
click at [1195, 135] on input "*******" at bounding box center [1200, 131] width 57 height 57
type input "*******"
drag, startPoint x: 344, startPoint y: 615, endPoint x: 384, endPoint y: 595, distance: 44.7
click at [344, 615] on h3 "Databricks World Tour 25 - Meeting Pods" at bounding box center [338, 621] width 177 height 28
type input "**********"
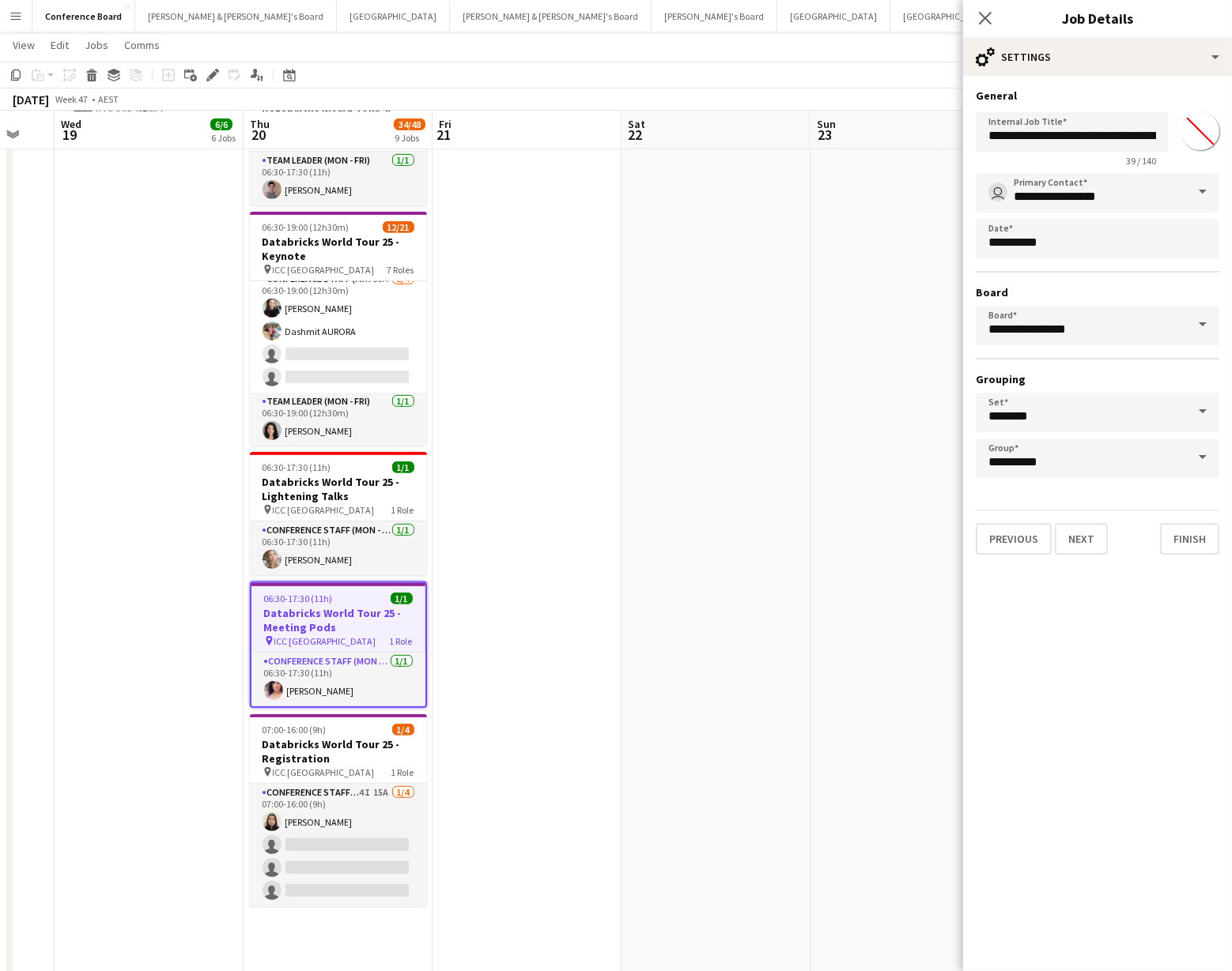
click at [1193, 126] on input "*******" at bounding box center [1200, 131] width 57 height 57
type input "*******"
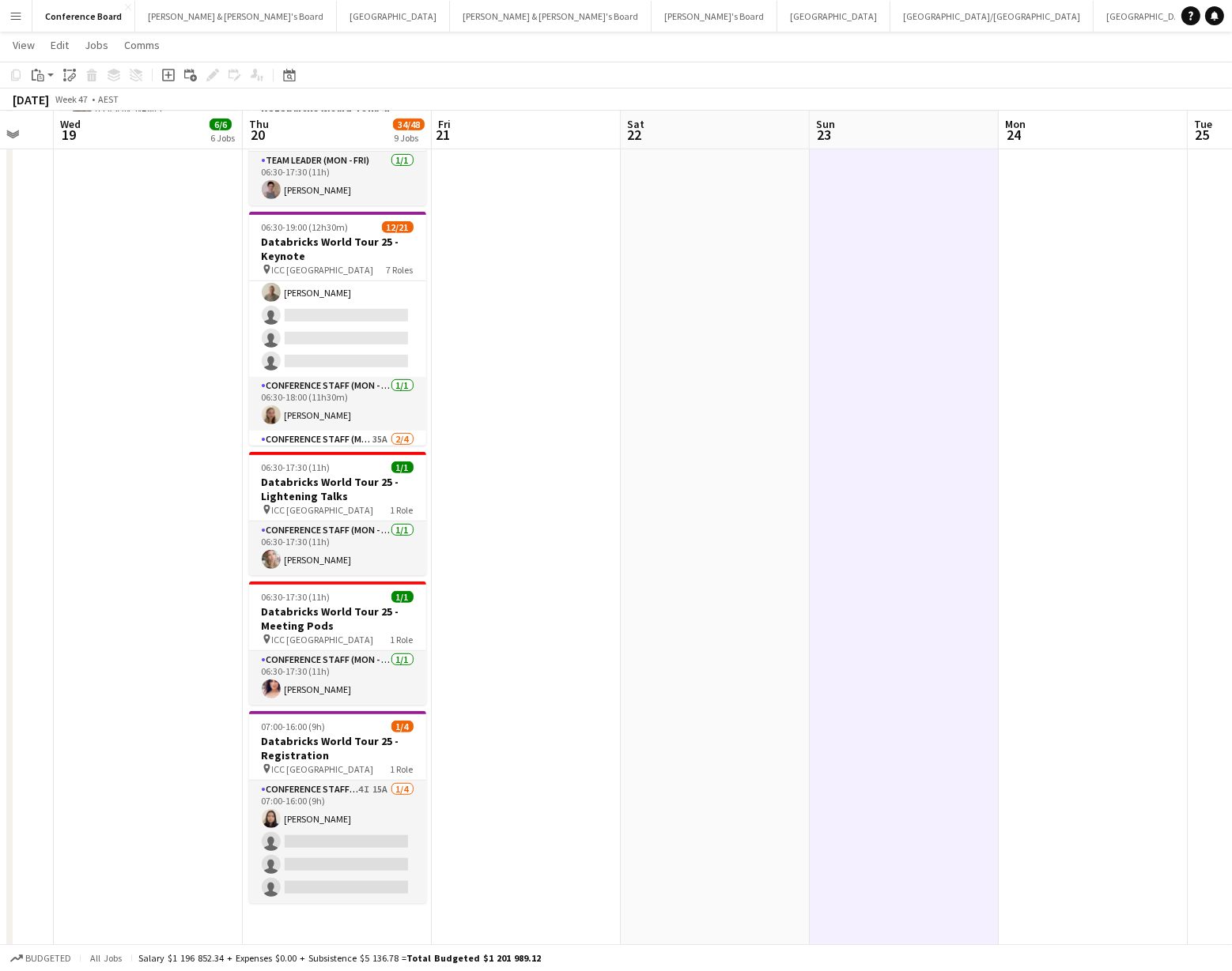
scroll to position [348, 0]
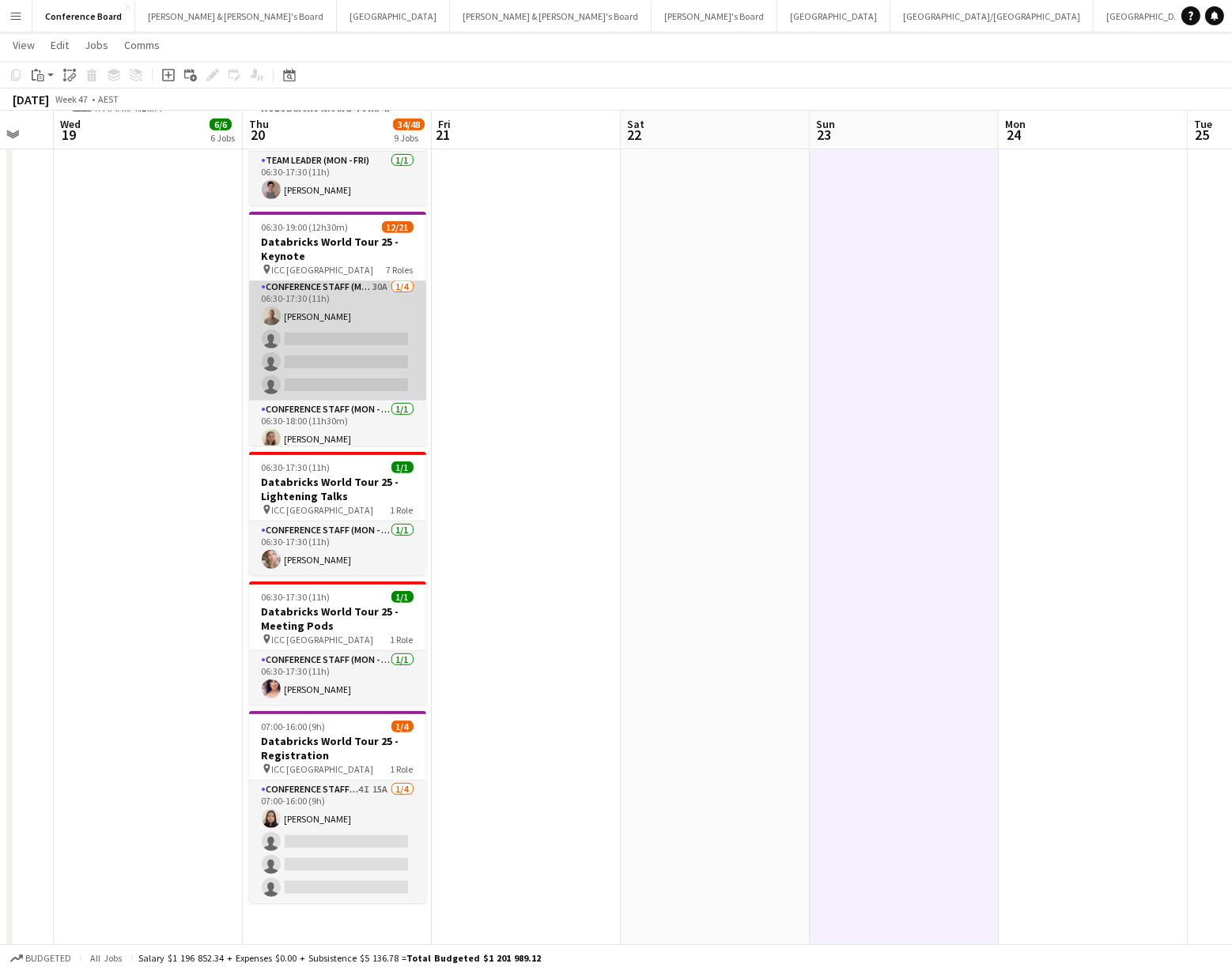
click at [291, 343] on app-card-role "Conference Staff (Mon - Fri) 30A [DATE] 06:30-17:30 (11h) [PERSON_NAME] single-…" at bounding box center [337, 339] width 177 height 122
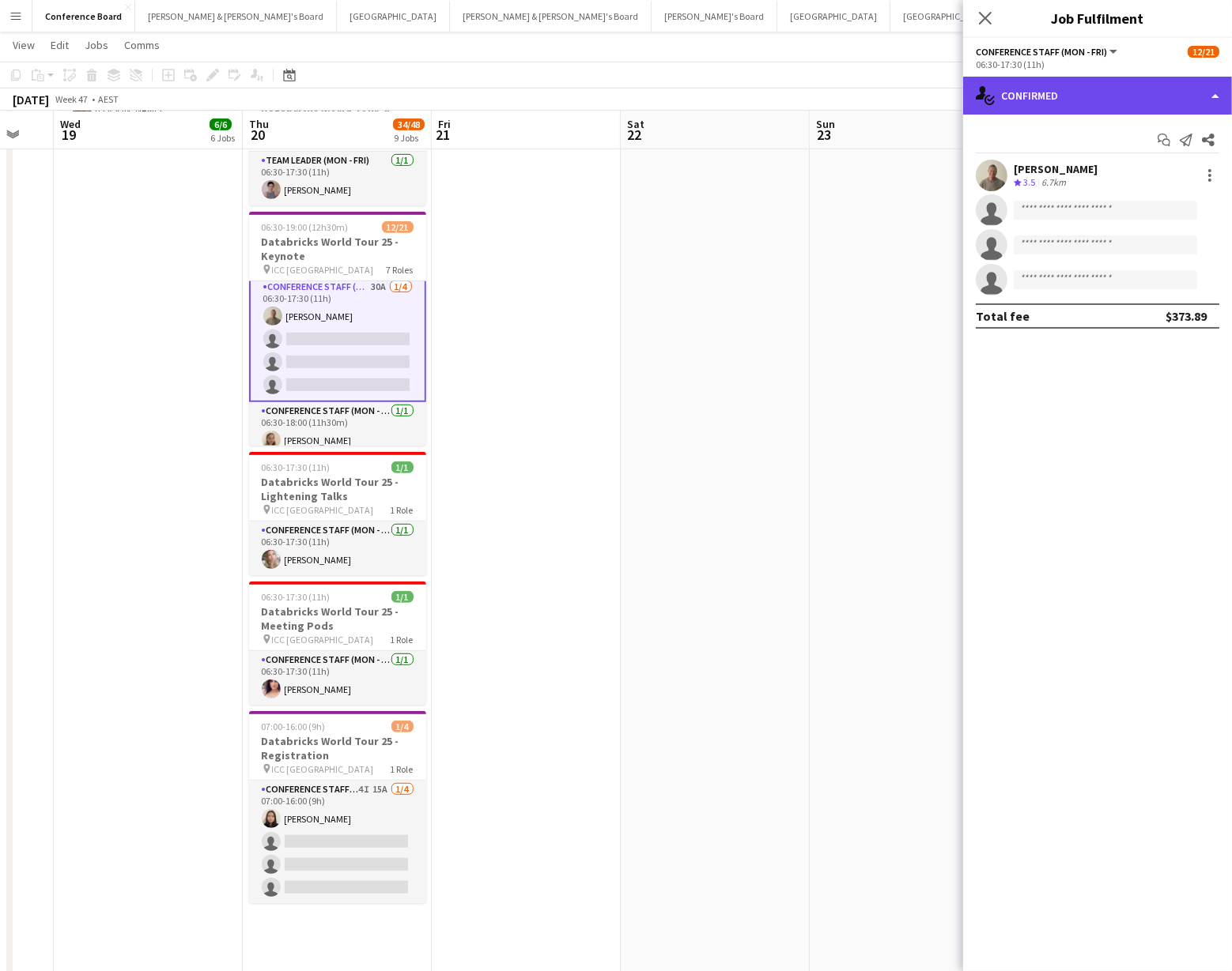
click at [1132, 105] on div "single-neutral-actions-check-2 Confirmed" at bounding box center [1096, 95] width 269 height 38
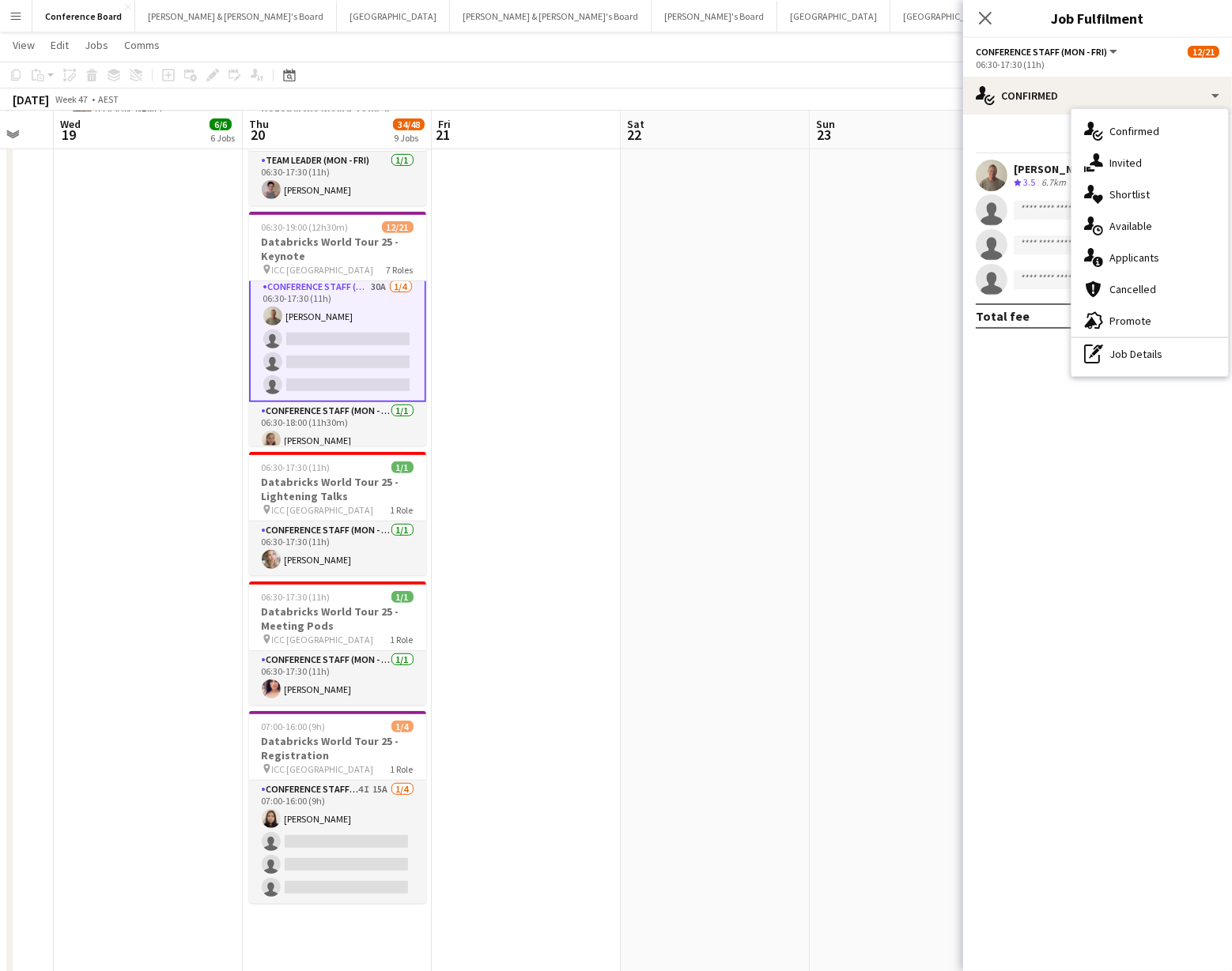
drag, startPoint x: 1163, startPoint y: 348, endPoint x: 1155, endPoint y: 335, distance: 15.3
click at [1163, 348] on div "pen-write Job Details" at bounding box center [1149, 354] width 156 height 32
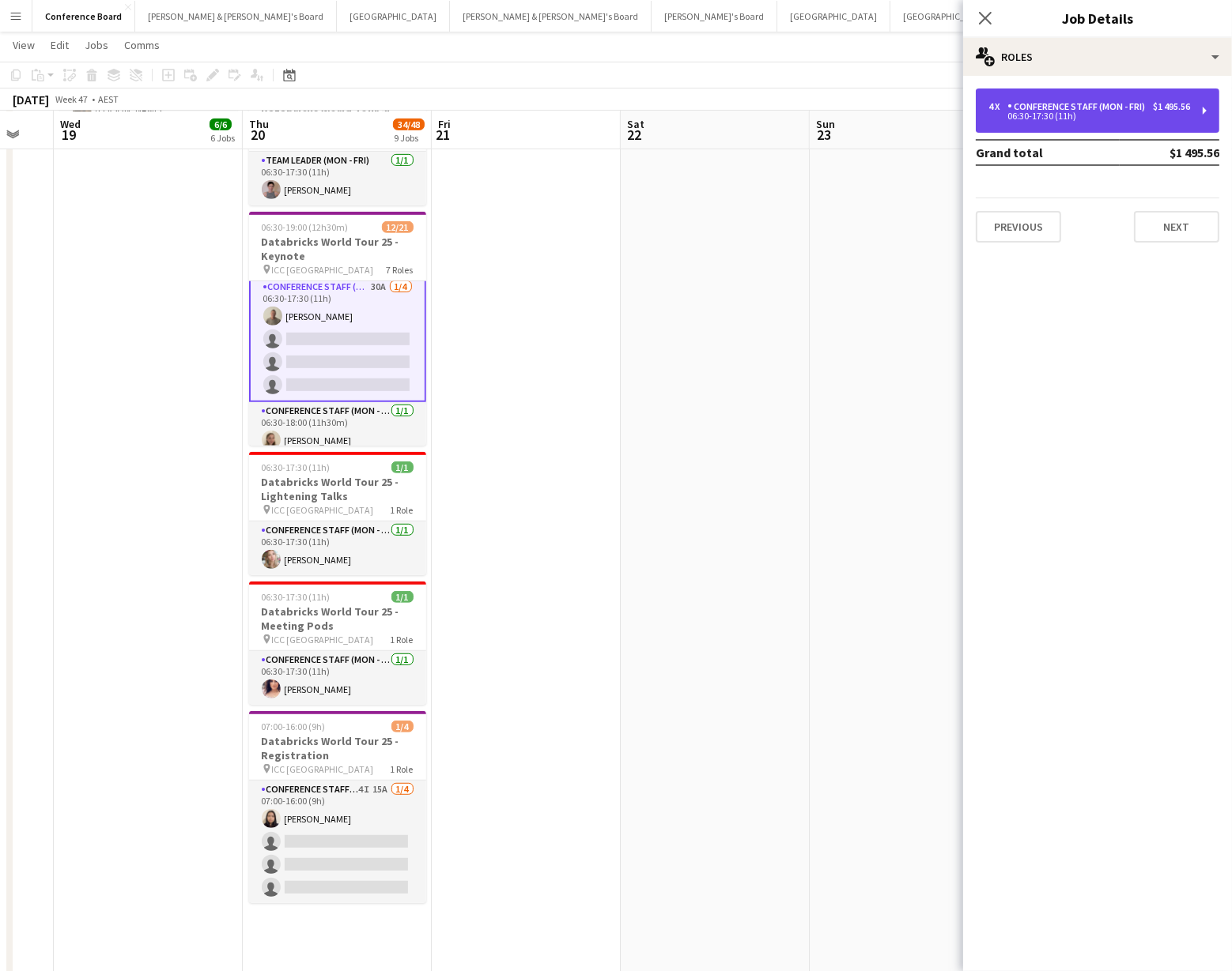
click at [1121, 109] on div "Conference Staff (Mon - Fri)" at bounding box center [1079, 106] width 143 height 11
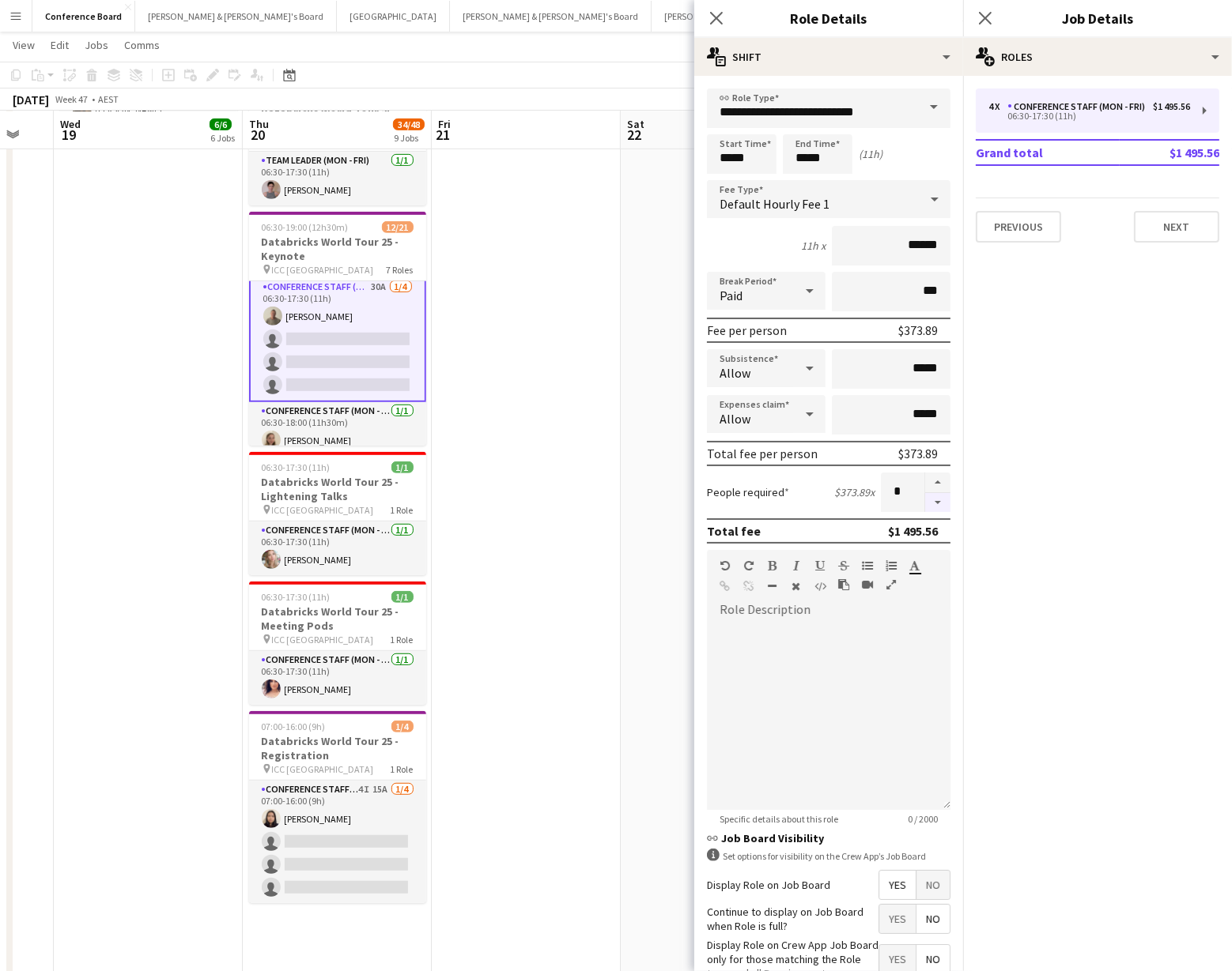
click at [935, 505] on button "button" at bounding box center [937, 503] width 25 height 19
type input "*"
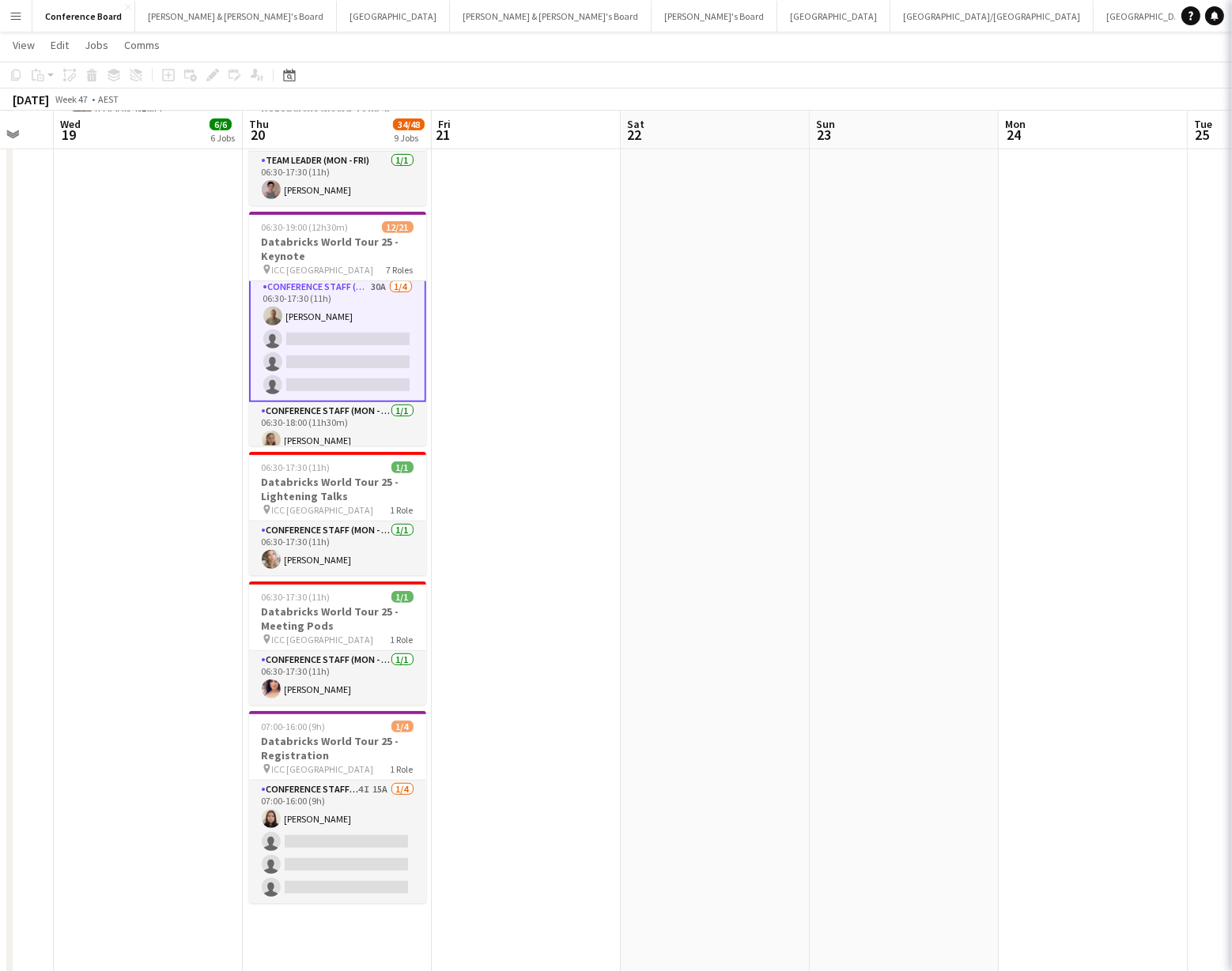
scroll to position [348, 0]
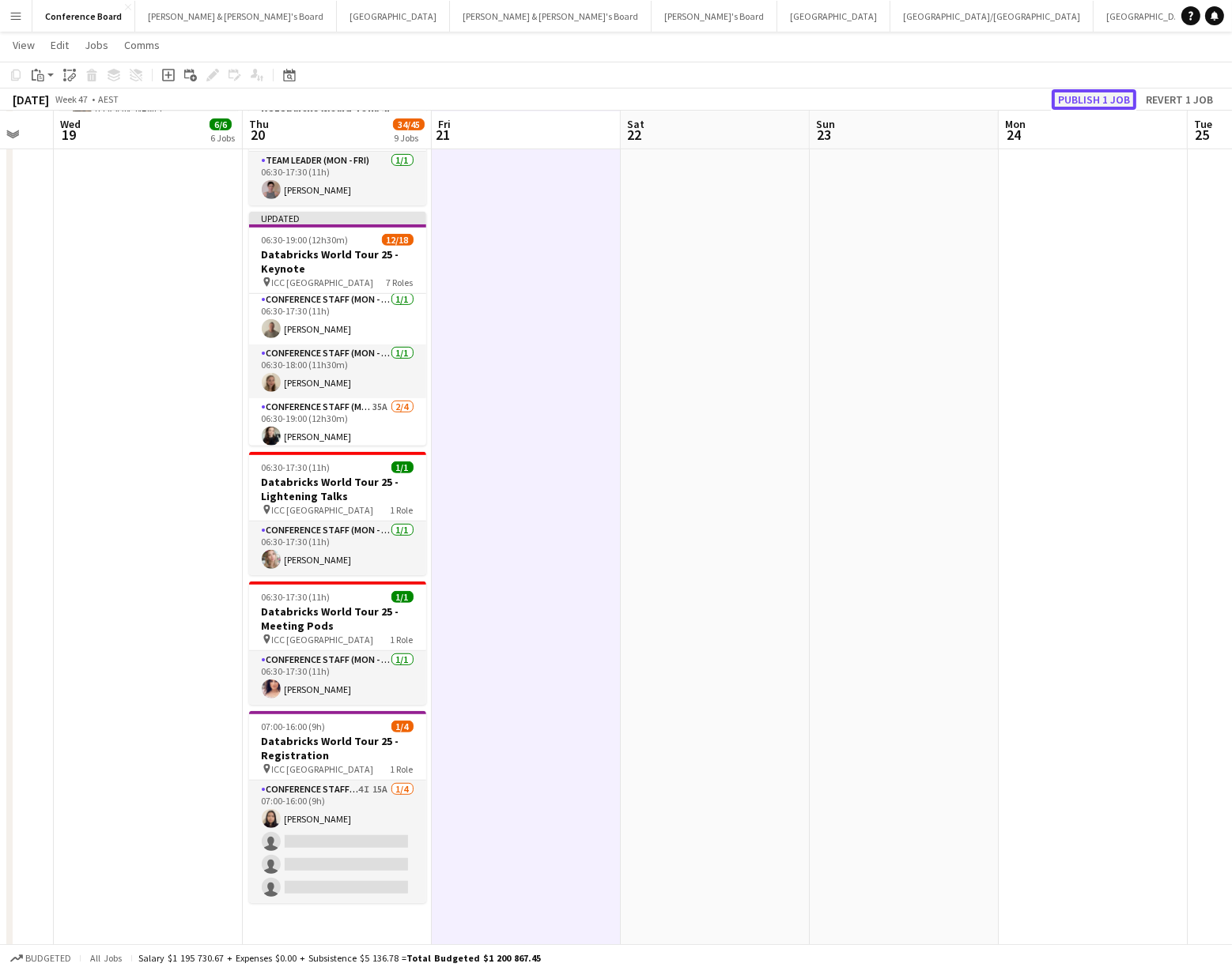
click at [1120, 104] on button "Publish 1 job" at bounding box center [1093, 99] width 84 height 20
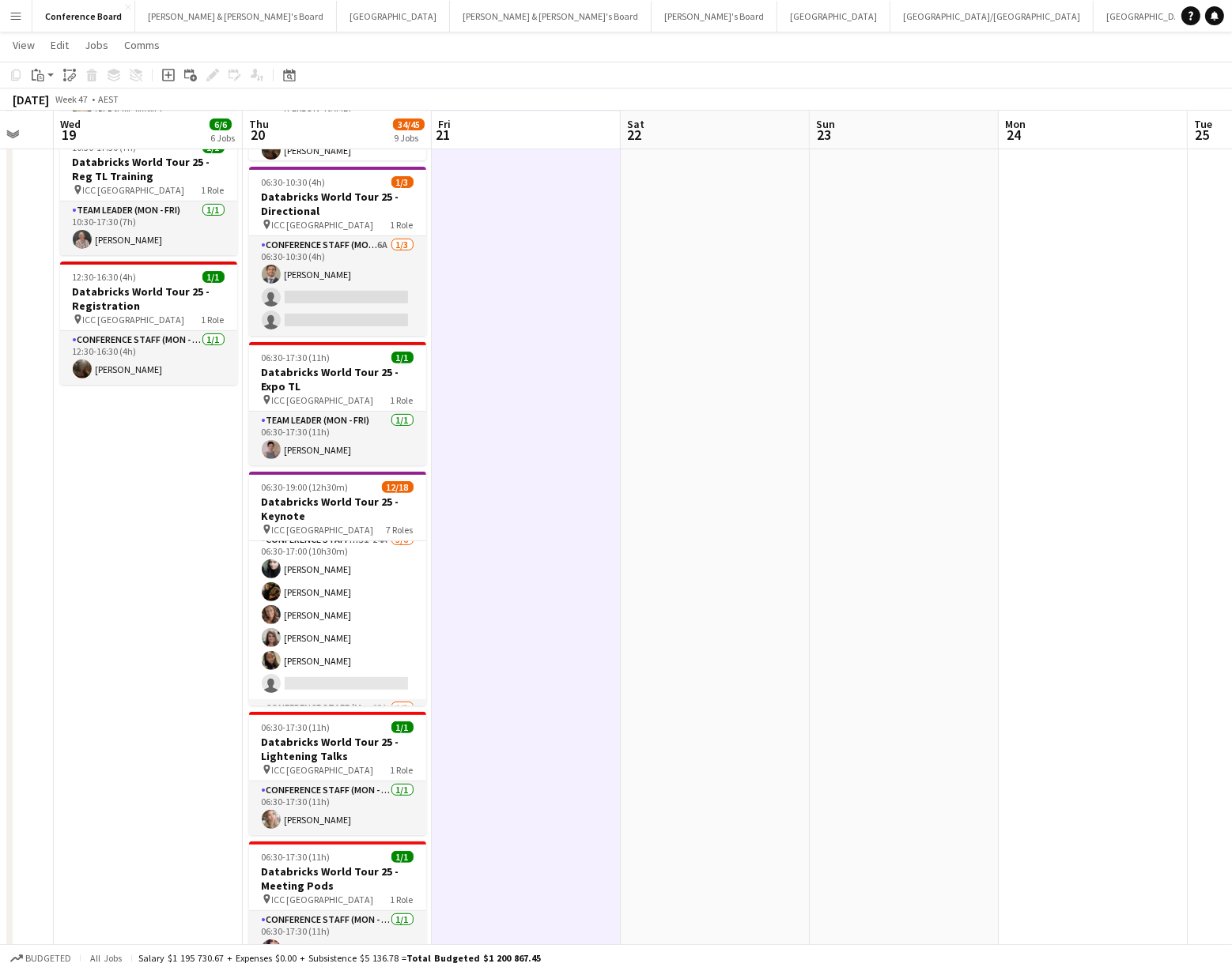
scroll to position [0, 0]
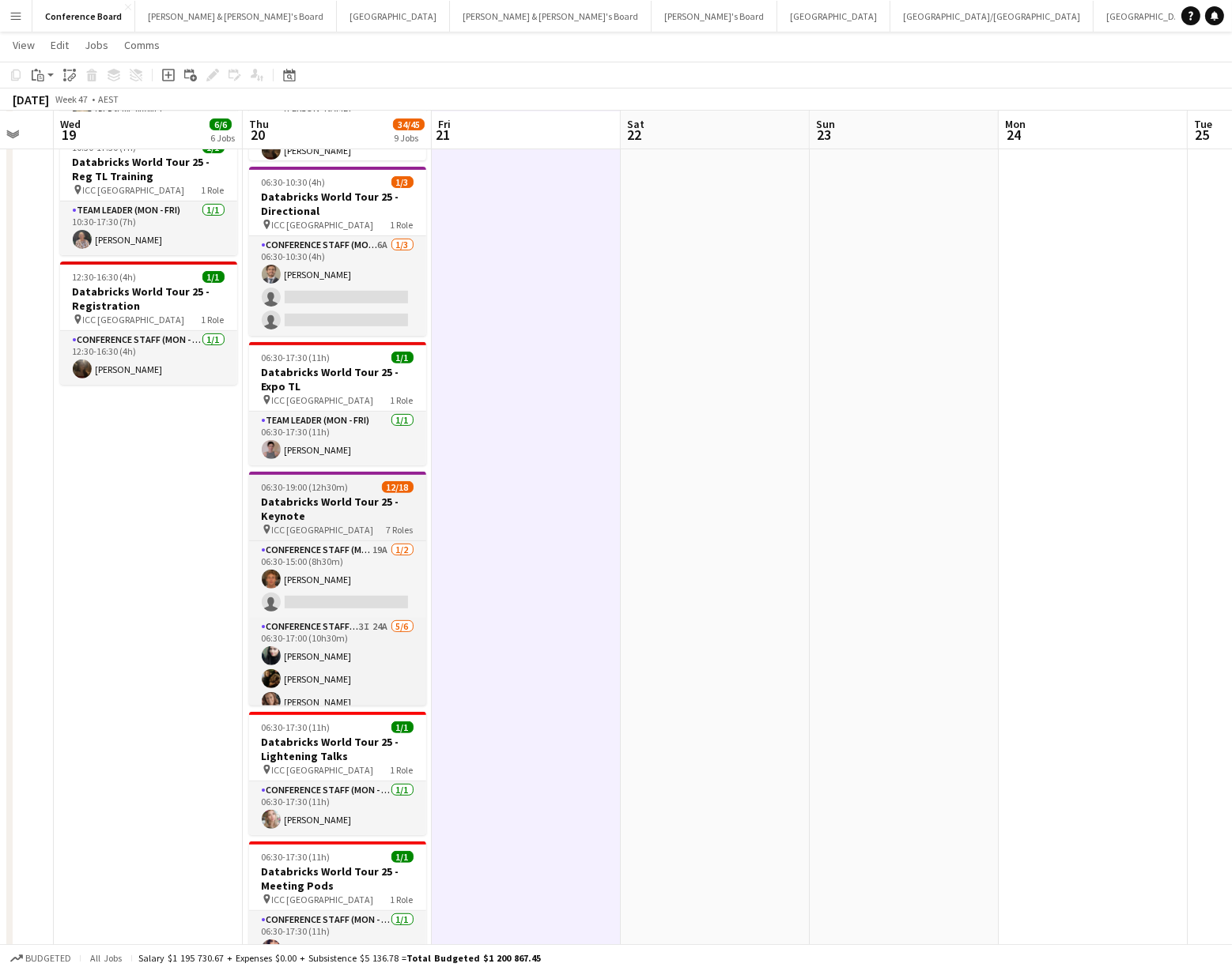
click at [328, 495] on h3 "Databricks World Tour 25 - Keynote" at bounding box center [337, 509] width 177 height 28
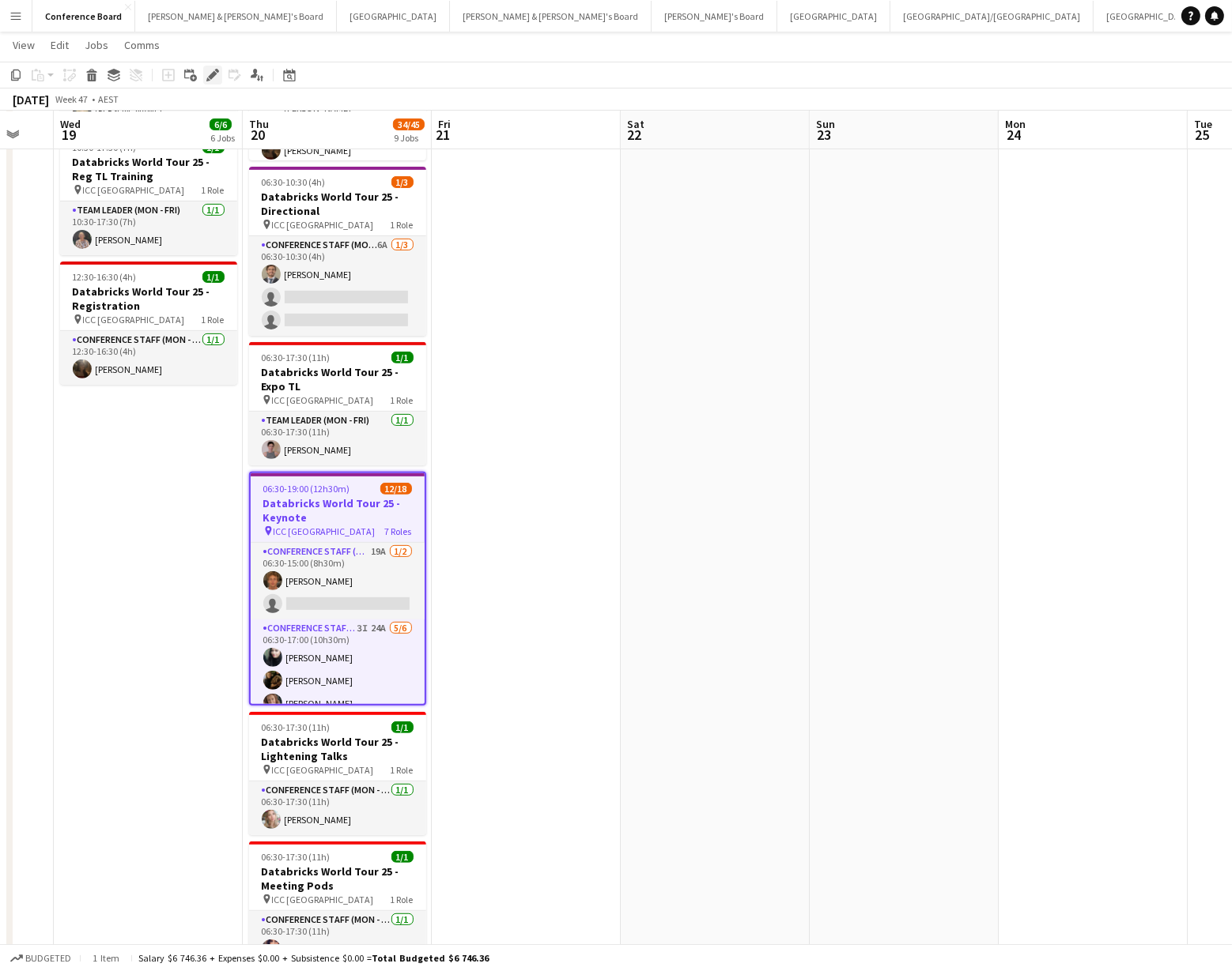
click at [208, 74] on icon "Edit" at bounding box center [212, 75] width 13 height 13
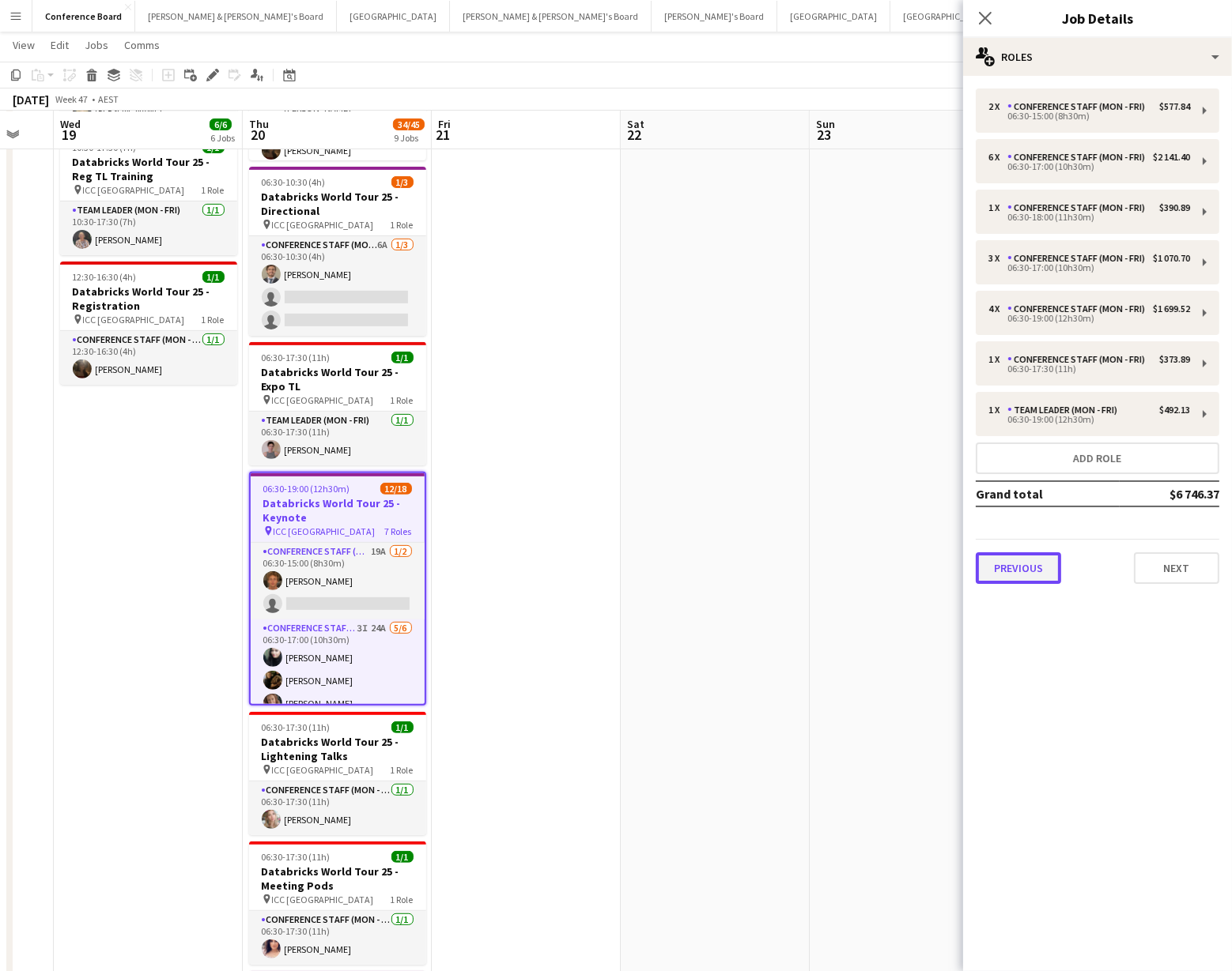
click at [1011, 573] on button "Previous" at bounding box center [1018, 568] width 85 height 32
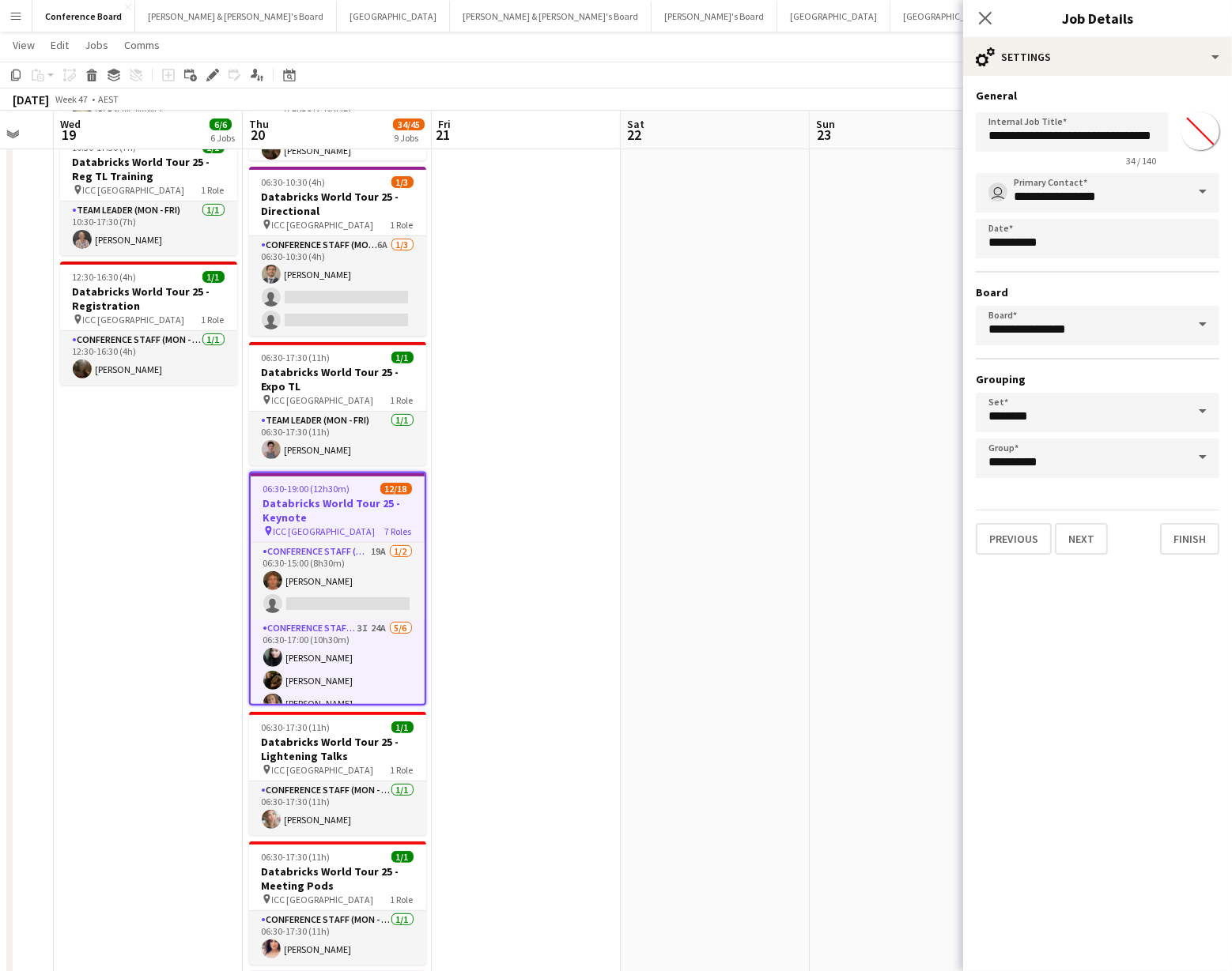
click at [1195, 139] on input "*******" at bounding box center [1200, 131] width 57 height 57
type input "*******"
drag, startPoint x: 731, startPoint y: 371, endPoint x: 721, endPoint y: 374, distance: 10.4
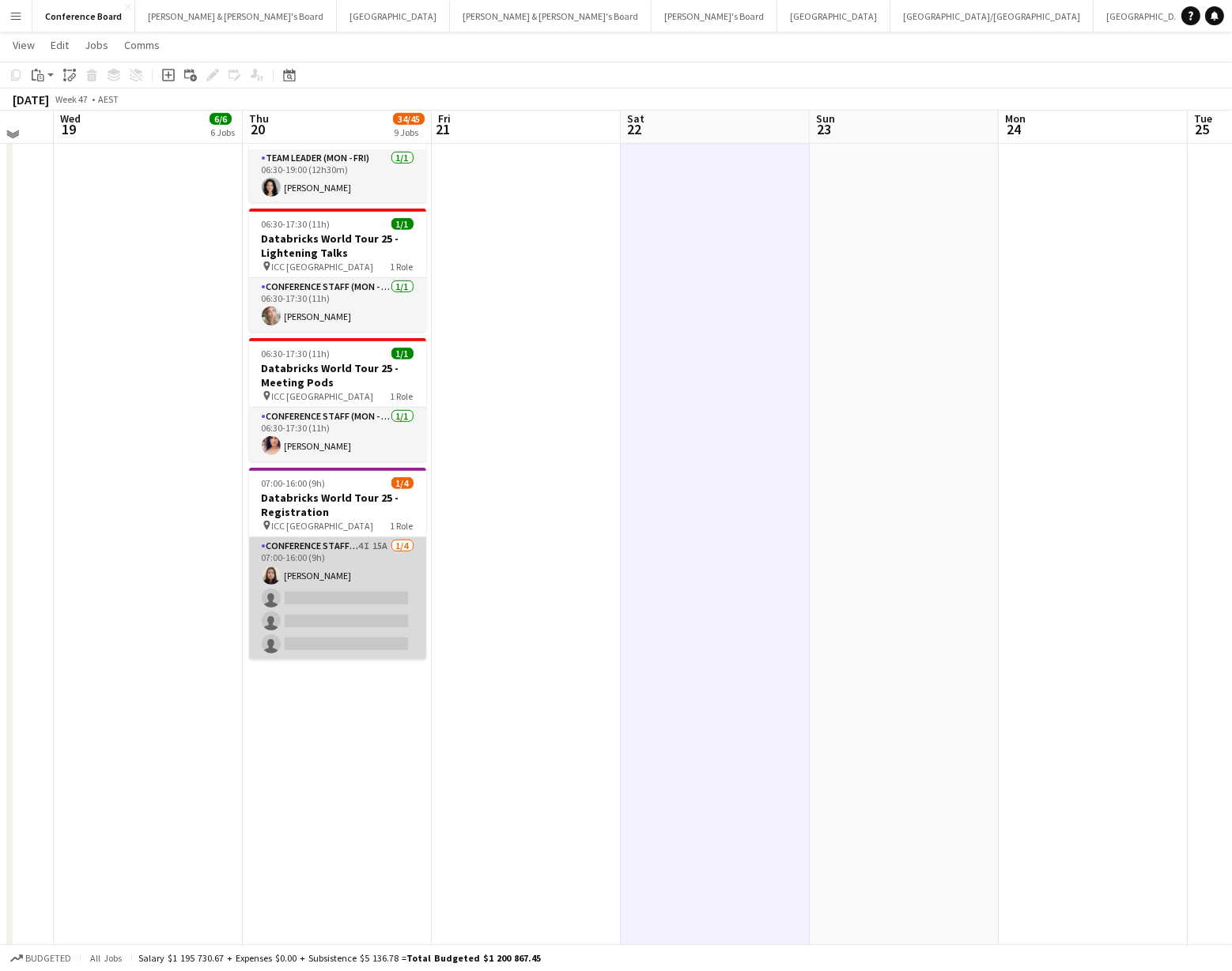
scroll to position [1081, 0]
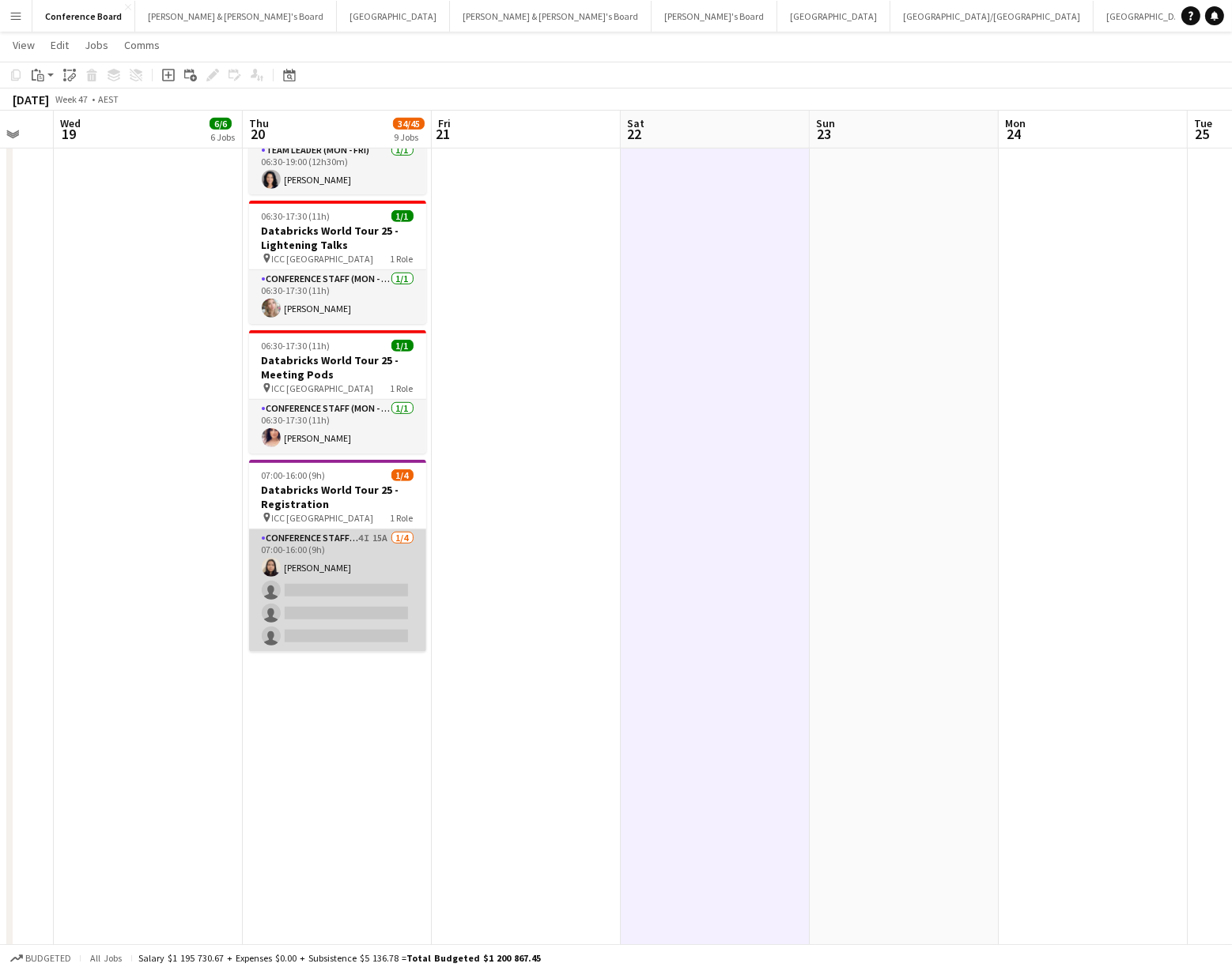
click at [309, 546] on app-card-role "Conference Staff (Mon - Fri) 4I 15A [DATE] 07:00-16:00 (9h) [PERSON_NAME] singl…" at bounding box center [337, 590] width 177 height 122
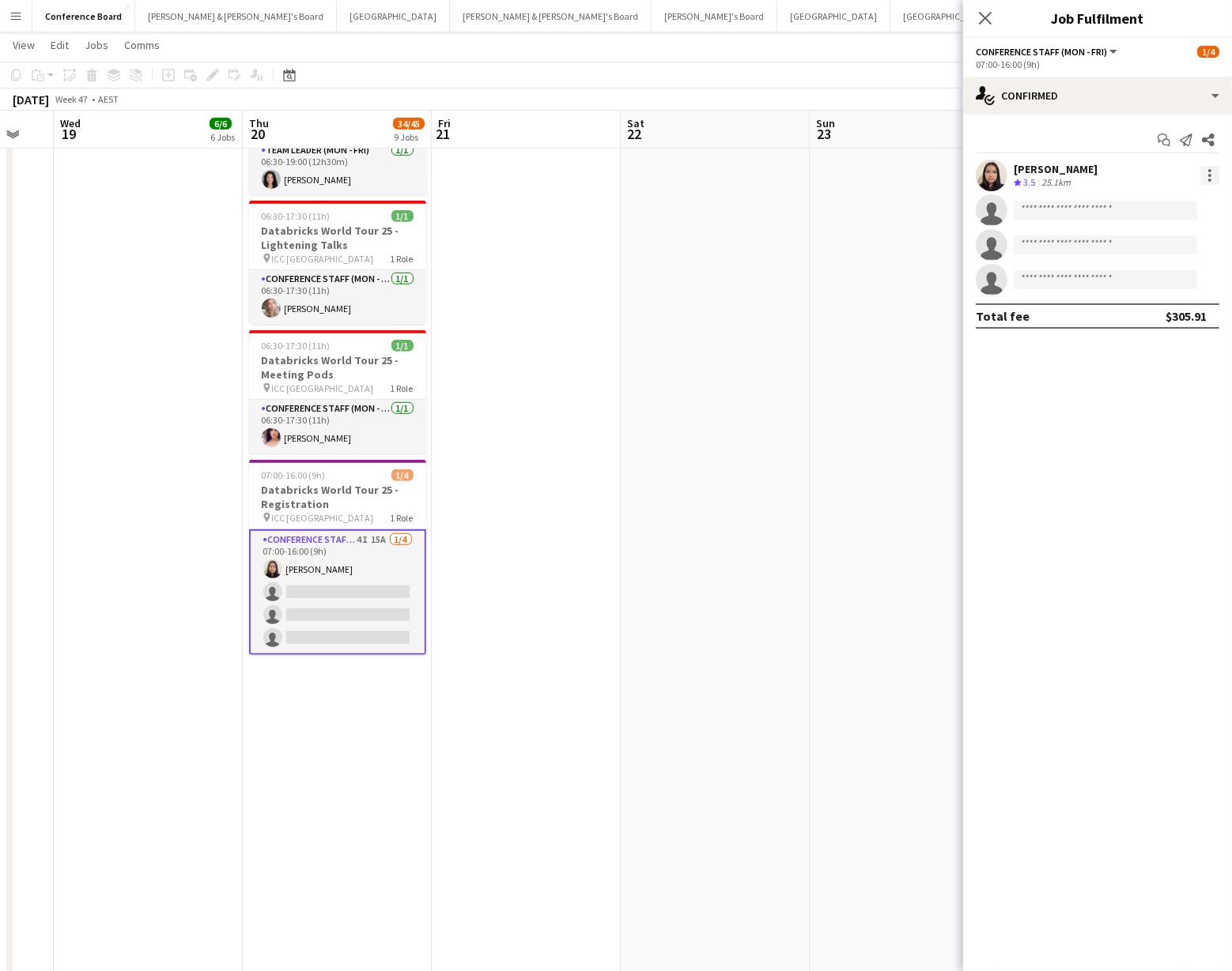
click at [1204, 178] on div at bounding box center [1210, 175] width 19 height 19
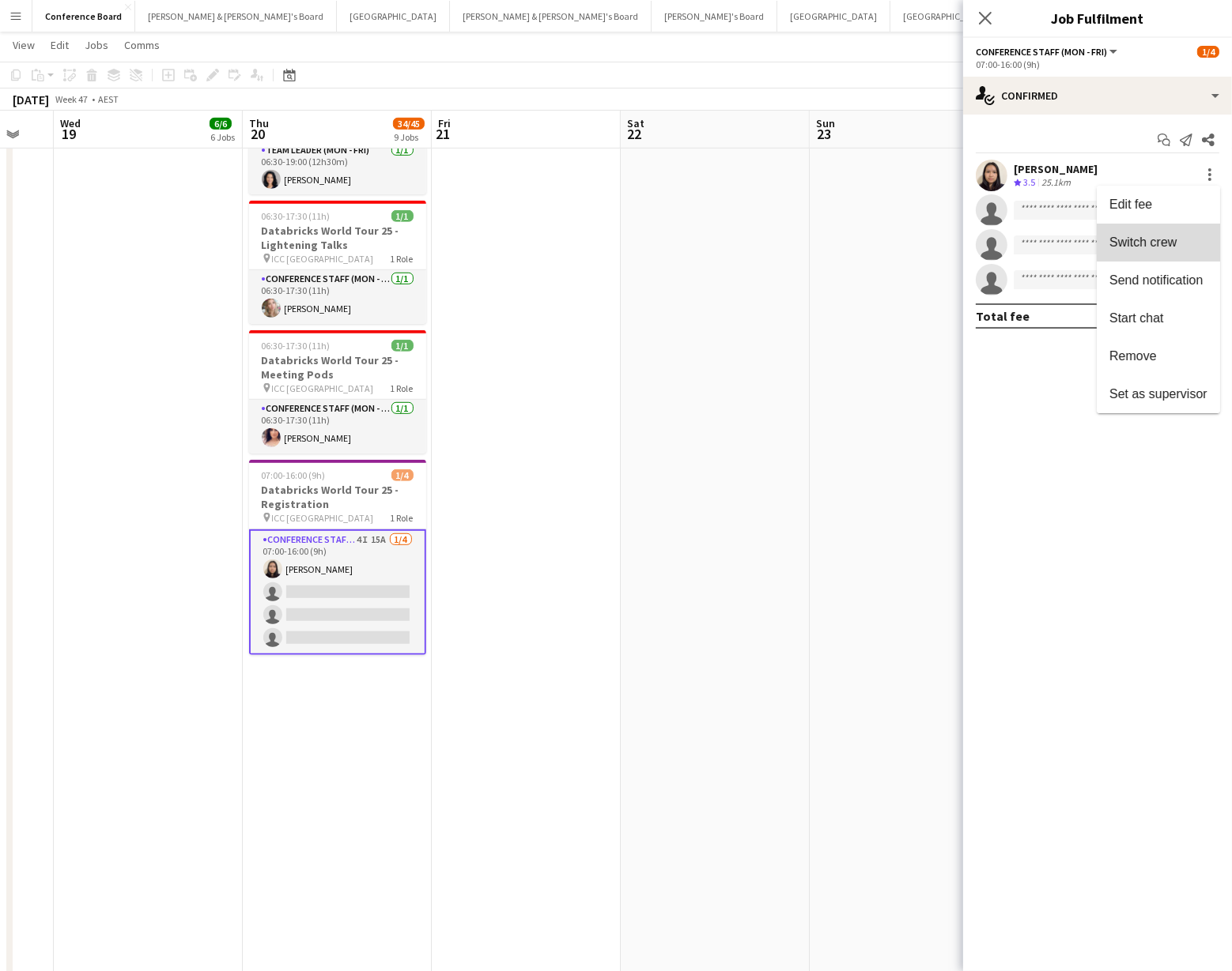
drag, startPoint x: 1184, startPoint y: 234, endPoint x: 1099, endPoint y: 260, distance: 88.9
click at [1184, 235] on button "Switch crew" at bounding box center [1157, 242] width 123 height 38
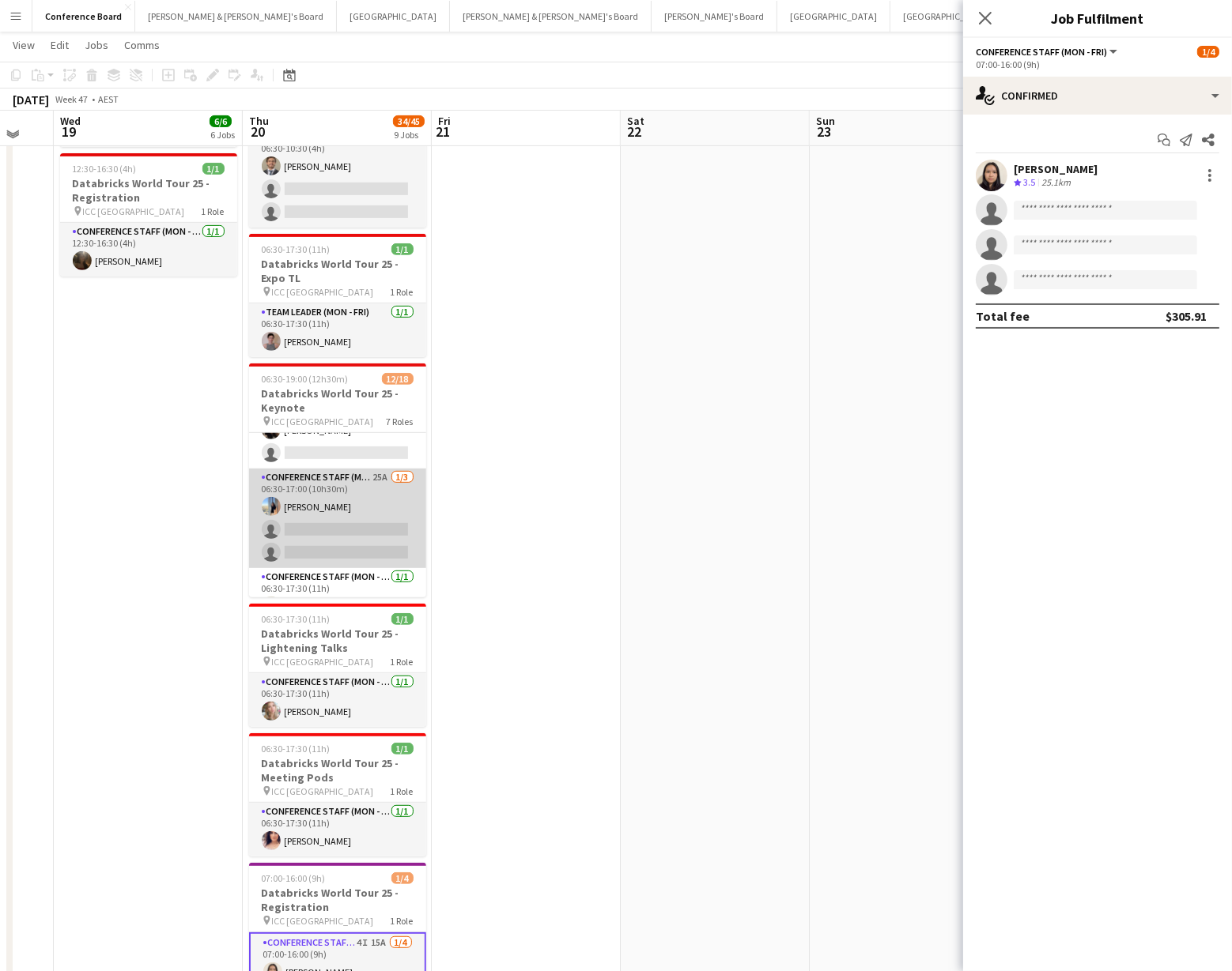
scroll to position [206, 0]
click at [332, 512] on app-card-role "Conference Staff (Mon - Fri) 25A [DATE] 06:30-17:00 (10h30m) [PERSON_NAME] sing…" at bounding box center [337, 521] width 177 height 100
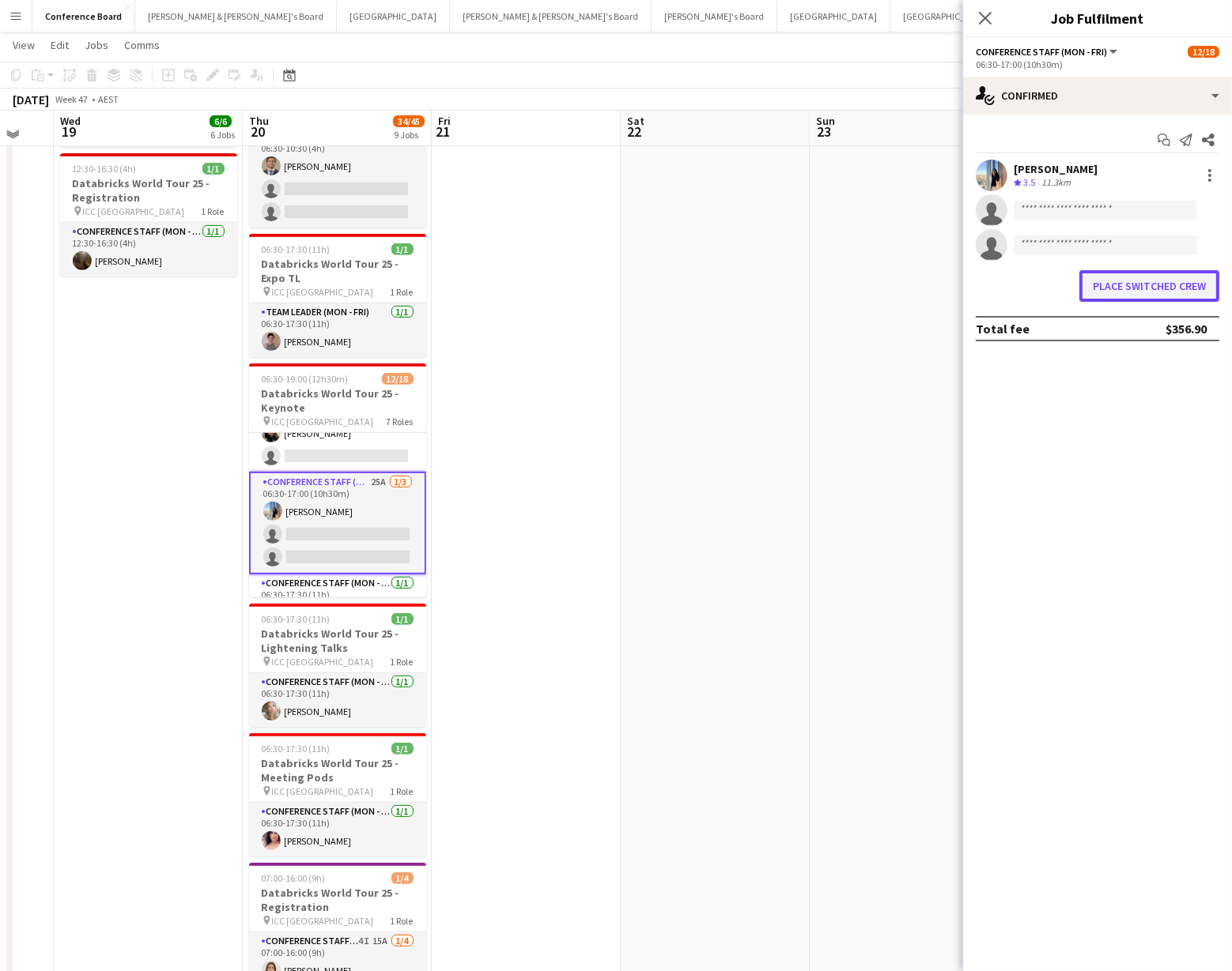
click at [1121, 290] on button "Place switched crew" at bounding box center [1149, 286] width 140 height 32
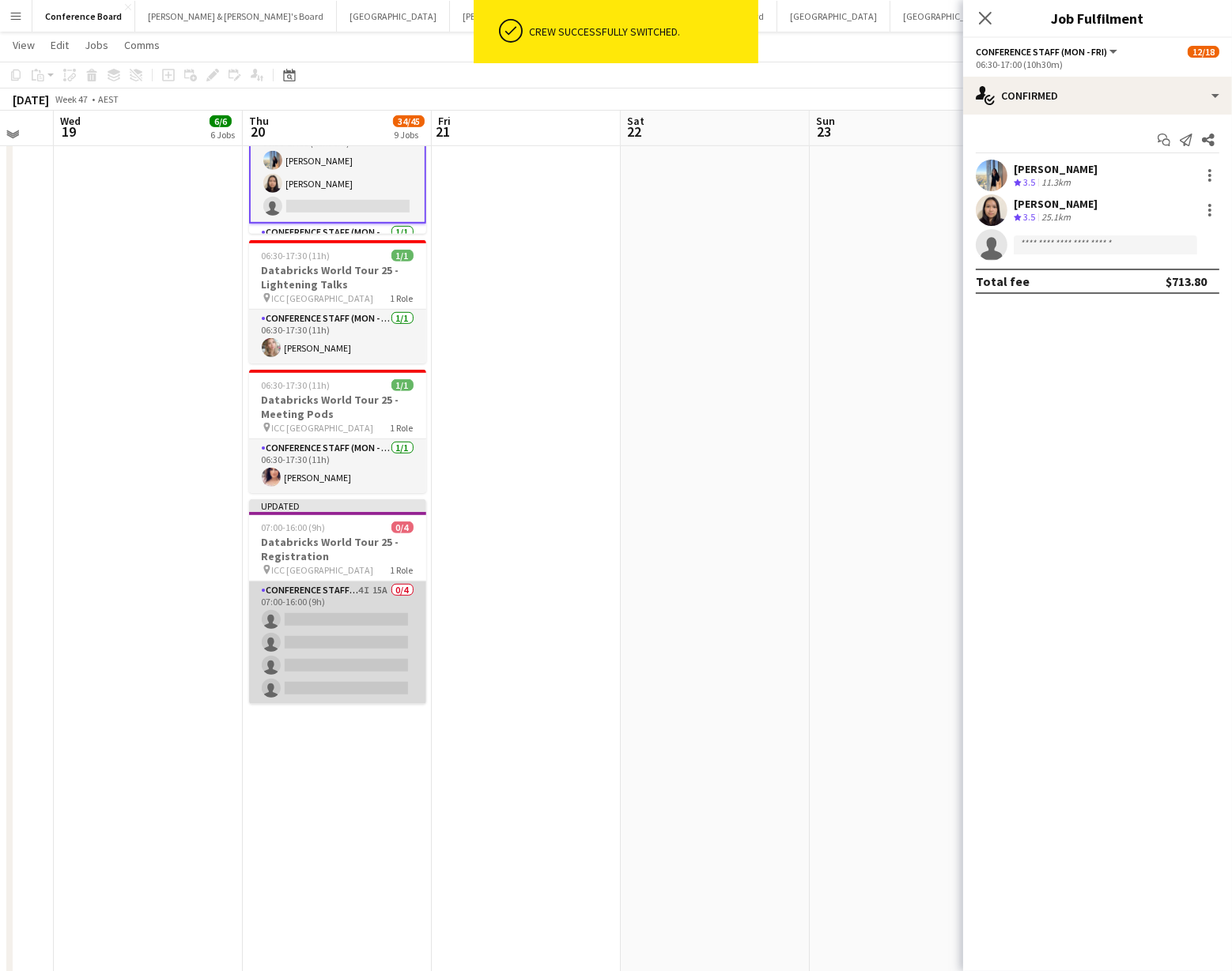
scroll to position [1039, 0]
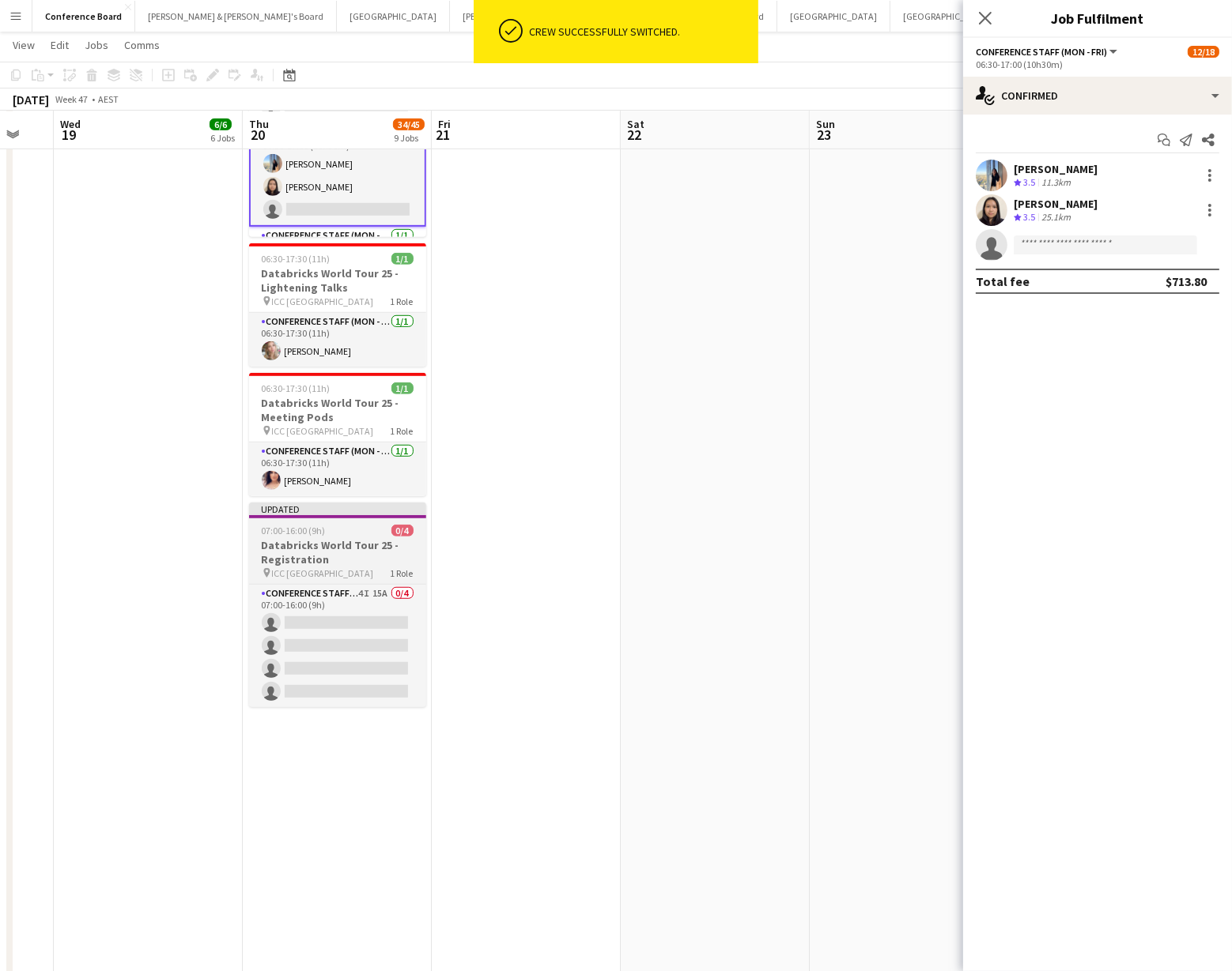
click at [332, 542] on h3 "Databricks World Tour 25 - Registration" at bounding box center [337, 551] width 177 height 28
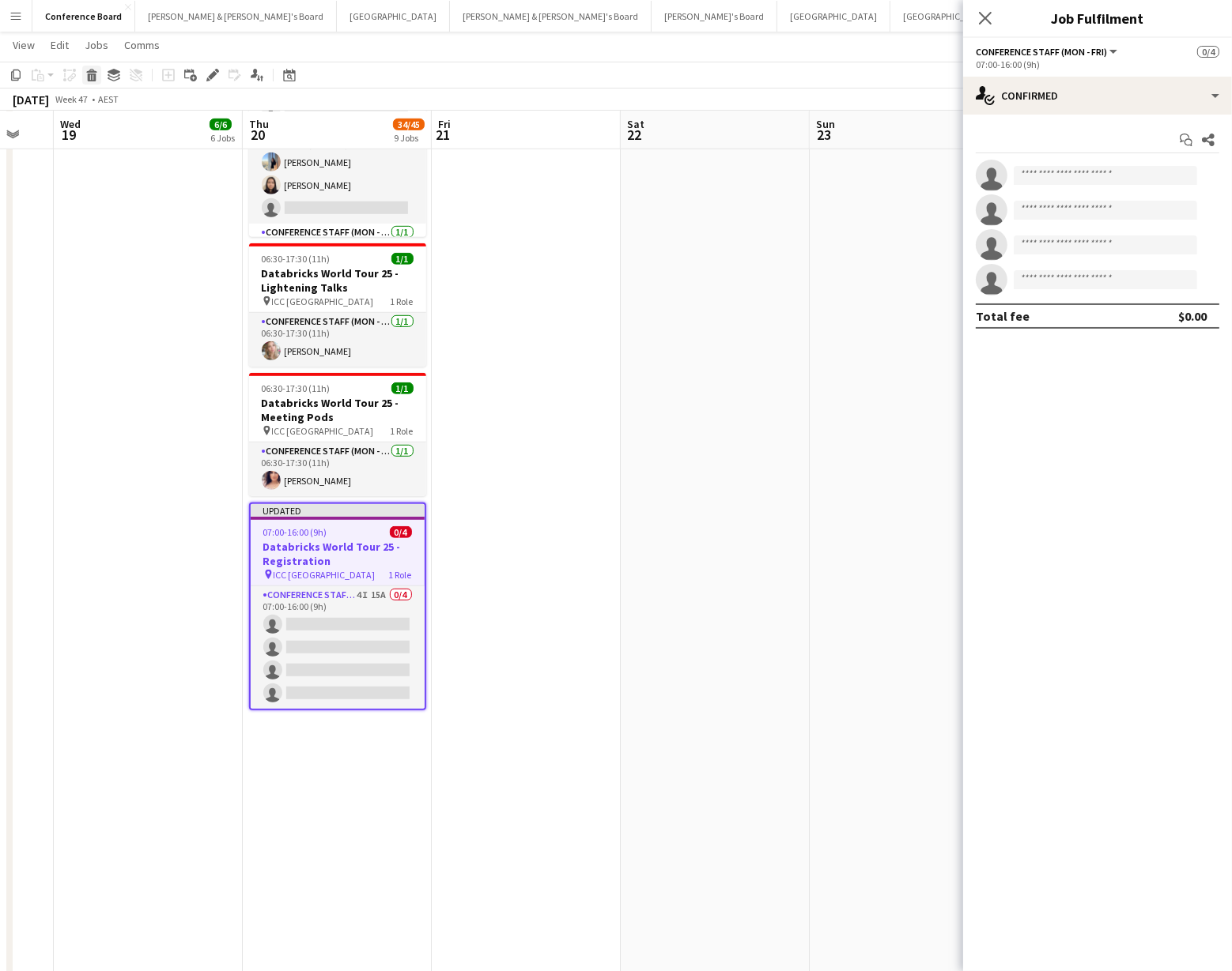
click at [90, 72] on icon at bounding box center [91, 71] width 11 height 4
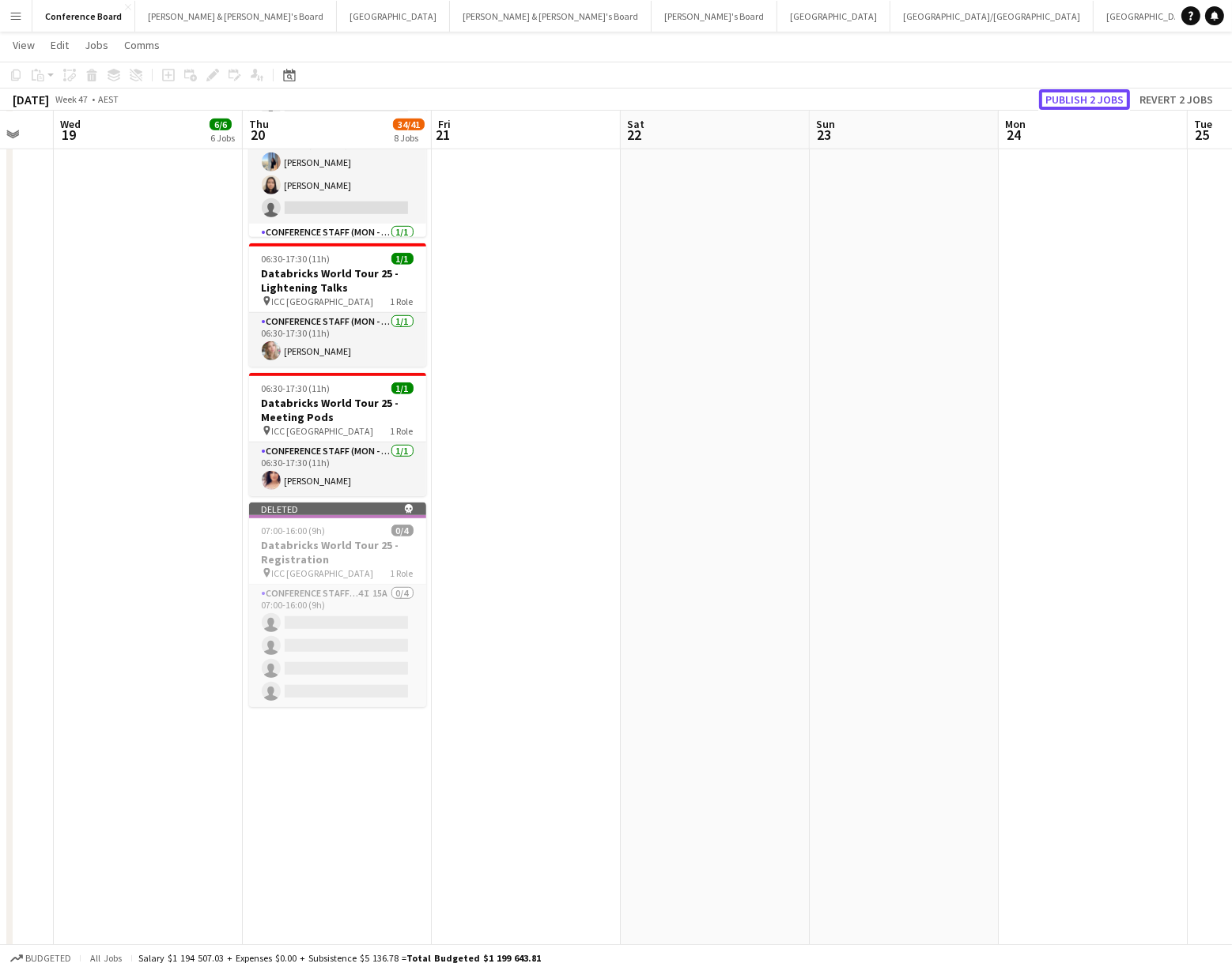
click at [1082, 99] on button "Publish 2 jobs" at bounding box center [1085, 99] width 91 height 20
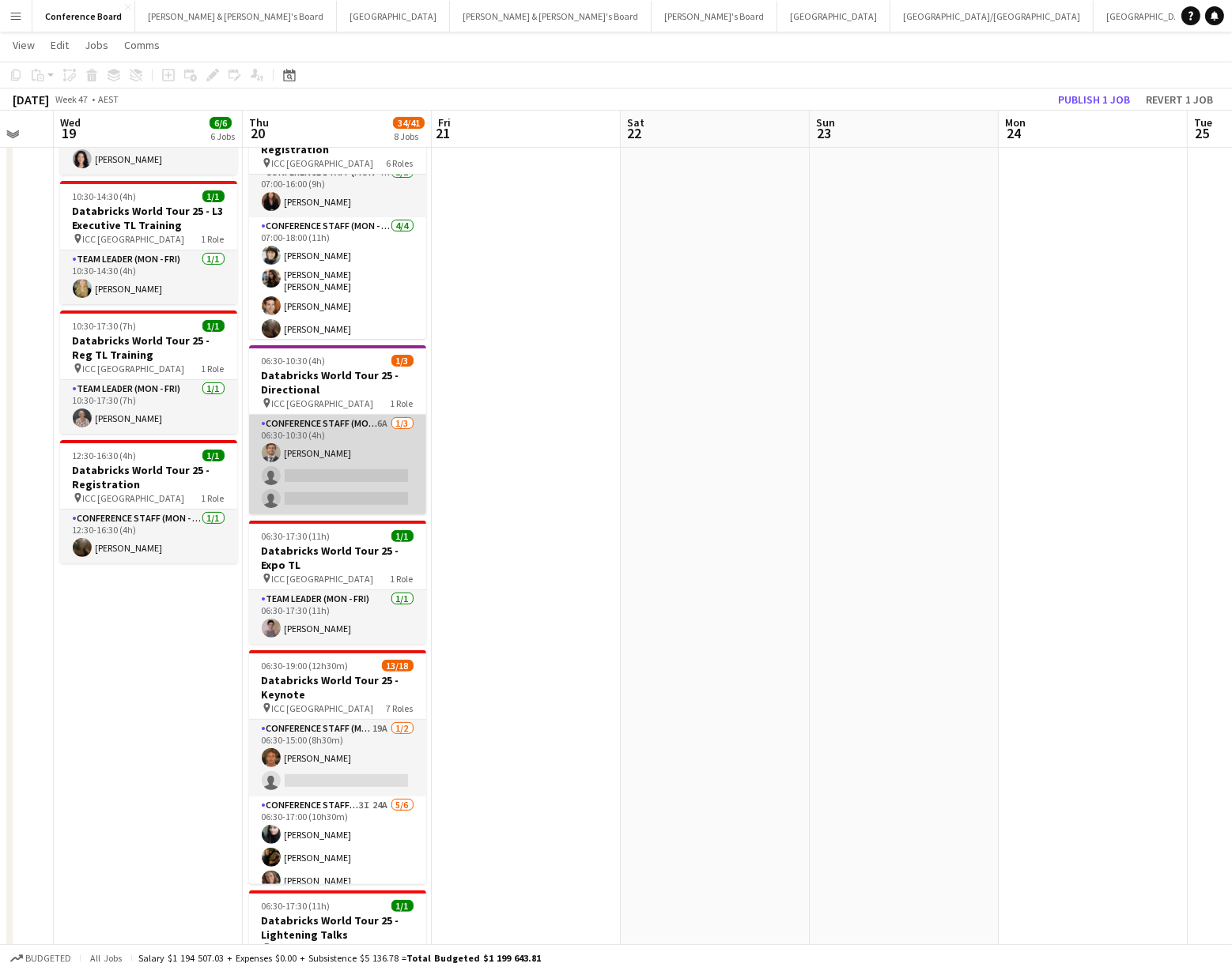
scroll to position [395, 0]
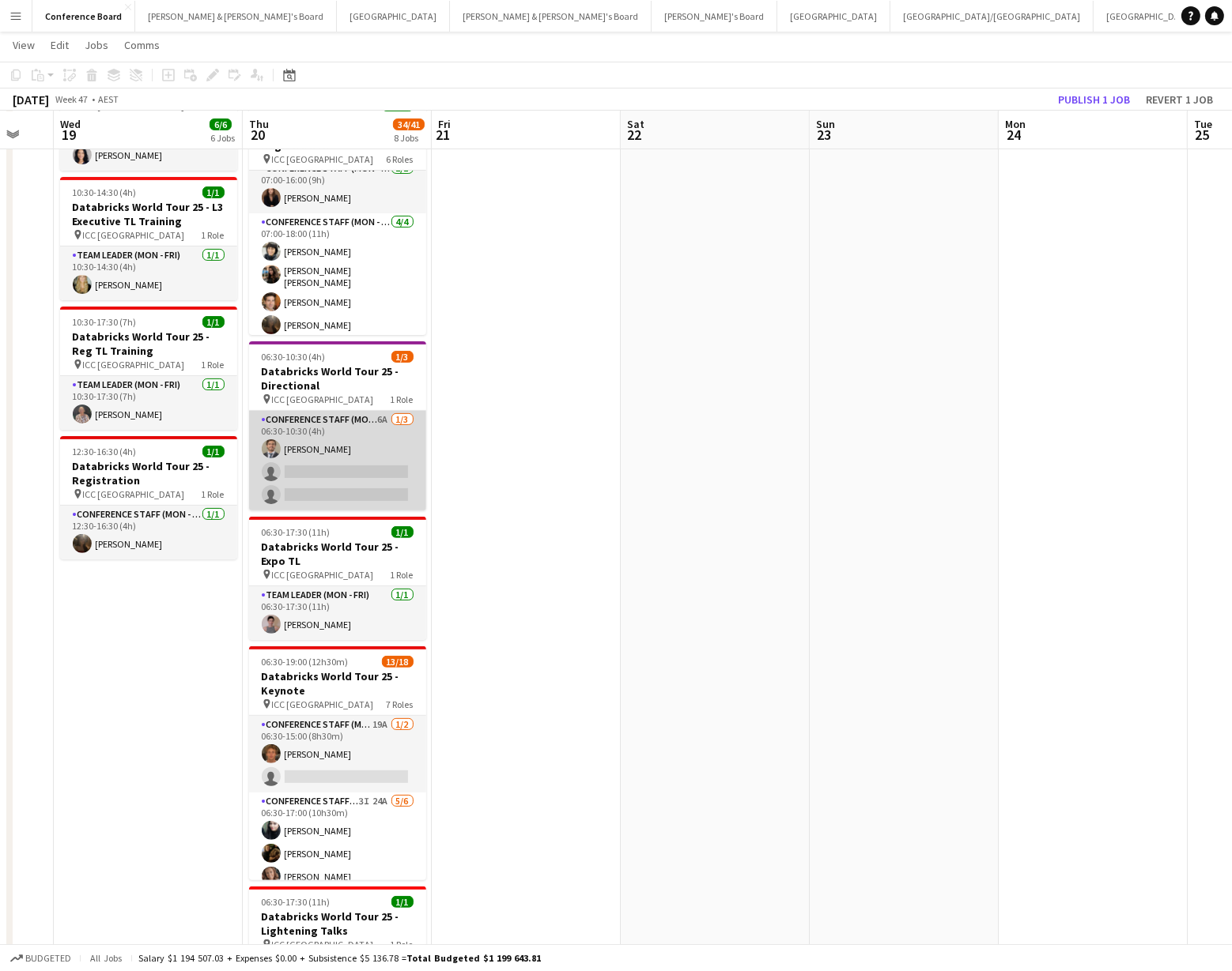
click at [308, 430] on app-card-role "Conference Staff (Mon - Fri) 6A [DATE] 06:30-10:30 (4h) [PERSON_NAME] single-ne…" at bounding box center [337, 460] width 177 height 100
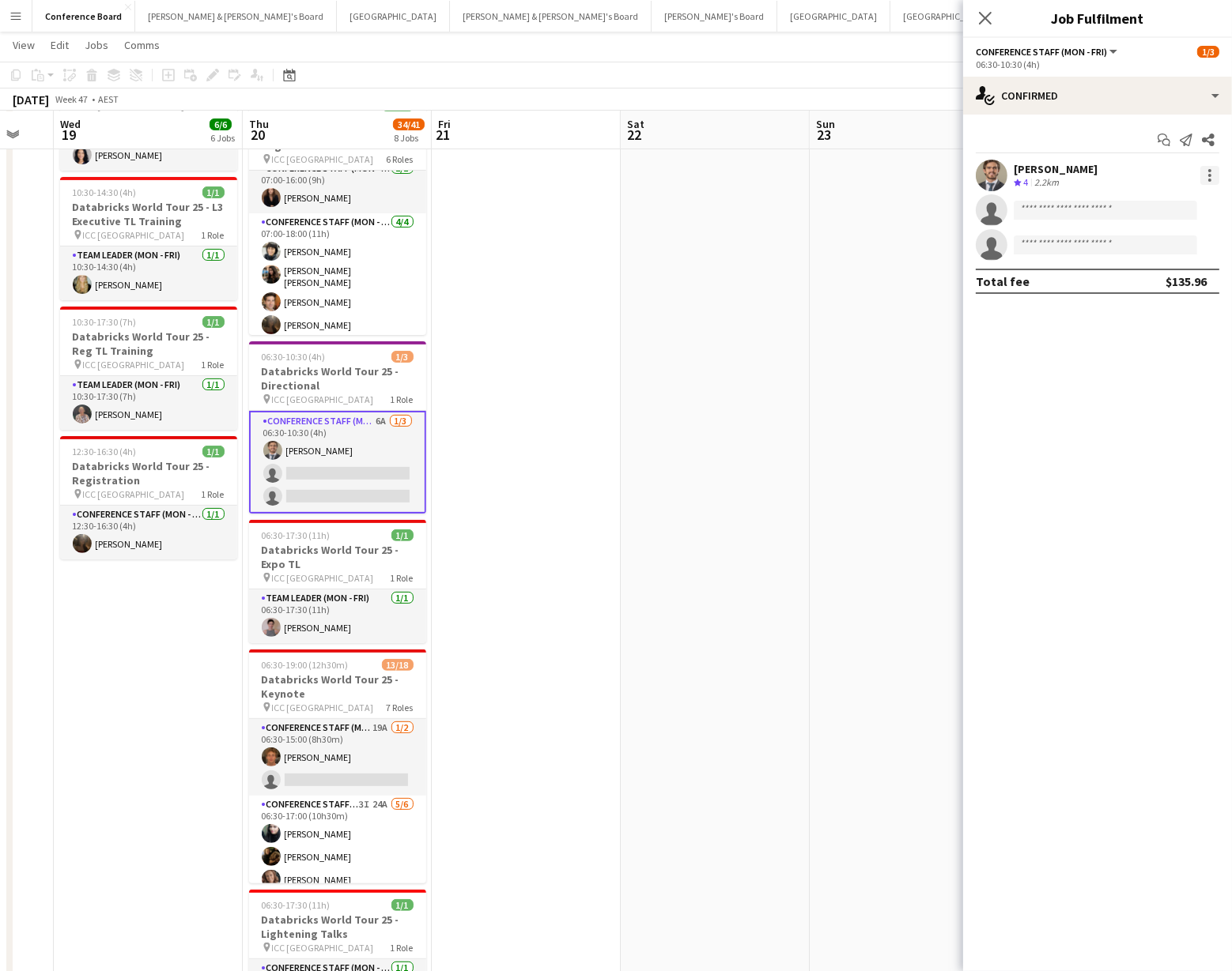
click at [1207, 172] on div at bounding box center [1210, 175] width 19 height 19
click at [1164, 244] on span "Switch crew" at bounding box center [1142, 242] width 67 height 14
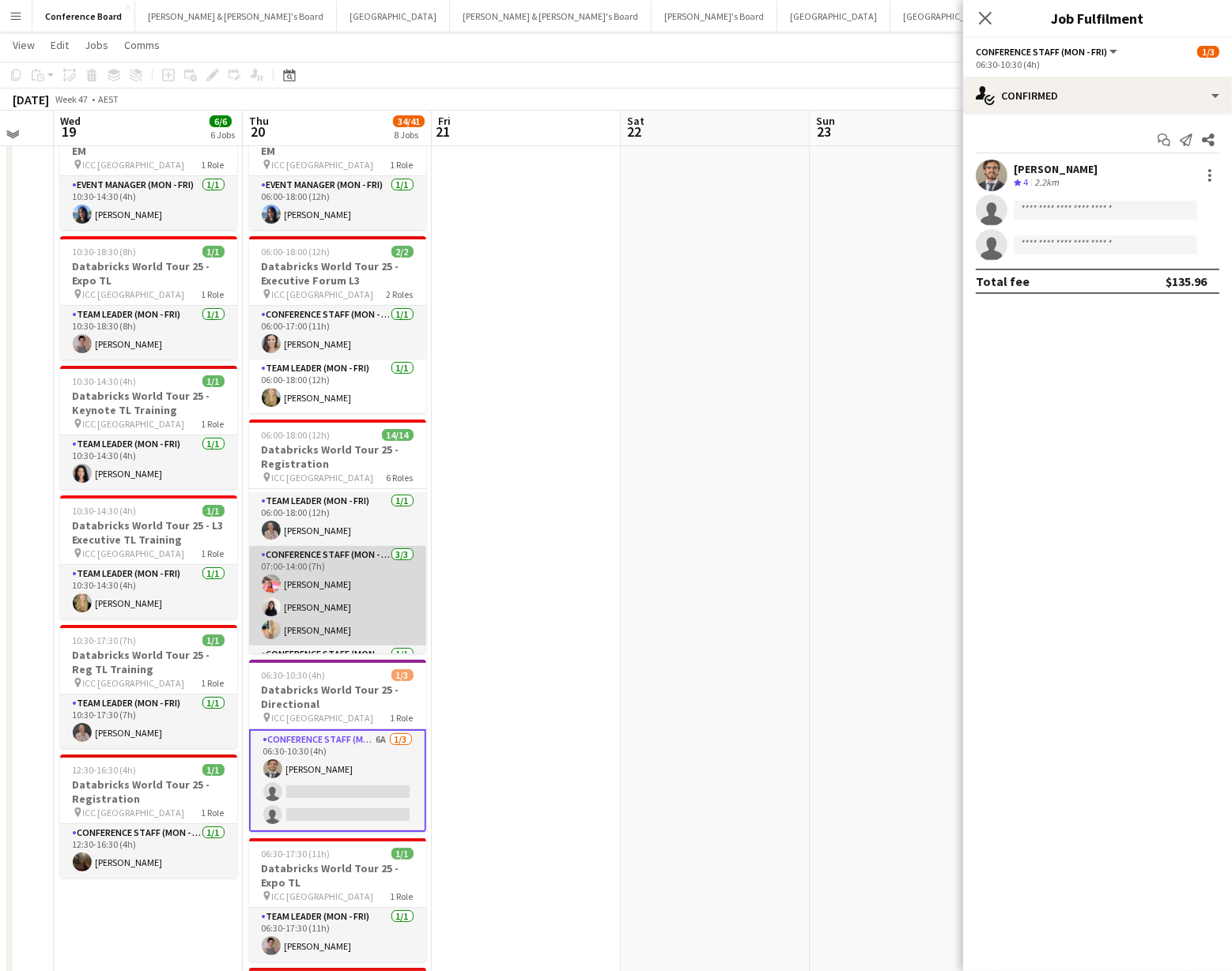
scroll to position [172, 0]
click at [317, 611] on app-card-role "Conference Staff (Mon - Fri) [DATE] 07:00-14:00 (7h) [PERSON_NAME] [PERSON_NAME…" at bounding box center [337, 596] width 177 height 100
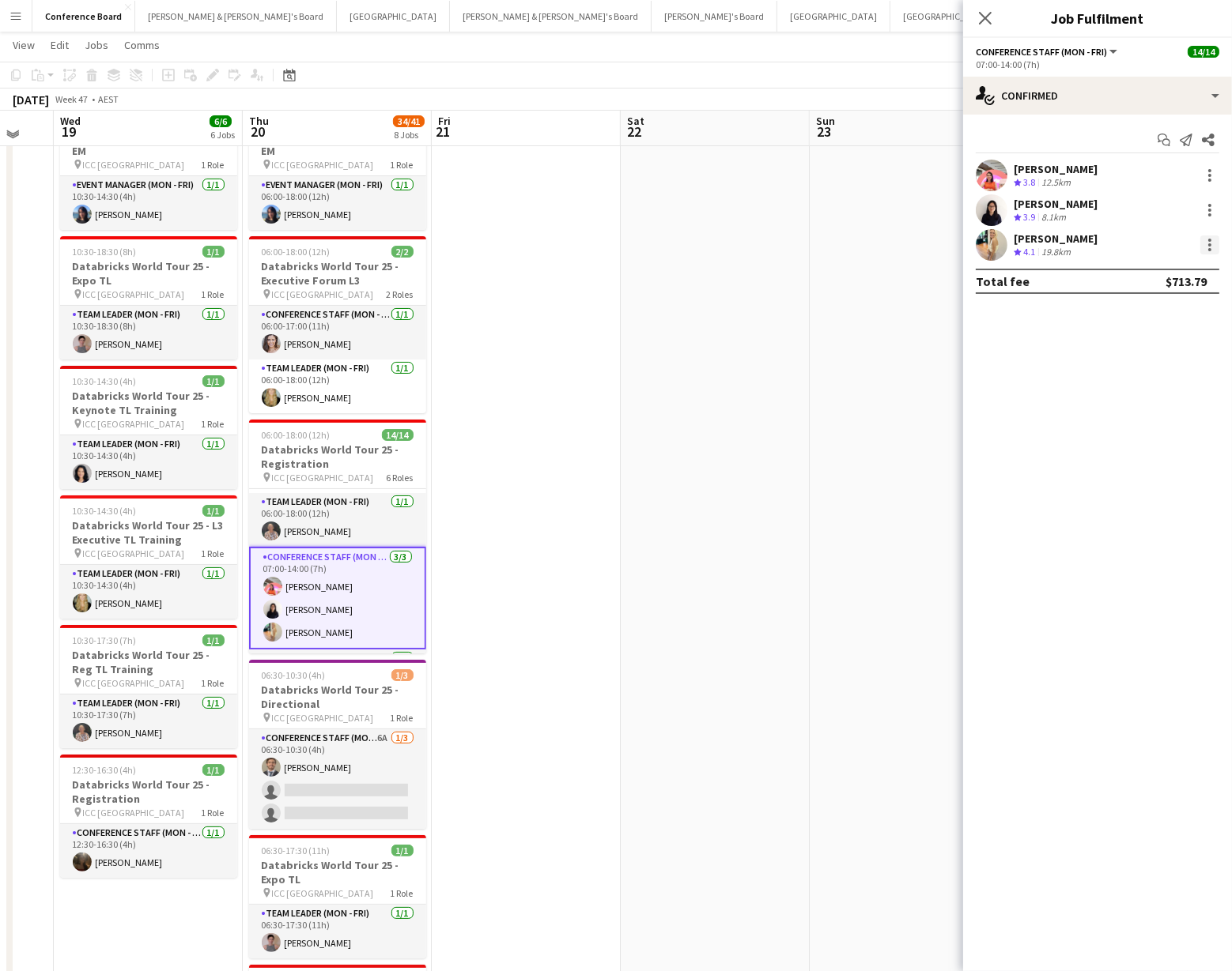
click at [1212, 243] on div at bounding box center [1210, 245] width 19 height 19
click at [1164, 305] on span "Switch with" at bounding box center [1140, 312] width 63 height 14
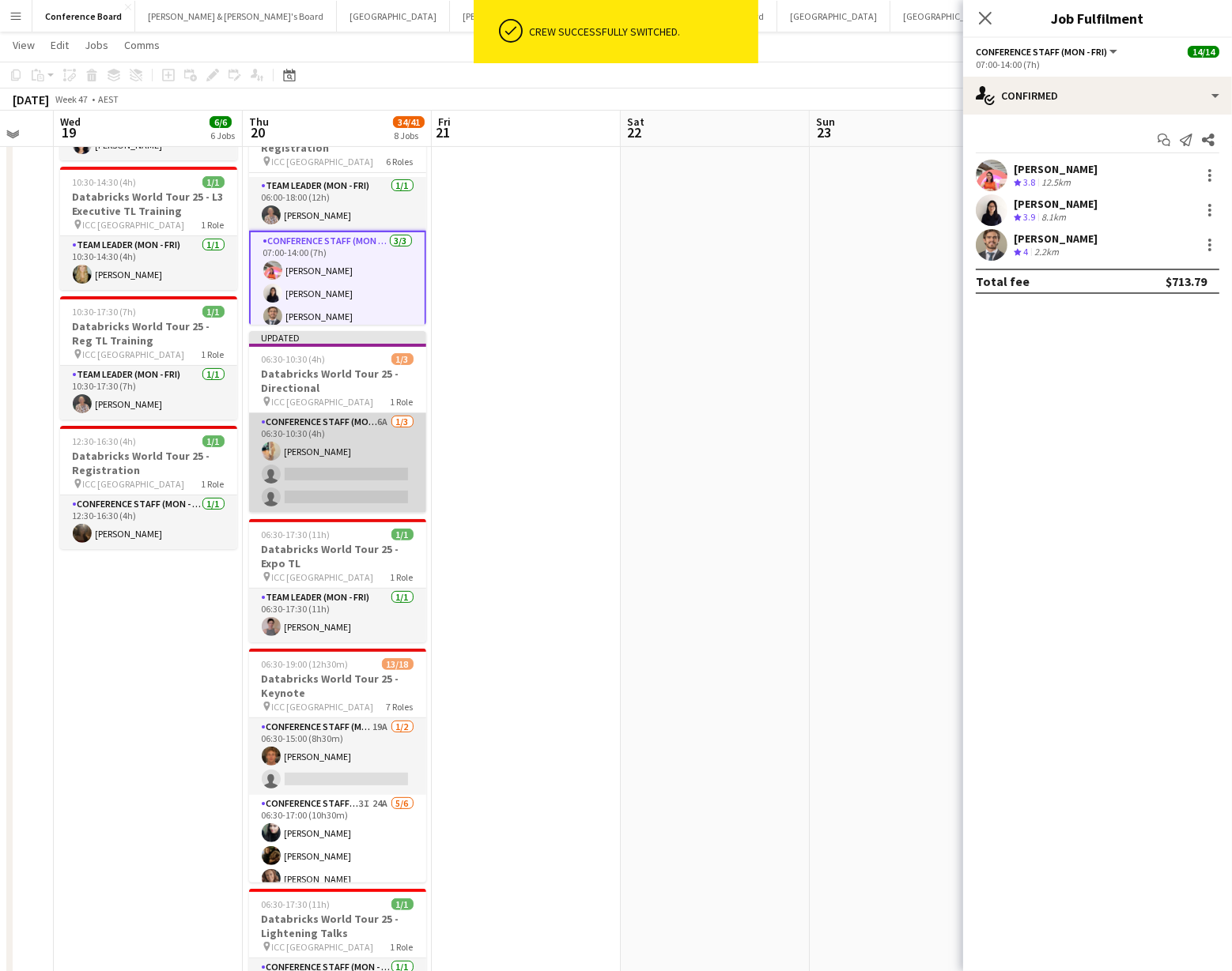
scroll to position [403, 0]
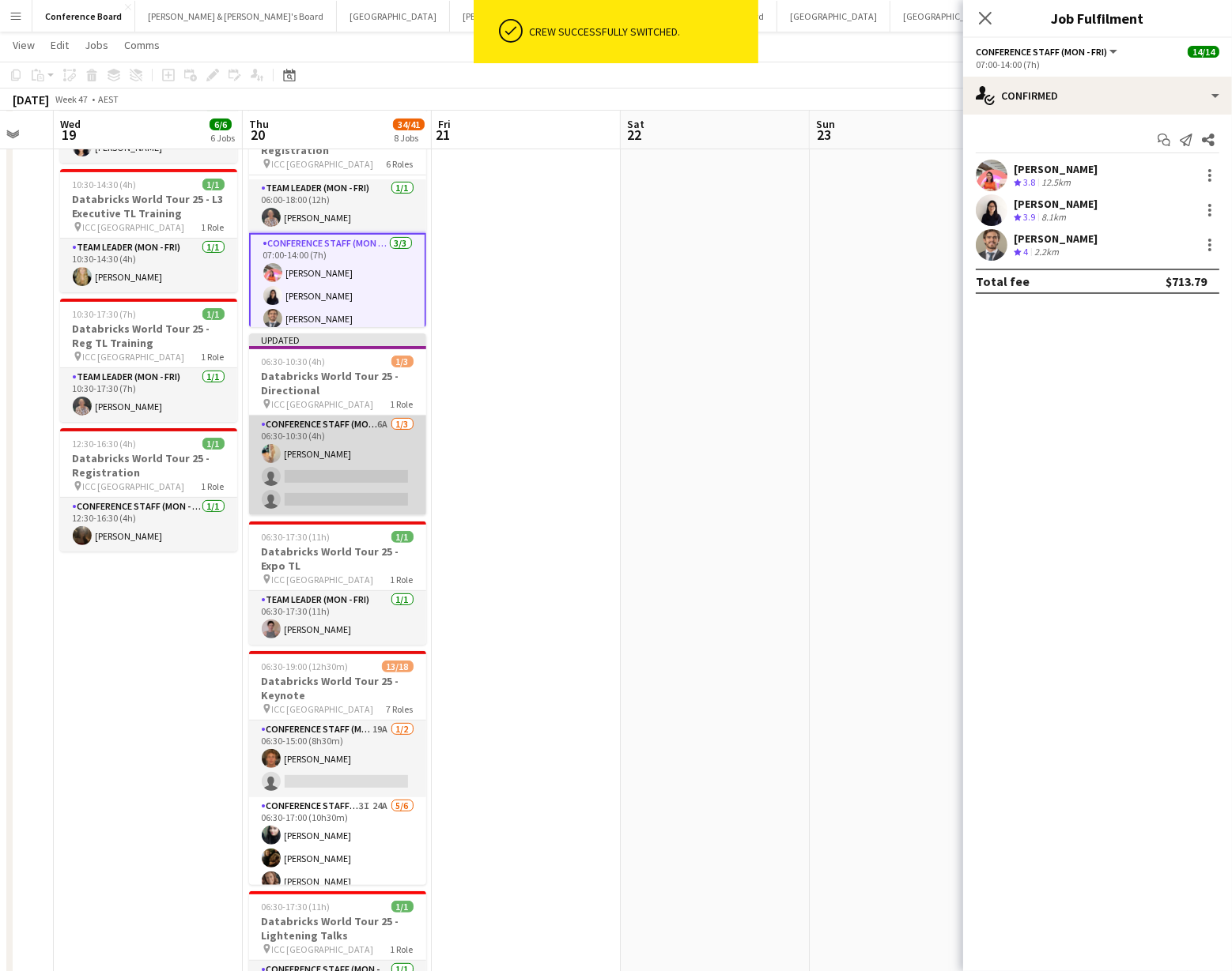
click at [322, 429] on app-card-role "Conference Staff (Mon - Fri) 6A [DATE] 06:30-10:30 (4h) [PERSON_NAME] single-ne…" at bounding box center [337, 465] width 177 height 100
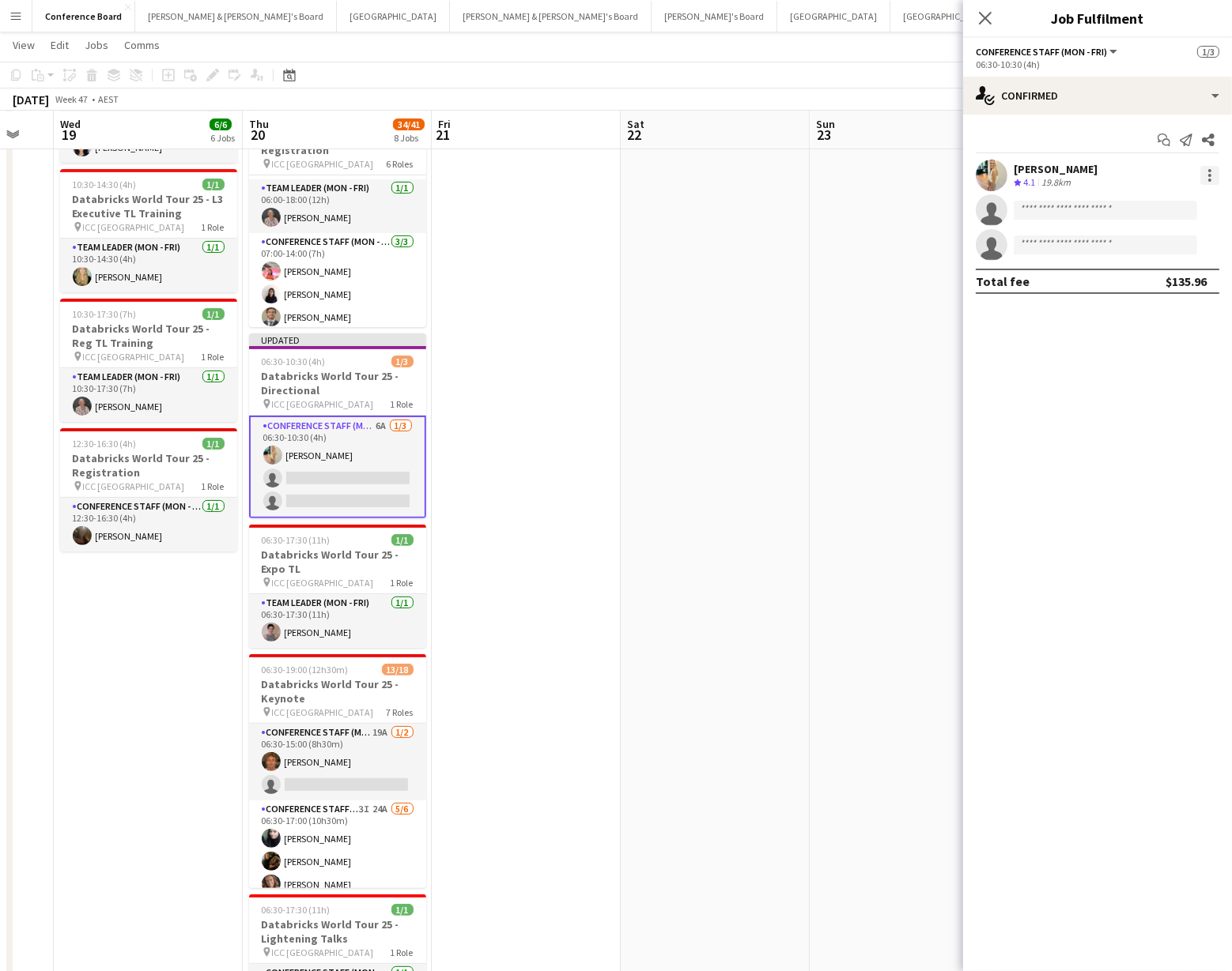
click at [1208, 178] on div at bounding box center [1209, 179] width 3 height 3
drag, startPoint x: 1135, startPoint y: 238, endPoint x: 1100, endPoint y: 274, distance: 50.2
click at [1135, 238] on span "Switch crew" at bounding box center [1142, 242] width 67 height 14
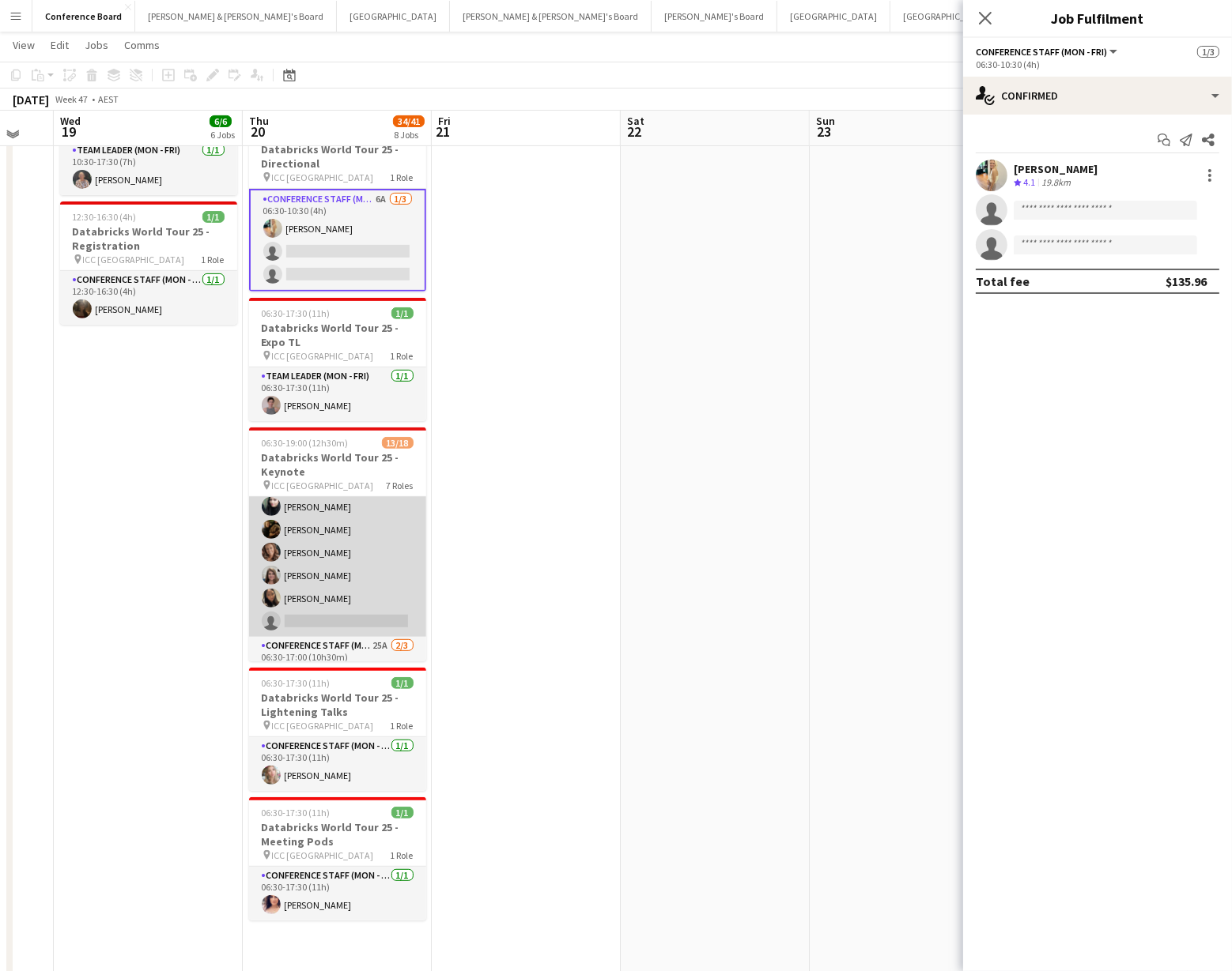
scroll to position [117, 0]
click at [340, 591] on app-card-role "Conference Staff (Mon - Fri) 3I 24A [DATE] 06:30-17:00 (10h30m) [PERSON_NAME] […" at bounding box center [337, 541] width 177 height 169
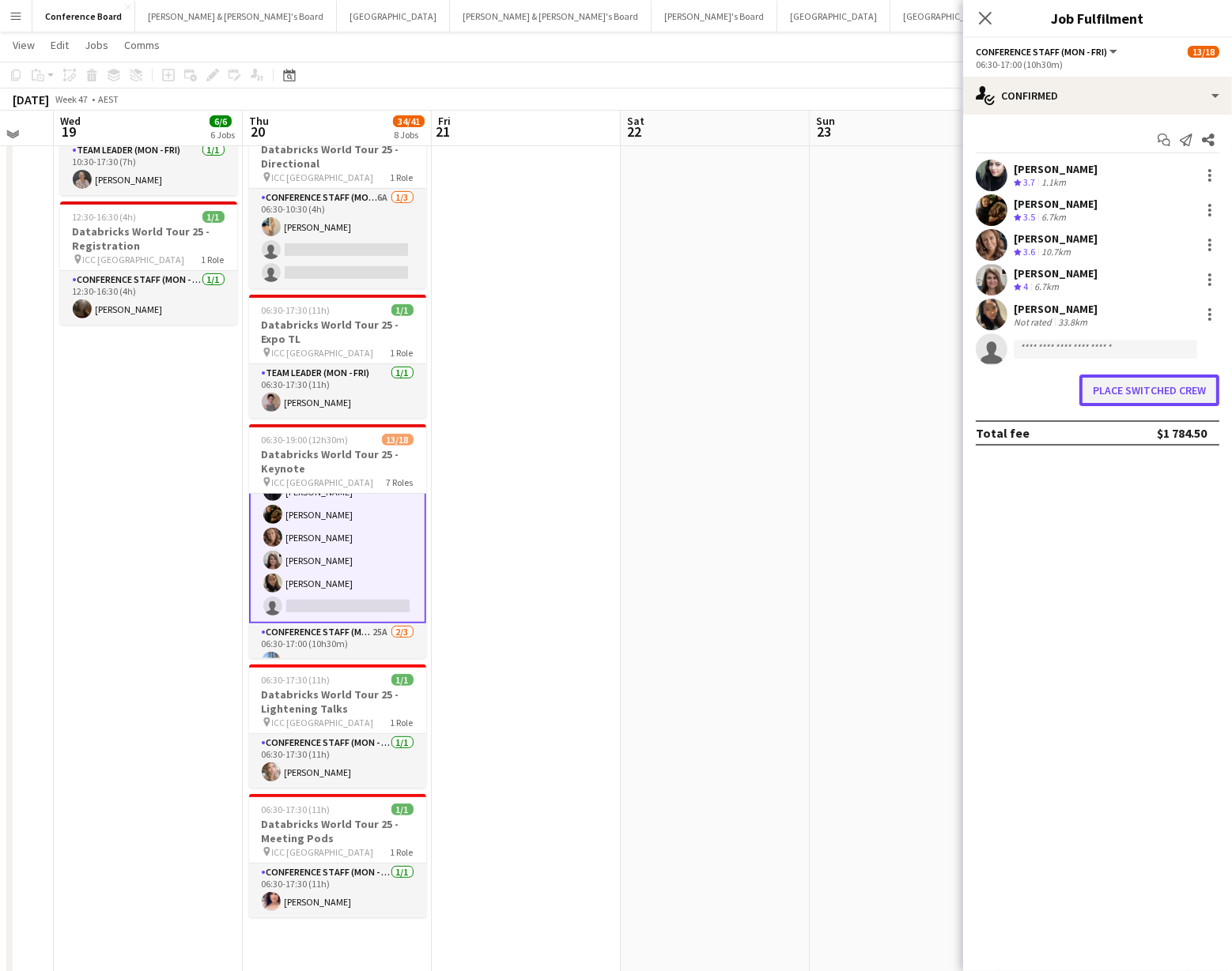
click at [1147, 382] on button "Place switched crew" at bounding box center [1149, 391] width 140 height 32
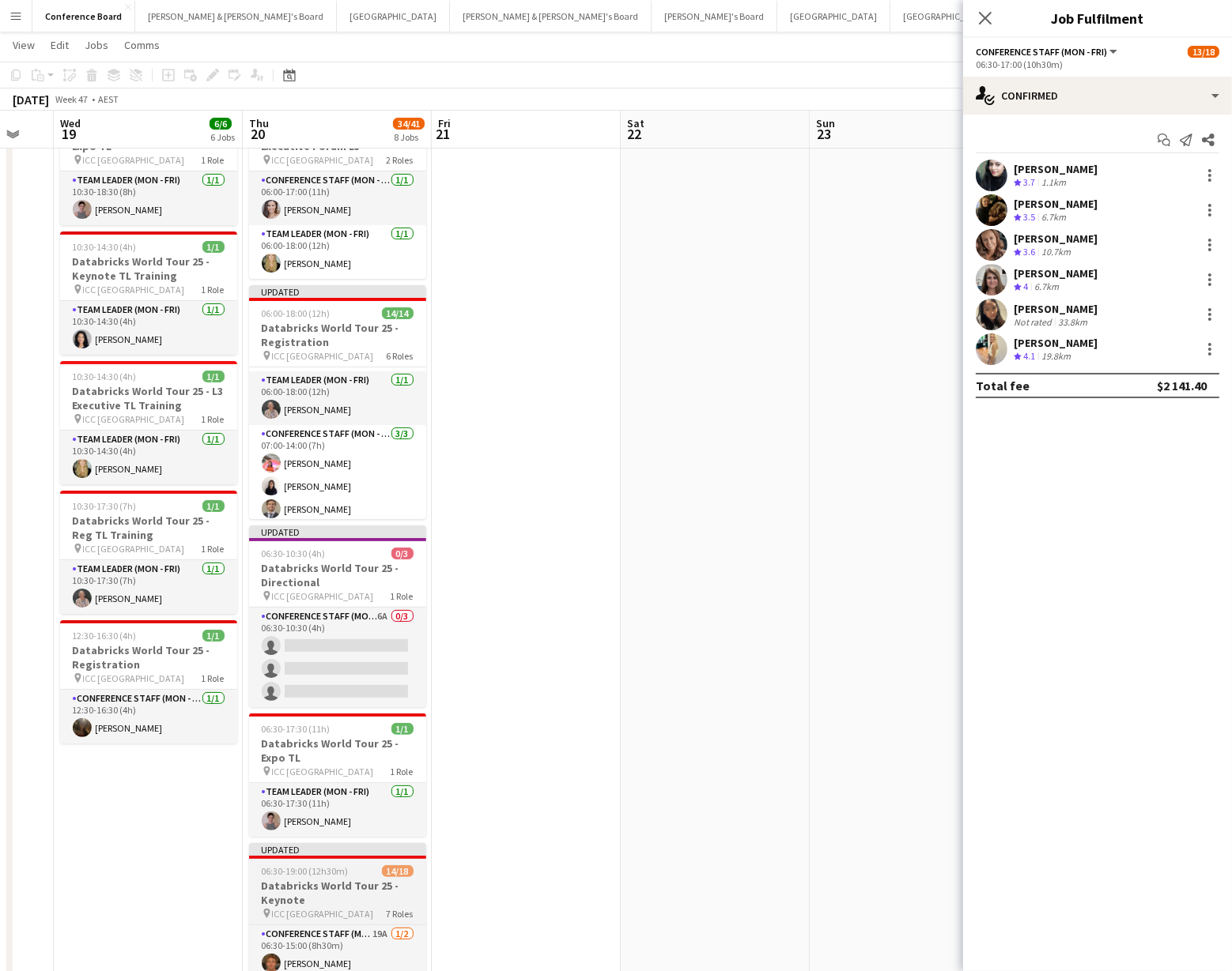
scroll to position [208, 0]
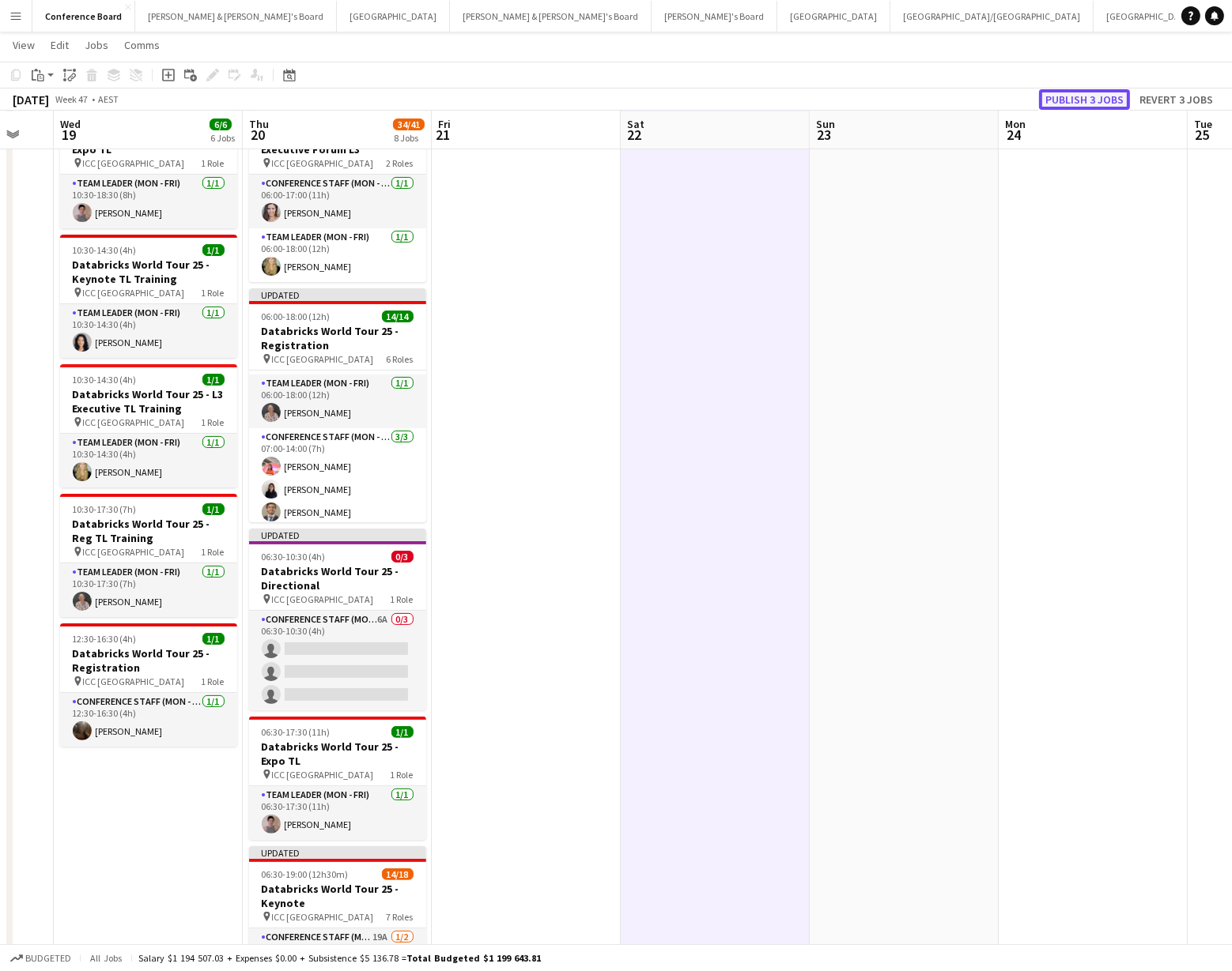
click at [1090, 100] on button "Publish 3 jobs" at bounding box center [1085, 99] width 91 height 20
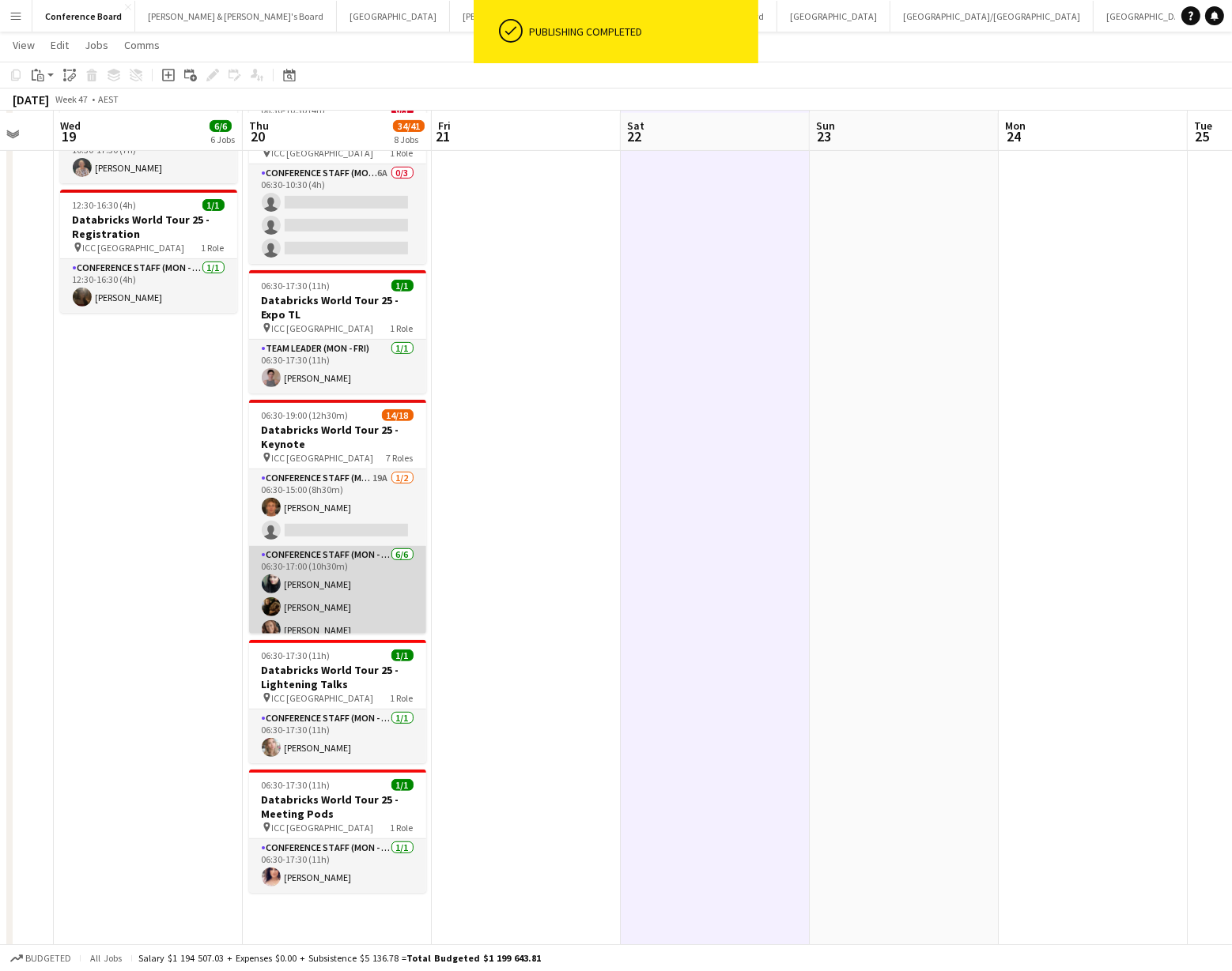
scroll to position [643, 0]
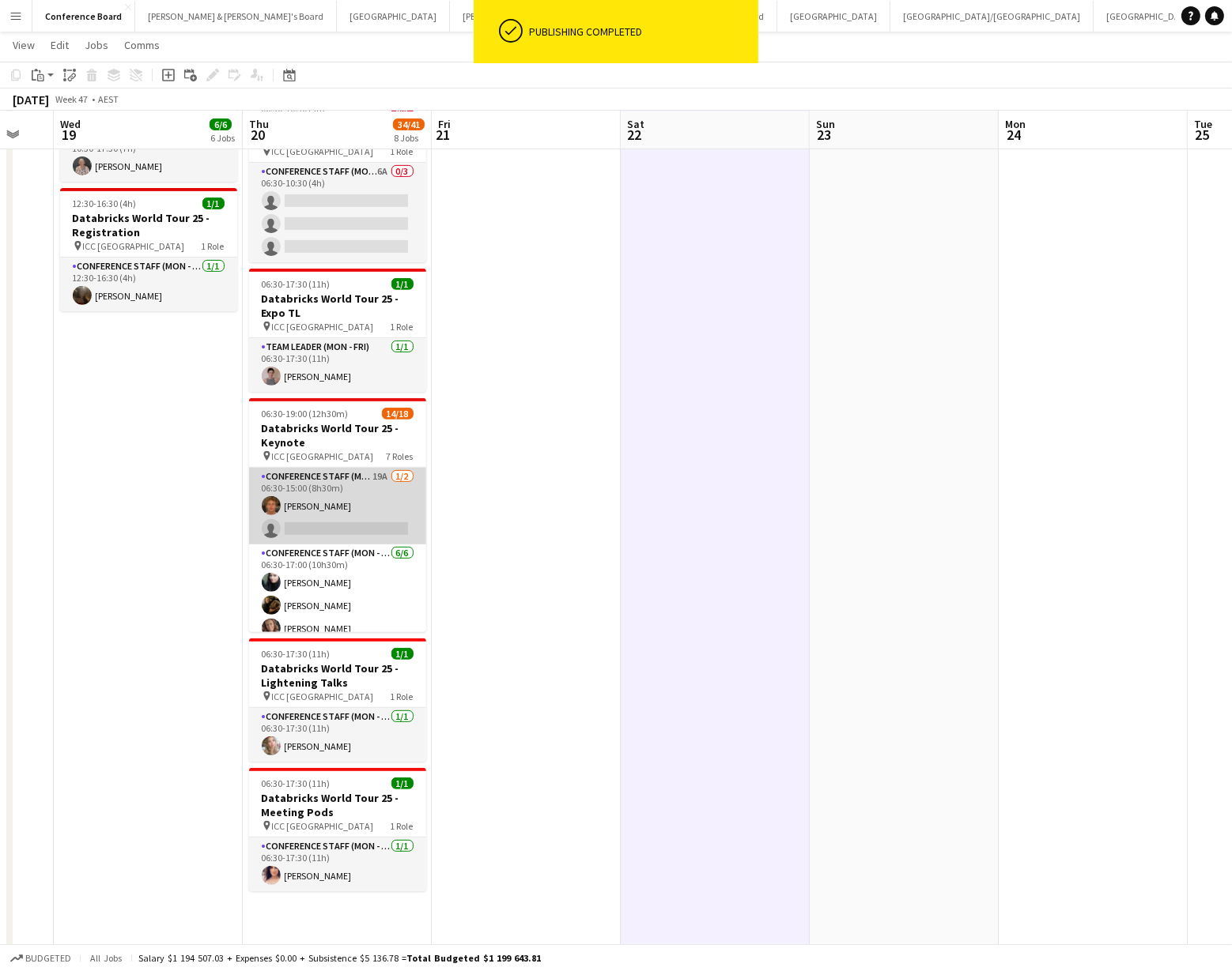
click at [359, 508] on app-card-role "Conference Staff (Mon - Fri) 19A [DATE] 06:30-15:00 (8h30m) [PERSON_NAME] singl…" at bounding box center [337, 506] width 177 height 77
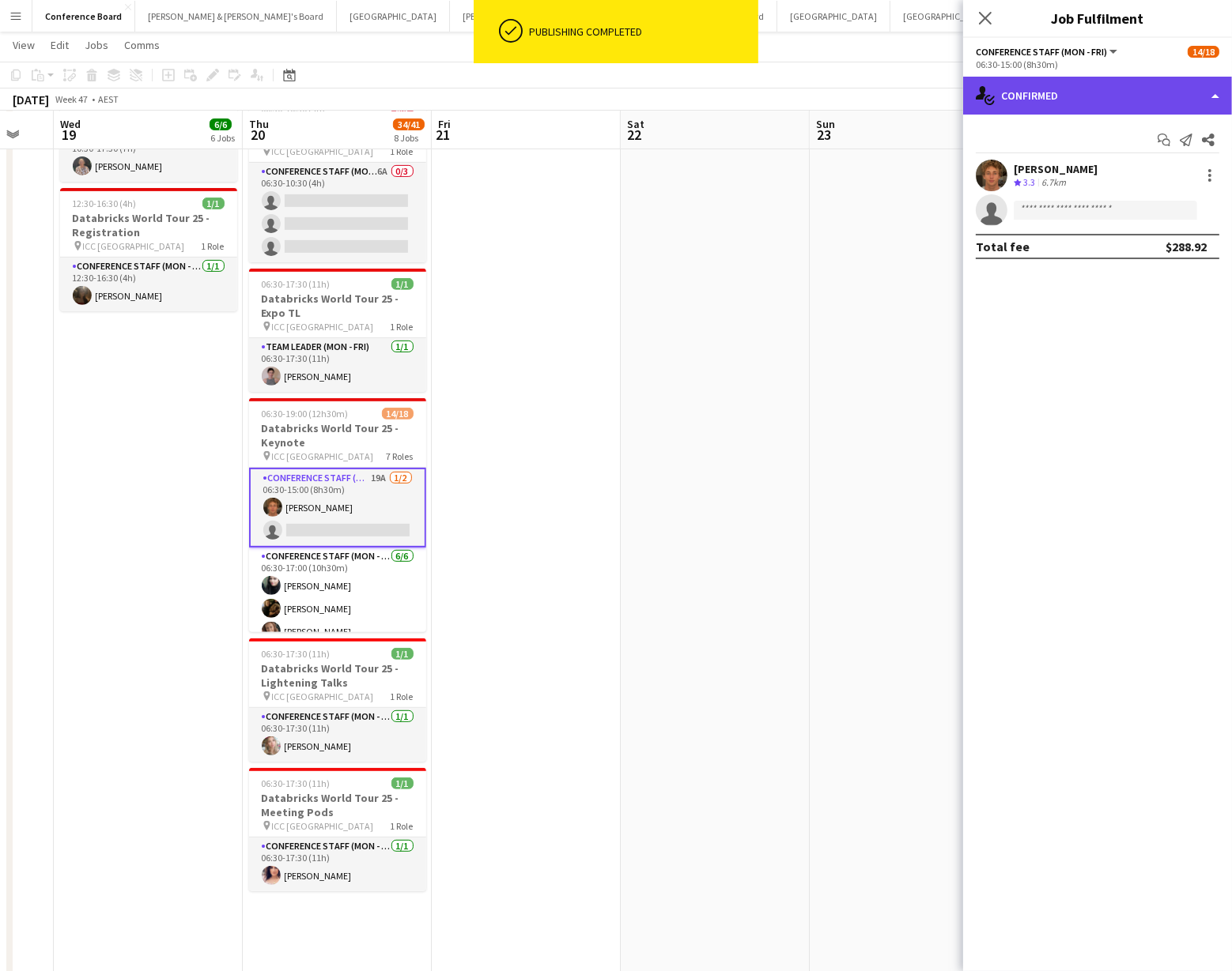
click at [1125, 98] on div "single-neutral-actions-check-2 Confirmed" at bounding box center [1096, 95] width 269 height 38
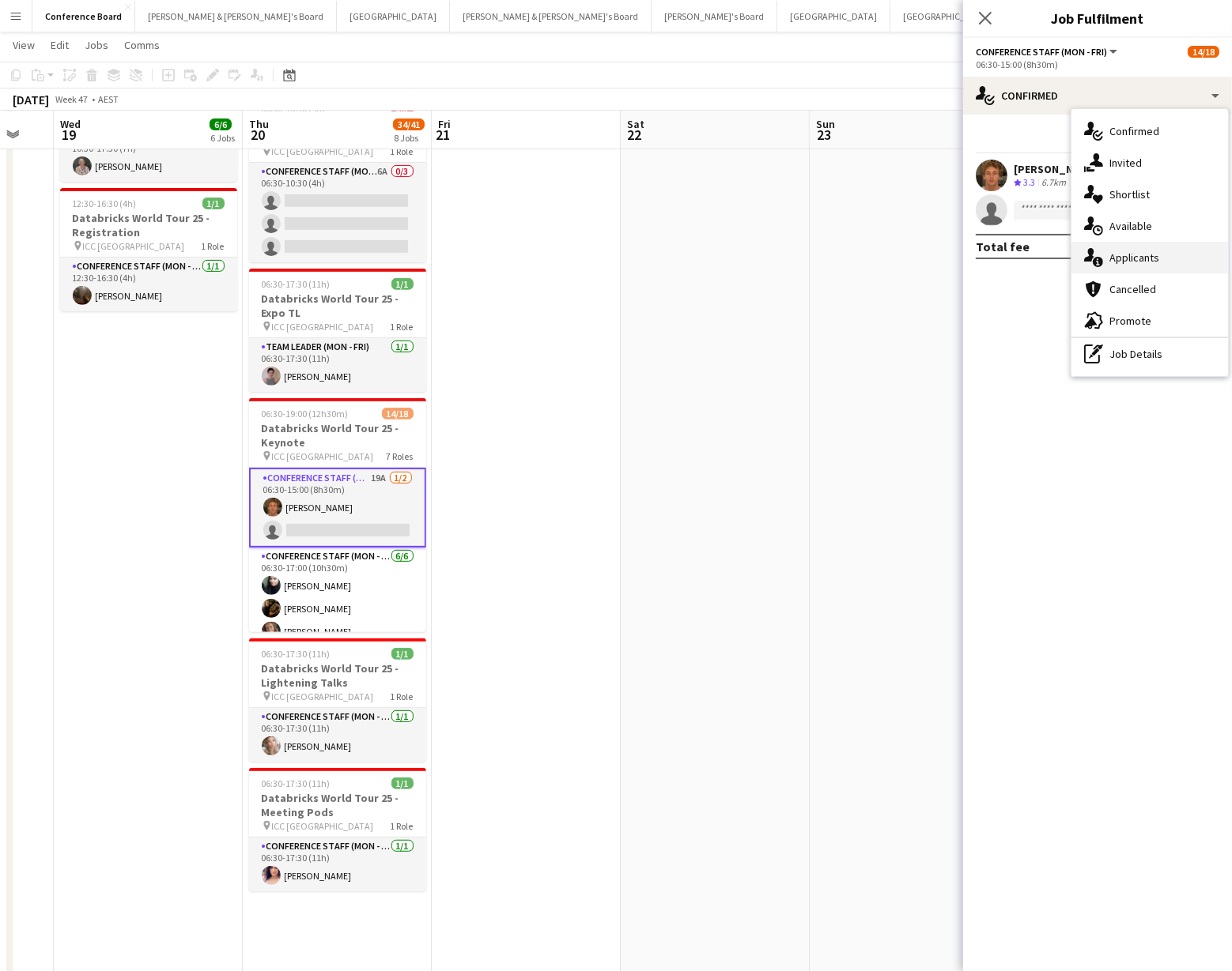
click at [1127, 255] on span "Applicants" at bounding box center [1133, 258] width 49 height 15
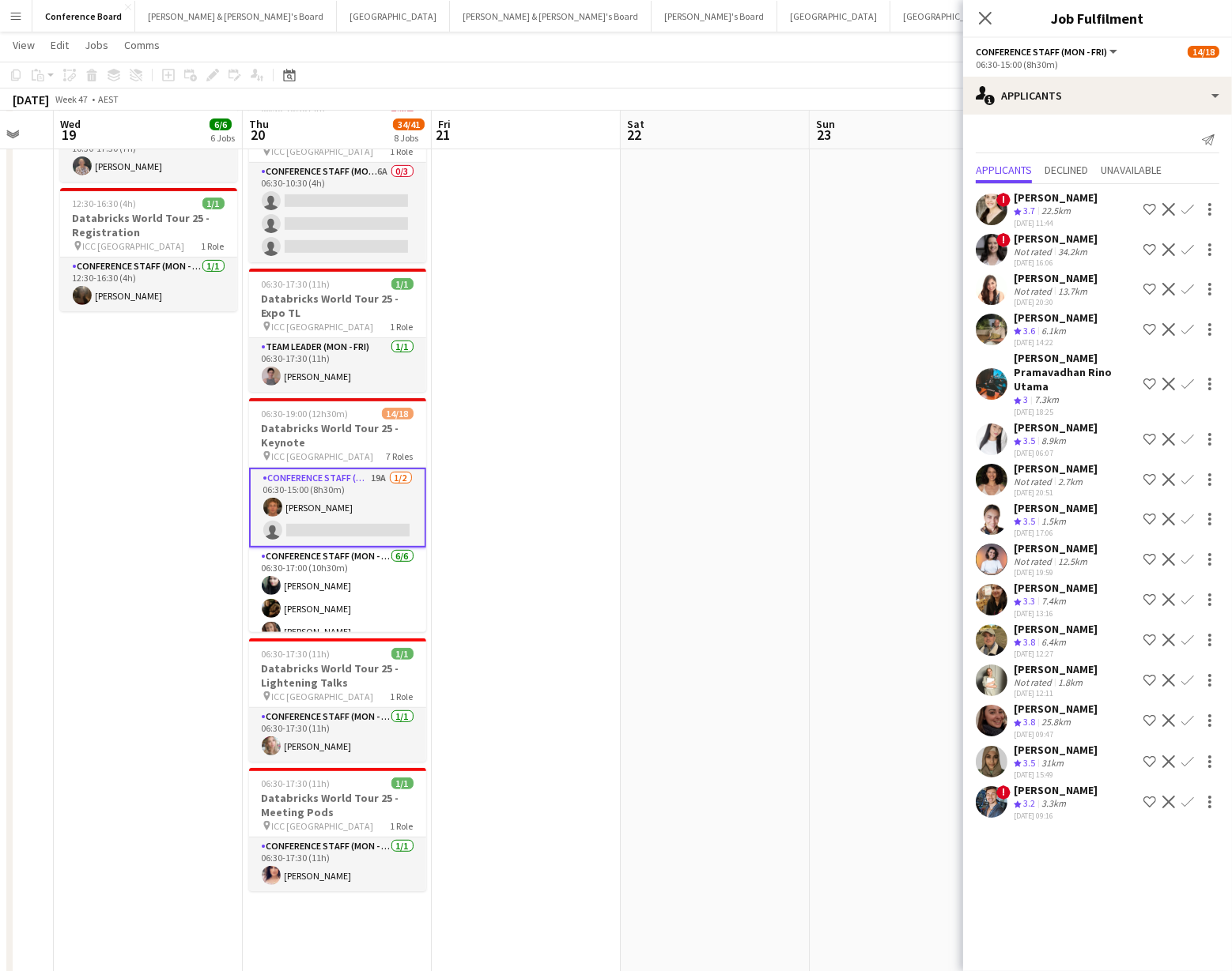
click at [1191, 634] on app-icon "Confirm" at bounding box center [1186, 640] width 13 height 13
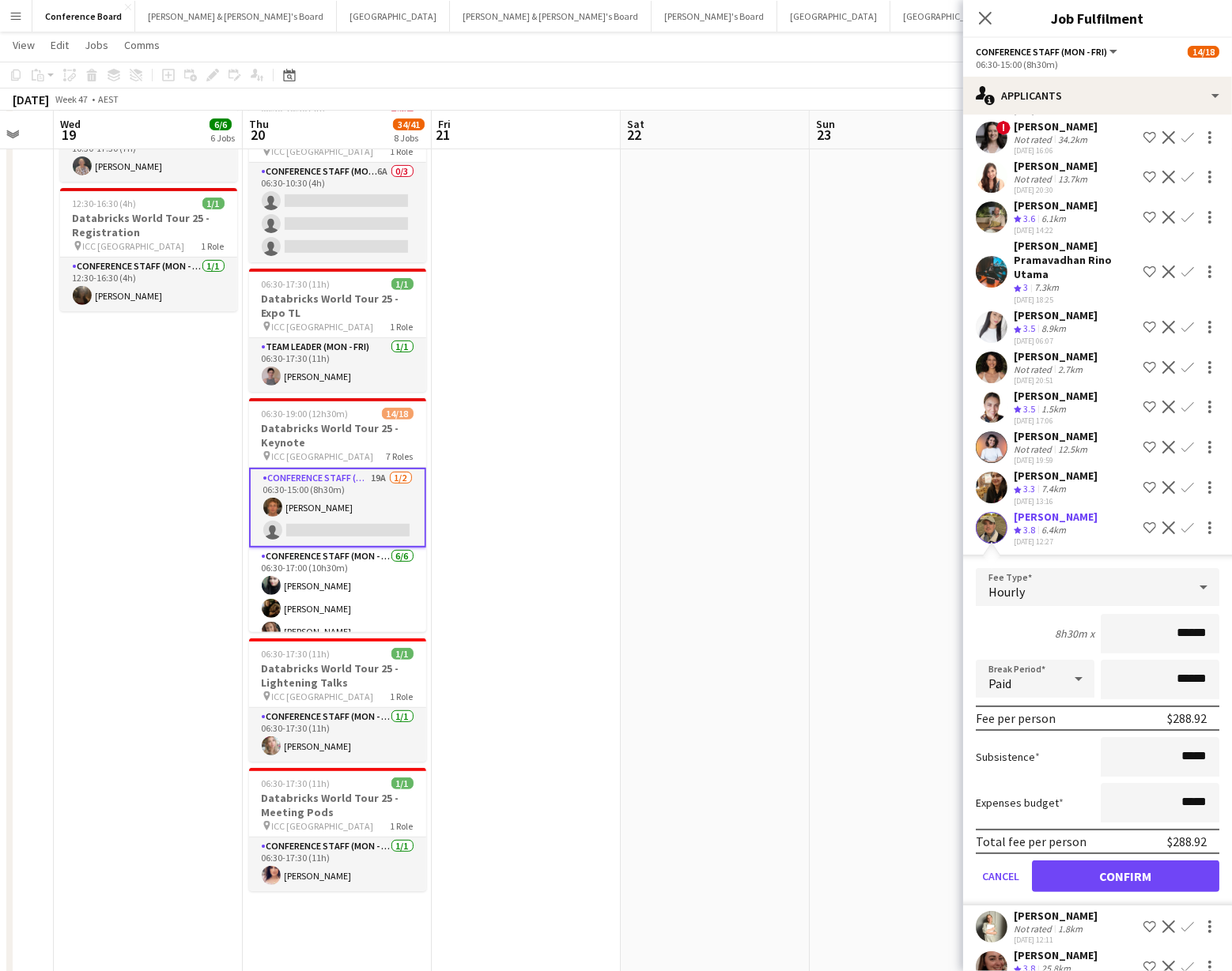
scroll to position [200, 0]
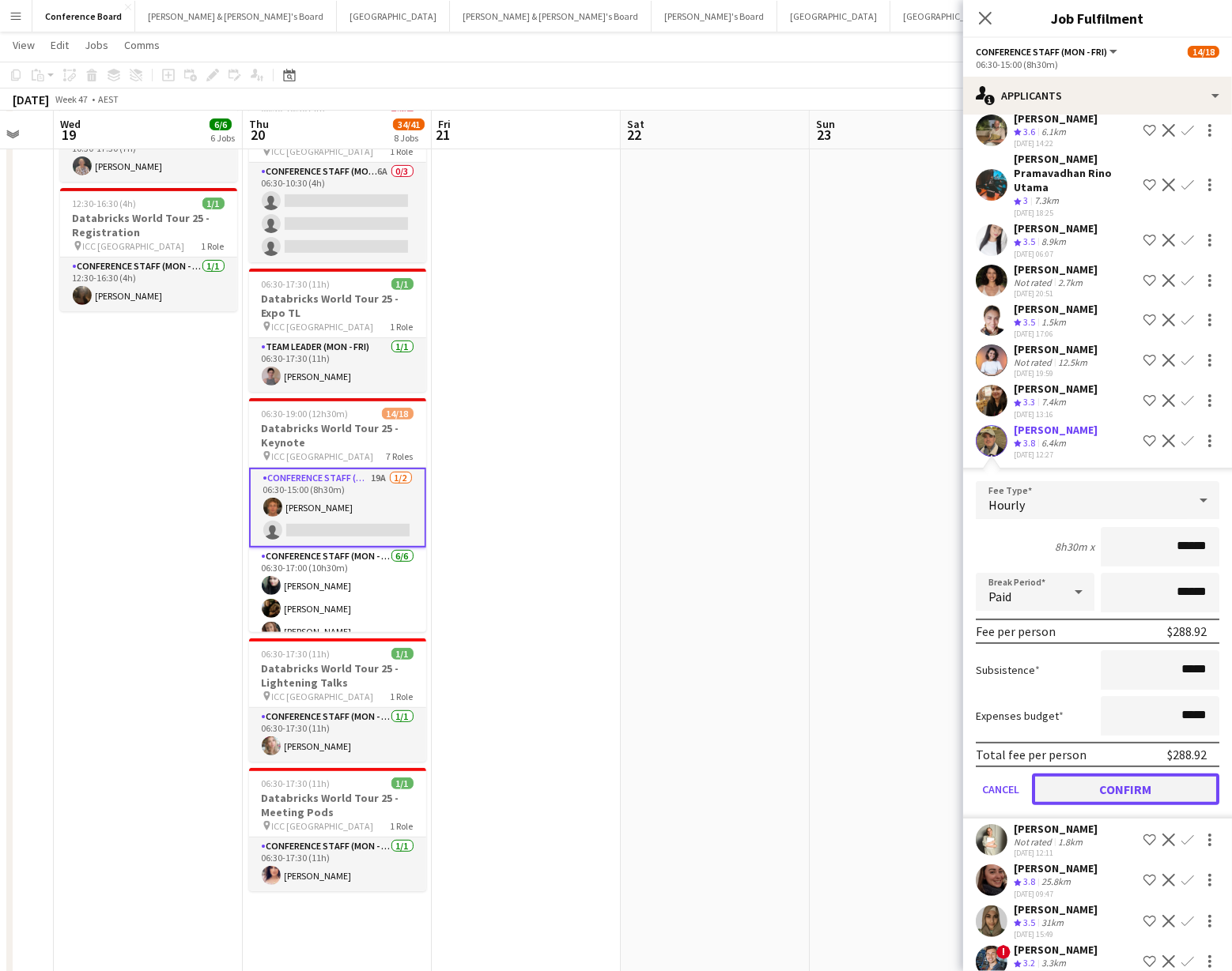
click at [1089, 773] on button "Confirm" at bounding box center [1124, 789] width 187 height 32
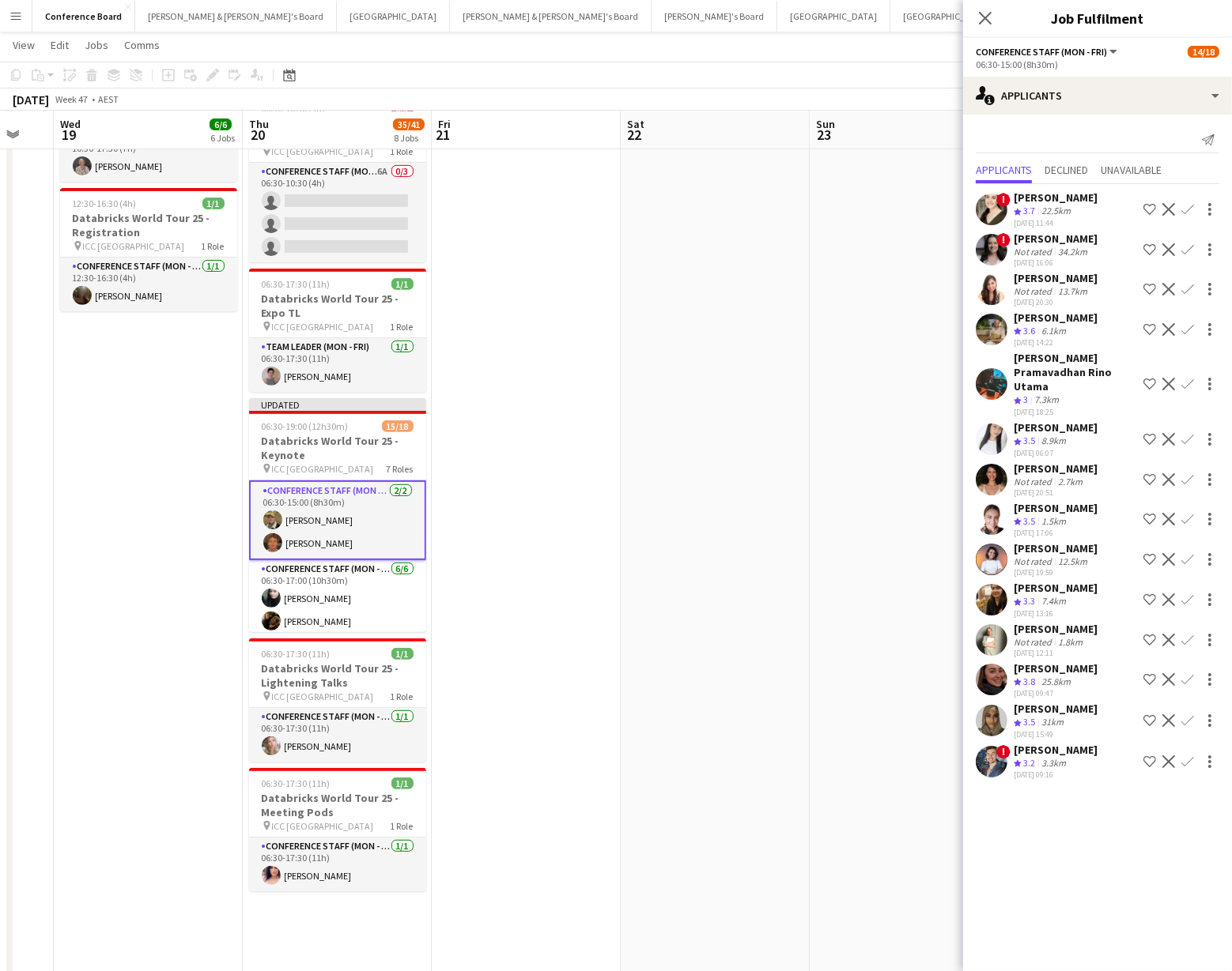
scroll to position [0, 0]
drag, startPoint x: 825, startPoint y: 560, endPoint x: 857, endPoint y: 529, distance: 44.6
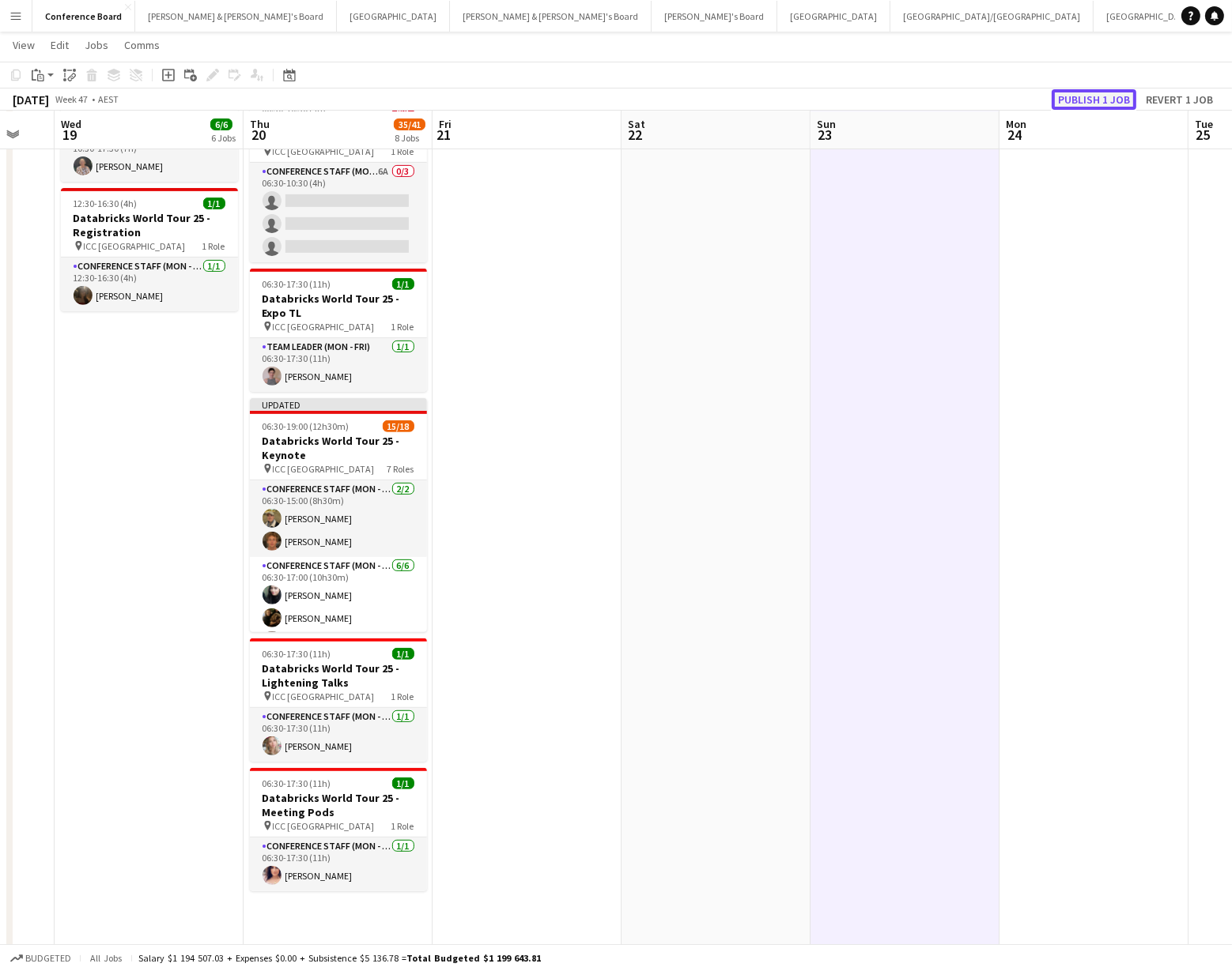
drag, startPoint x: 1075, startPoint y: 99, endPoint x: 1072, endPoint y: 108, distance: 9.5
click at [1075, 99] on button "Publish 1 job" at bounding box center [1093, 99] width 84 height 20
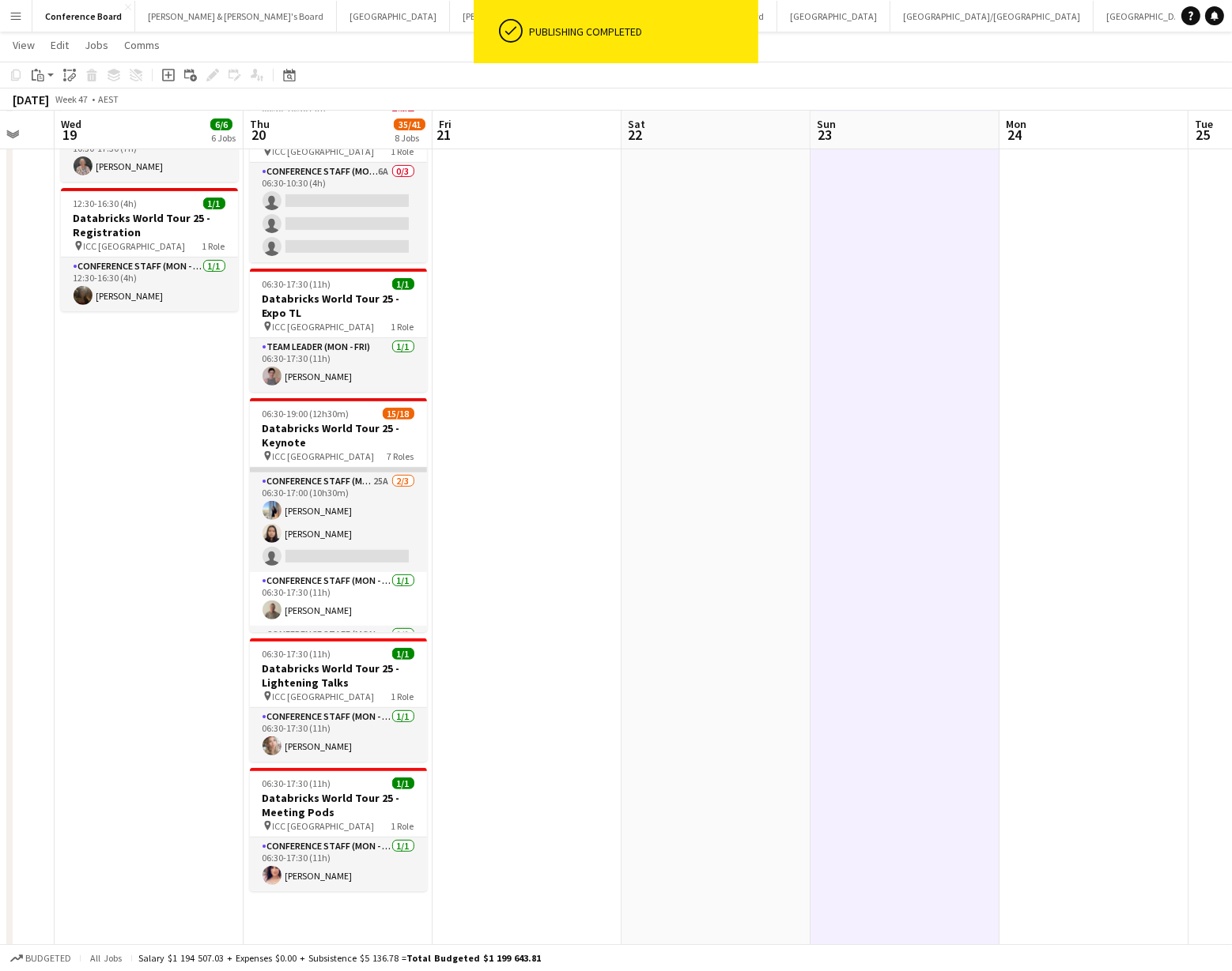
scroll to position [229, 0]
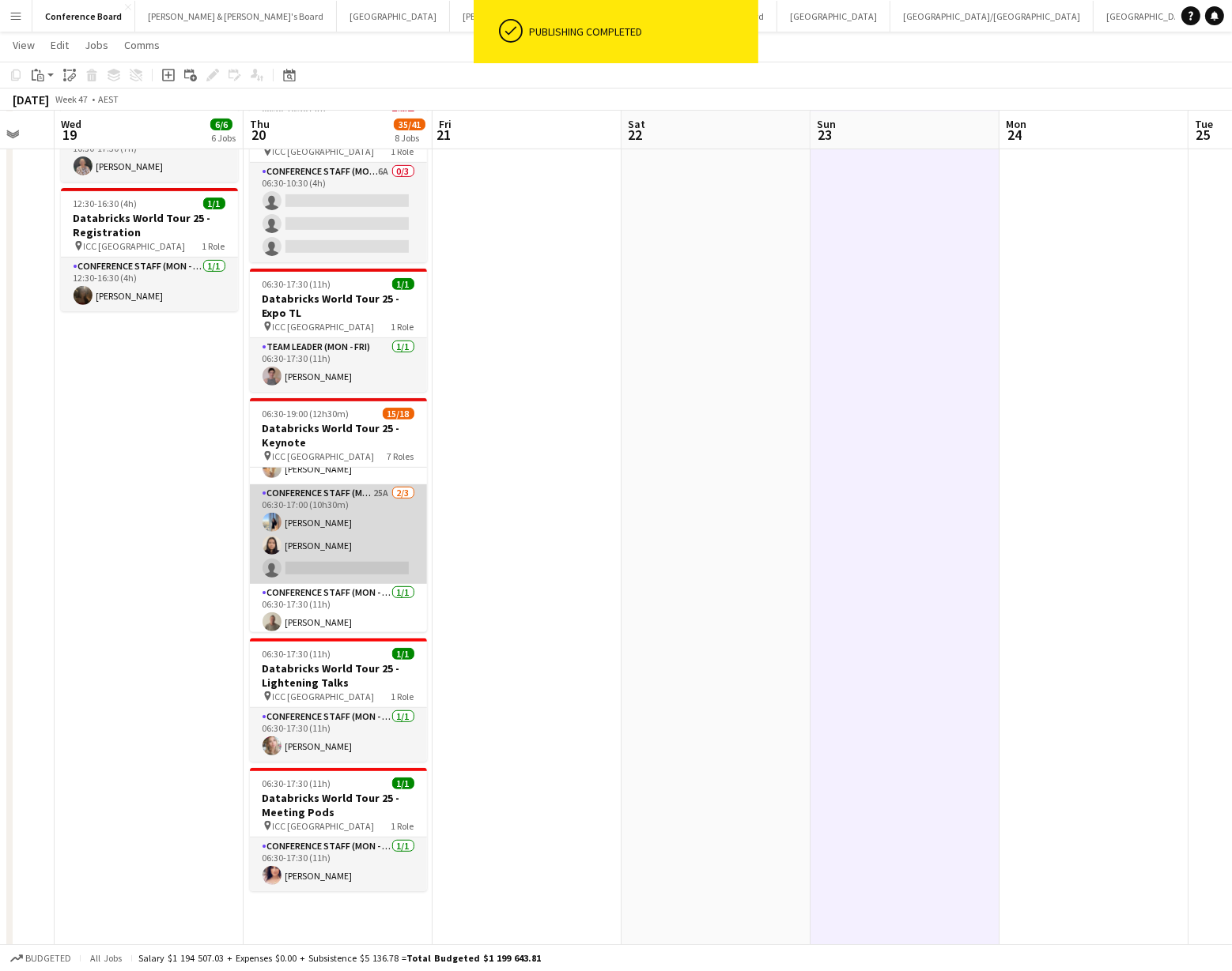
click at [343, 551] on app-card-role "Conference Staff (Mon - Fri) 25A [DATE] 06:30-17:00 (10h30m) [PERSON_NAME] [PER…" at bounding box center [338, 534] width 177 height 100
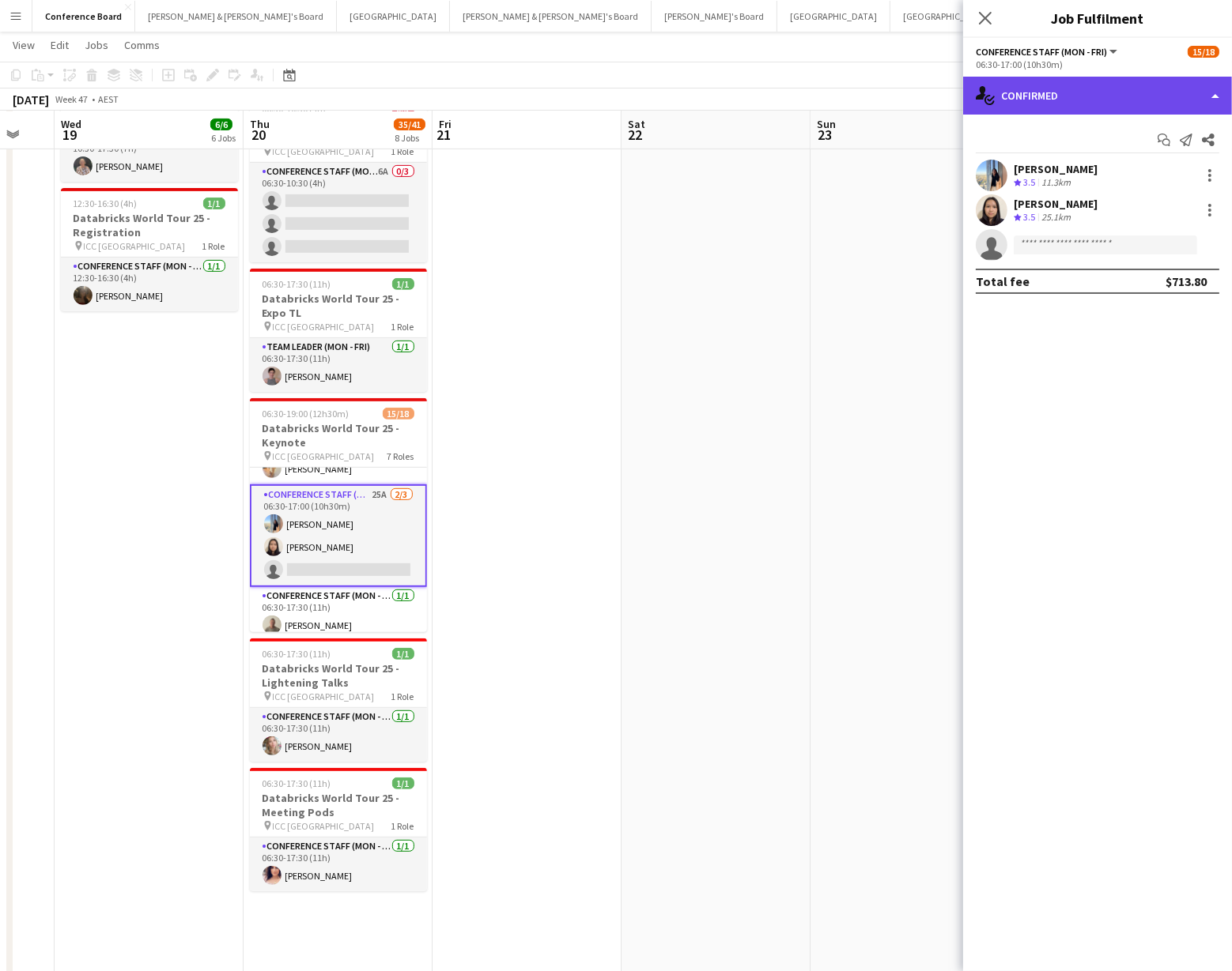
click at [1083, 99] on div "single-neutral-actions-check-2 Confirmed" at bounding box center [1096, 95] width 269 height 38
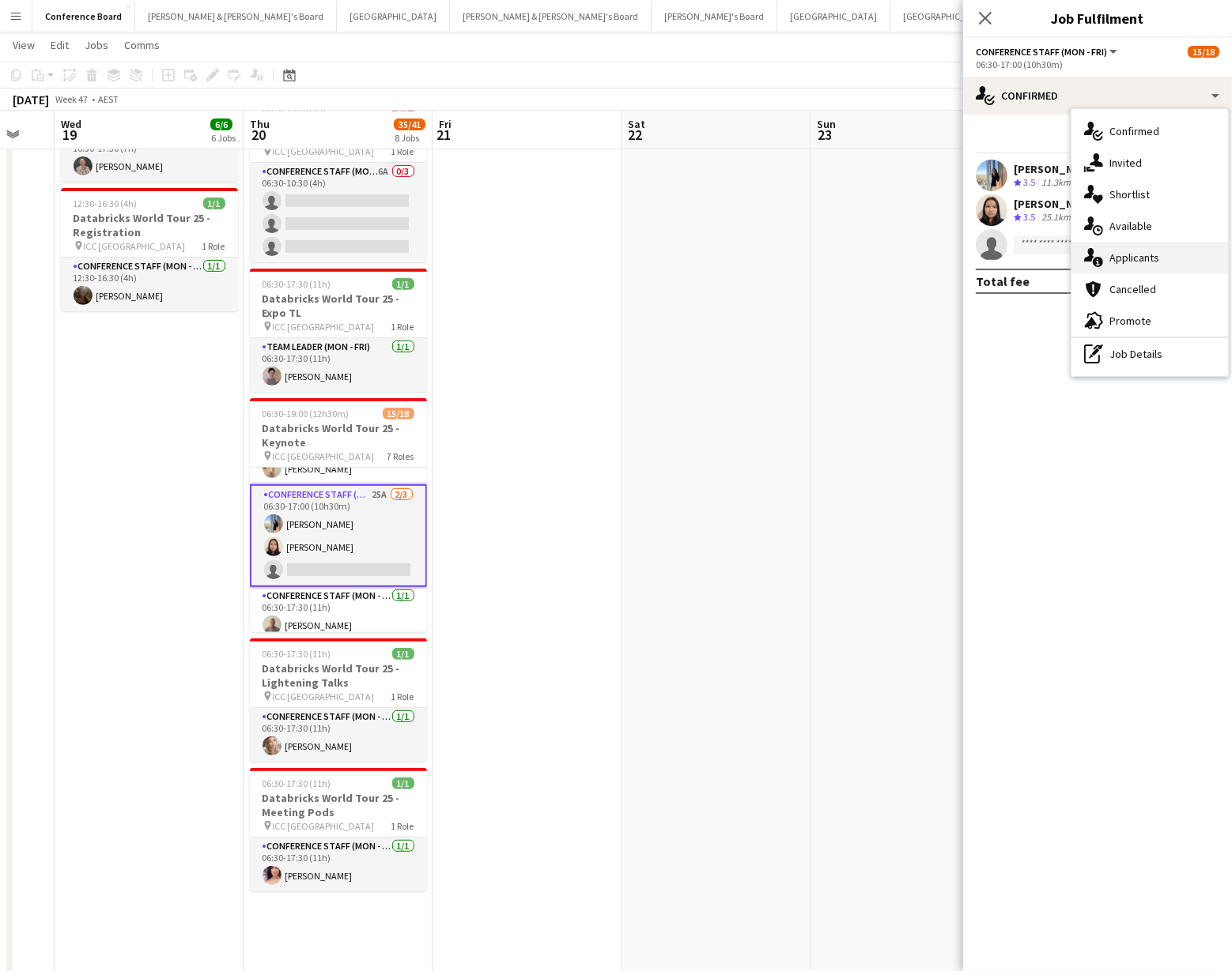
click at [1125, 260] on span "Applicants" at bounding box center [1133, 258] width 49 height 15
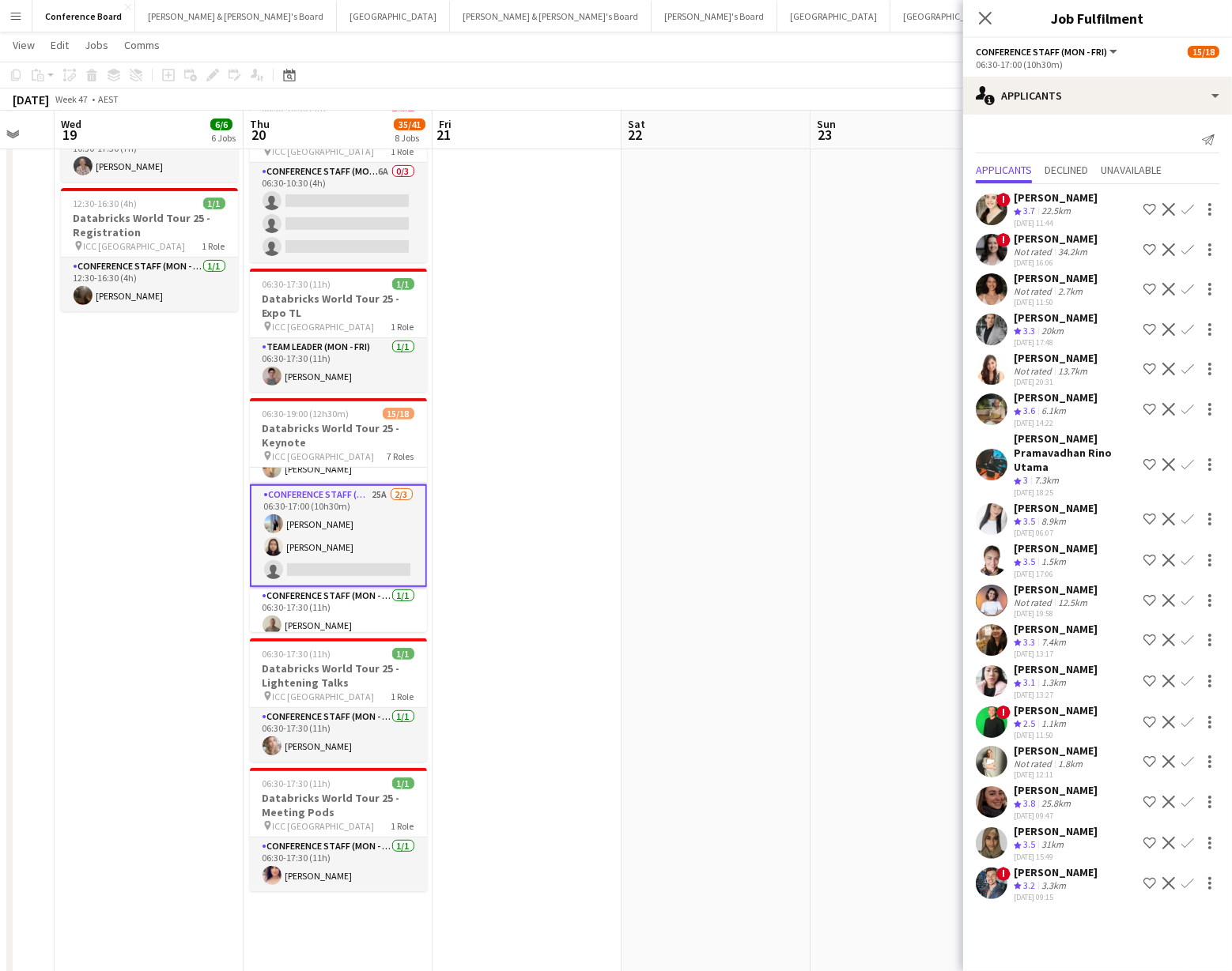
click at [1187, 554] on app-icon "Confirm" at bounding box center [1186, 560] width 13 height 13
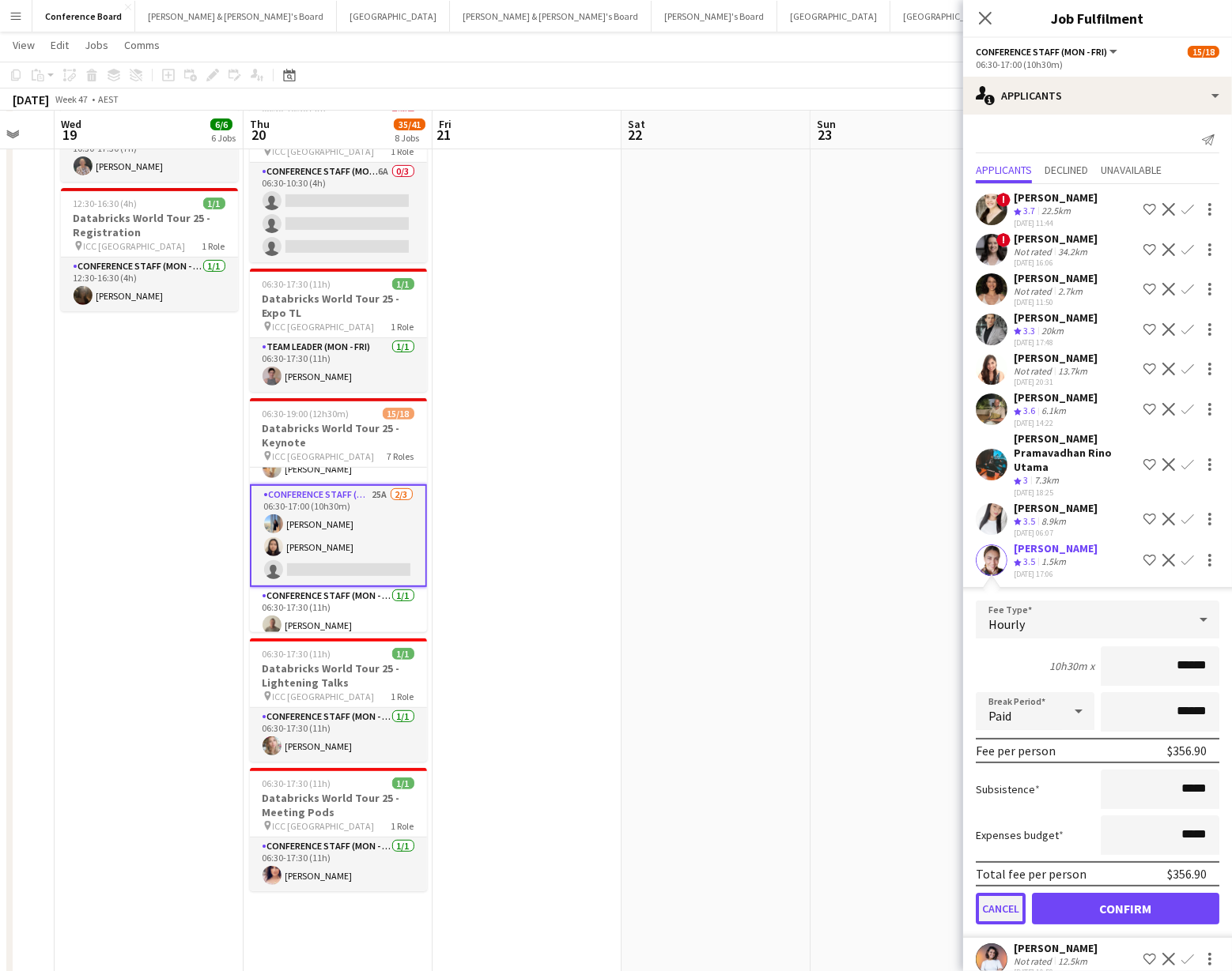
click at [1009, 893] on button "Cancel" at bounding box center [999, 909] width 49 height 32
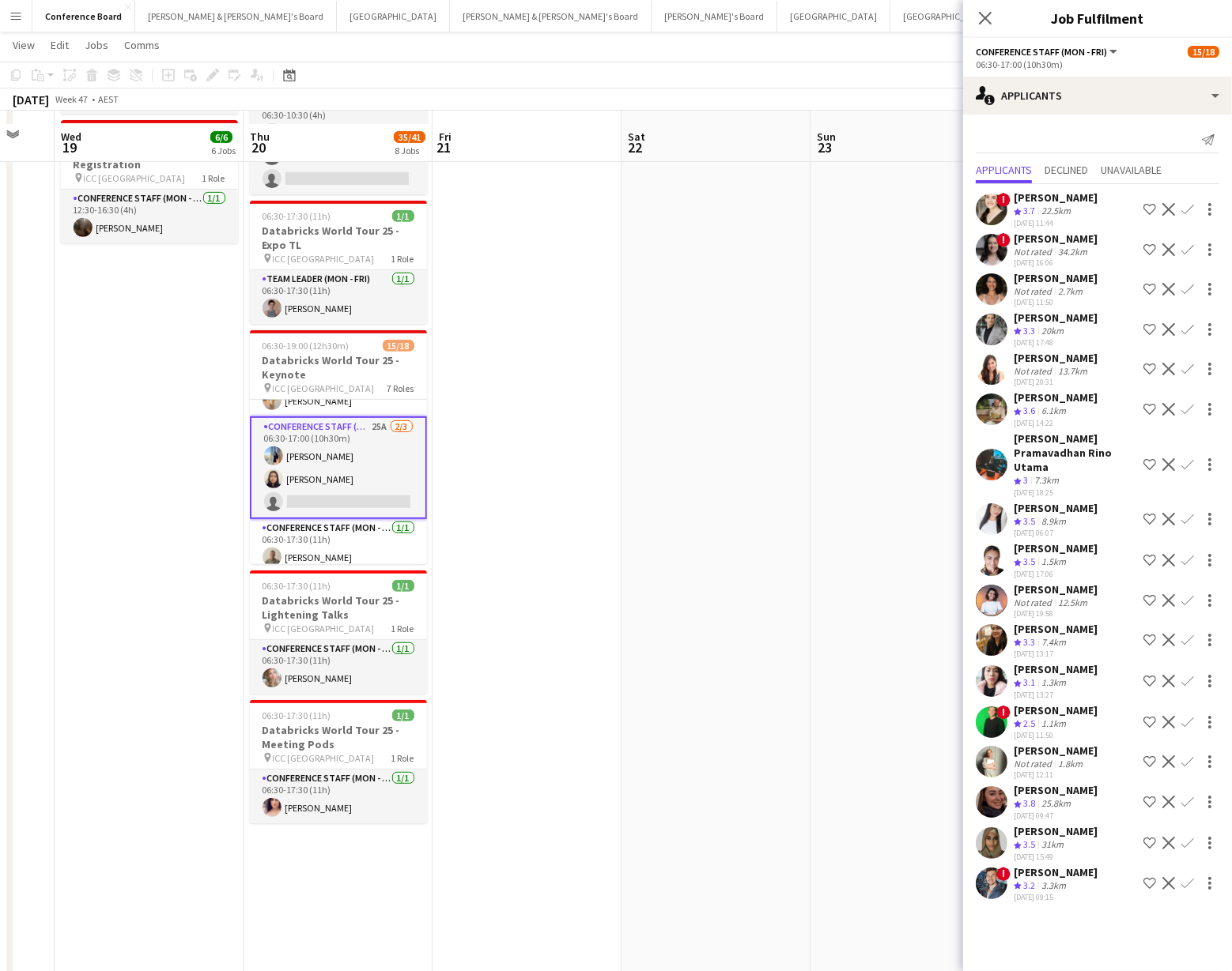
scroll to position [740, 0]
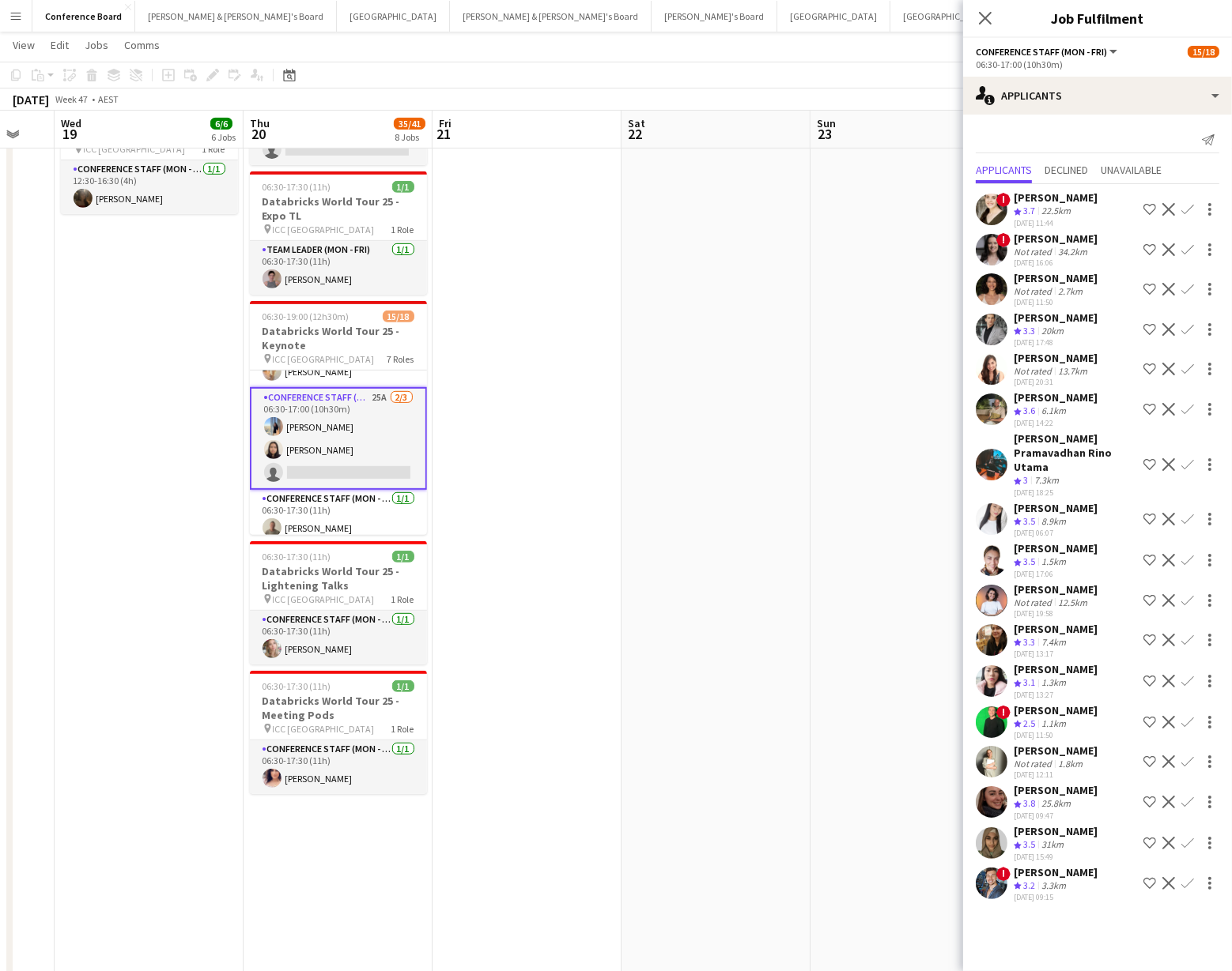
click at [1186, 554] on app-icon "Confirm" at bounding box center [1186, 560] width 13 height 13
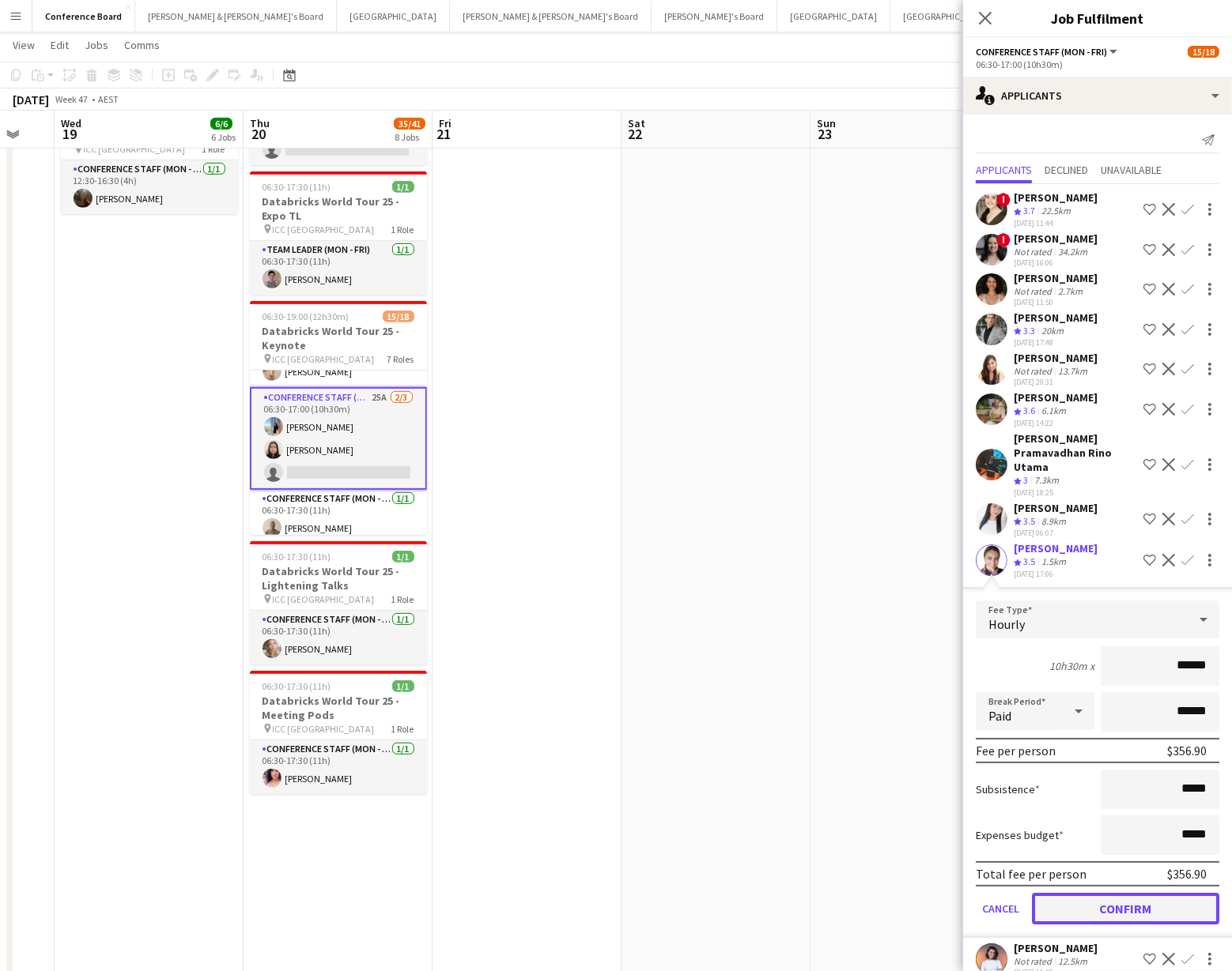
click at [1125, 893] on button "Confirm" at bounding box center [1124, 909] width 187 height 32
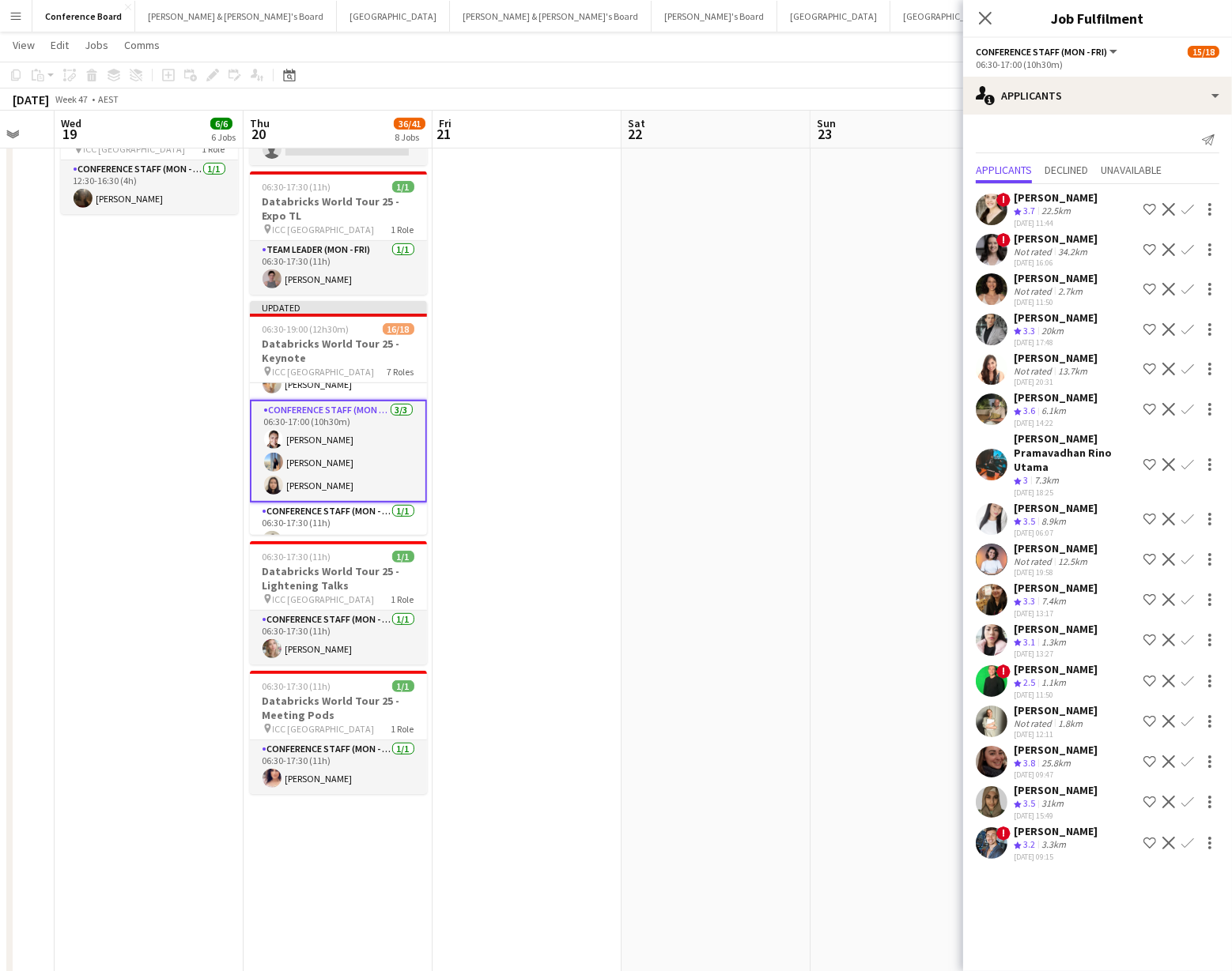
drag, startPoint x: 776, startPoint y: 591, endPoint x: 769, endPoint y: 543, distance: 48.5
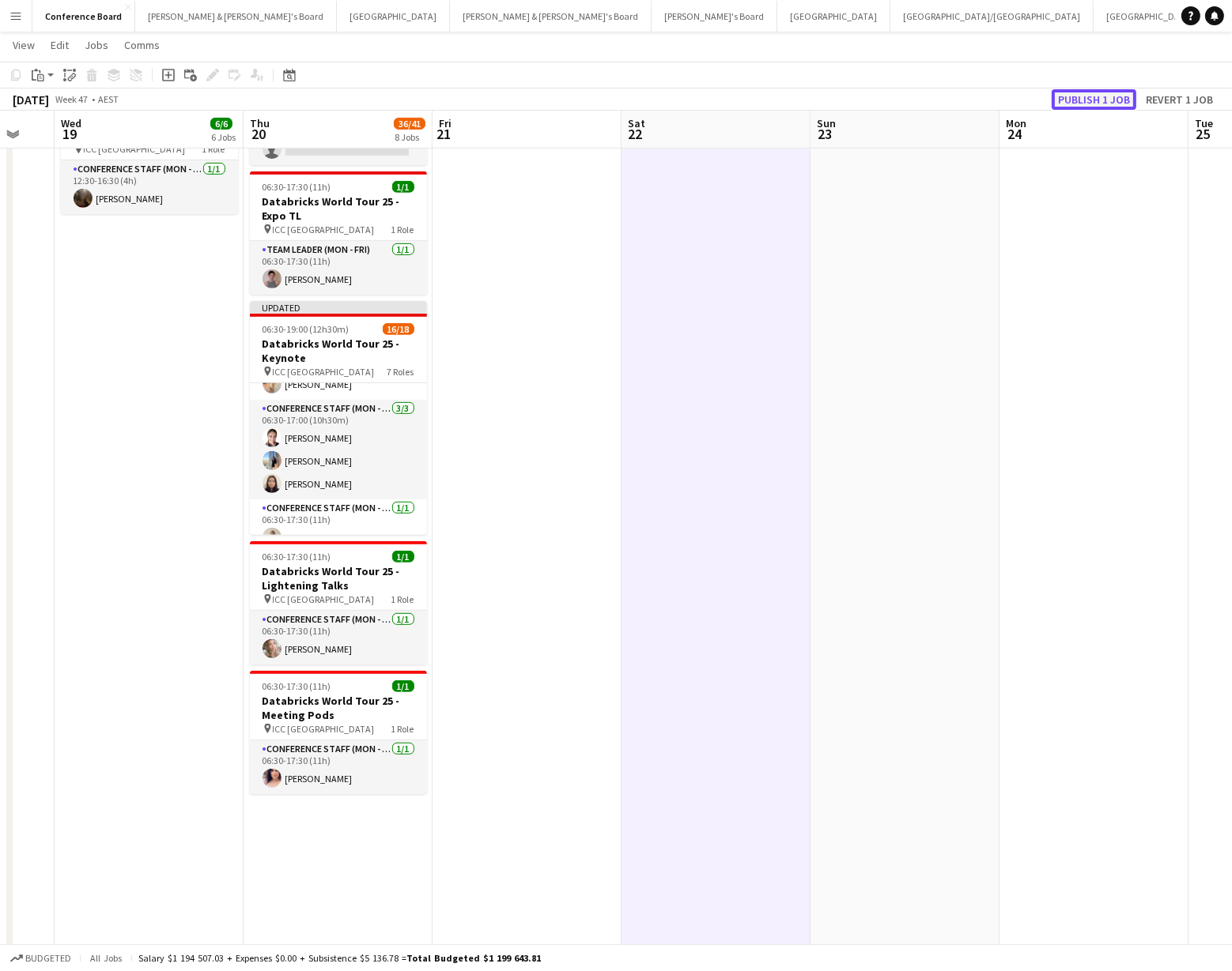
click at [1092, 97] on button "Publish 1 job" at bounding box center [1093, 99] width 84 height 20
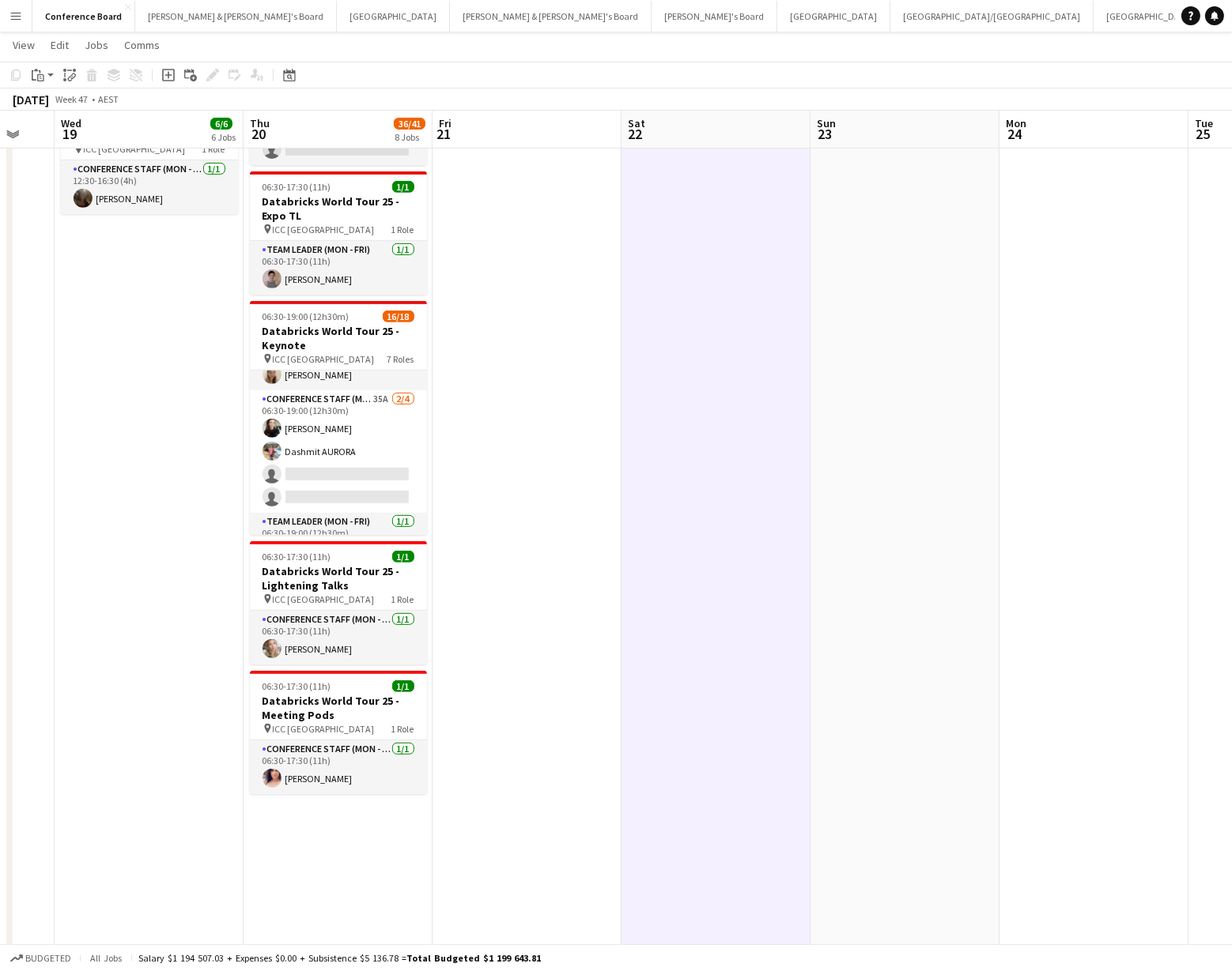
scroll to position [423, 0]
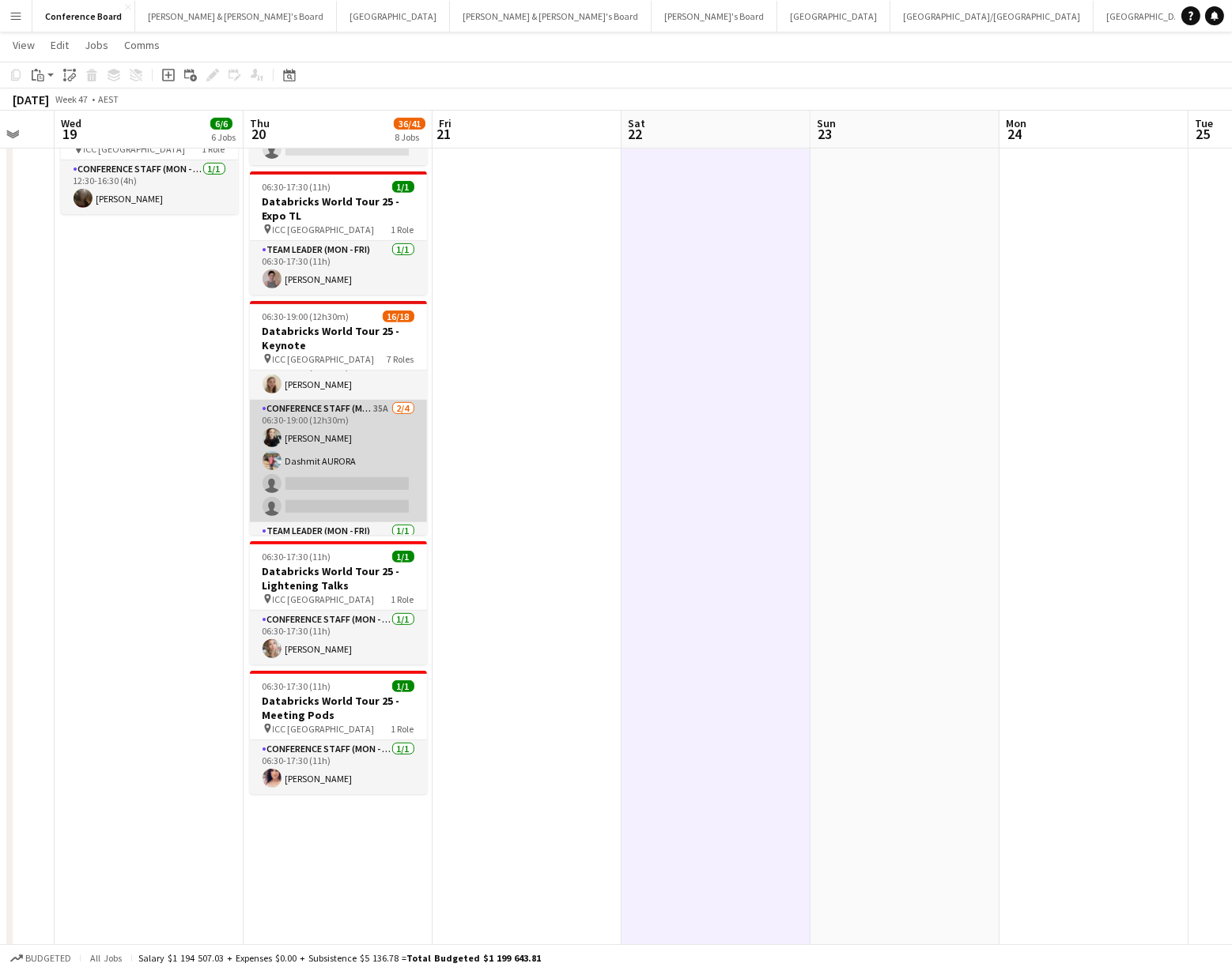
click at [312, 476] on app-card-role "Conference Staff (Mon - Fri) 35A [DATE] 06:30-19:00 (12h30m) [PERSON_NAME] Dash…" at bounding box center [338, 461] width 177 height 122
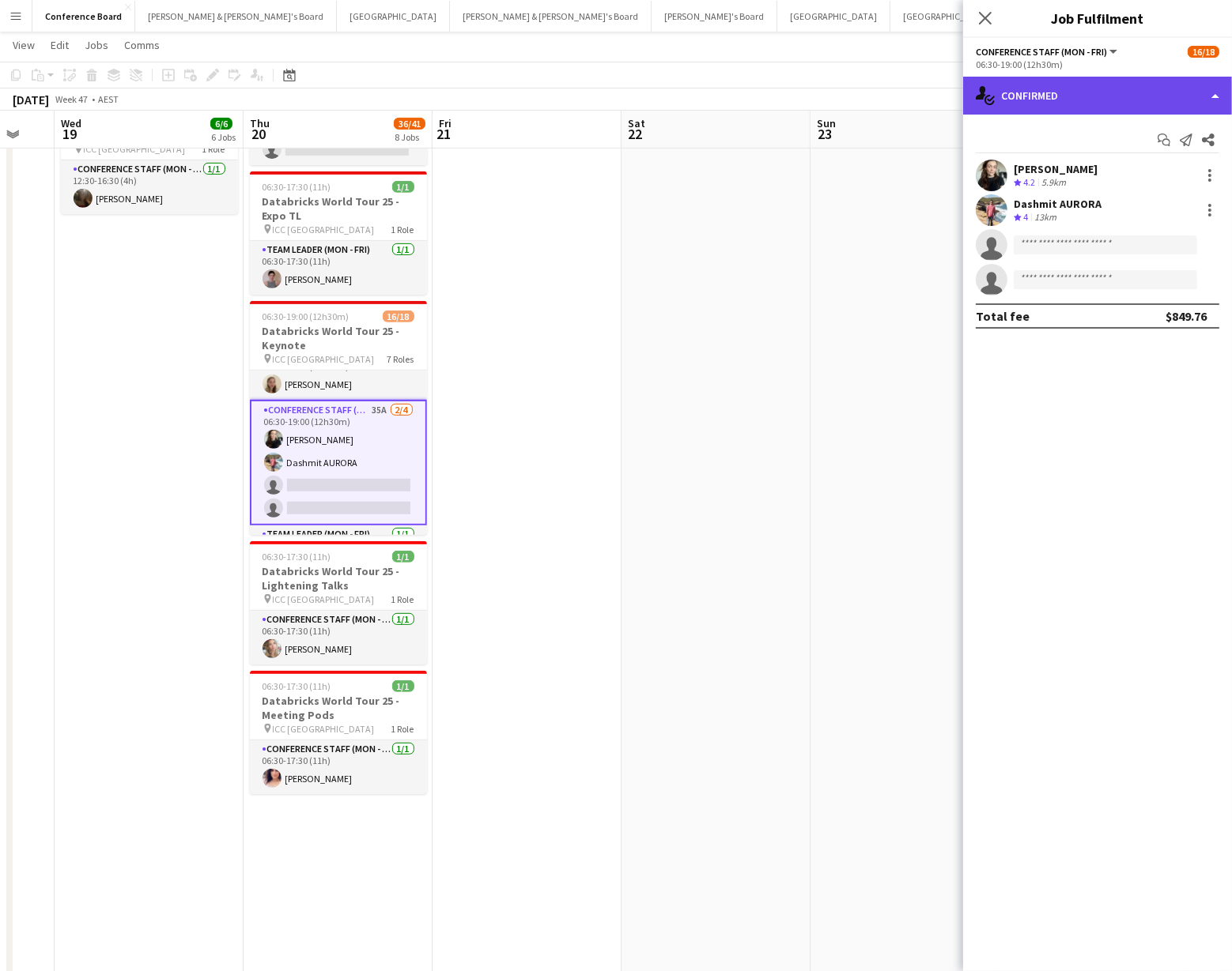
click at [1117, 96] on div "single-neutral-actions-check-2 Confirmed" at bounding box center [1096, 95] width 269 height 38
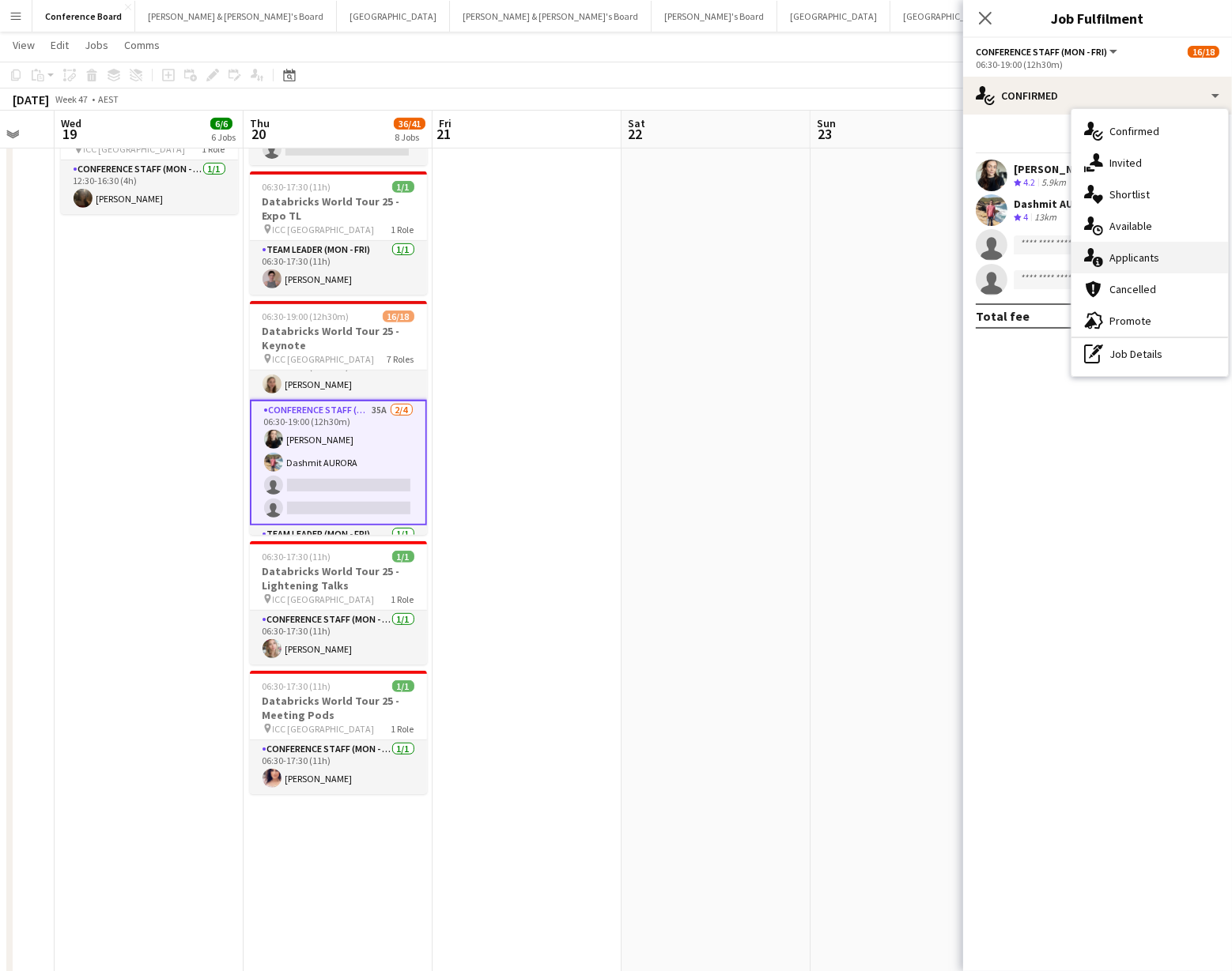
click at [1142, 255] on span "Applicants" at bounding box center [1133, 258] width 49 height 15
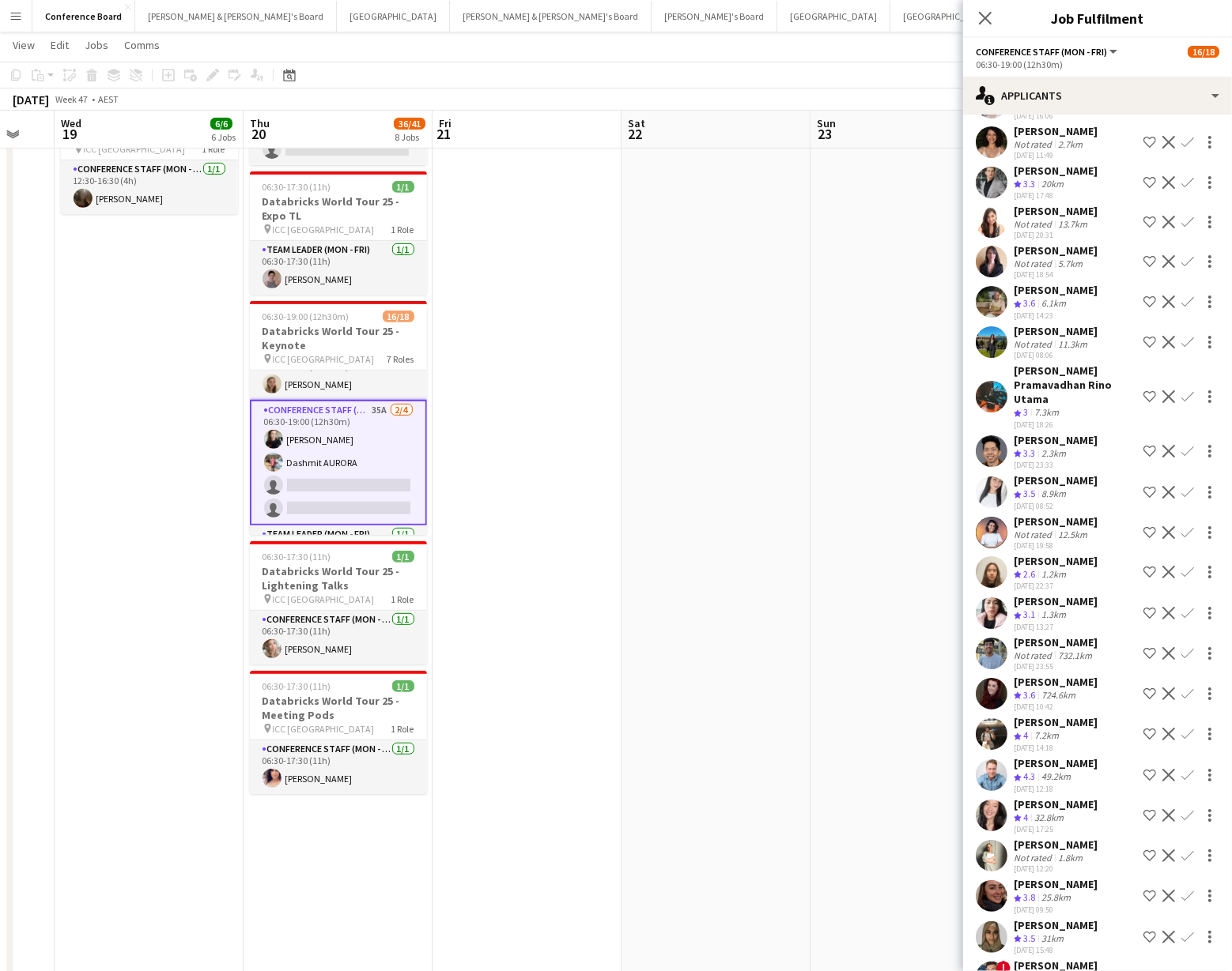
scroll to position [189, 0]
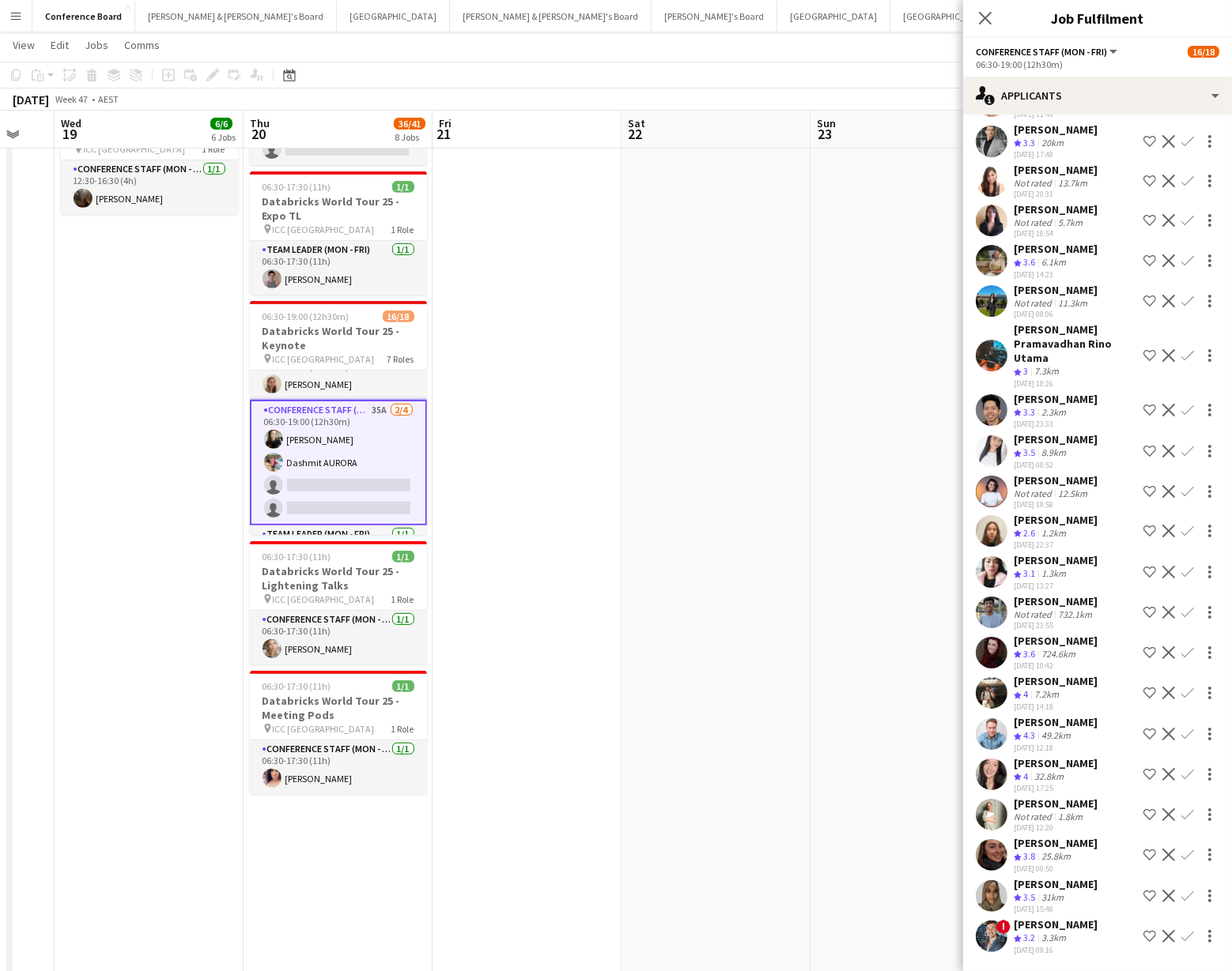
click at [1185, 733] on app-icon "Confirm" at bounding box center [1186, 734] width 13 height 13
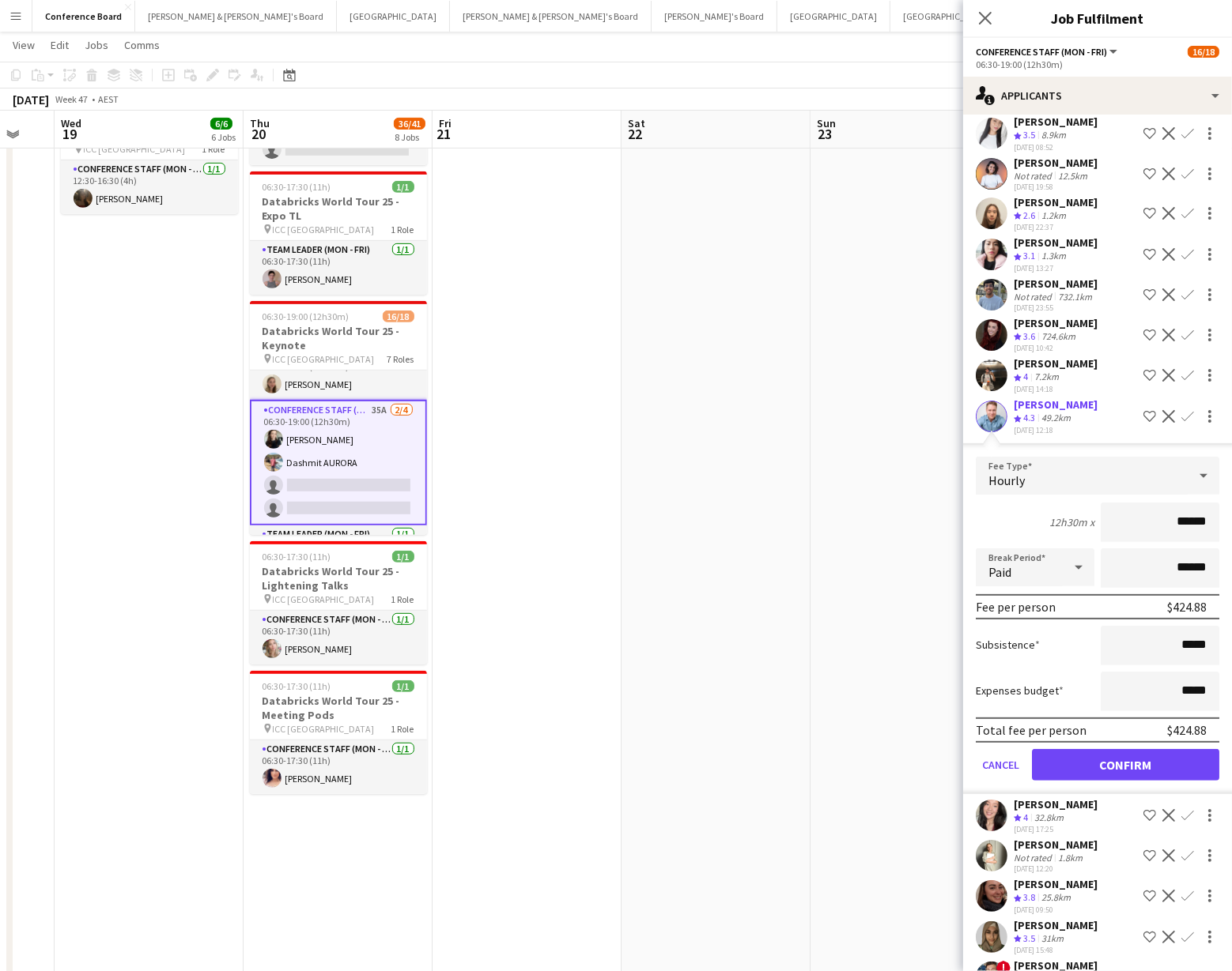
scroll to position [515, 0]
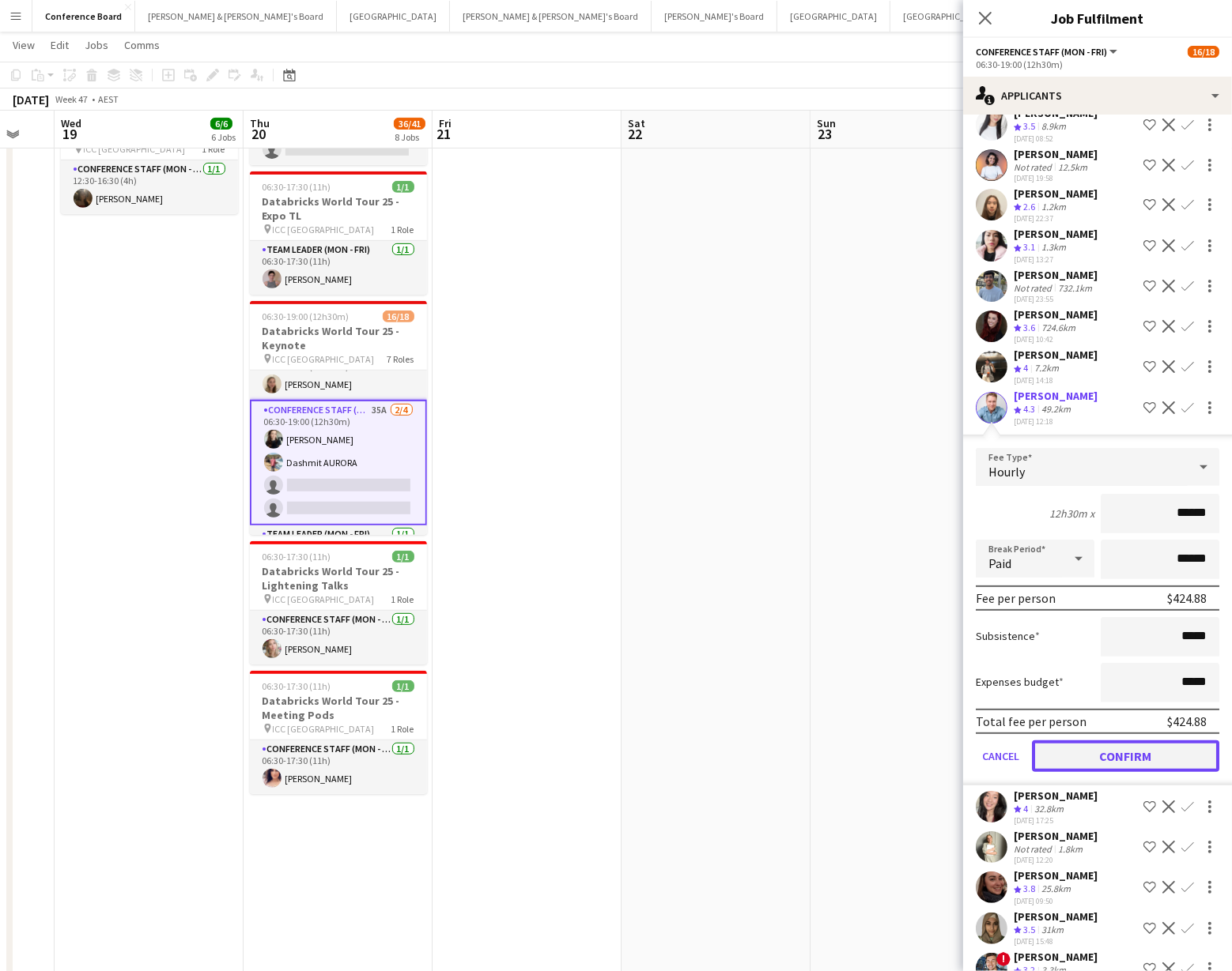
click at [1099, 765] on button "Confirm" at bounding box center [1124, 756] width 187 height 32
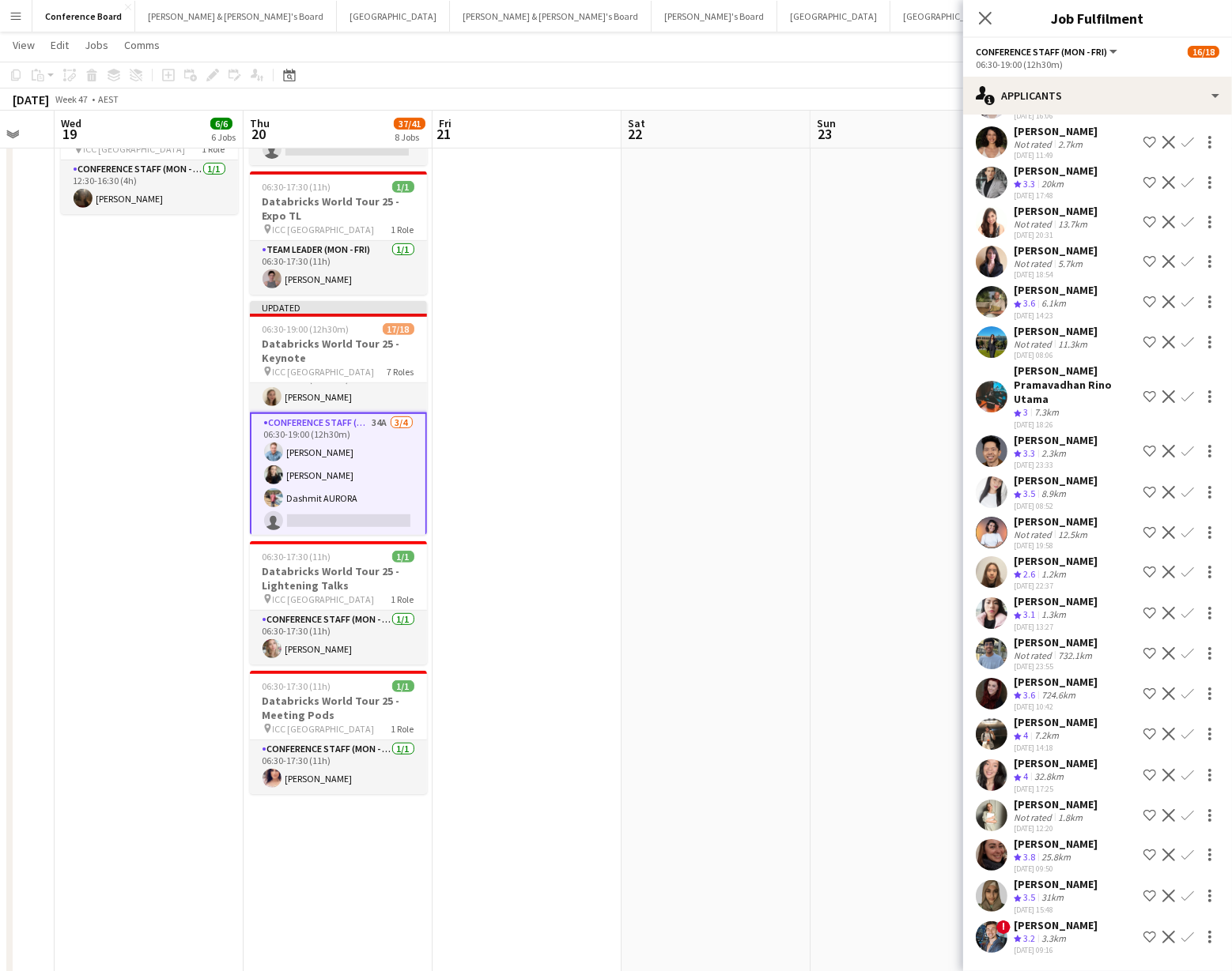
scroll to position [148, 0]
click at [1190, 733] on app-icon "Confirm" at bounding box center [1186, 734] width 13 height 13
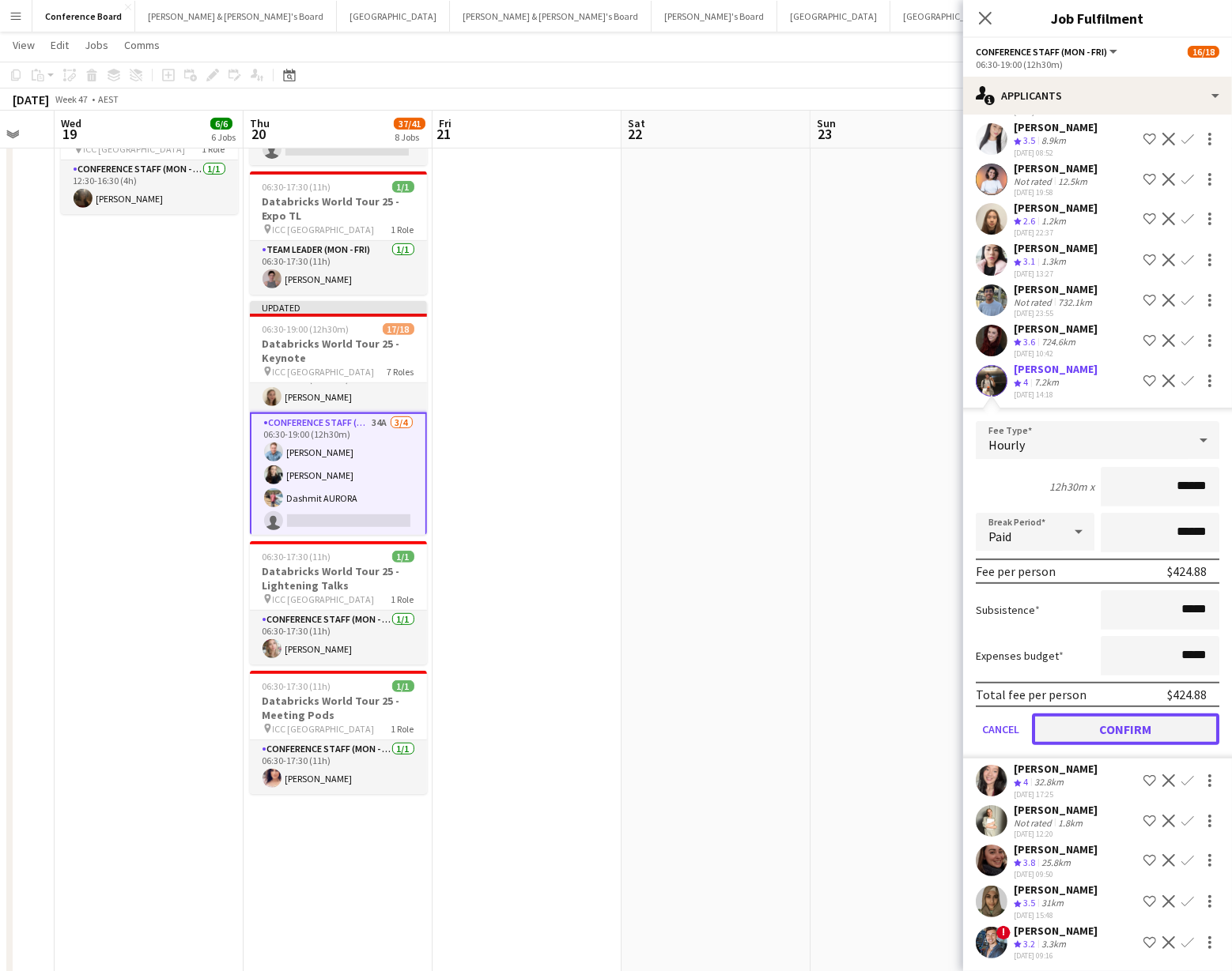
click at [1097, 732] on button "Confirm" at bounding box center [1124, 729] width 187 height 32
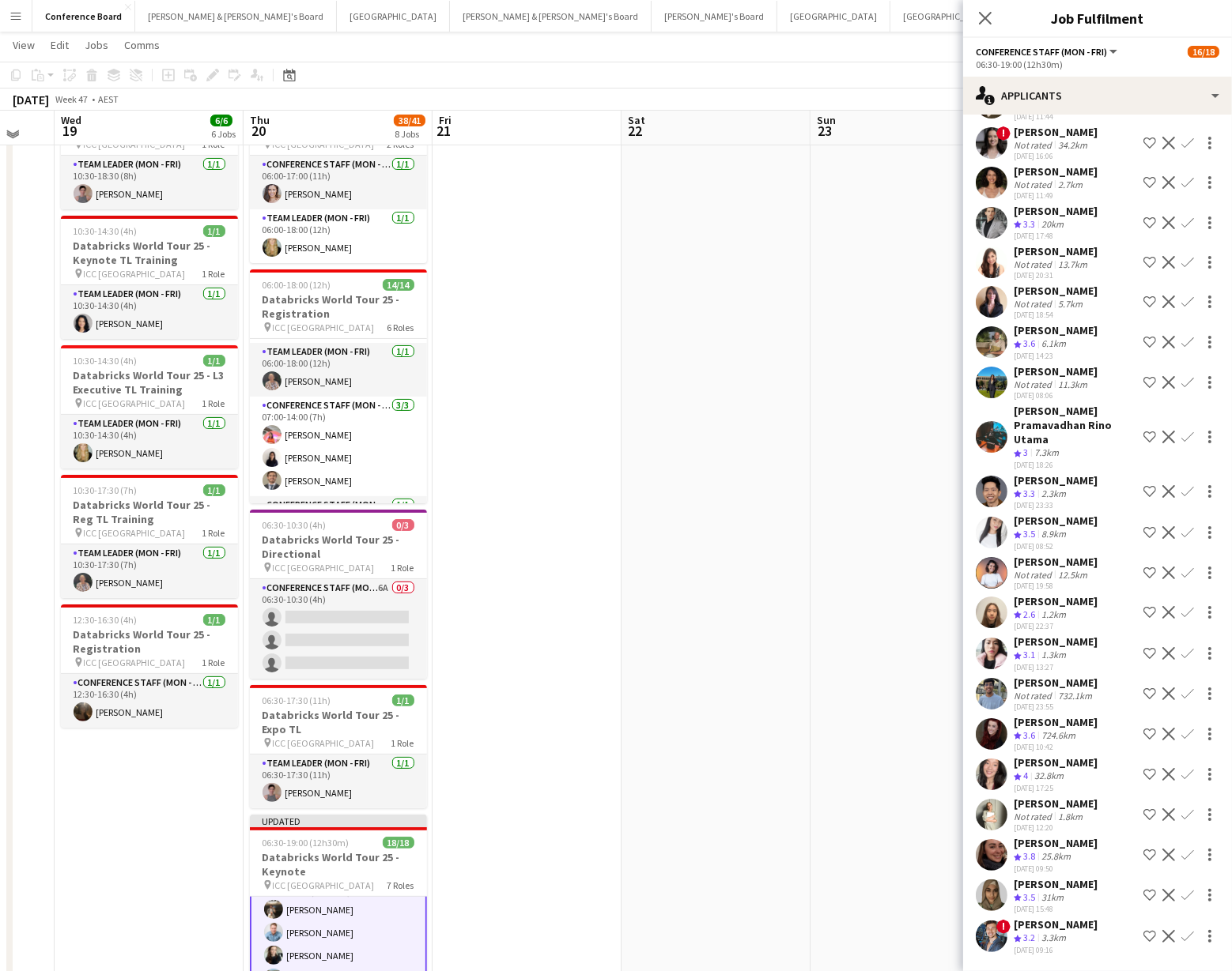
scroll to position [222, 0]
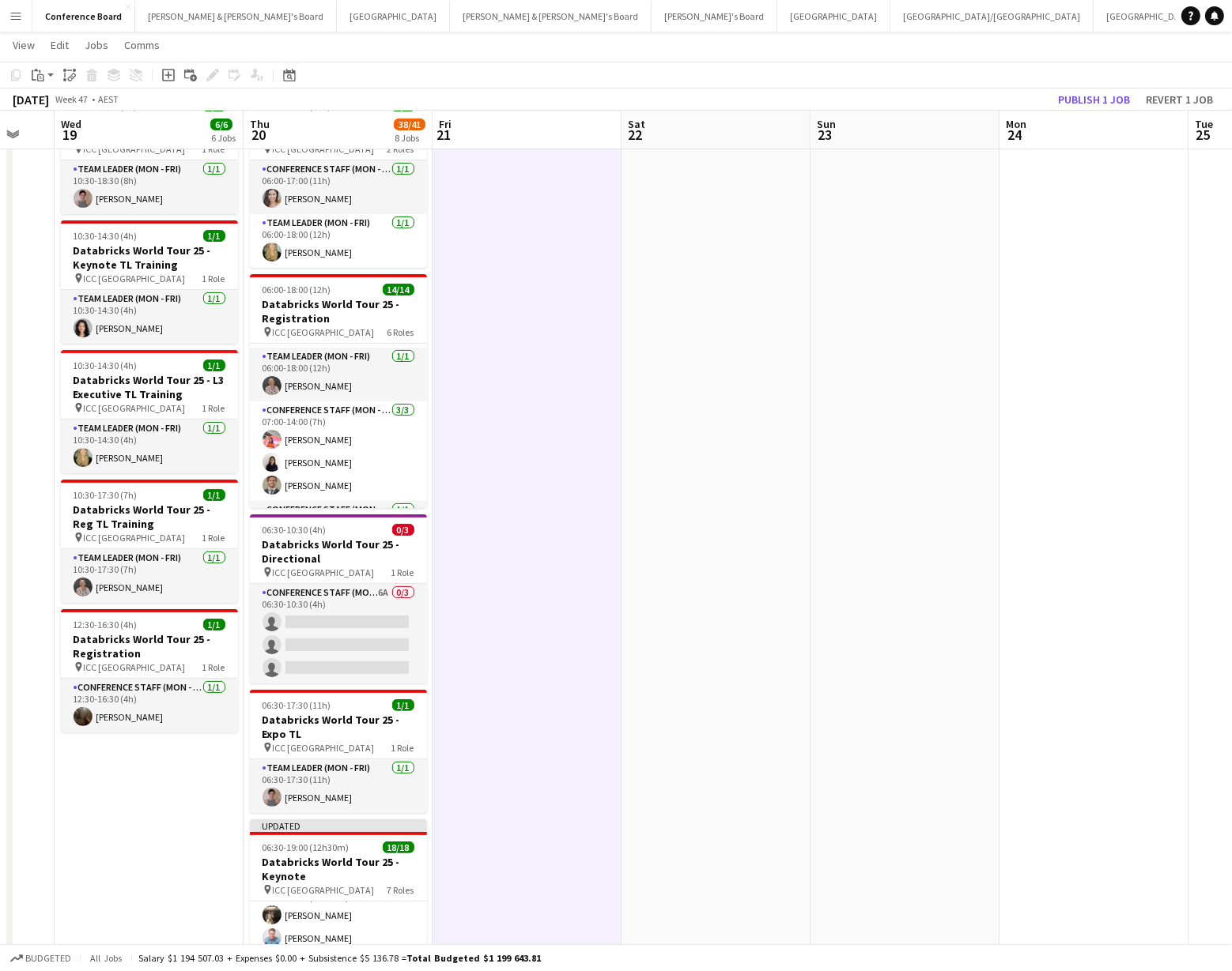
scroll to position [476, 0]
click at [1084, 96] on button "Publish 1 job" at bounding box center [1093, 99] width 84 height 20
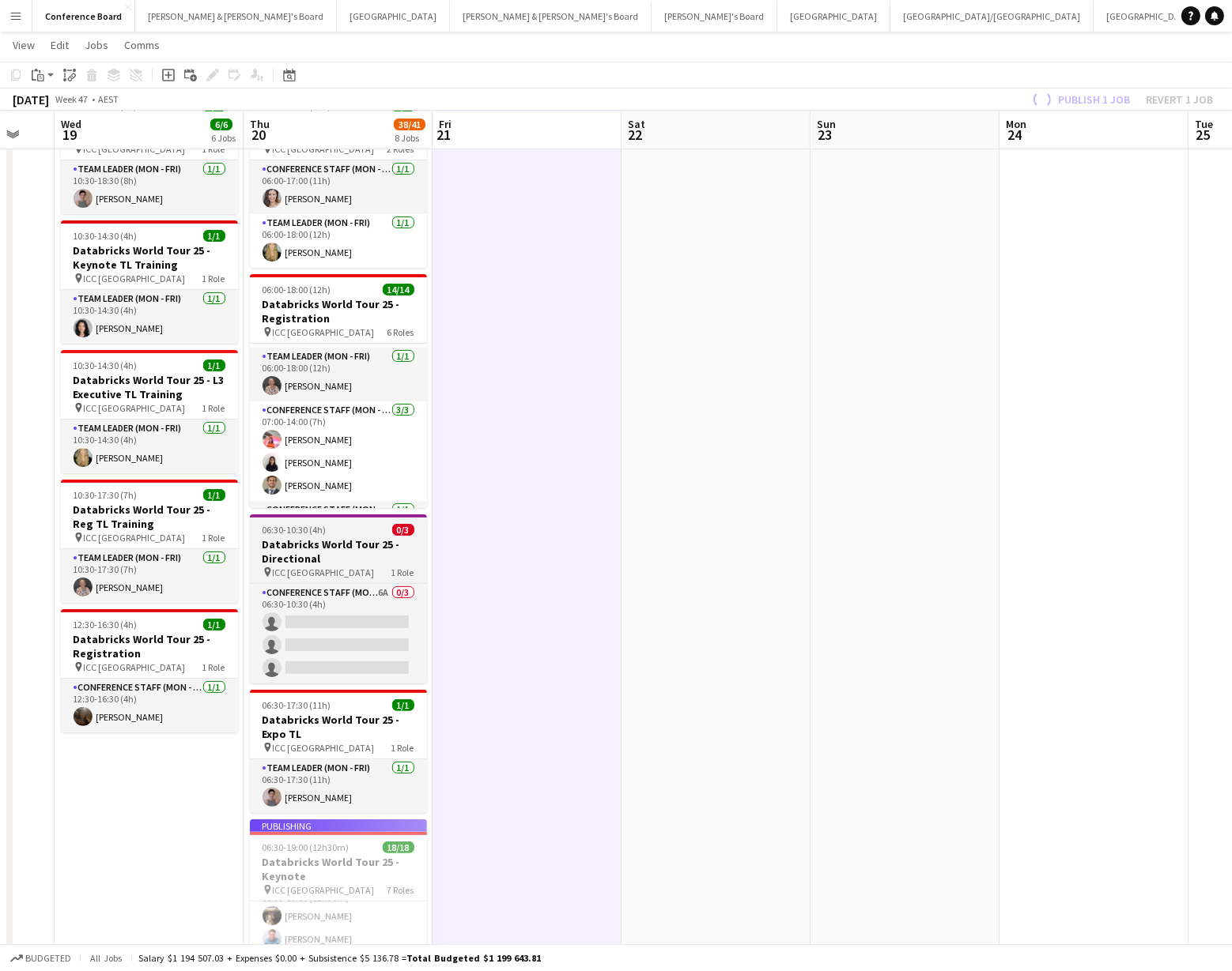
scroll to position [463, 0]
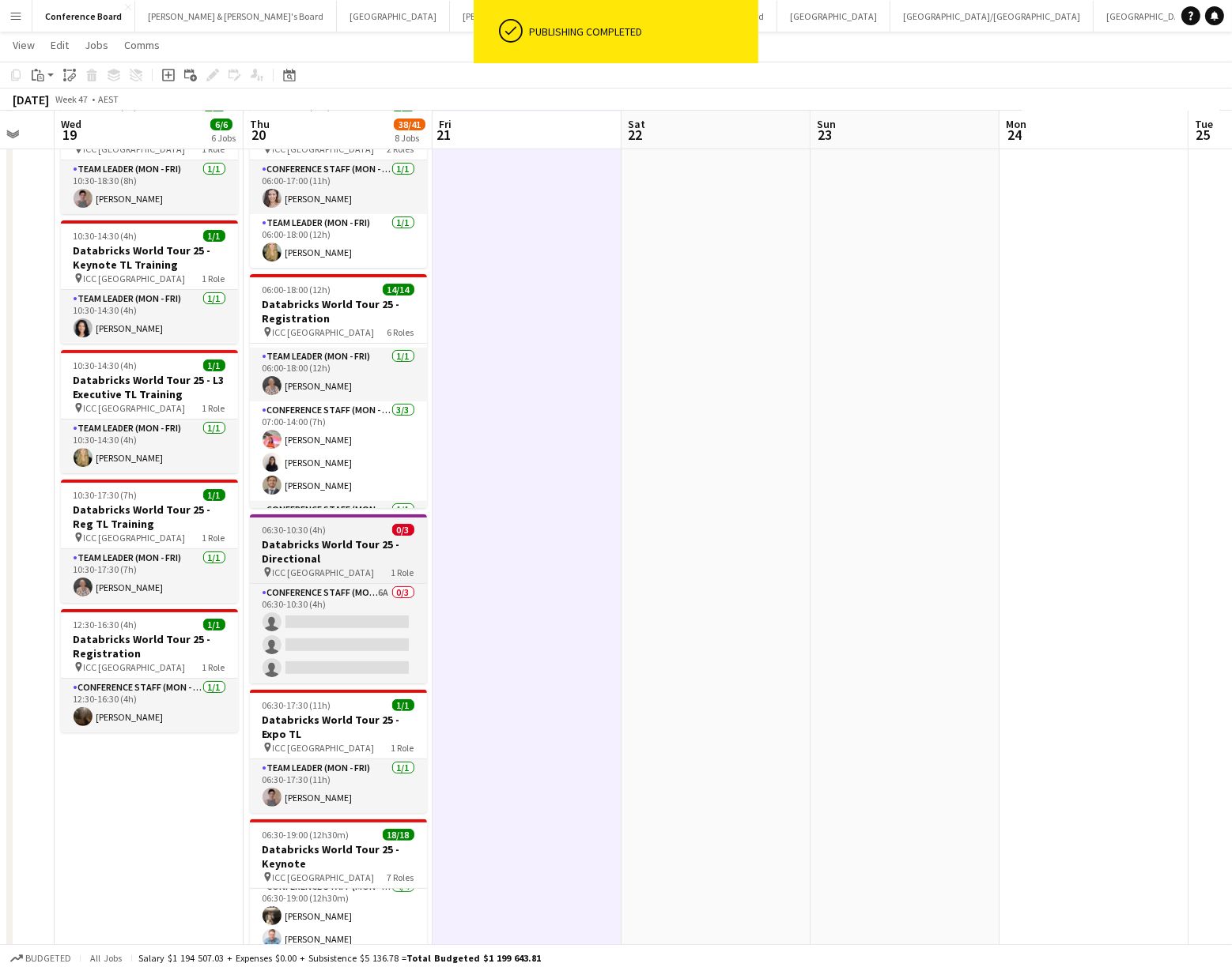
click at [345, 548] on h3 "Databricks World Tour 25 - Directional" at bounding box center [338, 551] width 177 height 28
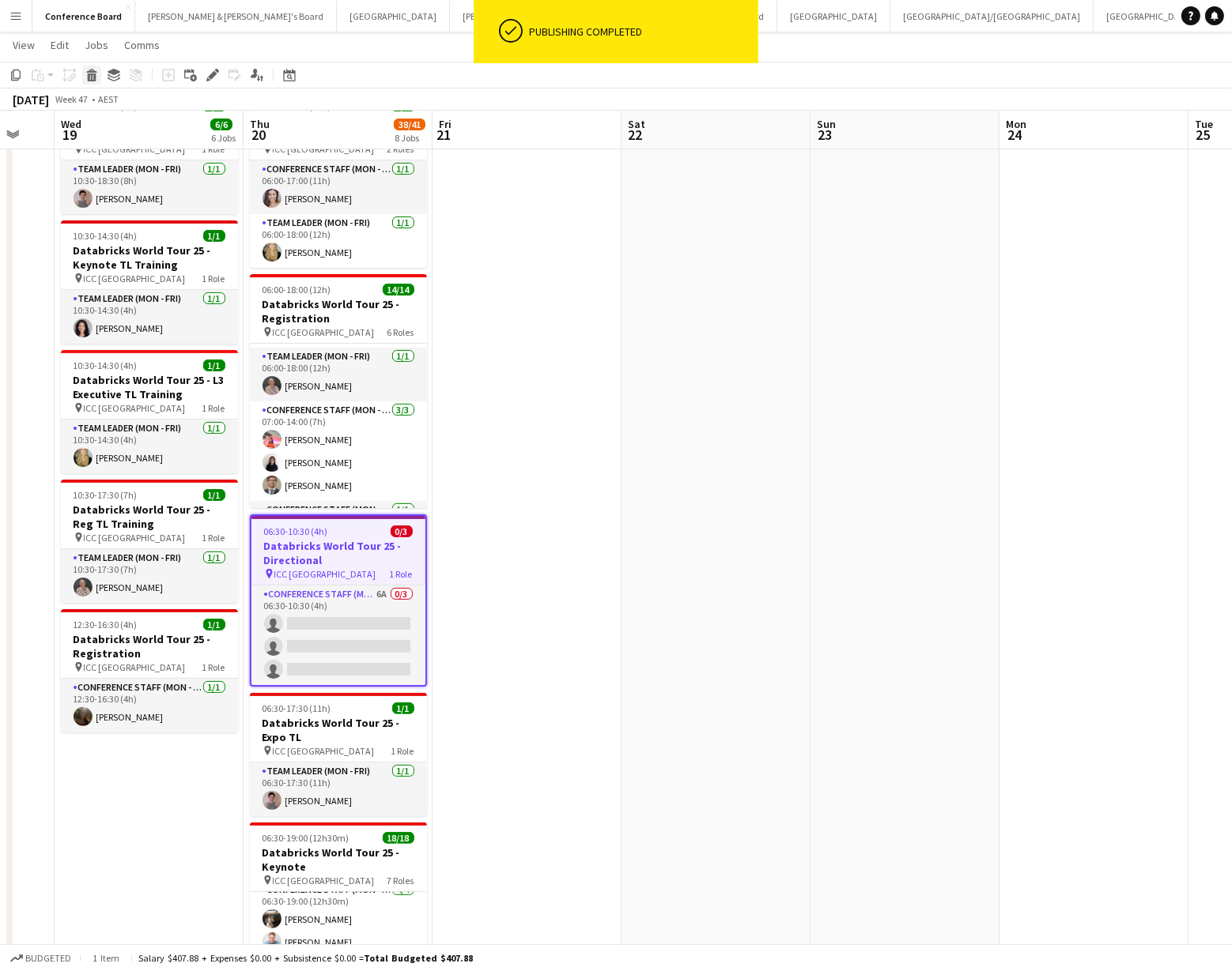
click at [91, 74] on icon at bounding box center [92, 78] width 9 height 8
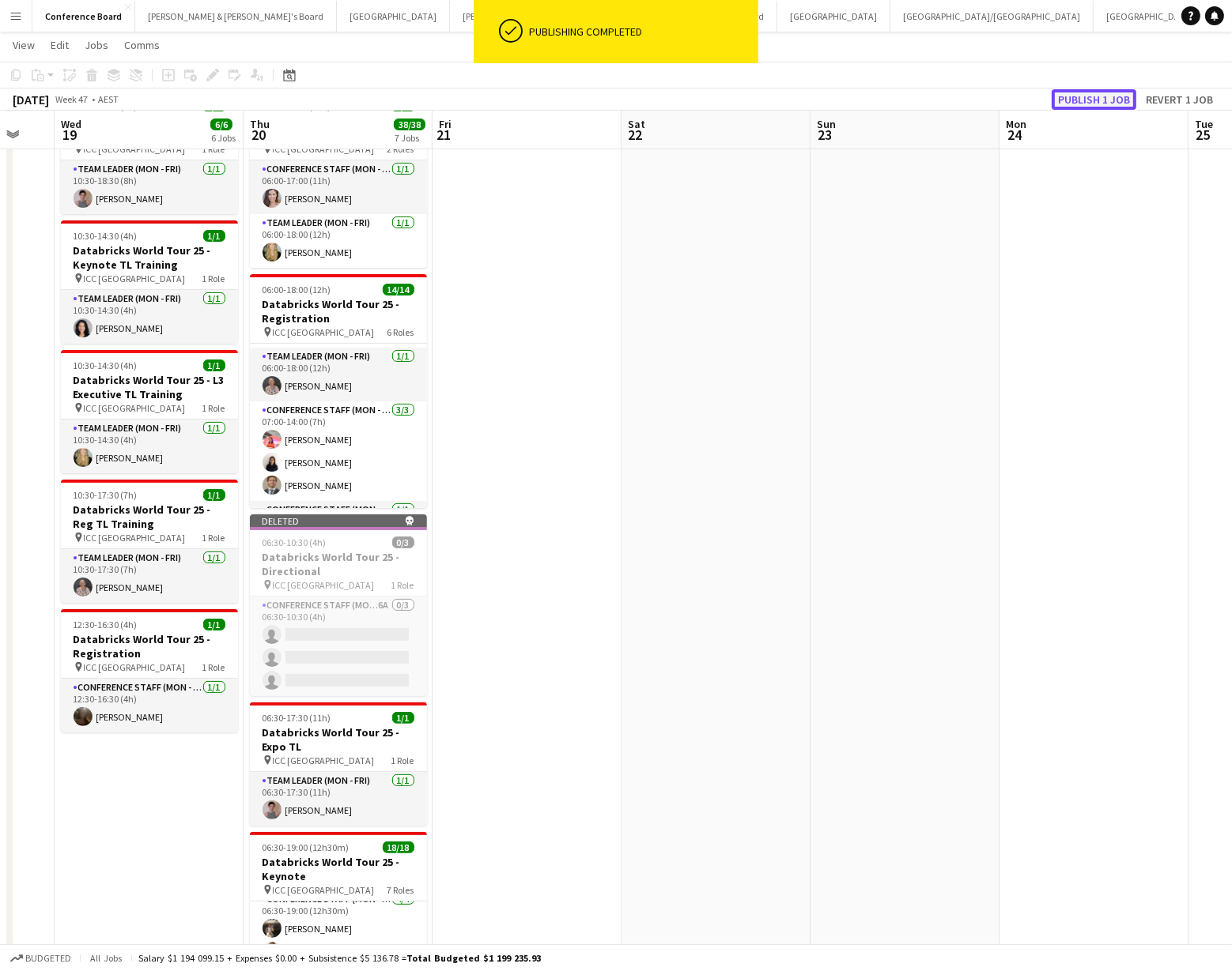
click at [1078, 101] on button "Publish 1 job" at bounding box center [1093, 99] width 84 height 20
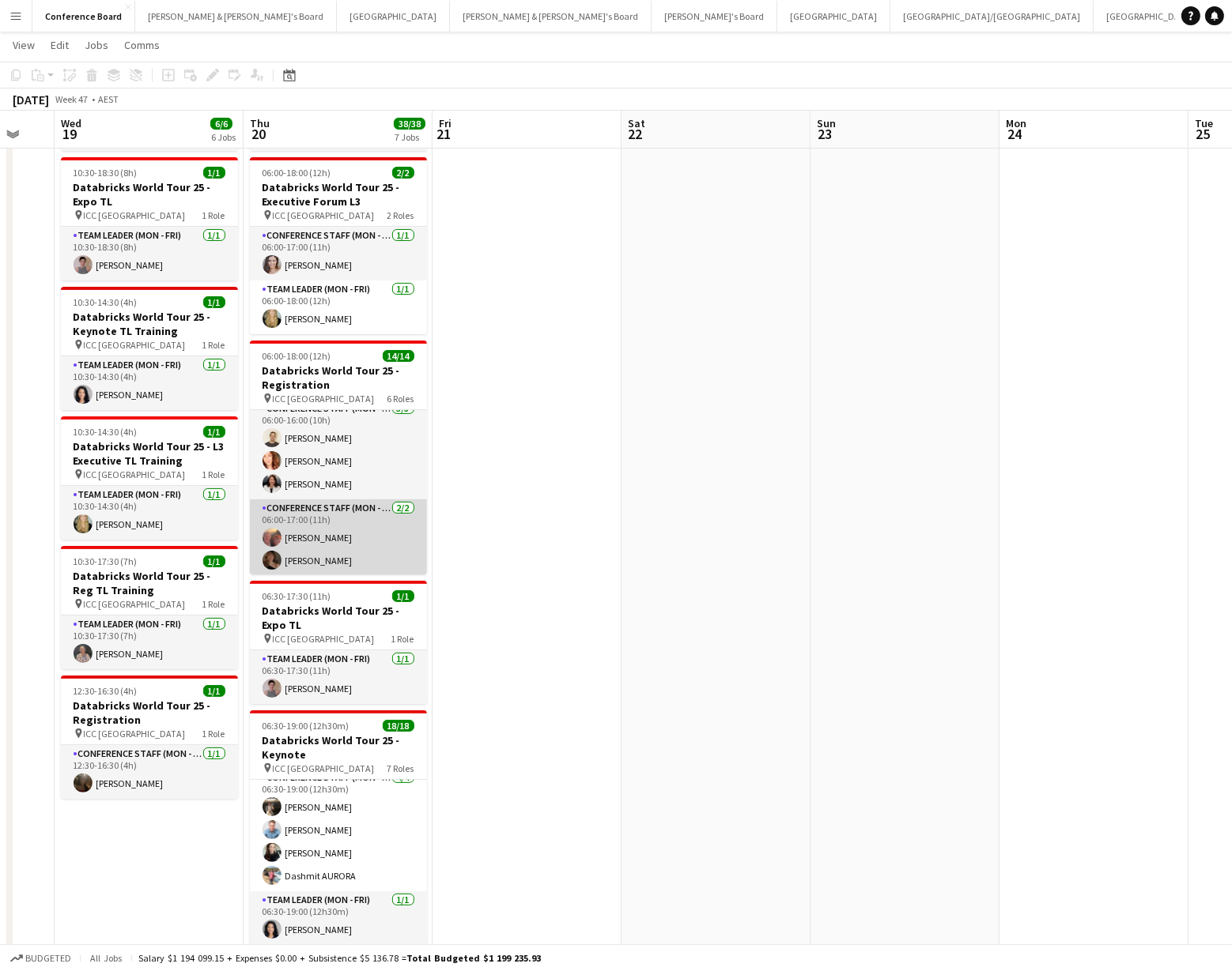
scroll to position [13, 0]
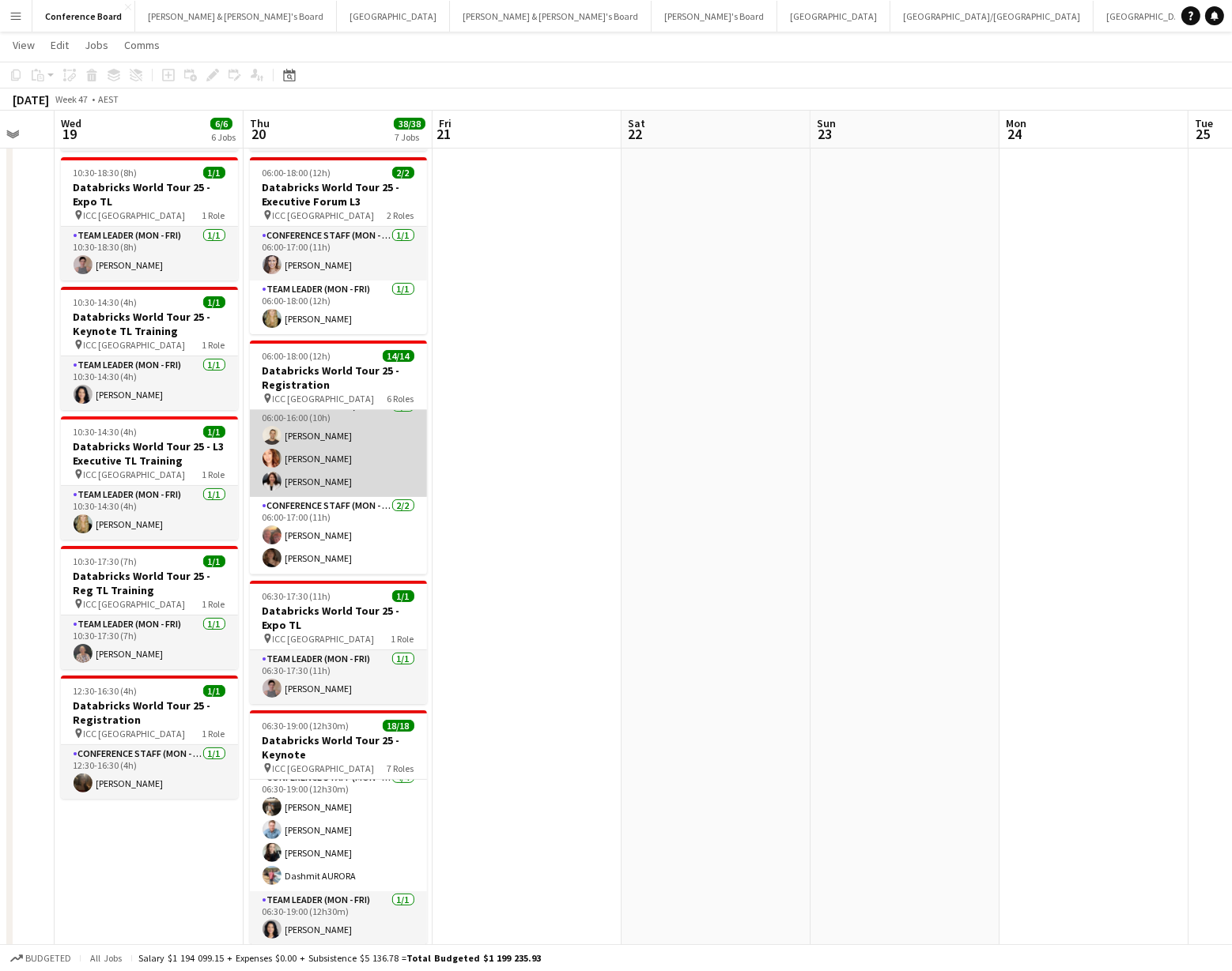
click at [302, 440] on app-card-role "Conference Staff (Mon - Fri) [DATE] 06:00-16:00 (10h) [PERSON_NAME] [PERSON_NAM…" at bounding box center [338, 447] width 177 height 100
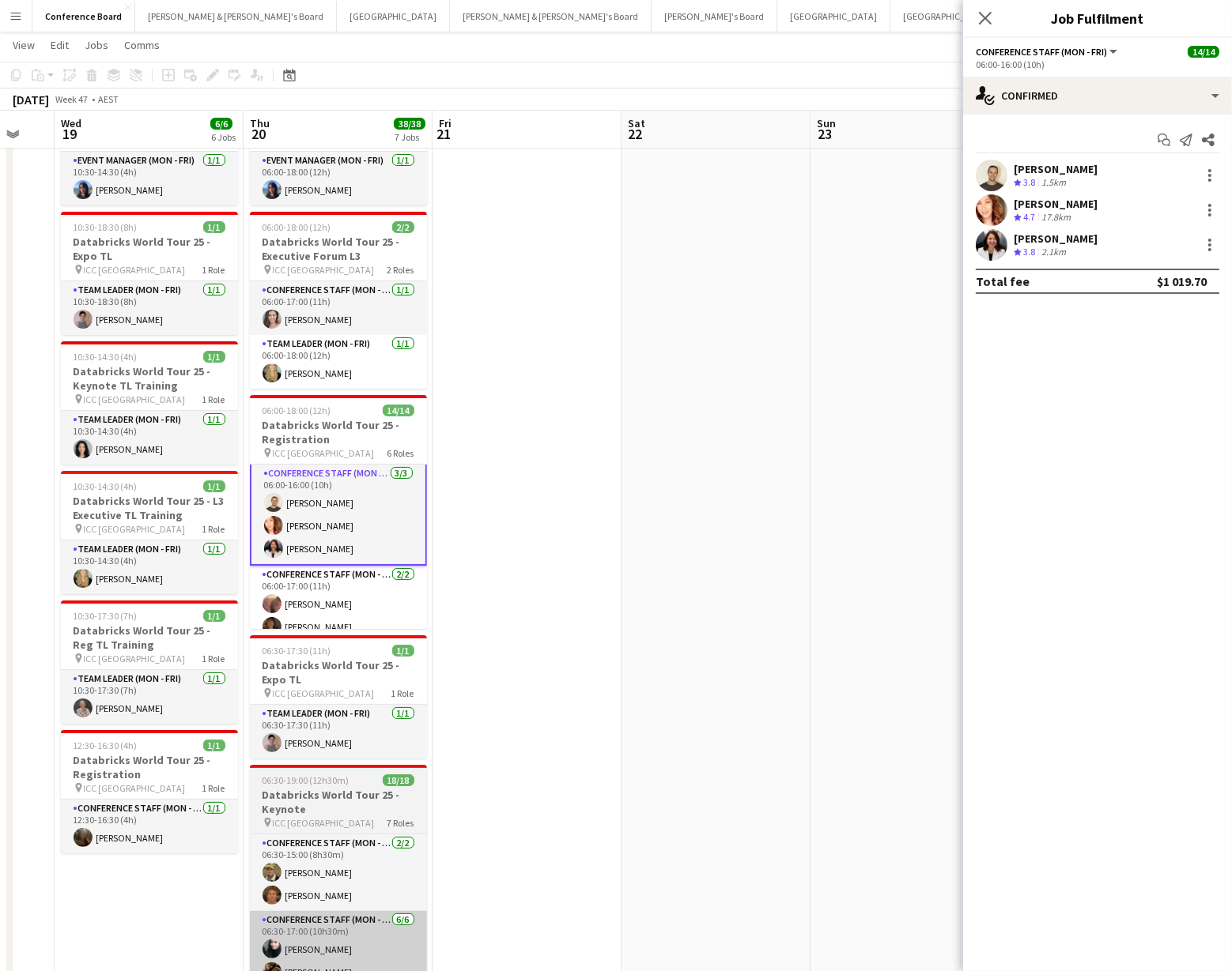
scroll to position [0, 0]
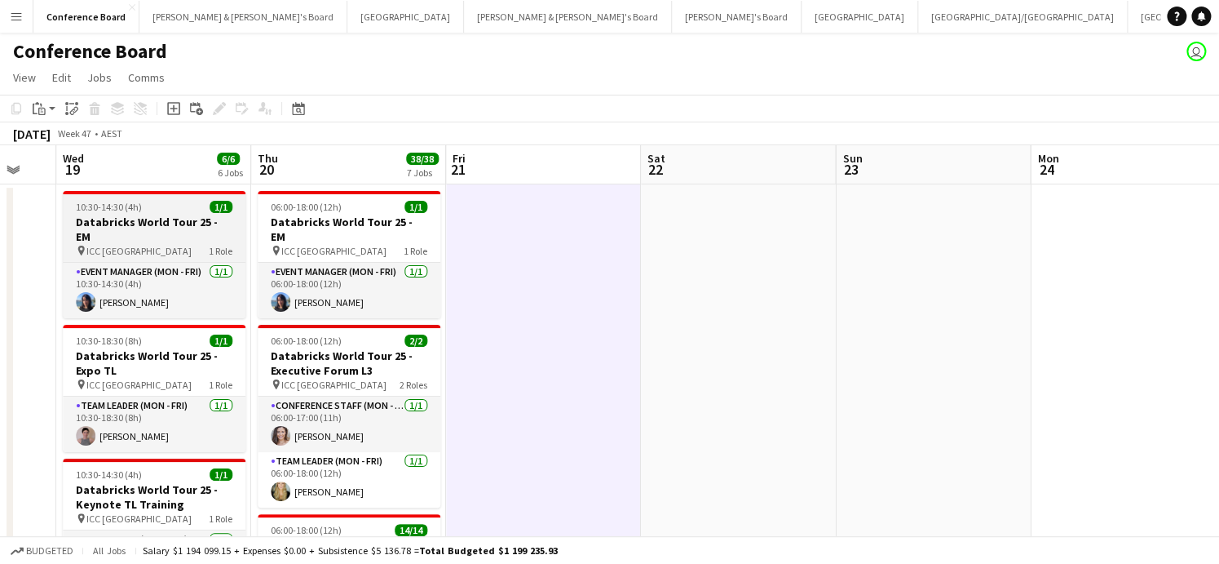
click at [141, 221] on h3 "Databricks World Tour 25 - EM" at bounding box center [154, 229] width 183 height 29
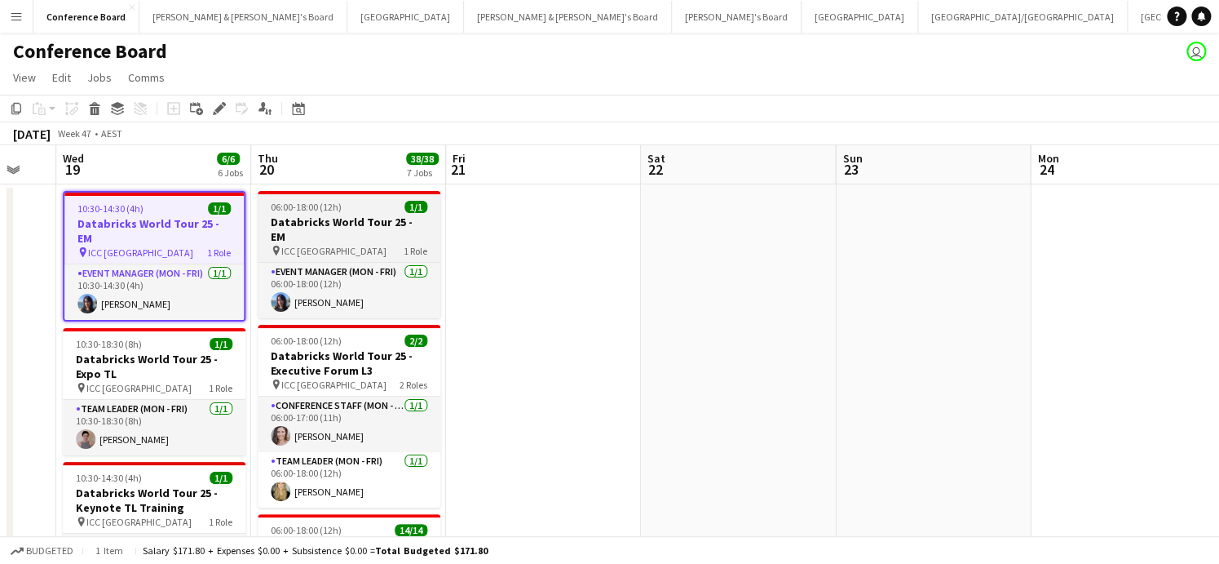
click at [334, 225] on h3 "Databricks World Tour 25 - EM" at bounding box center [349, 229] width 183 height 29
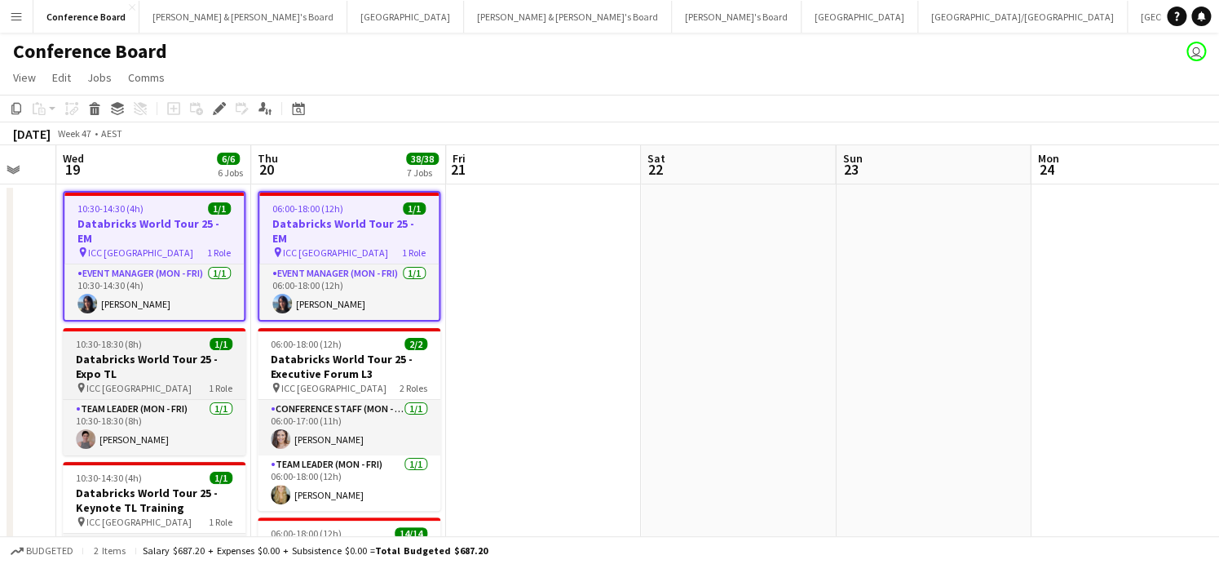
drag, startPoint x: 149, startPoint y: 338, endPoint x: 157, endPoint y: 341, distance: 8.8
click at [150, 352] on h3 "Databricks World Tour 25 - Expo TL" at bounding box center [154, 366] width 183 height 29
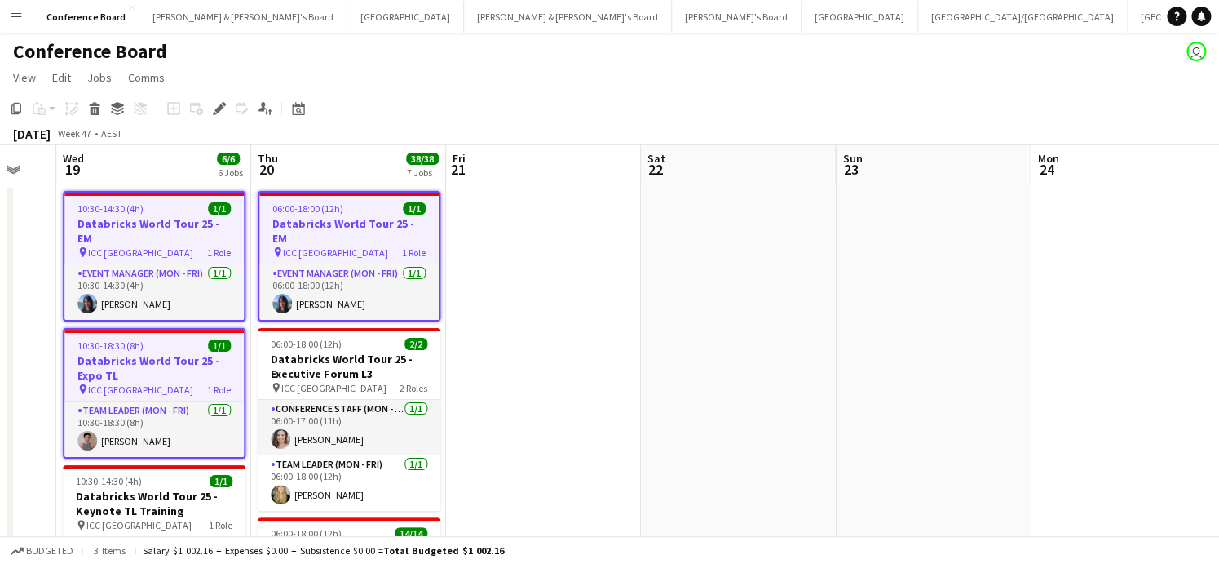
scroll to position [0, 528]
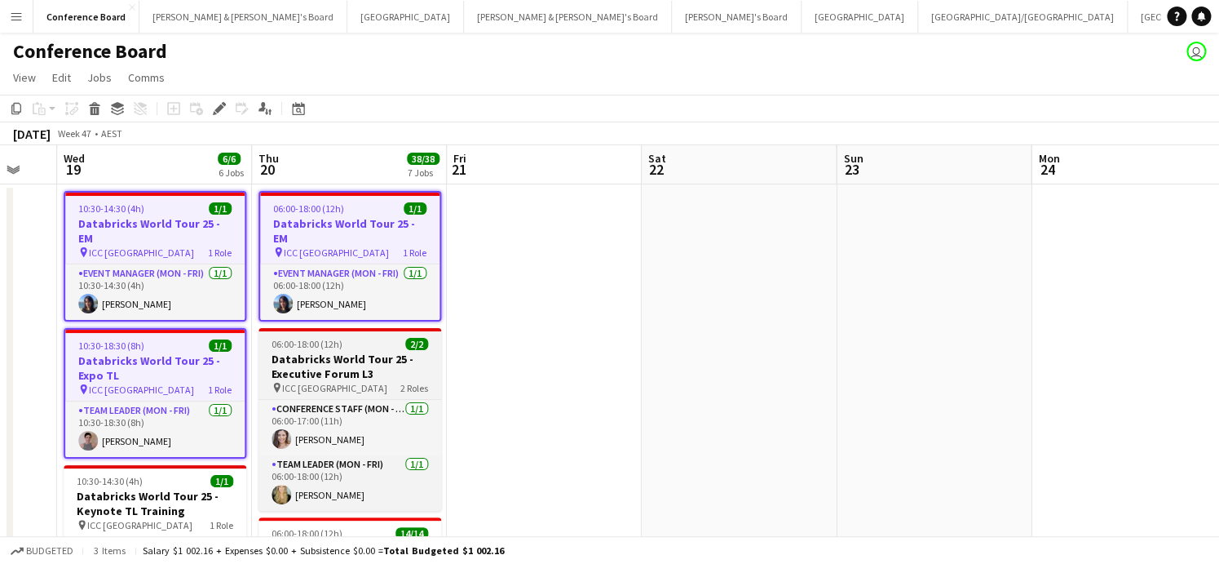
click at [283, 352] on h3 "Databricks World Tour 25 - Executive Forum L3" at bounding box center [350, 366] width 183 height 29
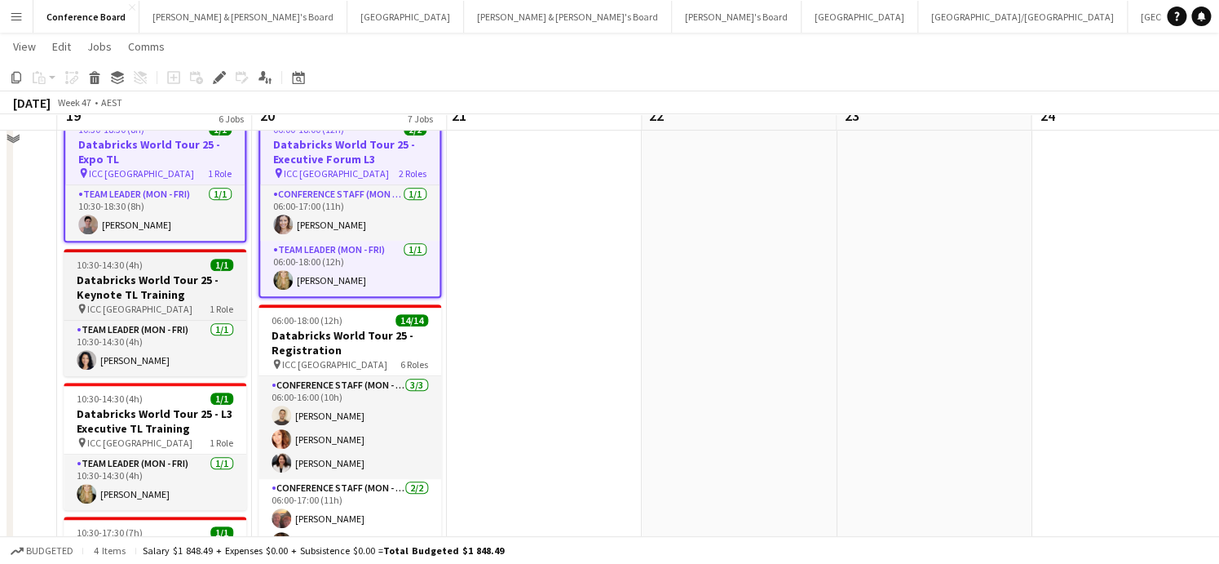
scroll to position [222, 0]
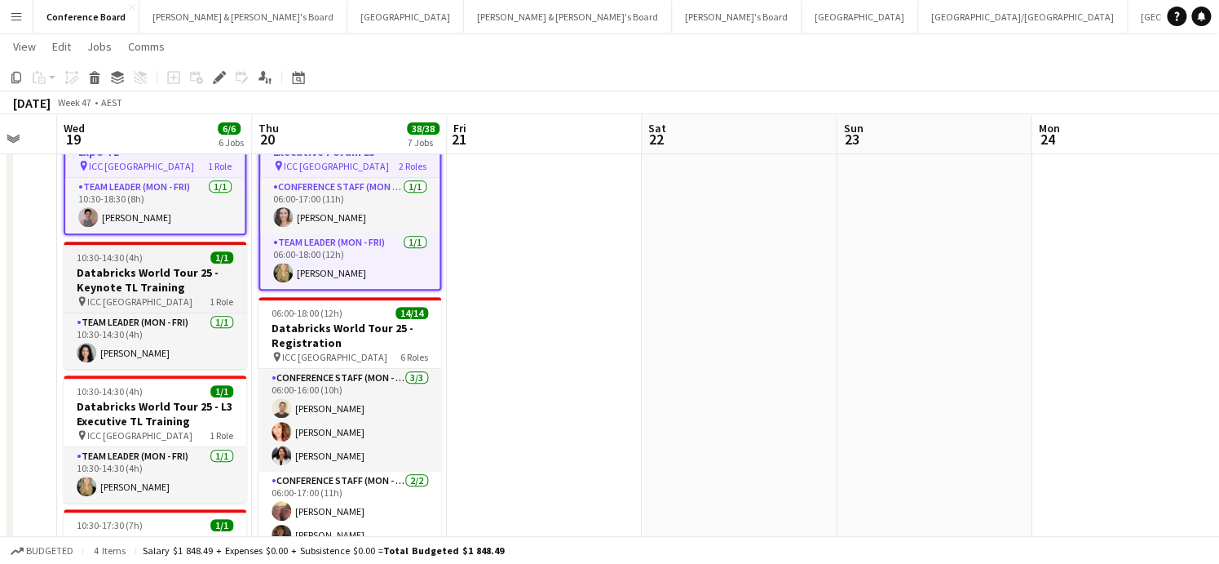
click at [167, 265] on h3 "Databricks World Tour 25 - Keynote TL Training" at bounding box center [155, 279] width 183 height 29
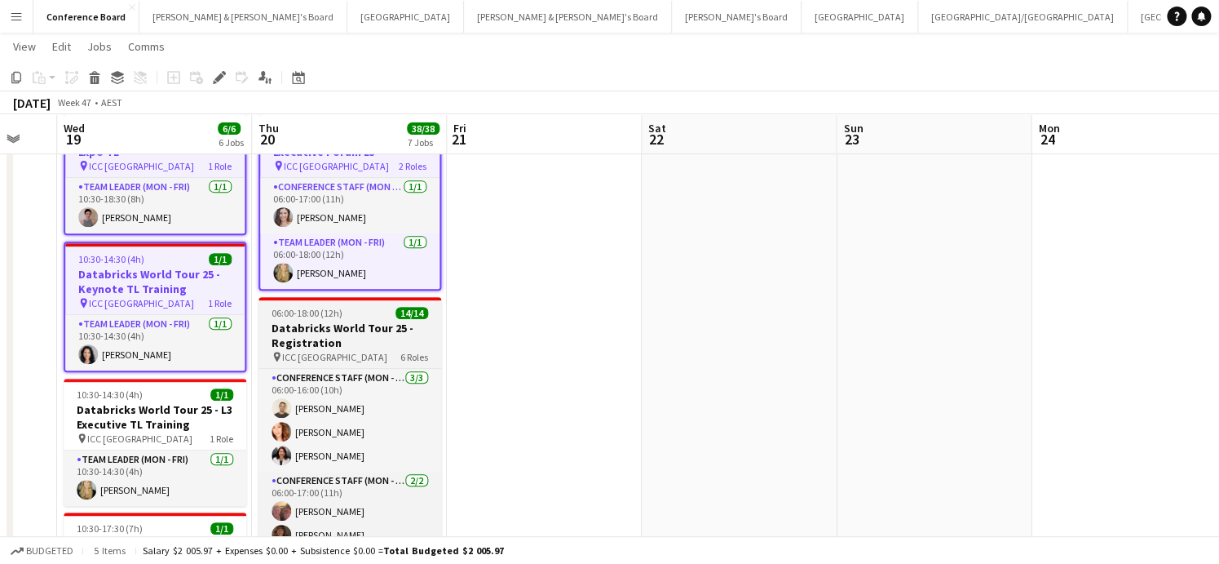
drag, startPoint x: 351, startPoint y: 335, endPoint x: 318, endPoint y: 339, distance: 32.9
click at [350, 350] on div "pin ICC Sydney 6 Roles" at bounding box center [350, 356] width 183 height 13
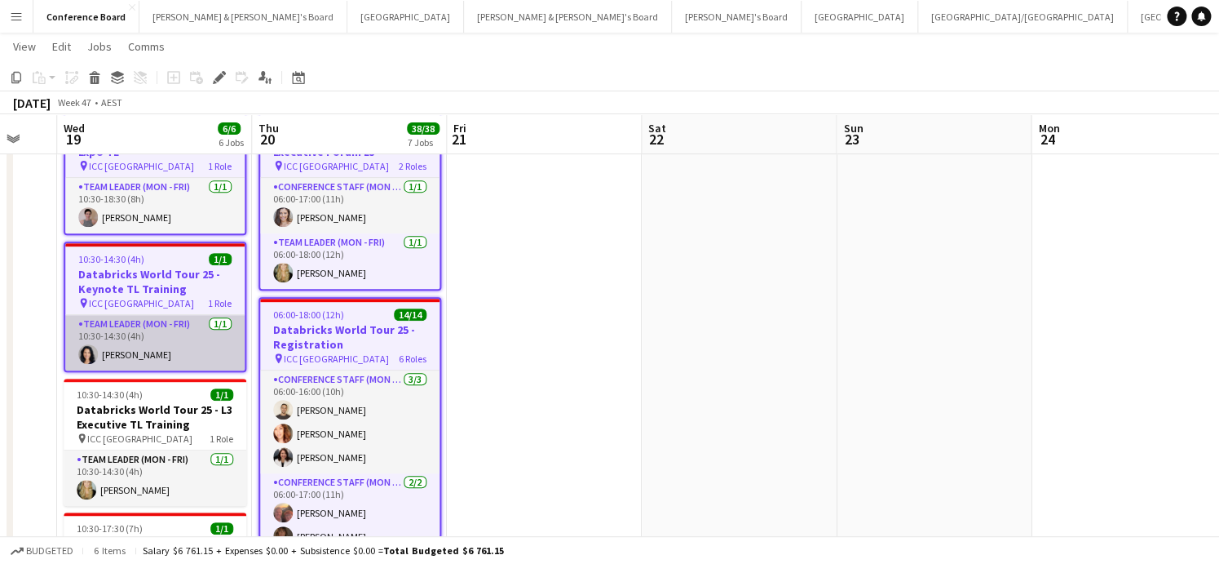
scroll to position [0, 529]
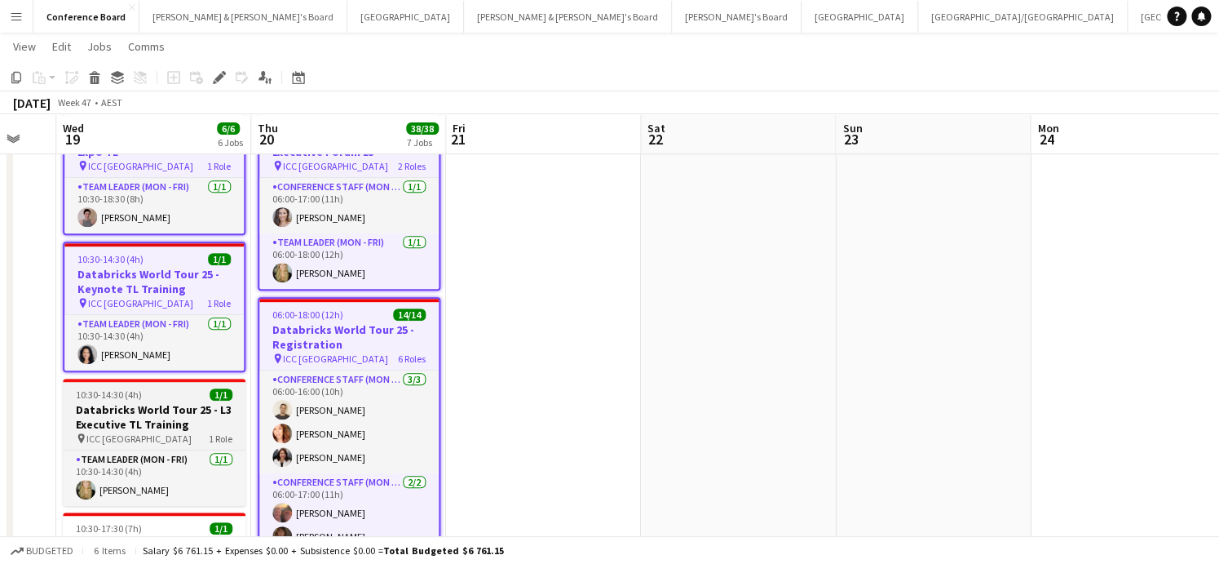
click at [165, 402] on h3 "Databricks World Tour 25 - L3 Executive TL Training" at bounding box center [154, 416] width 183 height 29
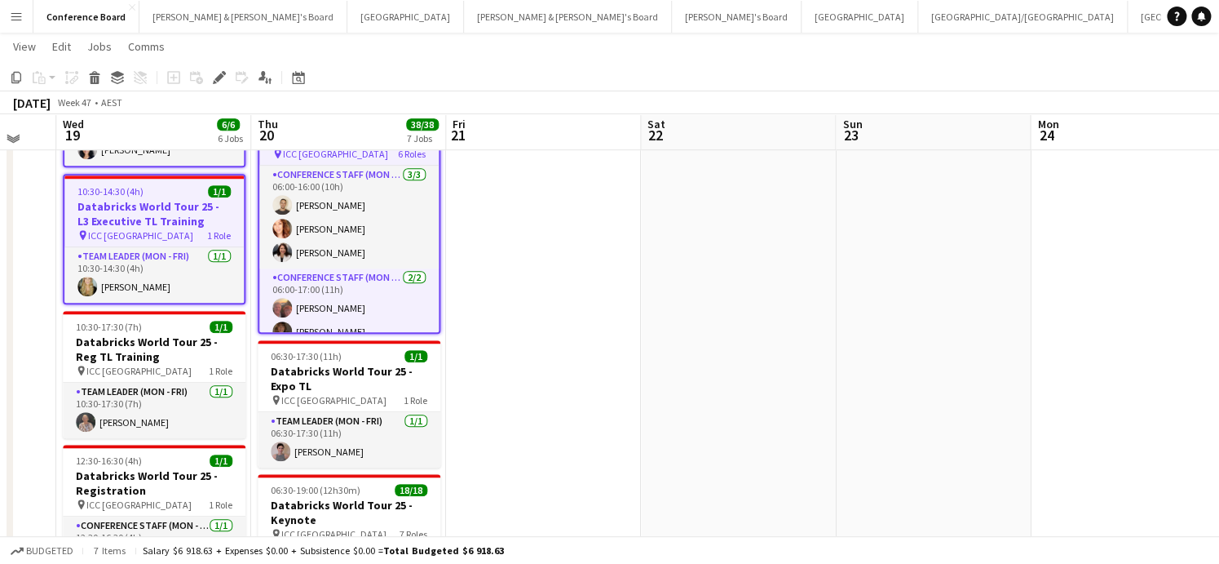
scroll to position [432, 0]
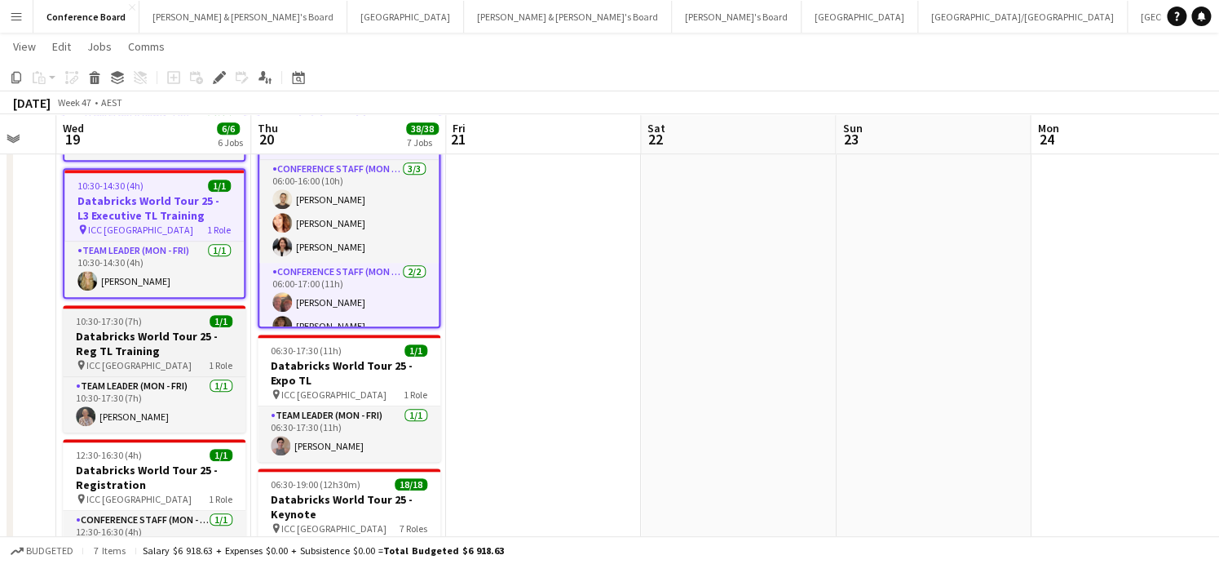
click at [166, 358] on div "pin ICC Sydney 1 Role" at bounding box center [154, 364] width 183 height 13
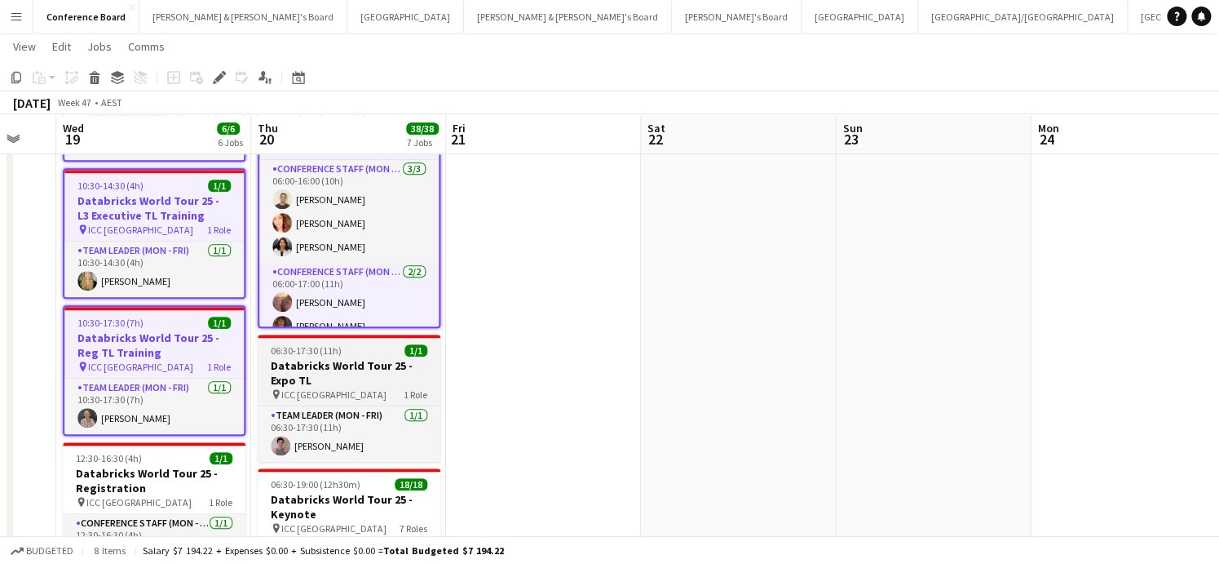
click at [352, 367] on h3 "Databricks World Tour 25 - Expo TL" at bounding box center [349, 372] width 183 height 29
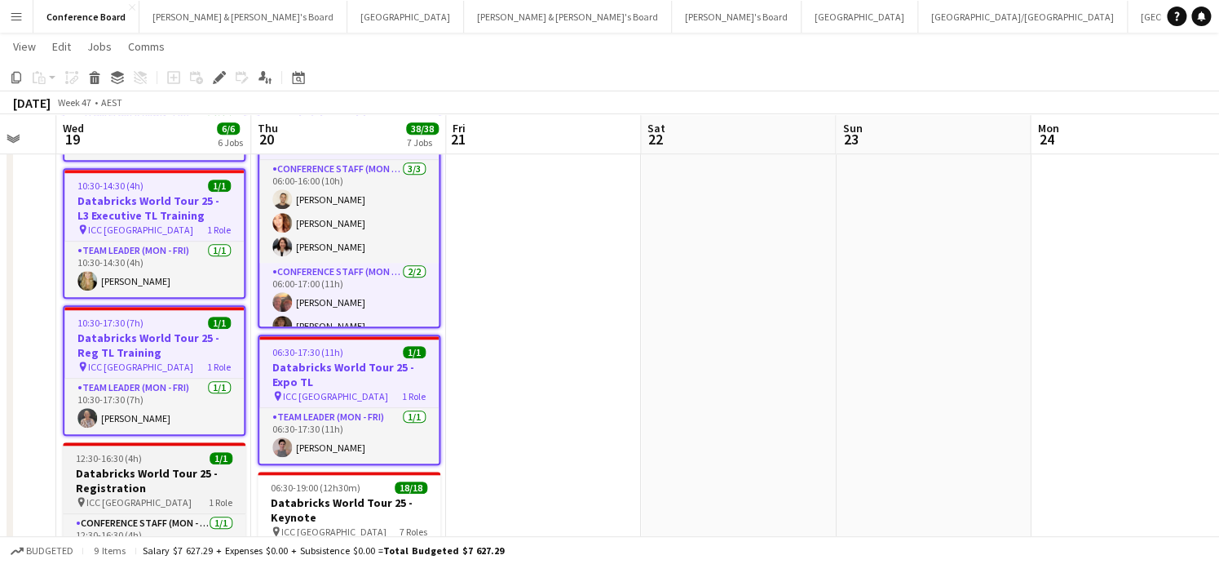
click at [194, 466] on h3 "Databricks World Tour 25 - Registration" at bounding box center [154, 480] width 183 height 29
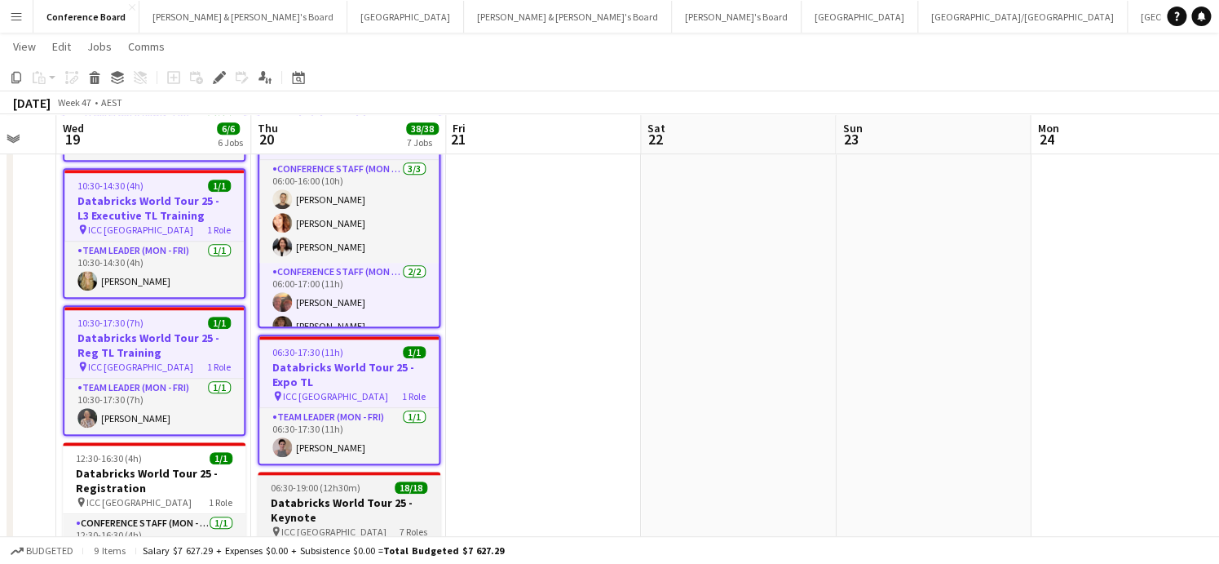
scroll to position [0, 528]
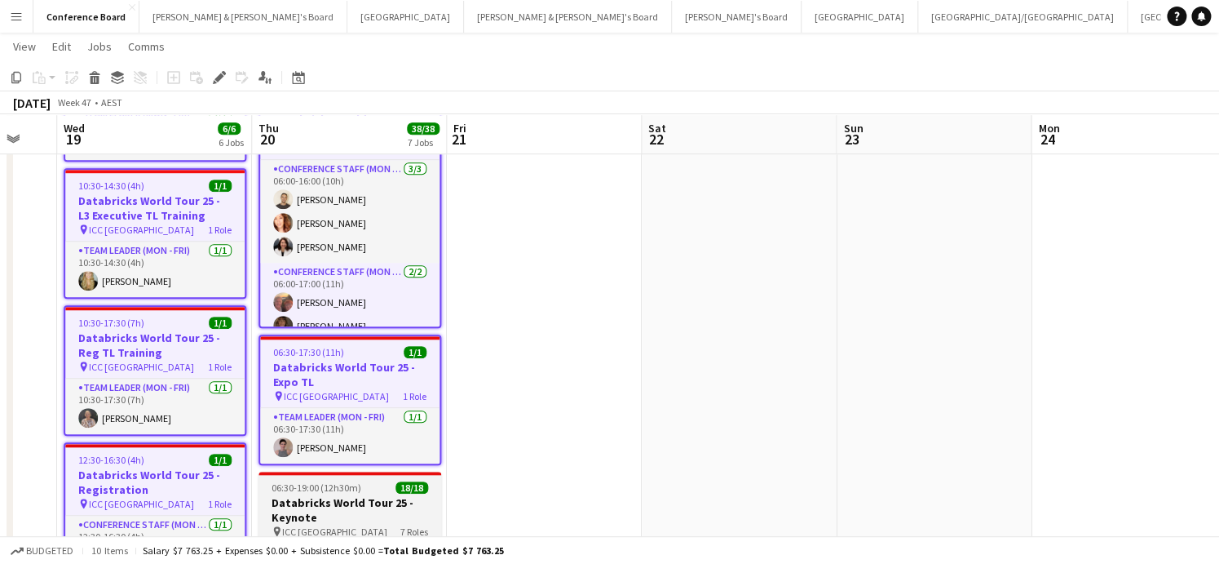
click at [314, 495] on h3 "Databricks World Tour 25 - Keynote" at bounding box center [350, 509] width 183 height 29
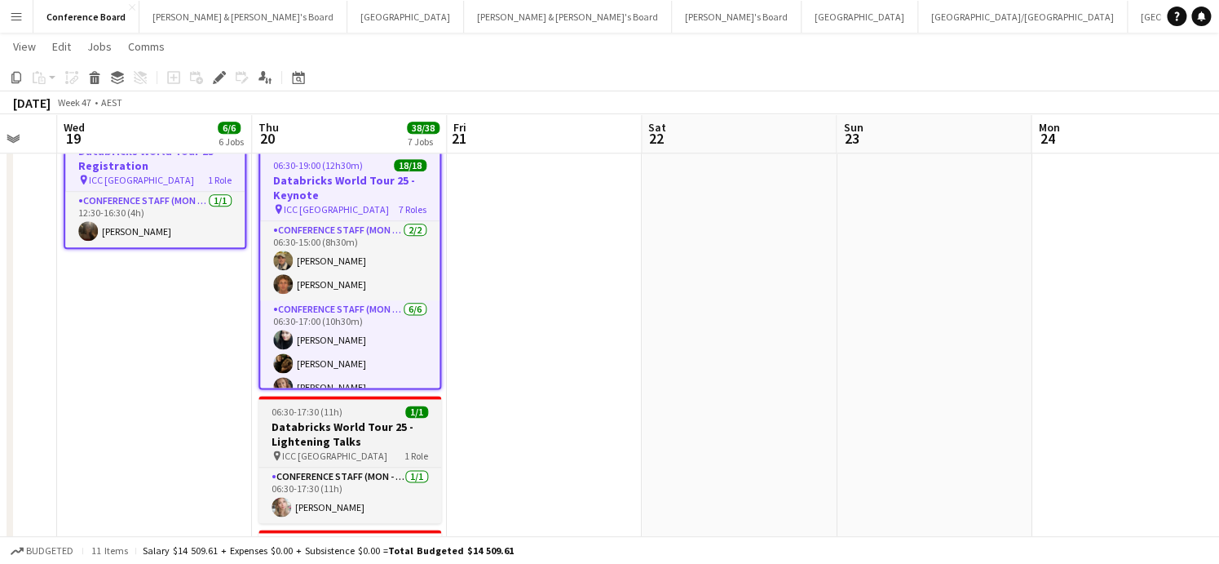
click at [320, 419] on h3 "Databricks World Tour 25 - Lightening Talks" at bounding box center [350, 433] width 183 height 29
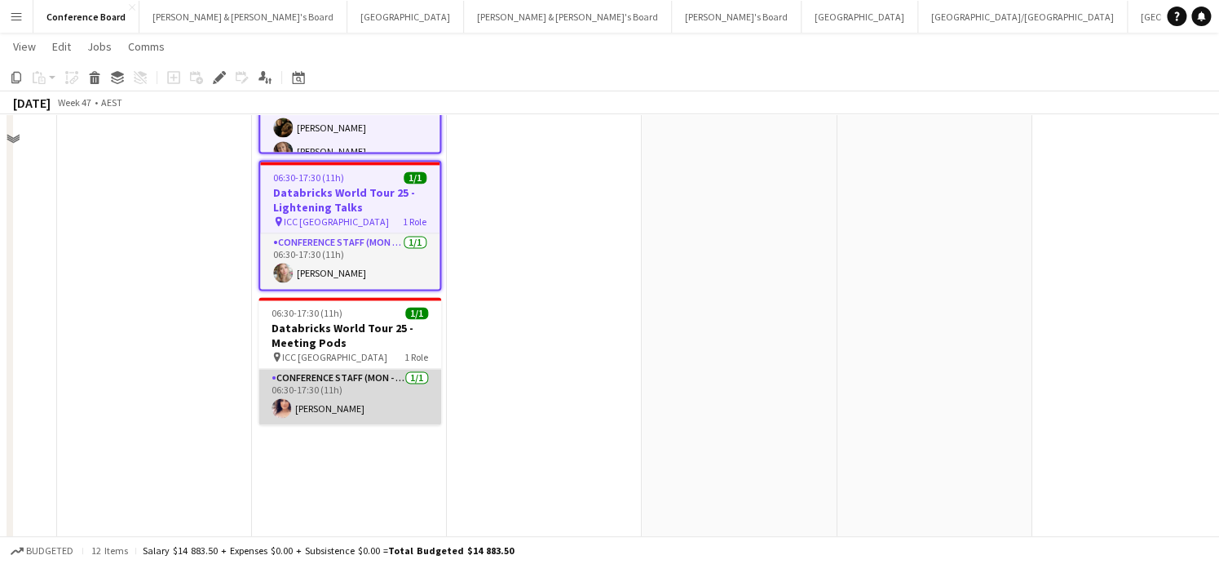
scroll to position [1012, 0]
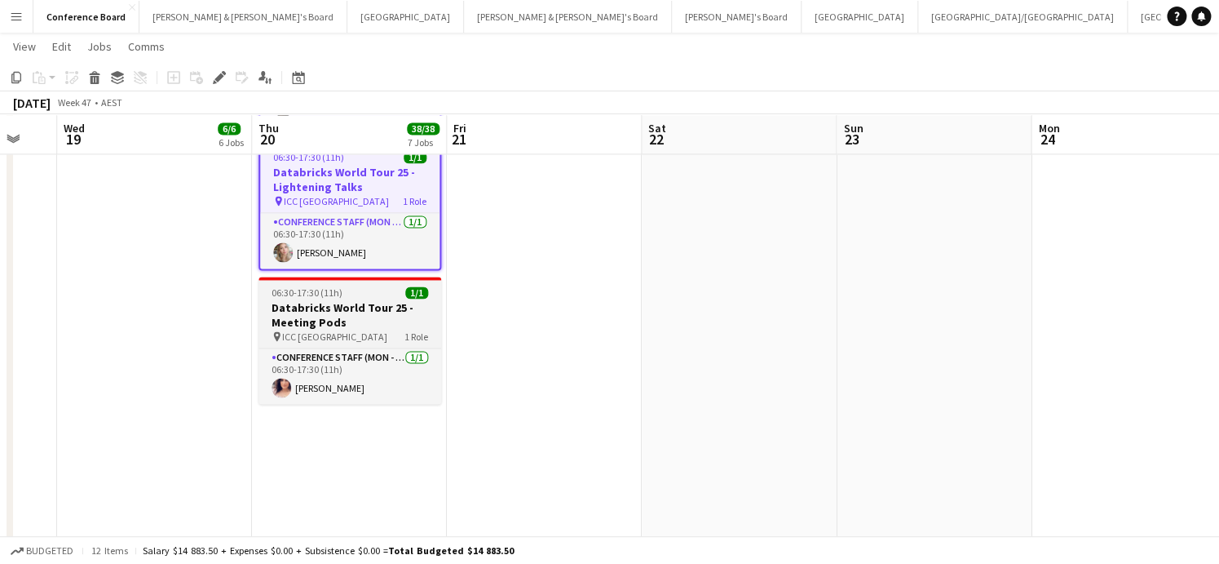
click at [372, 302] on h3 "Databricks World Tour 25 - Meeting Pods" at bounding box center [350, 314] width 183 height 29
